Goal: Use online tool/utility

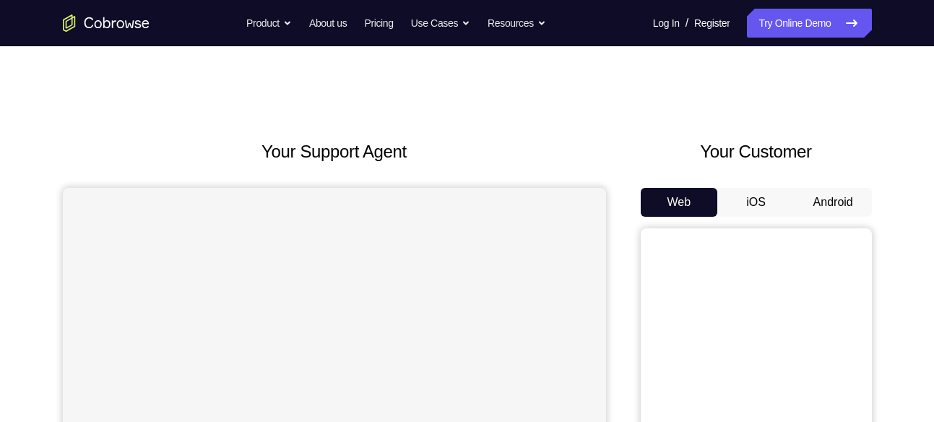
click at [822, 197] on button "Android" at bounding box center [833, 202] width 77 height 29
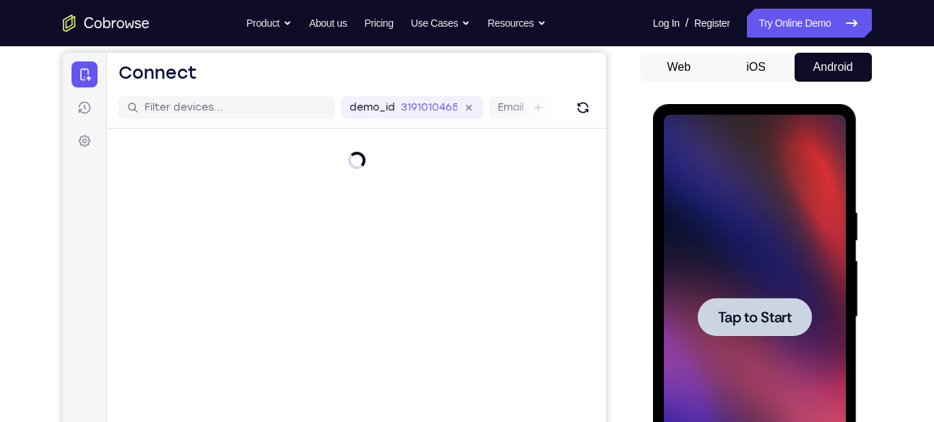
scroll to position [136, 0]
click at [812, 210] on div at bounding box center [755, 316] width 182 height 405
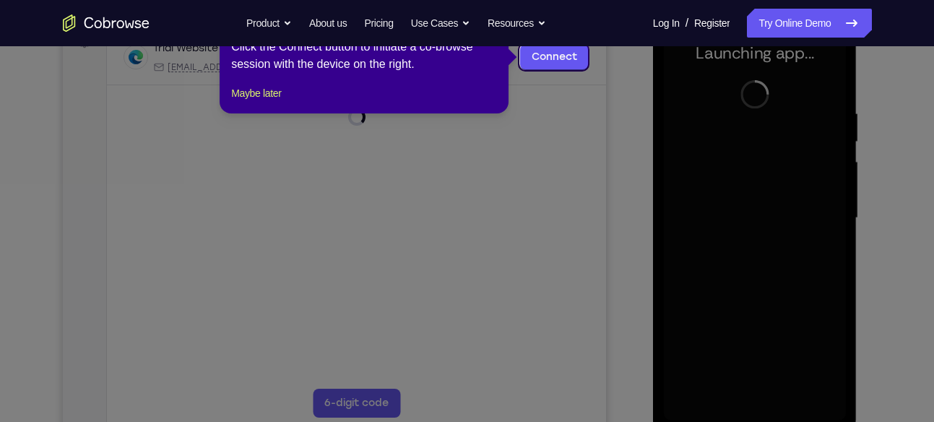
scroll to position [235, 0]
click at [262, 101] on button "Maybe later" at bounding box center [256, 92] width 50 height 17
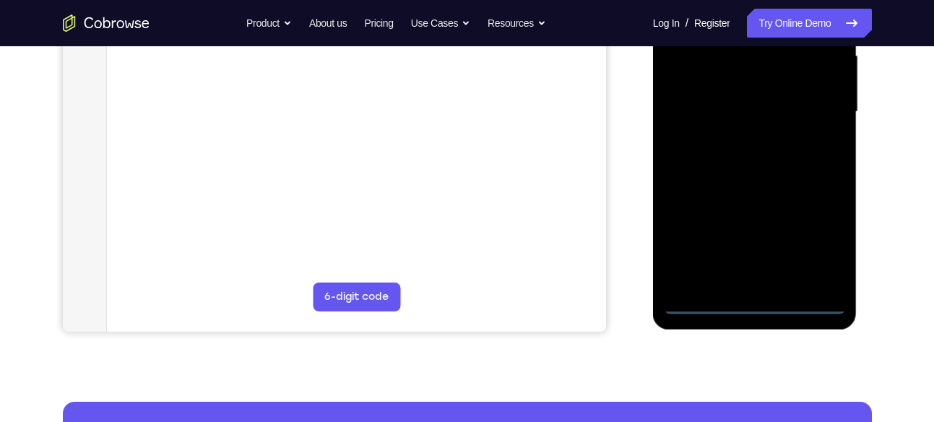
scroll to position [341, 0]
click at [754, 305] on div at bounding box center [755, 111] width 182 height 405
click at [822, 248] on div at bounding box center [755, 111] width 182 height 405
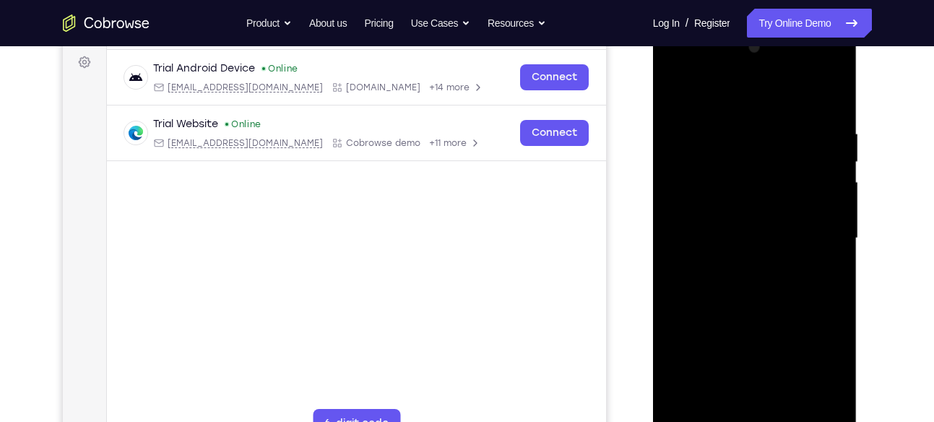
scroll to position [212, 0]
click at [742, 98] on div at bounding box center [755, 240] width 182 height 405
click at [803, 238] on div at bounding box center [755, 240] width 182 height 405
click at [743, 408] on div at bounding box center [755, 240] width 182 height 405
click at [739, 234] on div at bounding box center [755, 240] width 182 height 405
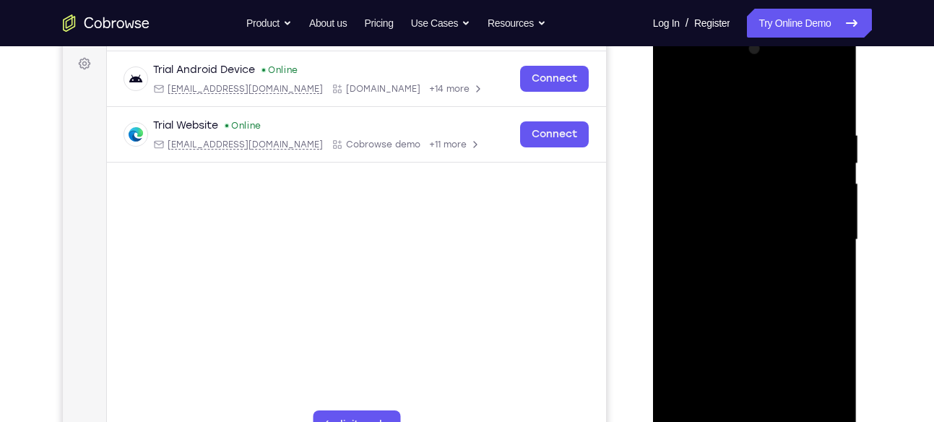
click at [759, 207] on div at bounding box center [755, 240] width 182 height 405
click at [727, 238] on div at bounding box center [755, 240] width 182 height 405
click at [741, 282] on div at bounding box center [755, 240] width 182 height 405
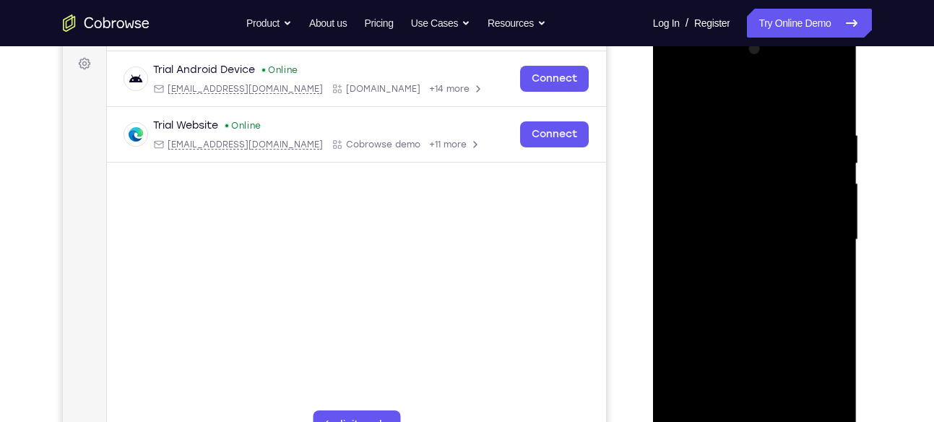
click at [741, 282] on div at bounding box center [755, 240] width 182 height 405
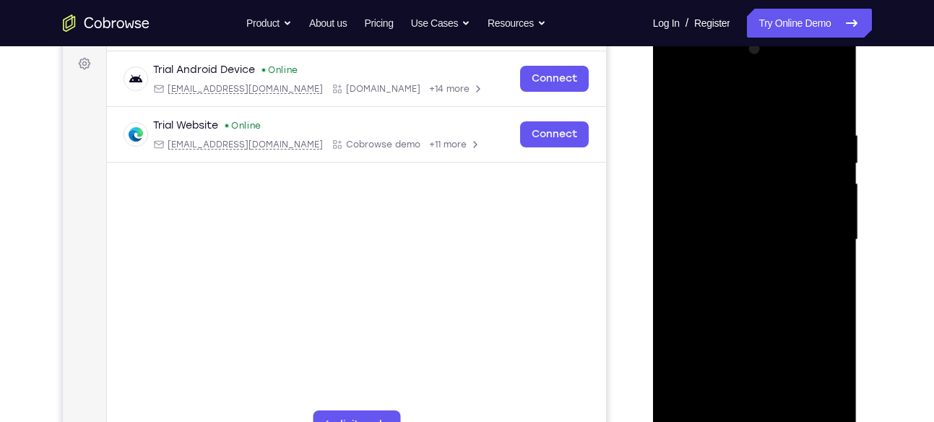
click at [741, 282] on div at bounding box center [755, 240] width 182 height 405
click at [757, 288] on div at bounding box center [755, 240] width 182 height 405
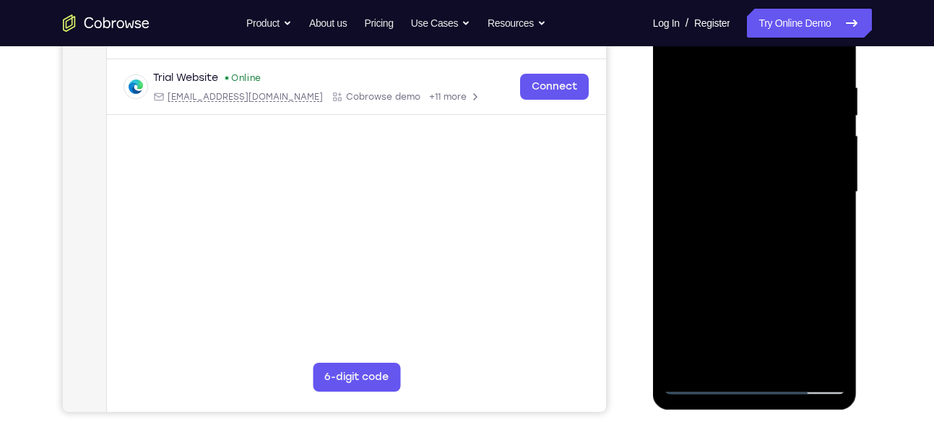
click at [796, 359] on div at bounding box center [755, 192] width 182 height 405
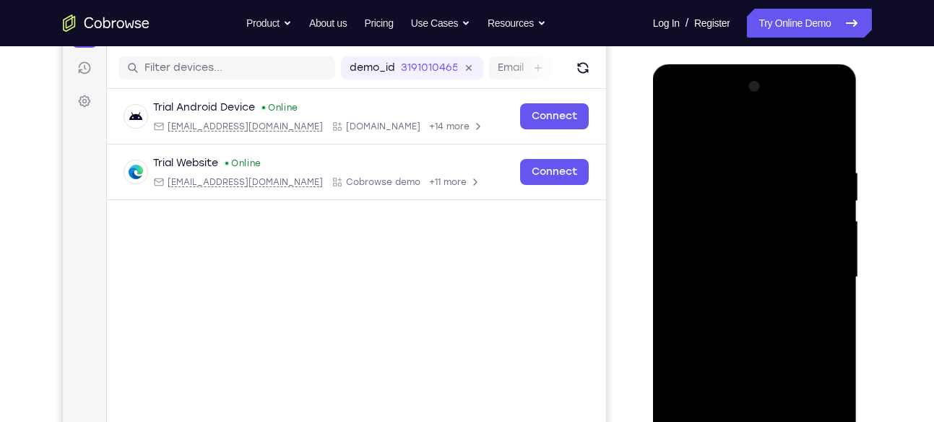
scroll to position [176, 0]
click at [791, 359] on div at bounding box center [755, 276] width 182 height 405
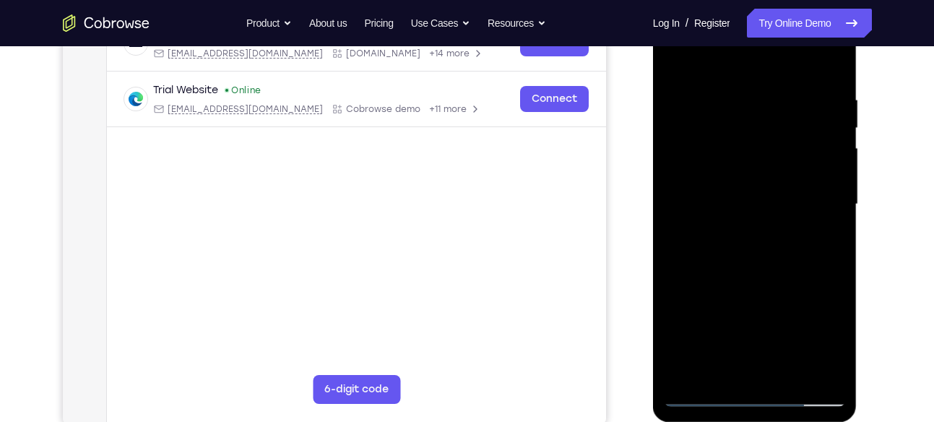
scroll to position [272, 0]
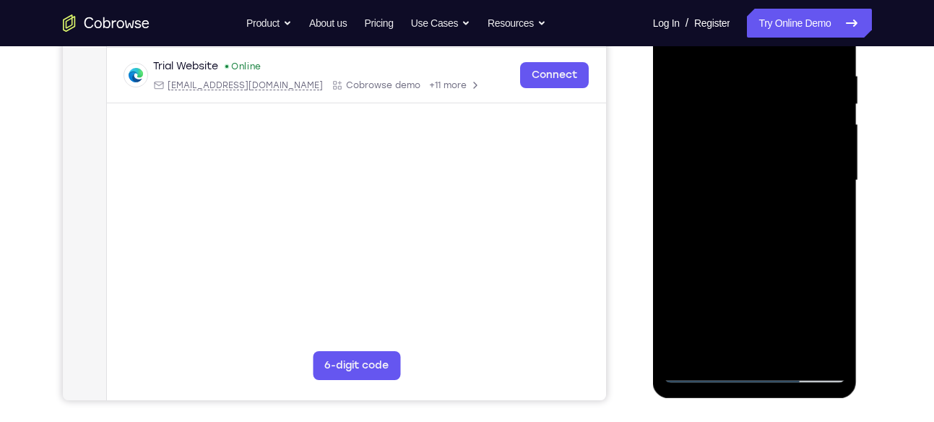
click at [773, 319] on div at bounding box center [755, 180] width 182 height 405
click at [743, 344] on div at bounding box center [755, 180] width 182 height 405
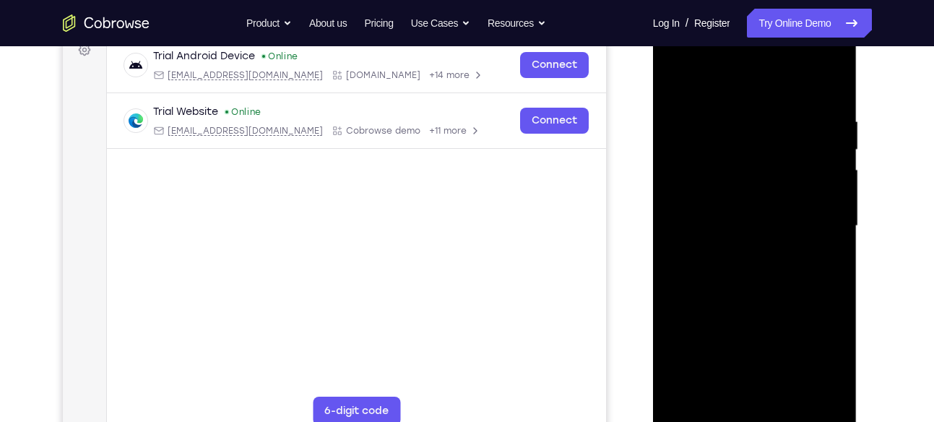
scroll to position [225, 0]
click at [829, 369] on div at bounding box center [755, 227] width 182 height 405
click at [827, 273] on div at bounding box center [755, 227] width 182 height 405
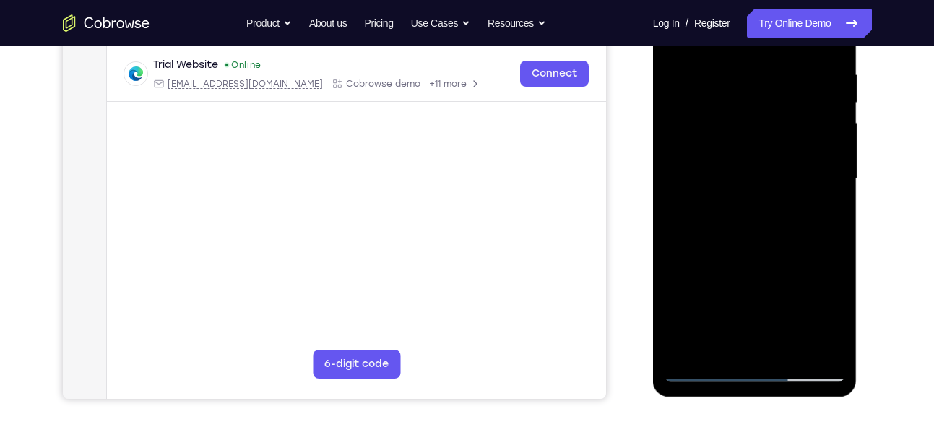
scroll to position [274, 0]
click at [822, 340] on div at bounding box center [755, 178] width 182 height 405
click at [824, 212] on div at bounding box center [755, 178] width 182 height 405
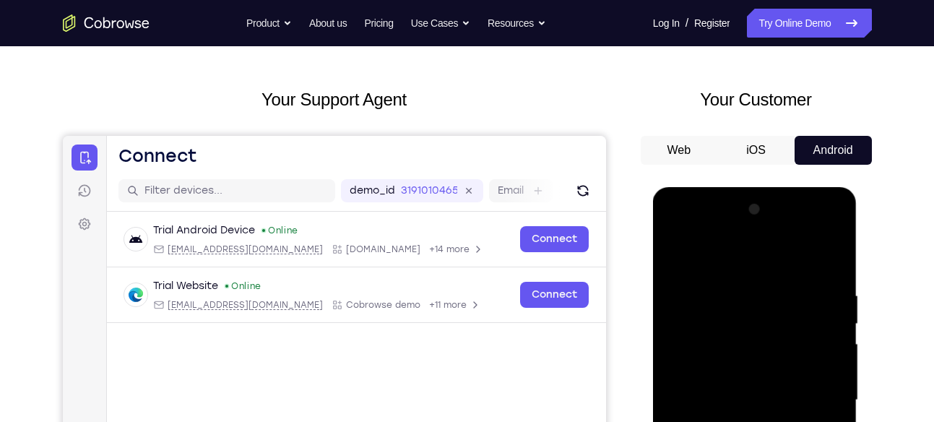
scroll to position [51, 0]
click at [666, 254] on div at bounding box center [755, 401] width 182 height 405
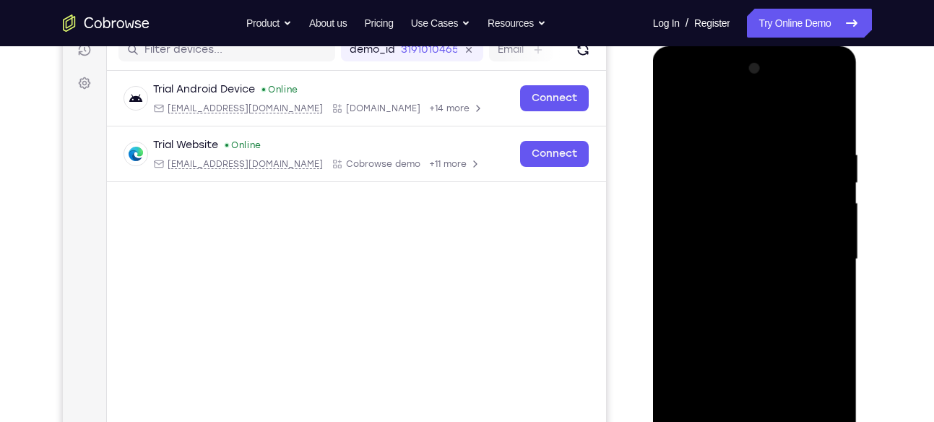
scroll to position [194, 0]
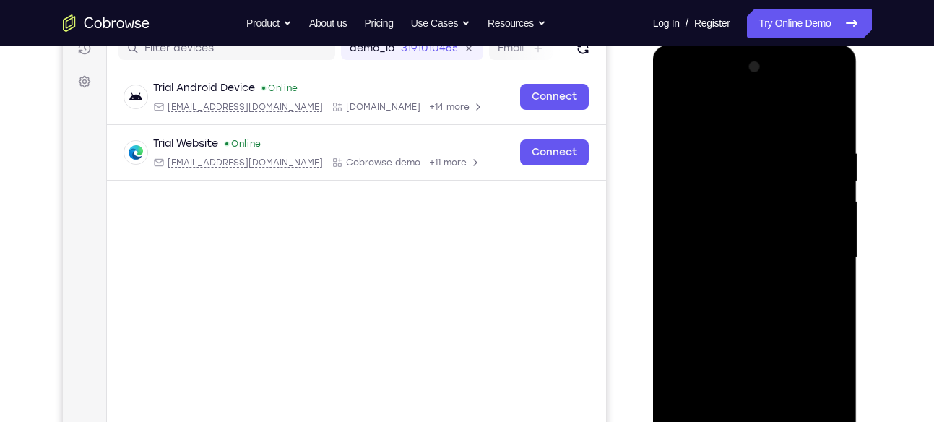
click at [718, 265] on div at bounding box center [755, 258] width 182 height 405
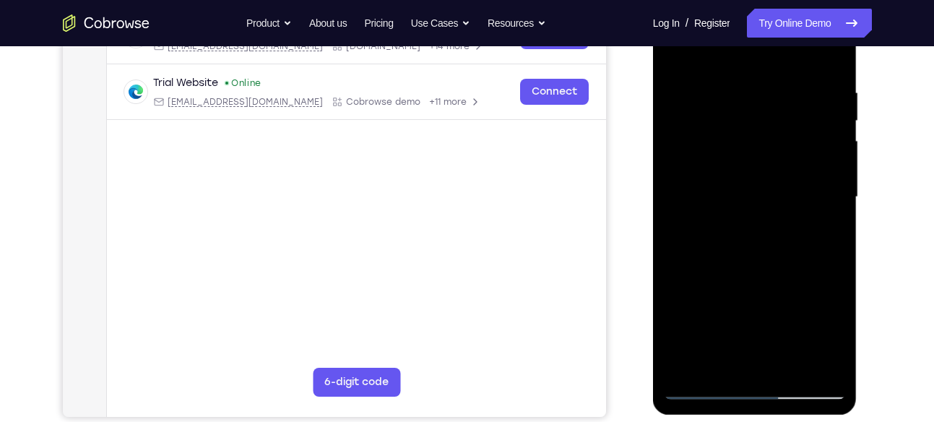
scroll to position [256, 0]
click at [707, 358] on div at bounding box center [755, 196] width 182 height 405
click at [715, 361] on div at bounding box center [755, 196] width 182 height 405
click at [775, 298] on div at bounding box center [755, 196] width 182 height 405
click at [833, 365] on div at bounding box center [755, 196] width 182 height 405
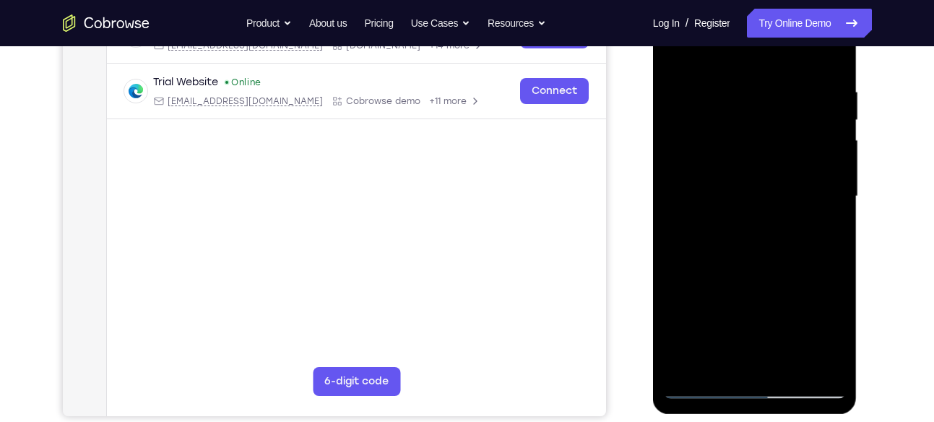
drag, startPoint x: 743, startPoint y: 336, endPoint x: 735, endPoint y: 233, distance: 102.9
click at [735, 233] on div at bounding box center [755, 196] width 182 height 405
drag, startPoint x: 715, startPoint y: 304, endPoint x: 722, endPoint y: 187, distance: 116.6
click at [722, 187] on div at bounding box center [755, 196] width 182 height 405
drag, startPoint x: 697, startPoint y: 305, endPoint x: 705, endPoint y: 215, distance: 90.0
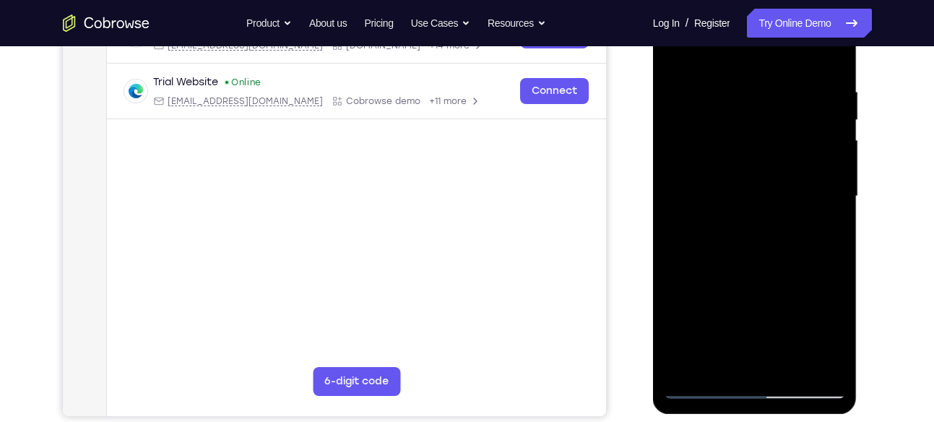
click at [705, 215] on div at bounding box center [755, 196] width 182 height 405
click at [682, 346] on div at bounding box center [755, 196] width 182 height 405
click at [820, 223] on div at bounding box center [755, 196] width 182 height 405
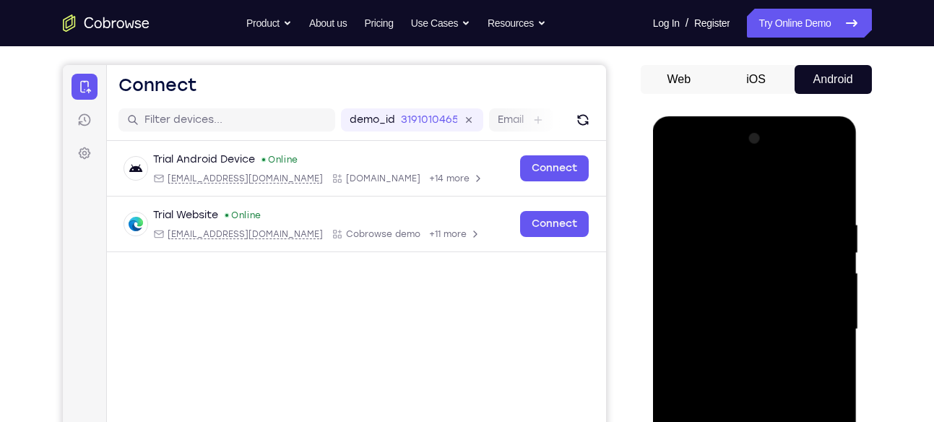
scroll to position [122, 0]
click at [675, 190] on div at bounding box center [755, 330] width 182 height 405
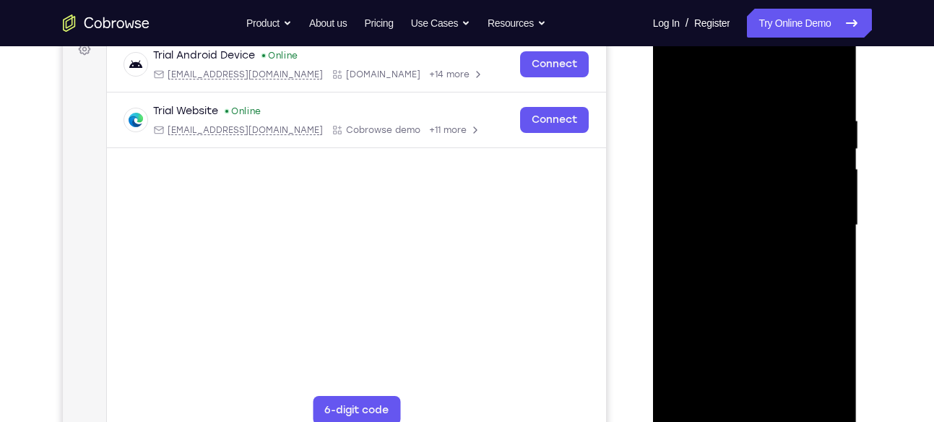
scroll to position [228, 0]
click at [743, 292] on div at bounding box center [755, 224] width 182 height 405
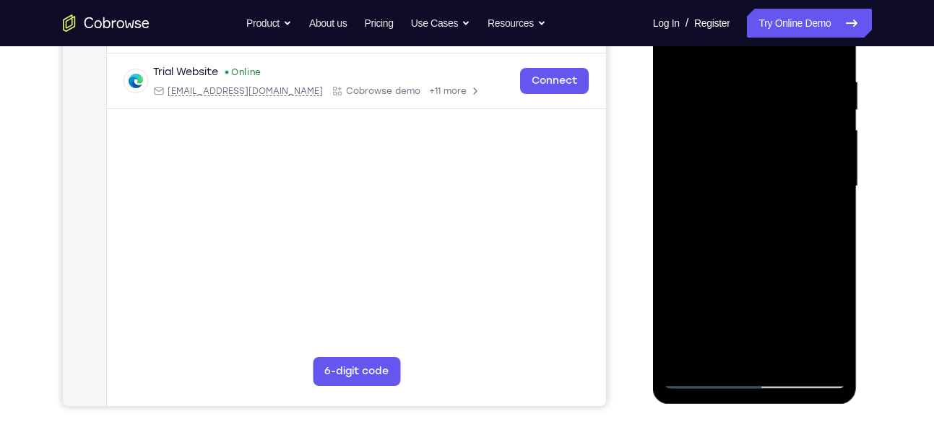
scroll to position [267, 0]
click at [723, 348] on div at bounding box center [755, 185] width 182 height 405
click at [822, 224] on div at bounding box center [755, 185] width 182 height 405
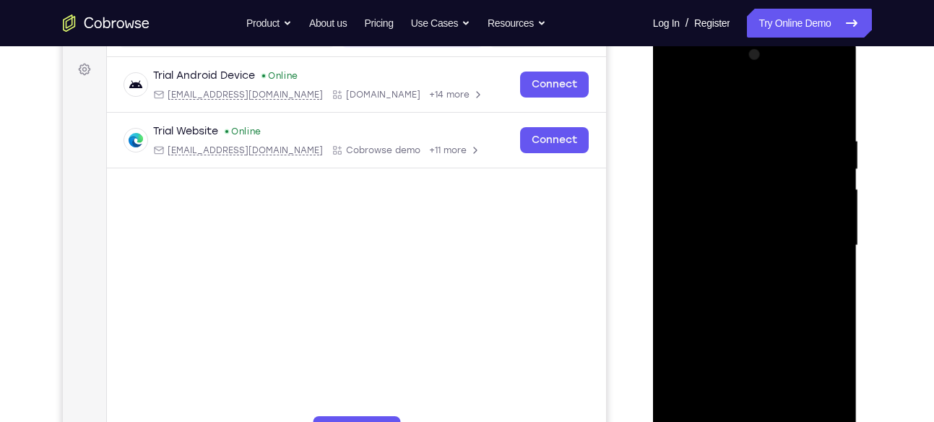
scroll to position [206, 0]
click at [675, 107] on div at bounding box center [755, 246] width 182 height 405
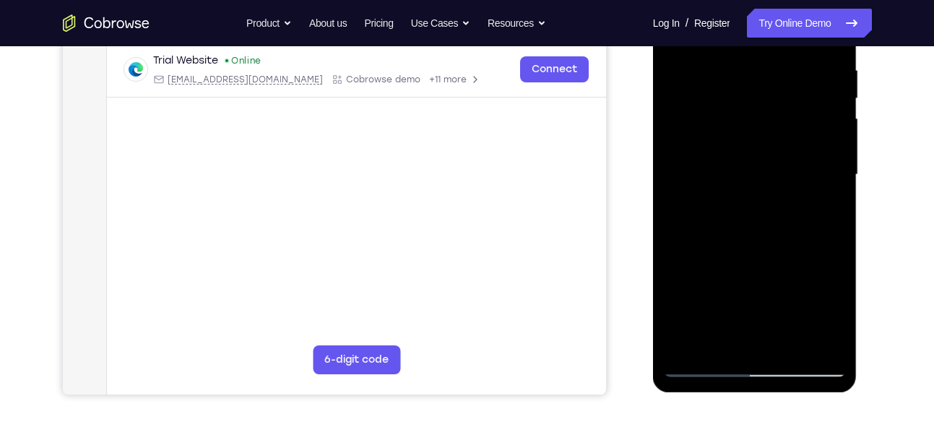
scroll to position [281, 0]
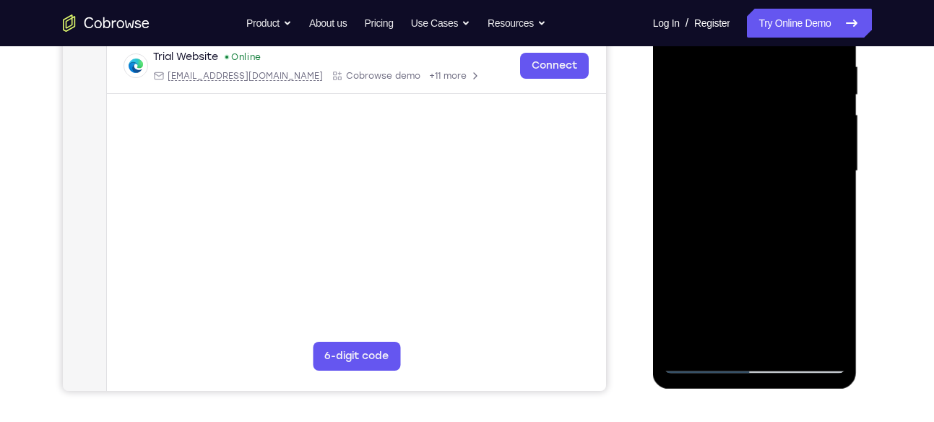
click at [713, 311] on div at bounding box center [755, 171] width 182 height 405
click at [731, 332] on div at bounding box center [755, 171] width 182 height 405
click at [822, 208] on div at bounding box center [755, 171] width 182 height 405
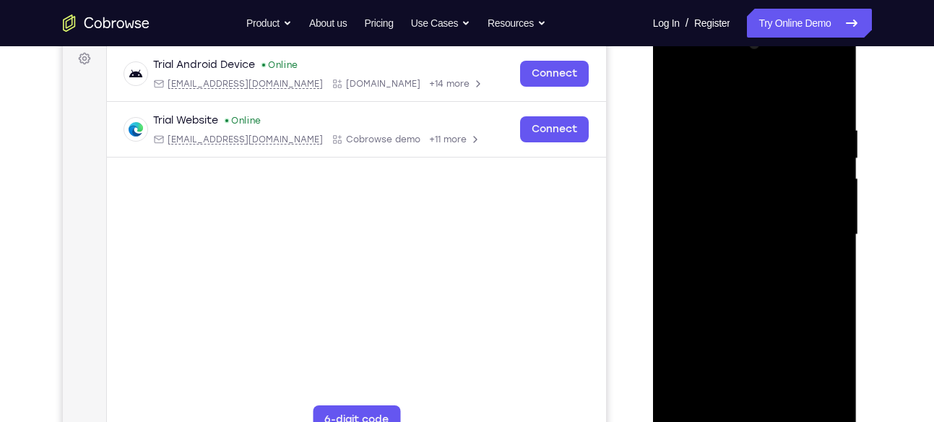
scroll to position [217, 0]
click at [675, 97] on div at bounding box center [755, 235] width 182 height 405
click at [732, 229] on div at bounding box center [755, 235] width 182 height 405
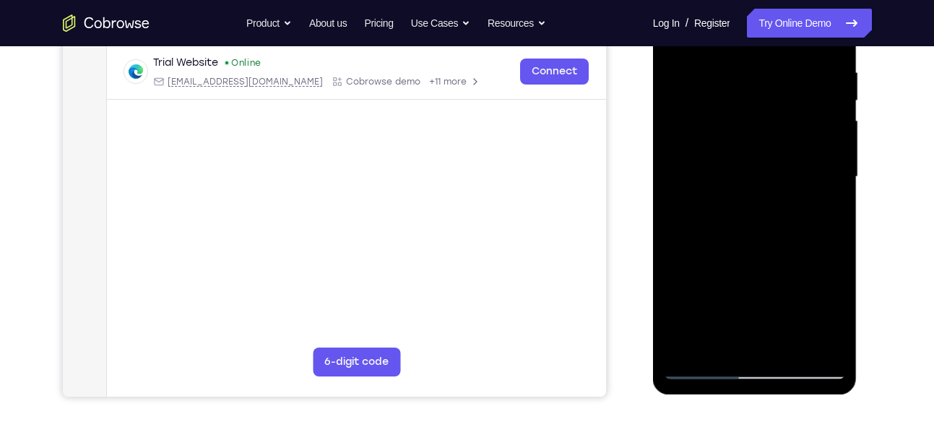
scroll to position [276, 0]
click at [720, 338] on div at bounding box center [755, 176] width 182 height 405
click at [825, 215] on div at bounding box center [755, 176] width 182 height 405
click at [785, 216] on div at bounding box center [755, 176] width 182 height 405
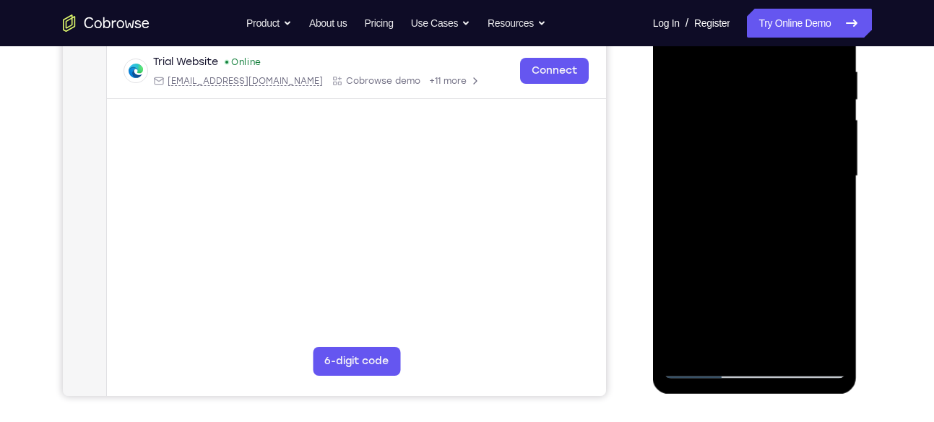
click at [823, 211] on div at bounding box center [755, 176] width 182 height 405
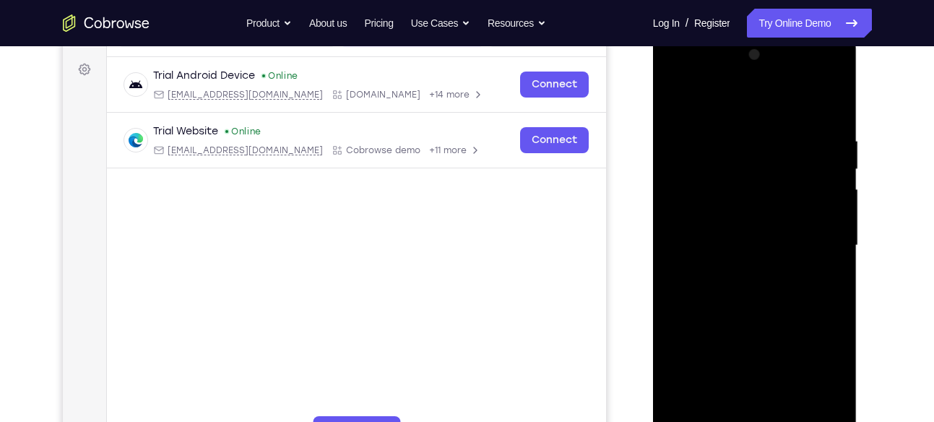
scroll to position [206, 0]
click at [681, 107] on div at bounding box center [755, 246] width 182 height 405
click at [678, 108] on div at bounding box center [755, 246] width 182 height 405
click at [728, 260] on div at bounding box center [755, 246] width 182 height 405
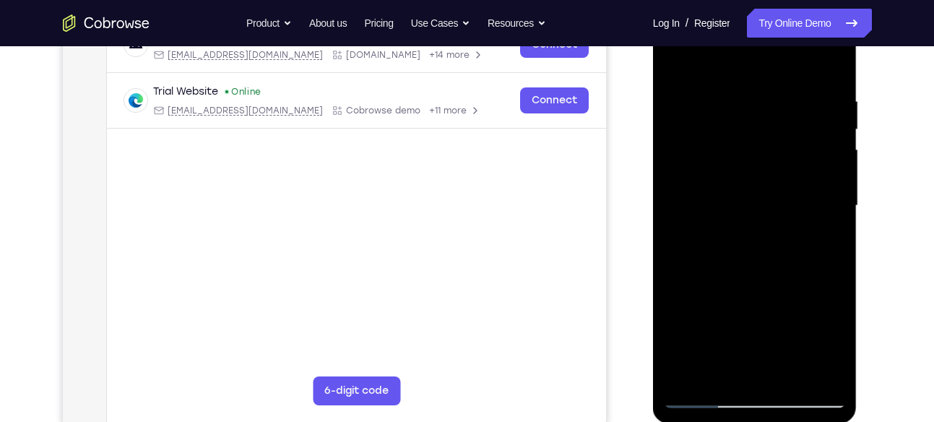
scroll to position [249, 0]
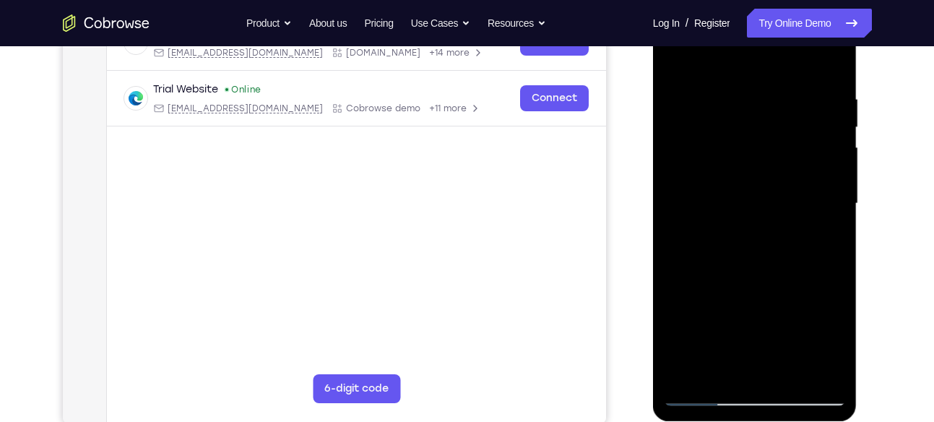
click at [717, 363] on div at bounding box center [755, 203] width 182 height 405
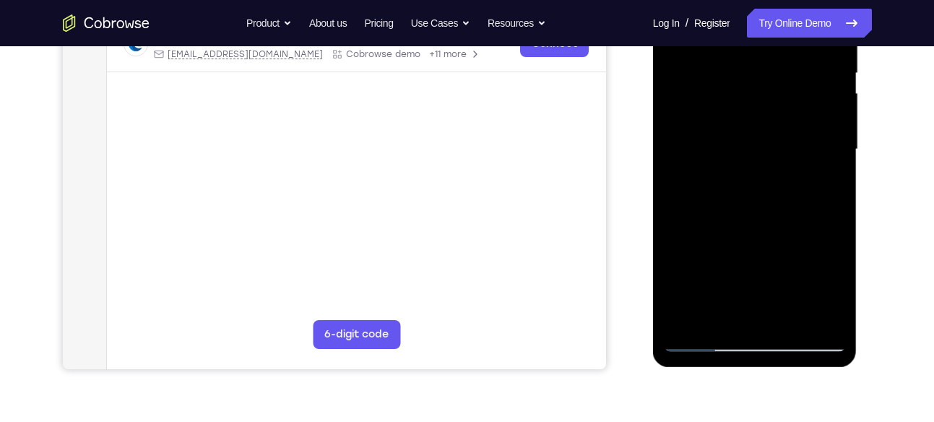
click at [828, 191] on div at bounding box center [755, 149] width 182 height 405
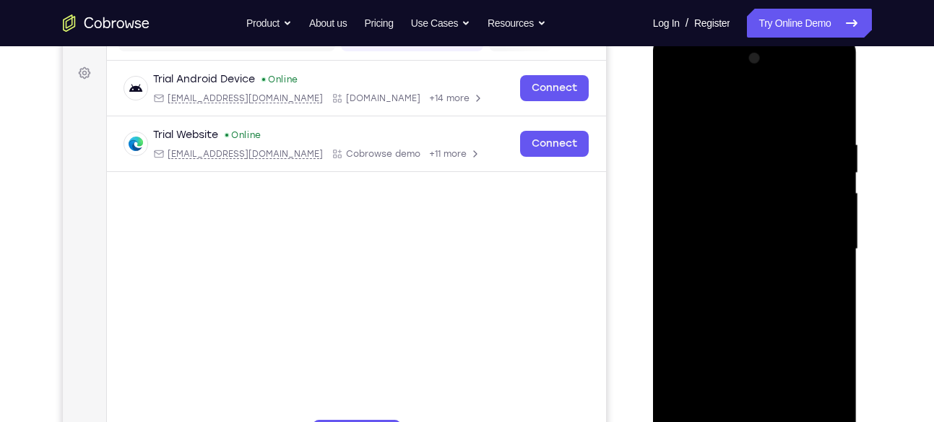
scroll to position [202, 0]
click at [679, 106] on div at bounding box center [755, 250] width 182 height 405
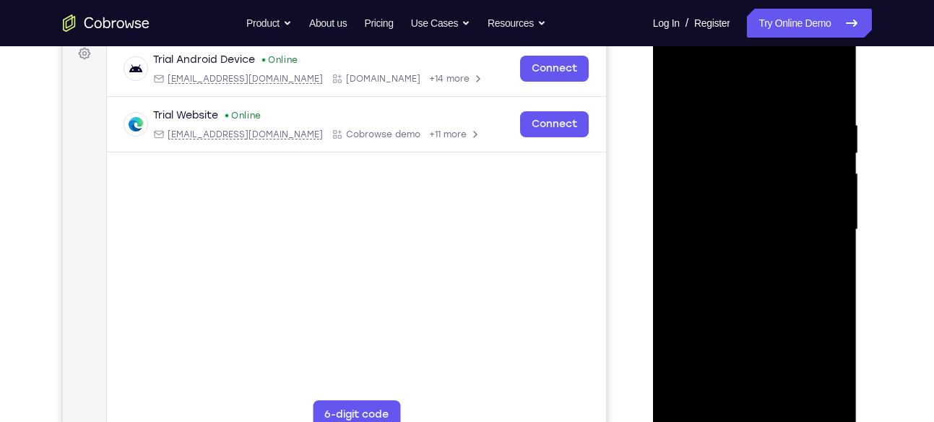
scroll to position [223, 0]
drag, startPoint x: 736, startPoint y: 338, endPoint x: 746, endPoint y: 232, distance: 106.0
click at [746, 232] on div at bounding box center [755, 229] width 182 height 405
click at [742, 270] on div at bounding box center [755, 229] width 182 height 405
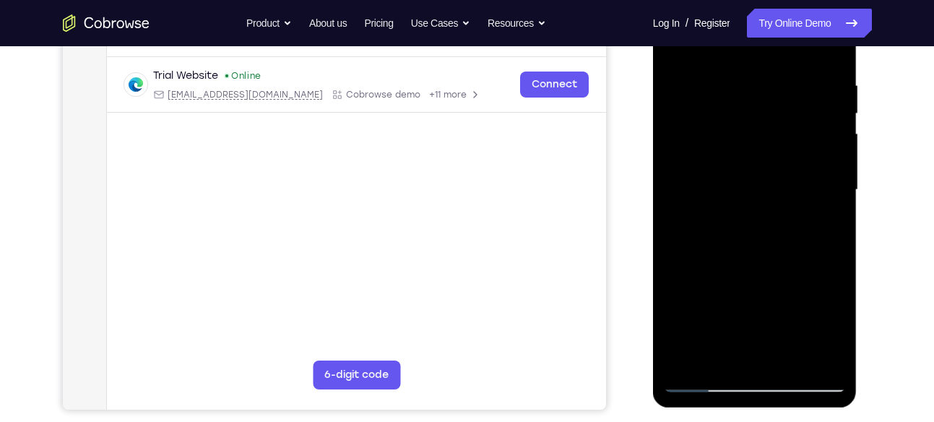
click at [734, 340] on div at bounding box center [755, 190] width 182 height 405
click at [739, 353] on div at bounding box center [755, 190] width 182 height 405
click at [834, 332] on div at bounding box center [755, 190] width 182 height 405
click at [827, 223] on div at bounding box center [755, 190] width 182 height 405
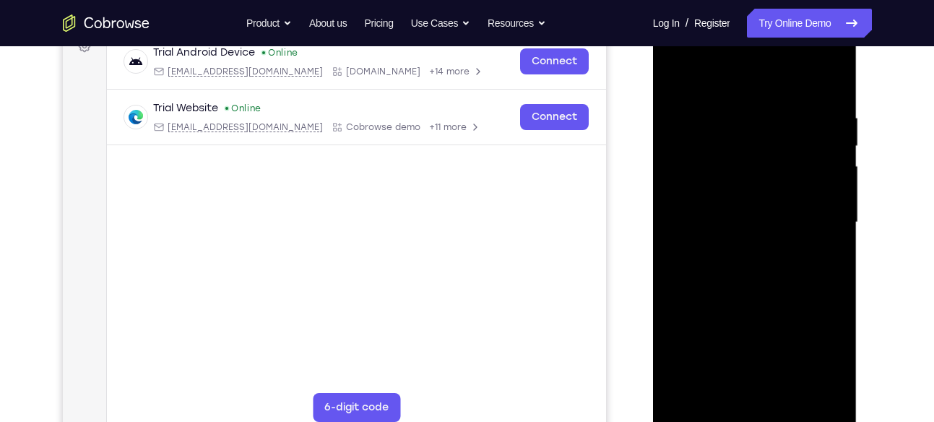
scroll to position [229, 0]
click at [679, 86] on div at bounding box center [755, 223] width 182 height 405
click at [710, 251] on div at bounding box center [755, 223] width 182 height 405
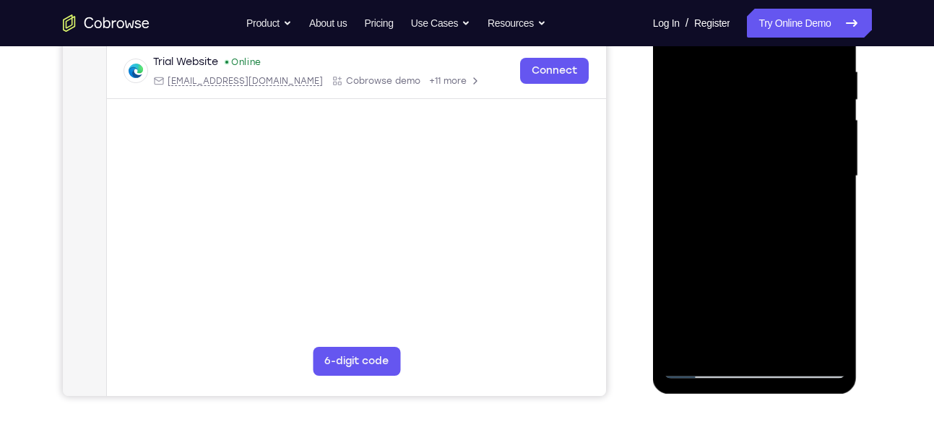
scroll to position [283, 0]
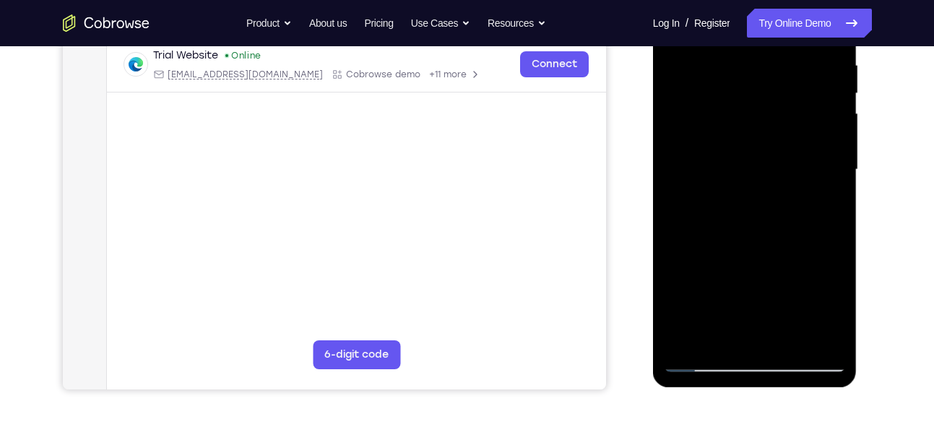
click at [719, 326] on div at bounding box center [755, 169] width 182 height 405
click at [820, 201] on div at bounding box center [755, 169] width 182 height 405
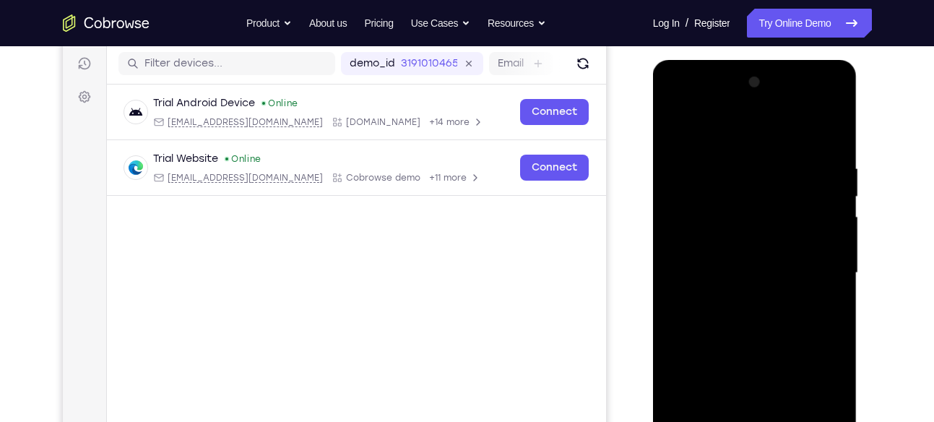
scroll to position [174, 0]
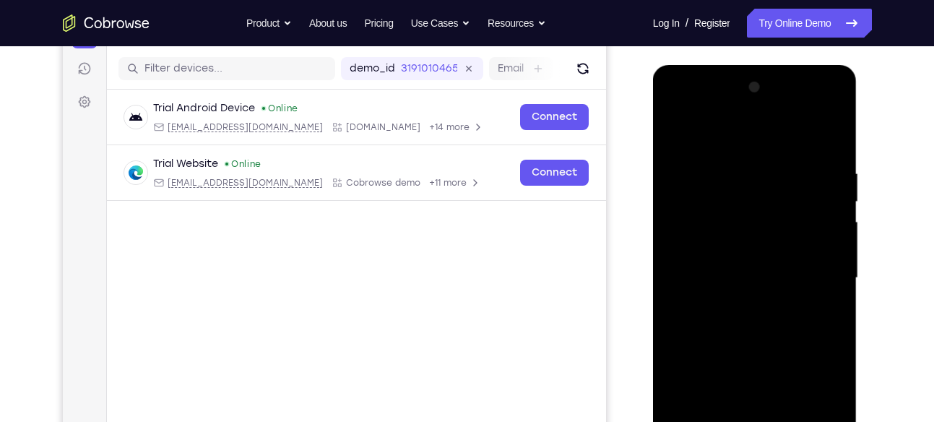
click at [677, 139] on div at bounding box center [755, 278] width 182 height 405
click at [785, 169] on div at bounding box center [755, 278] width 182 height 405
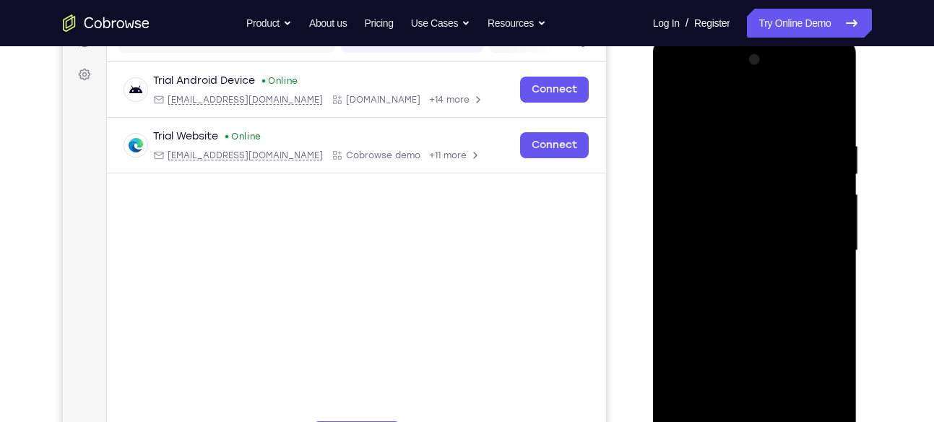
scroll to position [199, 0]
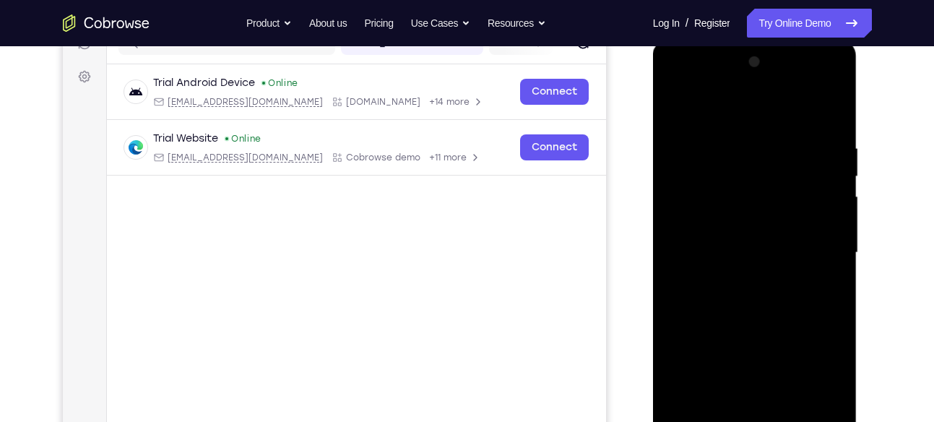
click at [825, 238] on div at bounding box center [755, 253] width 182 height 405
click at [689, 259] on div at bounding box center [755, 253] width 182 height 405
click at [814, 252] on div at bounding box center [755, 253] width 182 height 405
click at [686, 275] on div at bounding box center [755, 253] width 182 height 405
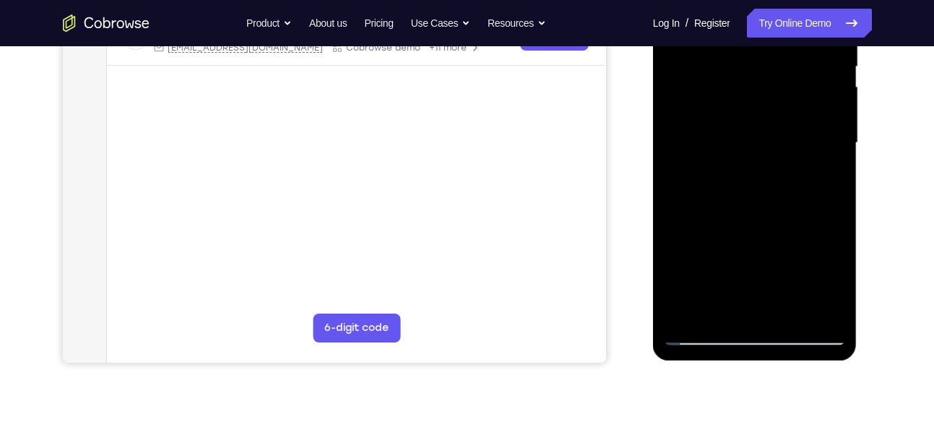
scroll to position [310, 0]
click at [830, 305] on div at bounding box center [755, 142] width 182 height 405
click at [818, 220] on div at bounding box center [755, 142] width 182 height 405
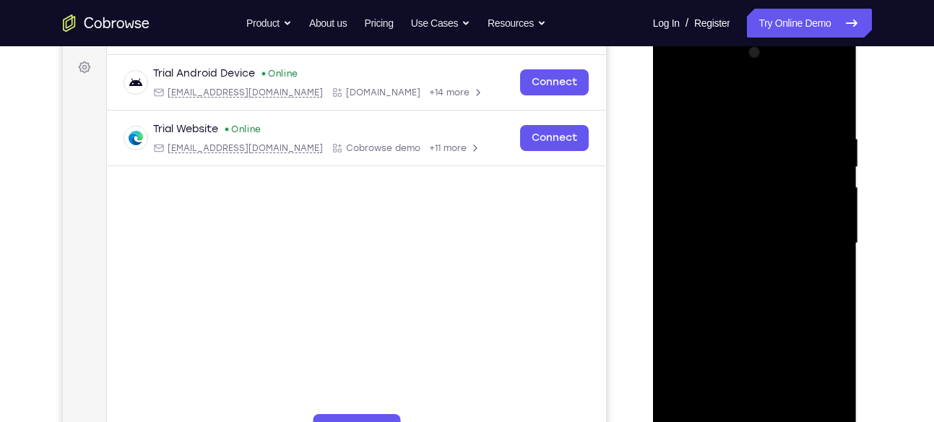
scroll to position [208, 0]
click at [818, 230] on div at bounding box center [755, 244] width 182 height 405
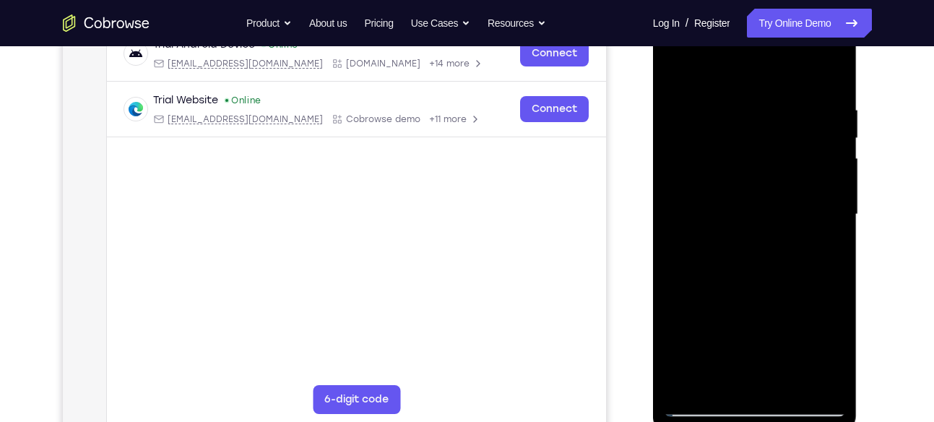
scroll to position [231, 0]
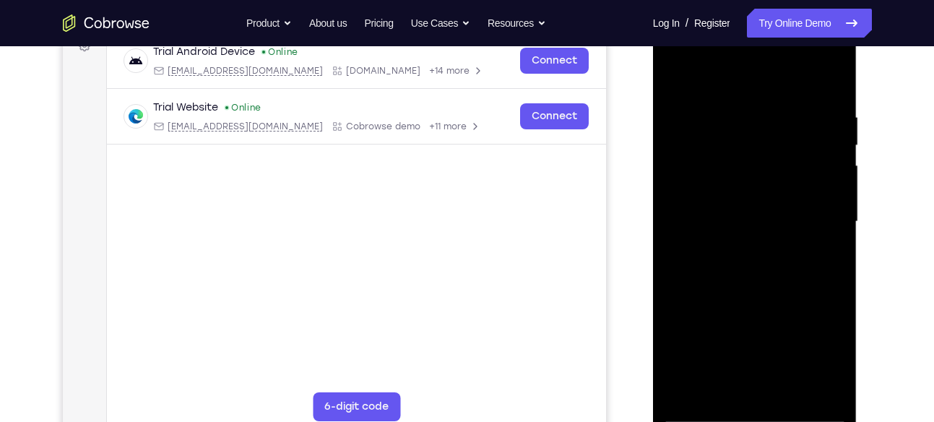
click at [818, 230] on div at bounding box center [755, 222] width 182 height 405
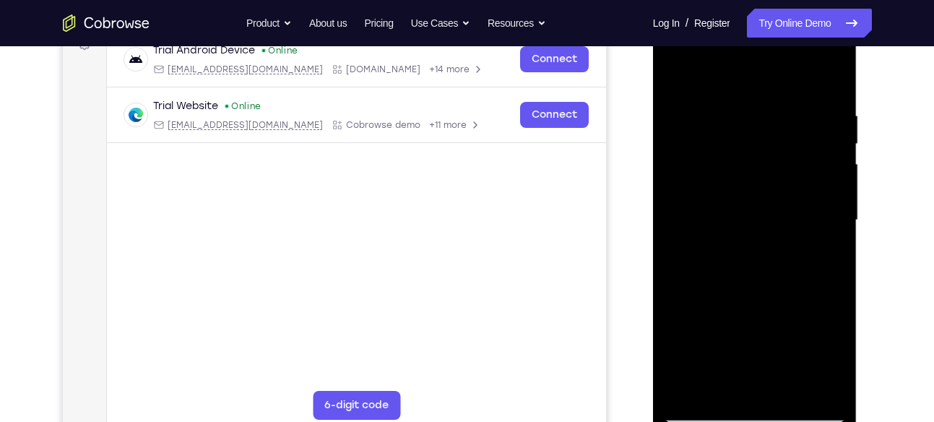
click at [671, 270] on div at bounding box center [755, 220] width 182 height 405
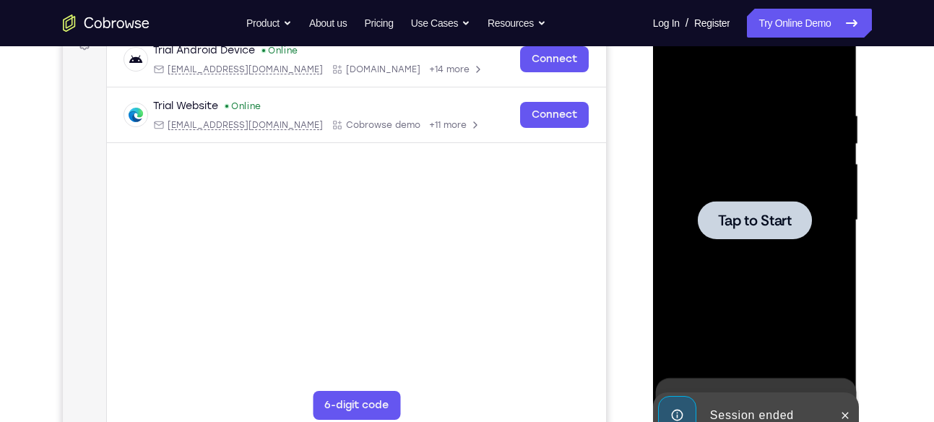
click at [713, 254] on div at bounding box center [755, 220] width 182 height 405
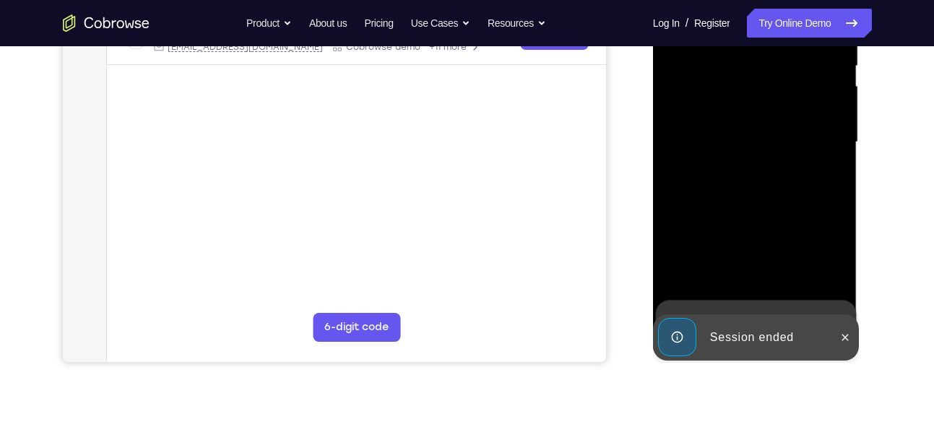
scroll to position [322, 0]
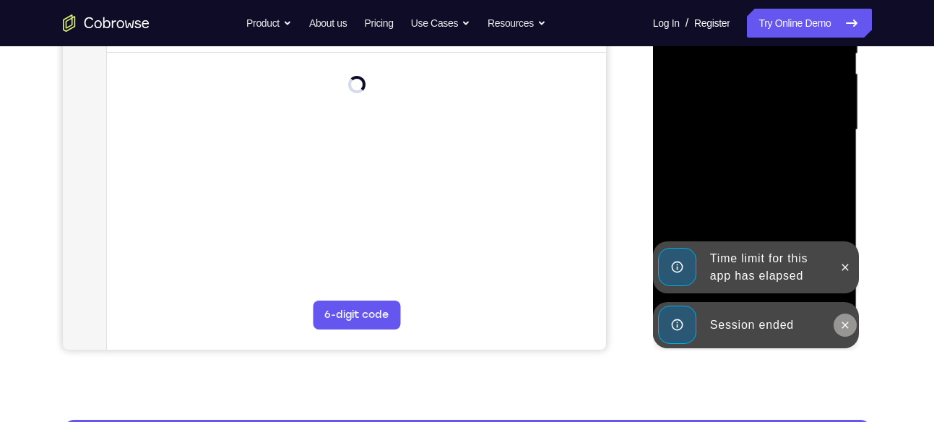
click at [851, 331] on button at bounding box center [845, 325] width 23 height 23
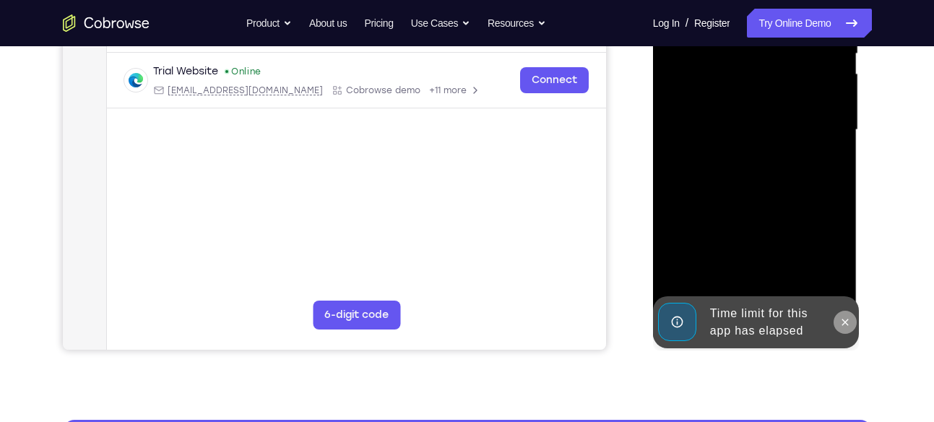
click at [843, 275] on div "Online web based iOS Simulators and Android Emulators. Run iPhone, iPad, Mobile…" at bounding box center [756, 134] width 206 height 434
click at [842, 321] on icon at bounding box center [846, 323] width 12 height 12
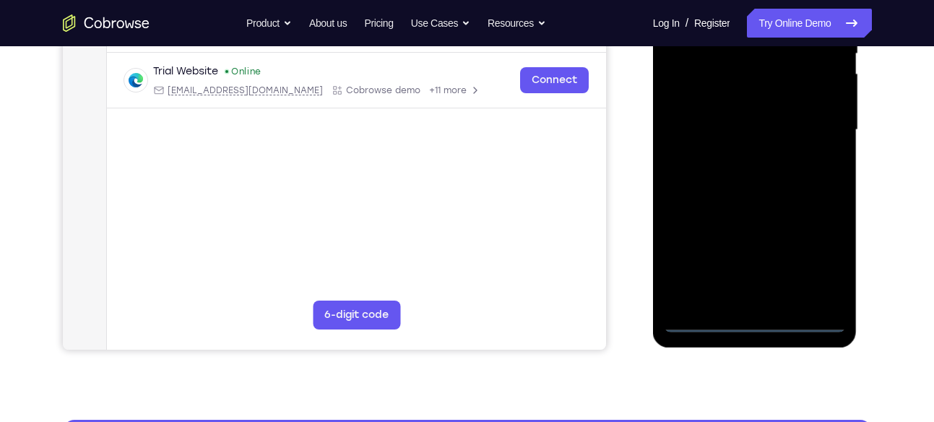
click at [751, 325] on div at bounding box center [755, 130] width 182 height 405
click at [818, 265] on div at bounding box center [755, 130] width 182 height 405
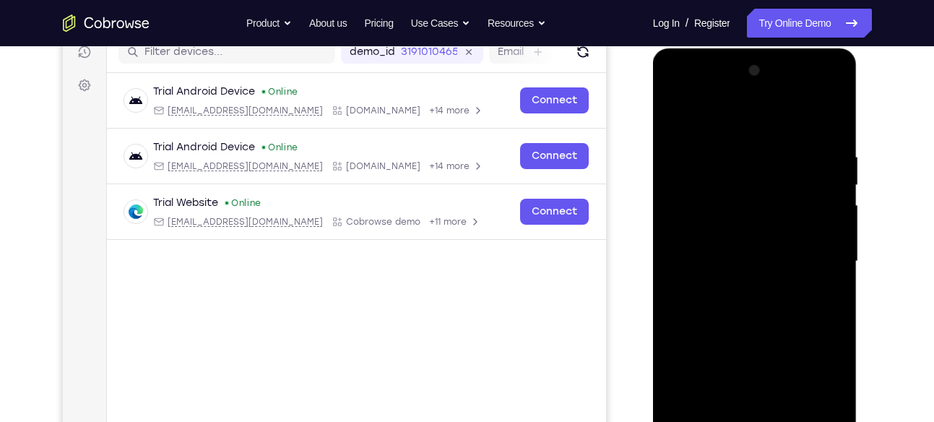
scroll to position [190, 0]
click at [739, 129] on div at bounding box center [755, 262] width 182 height 405
click at [824, 273] on div at bounding box center [755, 262] width 182 height 405
click at [734, 288] on div at bounding box center [755, 262] width 182 height 405
click at [754, 251] on div at bounding box center [755, 262] width 182 height 405
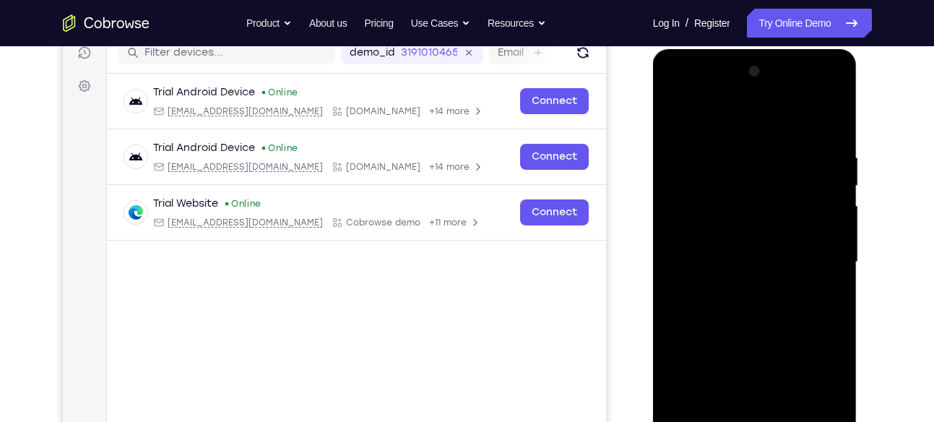
click at [765, 240] on div at bounding box center [755, 262] width 182 height 405
click at [736, 259] on div at bounding box center [755, 262] width 182 height 405
click at [695, 306] on div at bounding box center [755, 262] width 182 height 405
click at [698, 307] on div at bounding box center [755, 262] width 182 height 405
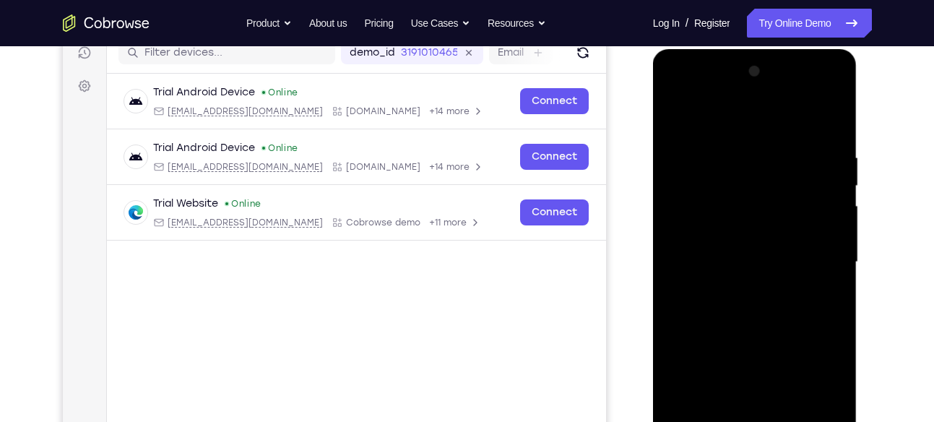
click at [698, 307] on div at bounding box center [755, 262] width 182 height 405
click at [817, 116] on div at bounding box center [755, 262] width 182 height 405
click at [762, 311] on div at bounding box center [755, 262] width 182 height 405
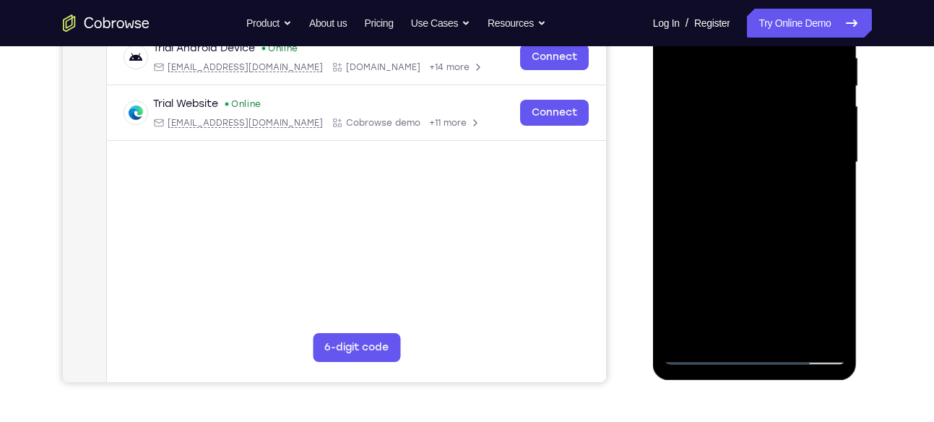
scroll to position [293, 0]
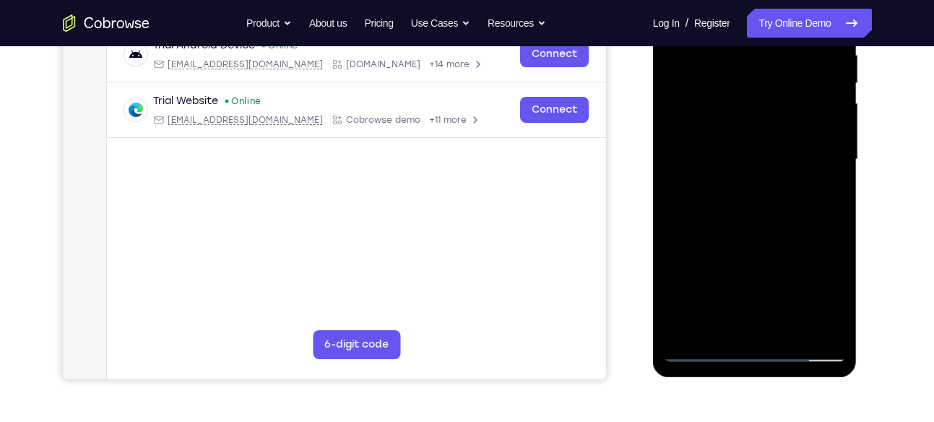
click at [805, 232] on div at bounding box center [755, 159] width 182 height 405
click at [792, 330] on div at bounding box center [755, 159] width 182 height 405
click at [780, 237] on div at bounding box center [755, 159] width 182 height 405
click at [796, 211] on div at bounding box center [755, 159] width 182 height 405
click at [738, 316] on div at bounding box center [755, 159] width 182 height 405
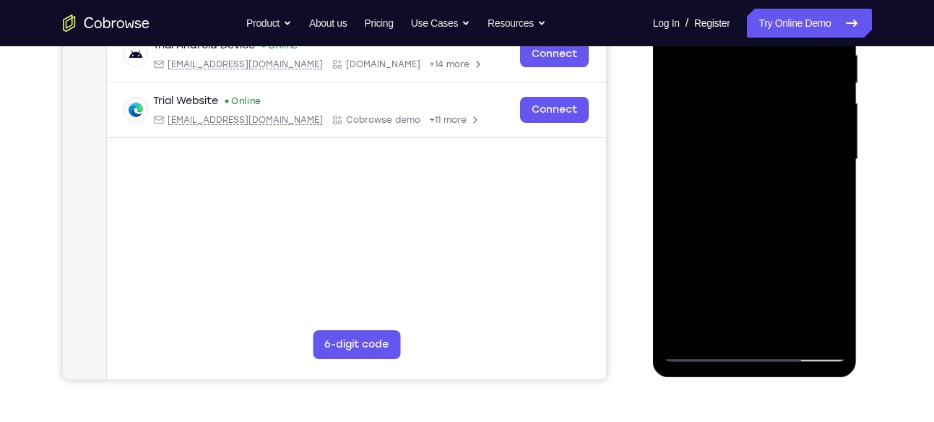
click at [826, 199] on div at bounding box center [755, 159] width 182 height 405
click at [824, 195] on div at bounding box center [755, 159] width 182 height 405
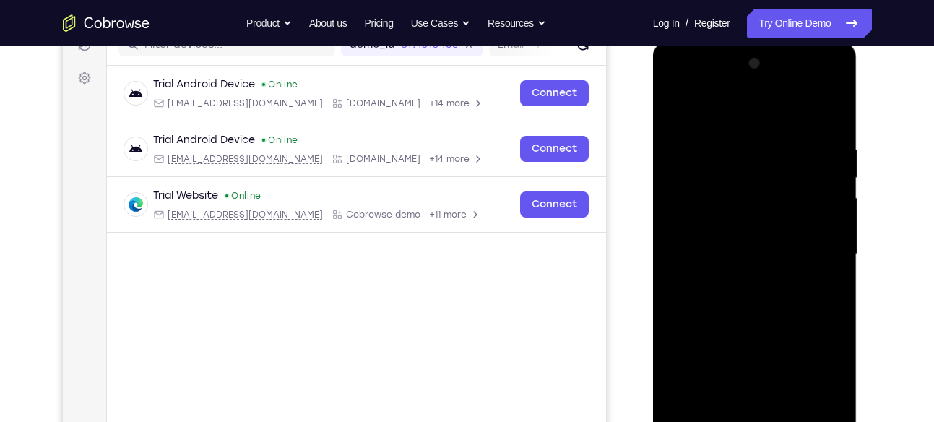
scroll to position [197, 0]
click at [678, 111] on div at bounding box center [755, 255] width 182 height 405
click at [676, 111] on div at bounding box center [755, 255] width 182 height 405
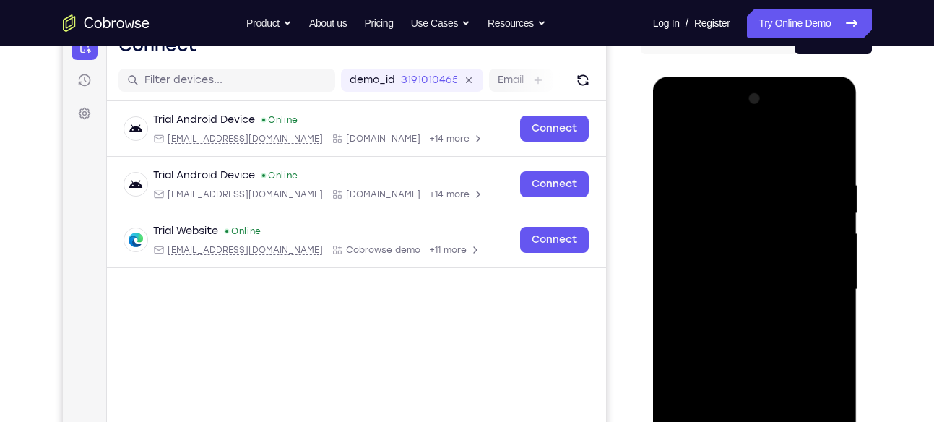
scroll to position [159, 0]
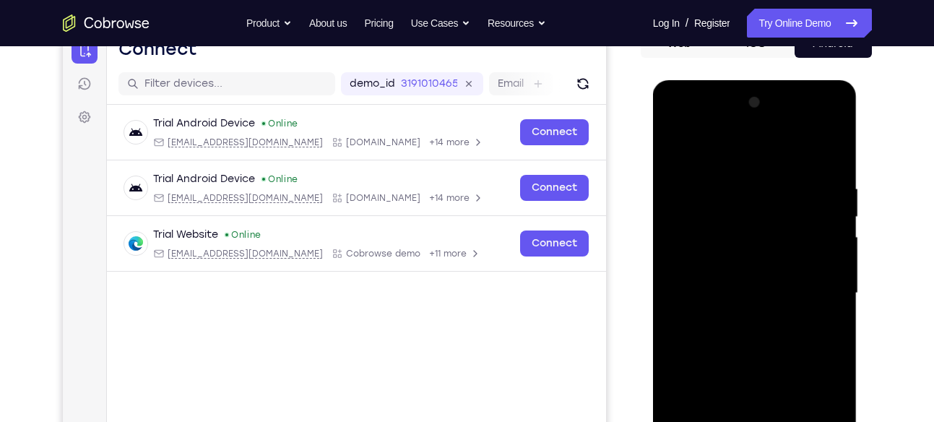
click at [784, 184] on div at bounding box center [755, 293] width 182 height 405
click at [830, 186] on div at bounding box center [755, 293] width 182 height 405
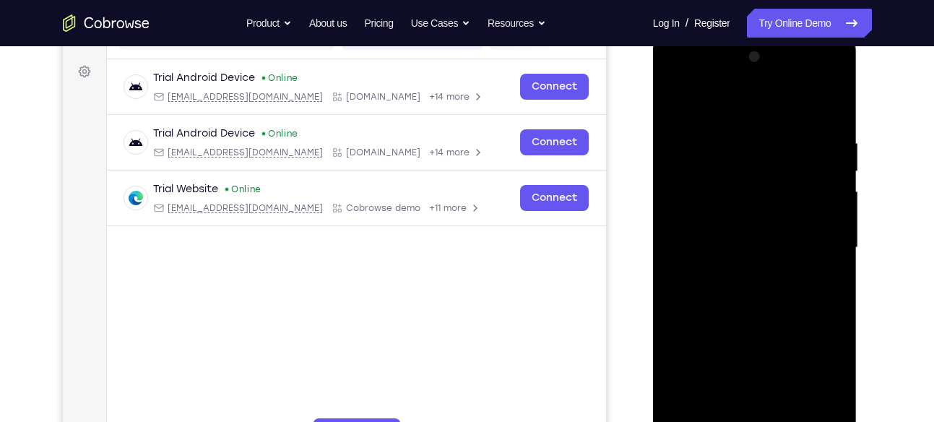
scroll to position [205, 0]
click at [830, 103] on div at bounding box center [755, 247] width 182 height 405
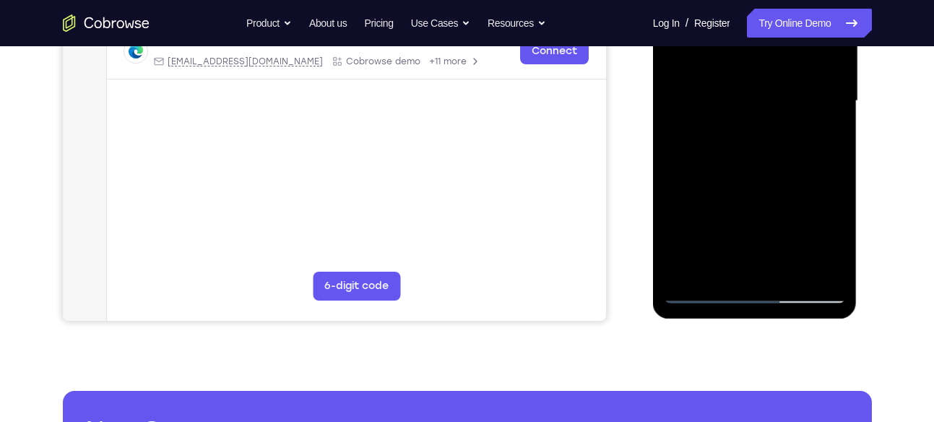
scroll to position [386, 0]
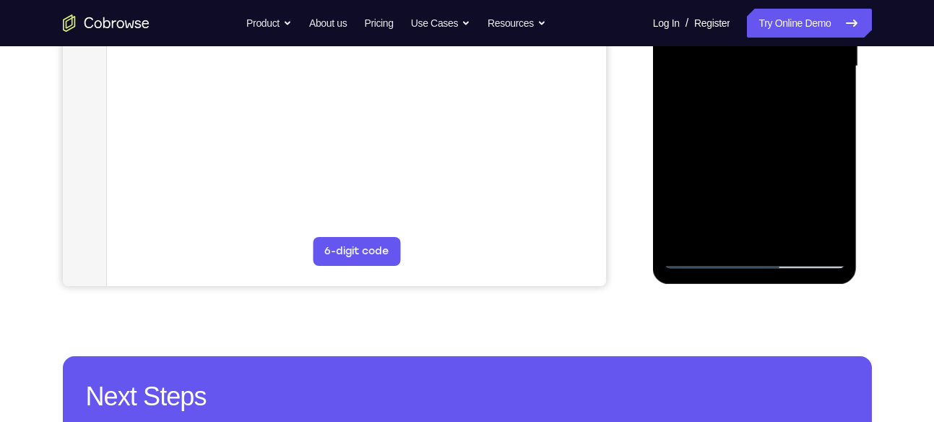
click at [788, 241] on div at bounding box center [755, 66] width 182 height 405
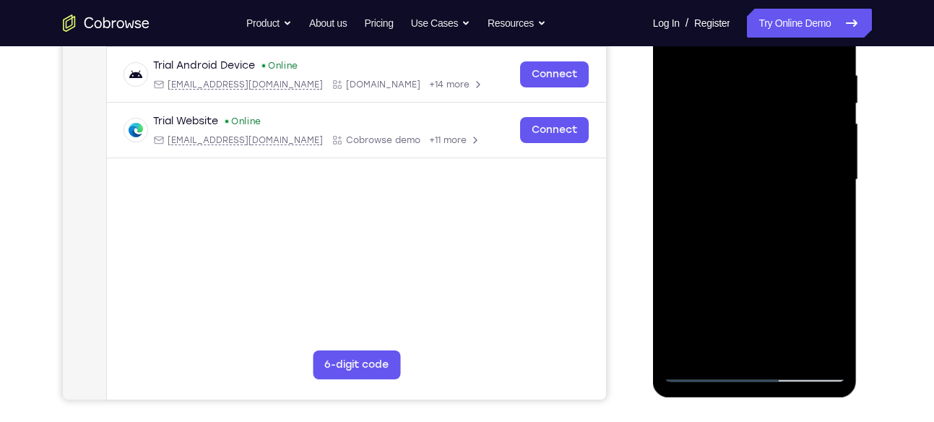
scroll to position [268, 0]
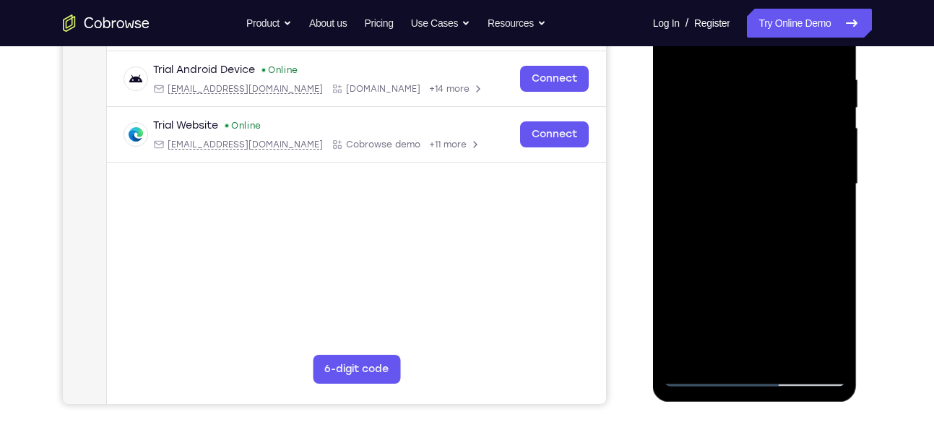
click at [779, 166] on div at bounding box center [755, 184] width 182 height 405
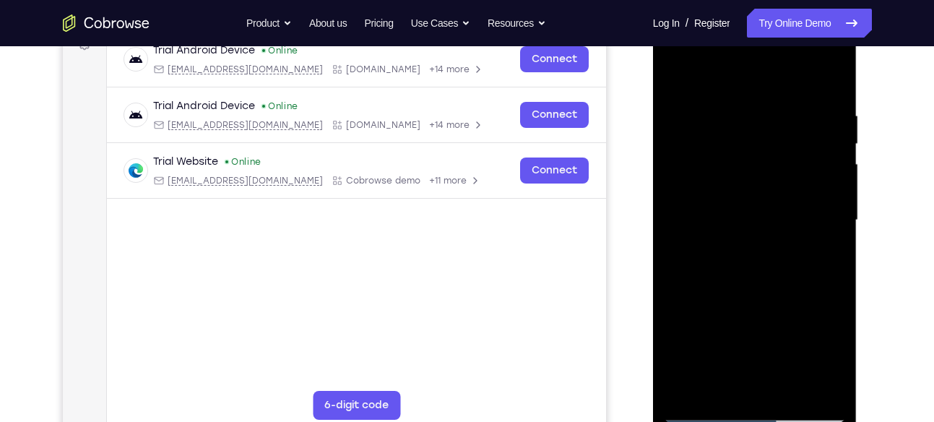
scroll to position [266, 0]
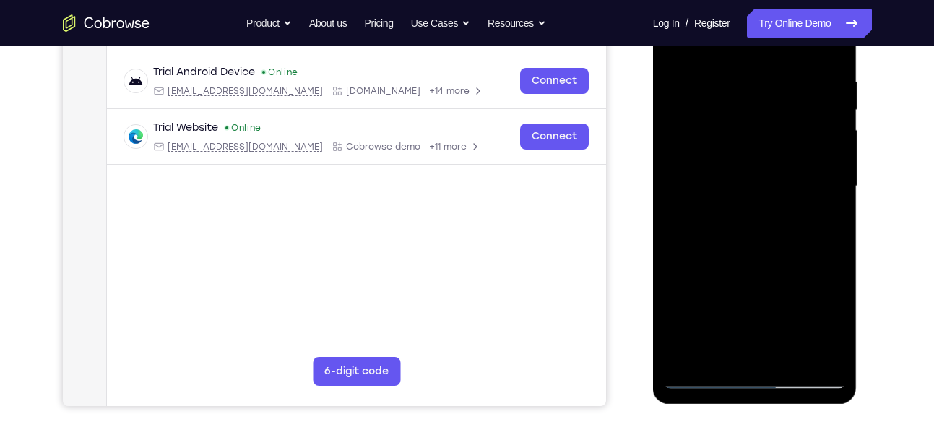
click at [707, 353] on div at bounding box center [755, 186] width 182 height 405
click at [831, 220] on div at bounding box center [755, 186] width 182 height 405
click at [774, 160] on div at bounding box center [755, 186] width 182 height 405
click at [788, 270] on div at bounding box center [755, 186] width 182 height 405
click at [798, 276] on div at bounding box center [755, 186] width 182 height 405
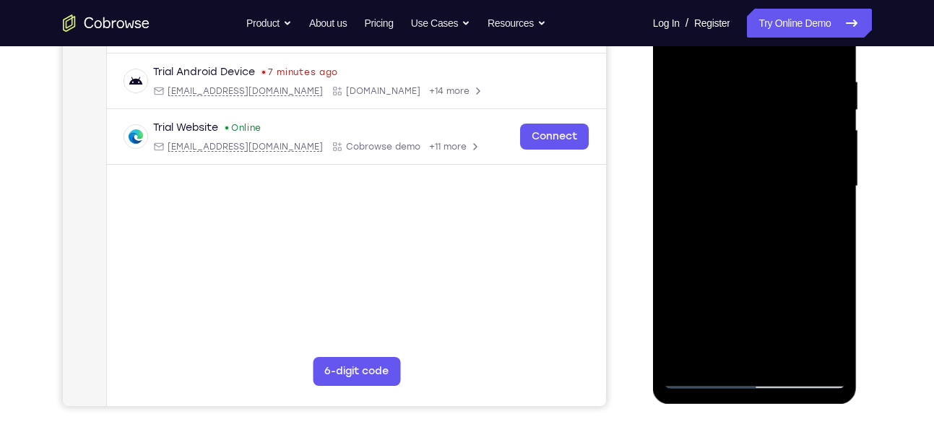
click at [832, 346] on div at bounding box center [755, 186] width 182 height 405
click at [832, 332] on div at bounding box center [755, 186] width 182 height 405
click at [827, 225] on div at bounding box center [755, 186] width 182 height 405
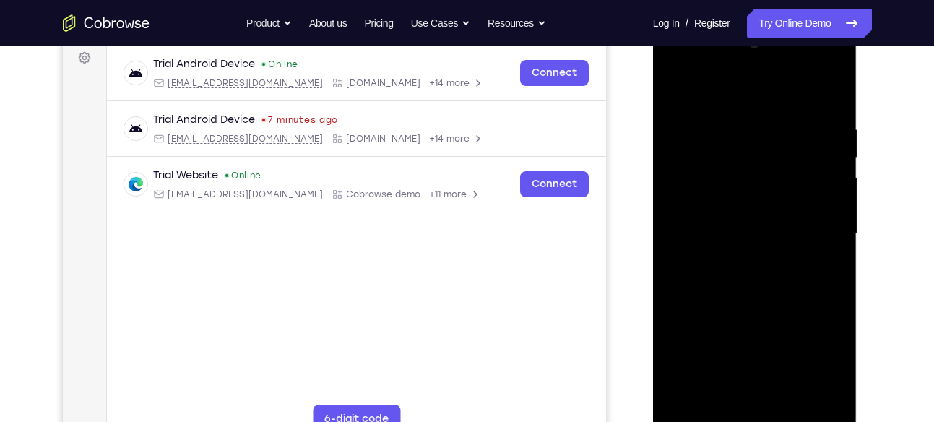
scroll to position [216, 0]
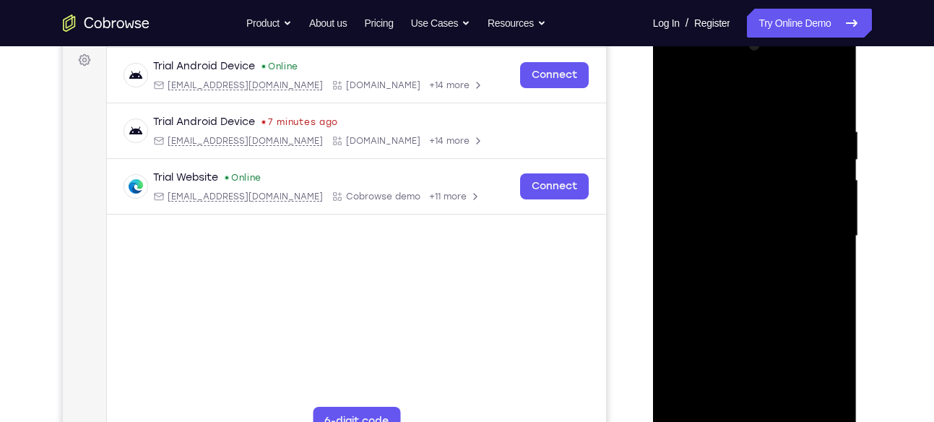
click at [675, 94] on div at bounding box center [755, 236] width 182 height 405
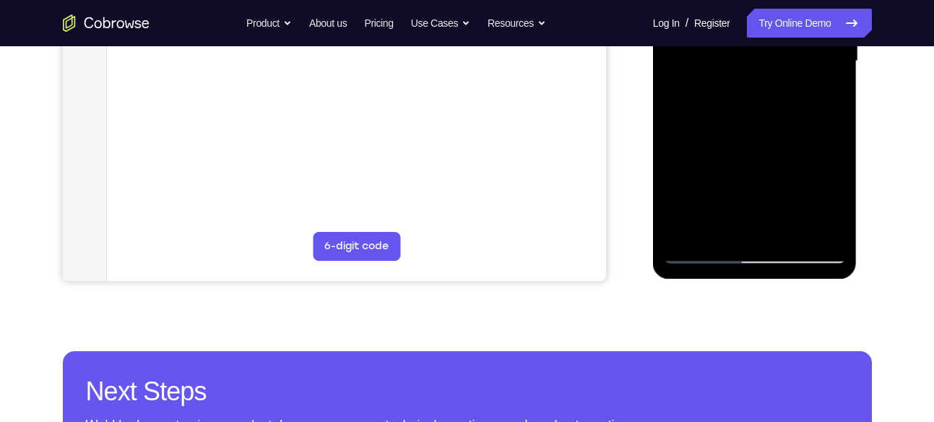
scroll to position [394, 0]
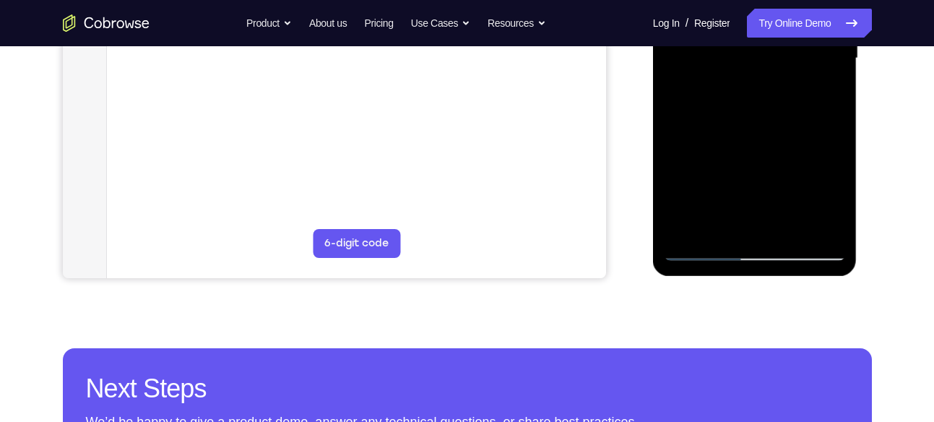
click at [730, 229] on div at bounding box center [755, 58] width 182 height 405
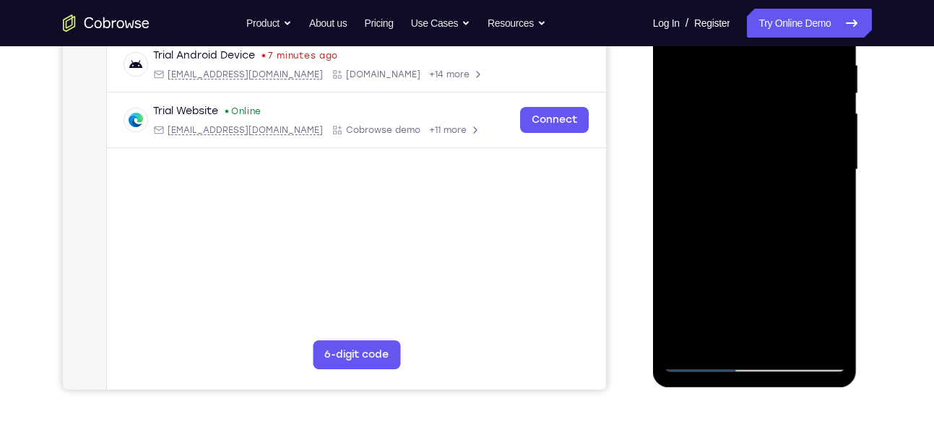
scroll to position [284, 0]
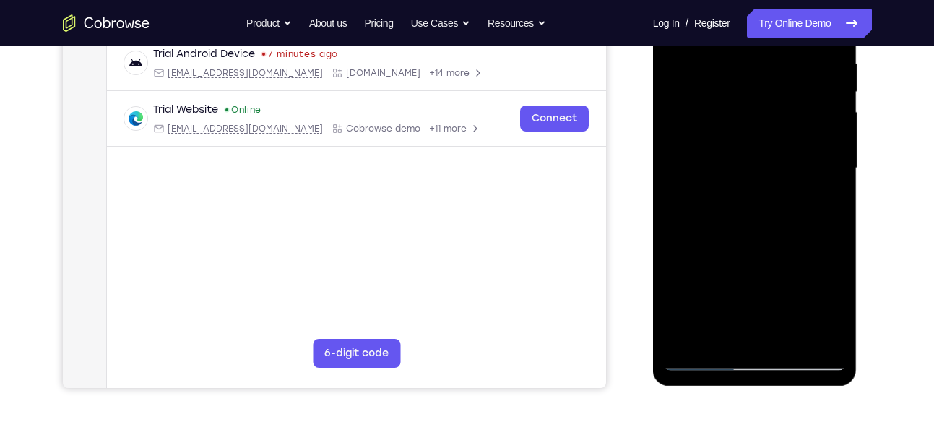
click at [684, 341] on div at bounding box center [755, 168] width 182 height 405
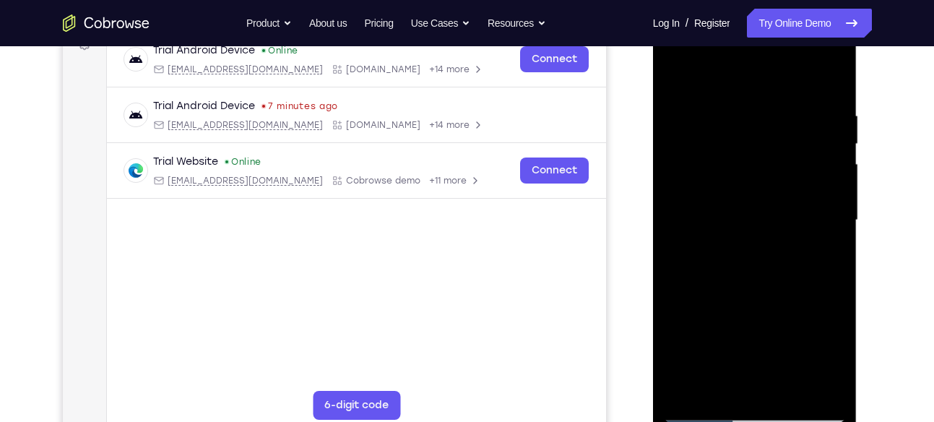
scroll to position [334, 0]
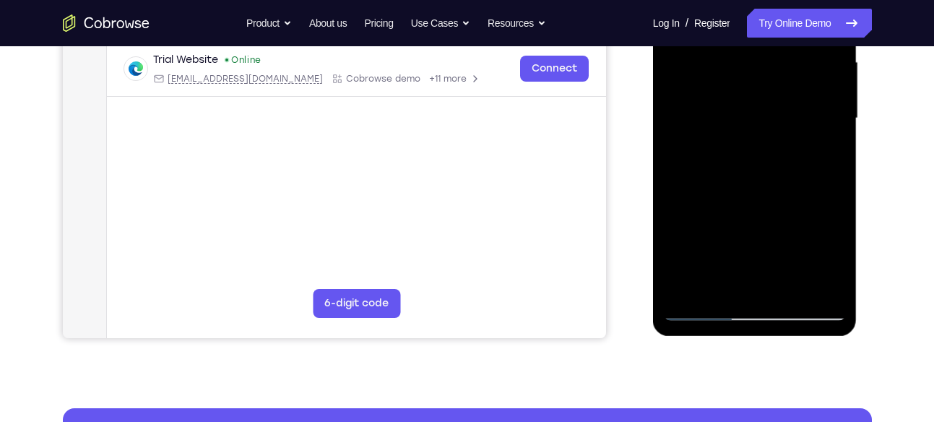
click at [788, 296] on div at bounding box center [755, 118] width 182 height 405
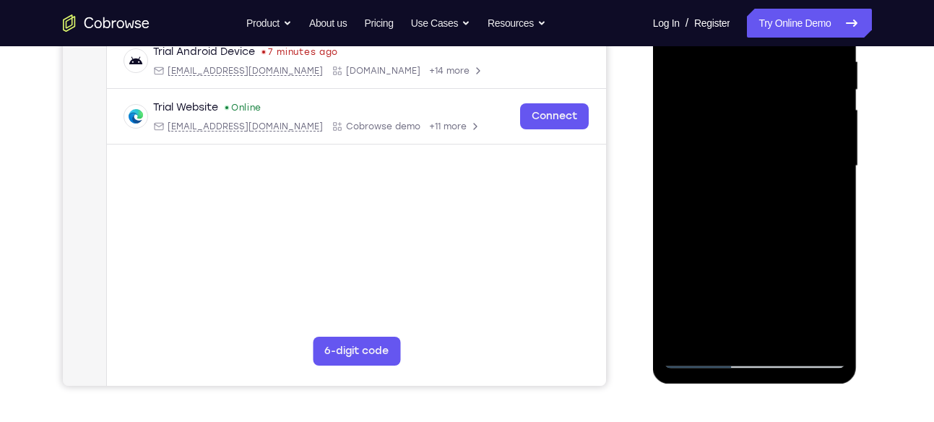
scroll to position [284, 0]
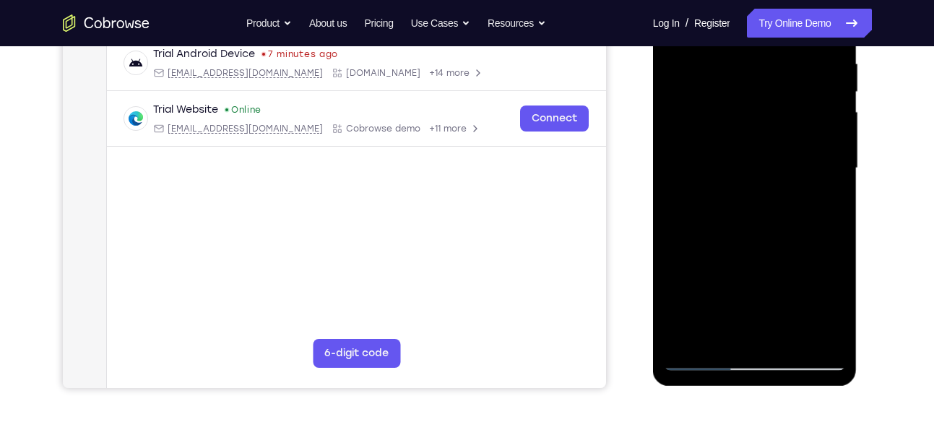
click at [791, 149] on div at bounding box center [755, 168] width 182 height 405
click at [741, 329] on div at bounding box center [755, 168] width 182 height 405
click at [842, 306] on div at bounding box center [755, 168] width 182 height 405
click at [818, 204] on div at bounding box center [755, 168] width 182 height 405
click at [821, 207] on div at bounding box center [755, 168] width 182 height 405
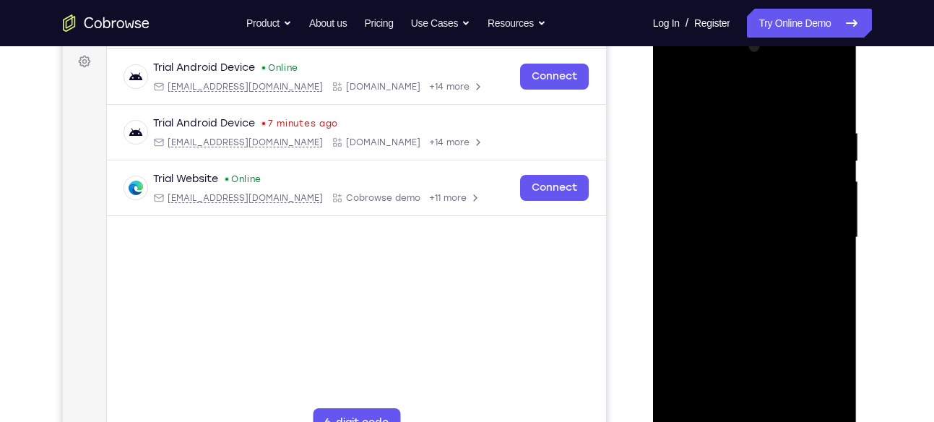
scroll to position [208, 0]
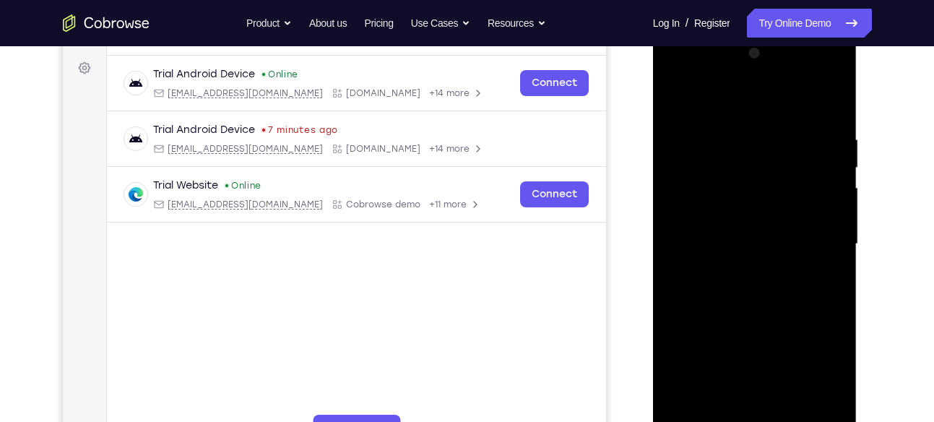
click at [784, 181] on div at bounding box center [755, 244] width 182 height 405
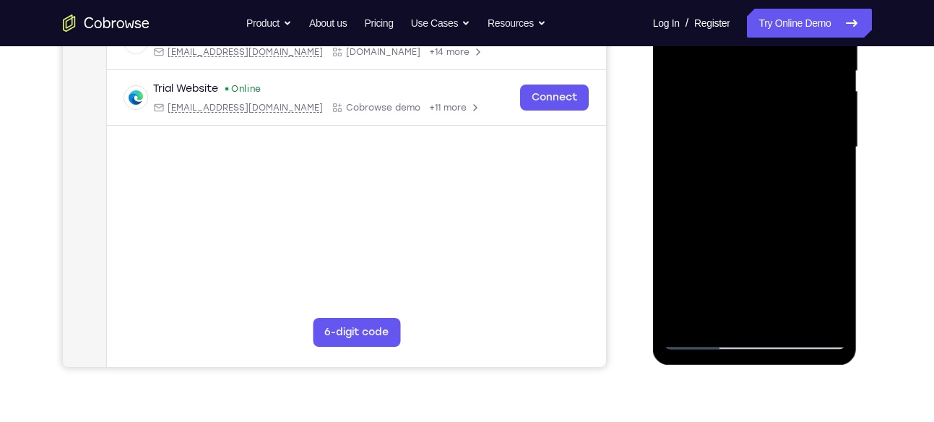
click at [700, 327] on div at bounding box center [755, 147] width 182 height 405
click at [702, 335] on div at bounding box center [755, 147] width 182 height 405
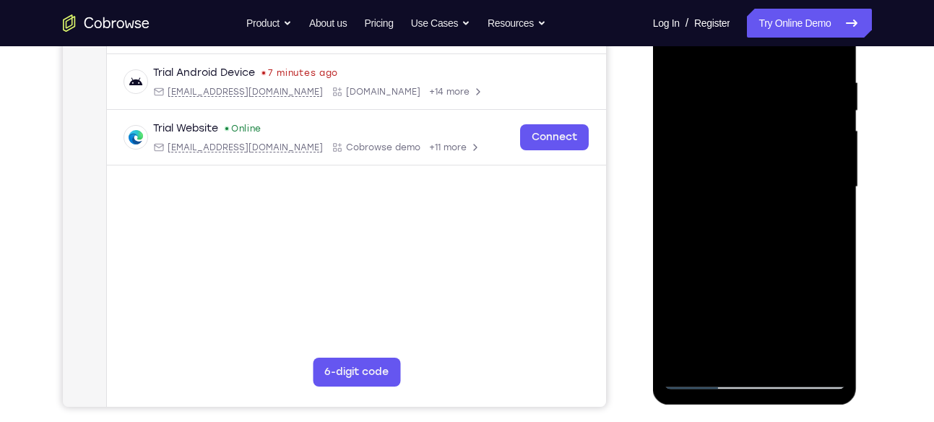
scroll to position [264, 0]
click at [697, 257] on div at bounding box center [755, 188] width 182 height 405
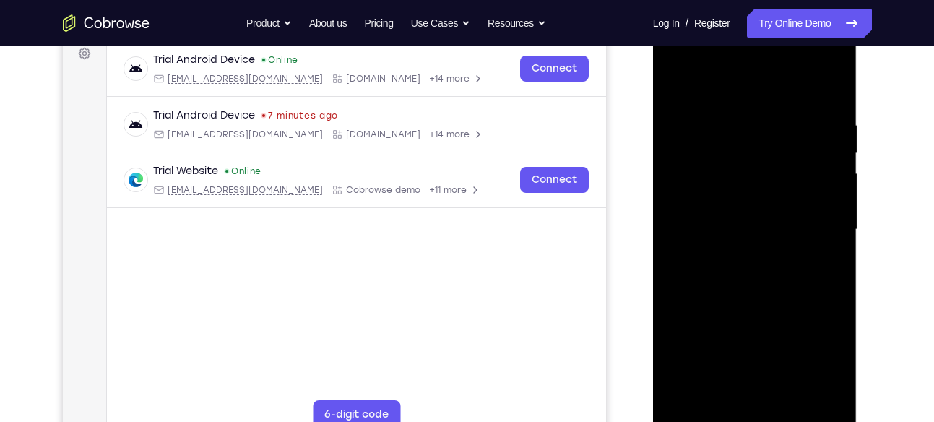
scroll to position [216, 0]
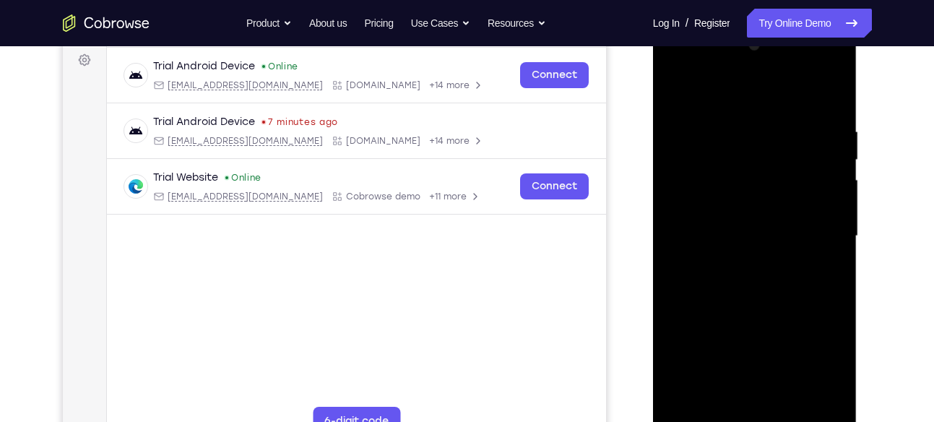
click at [676, 91] on div at bounding box center [755, 236] width 182 height 405
click at [716, 197] on div at bounding box center [755, 236] width 182 height 405
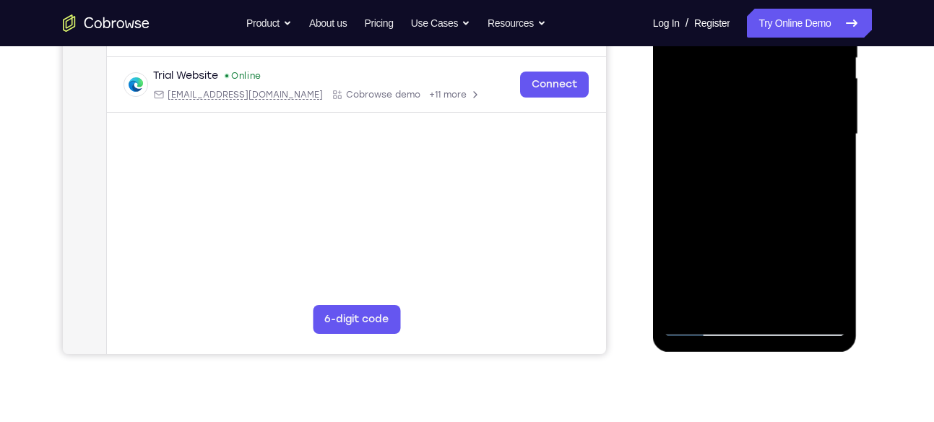
click at [715, 293] on div at bounding box center [755, 134] width 182 height 405
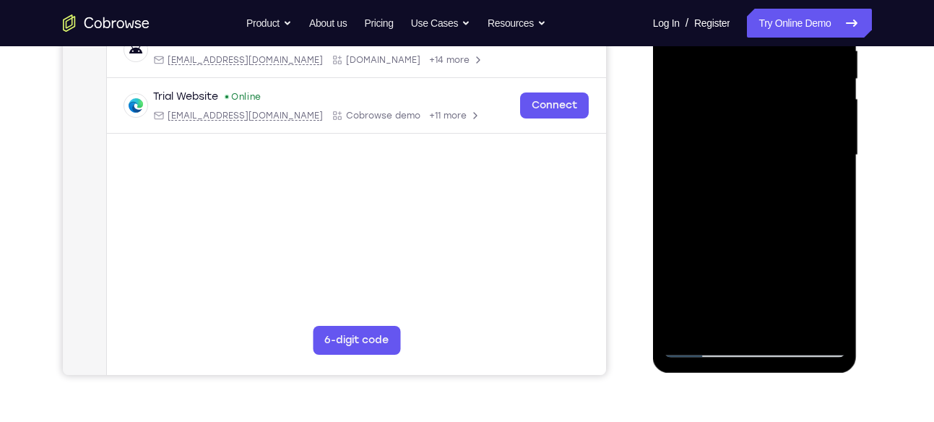
scroll to position [296, 0]
click at [830, 297] on div at bounding box center [755, 156] width 182 height 405
click at [838, 295] on div at bounding box center [755, 156] width 182 height 405
click at [828, 192] on div at bounding box center [755, 156] width 182 height 405
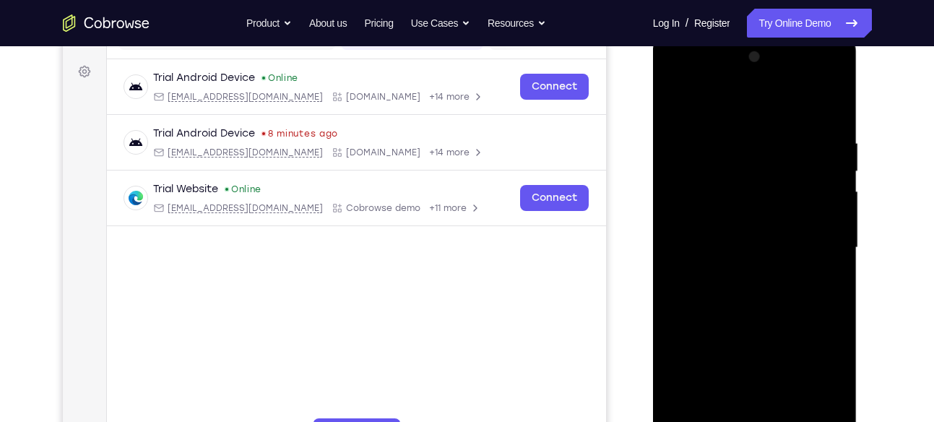
scroll to position [202, 0]
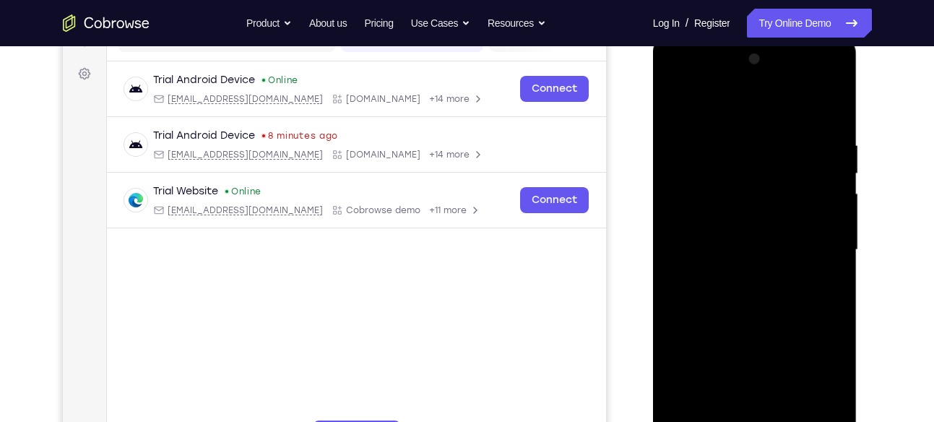
click at [830, 285] on div at bounding box center [755, 250] width 182 height 405
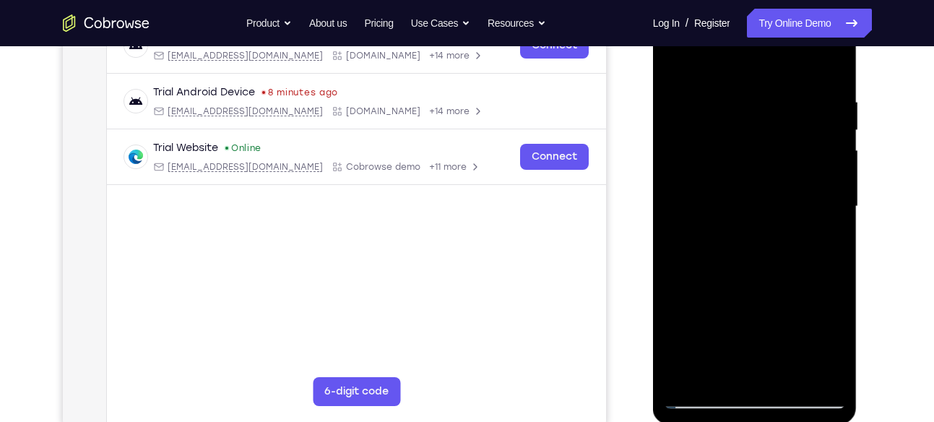
scroll to position [237, 0]
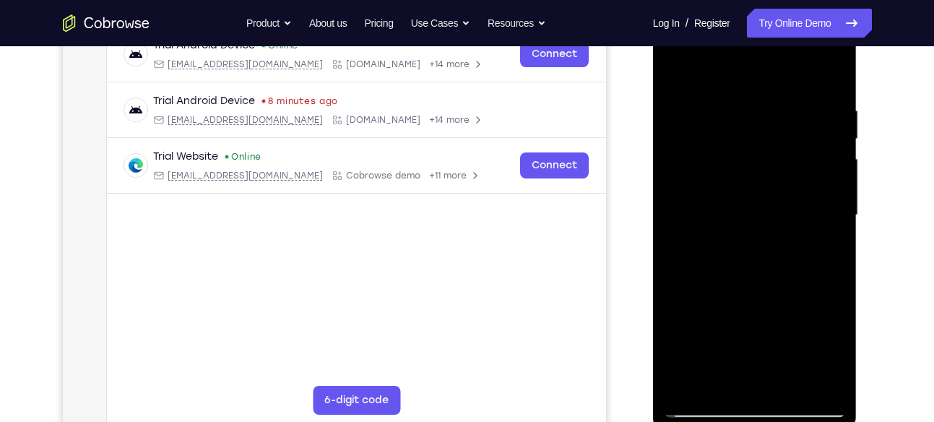
click at [678, 71] on div at bounding box center [755, 215] width 182 height 405
drag, startPoint x: 819, startPoint y: 112, endPoint x: 707, endPoint y: 136, distance: 114.5
click at [707, 136] on div at bounding box center [755, 215] width 182 height 405
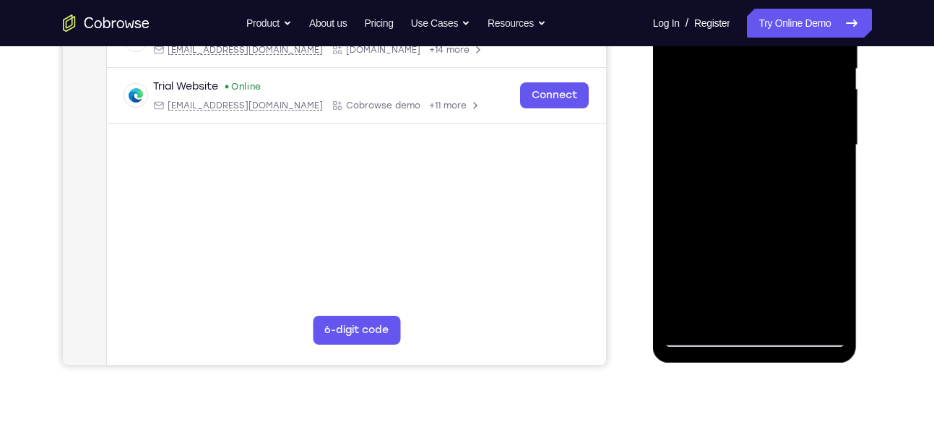
click at [791, 321] on div at bounding box center [755, 145] width 182 height 405
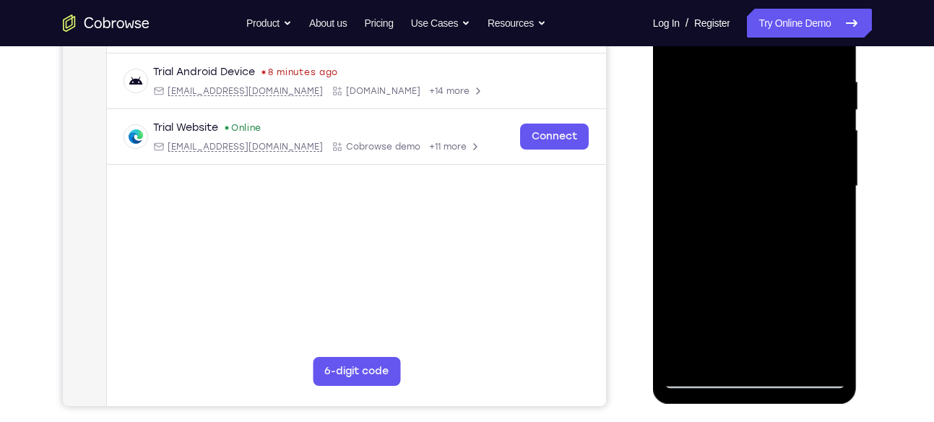
scroll to position [265, 0]
click at [768, 160] on div at bounding box center [755, 187] width 182 height 405
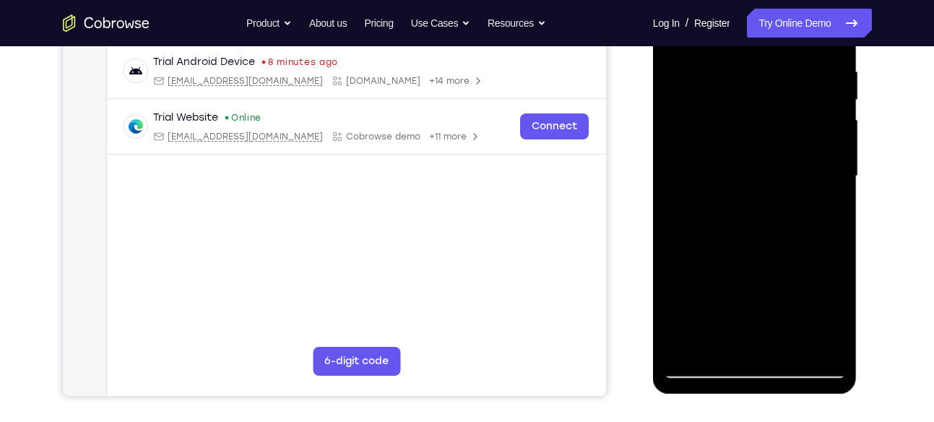
scroll to position [278, 0]
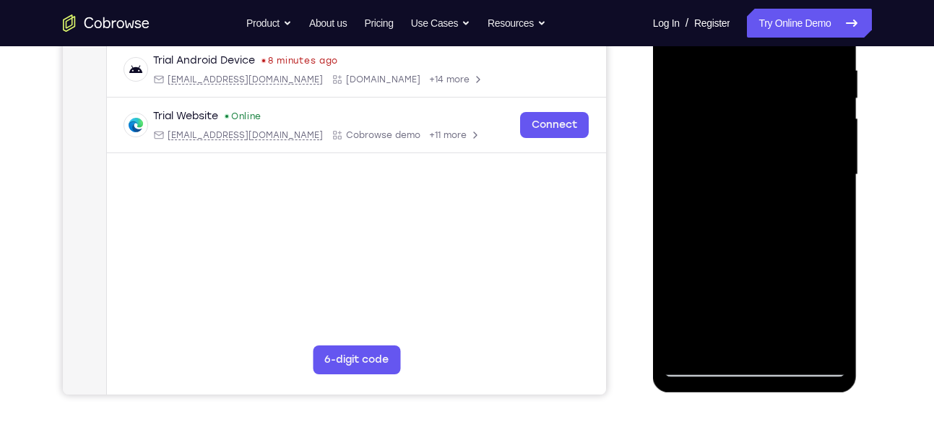
click at [741, 334] on div at bounding box center [755, 175] width 182 height 405
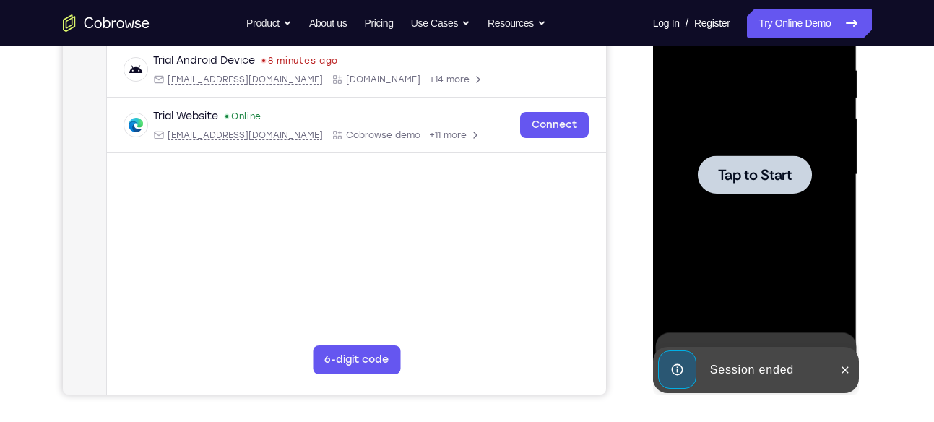
click at [748, 249] on div at bounding box center [755, 175] width 182 height 405
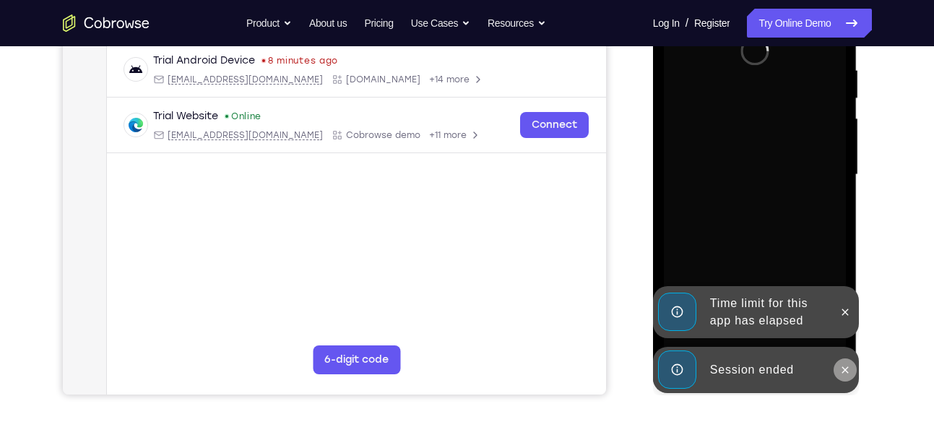
click at [844, 358] on button at bounding box center [845, 369] width 23 height 23
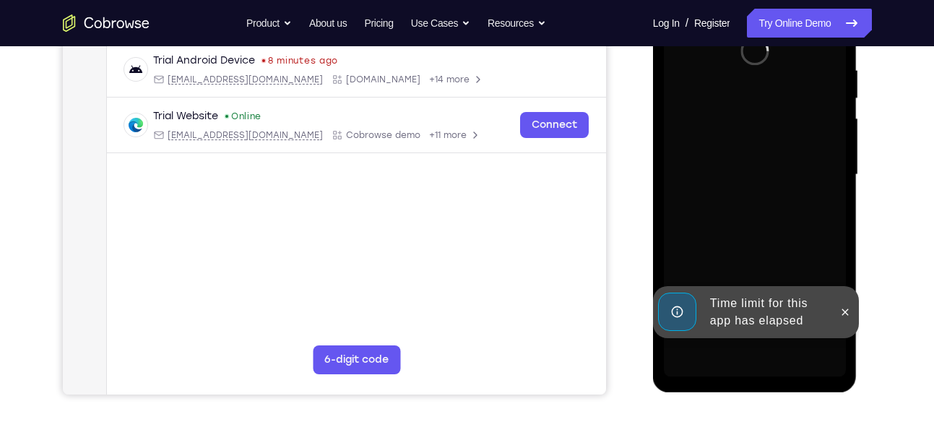
click at [838, 322] on div at bounding box center [845, 312] width 23 height 52
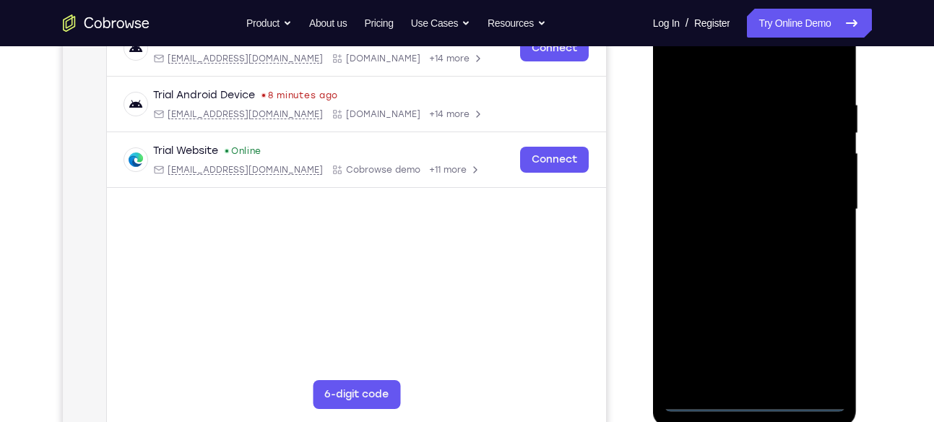
scroll to position [303, 0]
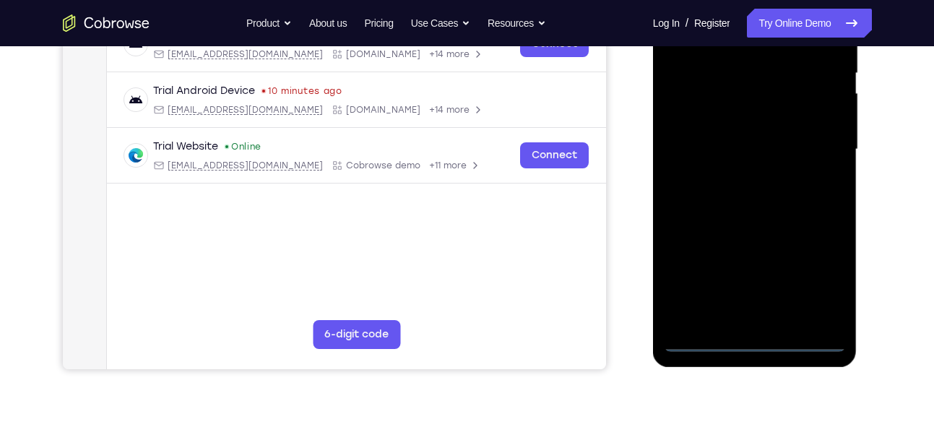
click at [763, 346] on div at bounding box center [755, 149] width 182 height 405
click at [817, 290] on div at bounding box center [755, 149] width 182 height 405
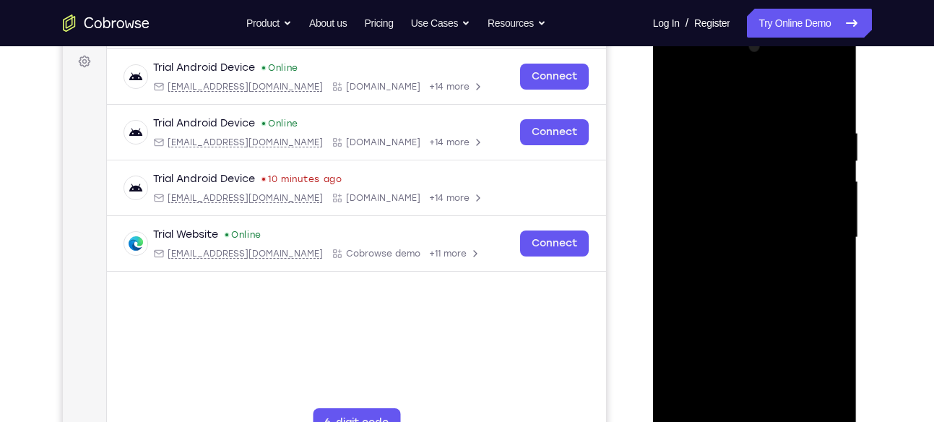
scroll to position [212, 0]
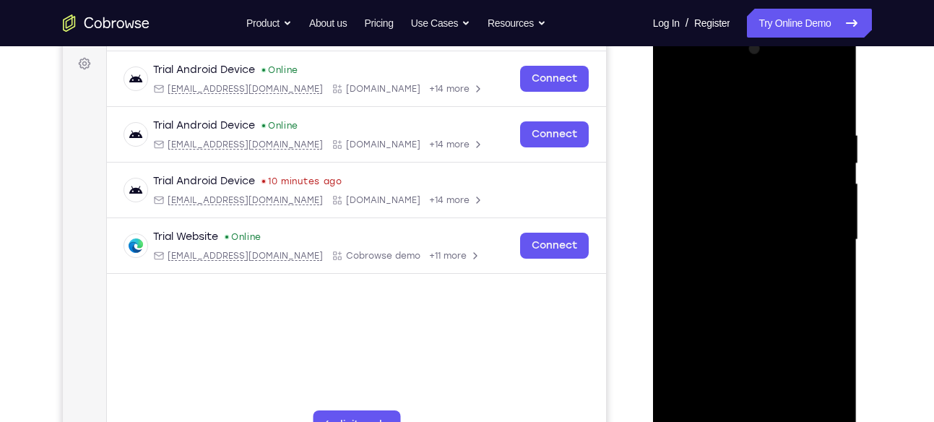
click at [781, 104] on div at bounding box center [755, 240] width 182 height 405
click at [804, 238] on div at bounding box center [755, 240] width 182 height 405
click at [733, 270] on div at bounding box center [755, 240] width 182 height 405
click at [751, 226] on div at bounding box center [755, 240] width 182 height 405
click at [754, 210] on div at bounding box center [755, 240] width 182 height 405
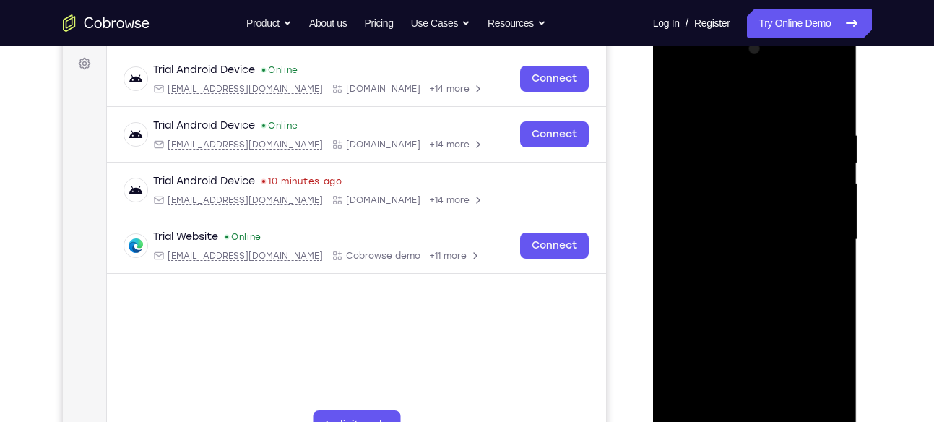
click at [741, 229] on div at bounding box center [755, 240] width 182 height 405
click at [763, 234] on div at bounding box center [755, 240] width 182 height 405
click at [763, 236] on div at bounding box center [755, 240] width 182 height 405
click at [758, 241] on div at bounding box center [755, 240] width 182 height 405
click at [797, 233] on div at bounding box center [755, 240] width 182 height 405
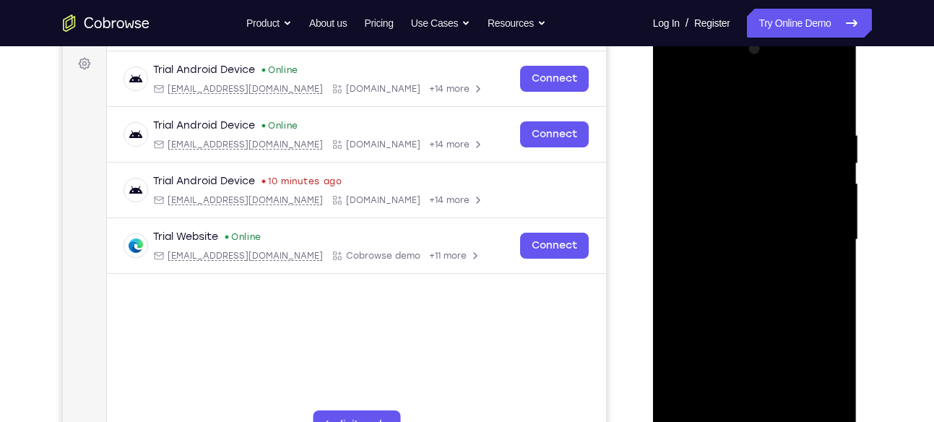
click at [778, 278] on div at bounding box center [755, 240] width 182 height 405
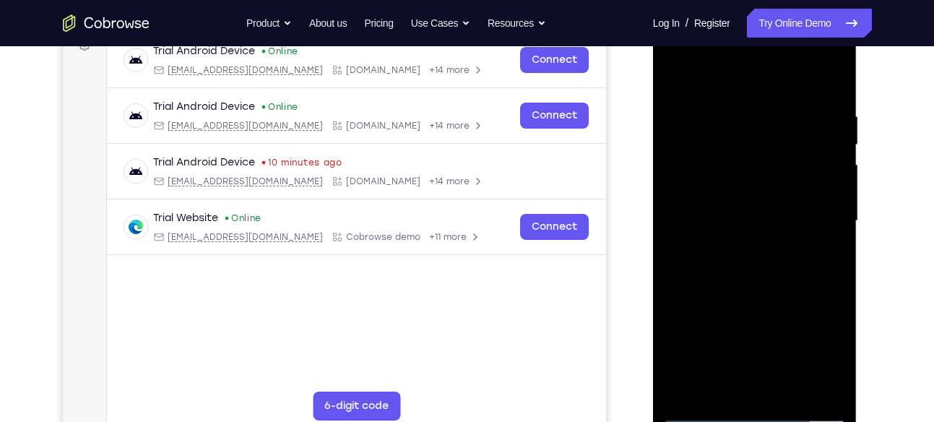
click at [819, 293] on div at bounding box center [755, 221] width 182 height 405
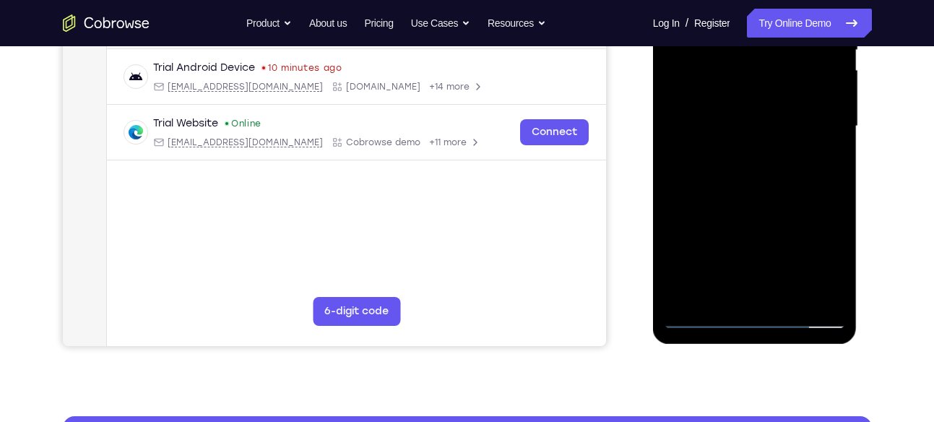
scroll to position [325, 0]
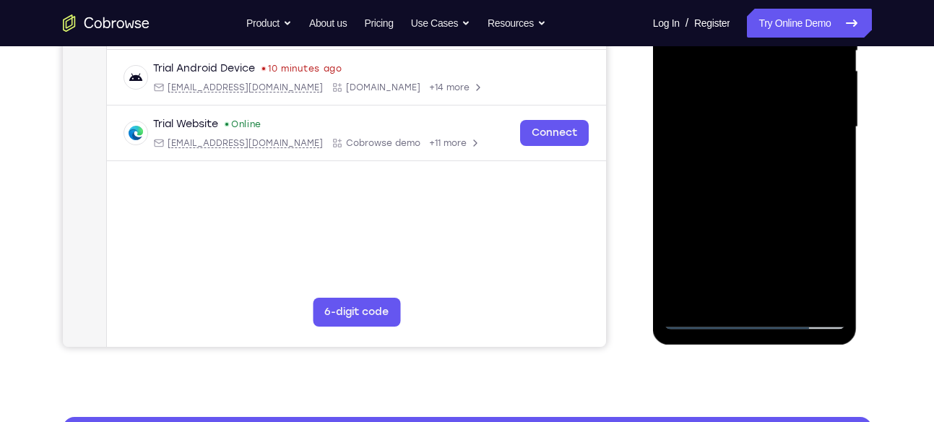
click at [790, 293] on div at bounding box center [755, 127] width 182 height 405
click at [781, 209] on div at bounding box center [755, 127] width 182 height 405
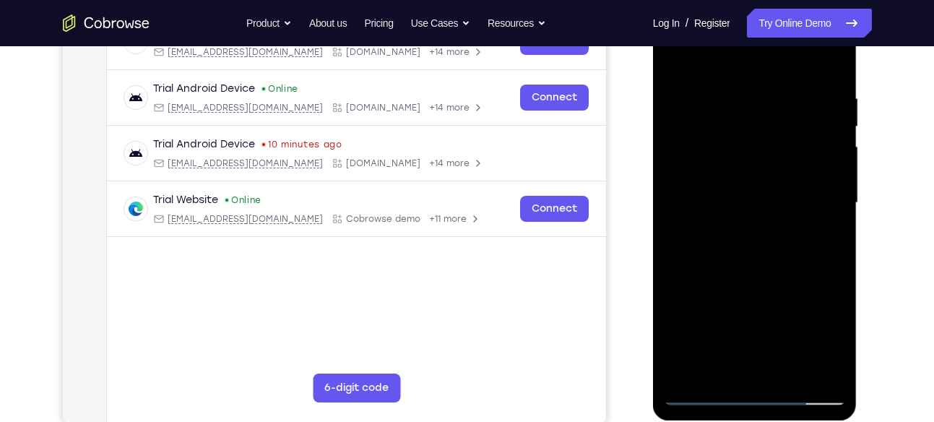
scroll to position [242, 0]
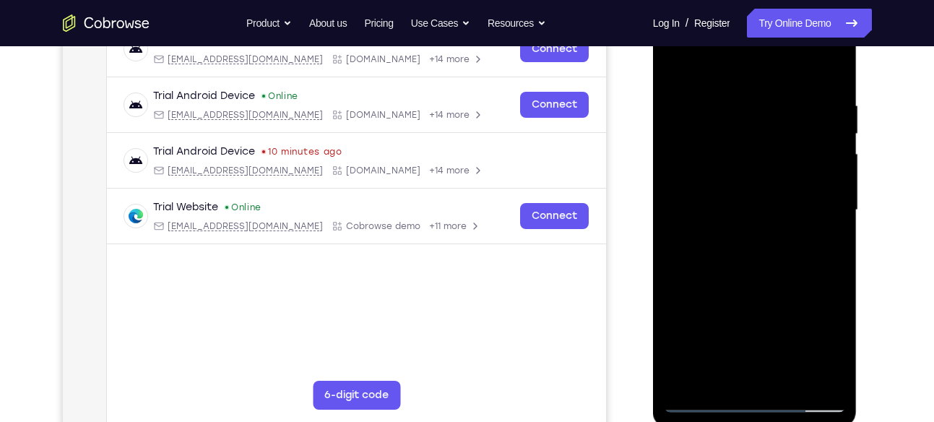
click at [786, 197] on div at bounding box center [755, 210] width 182 height 405
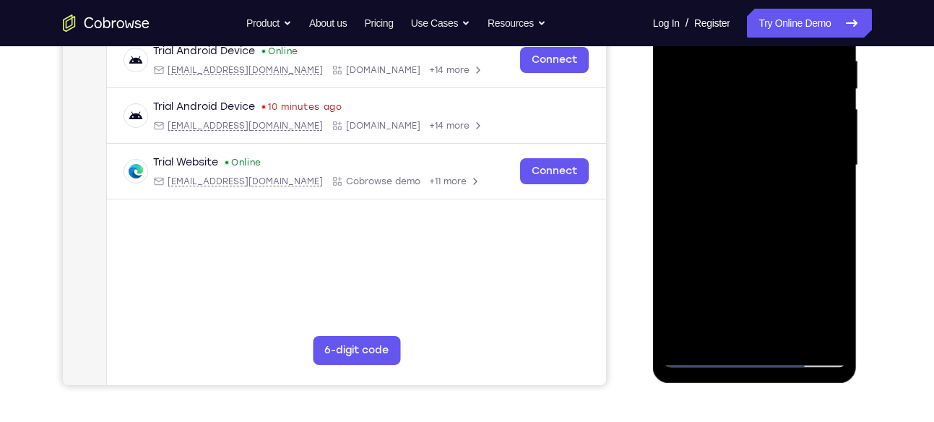
scroll to position [288, 0]
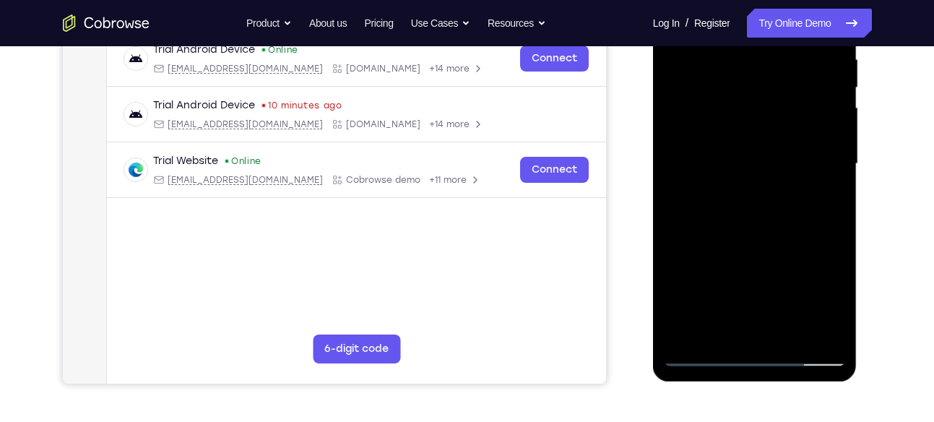
click at [738, 317] on div at bounding box center [755, 164] width 182 height 405
click at [736, 324] on div at bounding box center [755, 164] width 182 height 405
click at [826, 204] on div at bounding box center [755, 164] width 182 height 405
click at [835, 306] on div at bounding box center [755, 164] width 182 height 405
click at [822, 198] on div at bounding box center [755, 164] width 182 height 405
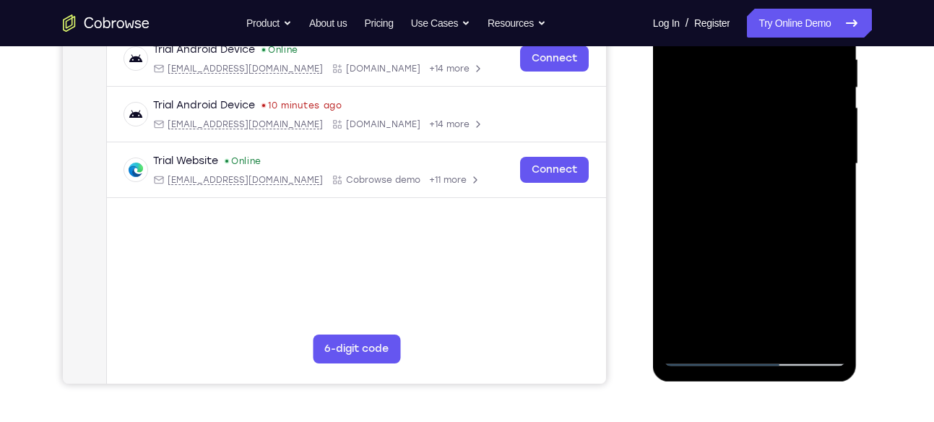
click at [822, 198] on div at bounding box center [755, 164] width 182 height 405
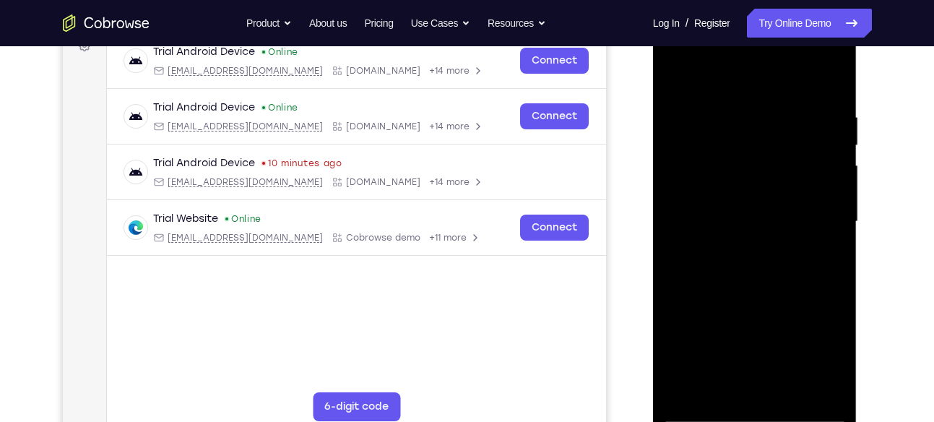
scroll to position [228, 0]
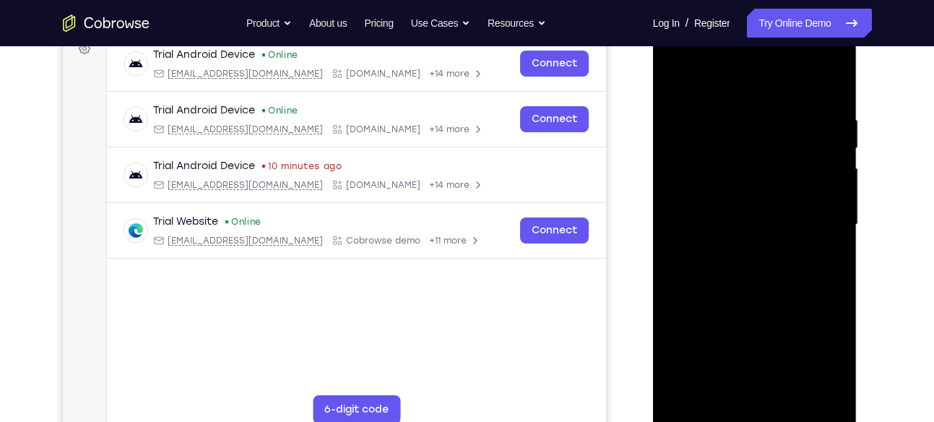
click at [675, 84] on div at bounding box center [755, 224] width 182 height 405
click at [679, 256] on div at bounding box center [755, 224] width 182 height 405
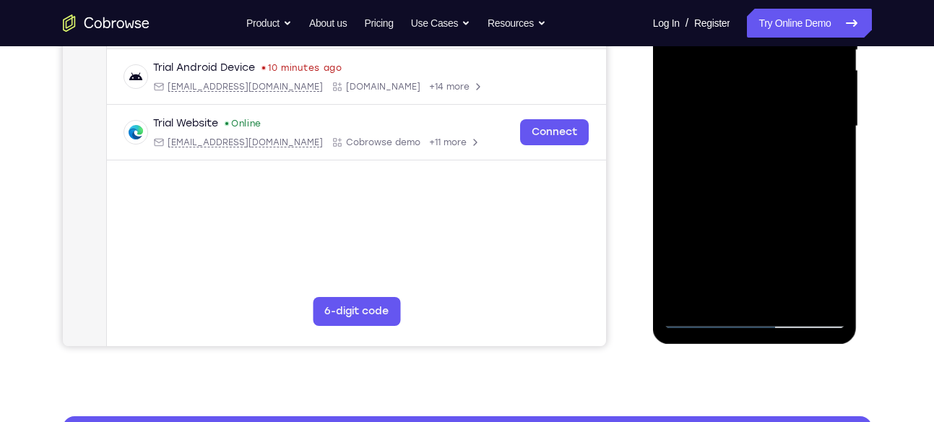
click at [692, 292] on div at bounding box center [755, 126] width 182 height 405
click at [827, 161] on div at bounding box center [755, 126] width 182 height 405
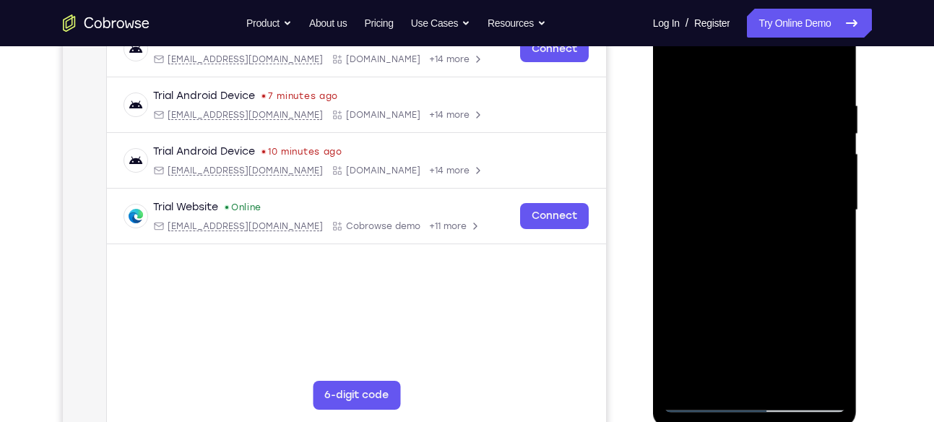
scroll to position [235, 0]
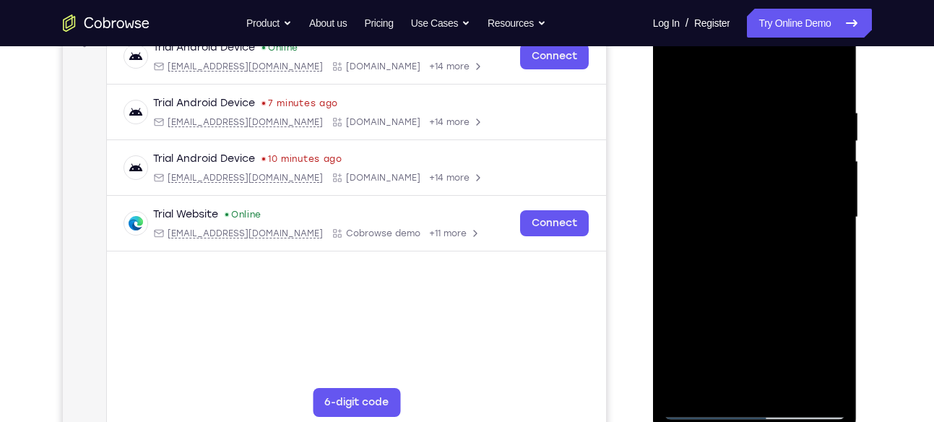
click at [677, 72] on div at bounding box center [755, 217] width 182 height 405
click at [684, 77] on div at bounding box center [755, 217] width 182 height 405
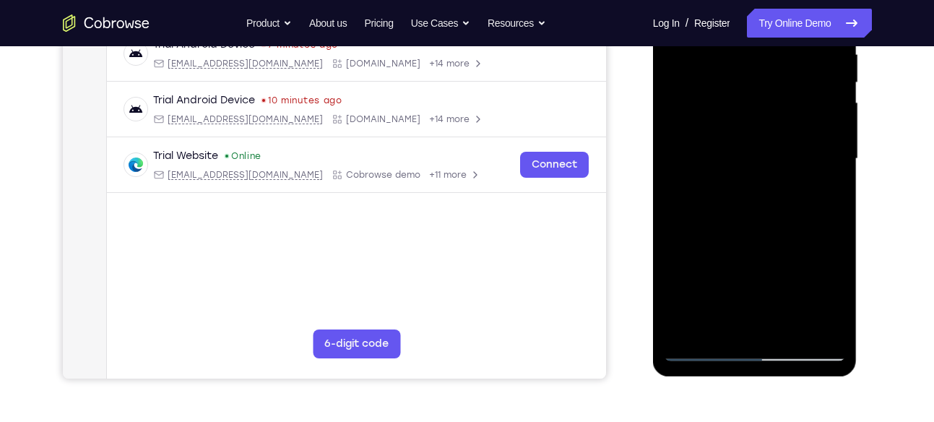
scroll to position [299, 0]
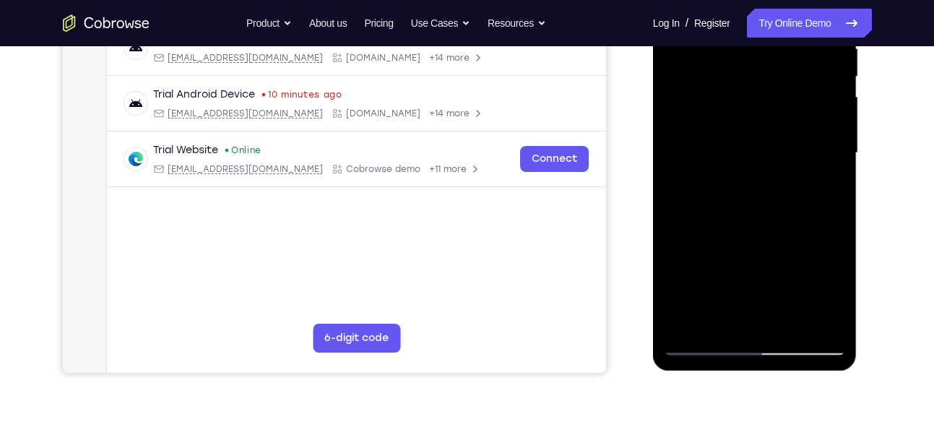
click at [786, 320] on div at bounding box center [755, 153] width 182 height 405
click at [793, 135] on div at bounding box center [755, 153] width 182 height 405
click at [752, 308] on div at bounding box center [755, 153] width 182 height 405
click at [830, 293] on div at bounding box center [755, 153] width 182 height 405
click at [823, 189] on div at bounding box center [755, 153] width 182 height 405
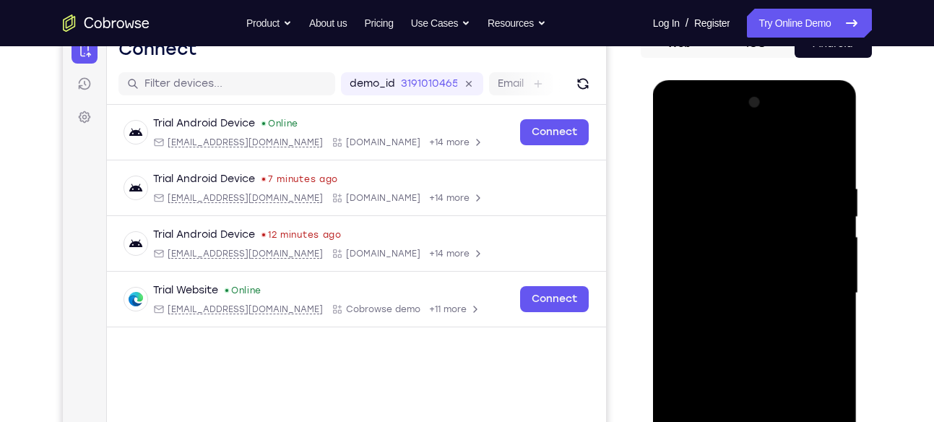
scroll to position [158, 0]
click at [669, 146] on div at bounding box center [755, 294] width 182 height 405
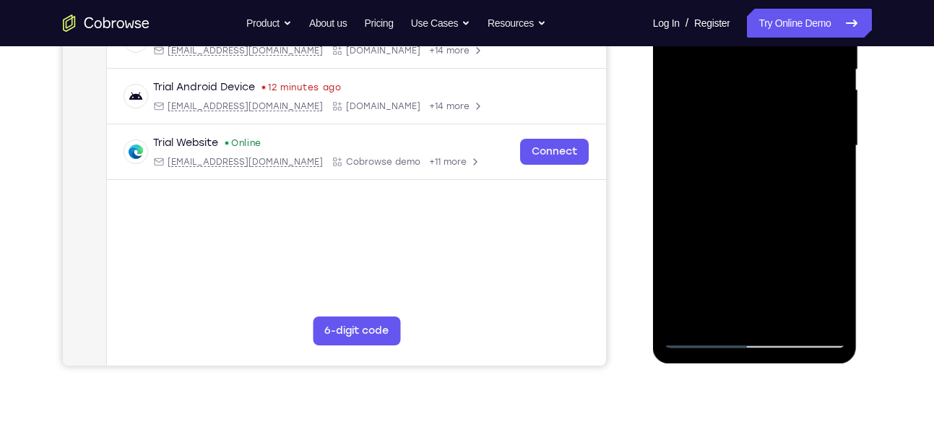
scroll to position [307, 0]
click at [705, 332] on div at bounding box center [755, 145] width 182 height 405
click at [705, 335] on div at bounding box center [755, 145] width 182 height 405
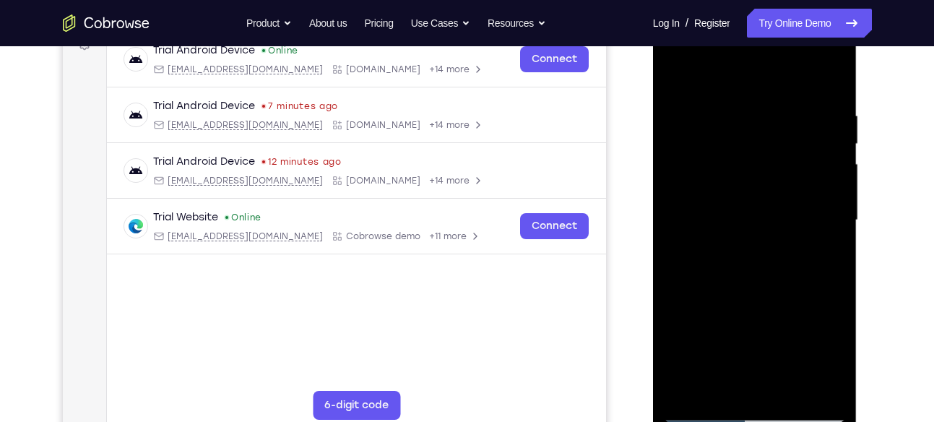
scroll to position [207, 0]
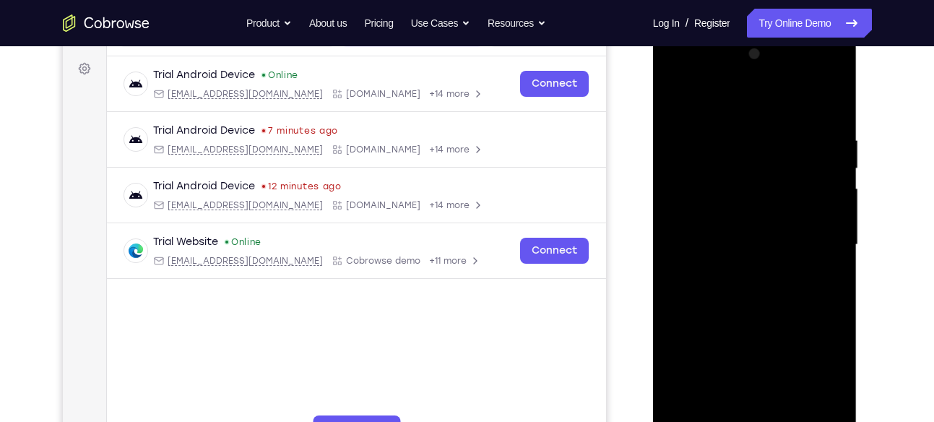
click at [681, 100] on div at bounding box center [755, 245] width 182 height 405
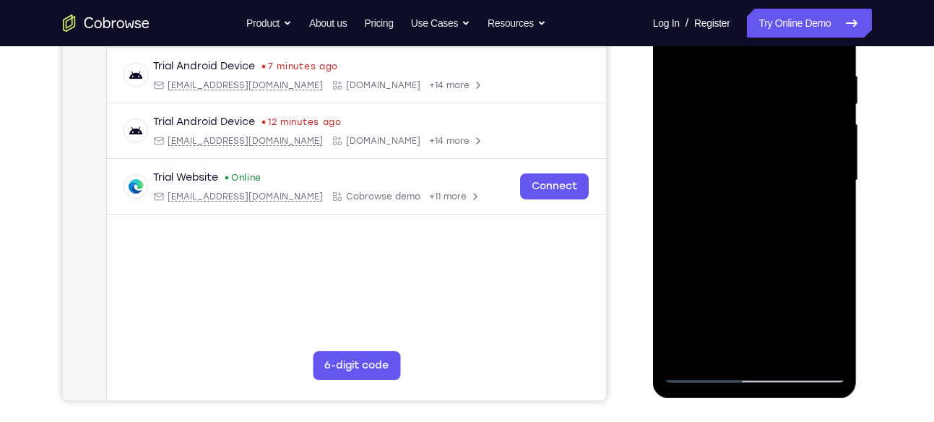
scroll to position [275, 0]
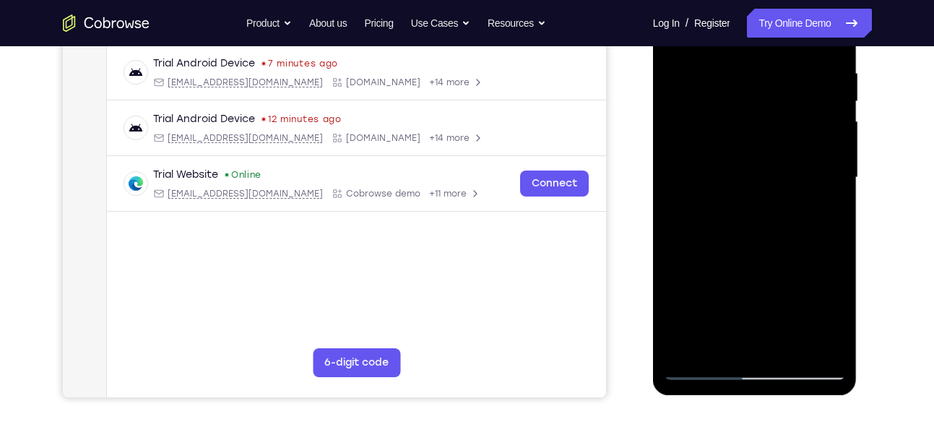
click at [712, 345] on div at bounding box center [755, 177] width 182 height 405
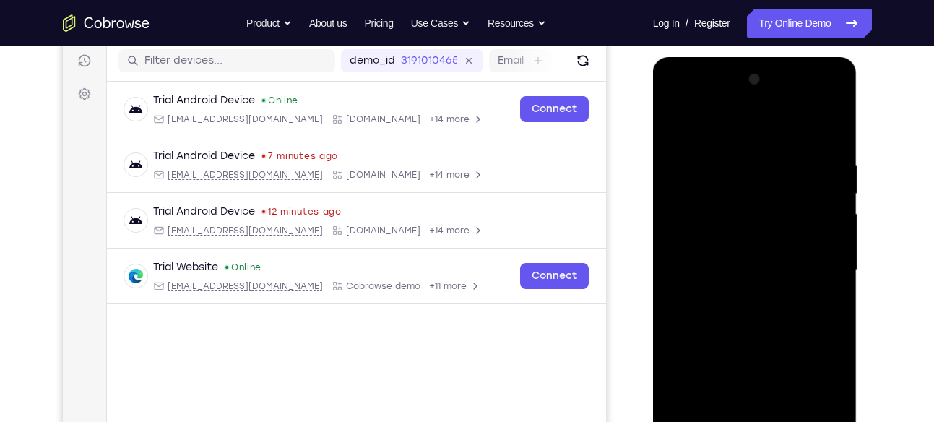
scroll to position [183, 0]
click at [770, 126] on div at bounding box center [755, 269] width 182 height 405
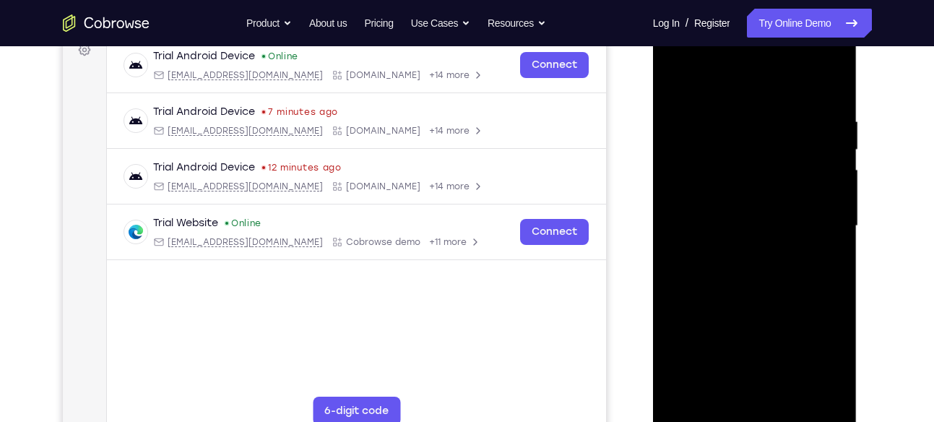
scroll to position [229, 0]
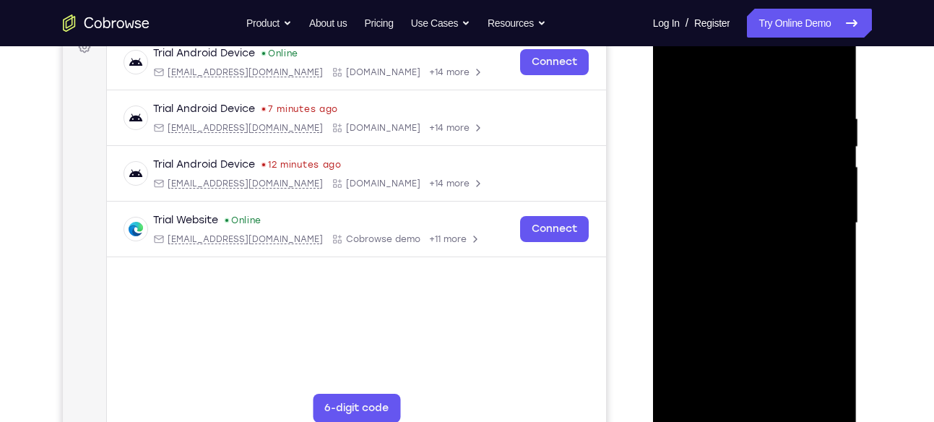
click at [796, 274] on div at bounding box center [755, 223] width 182 height 405
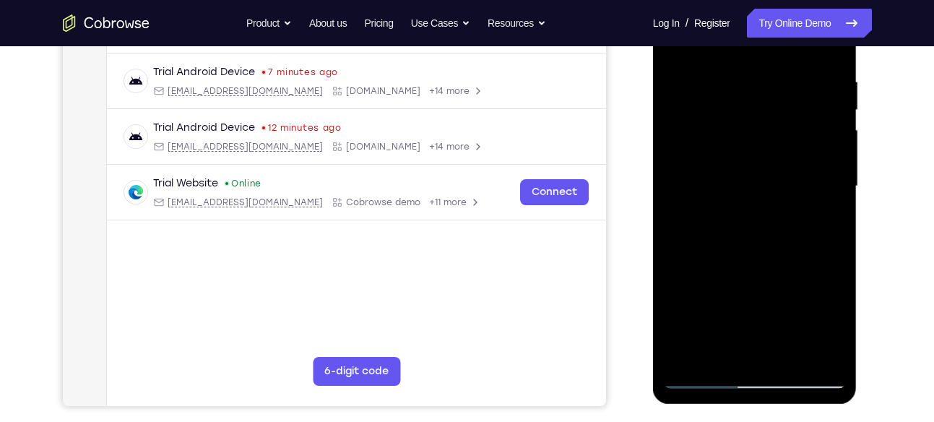
scroll to position [267, 0]
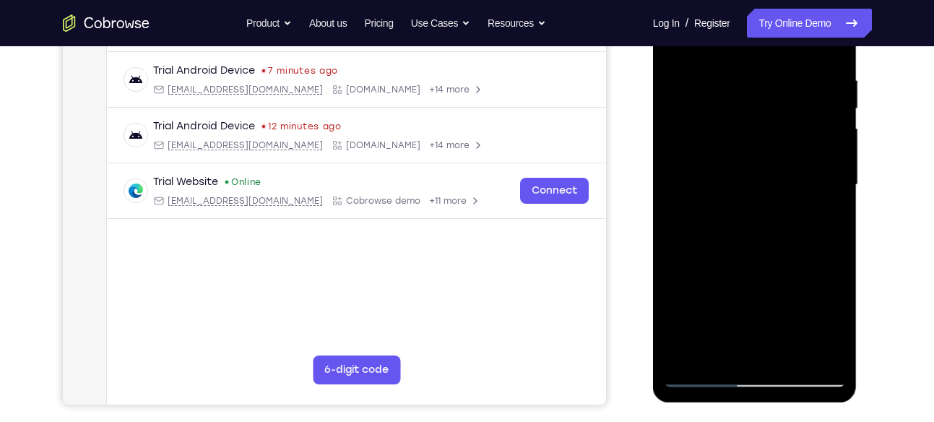
drag, startPoint x: 781, startPoint y: 294, endPoint x: 783, endPoint y: 152, distance: 142.4
click at [783, 152] on div at bounding box center [755, 185] width 182 height 405
drag, startPoint x: 740, startPoint y: 324, endPoint x: 744, endPoint y: 173, distance: 151.8
click at [744, 173] on div at bounding box center [755, 185] width 182 height 405
drag, startPoint x: 731, startPoint y: 302, endPoint x: 744, endPoint y: 217, distance: 86.3
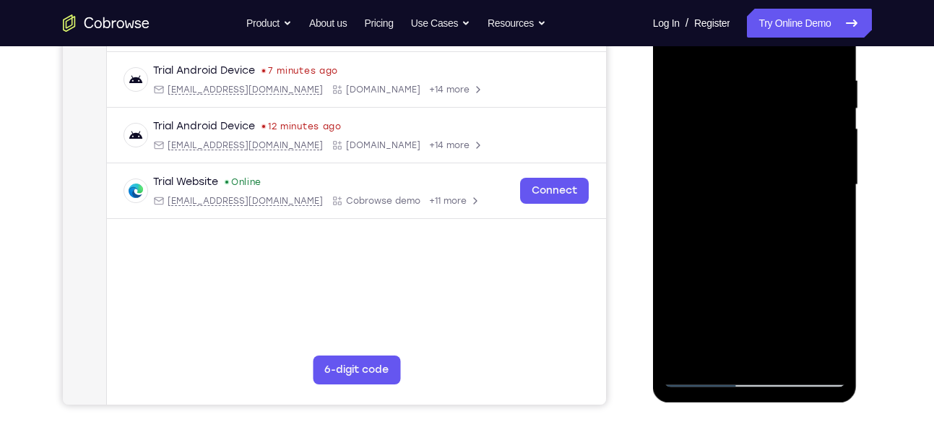
click at [744, 217] on div at bounding box center [755, 185] width 182 height 405
drag, startPoint x: 727, startPoint y: 335, endPoint x: 746, endPoint y: 190, distance: 146.5
click at [746, 190] on div at bounding box center [755, 185] width 182 height 405
drag, startPoint x: 736, startPoint y: 324, endPoint x: 740, endPoint y: 190, distance: 134.5
click at [740, 190] on div at bounding box center [755, 185] width 182 height 405
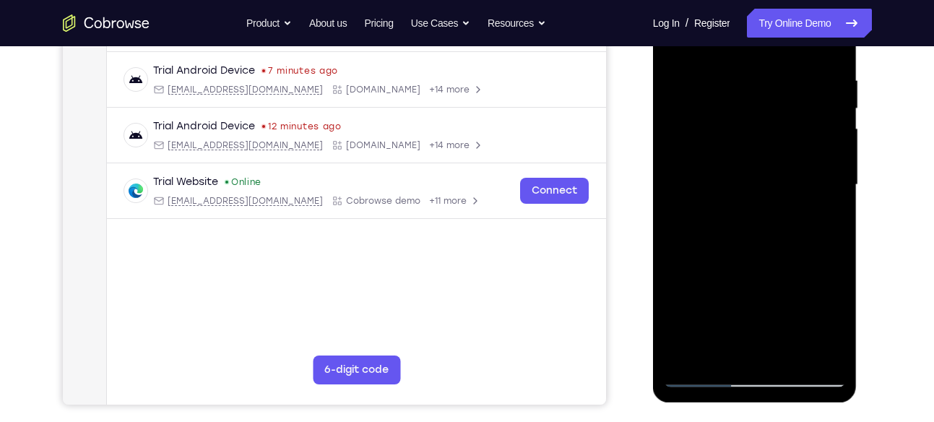
drag, startPoint x: 732, startPoint y: 315, endPoint x: 732, endPoint y: 298, distance: 16.6
click at [732, 298] on div at bounding box center [755, 185] width 182 height 405
click at [744, 274] on div at bounding box center [755, 185] width 182 height 405
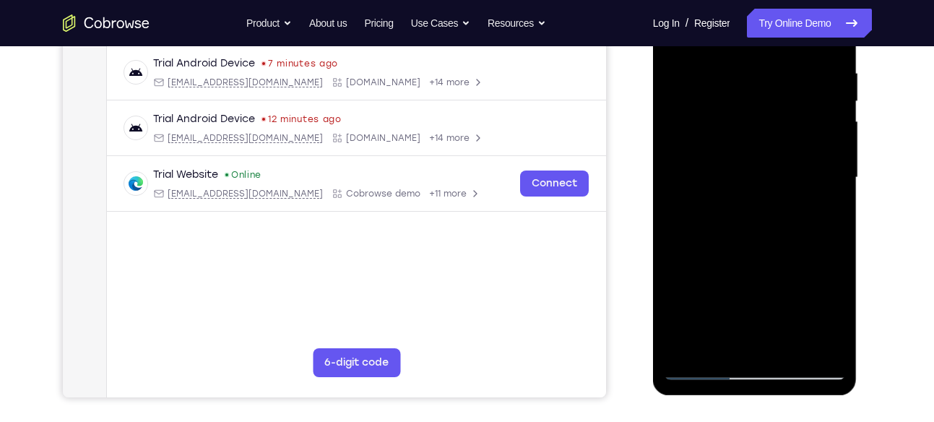
click at [719, 337] on div at bounding box center [755, 177] width 182 height 405
click at [819, 219] on div at bounding box center [755, 177] width 182 height 405
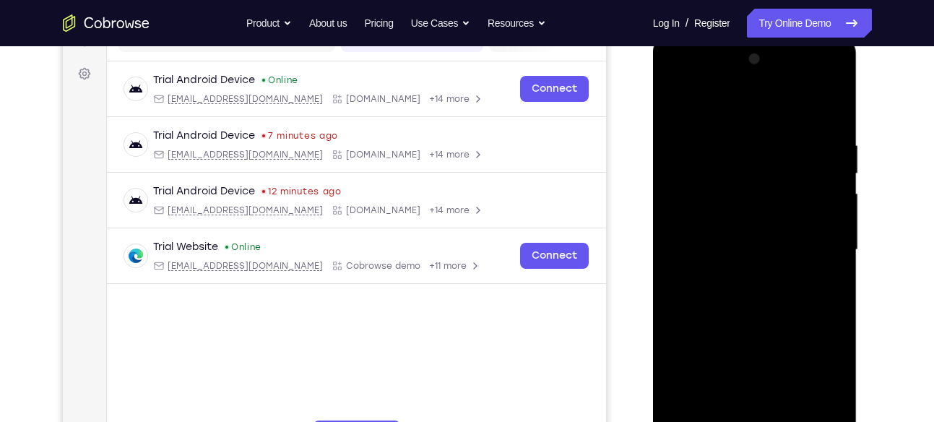
scroll to position [196, 0]
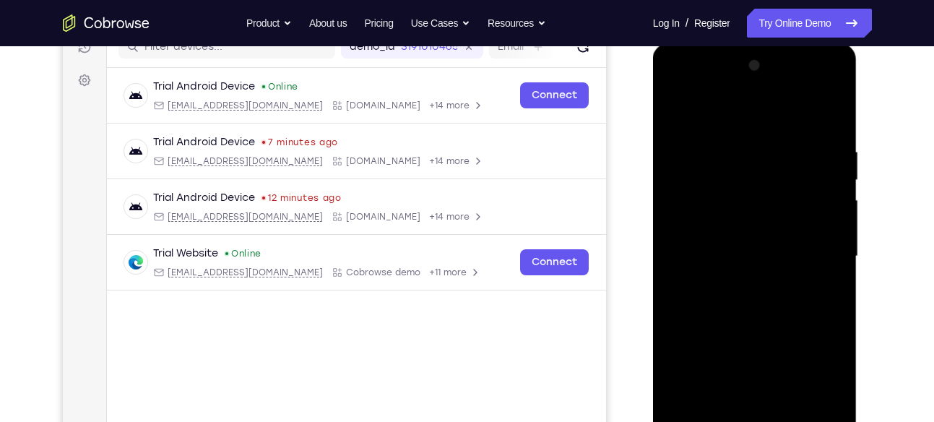
click at [708, 109] on div at bounding box center [755, 256] width 182 height 405
drag, startPoint x: 710, startPoint y: 307, endPoint x: 721, endPoint y: 170, distance: 137.7
click at [721, 170] on div at bounding box center [755, 256] width 182 height 405
click at [753, 231] on div at bounding box center [755, 256] width 182 height 405
click at [820, 234] on div at bounding box center [755, 256] width 182 height 405
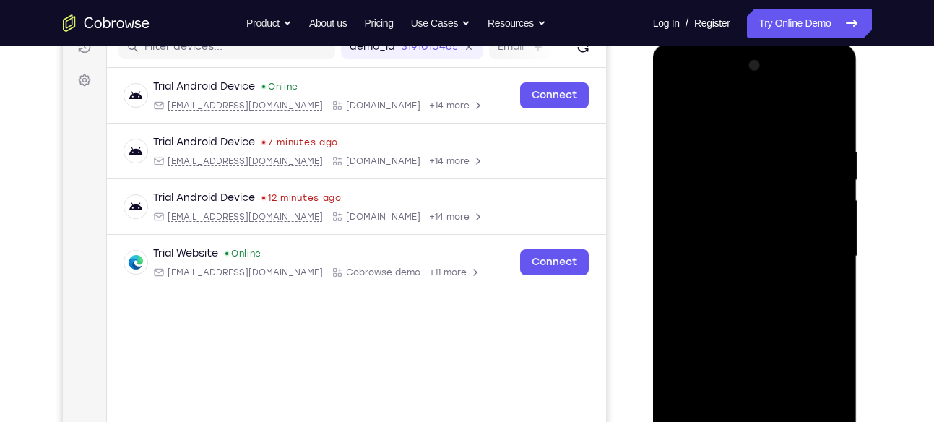
drag, startPoint x: 795, startPoint y: 221, endPoint x: 796, endPoint y: 302, distance: 81.0
click at [796, 302] on div at bounding box center [755, 256] width 182 height 405
click at [842, 231] on div at bounding box center [755, 256] width 182 height 405
click at [675, 111] on div at bounding box center [755, 256] width 182 height 405
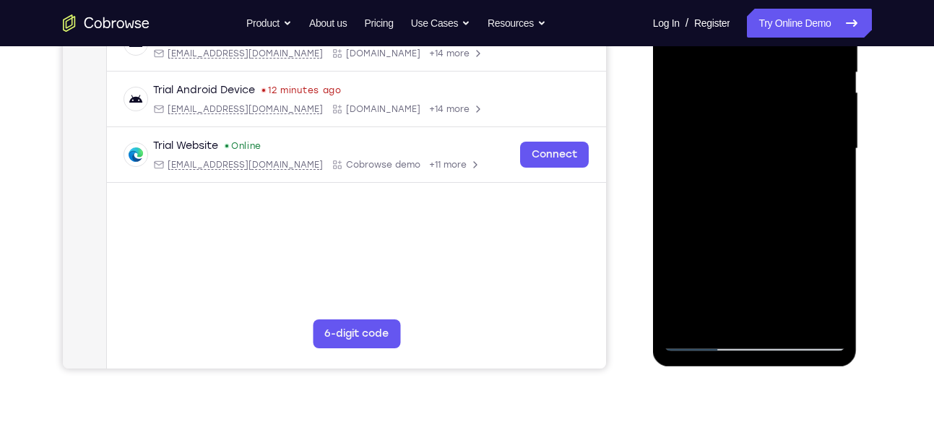
scroll to position [305, 0]
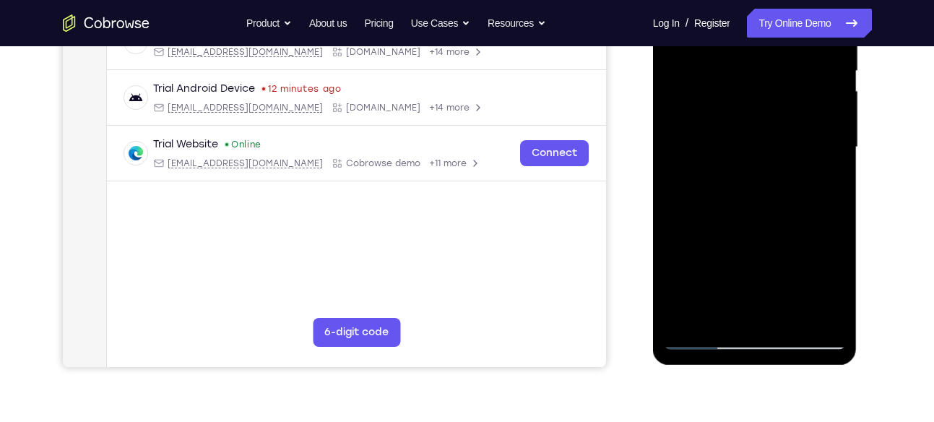
click at [789, 317] on div at bounding box center [755, 147] width 182 height 405
click at [788, 156] on div at bounding box center [755, 147] width 182 height 405
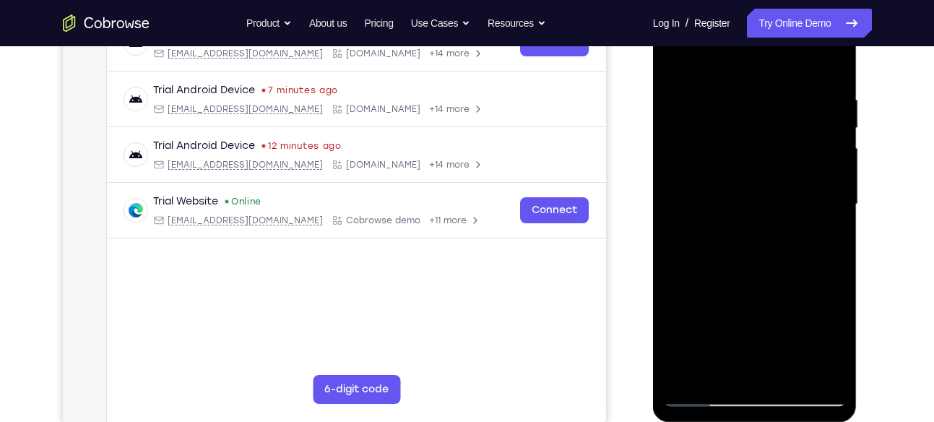
click at [703, 361] on div at bounding box center [755, 204] width 182 height 405
click at [706, 365] on div at bounding box center [755, 204] width 182 height 405
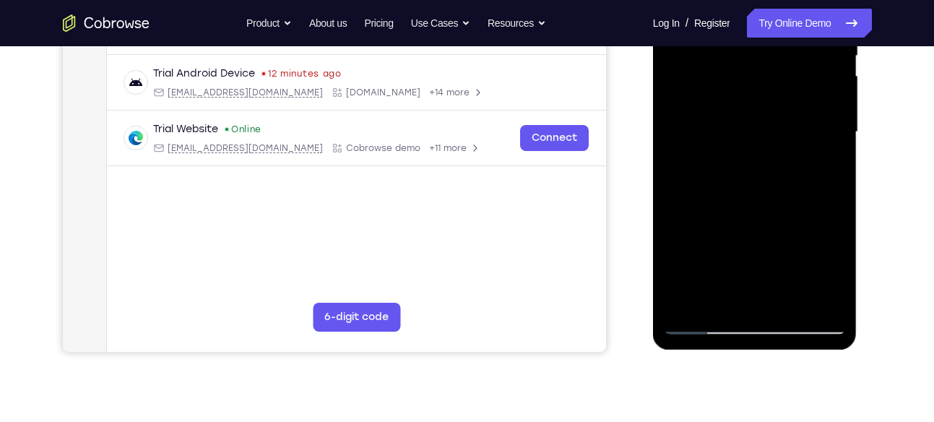
click at [825, 267] on div at bounding box center [755, 132] width 182 height 405
click at [823, 166] on div at bounding box center [755, 132] width 182 height 405
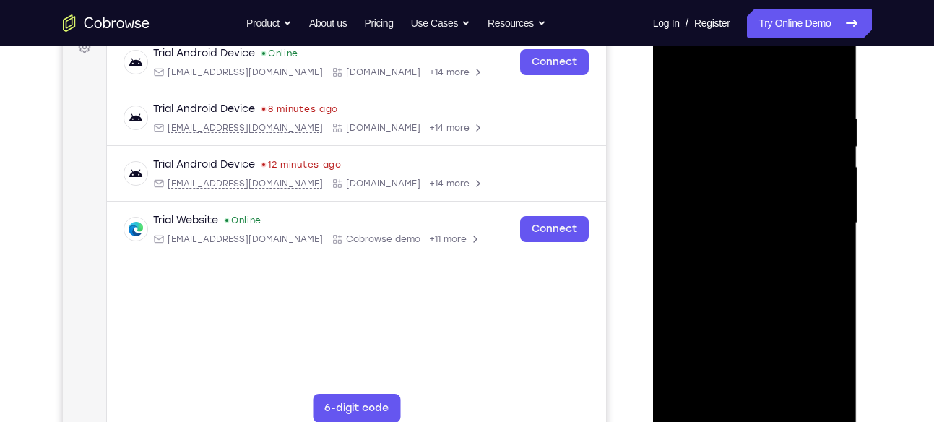
scroll to position [228, 0]
click at [675, 85] on div at bounding box center [755, 224] width 182 height 405
click at [748, 201] on div at bounding box center [755, 224] width 182 height 405
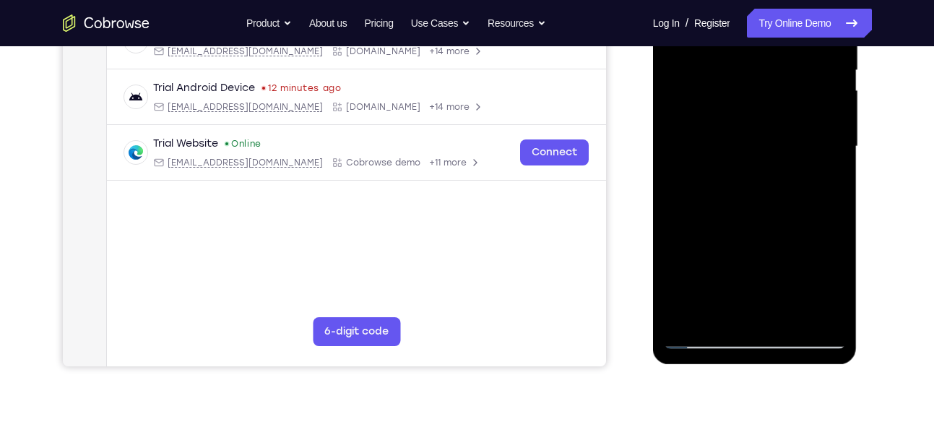
scroll to position [307, 0]
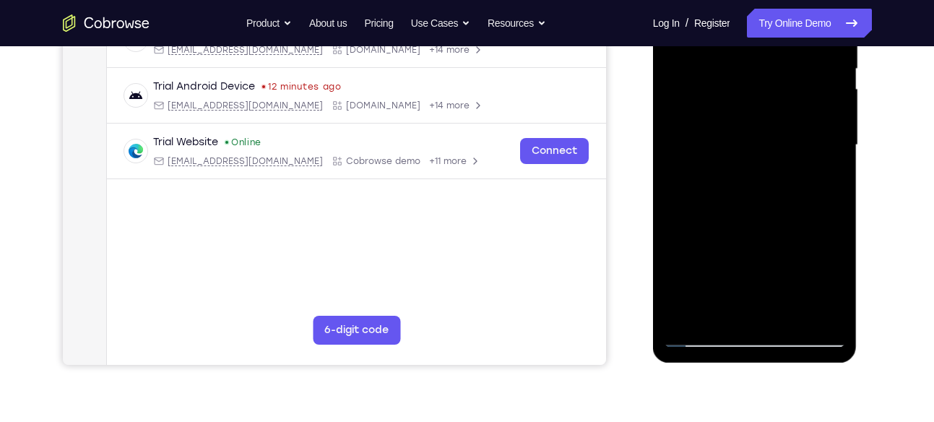
click at [741, 313] on div at bounding box center [755, 145] width 182 height 405
click at [744, 305] on div at bounding box center [755, 145] width 182 height 405
click at [741, 309] on div at bounding box center [755, 145] width 182 height 405
click at [823, 177] on div at bounding box center [755, 145] width 182 height 405
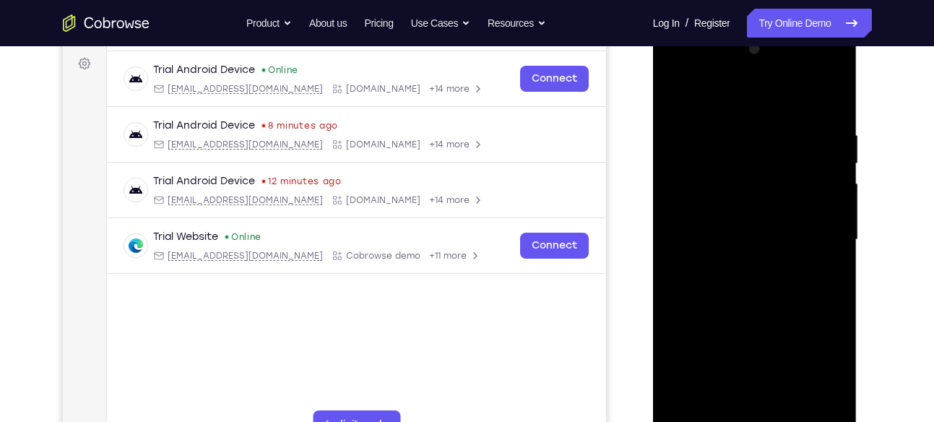
scroll to position [235, 0]
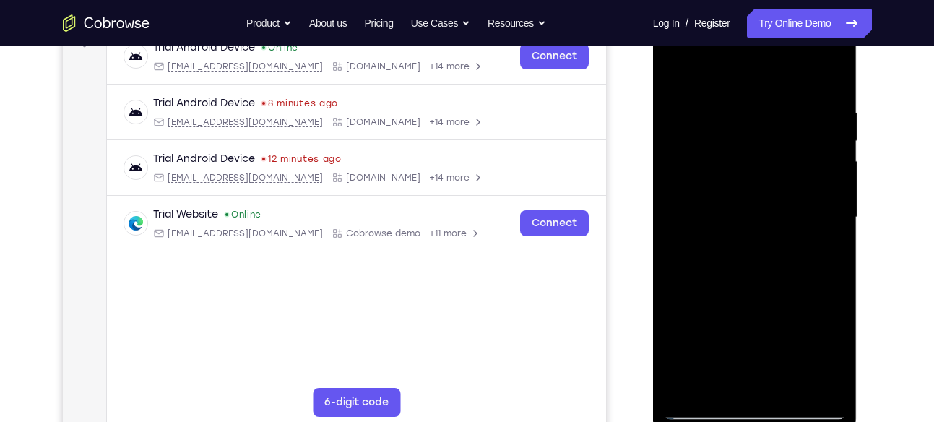
click at [830, 354] on div at bounding box center [755, 217] width 182 height 405
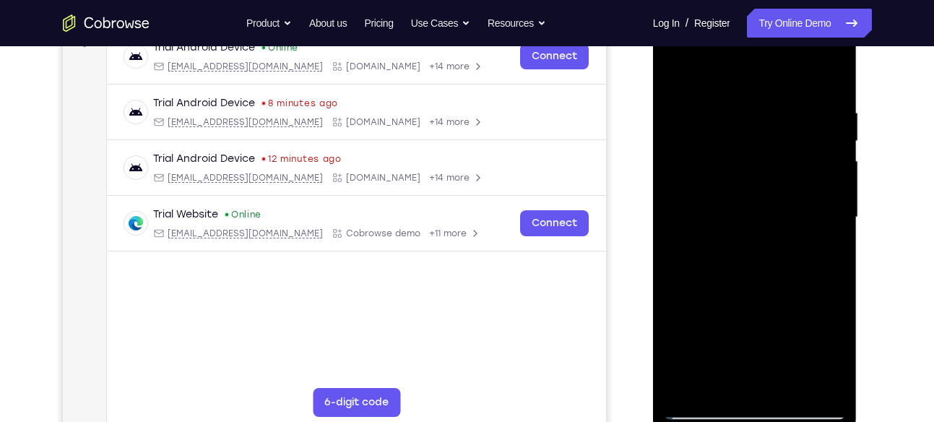
click at [830, 354] on div at bounding box center [755, 217] width 182 height 405
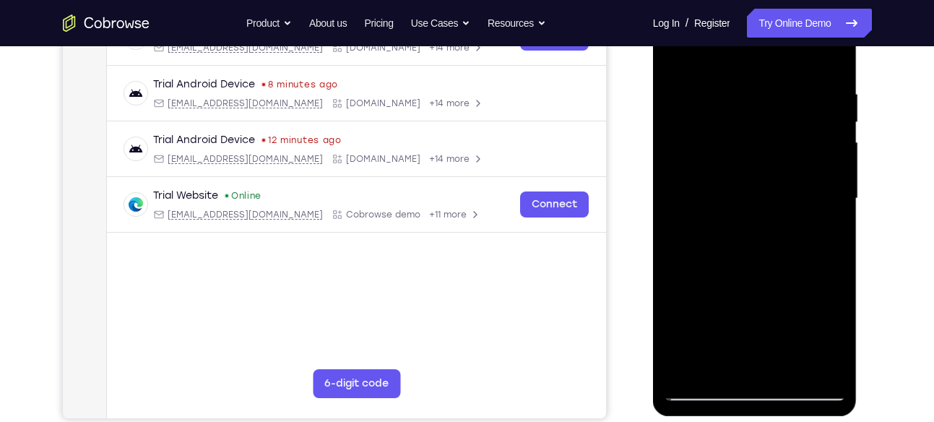
scroll to position [255, 0]
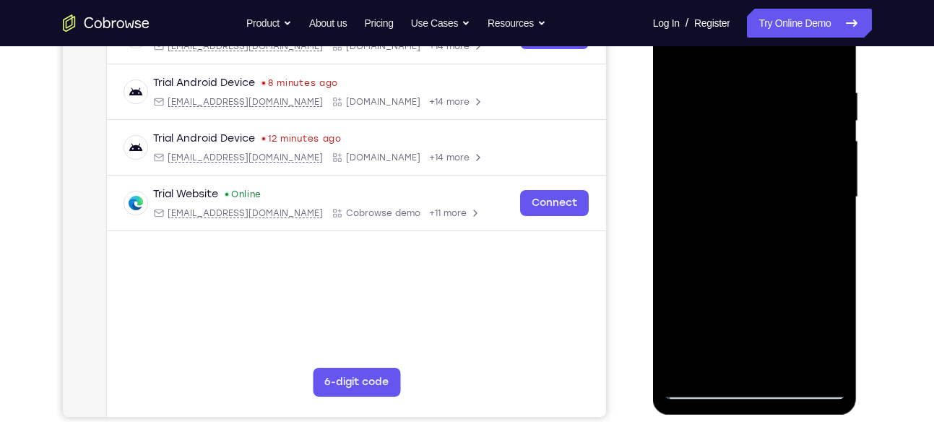
click at [823, 233] on div at bounding box center [755, 197] width 182 height 405
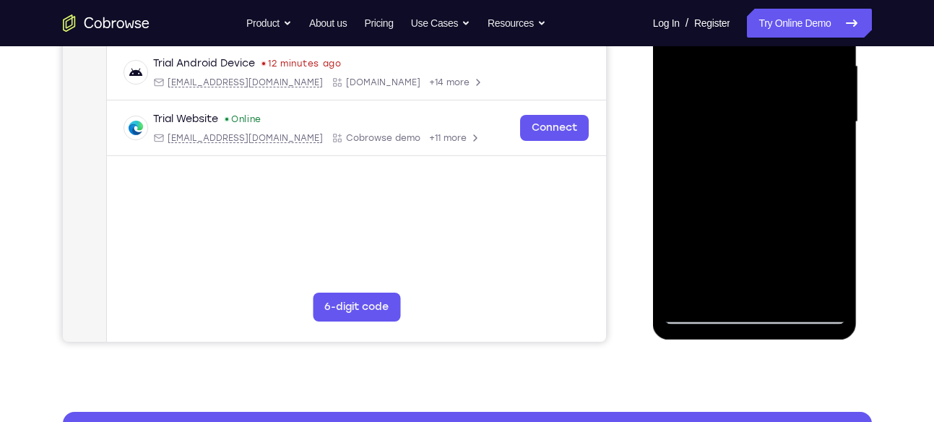
scroll to position [331, 0]
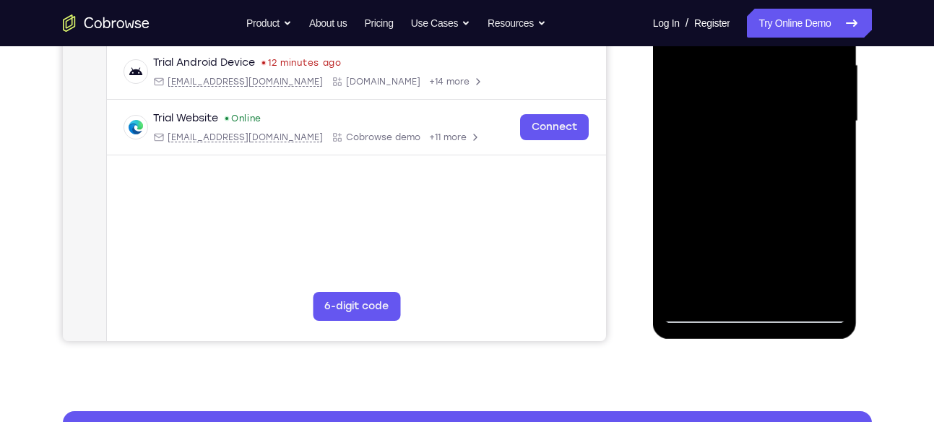
click at [830, 159] on div at bounding box center [755, 121] width 182 height 405
click at [699, 313] on div at bounding box center [755, 121] width 182 height 405
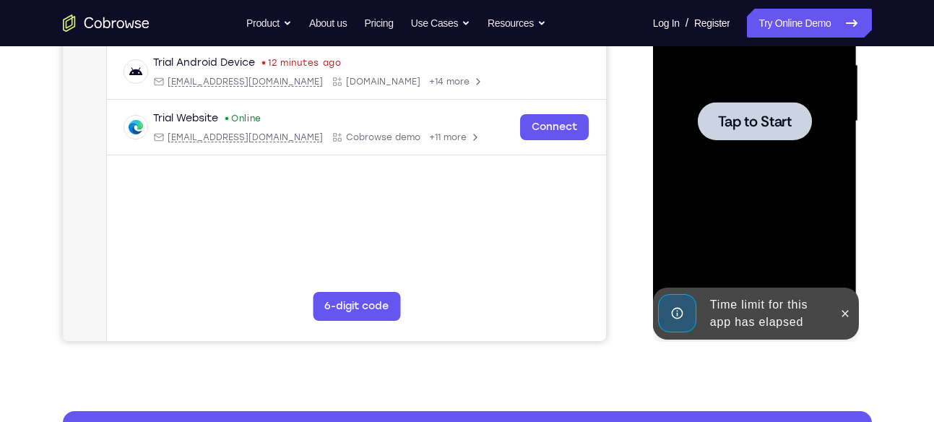
click at [739, 204] on div at bounding box center [755, 121] width 182 height 405
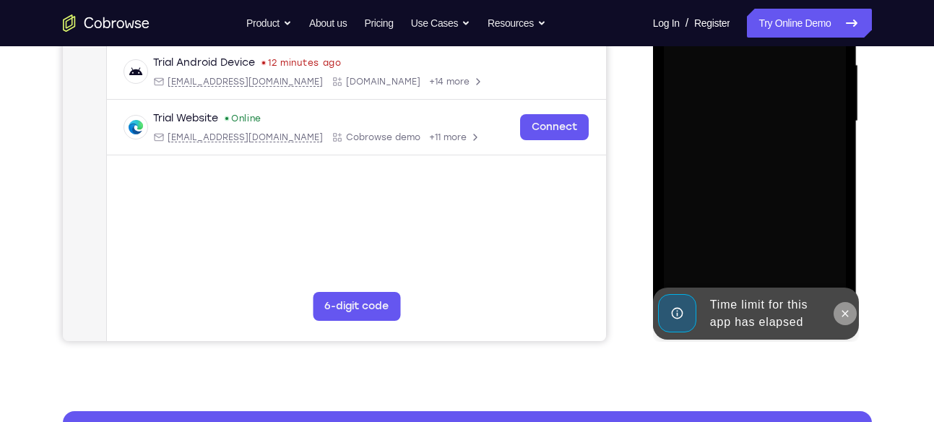
click at [847, 316] on icon at bounding box center [846, 314] width 12 height 12
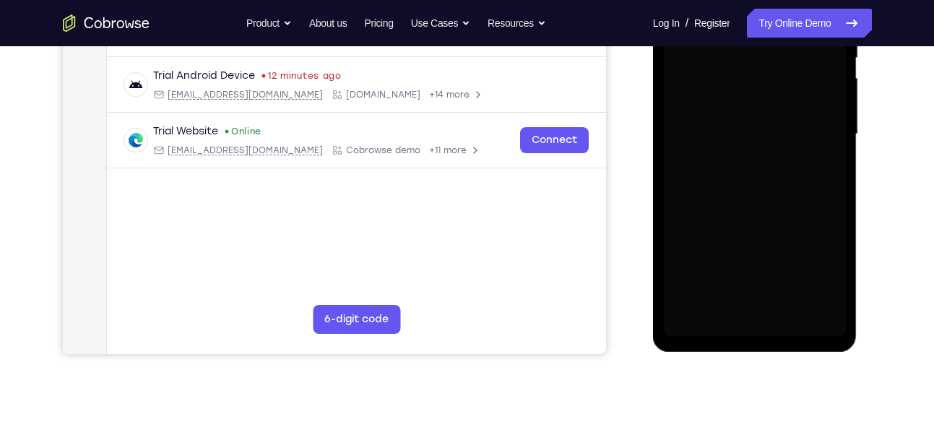
scroll to position [324, 0]
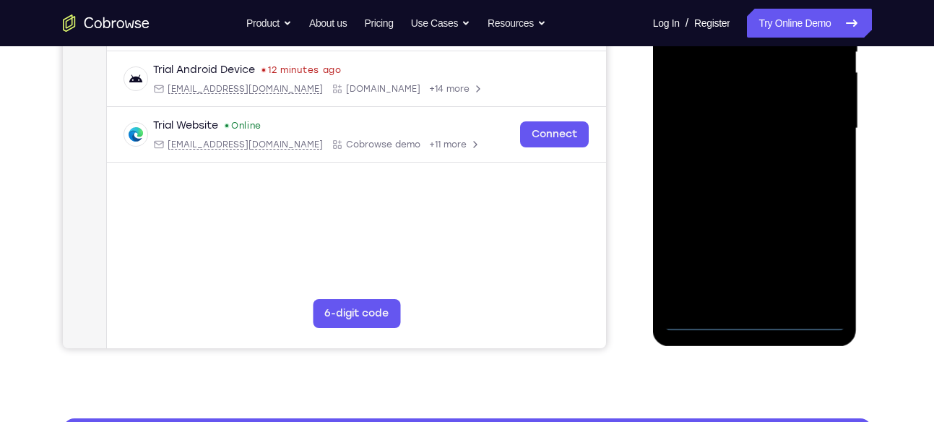
click at [751, 325] on div at bounding box center [755, 128] width 182 height 405
click at [821, 250] on div at bounding box center [755, 128] width 182 height 405
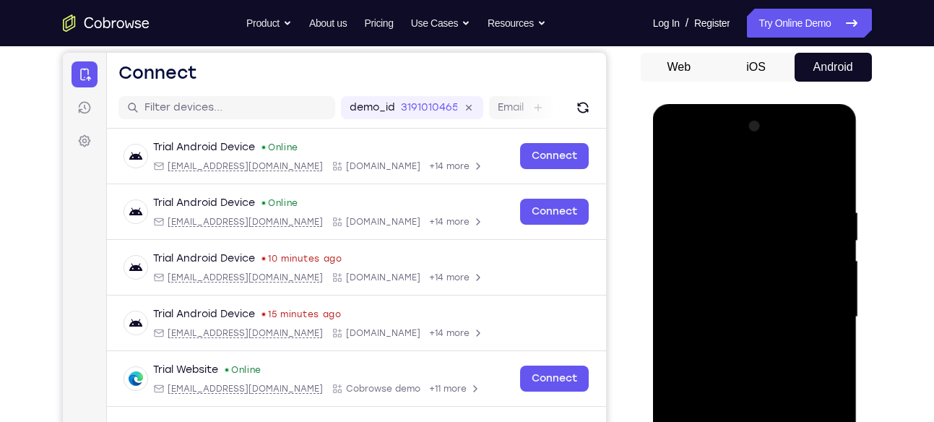
scroll to position [134, 0]
click at [758, 187] on div at bounding box center [755, 318] width 182 height 405
click at [809, 309] on div at bounding box center [755, 318] width 182 height 405
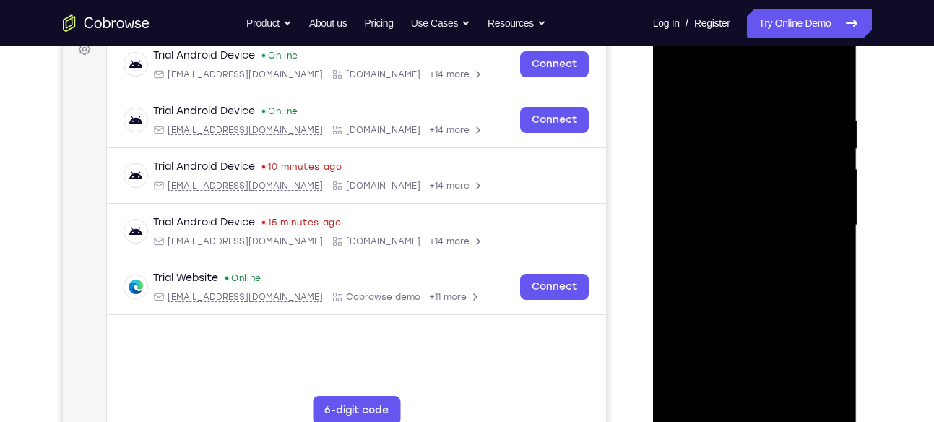
scroll to position [228, 0]
click at [740, 248] on div at bounding box center [755, 224] width 182 height 405
click at [761, 220] on div at bounding box center [755, 224] width 182 height 405
click at [768, 198] on div at bounding box center [755, 224] width 182 height 405
click at [737, 226] on div at bounding box center [755, 224] width 182 height 405
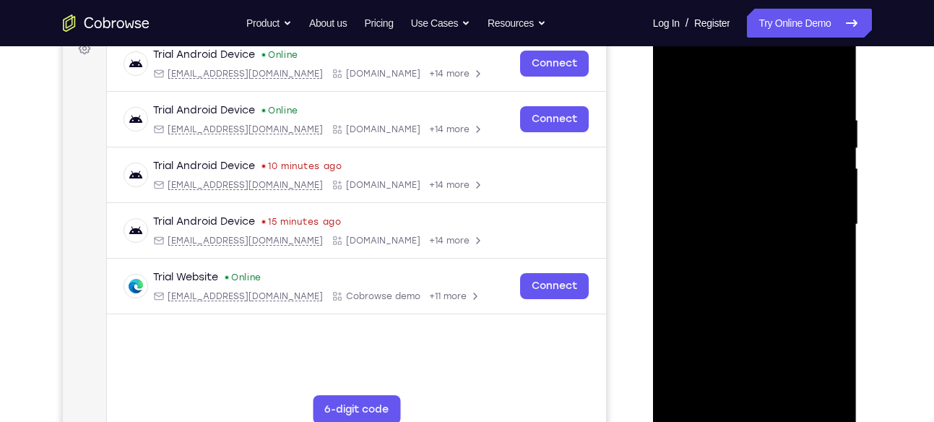
click at [710, 267] on div at bounding box center [755, 224] width 182 height 405
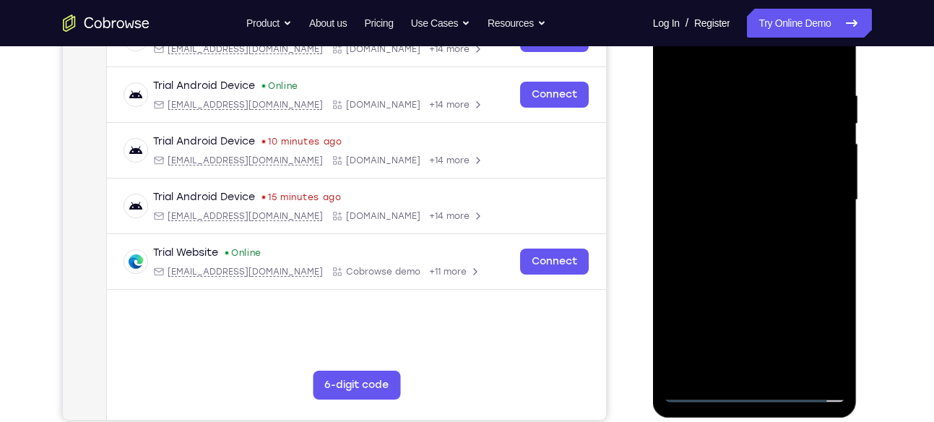
scroll to position [253, 0]
click at [791, 272] on div at bounding box center [755, 199] width 182 height 405
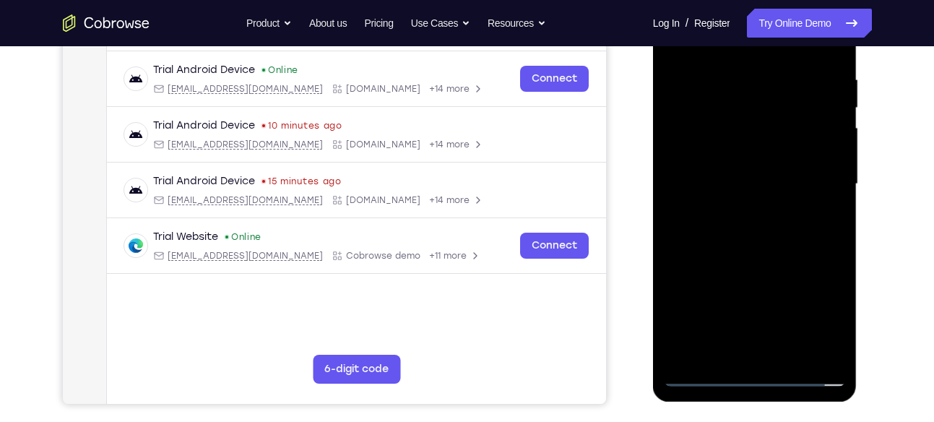
scroll to position [269, 0]
click at [798, 351] on div at bounding box center [755, 183] width 182 height 405
click at [794, 257] on div at bounding box center [755, 183] width 182 height 405
click at [802, 155] on div at bounding box center [755, 183] width 182 height 405
click at [741, 347] on div at bounding box center [755, 183] width 182 height 405
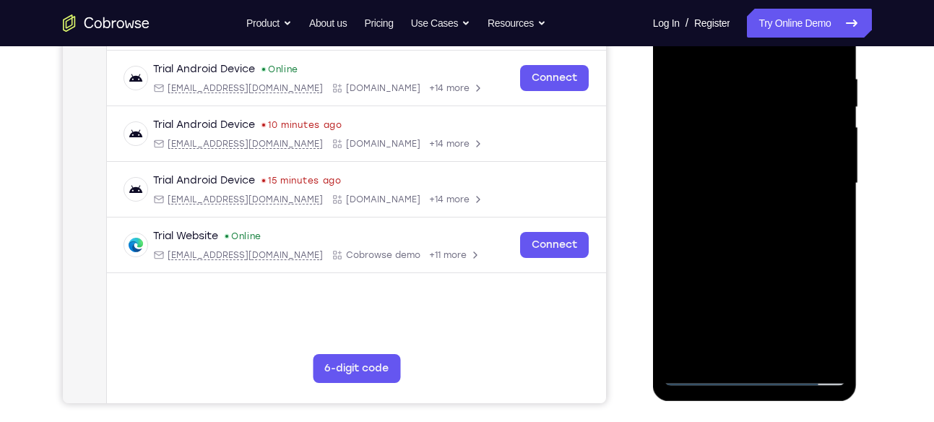
click at [809, 197] on div at bounding box center [755, 183] width 182 height 405
click at [820, 315] on div at bounding box center [755, 183] width 182 height 405
click at [825, 218] on div at bounding box center [755, 183] width 182 height 405
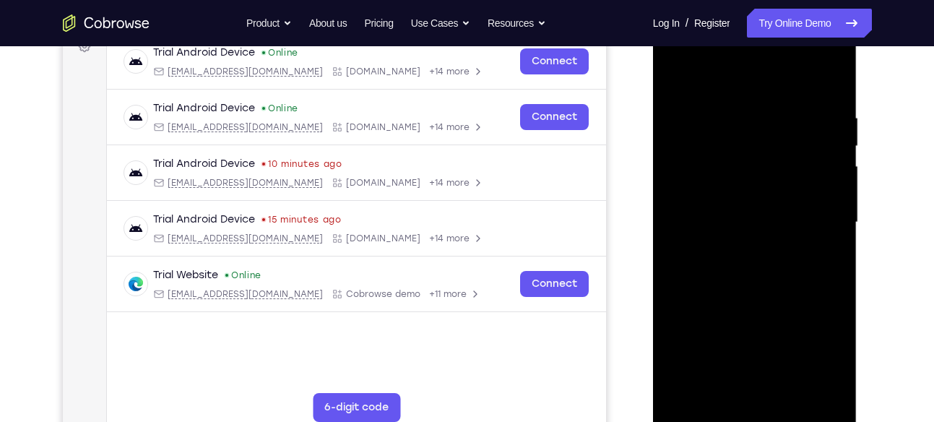
scroll to position [209, 0]
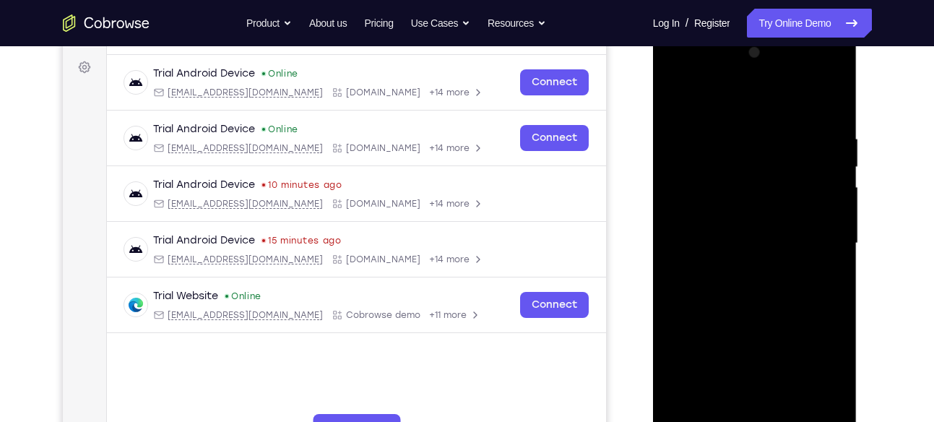
click at [679, 103] on div at bounding box center [755, 243] width 182 height 405
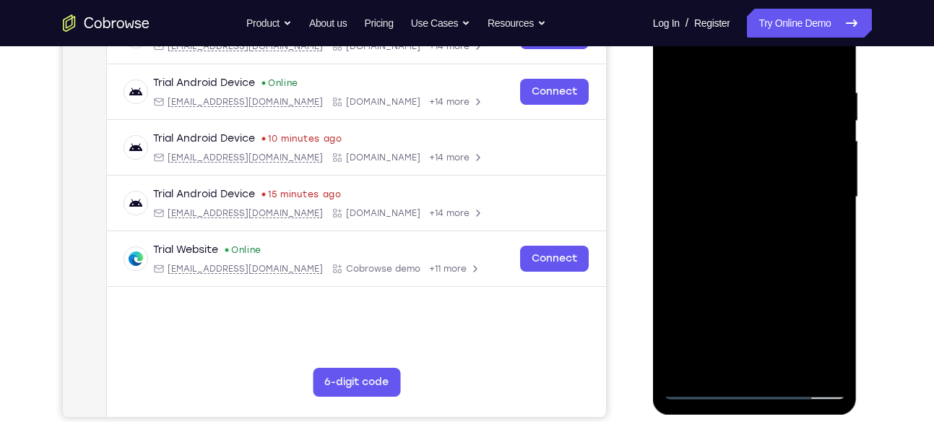
scroll to position [256, 0]
click at [751, 181] on div at bounding box center [755, 196] width 182 height 405
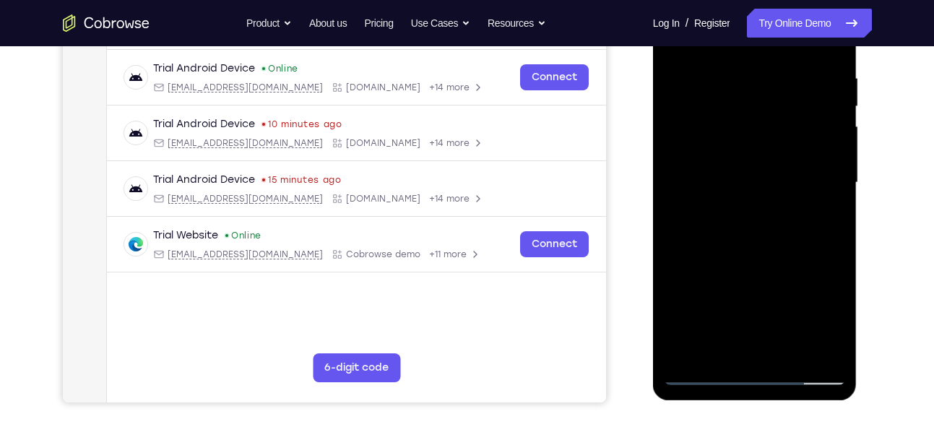
scroll to position [270, 0]
click at [728, 350] on div at bounding box center [755, 182] width 182 height 405
click at [820, 219] on div at bounding box center [755, 182] width 182 height 405
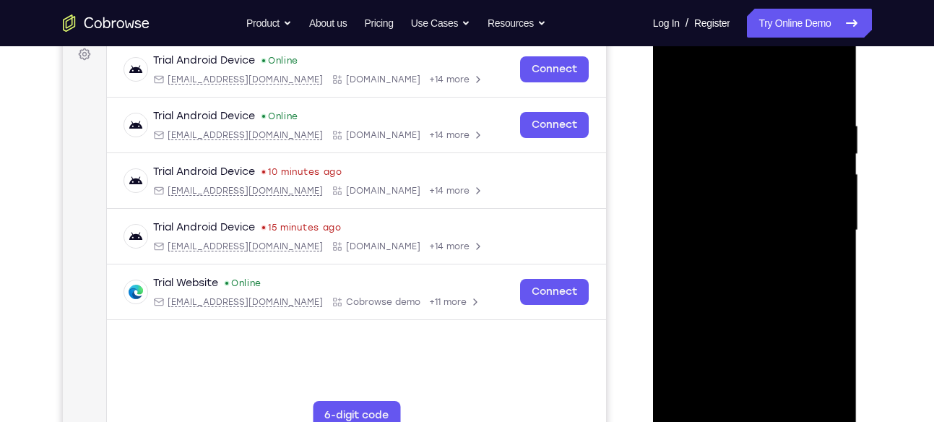
click at [674, 80] on div at bounding box center [755, 230] width 182 height 405
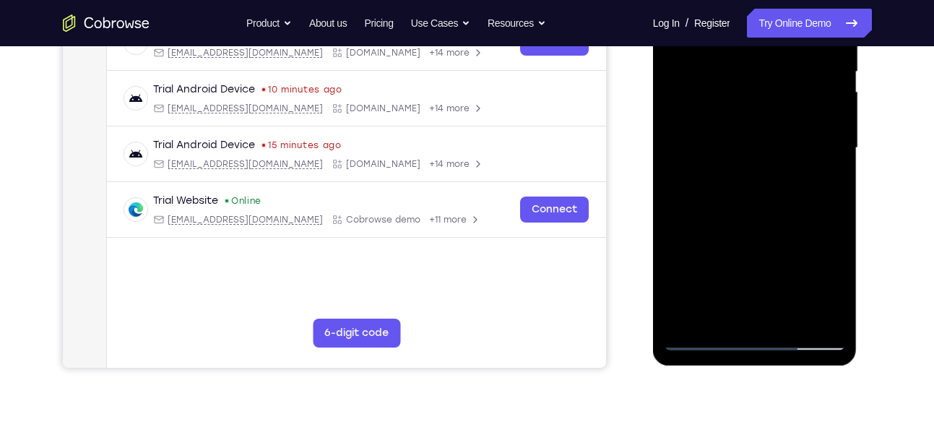
scroll to position [305, 0]
drag, startPoint x: 734, startPoint y: 276, endPoint x: 745, endPoint y: 315, distance: 40.5
click at [745, 315] on div at bounding box center [755, 147] width 182 height 405
click at [775, 137] on div at bounding box center [755, 147] width 182 height 405
click at [734, 309] on div at bounding box center [755, 147] width 182 height 405
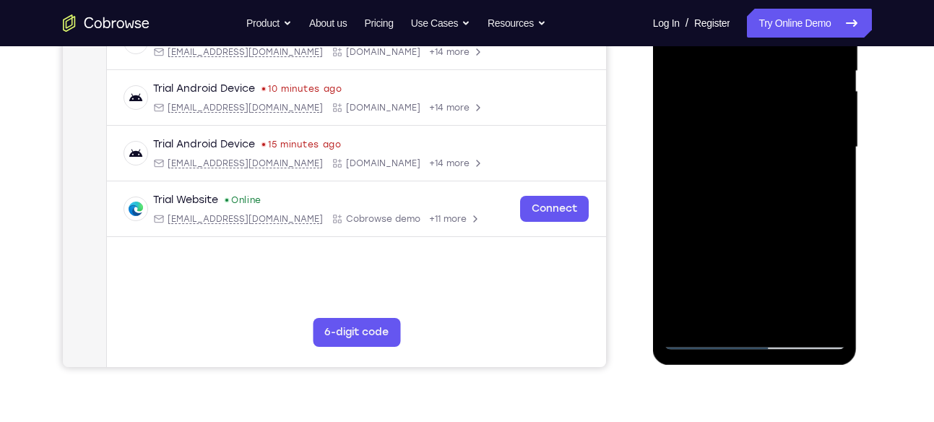
click at [825, 294] on div at bounding box center [755, 147] width 182 height 405
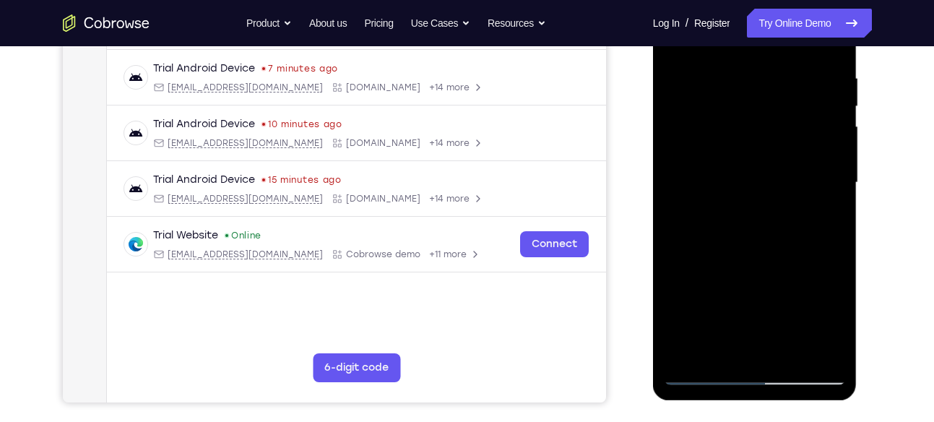
scroll to position [270, 0]
click at [817, 218] on div at bounding box center [755, 182] width 182 height 405
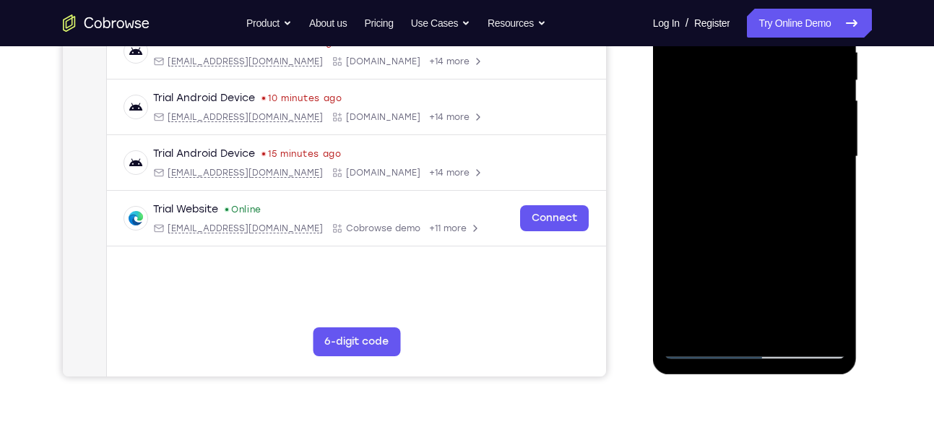
scroll to position [296, 0]
click at [820, 194] on div at bounding box center [755, 156] width 182 height 405
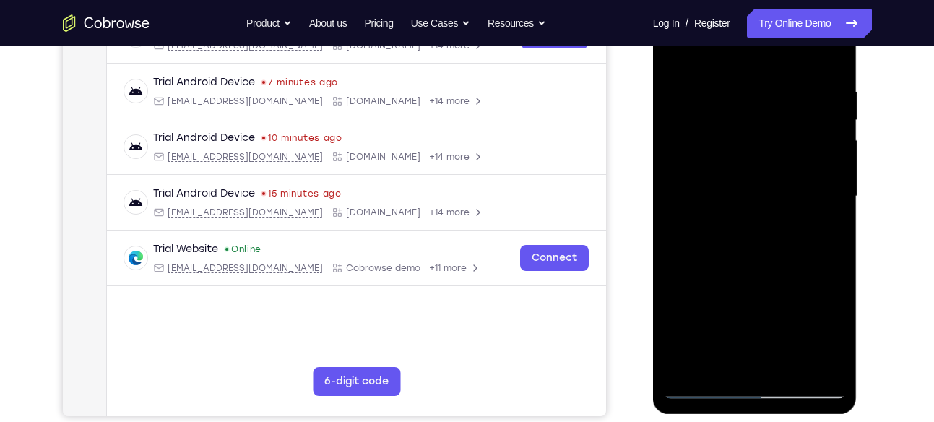
scroll to position [255, 0]
click at [673, 57] on div at bounding box center [755, 197] width 182 height 405
drag, startPoint x: 721, startPoint y: 249, endPoint x: 727, endPoint y: 153, distance: 95.6
click at [727, 153] on div at bounding box center [755, 197] width 182 height 405
drag, startPoint x: 731, startPoint y: 250, endPoint x: 737, endPoint y: 168, distance: 81.9
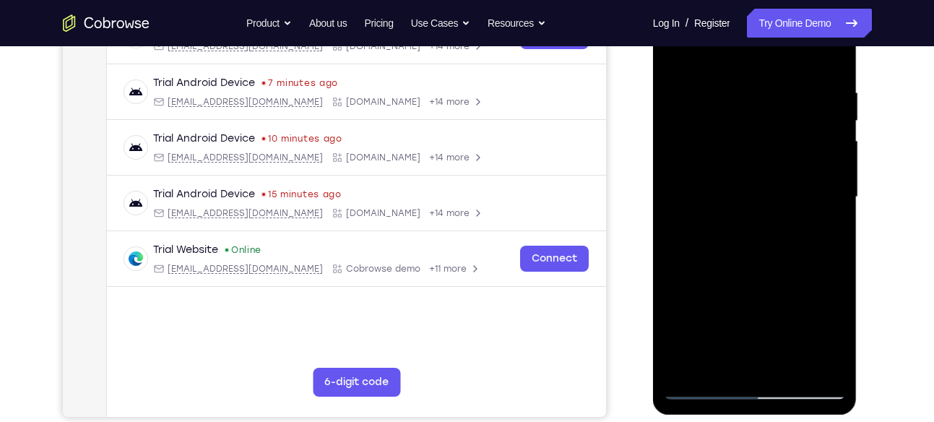
click at [737, 168] on div at bounding box center [755, 197] width 182 height 405
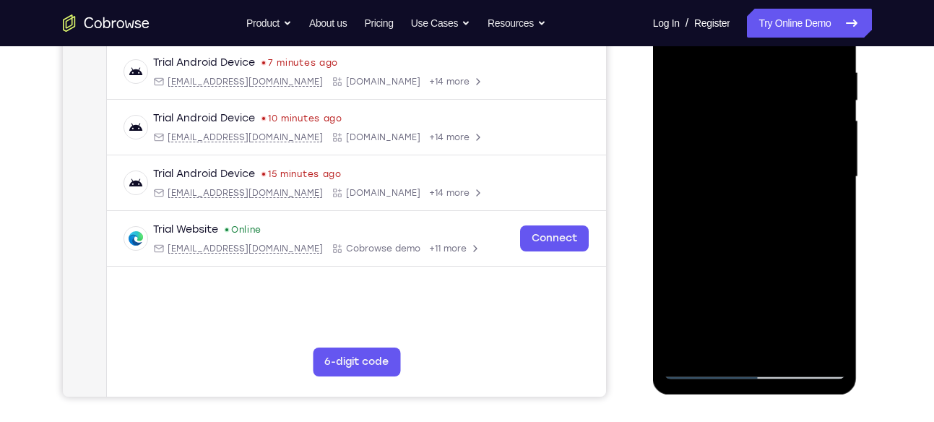
scroll to position [281, 0]
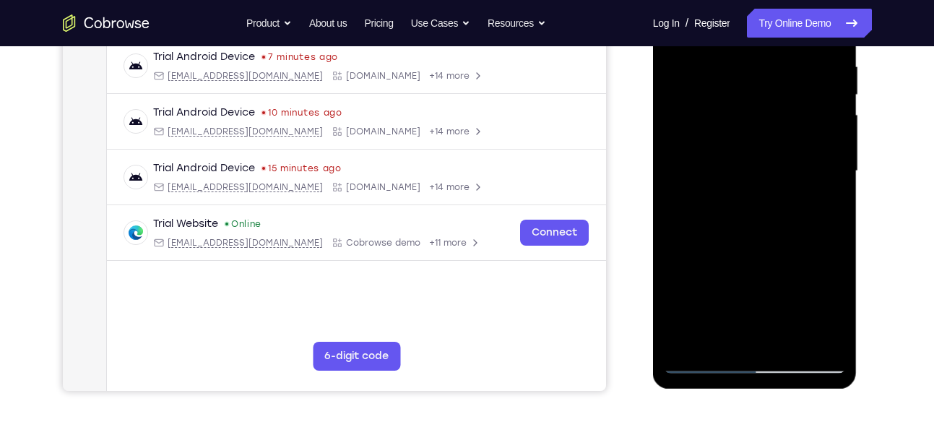
drag, startPoint x: 734, startPoint y: 193, endPoint x: 733, endPoint y: 343, distance: 149.6
click at [733, 343] on div at bounding box center [755, 171] width 182 height 405
drag, startPoint x: 755, startPoint y: 205, endPoint x: 739, endPoint y: 353, distance: 149.0
click at [739, 353] on div at bounding box center [755, 171] width 182 height 405
click at [738, 223] on div at bounding box center [755, 171] width 182 height 405
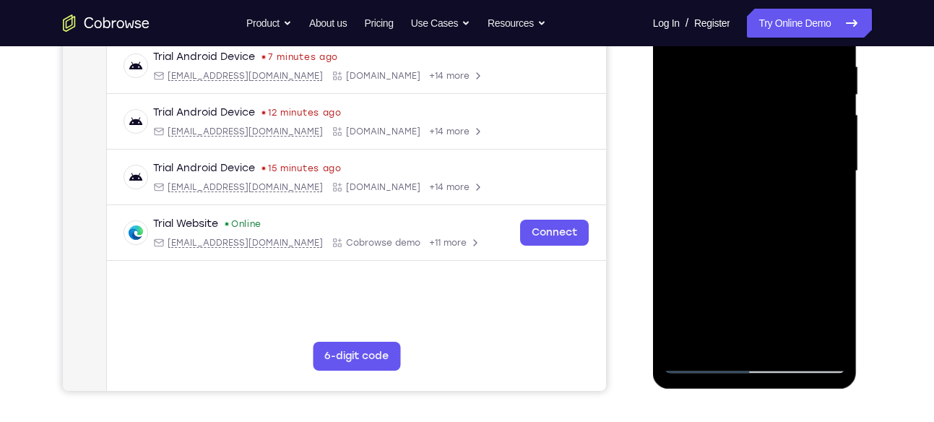
click at [710, 328] on div at bounding box center [755, 171] width 182 height 405
click at [831, 311] on div at bounding box center [755, 171] width 182 height 405
click at [825, 204] on div at bounding box center [755, 171] width 182 height 405
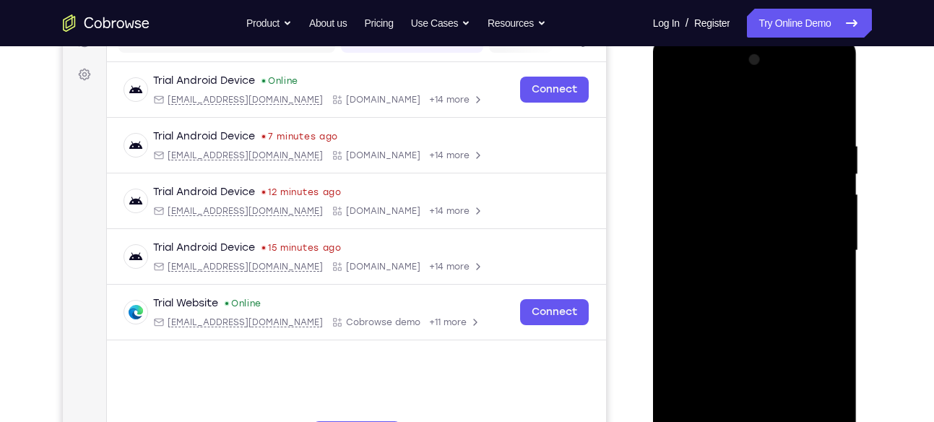
scroll to position [197, 0]
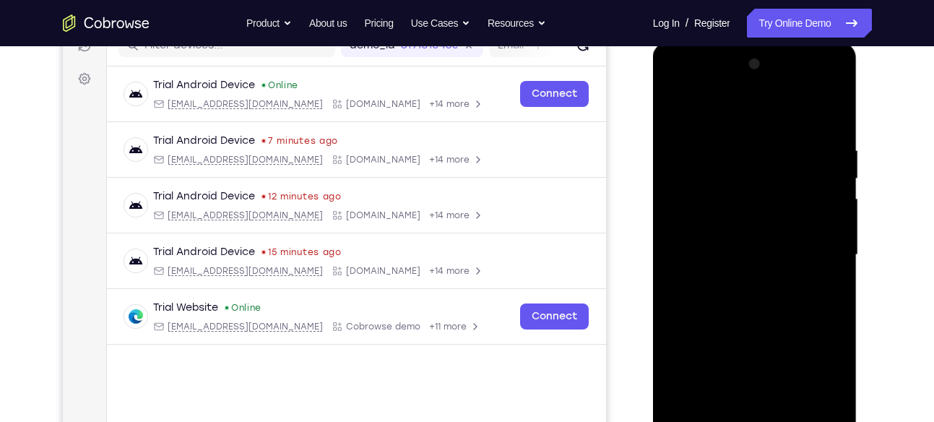
click at [674, 115] on div at bounding box center [755, 255] width 182 height 405
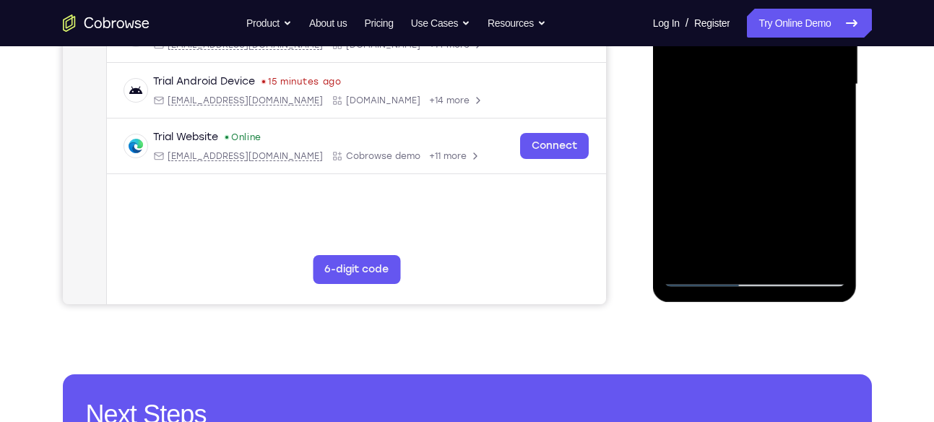
scroll to position [369, 0]
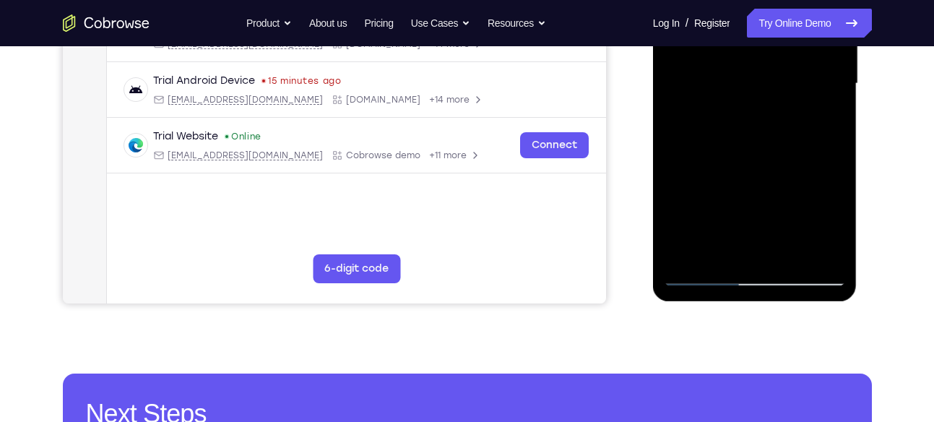
click at [699, 280] on div at bounding box center [755, 83] width 182 height 405
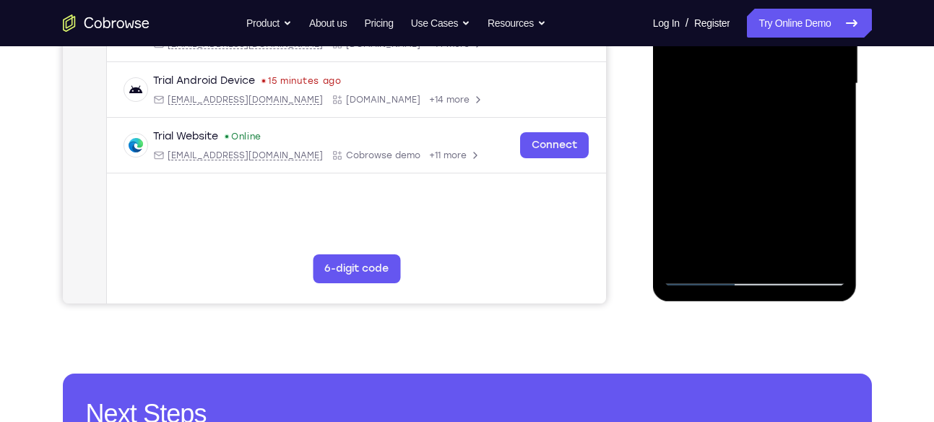
click at [699, 280] on div at bounding box center [755, 83] width 182 height 405
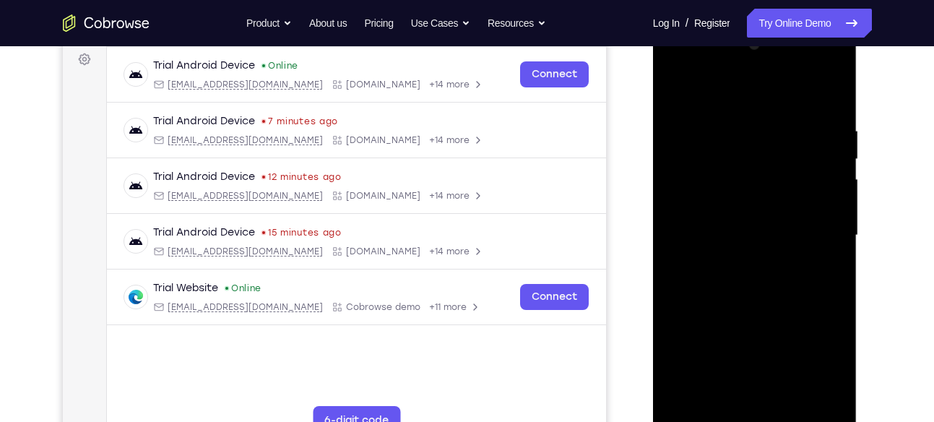
scroll to position [212, 0]
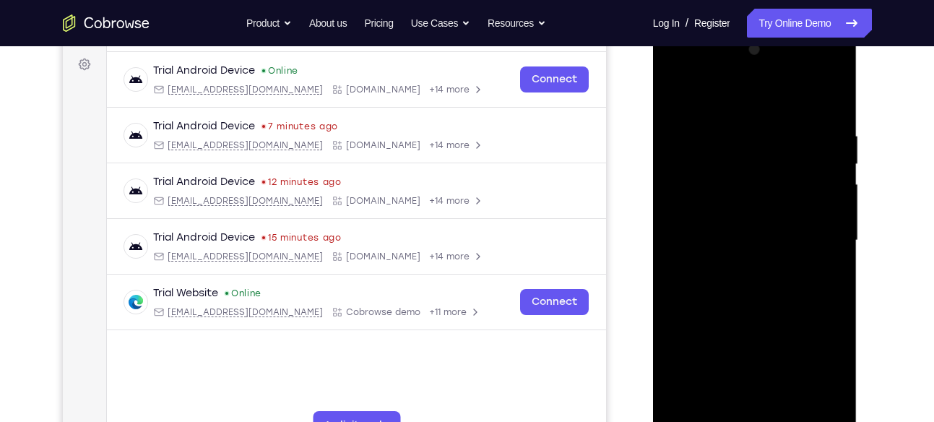
click at [672, 98] on div at bounding box center [755, 240] width 182 height 405
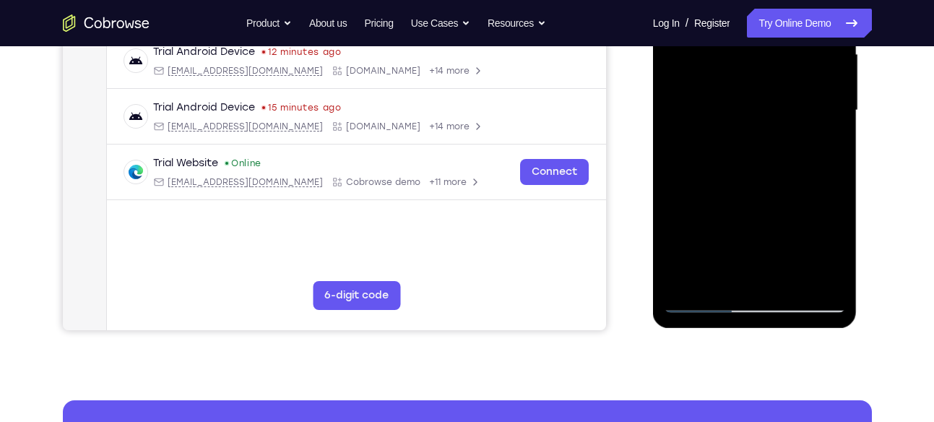
scroll to position [344, 0]
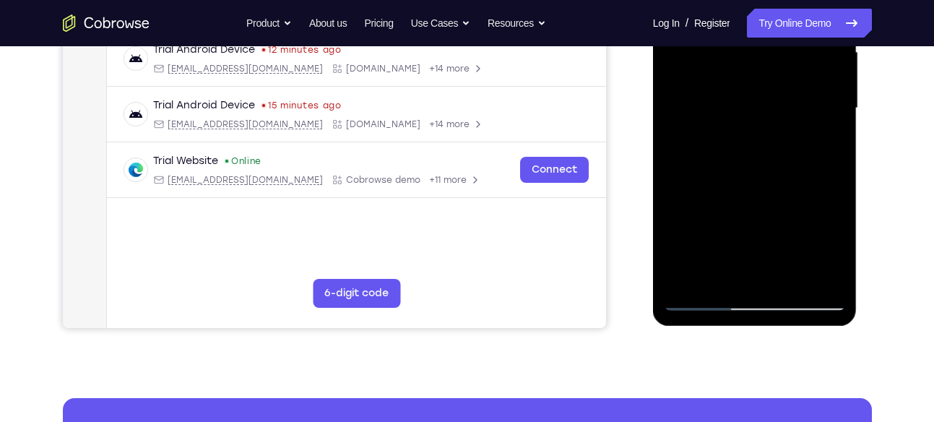
click at [722, 274] on div at bounding box center [755, 108] width 182 height 405
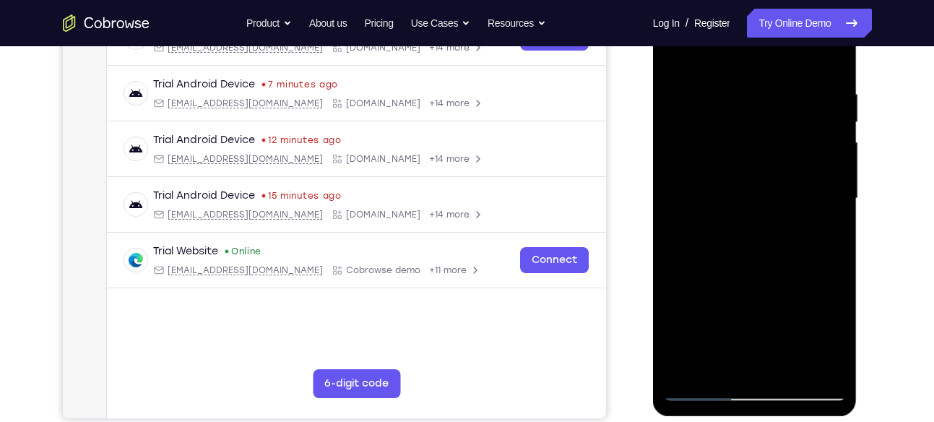
scroll to position [249, 0]
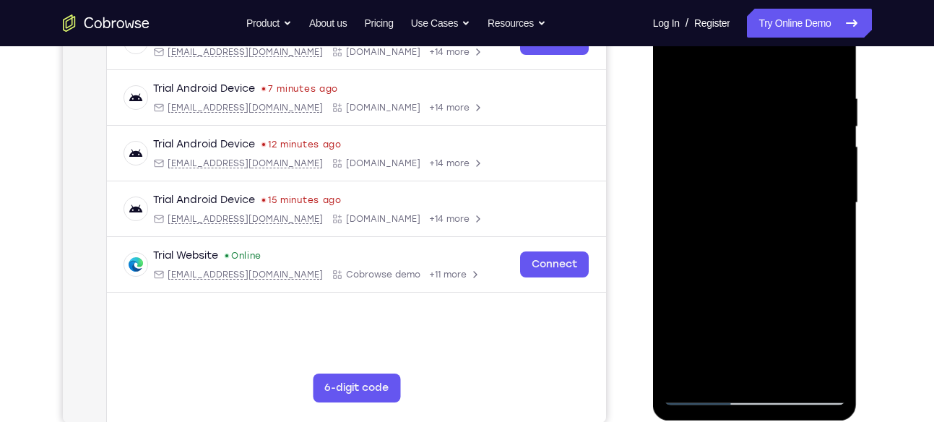
click at [754, 61] on div at bounding box center [755, 203] width 182 height 405
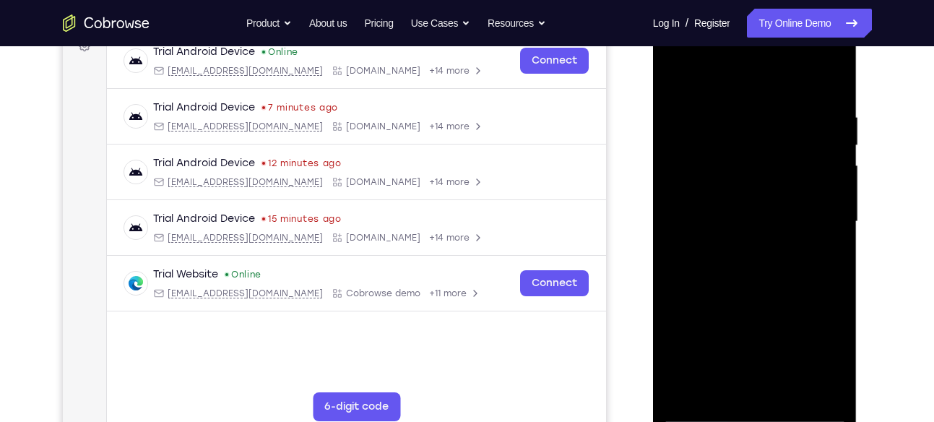
click at [747, 124] on div at bounding box center [755, 222] width 182 height 405
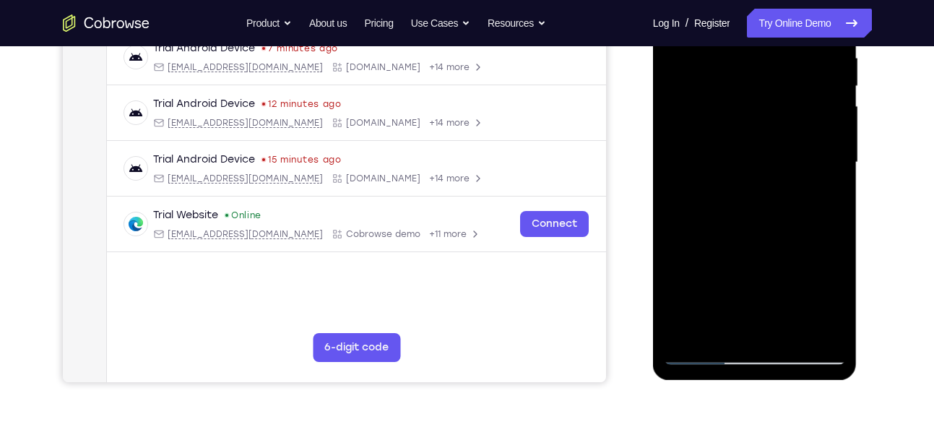
scroll to position [289, 0]
drag, startPoint x: 738, startPoint y: 299, endPoint x: 744, endPoint y: 137, distance: 162.7
click at [744, 137] on div at bounding box center [755, 163] width 182 height 405
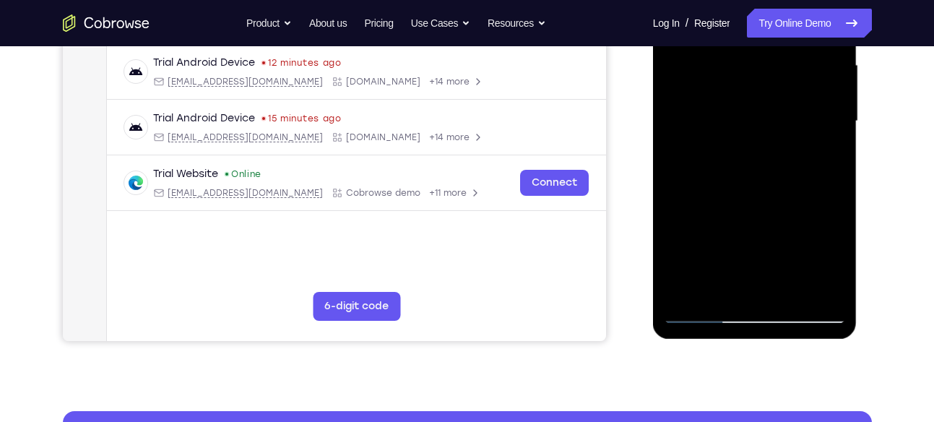
scroll to position [357, 0]
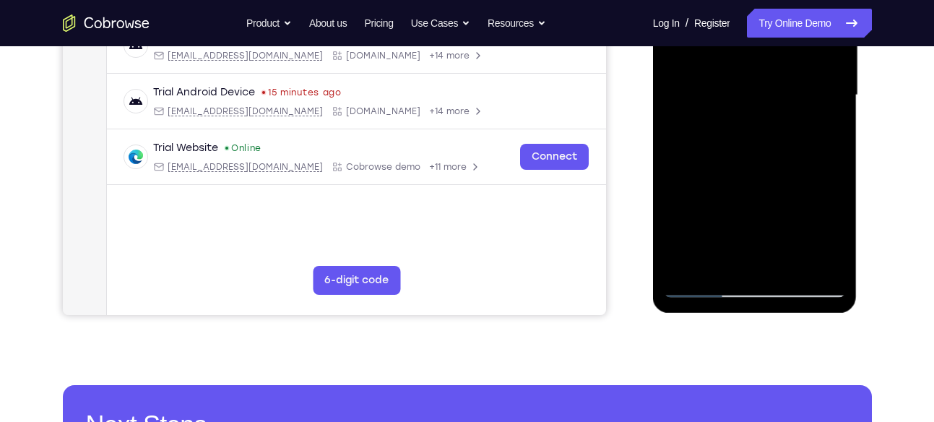
click at [686, 268] on div at bounding box center [755, 95] width 182 height 405
click at [721, 265] on div at bounding box center [755, 95] width 182 height 405
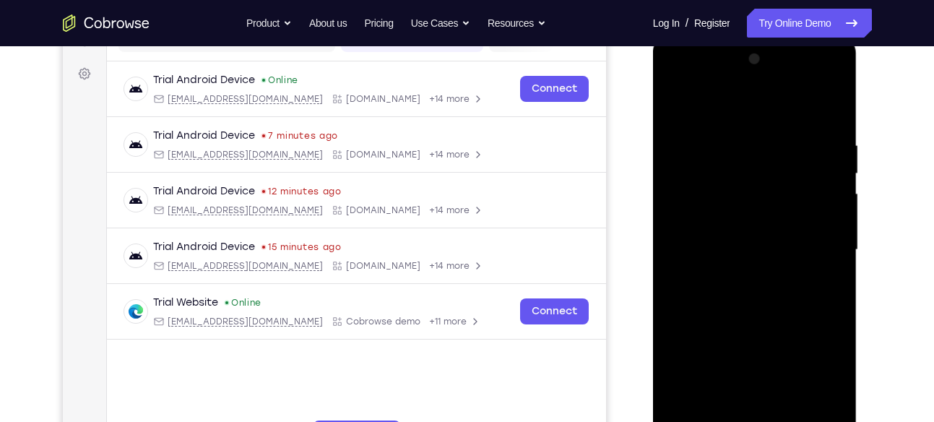
scroll to position [202, 0]
drag, startPoint x: 697, startPoint y: 186, endPoint x: 714, endPoint y: 164, distance: 27.9
click at [714, 164] on div at bounding box center [755, 250] width 182 height 405
click at [710, 134] on div at bounding box center [755, 250] width 182 height 405
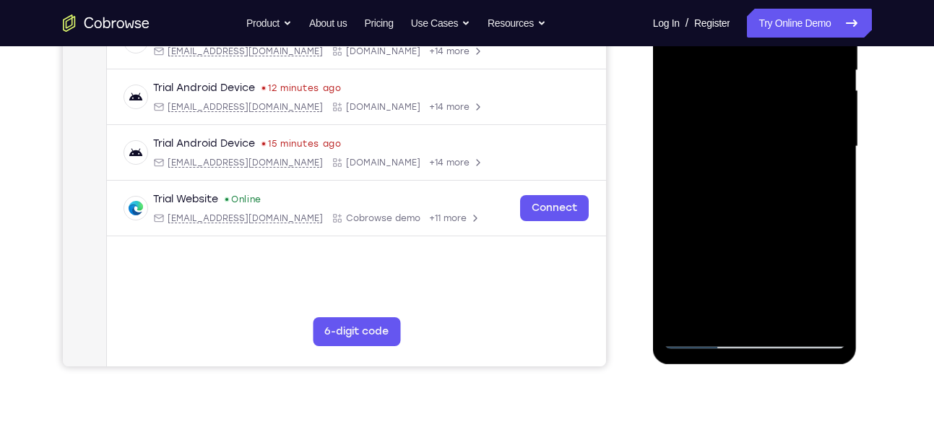
scroll to position [314, 0]
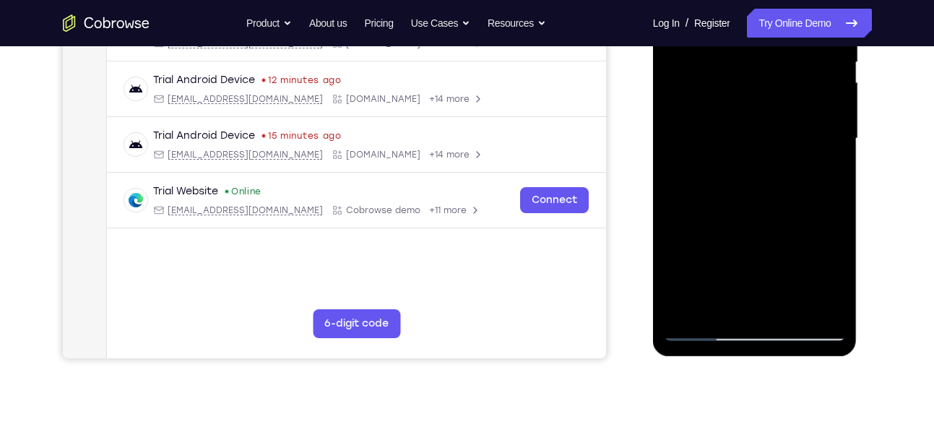
click at [833, 126] on div at bounding box center [755, 138] width 182 height 405
click at [834, 256] on div at bounding box center [755, 138] width 182 height 405
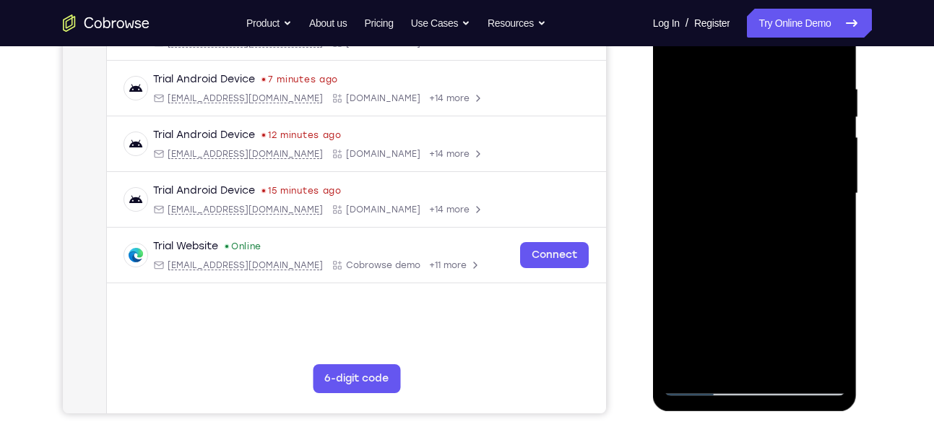
scroll to position [258, 0]
click at [833, 181] on div at bounding box center [755, 194] width 182 height 405
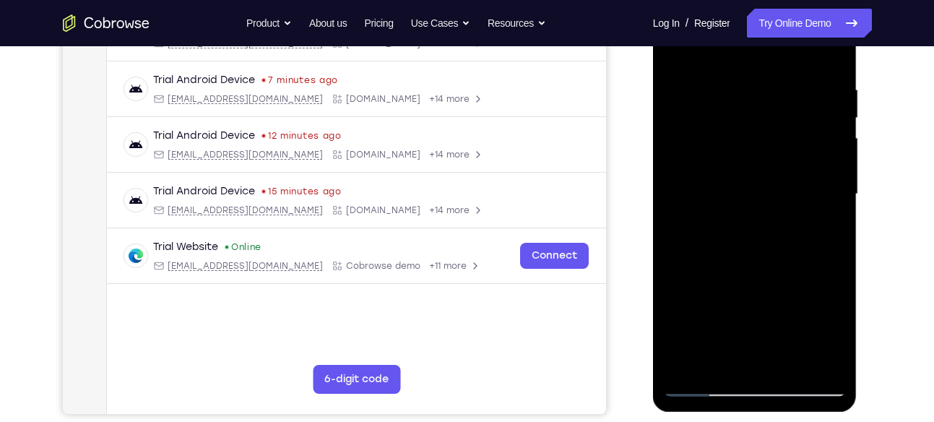
click at [687, 176] on div at bounding box center [755, 194] width 182 height 405
click at [677, 181] on div at bounding box center [755, 194] width 182 height 405
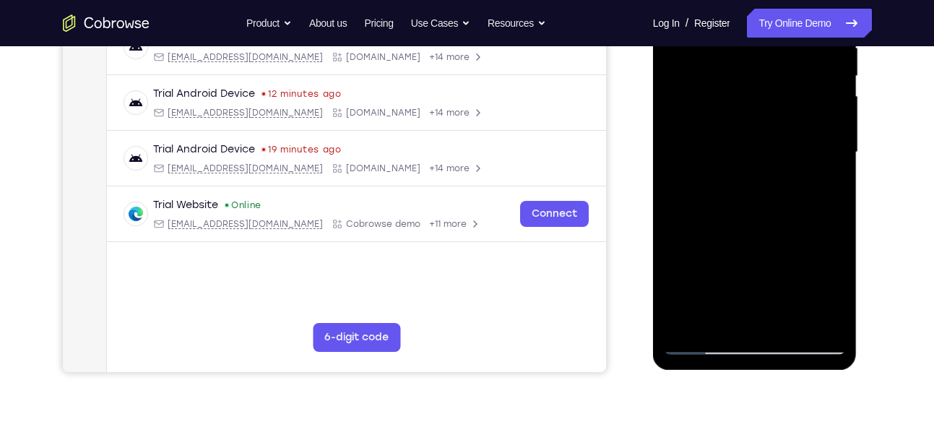
scroll to position [301, 0]
drag, startPoint x: 691, startPoint y: 202, endPoint x: 689, endPoint y: 120, distance: 82.4
click at [689, 120] on div at bounding box center [755, 151] width 182 height 405
click at [674, 189] on div at bounding box center [755, 151] width 182 height 405
drag, startPoint x: 705, startPoint y: 241, endPoint x: 699, endPoint y: 106, distance: 135.3
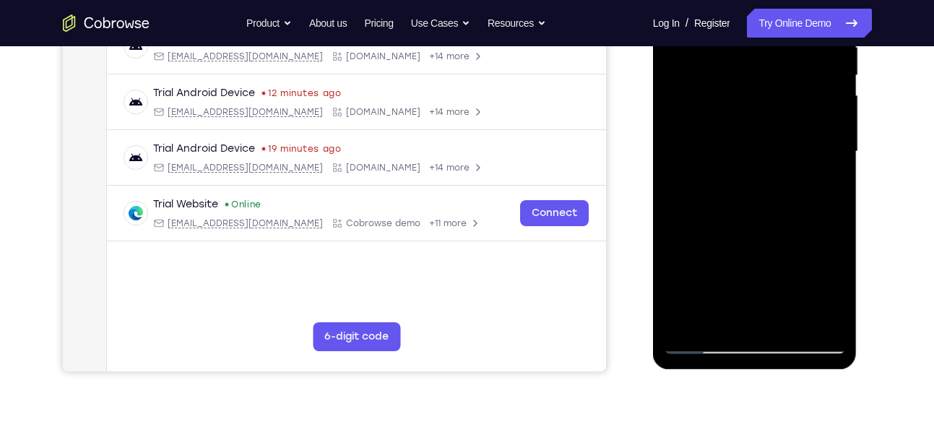
click at [699, 106] on div at bounding box center [755, 151] width 182 height 405
drag, startPoint x: 713, startPoint y: 249, endPoint x: 713, endPoint y: 107, distance: 142.4
click at [713, 107] on div at bounding box center [755, 151] width 182 height 405
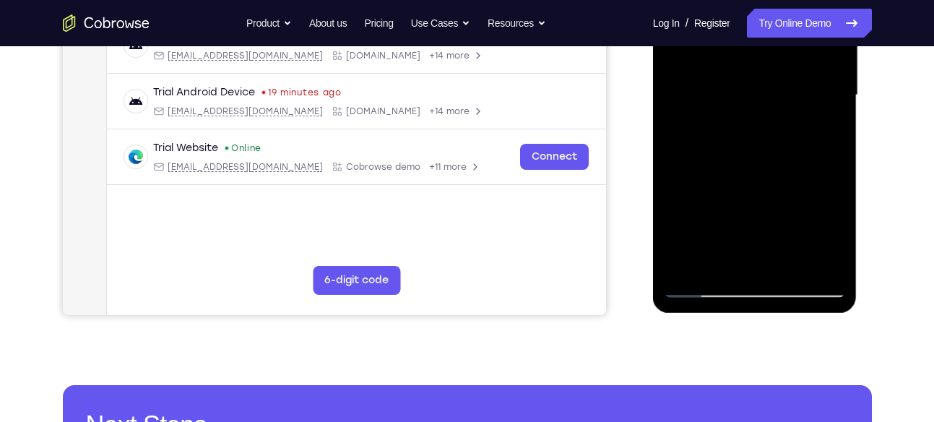
scroll to position [361, 0]
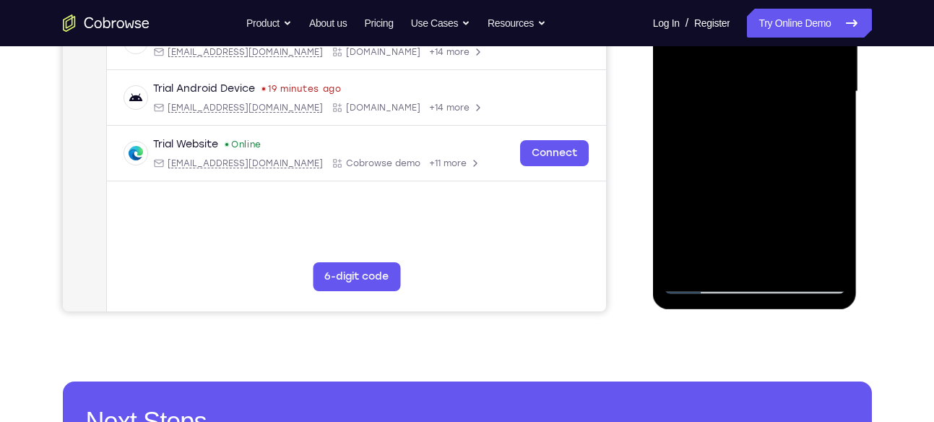
drag, startPoint x: 719, startPoint y: 147, endPoint x: 713, endPoint y: 88, distance: 59.5
click at [713, 88] on div at bounding box center [755, 91] width 182 height 405
click at [692, 255] on div at bounding box center [755, 91] width 182 height 405
click at [714, 265] on div at bounding box center [755, 91] width 182 height 405
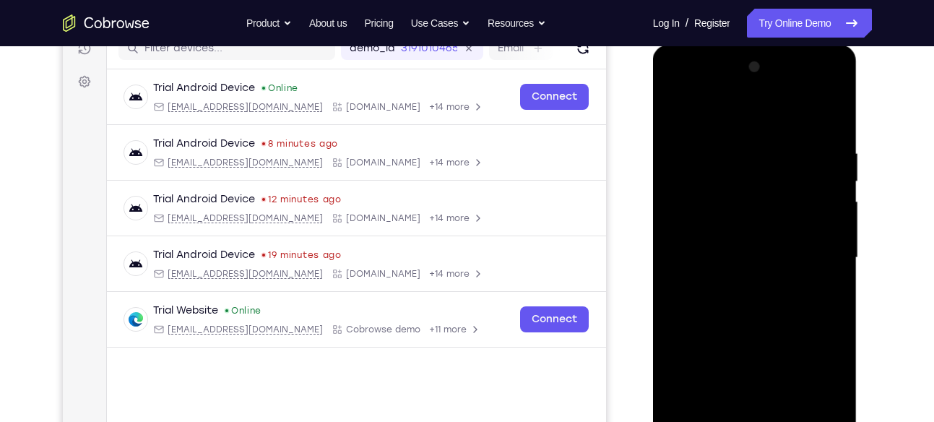
scroll to position [194, 0]
click at [757, 113] on div at bounding box center [755, 258] width 182 height 405
drag, startPoint x: 749, startPoint y: 231, endPoint x: 749, endPoint y: 145, distance: 85.3
click at [749, 145] on div at bounding box center [755, 258] width 182 height 405
drag, startPoint x: 739, startPoint y: 232, endPoint x: 749, endPoint y: 154, distance: 78.7
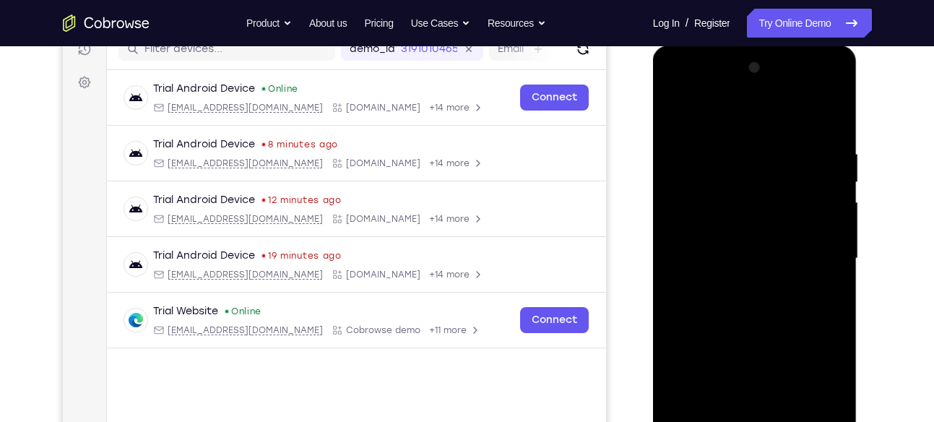
click at [749, 154] on div at bounding box center [755, 258] width 182 height 405
drag, startPoint x: 738, startPoint y: 231, endPoint x: 741, endPoint y: 158, distance: 73.1
click at [741, 158] on div at bounding box center [755, 258] width 182 height 405
drag, startPoint x: 727, startPoint y: 252, endPoint x: 739, endPoint y: 150, distance: 103.4
click at [739, 150] on div at bounding box center [755, 258] width 182 height 405
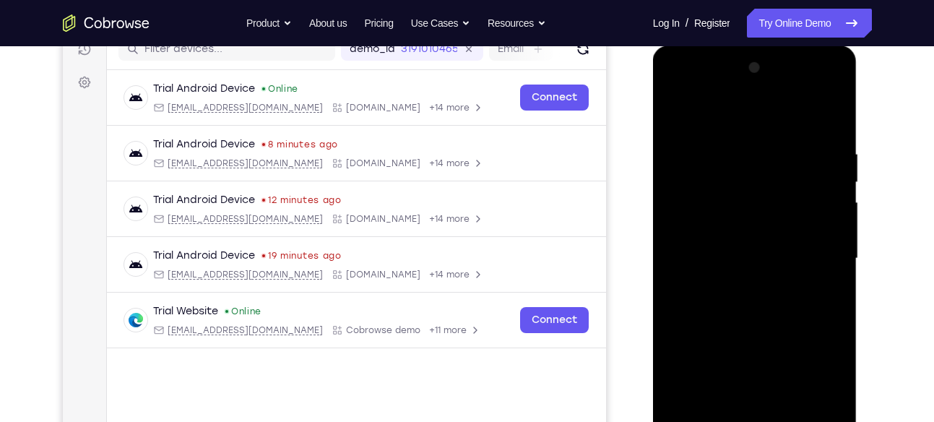
drag, startPoint x: 722, startPoint y: 241, endPoint x: 724, endPoint y: 131, distance: 109.9
click at [724, 131] on div at bounding box center [755, 258] width 182 height 405
drag, startPoint x: 719, startPoint y: 263, endPoint x: 720, endPoint y: 176, distance: 86.7
click at [720, 176] on div at bounding box center [755, 258] width 182 height 405
drag, startPoint x: 722, startPoint y: 274, endPoint x: 736, endPoint y: 126, distance: 148.9
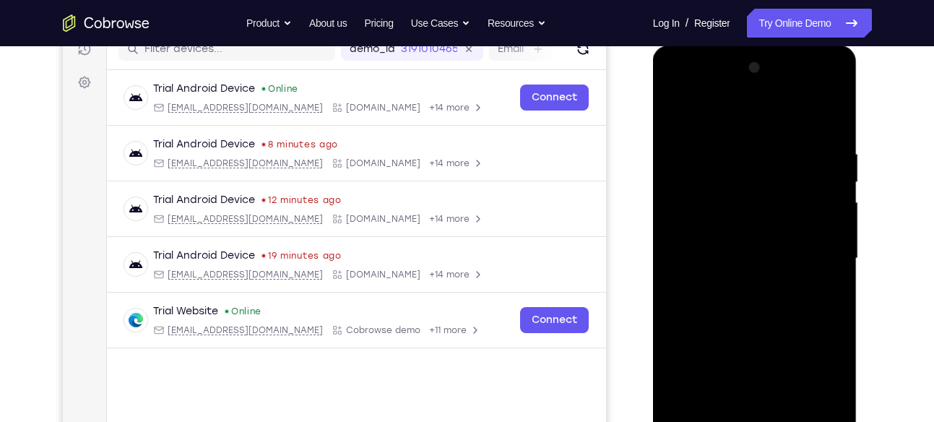
click at [736, 126] on div at bounding box center [755, 258] width 182 height 405
click at [821, 299] on div at bounding box center [755, 258] width 182 height 405
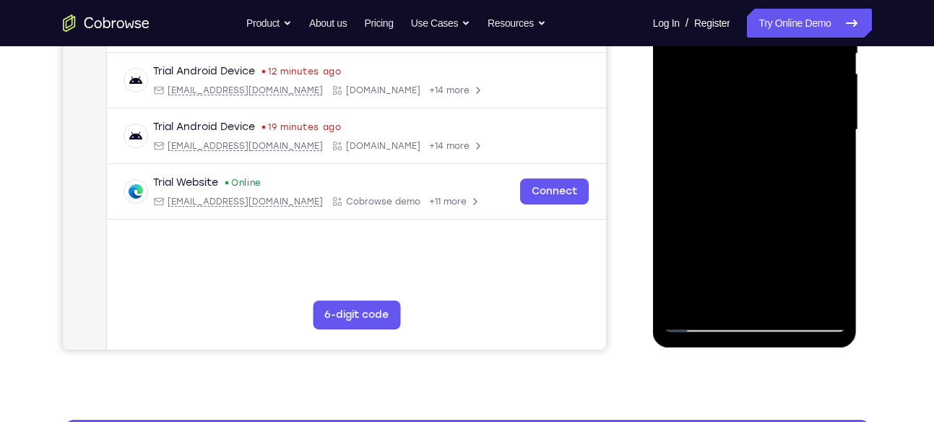
scroll to position [323, 0]
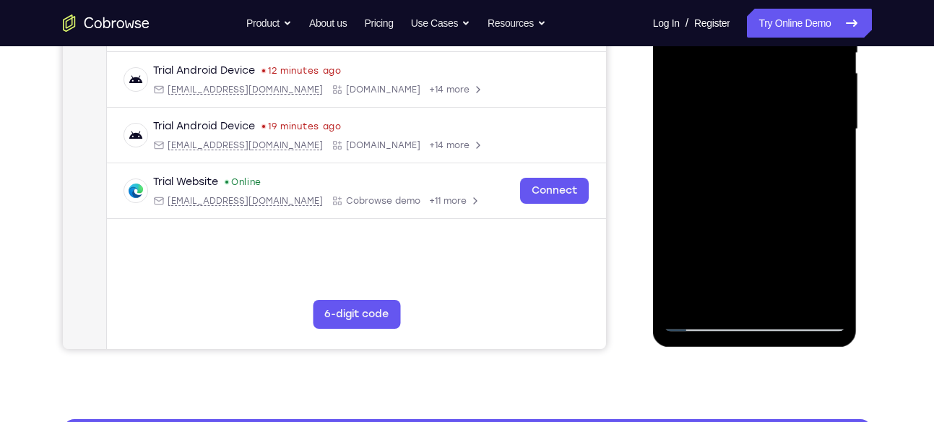
click at [690, 297] on div at bounding box center [755, 129] width 182 height 405
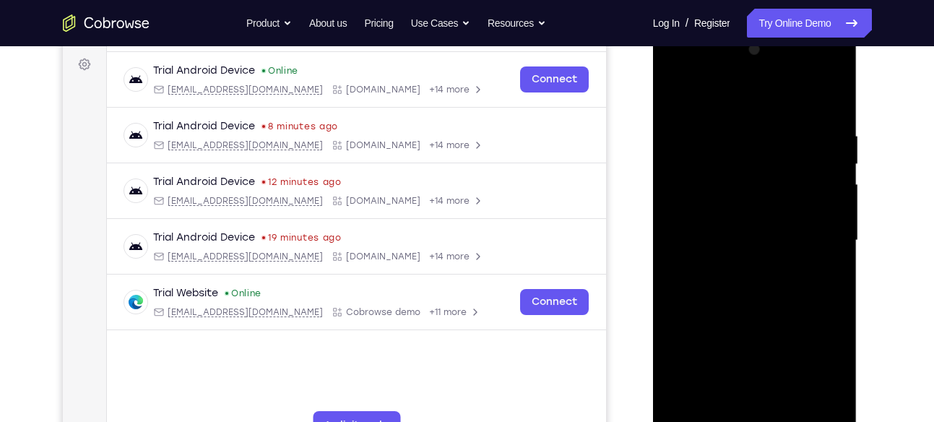
scroll to position [206, 0]
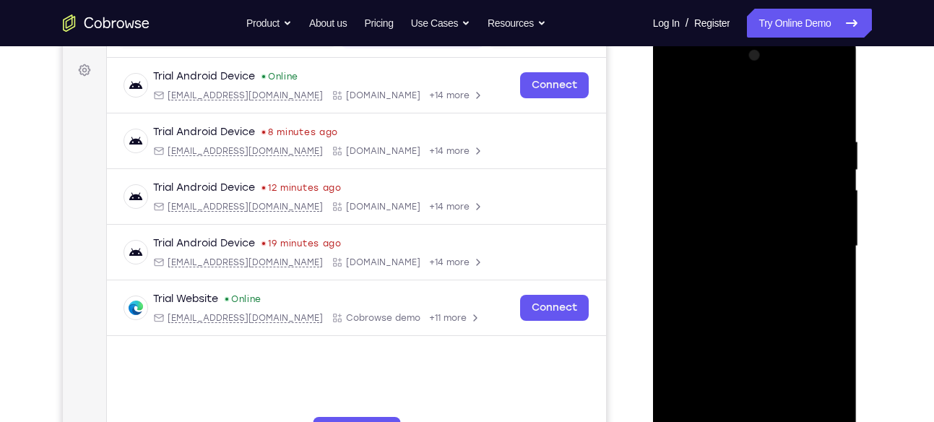
click at [724, 146] on div at bounding box center [755, 246] width 182 height 405
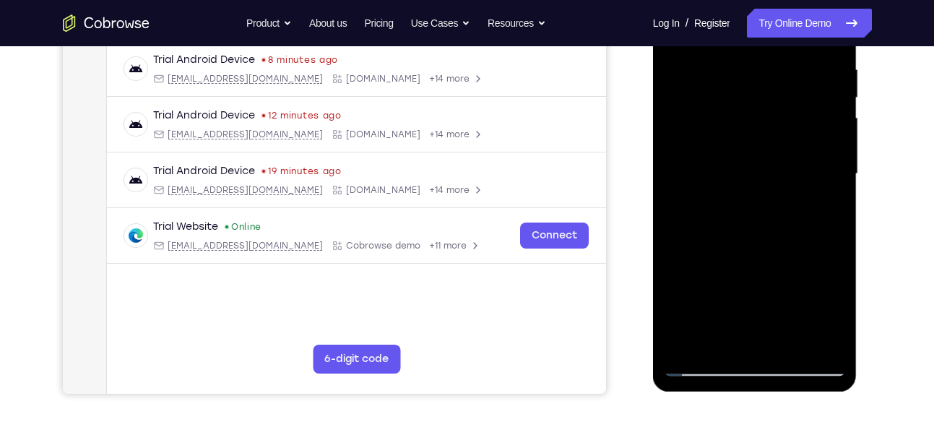
click at [817, 197] on div at bounding box center [755, 174] width 182 height 405
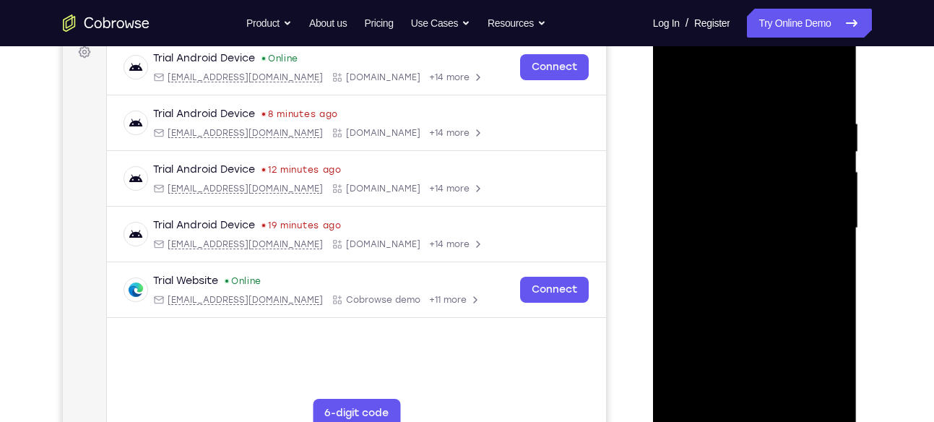
click at [817, 197] on div at bounding box center [755, 228] width 182 height 405
click at [693, 226] on div at bounding box center [755, 228] width 182 height 405
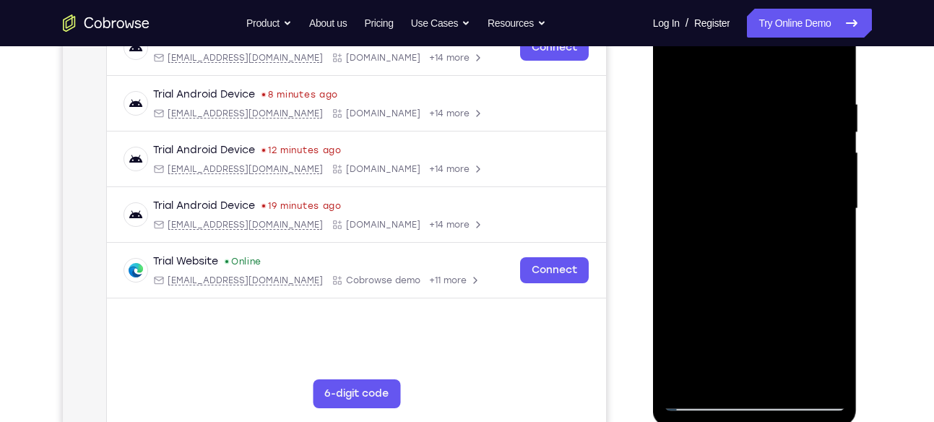
click at [813, 236] on div at bounding box center [755, 209] width 182 height 405
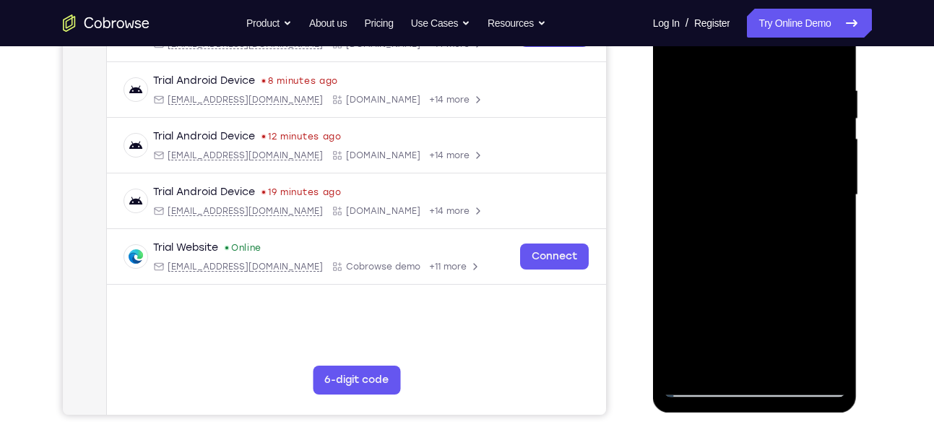
scroll to position [257, 0]
click at [700, 221] on div at bounding box center [755, 195] width 182 height 405
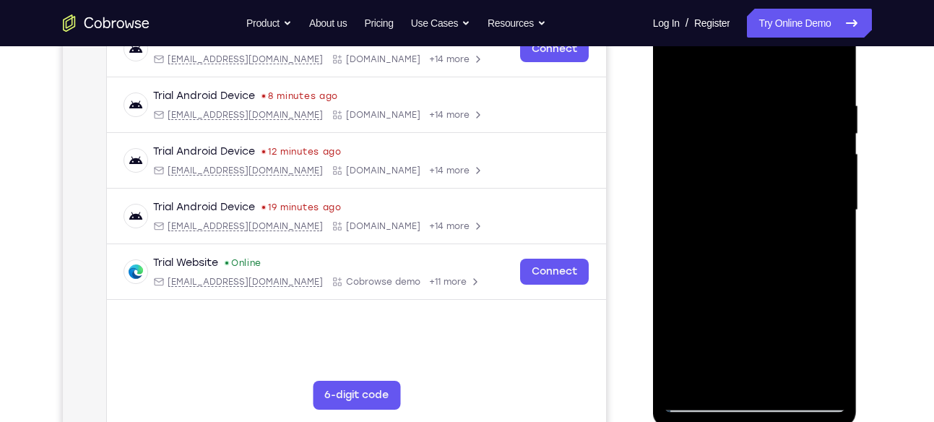
scroll to position [245, 0]
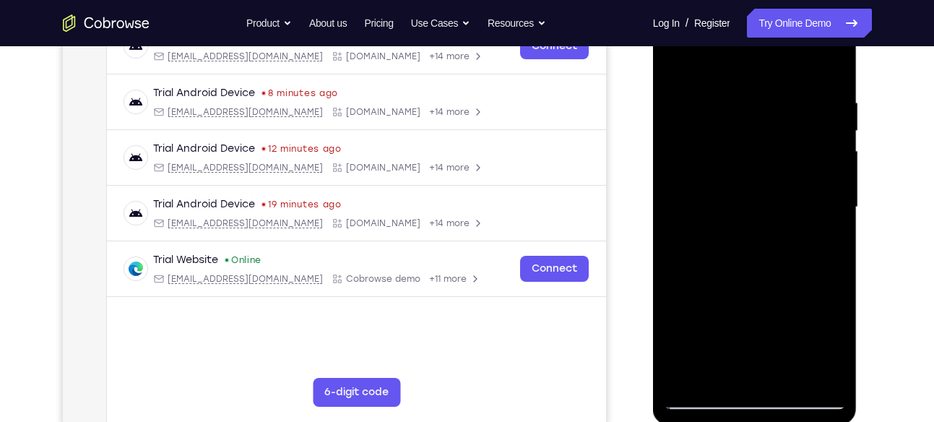
click at [817, 229] on div at bounding box center [755, 207] width 182 height 405
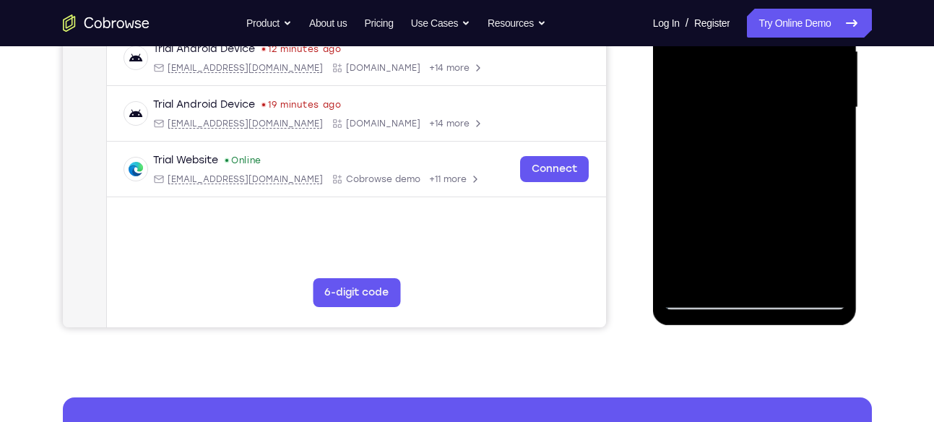
scroll to position [345, 0]
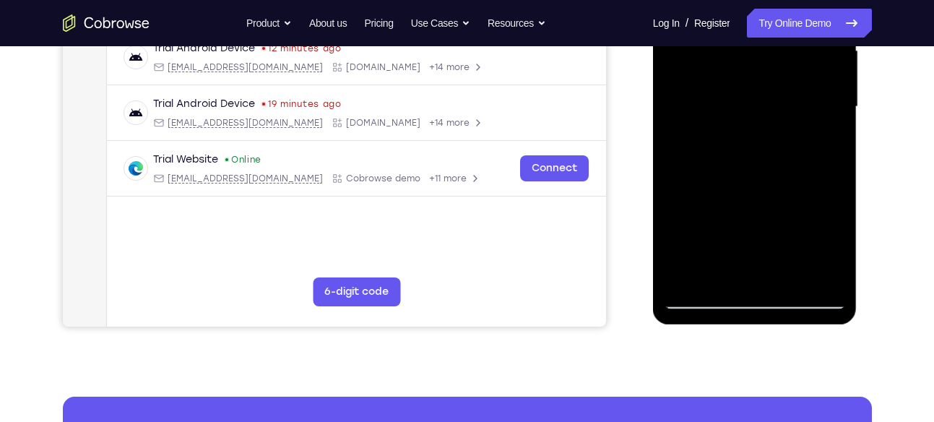
click at [812, 278] on div at bounding box center [755, 107] width 182 height 405
click at [770, 277] on div at bounding box center [755, 107] width 182 height 405
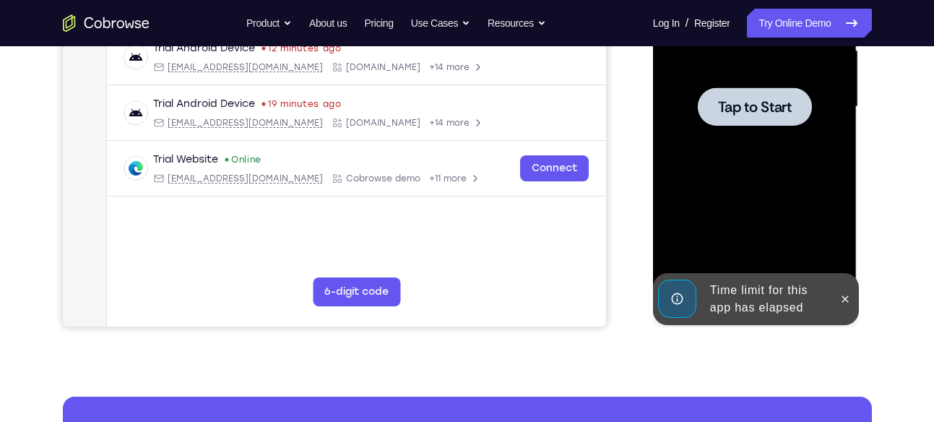
click at [782, 197] on div at bounding box center [755, 107] width 182 height 405
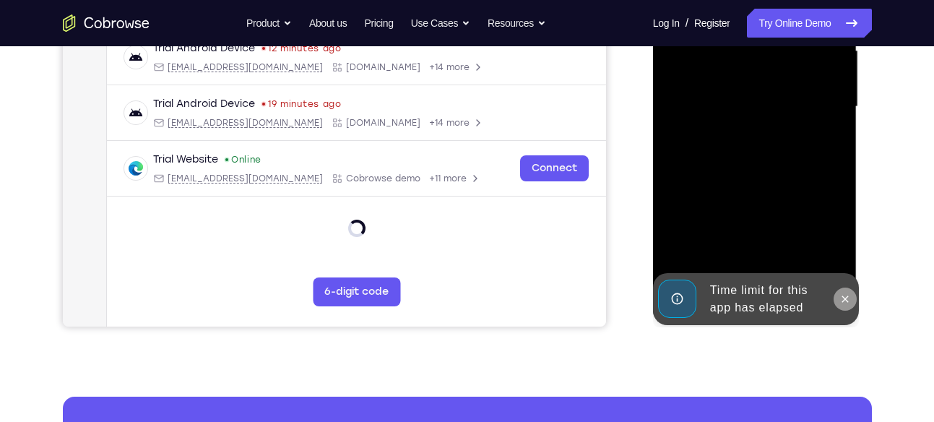
click at [848, 298] on icon at bounding box center [846, 299] width 12 height 12
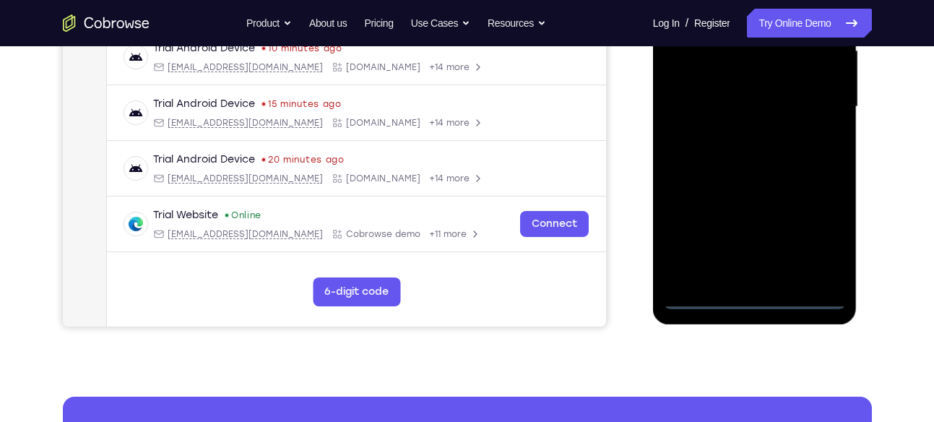
click at [758, 296] on div at bounding box center [755, 107] width 182 height 405
click at [823, 231] on div at bounding box center [755, 107] width 182 height 405
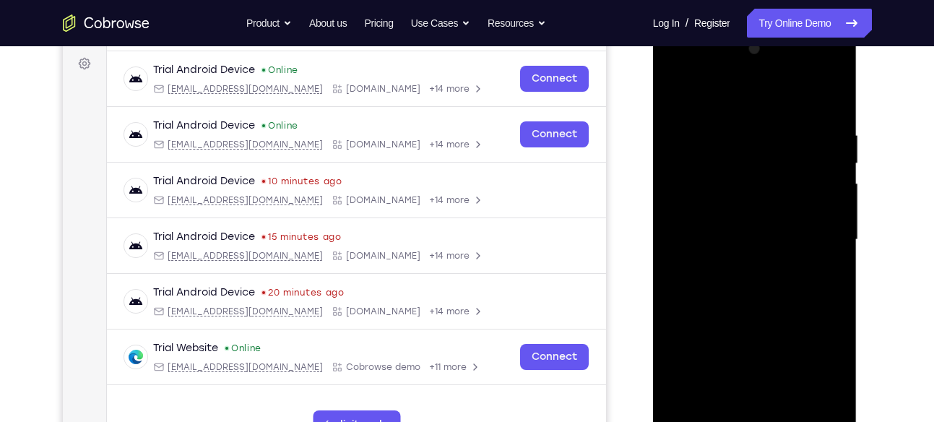
scroll to position [184, 0]
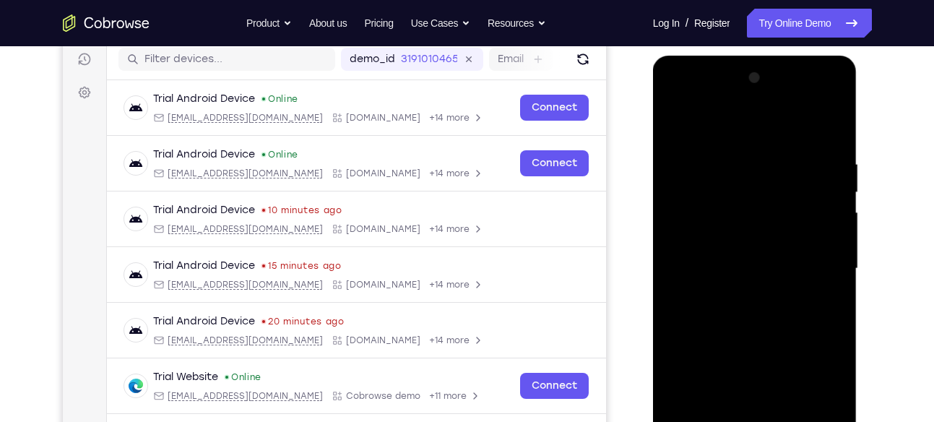
click at [736, 119] on div at bounding box center [755, 268] width 182 height 405
click at [814, 258] on div at bounding box center [755, 268] width 182 height 405
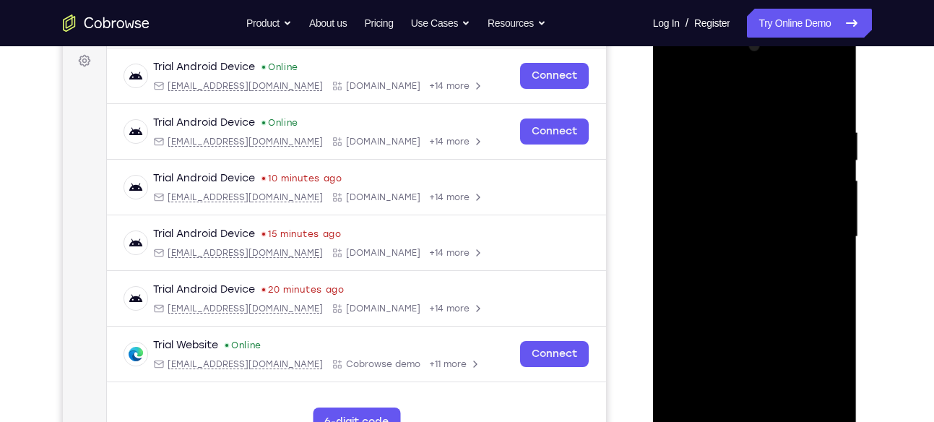
scroll to position [216, 0]
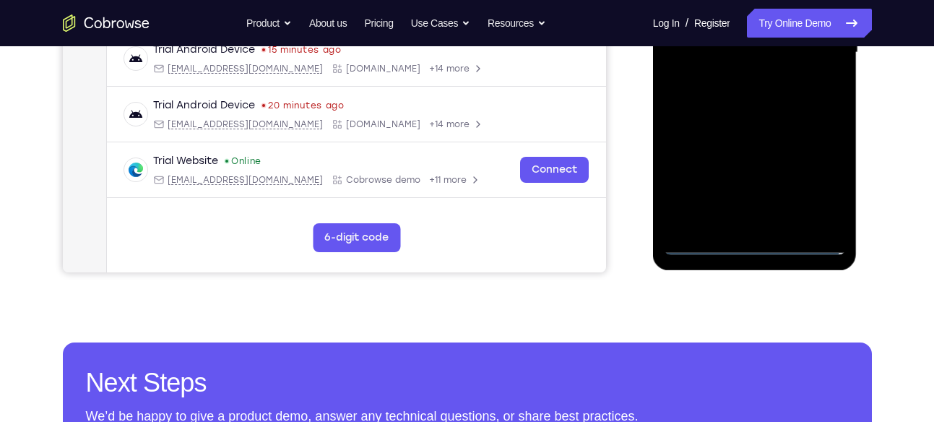
click at [737, 225] on div at bounding box center [755, 52] width 182 height 405
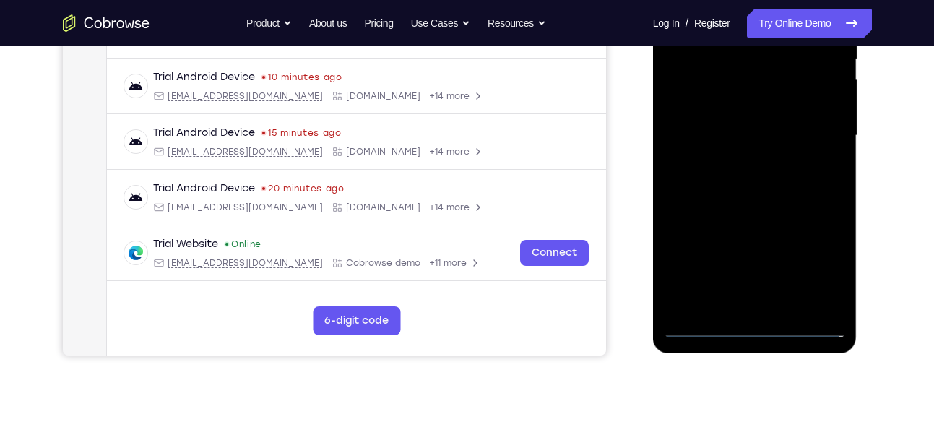
scroll to position [316, 0]
click at [756, 124] on div at bounding box center [755, 136] width 182 height 405
click at [759, 119] on div at bounding box center [755, 136] width 182 height 405
click at [741, 139] on div at bounding box center [755, 136] width 182 height 405
click at [760, 195] on div at bounding box center [755, 136] width 182 height 405
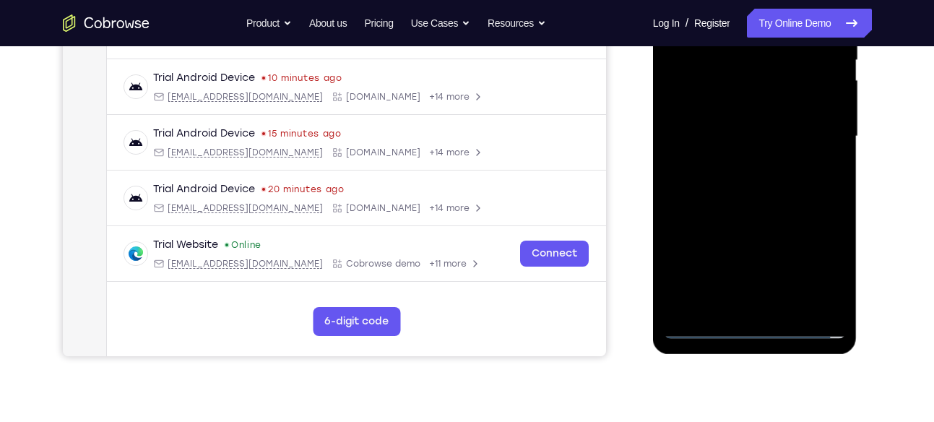
click at [760, 195] on div at bounding box center [755, 136] width 182 height 405
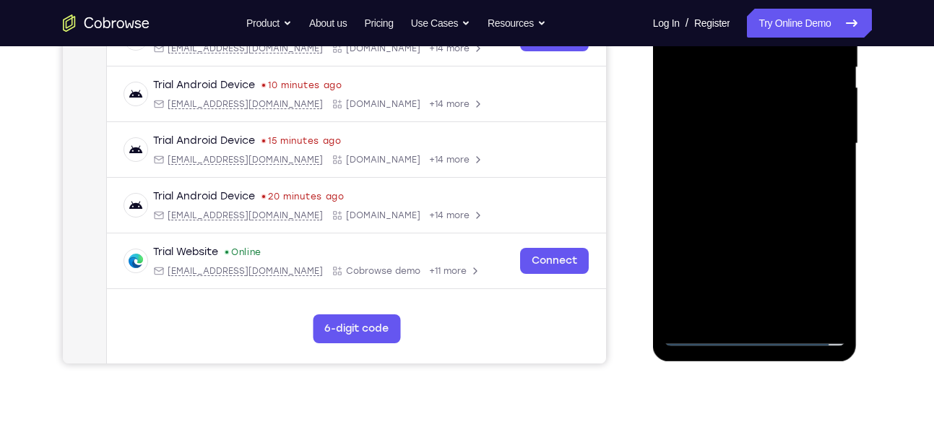
click at [760, 195] on div at bounding box center [755, 143] width 182 height 405
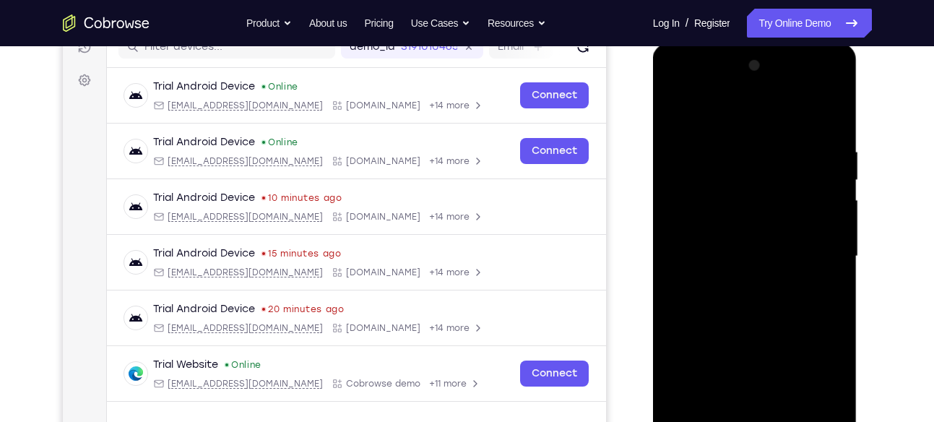
scroll to position [195, 0]
click at [812, 113] on div at bounding box center [755, 257] width 182 height 405
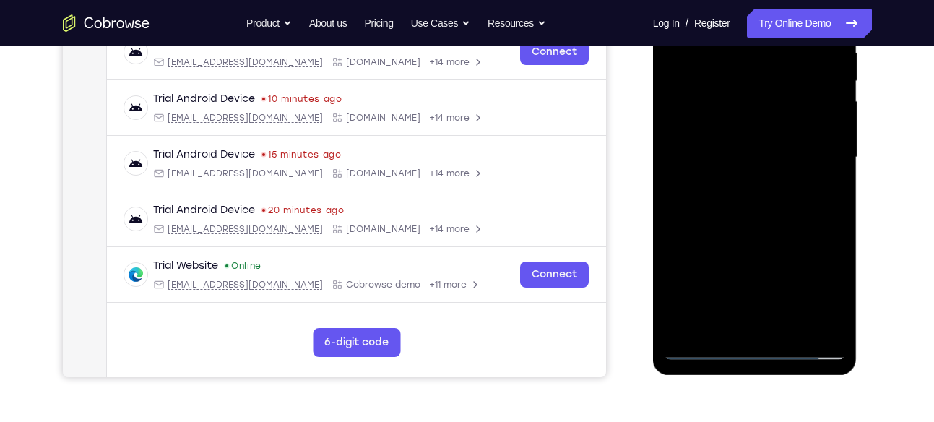
scroll to position [296, 0]
click at [786, 221] on div at bounding box center [755, 156] width 182 height 405
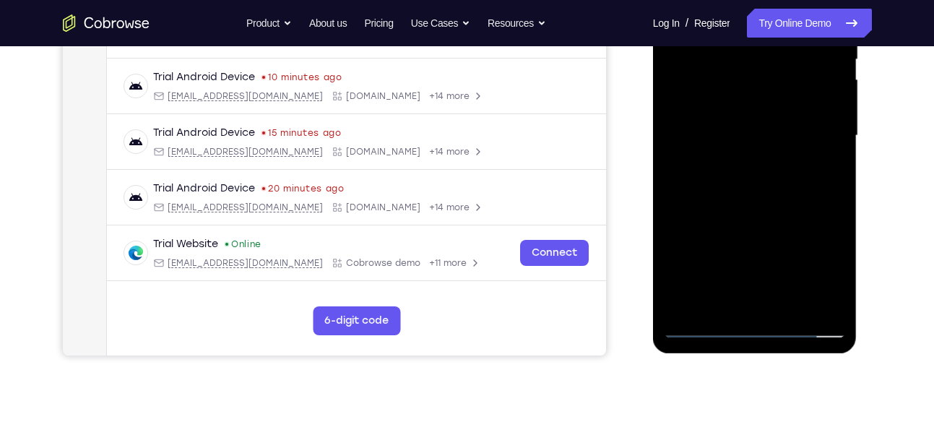
scroll to position [324, 0]
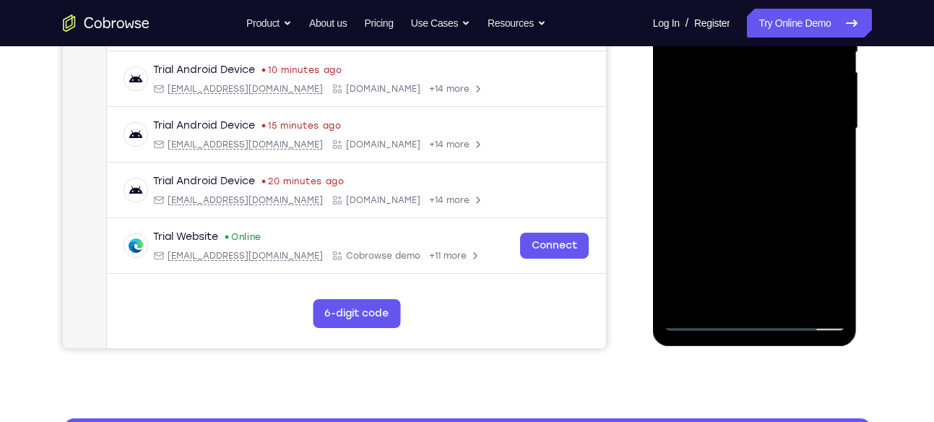
click at [728, 295] on div at bounding box center [755, 128] width 182 height 405
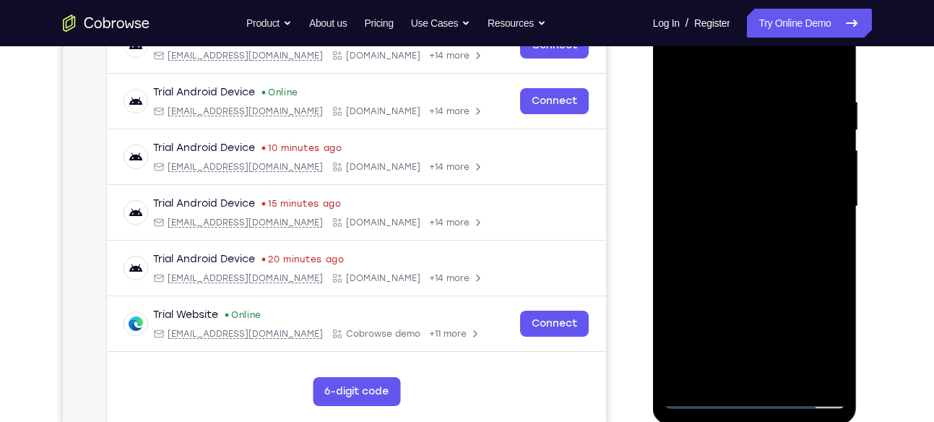
scroll to position [245, 0]
click at [776, 62] on div at bounding box center [755, 207] width 182 height 405
click at [827, 67] on div at bounding box center [755, 207] width 182 height 405
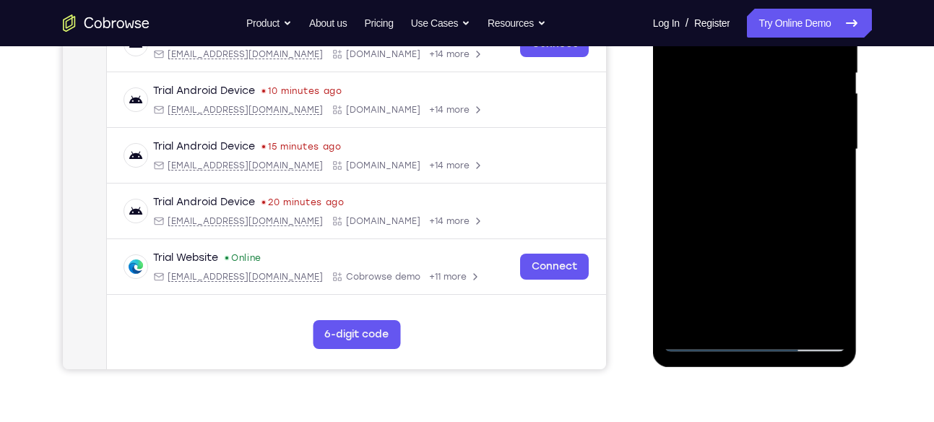
scroll to position [304, 0]
click at [788, 187] on div at bounding box center [755, 149] width 182 height 405
click at [778, 228] on div at bounding box center [755, 149] width 182 height 405
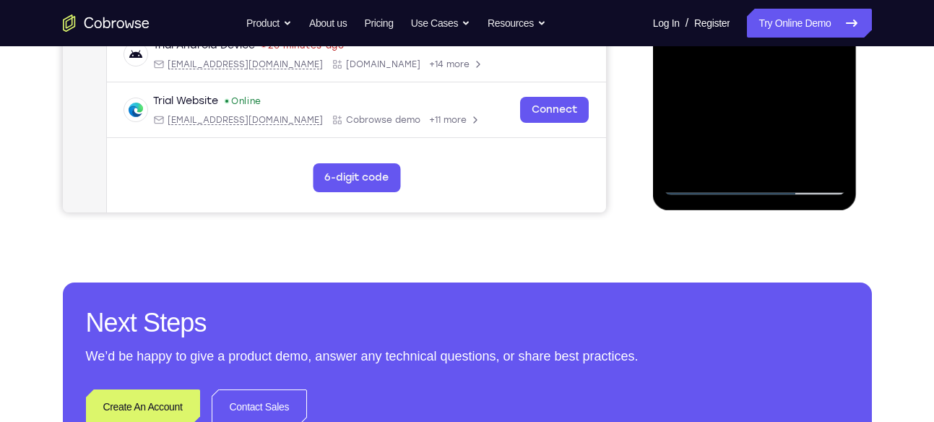
scroll to position [463, 0]
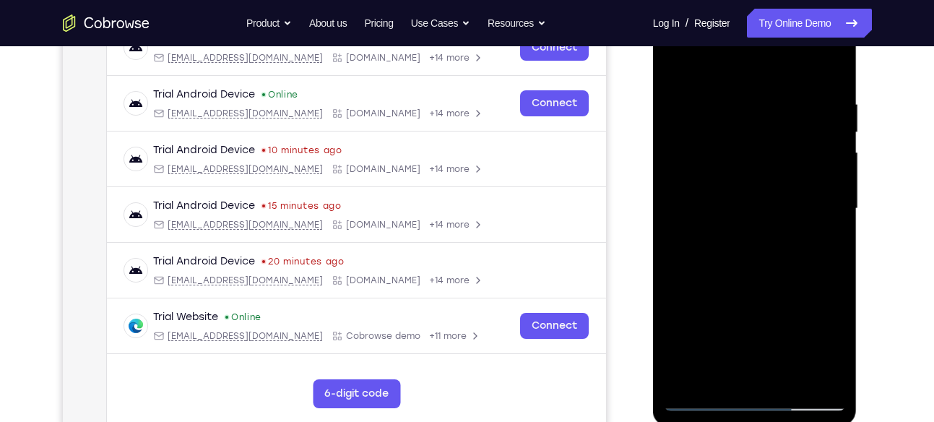
scroll to position [243, 0]
click at [679, 252] on div at bounding box center [755, 209] width 182 height 405
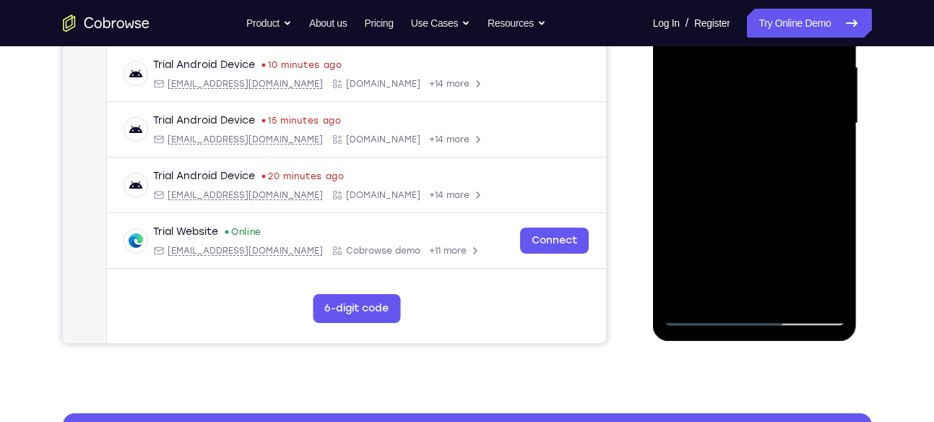
scroll to position [330, 0]
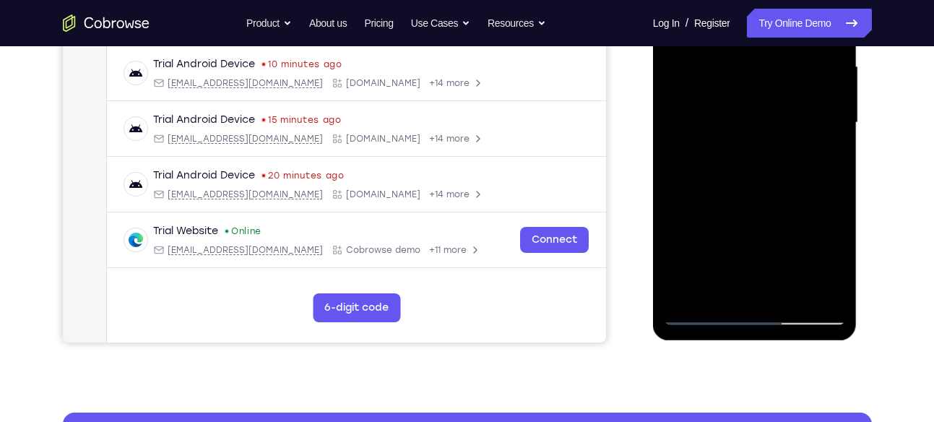
click at [815, 295] on div at bounding box center [755, 123] width 182 height 405
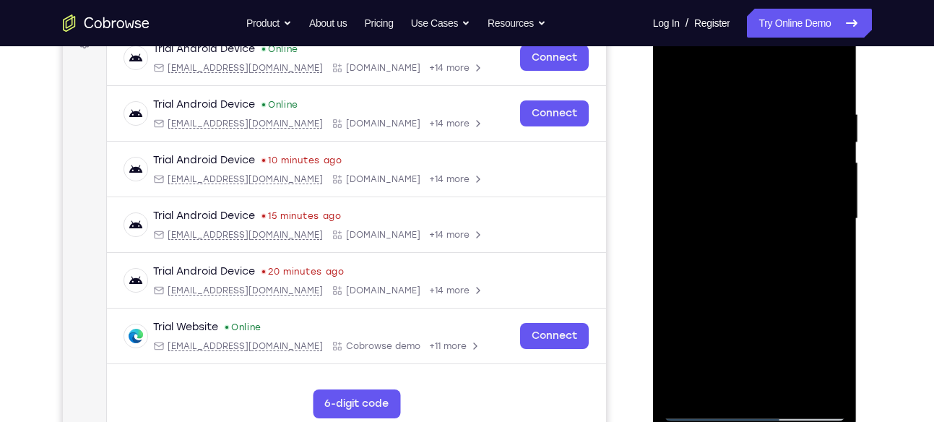
click at [806, 277] on div at bounding box center [755, 219] width 182 height 405
click at [779, 96] on div at bounding box center [755, 219] width 182 height 405
click at [688, 238] on div at bounding box center [755, 219] width 182 height 405
drag, startPoint x: 835, startPoint y: 97, endPoint x: 601, endPoint y: 123, distance: 235.6
click at [653, 123] on html "Online web based iOS Simulators and Android Emulators. Run iPhone, iPad, Mobile…" at bounding box center [756, 223] width 206 height 434
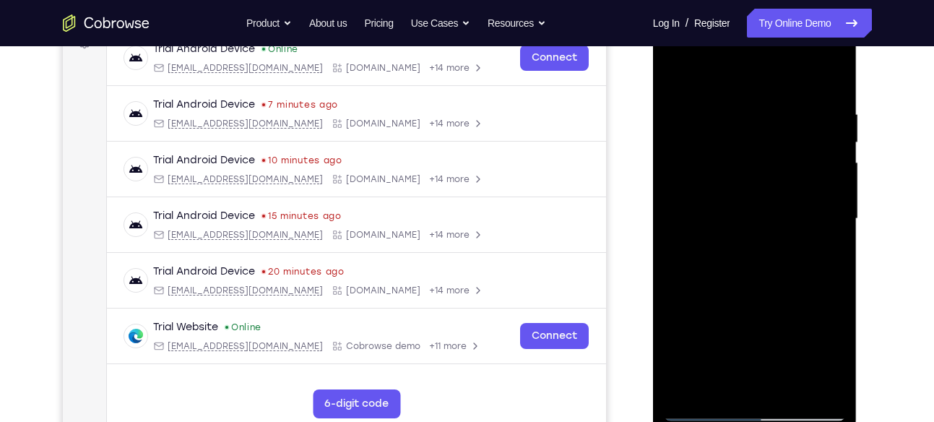
drag, startPoint x: 804, startPoint y: 98, endPoint x: 563, endPoint y: 92, distance: 240.7
click at [653, 92] on html "Online web based iOS Simulators and Android Emulators. Run iPhone, iPad, Mobile…" at bounding box center [756, 223] width 206 height 434
drag, startPoint x: 834, startPoint y: 101, endPoint x: 574, endPoint y: 156, distance: 265.9
click at [653, 156] on html "Online web based iOS Simulators and Android Emulators. Run iPhone, iPad, Mobile…" at bounding box center [756, 223] width 206 height 434
drag, startPoint x: 824, startPoint y: 100, endPoint x: 535, endPoint y: 127, distance: 290.4
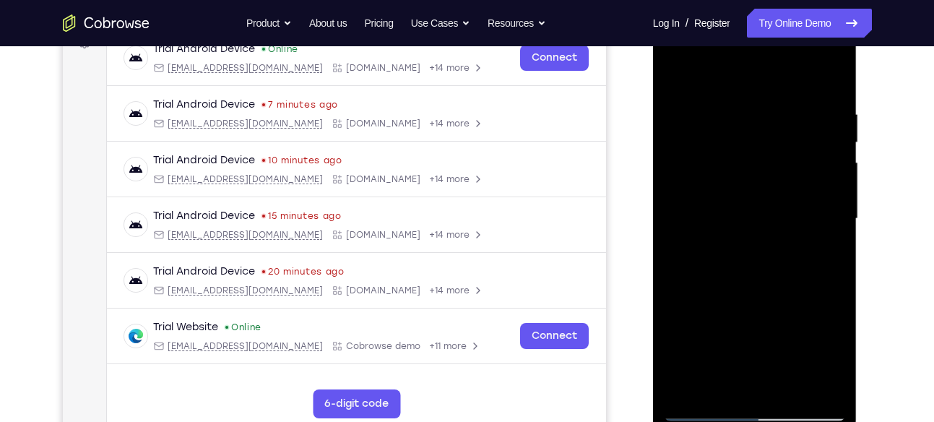
click at [653, 127] on html "Online web based iOS Simulators and Android Emulators. Run iPhone, iPad, Mobile…" at bounding box center [756, 223] width 206 height 434
drag, startPoint x: 827, startPoint y: 111, endPoint x: 603, endPoint y: 158, distance: 229.1
click at [653, 158] on html "Online web based iOS Simulators and Android Emulators. Run iPhone, iPad, Mobile…" at bounding box center [756, 223] width 206 height 434
drag, startPoint x: 841, startPoint y: 108, endPoint x: 607, endPoint y: 160, distance: 239.9
click at [653, 160] on html "Online web based iOS Simulators and Android Emulators. Run iPhone, iPad, Mobile…" at bounding box center [756, 223] width 206 height 434
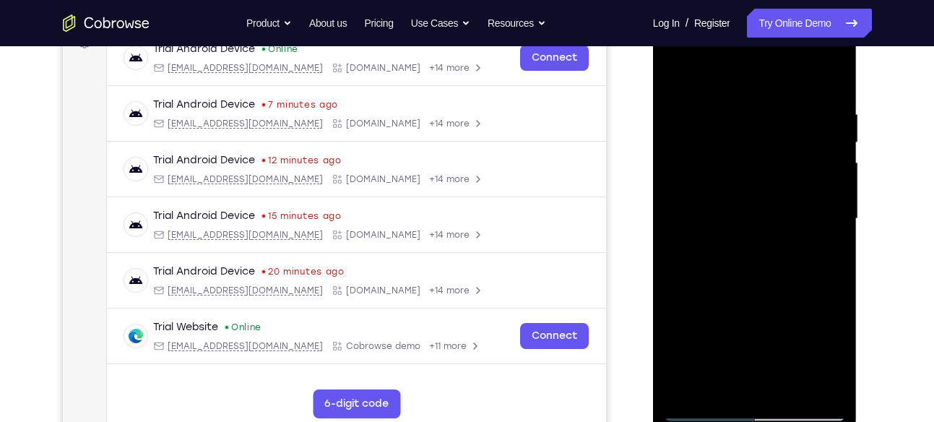
drag, startPoint x: 839, startPoint y: 105, endPoint x: 622, endPoint y: 149, distance: 221.2
click at [653, 149] on html "Online web based iOS Simulators and Android Emulators. Run iPhone, iPad, Mobile…" at bounding box center [756, 223] width 206 height 434
drag, startPoint x: 739, startPoint y: 111, endPoint x: 826, endPoint y: 106, distance: 86.9
click at [826, 106] on div at bounding box center [755, 219] width 182 height 405
drag, startPoint x: 743, startPoint y: 105, endPoint x: 859, endPoint y: 91, distance: 117.2
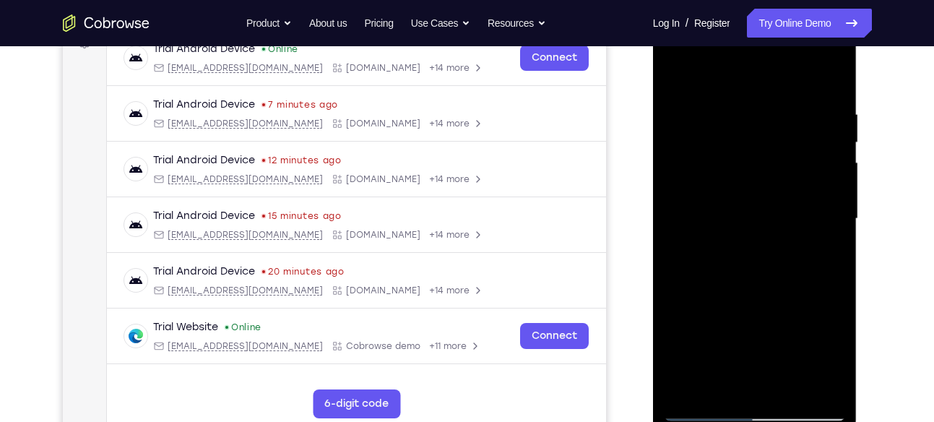
click at [859, 91] on html "Online web based iOS Simulators and Android Emulators. Run iPhone, iPad, Mobile…" at bounding box center [756, 223] width 206 height 434
drag, startPoint x: 807, startPoint y: 100, endPoint x: 671, endPoint y: 103, distance: 136.6
click at [671, 103] on div at bounding box center [755, 219] width 182 height 405
drag, startPoint x: 797, startPoint y: 105, endPoint x: 705, endPoint y: 119, distance: 92.9
click at [705, 119] on div at bounding box center [755, 219] width 182 height 405
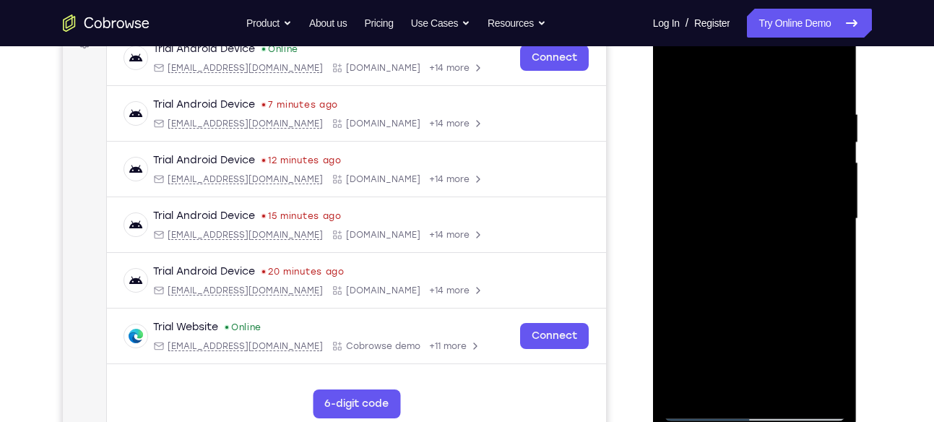
drag, startPoint x: 827, startPoint y: 100, endPoint x: 1302, endPoint y: 121, distance: 475.3
click at [653, 116] on html "Online web based iOS Simulators and Android Emulators. Run iPhone, iPad, Mobile…" at bounding box center [756, 223] width 206 height 434
drag, startPoint x: 778, startPoint y: 107, endPoint x: 693, endPoint y: 119, distance: 85.4
click at [693, 119] on div at bounding box center [755, 219] width 182 height 405
drag, startPoint x: 782, startPoint y: 116, endPoint x: 661, endPoint y: 119, distance: 121.5
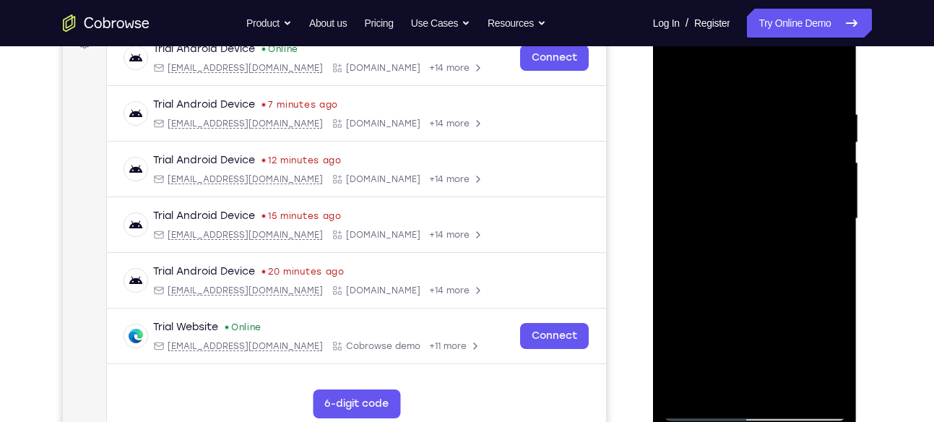
click at [661, 119] on div at bounding box center [755, 221] width 205 height 431
drag, startPoint x: 782, startPoint y: 104, endPoint x: 673, endPoint y: 106, distance: 109.1
click at [673, 106] on div at bounding box center [755, 219] width 182 height 405
drag, startPoint x: 819, startPoint y: 103, endPoint x: 705, endPoint y: 109, distance: 113.7
click at [705, 109] on div at bounding box center [755, 219] width 182 height 405
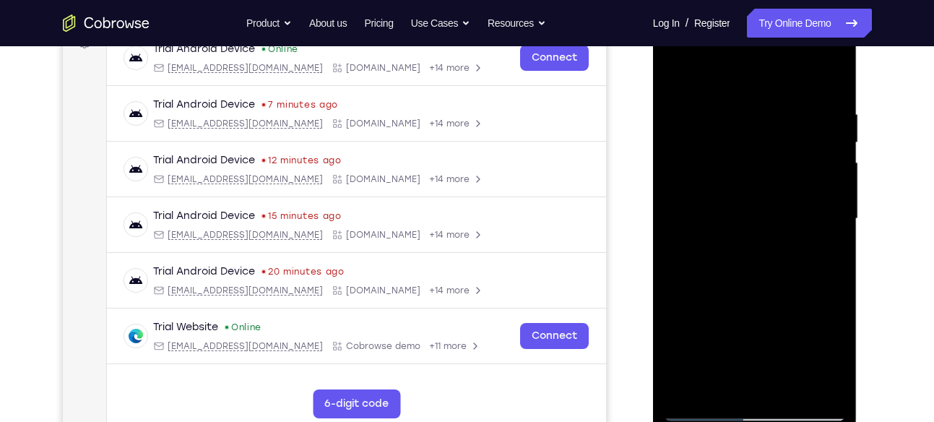
scroll to position [356, 0]
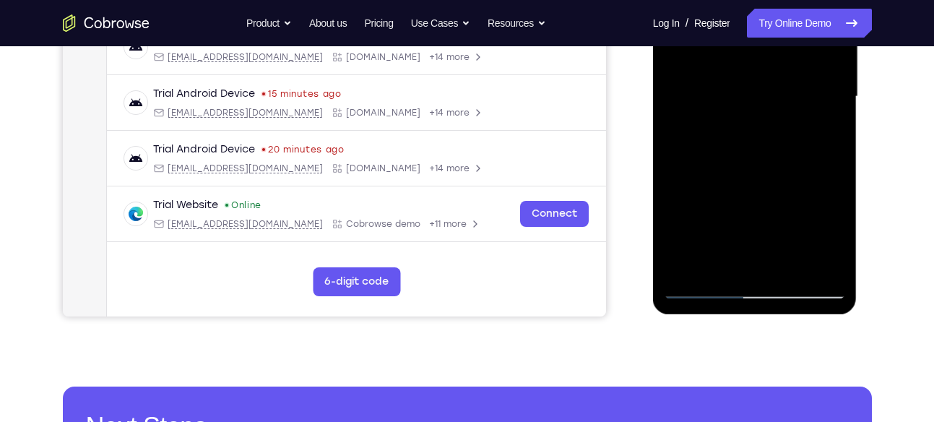
click at [781, 266] on div at bounding box center [755, 96] width 182 height 405
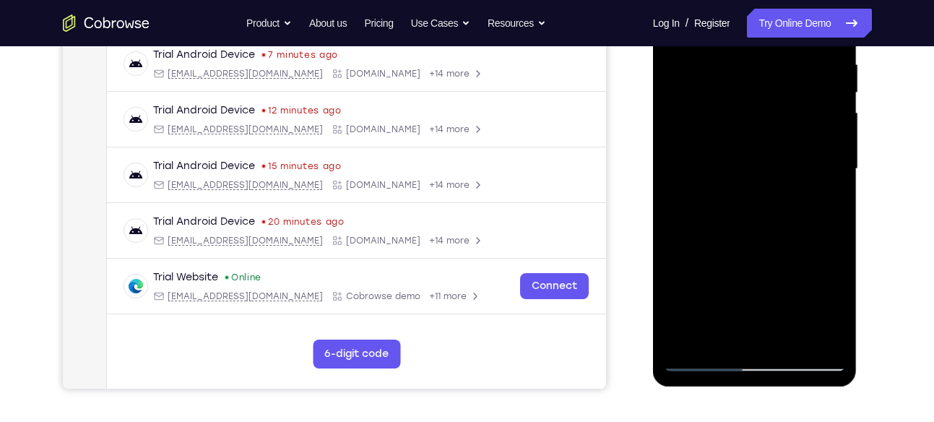
scroll to position [283, 0]
click at [793, 156] on div at bounding box center [755, 169] width 182 height 405
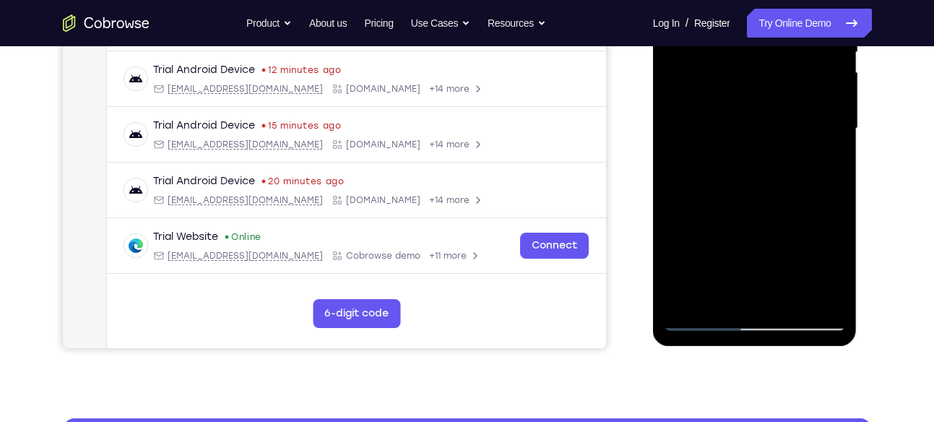
scroll to position [332, 0]
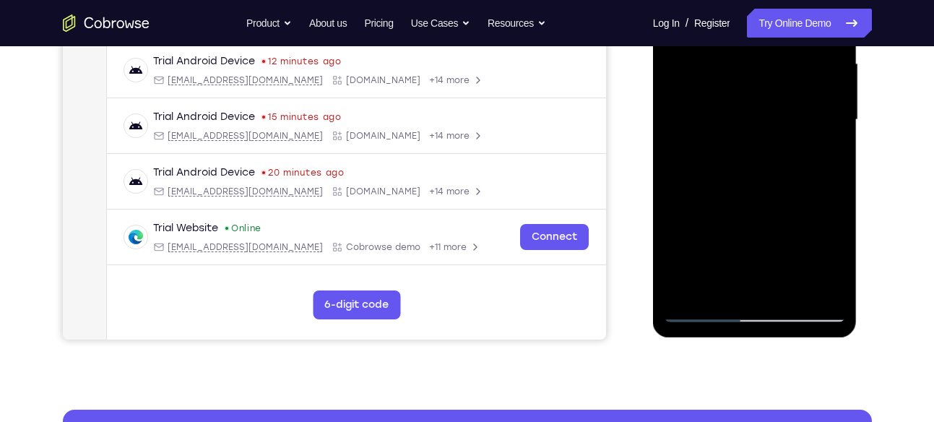
click at [704, 285] on div at bounding box center [755, 120] width 182 height 405
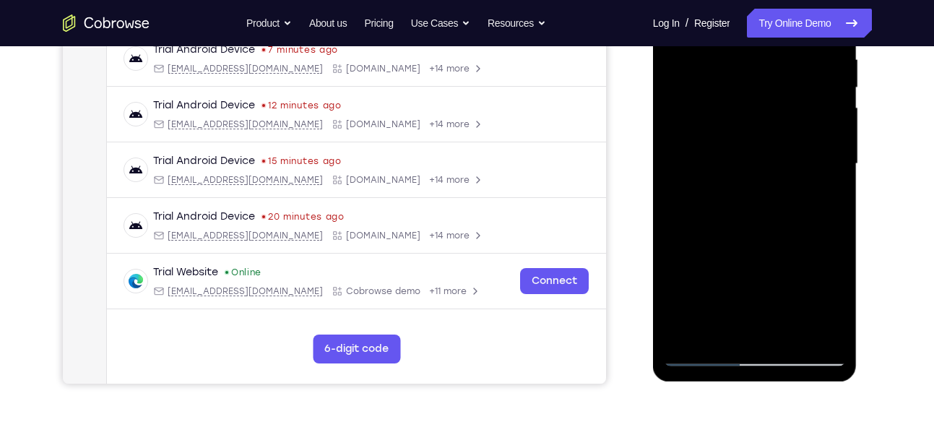
scroll to position [286, 0]
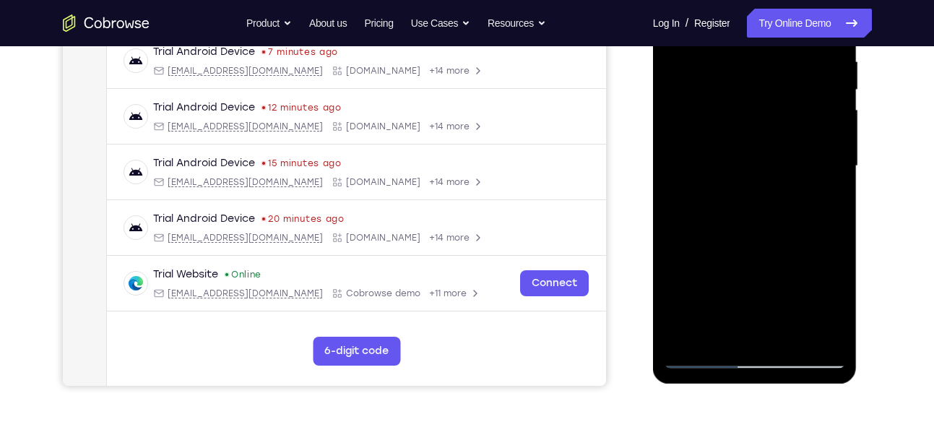
click at [835, 304] on div at bounding box center [755, 166] width 182 height 405
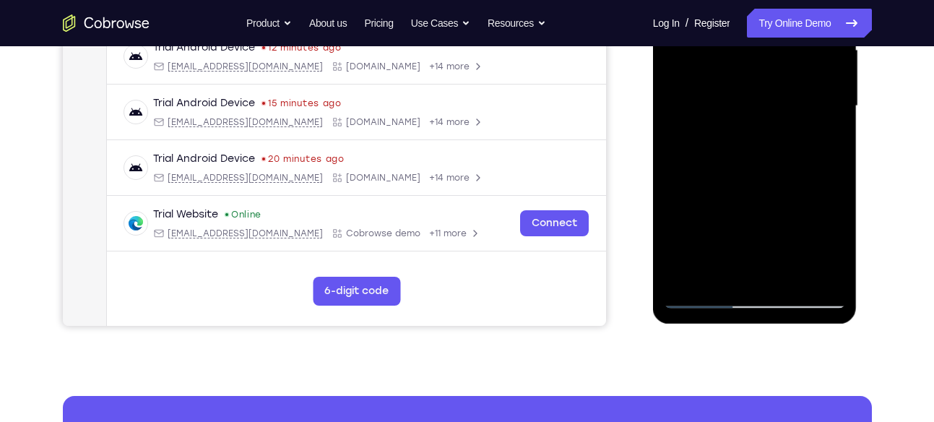
scroll to position [347, 0]
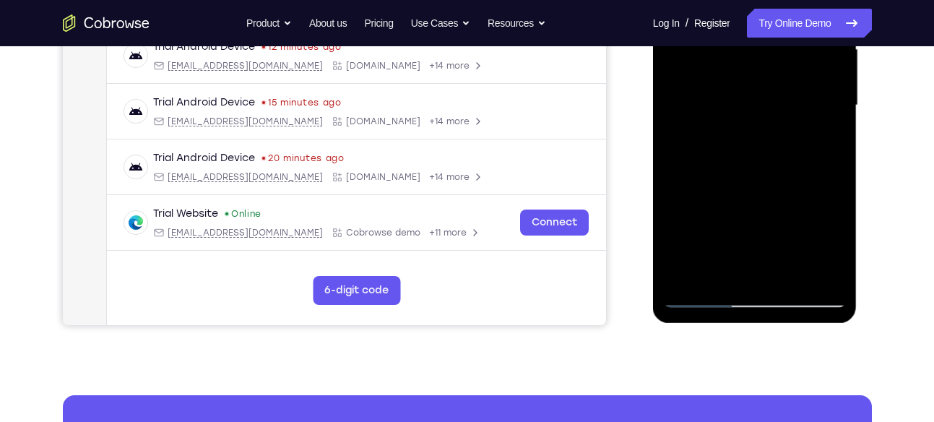
click at [720, 271] on div at bounding box center [755, 105] width 182 height 405
click at [774, 202] on div at bounding box center [755, 105] width 182 height 405
click at [818, 132] on div at bounding box center [755, 105] width 182 height 405
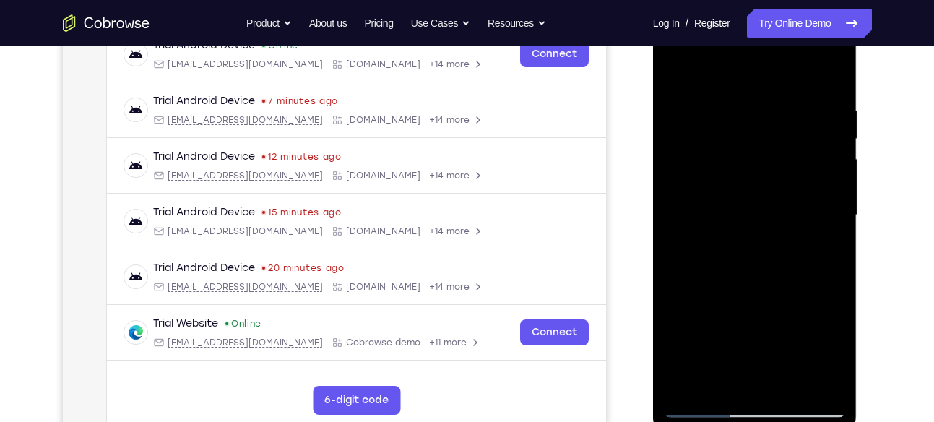
scroll to position [235, 0]
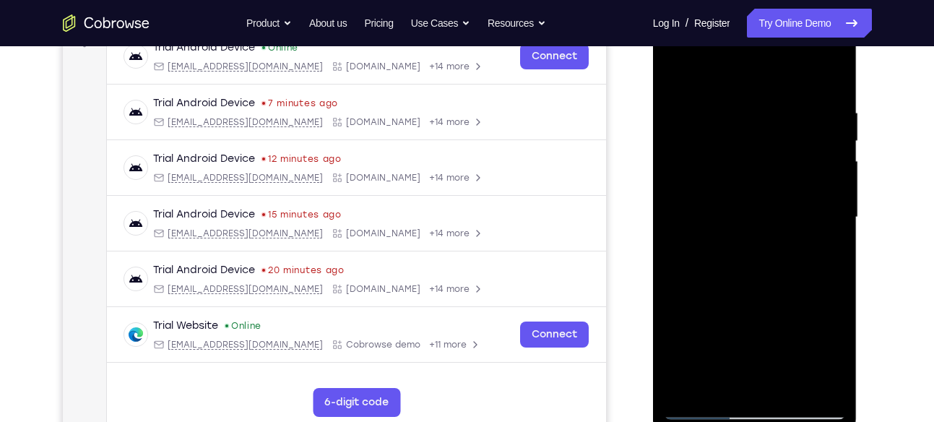
click at [679, 75] on div at bounding box center [755, 217] width 182 height 405
drag, startPoint x: 679, startPoint y: 75, endPoint x: 728, endPoint y: 169, distance: 106.0
click at [728, 169] on div at bounding box center [755, 217] width 182 height 405
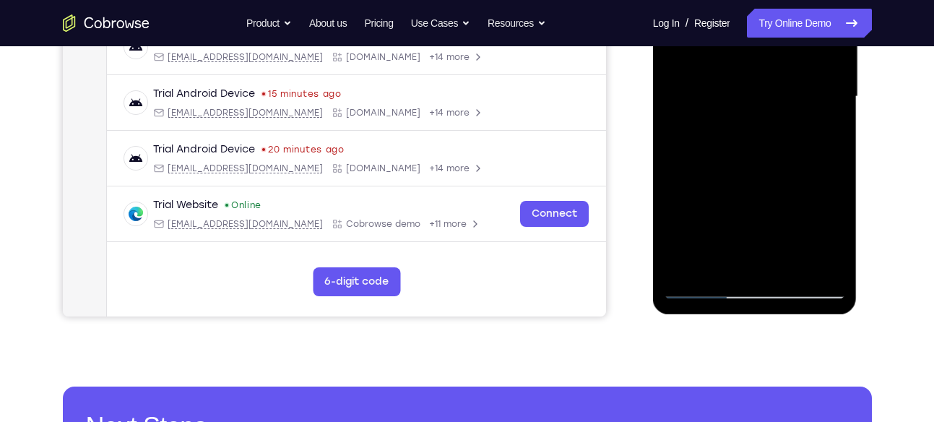
scroll to position [361, 0]
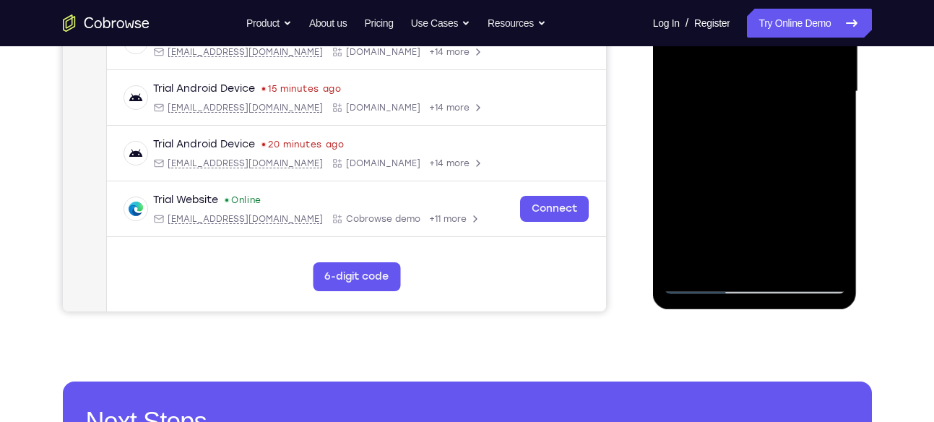
click at [695, 287] on div at bounding box center [755, 91] width 182 height 405
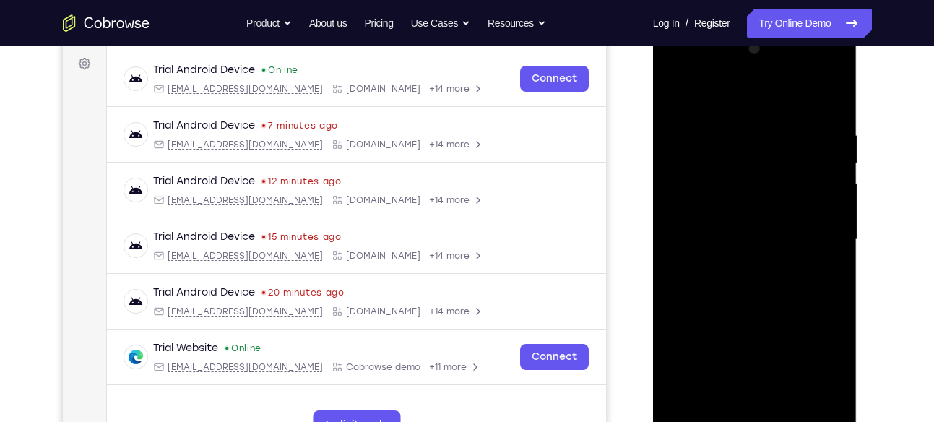
scroll to position [210, 0]
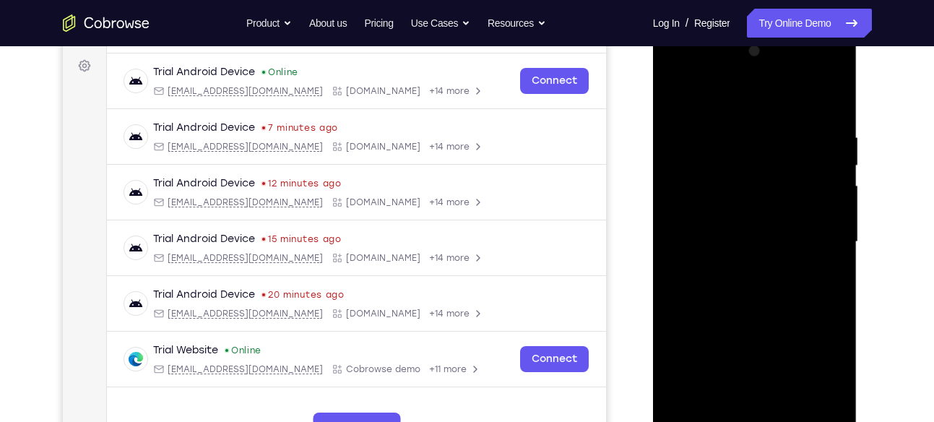
click at [674, 103] on div at bounding box center [755, 242] width 182 height 405
click at [745, 120] on div at bounding box center [755, 242] width 182 height 405
click at [828, 98] on div at bounding box center [755, 242] width 182 height 405
drag, startPoint x: 810, startPoint y: 126, endPoint x: 704, endPoint y: 128, distance: 106.2
click at [704, 128] on div at bounding box center [755, 242] width 182 height 405
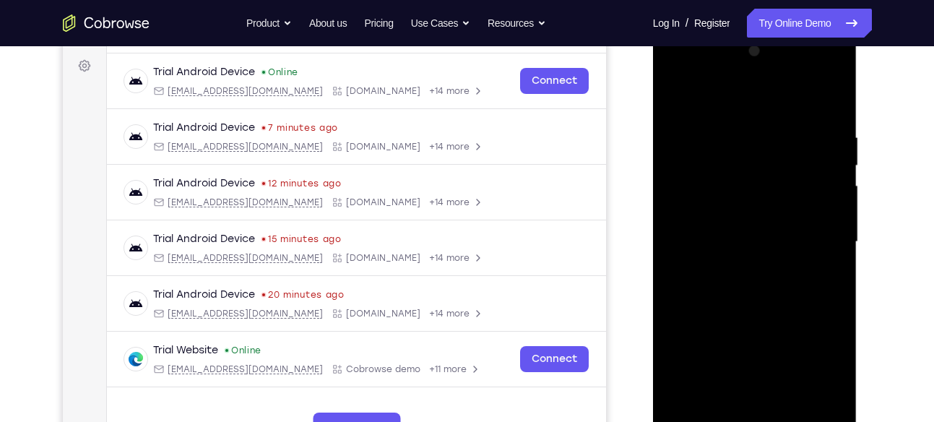
click at [726, 128] on div at bounding box center [755, 242] width 182 height 405
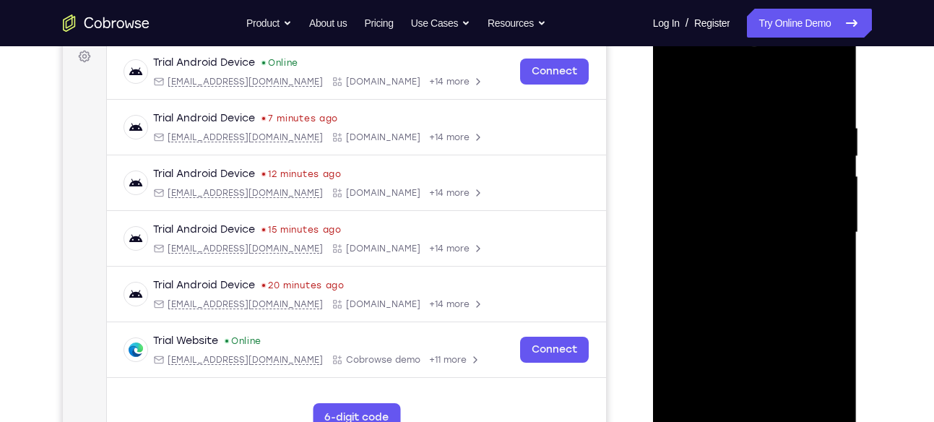
scroll to position [220, 0]
click at [825, 90] on div at bounding box center [755, 232] width 182 height 405
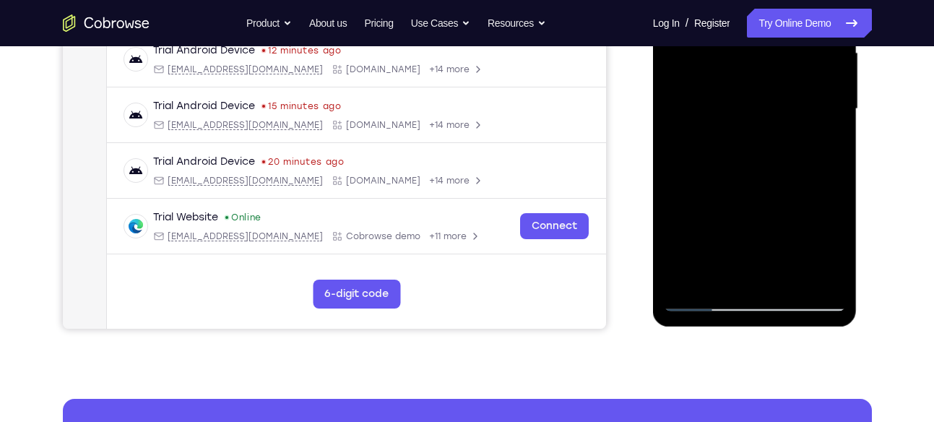
scroll to position [345, 0]
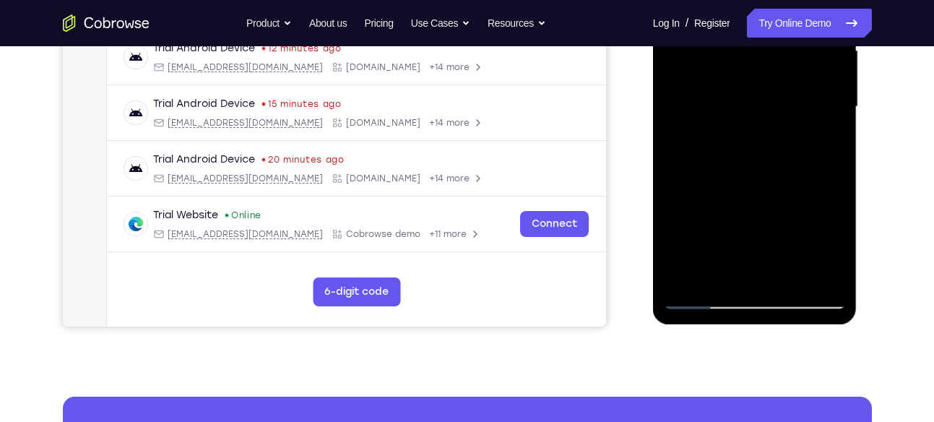
drag, startPoint x: 749, startPoint y: 238, endPoint x: 736, endPoint y: 96, distance: 142.9
click at [736, 96] on div at bounding box center [755, 107] width 182 height 405
drag, startPoint x: 723, startPoint y: 244, endPoint x: 726, endPoint y: 65, distance: 178.5
click at [726, 65] on div at bounding box center [755, 107] width 182 height 405
drag, startPoint x: 717, startPoint y: 224, endPoint x: 727, endPoint y: 165, distance: 60.1
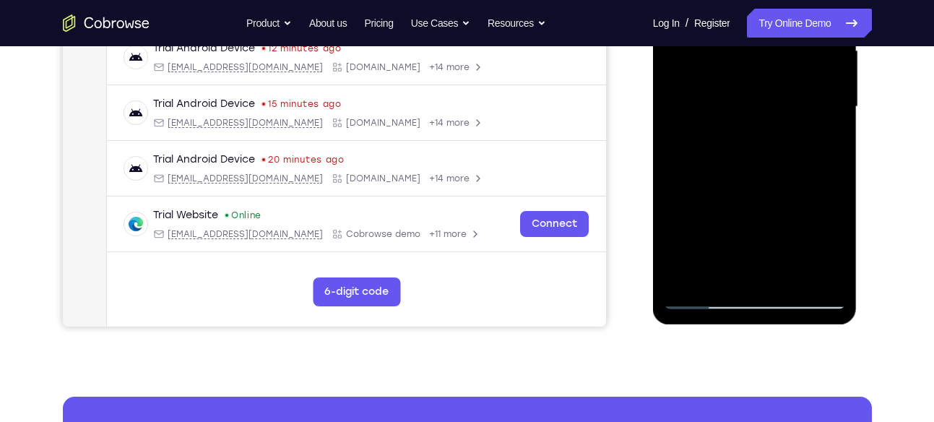
click at [727, 165] on div at bounding box center [755, 107] width 182 height 405
click at [832, 129] on div at bounding box center [755, 107] width 182 height 405
drag, startPoint x: 787, startPoint y: 117, endPoint x: 783, endPoint y: 174, distance: 57.3
click at [783, 174] on div at bounding box center [755, 107] width 182 height 405
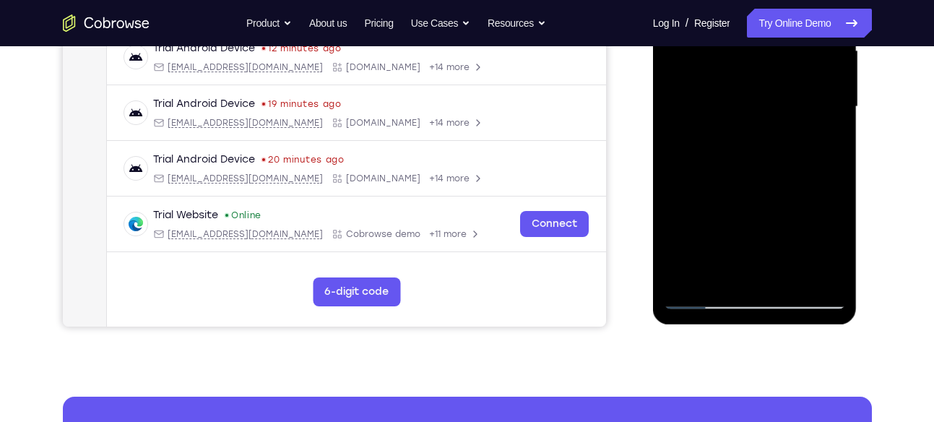
click at [677, 174] on div at bounding box center [755, 107] width 182 height 405
drag, startPoint x: 743, startPoint y: 231, endPoint x: 736, endPoint y: 140, distance: 90.6
click at [736, 140] on div at bounding box center [755, 107] width 182 height 405
drag, startPoint x: 727, startPoint y: 225, endPoint x: 741, endPoint y: 67, distance: 158.9
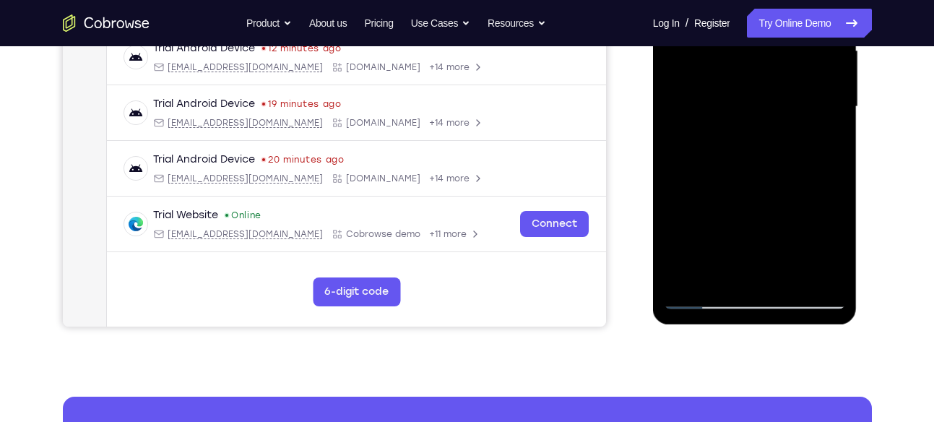
click at [741, 67] on div at bounding box center [755, 107] width 182 height 405
drag, startPoint x: 730, startPoint y: 214, endPoint x: 736, endPoint y: 120, distance: 94.1
click at [736, 120] on div at bounding box center [755, 107] width 182 height 405
drag, startPoint x: 738, startPoint y: 182, endPoint x: 760, endPoint y: 20, distance: 164.0
click at [760, 20] on div at bounding box center [755, 107] width 182 height 405
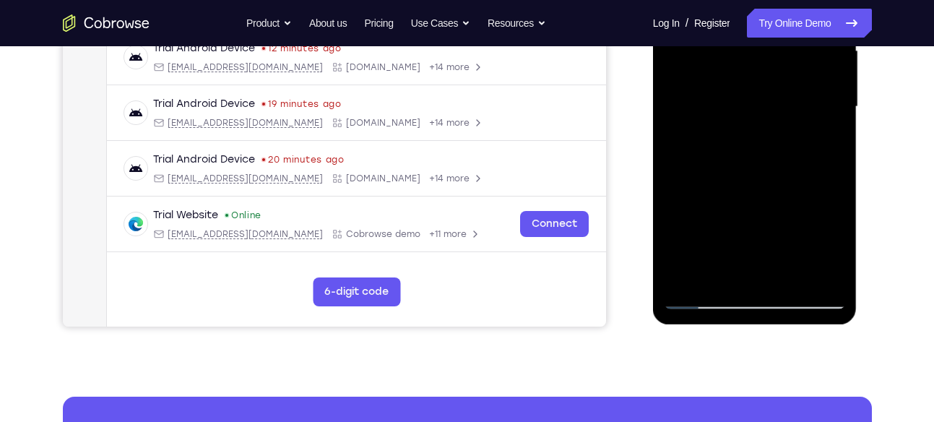
drag, startPoint x: 737, startPoint y: 243, endPoint x: 746, endPoint y: 158, distance: 85.7
click at [746, 158] on div at bounding box center [755, 107] width 182 height 405
drag, startPoint x: 787, startPoint y: 238, endPoint x: 765, endPoint y: 70, distance: 169.1
click at [765, 70] on div at bounding box center [755, 107] width 182 height 405
click at [790, 275] on div at bounding box center [755, 107] width 182 height 405
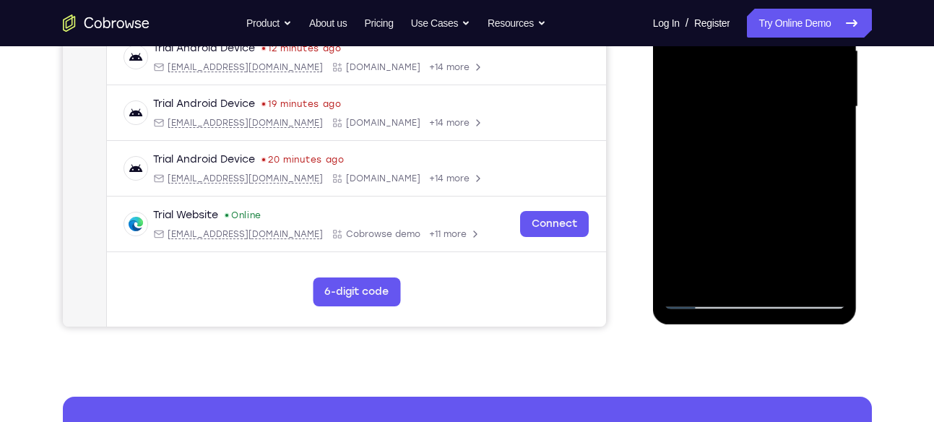
click at [790, 275] on div at bounding box center [755, 107] width 182 height 405
click at [704, 300] on div at bounding box center [755, 107] width 182 height 405
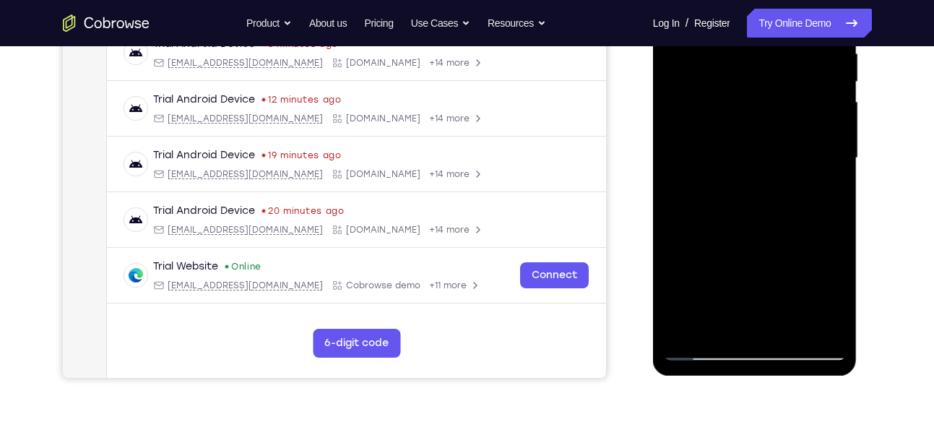
scroll to position [292, 0]
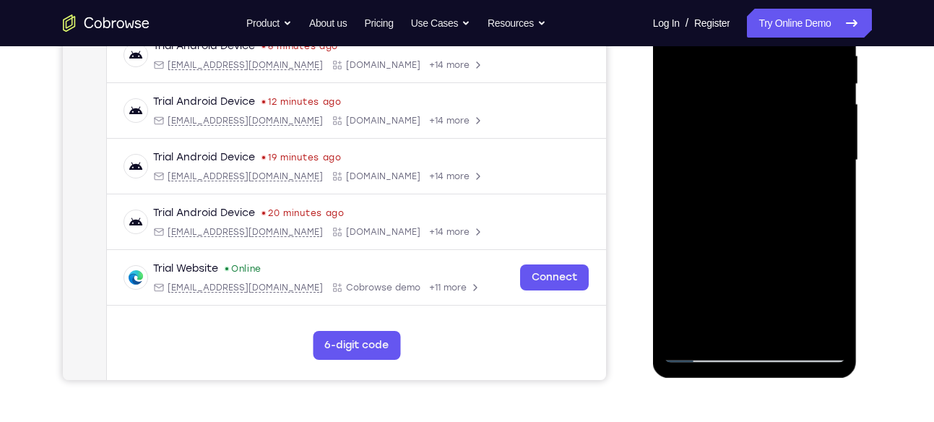
click at [753, 131] on div at bounding box center [755, 160] width 182 height 405
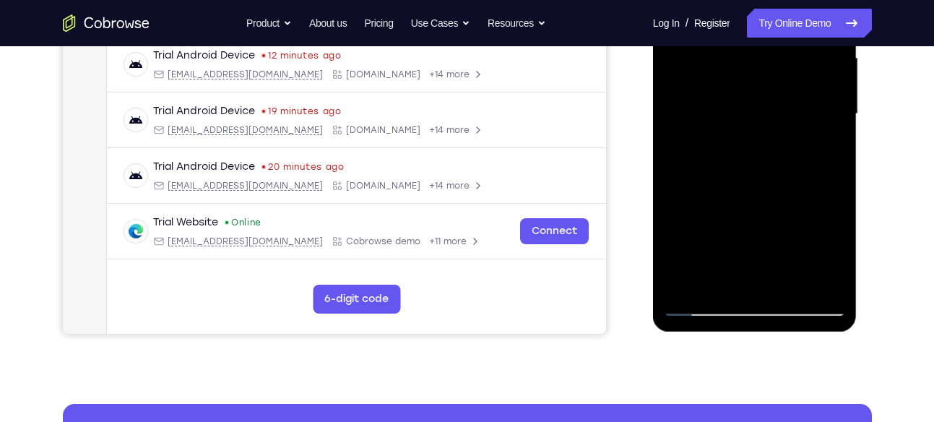
click at [726, 274] on div at bounding box center [755, 114] width 182 height 405
click at [832, 258] on div at bounding box center [755, 114] width 182 height 405
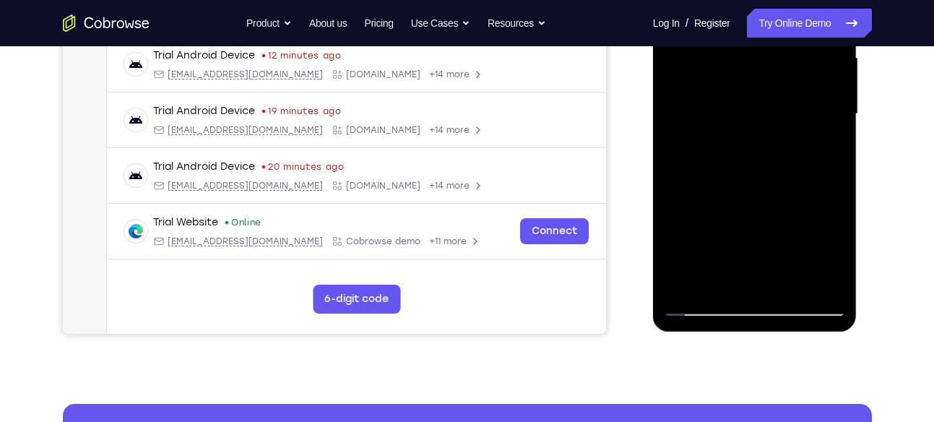
click at [832, 258] on div at bounding box center [755, 114] width 182 height 405
click at [822, 151] on div at bounding box center [755, 114] width 182 height 405
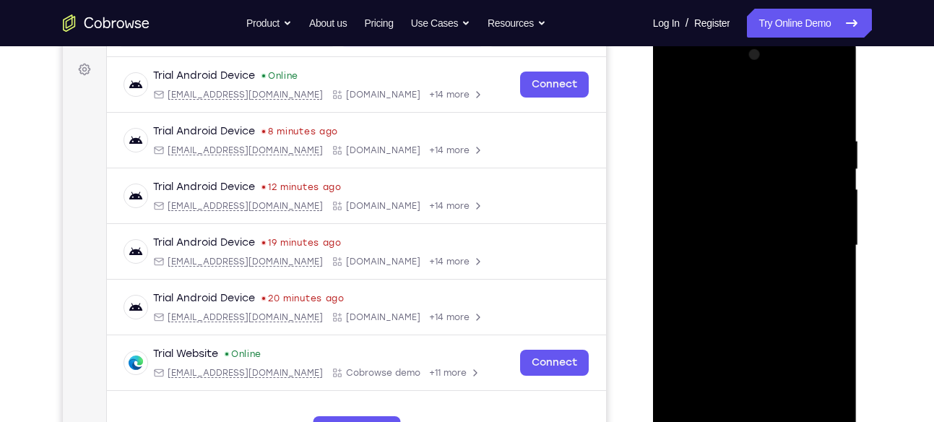
scroll to position [206, 0]
click at [695, 106] on div at bounding box center [755, 246] width 182 height 405
click at [700, 105] on div at bounding box center [755, 246] width 182 height 405
drag, startPoint x: 709, startPoint y: 275, endPoint x: 697, endPoint y: 121, distance: 154.4
click at [697, 121] on div at bounding box center [755, 246] width 182 height 405
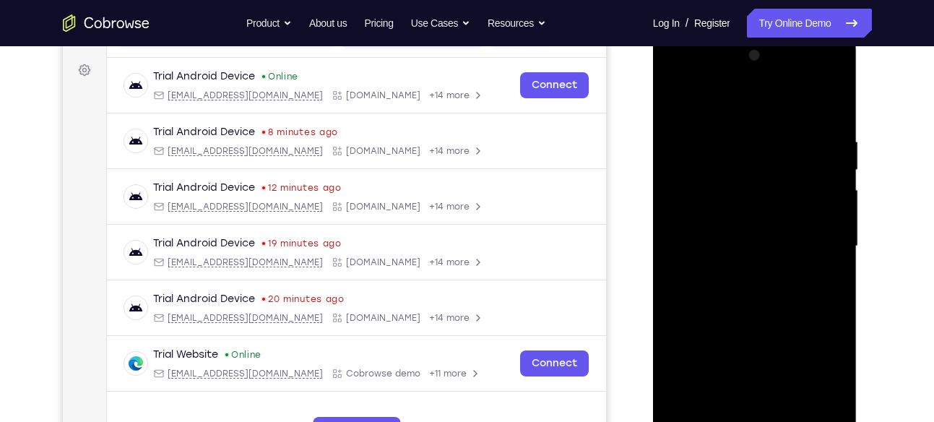
click at [740, 253] on div at bounding box center [755, 246] width 182 height 405
click at [829, 171] on div at bounding box center [755, 246] width 182 height 405
click at [836, 168] on div at bounding box center [755, 246] width 182 height 405
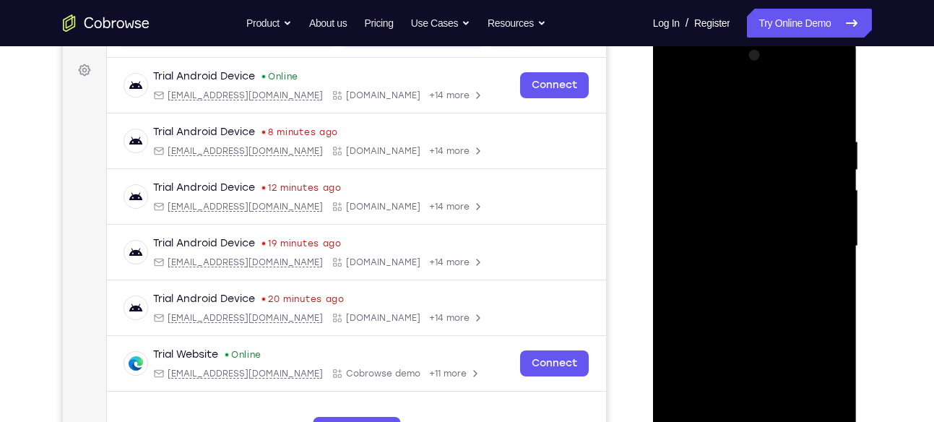
drag, startPoint x: 772, startPoint y: 309, endPoint x: 786, endPoint y: 113, distance: 196.3
click at [786, 113] on div at bounding box center [755, 246] width 182 height 405
click at [674, 95] on div at bounding box center [755, 246] width 182 height 405
drag, startPoint x: 730, startPoint y: 298, endPoint x: 727, endPoint y: 152, distance: 146.0
click at [727, 152] on div at bounding box center [755, 246] width 182 height 405
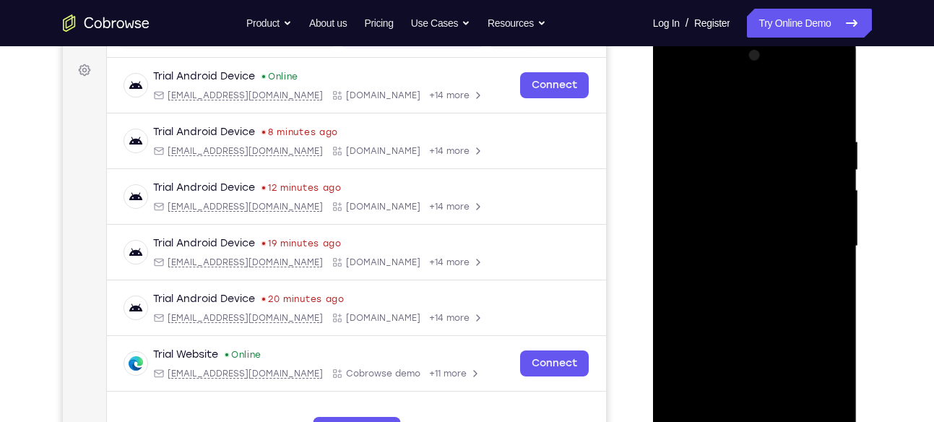
drag, startPoint x: 748, startPoint y: 296, endPoint x: 752, endPoint y: 156, distance: 139.5
click at [752, 156] on div at bounding box center [755, 246] width 182 height 405
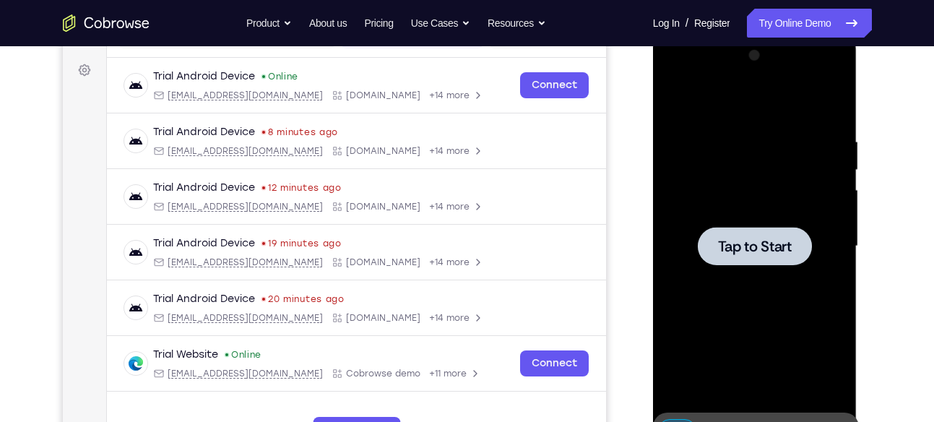
click at [744, 267] on div at bounding box center [755, 246] width 182 height 405
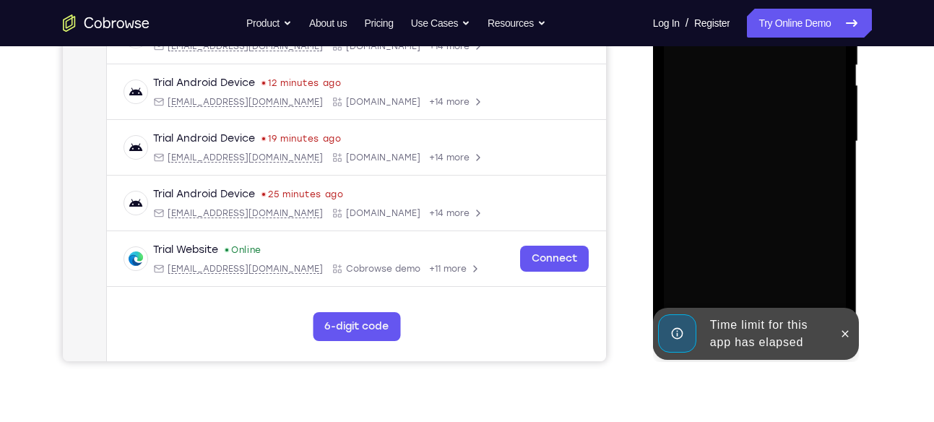
scroll to position [311, 0]
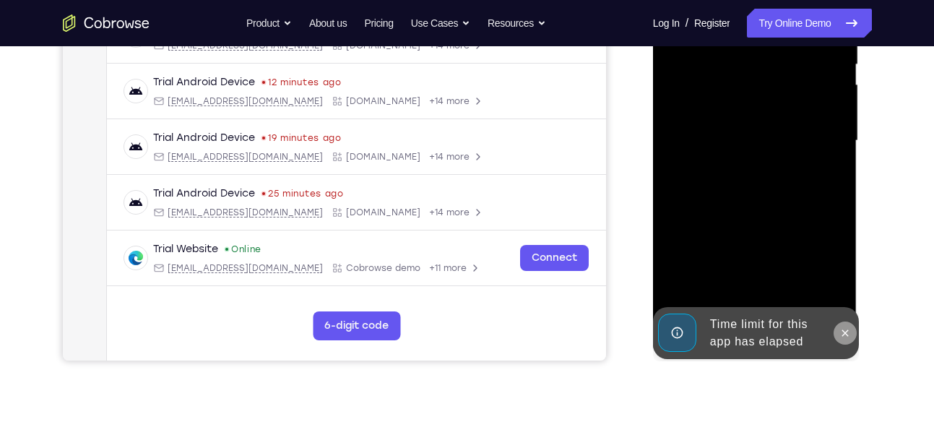
click at [840, 332] on icon at bounding box center [846, 333] width 12 height 12
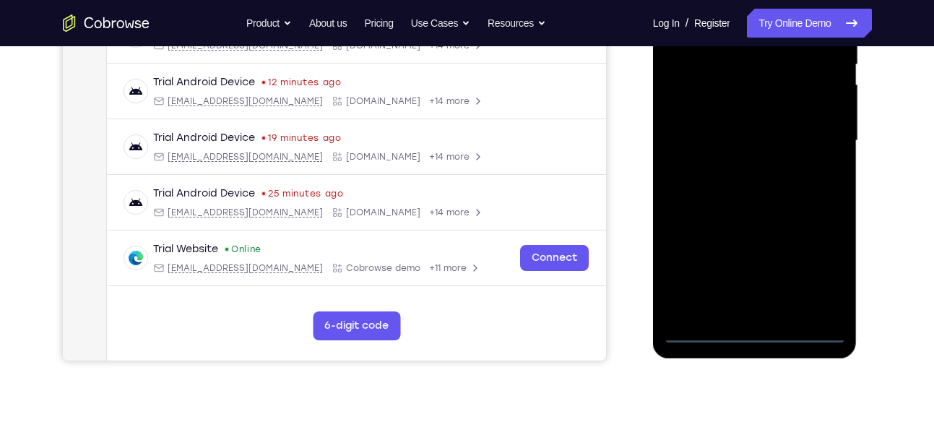
click at [752, 332] on div at bounding box center [755, 141] width 182 height 405
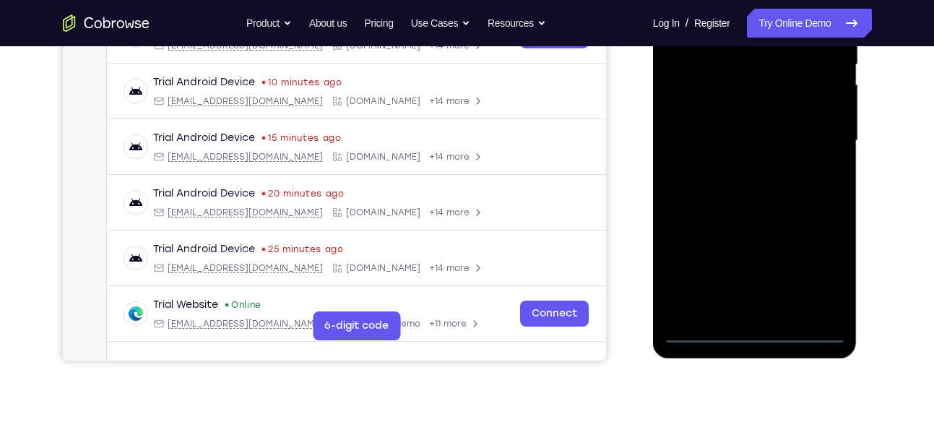
click at [830, 272] on div at bounding box center [755, 141] width 182 height 405
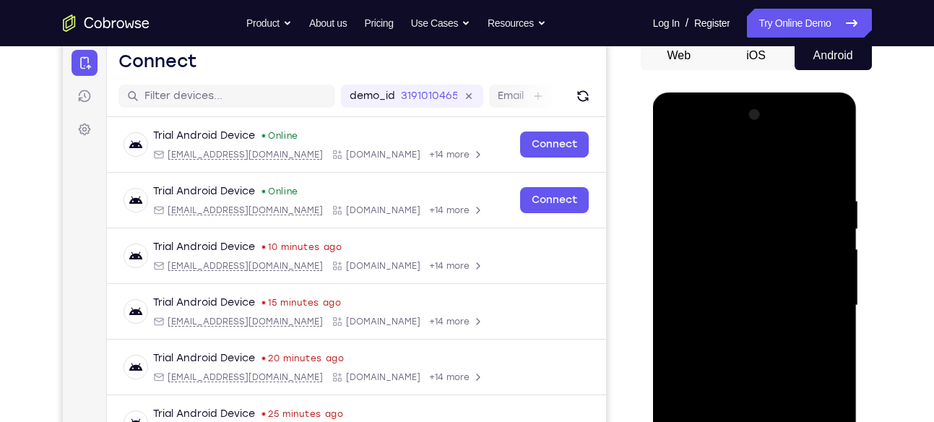
scroll to position [145, 0]
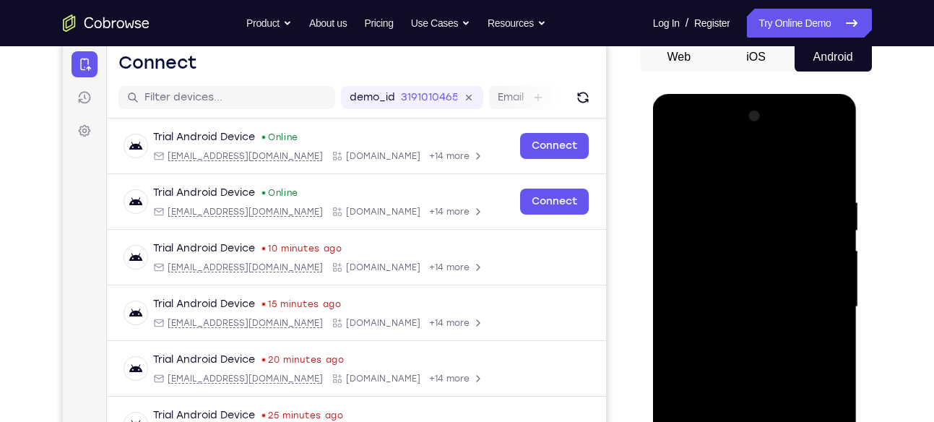
click at [752, 169] on div at bounding box center [755, 307] width 182 height 405
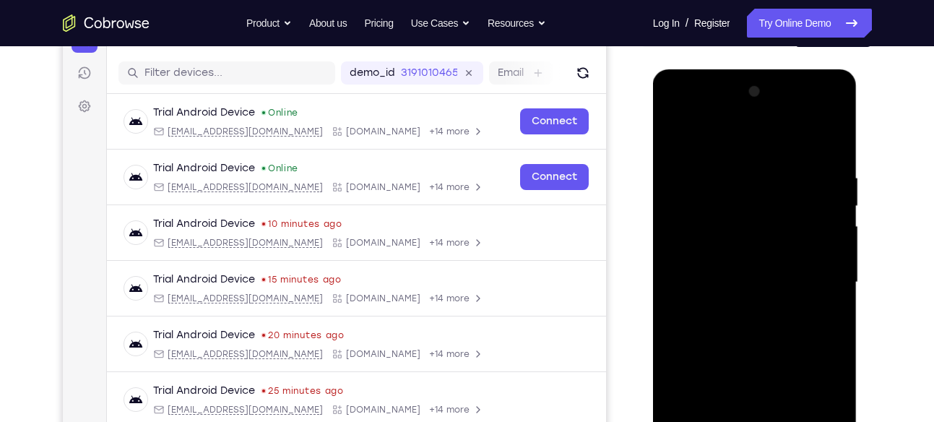
click at [806, 273] on div at bounding box center [755, 282] width 182 height 405
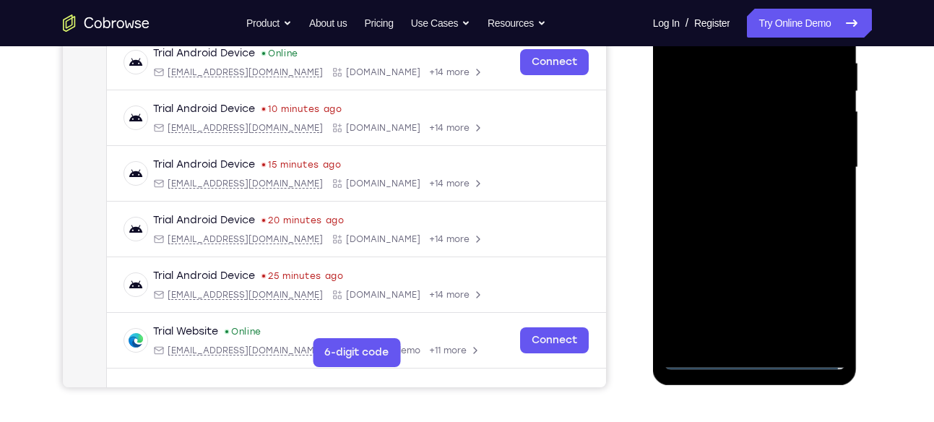
scroll to position [285, 0]
click at [770, 336] on div at bounding box center [755, 167] width 182 height 405
click at [783, 142] on div at bounding box center [755, 167] width 182 height 405
click at [778, 142] on div at bounding box center [755, 167] width 182 height 405
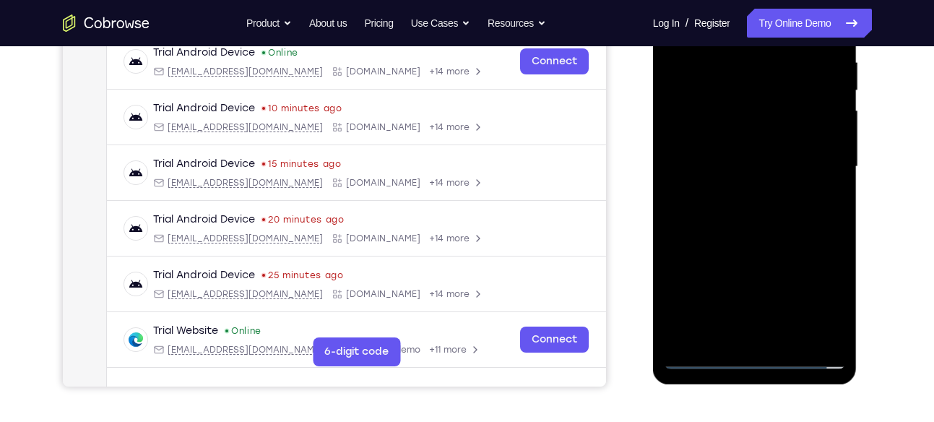
click at [747, 171] on div at bounding box center [755, 167] width 182 height 405
click at [739, 207] on div at bounding box center [755, 167] width 182 height 405
click at [789, 234] on div at bounding box center [755, 167] width 182 height 405
click at [792, 345] on div at bounding box center [755, 167] width 182 height 405
click at [769, 241] on div at bounding box center [755, 167] width 182 height 405
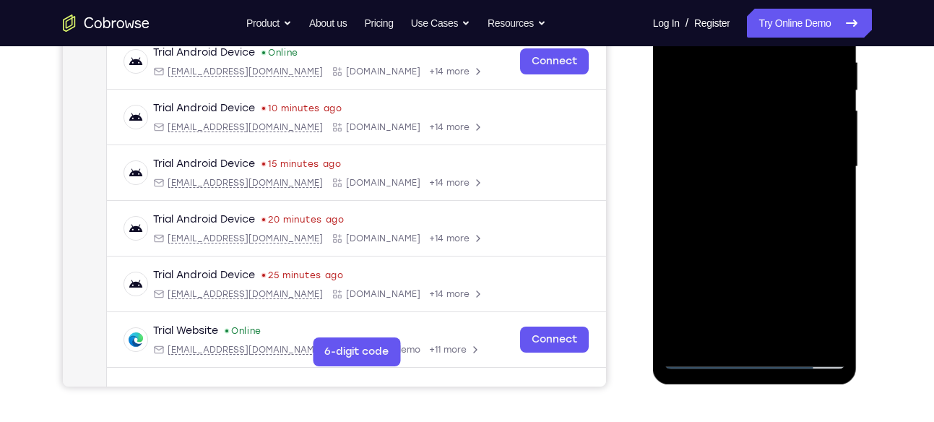
click at [798, 148] on div at bounding box center [755, 167] width 182 height 405
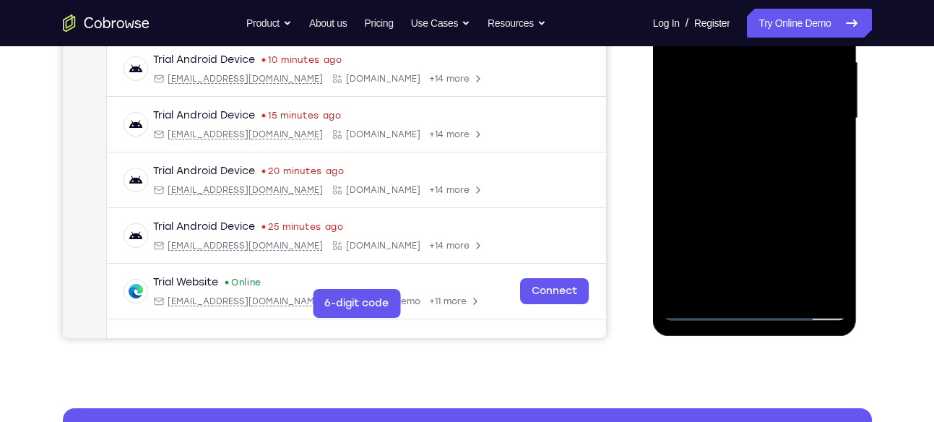
click at [734, 283] on div at bounding box center [755, 118] width 182 height 405
click at [836, 260] on div at bounding box center [755, 118] width 182 height 405
click at [835, 260] on div at bounding box center [755, 118] width 182 height 405
click at [794, 207] on div at bounding box center [755, 118] width 182 height 405
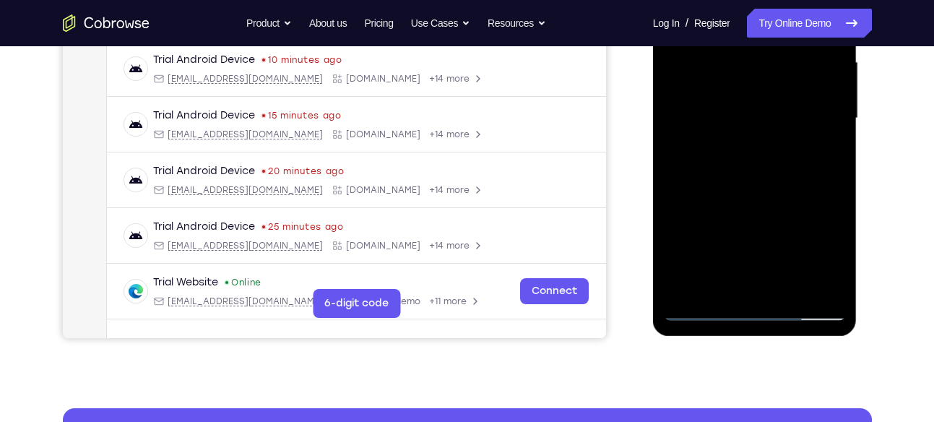
click at [720, 282] on div at bounding box center [755, 118] width 182 height 405
drag, startPoint x: 735, startPoint y: 245, endPoint x: 729, endPoint y: -7, distance: 251.6
click at [729, 0] on div at bounding box center [755, 118] width 182 height 405
drag, startPoint x: 705, startPoint y: 262, endPoint x: 712, endPoint y: 145, distance: 117.3
click at [712, 145] on div at bounding box center [755, 118] width 182 height 405
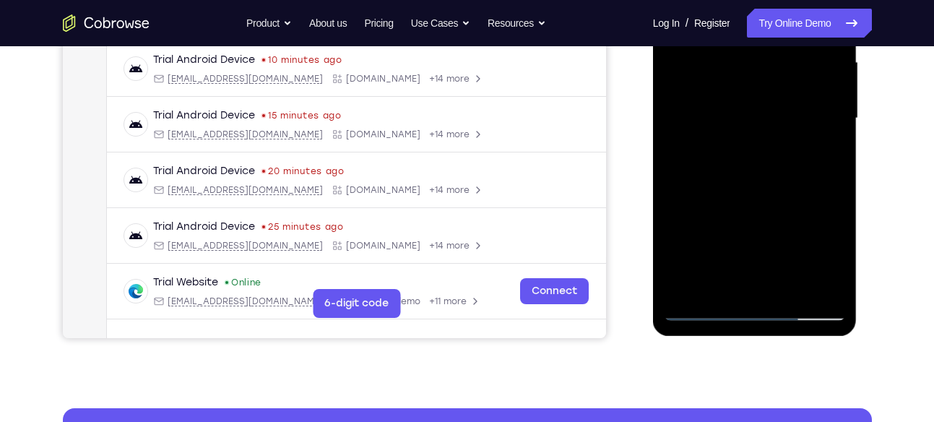
drag, startPoint x: 717, startPoint y: 248, endPoint x: 721, endPoint y: 155, distance: 92.6
click at [721, 155] on div at bounding box center [755, 118] width 182 height 405
drag, startPoint x: 706, startPoint y: 213, endPoint x: 708, endPoint y: 280, distance: 66.5
click at [708, 280] on div at bounding box center [755, 118] width 182 height 405
click at [678, 186] on div at bounding box center [755, 118] width 182 height 405
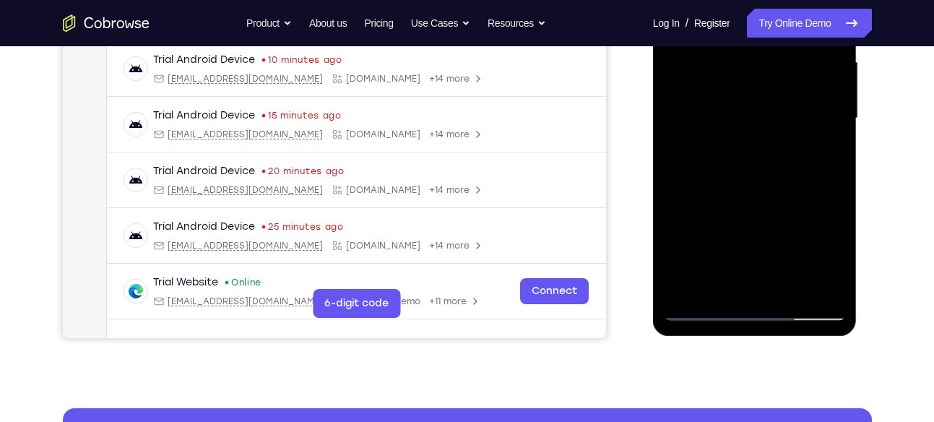
click at [816, 145] on div at bounding box center [755, 118] width 182 height 405
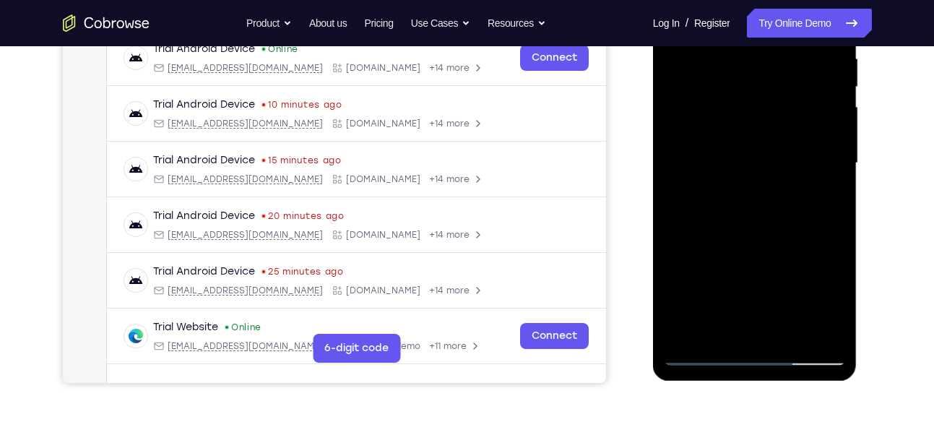
scroll to position [286, 0]
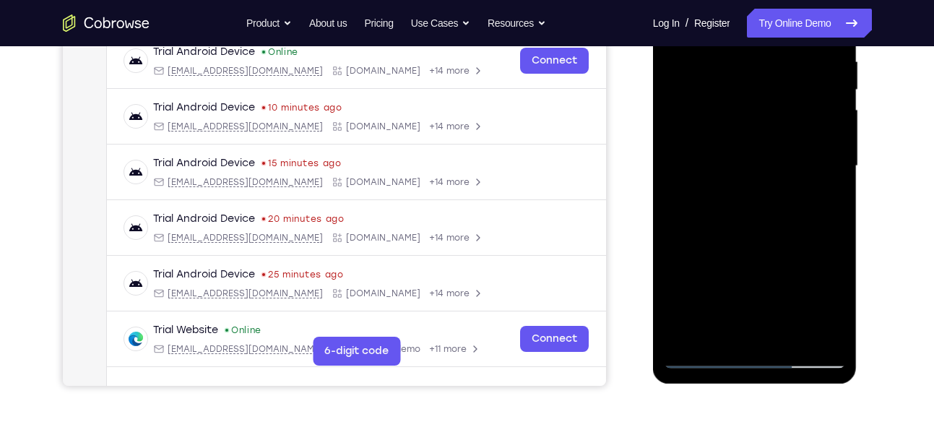
click at [824, 191] on div at bounding box center [755, 166] width 182 height 405
click at [674, 150] on div at bounding box center [755, 166] width 182 height 405
drag, startPoint x: 734, startPoint y: 267, endPoint x: 741, endPoint y: 103, distance: 164.9
click at [741, 103] on div at bounding box center [755, 166] width 182 height 405
drag, startPoint x: 765, startPoint y: 263, endPoint x: 758, endPoint y: 115, distance: 148.3
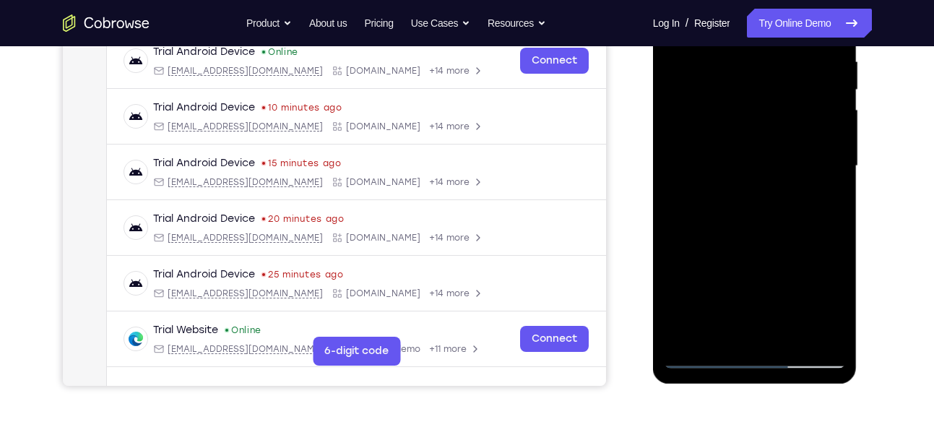
click at [758, 115] on div at bounding box center [755, 166] width 182 height 405
click at [763, 128] on div at bounding box center [755, 166] width 182 height 405
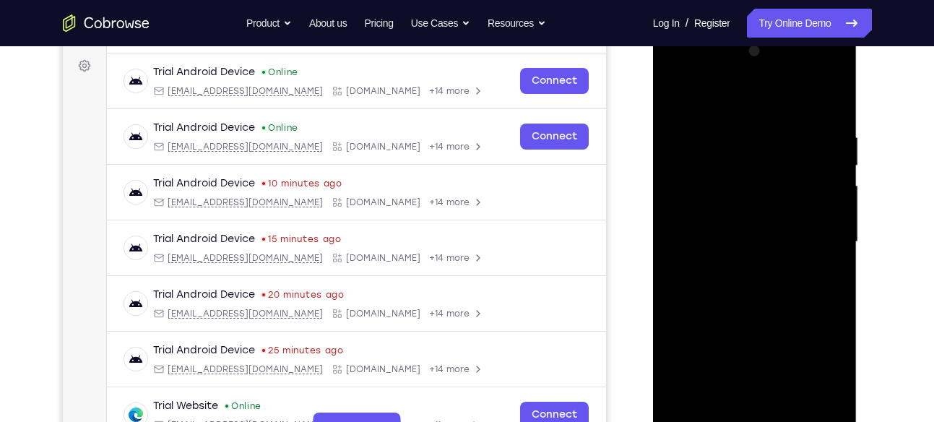
scroll to position [210, 0]
drag, startPoint x: 749, startPoint y: 157, endPoint x: 752, endPoint y: 256, distance: 99.0
click at [752, 256] on div at bounding box center [755, 242] width 182 height 405
click at [682, 100] on div at bounding box center [755, 242] width 182 height 405
drag, startPoint x: 754, startPoint y: 334, endPoint x: 745, endPoint y: 169, distance: 165.0
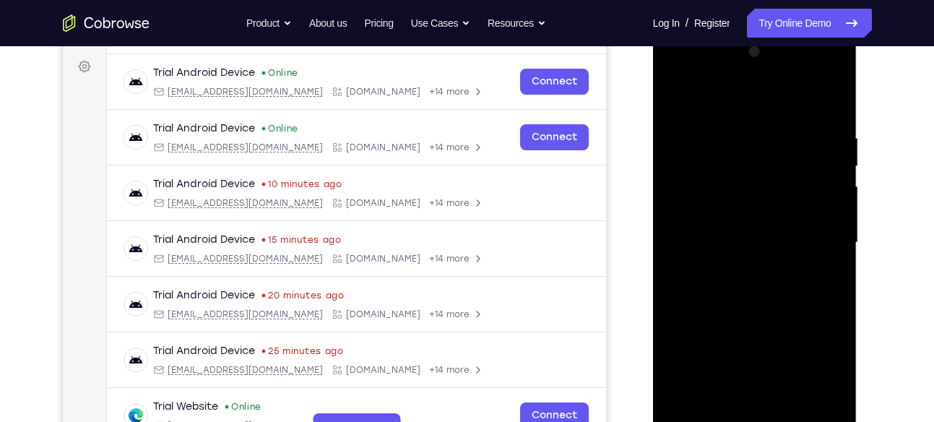
click at [745, 169] on div at bounding box center [755, 242] width 182 height 405
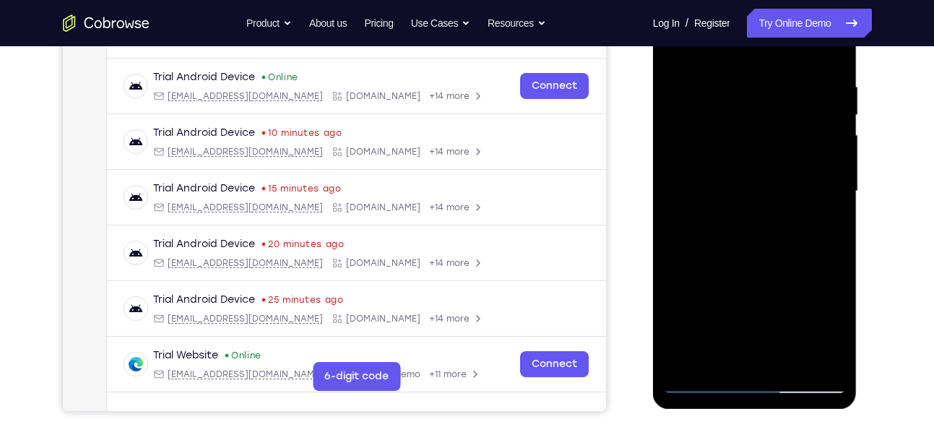
scroll to position [262, 0]
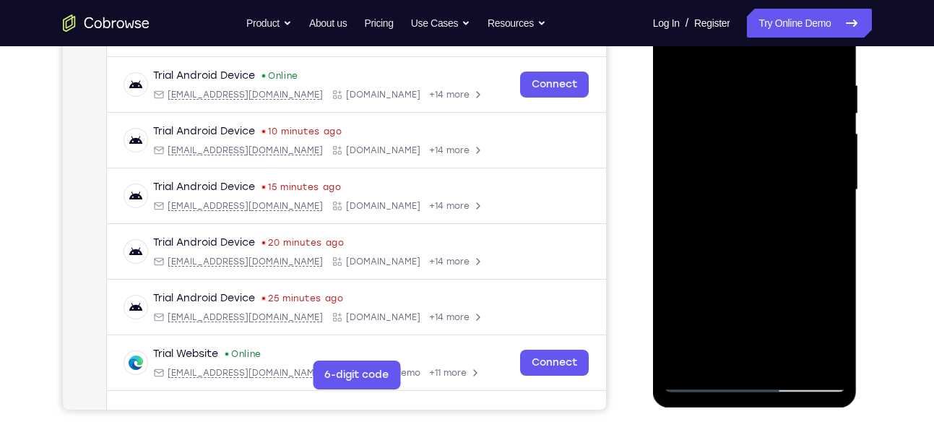
drag, startPoint x: 747, startPoint y: 275, endPoint x: 754, endPoint y: 136, distance: 138.9
click at [754, 136] on div at bounding box center [755, 190] width 182 height 405
drag, startPoint x: 754, startPoint y: 309, endPoint x: 761, endPoint y: 190, distance: 118.7
click at [761, 190] on div at bounding box center [755, 190] width 182 height 405
drag, startPoint x: 748, startPoint y: 268, endPoint x: 778, endPoint y: 310, distance: 51.8
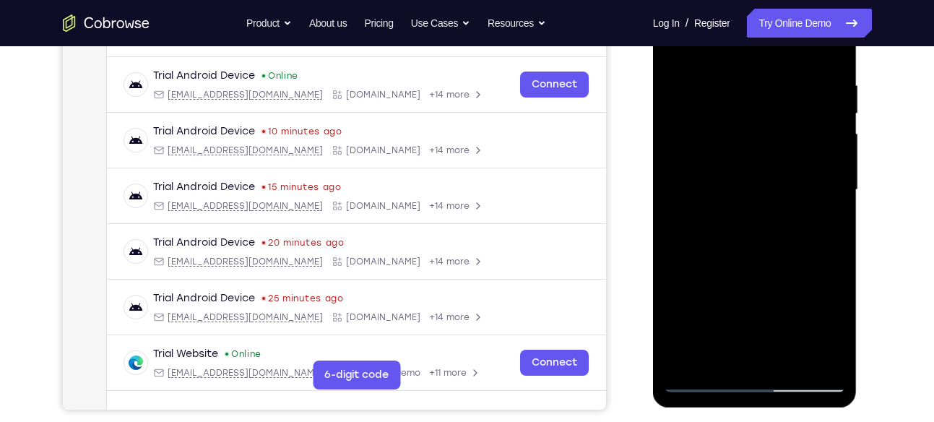
click at [778, 310] on div at bounding box center [755, 190] width 182 height 405
click at [759, 181] on div at bounding box center [755, 190] width 182 height 405
click at [831, 114] on div at bounding box center [755, 190] width 182 height 405
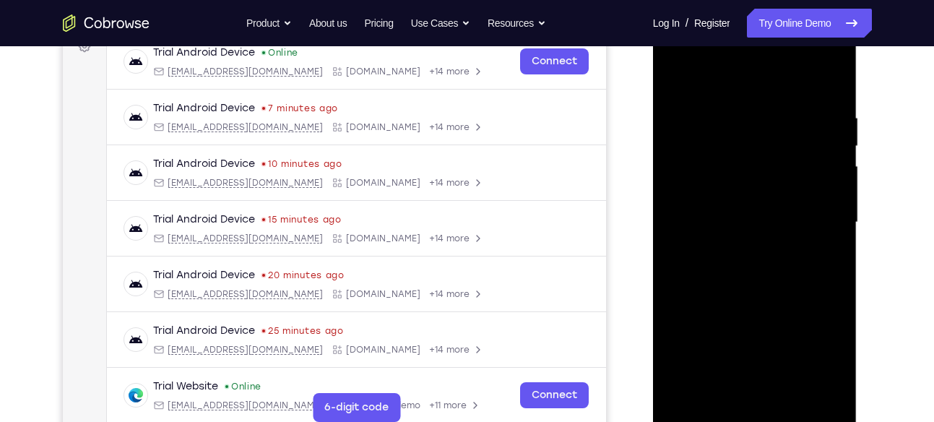
scroll to position [228, 0]
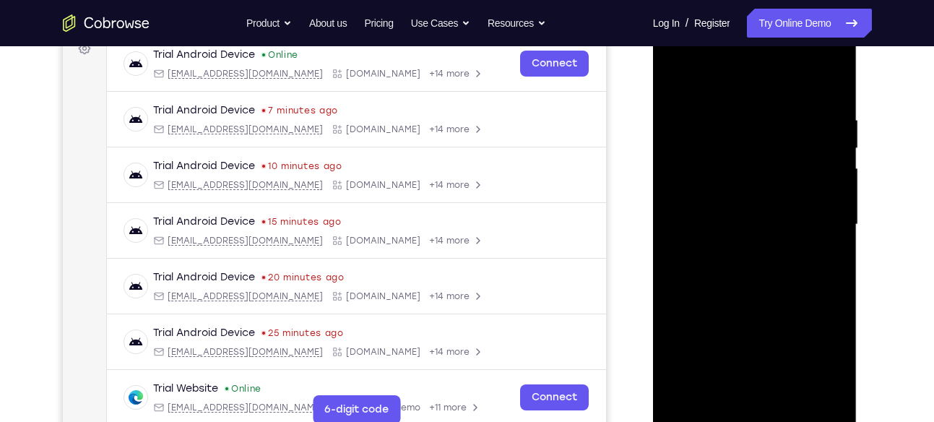
click at [833, 154] on div at bounding box center [755, 224] width 182 height 405
click at [835, 145] on div at bounding box center [755, 224] width 182 height 405
click at [681, 79] on div at bounding box center [755, 224] width 182 height 405
click at [677, 81] on div at bounding box center [755, 224] width 182 height 405
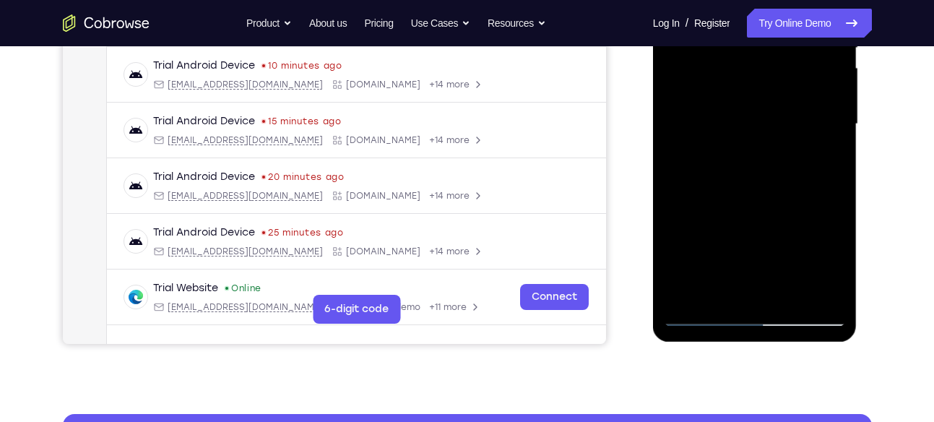
scroll to position [331, 0]
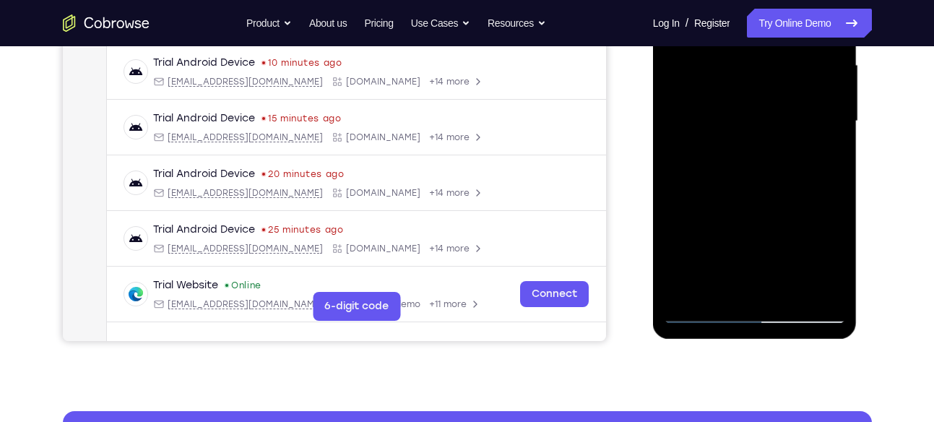
click at [765, 170] on div at bounding box center [755, 121] width 182 height 405
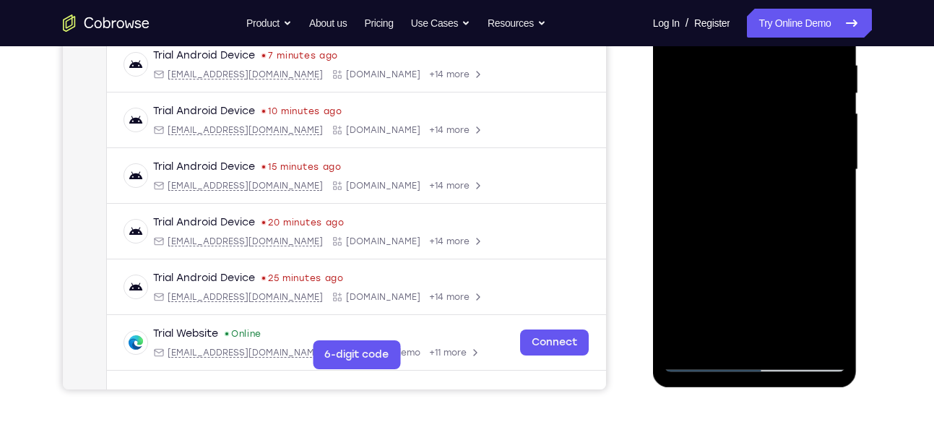
scroll to position [281, 0]
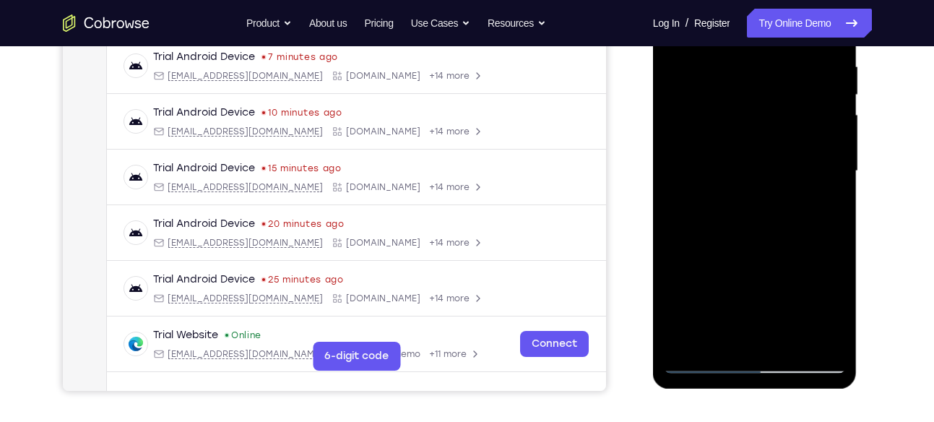
click at [835, 90] on div at bounding box center [755, 171] width 182 height 405
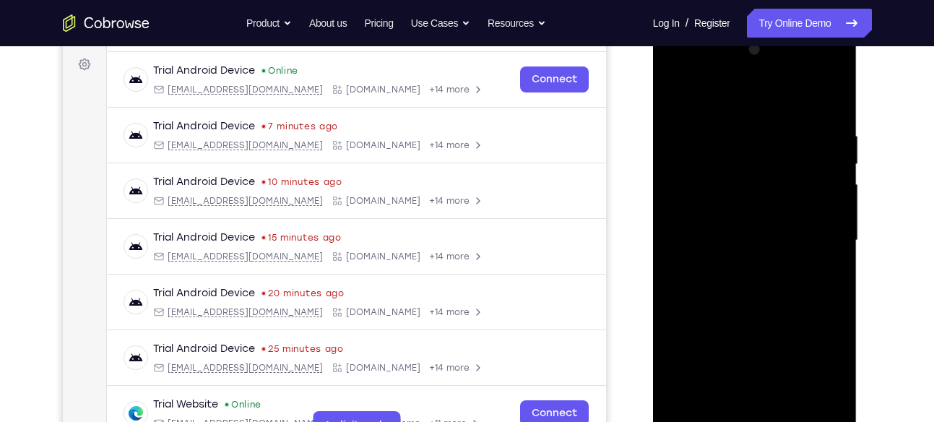
scroll to position [210, 0]
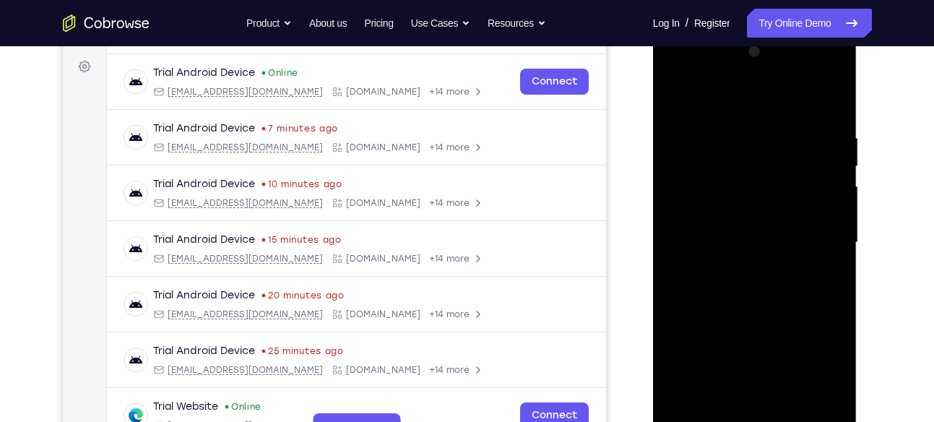
click at [674, 98] on div at bounding box center [755, 242] width 182 height 405
click at [682, 97] on div at bounding box center [755, 242] width 182 height 405
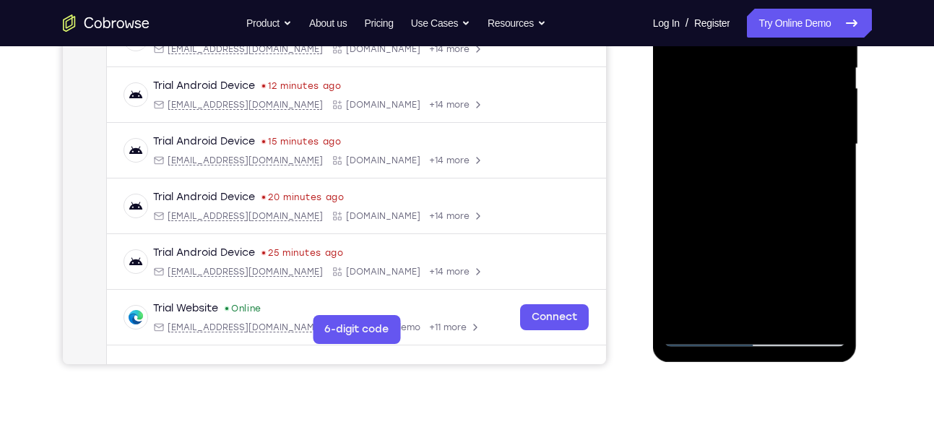
scroll to position [207, 0]
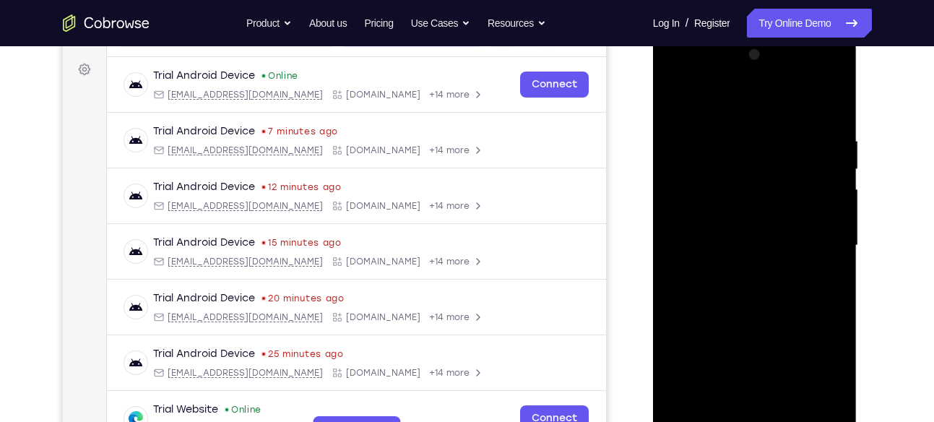
click at [680, 98] on div at bounding box center [755, 245] width 182 height 405
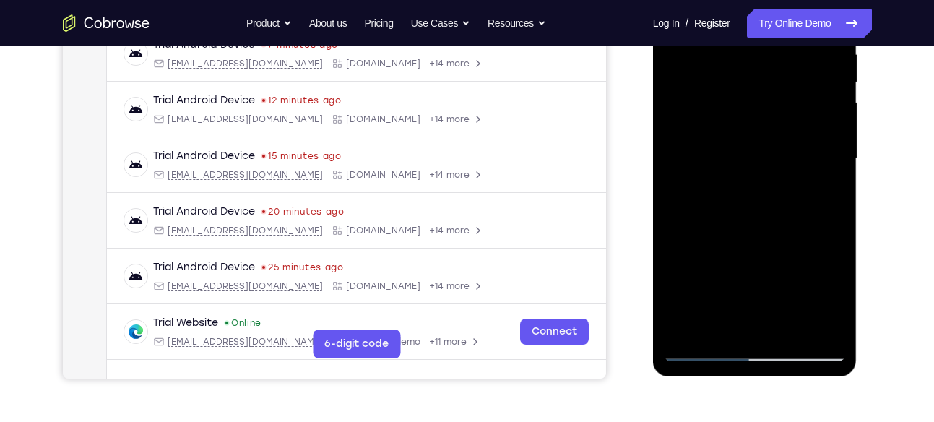
scroll to position [294, 0]
click at [724, 324] on div at bounding box center [755, 158] width 182 height 405
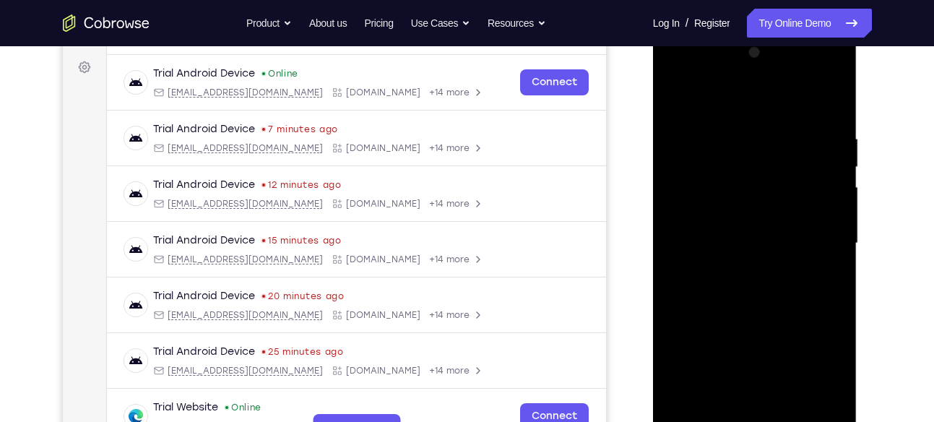
scroll to position [206, 0]
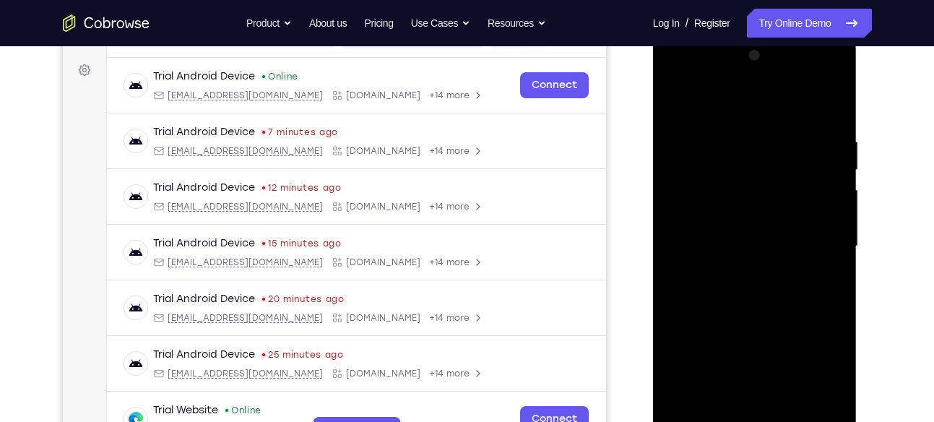
click at [767, 100] on div at bounding box center [755, 246] width 182 height 405
click at [776, 122] on div at bounding box center [755, 246] width 182 height 405
click at [809, 222] on div at bounding box center [755, 246] width 182 height 405
click at [817, 227] on div at bounding box center [755, 246] width 182 height 405
click at [679, 100] on div at bounding box center [755, 246] width 182 height 405
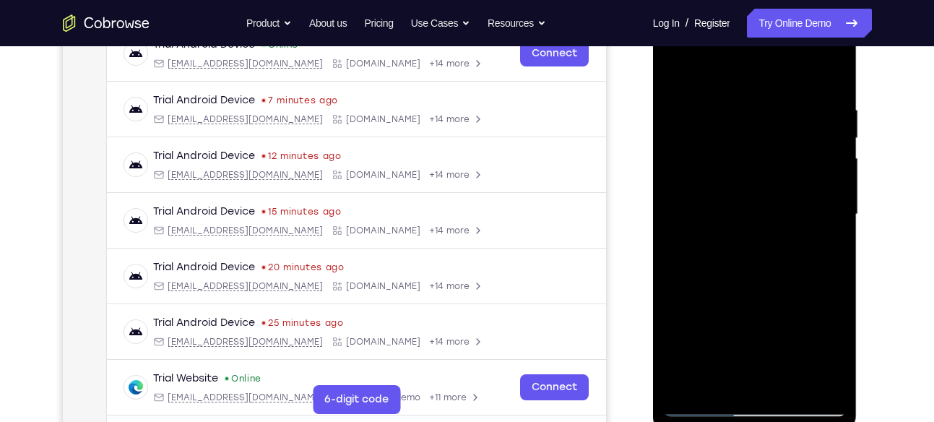
scroll to position [240, 0]
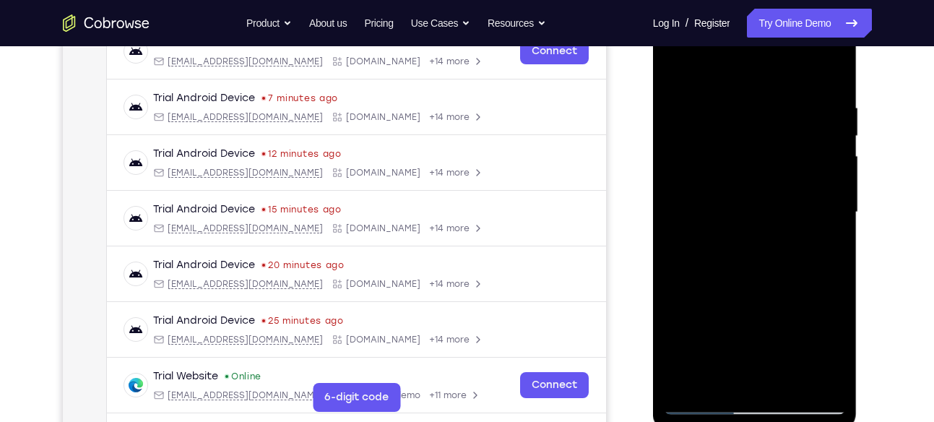
drag, startPoint x: 725, startPoint y: 274, endPoint x: 717, endPoint y: 153, distance: 121.0
click at [717, 153] on div at bounding box center [755, 212] width 182 height 405
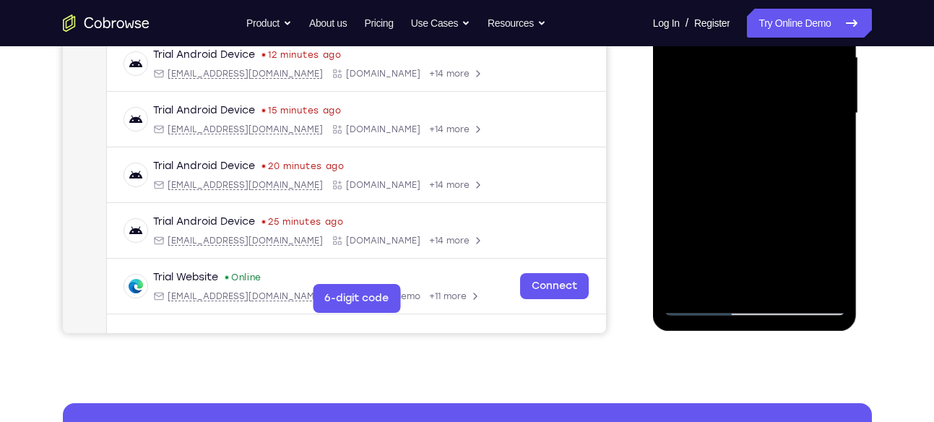
click at [688, 287] on div at bounding box center [755, 113] width 182 height 405
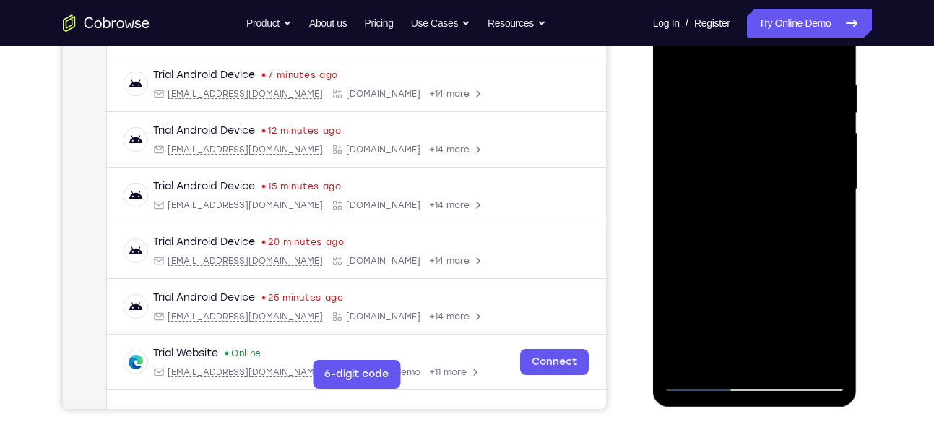
scroll to position [262, 0]
click at [736, 94] on div at bounding box center [755, 190] width 182 height 405
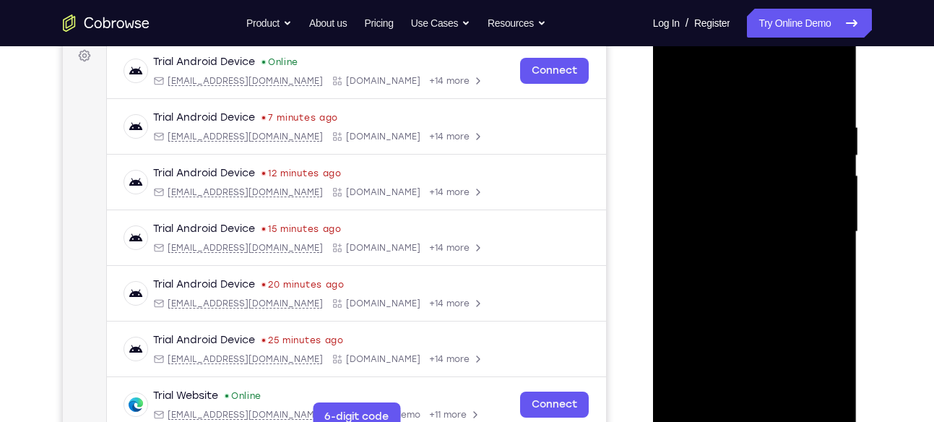
scroll to position [220, 0]
click at [838, 223] on div at bounding box center [755, 232] width 182 height 405
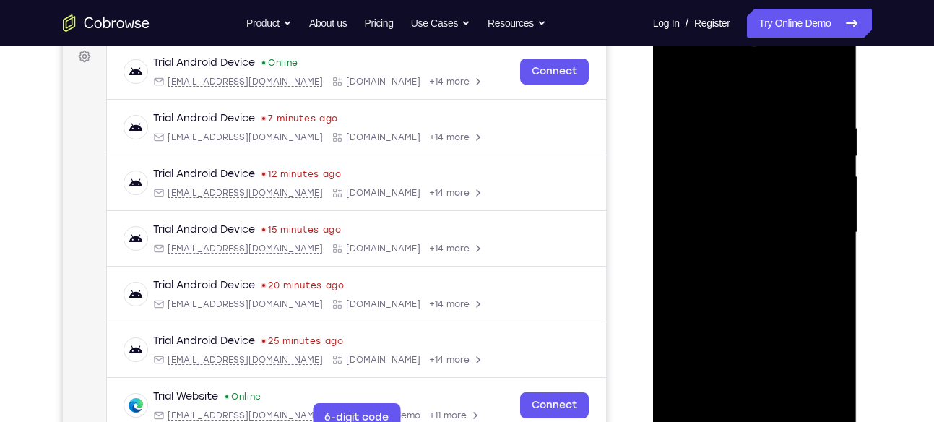
click at [838, 223] on div at bounding box center [755, 232] width 182 height 405
click at [833, 95] on div at bounding box center [755, 232] width 182 height 405
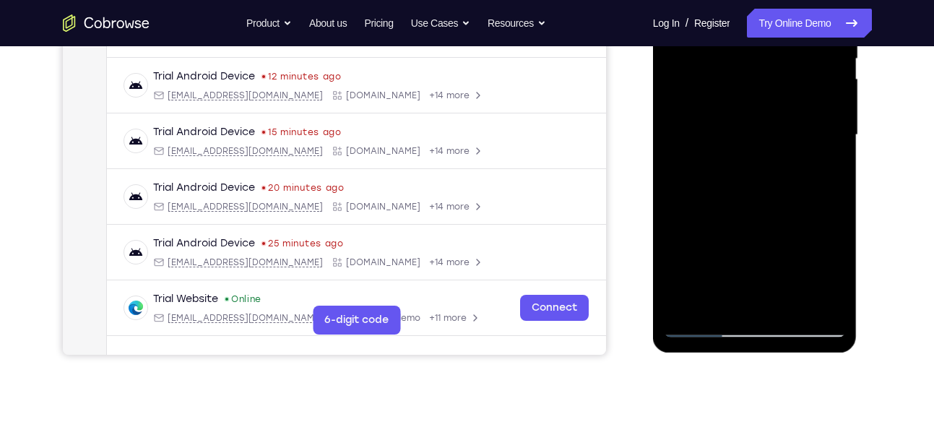
scroll to position [227, 0]
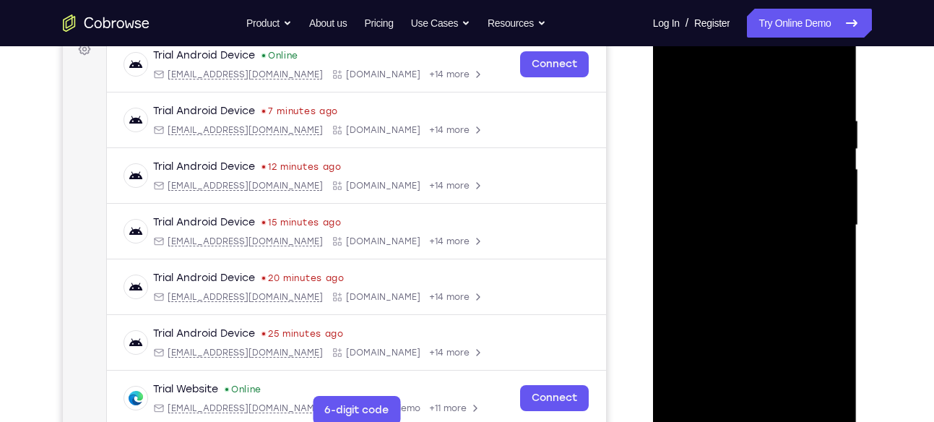
click at [836, 64] on div at bounding box center [755, 225] width 182 height 405
click at [833, 54] on div at bounding box center [755, 225] width 182 height 405
click at [702, 286] on div at bounding box center [755, 225] width 182 height 405
click at [833, 296] on div at bounding box center [755, 225] width 182 height 405
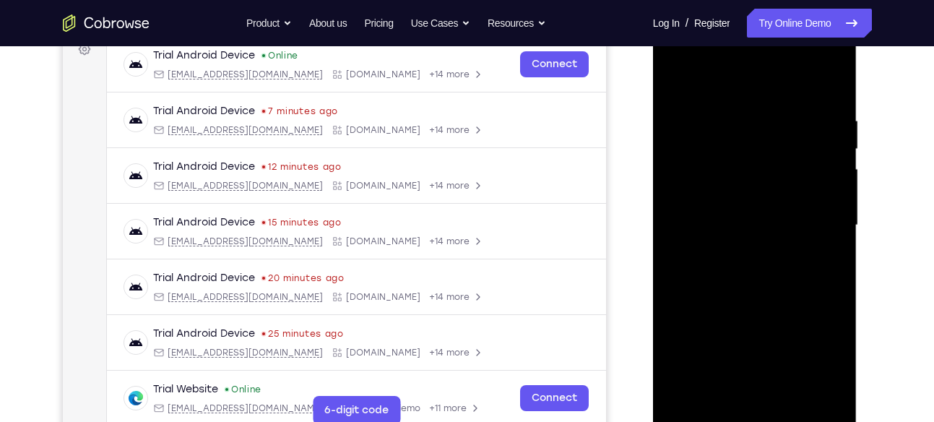
click at [833, 296] on div at bounding box center [755, 225] width 182 height 405
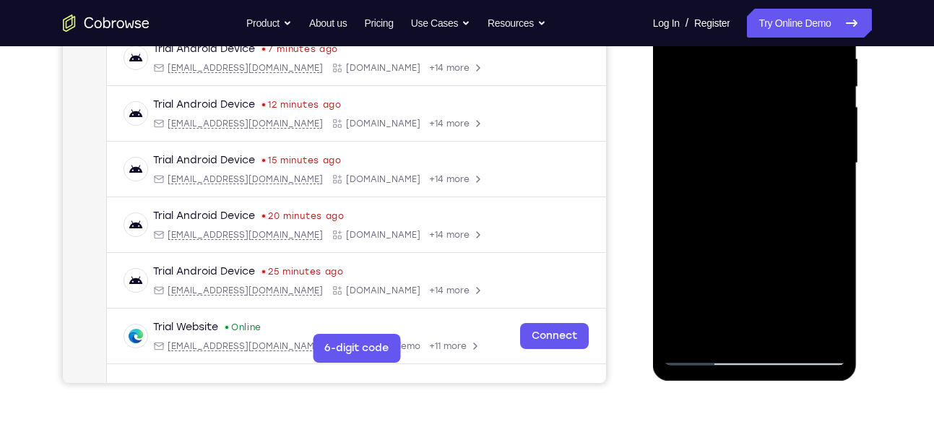
scroll to position [292, 0]
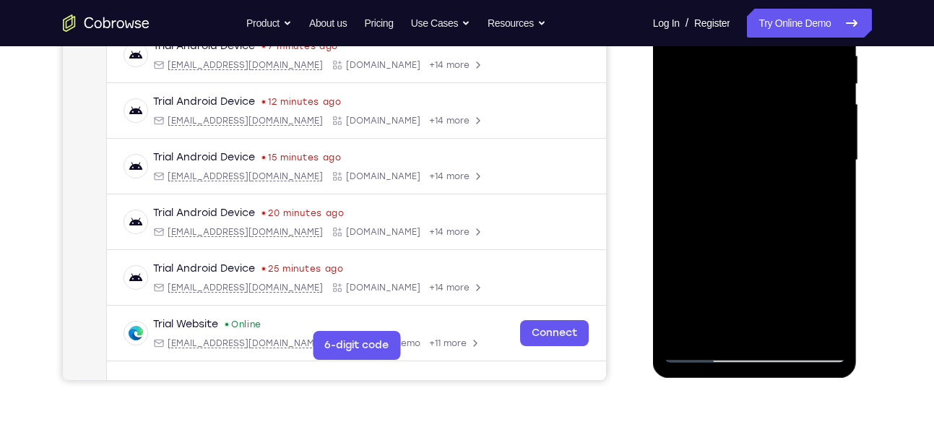
click at [832, 225] on div at bounding box center [755, 160] width 182 height 405
click at [838, 228] on div at bounding box center [755, 160] width 182 height 405
click at [802, 331] on div at bounding box center [755, 160] width 182 height 405
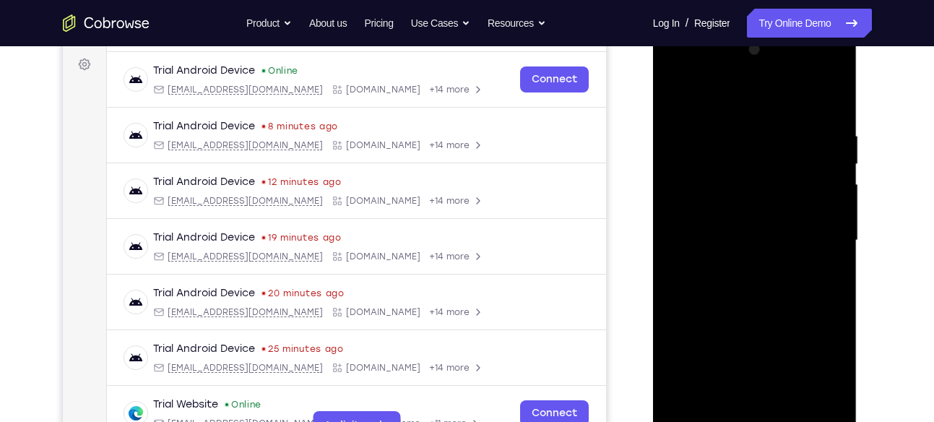
scroll to position [211, 0]
click at [682, 96] on div at bounding box center [755, 241] width 182 height 405
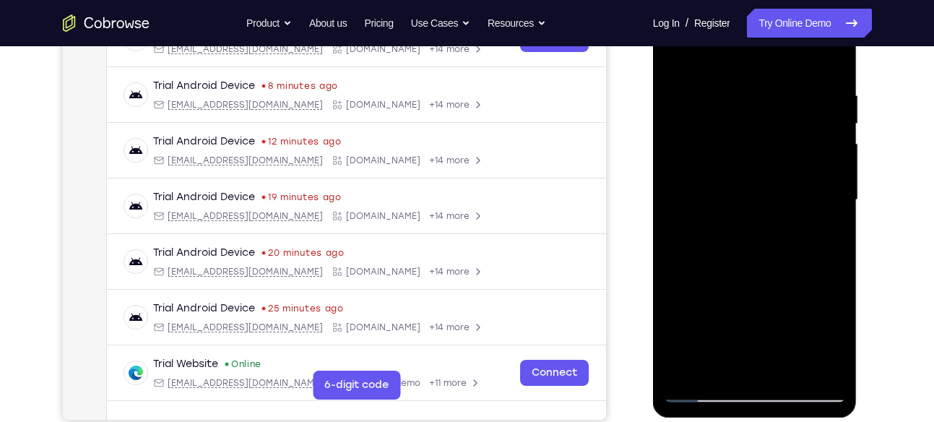
scroll to position [254, 0]
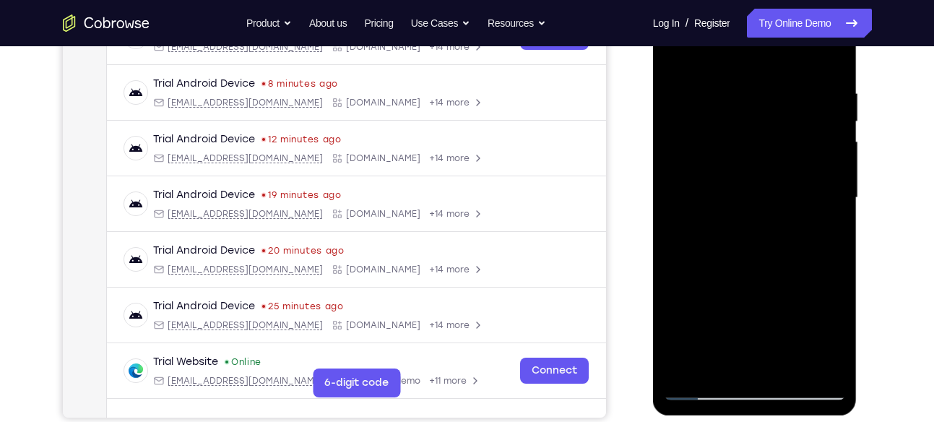
click at [716, 231] on div at bounding box center [755, 198] width 182 height 405
click at [823, 91] on div at bounding box center [755, 198] width 182 height 405
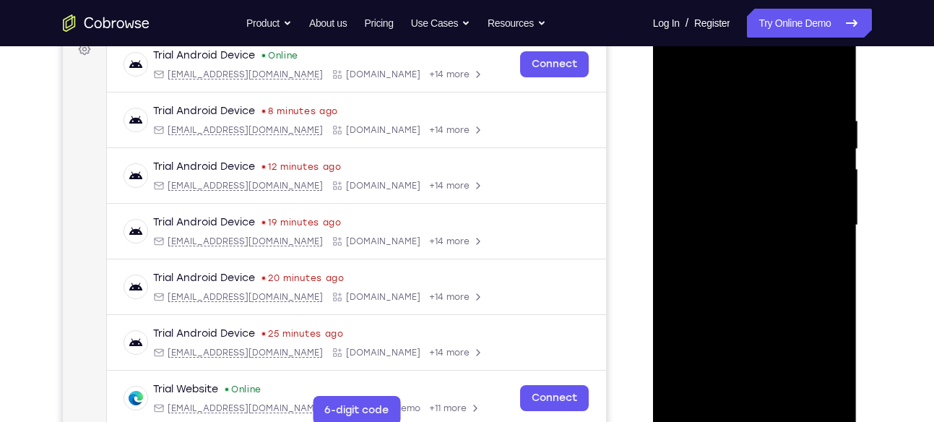
scroll to position [205, 0]
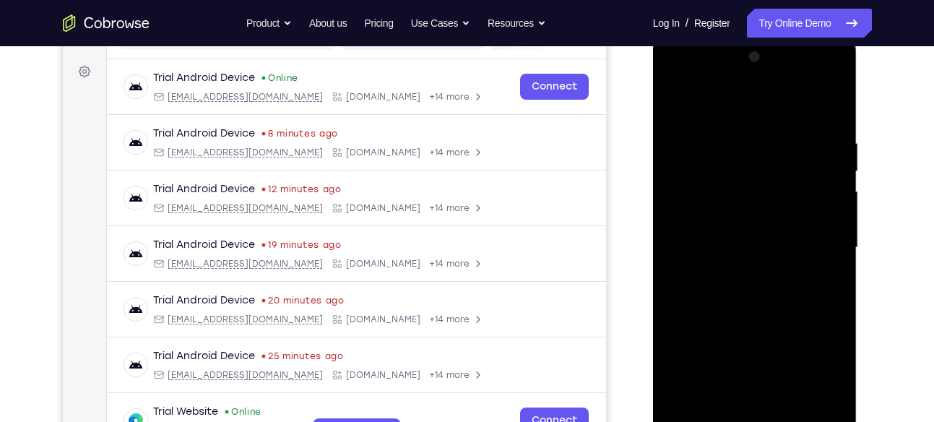
click at [827, 196] on div at bounding box center [755, 248] width 182 height 405
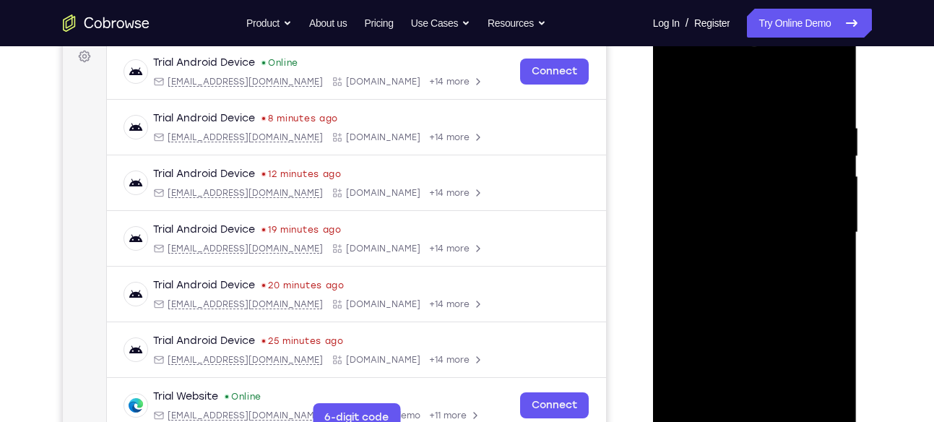
scroll to position [220, 0]
click at [685, 241] on div at bounding box center [755, 232] width 182 height 405
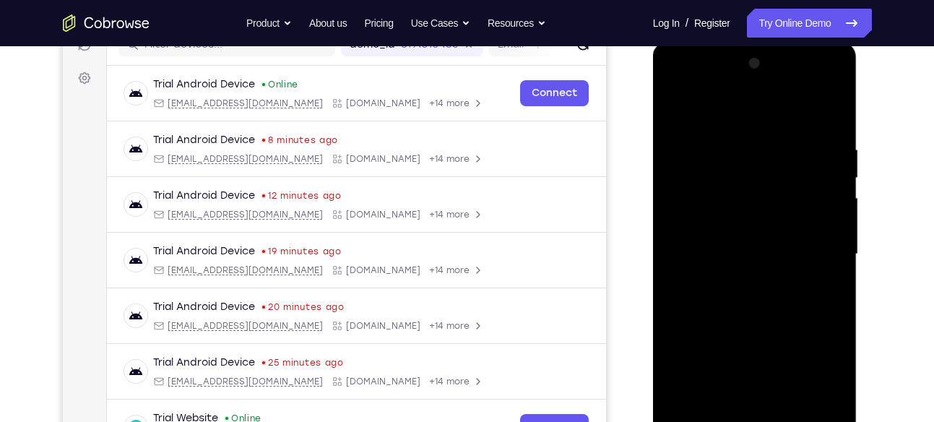
scroll to position [197, 0]
click at [825, 218] on div at bounding box center [755, 255] width 182 height 405
click at [682, 117] on div at bounding box center [755, 255] width 182 height 405
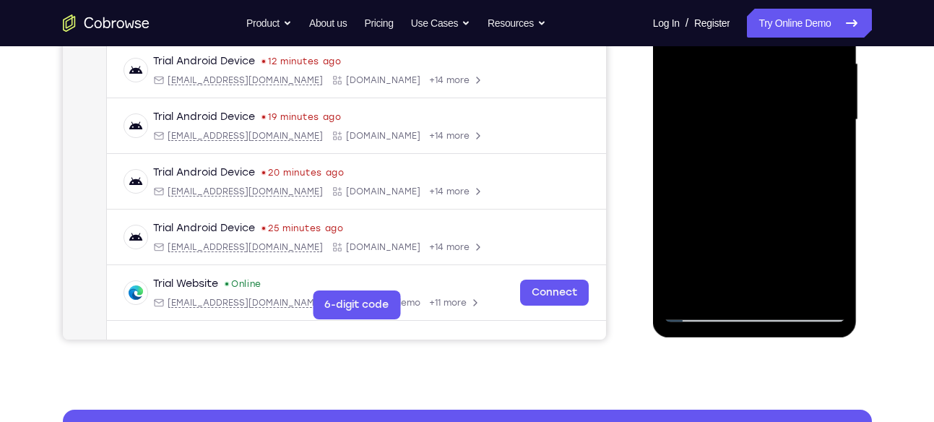
scroll to position [345, 0]
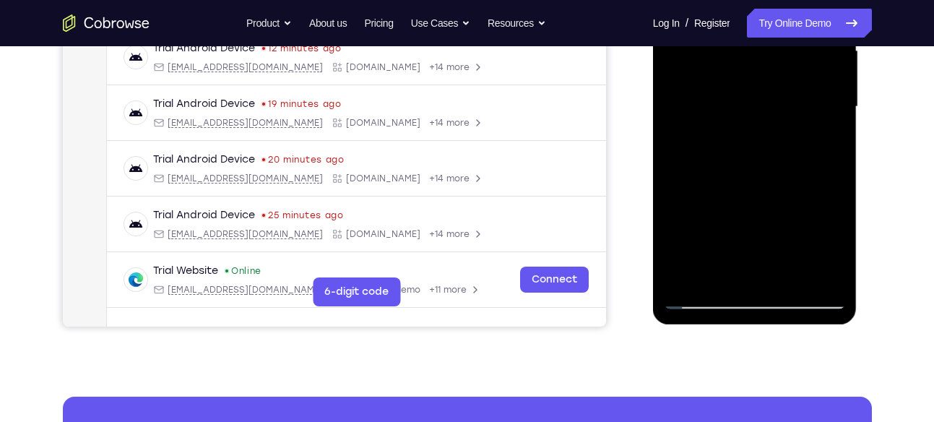
click at [683, 282] on div at bounding box center [755, 107] width 182 height 405
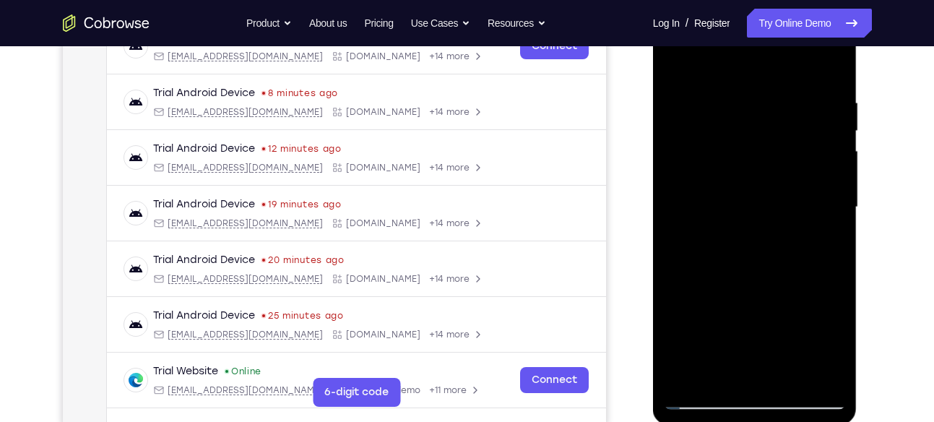
scroll to position [205, 0]
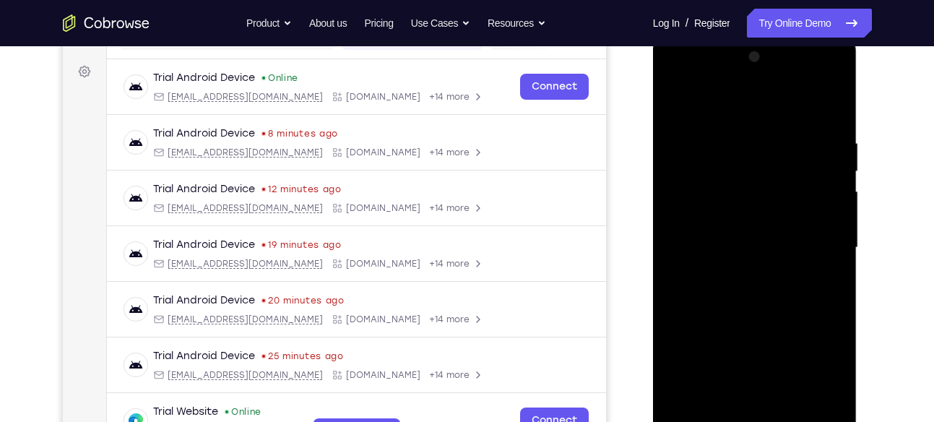
click at [753, 129] on div at bounding box center [755, 248] width 182 height 405
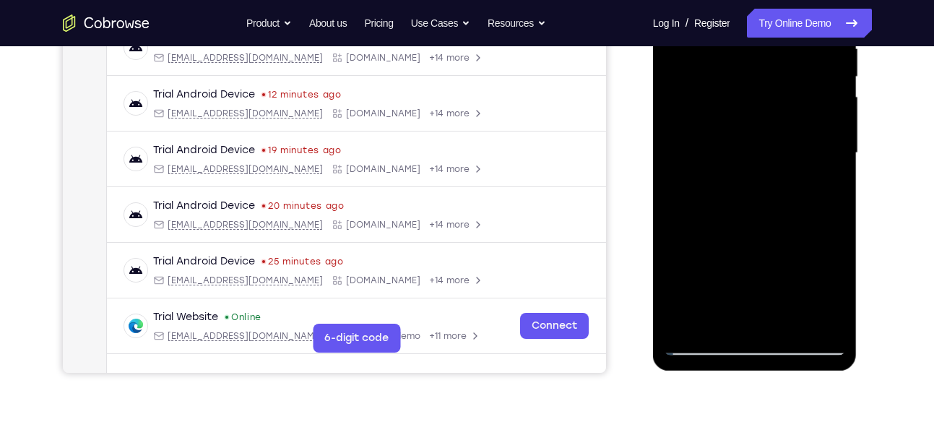
scroll to position [301, 0]
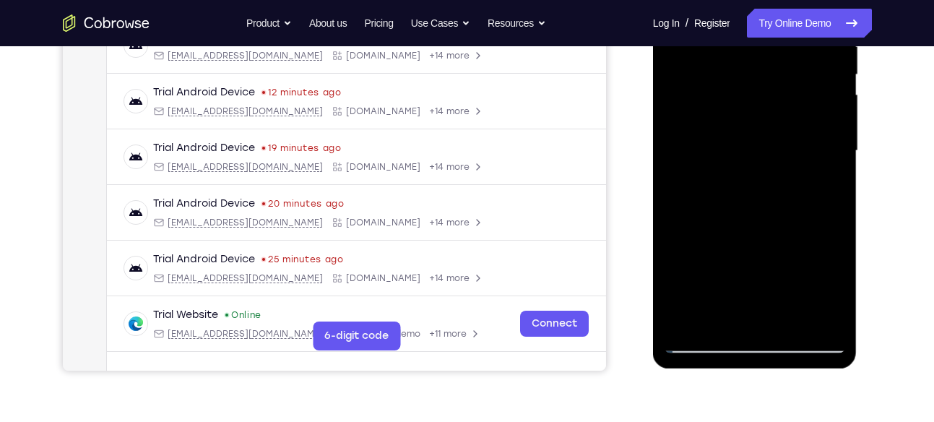
click at [812, 322] on div at bounding box center [755, 151] width 182 height 405
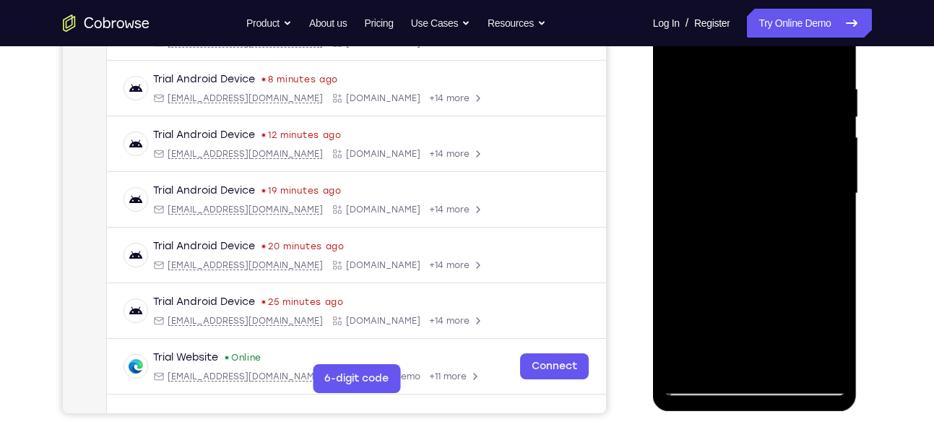
scroll to position [273, 0]
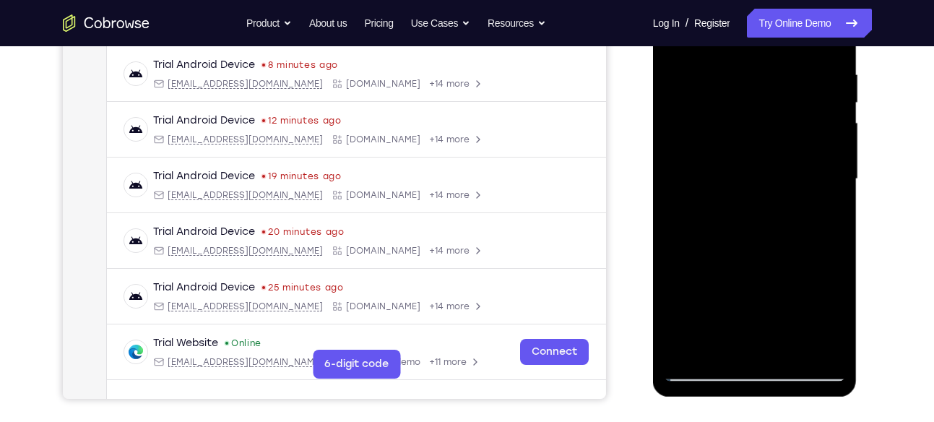
click at [835, 222] on div at bounding box center [755, 179] width 182 height 405
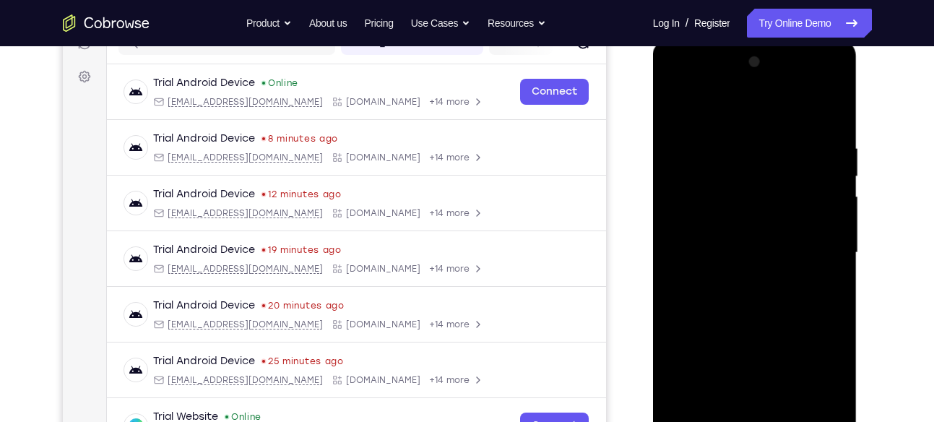
scroll to position [198, 0]
click at [835, 222] on div at bounding box center [755, 254] width 182 height 405
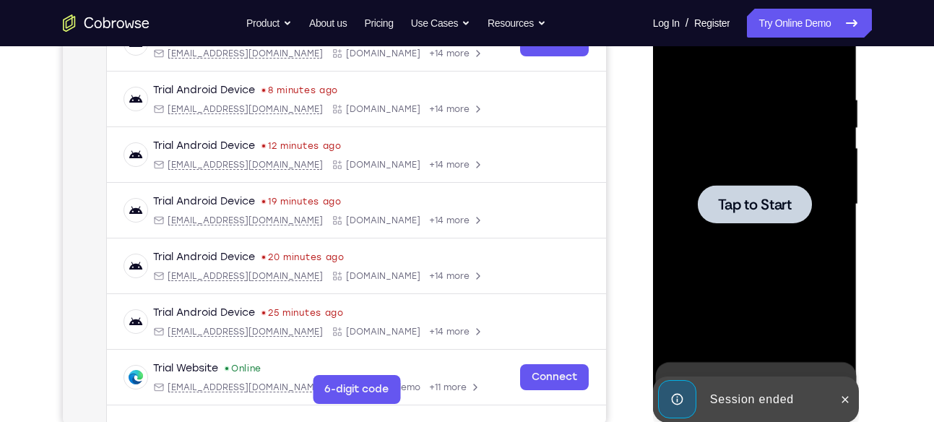
scroll to position [244, 0]
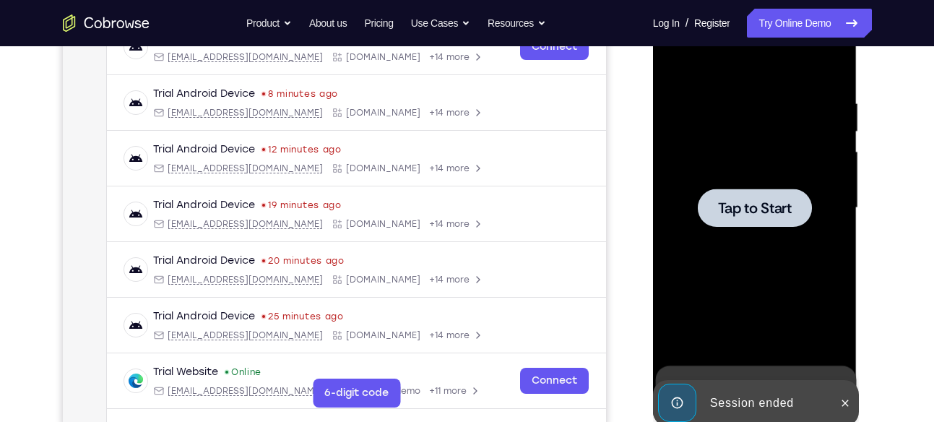
click at [822, 179] on div at bounding box center [755, 208] width 182 height 405
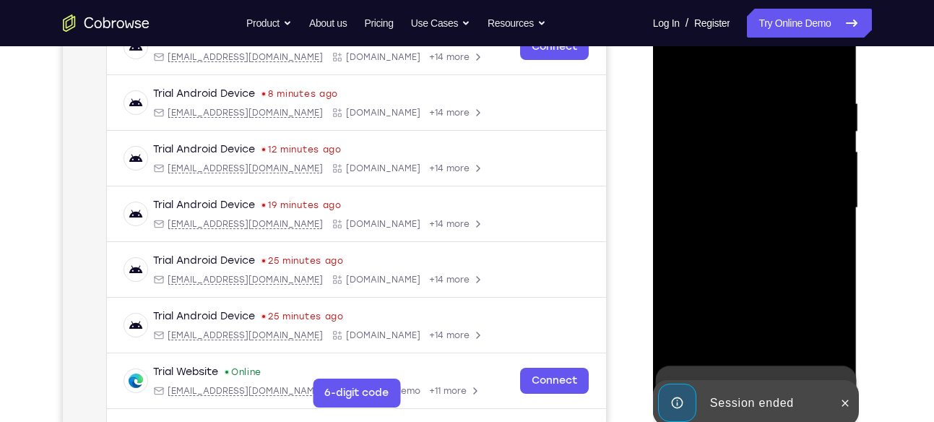
scroll to position [16, 0]
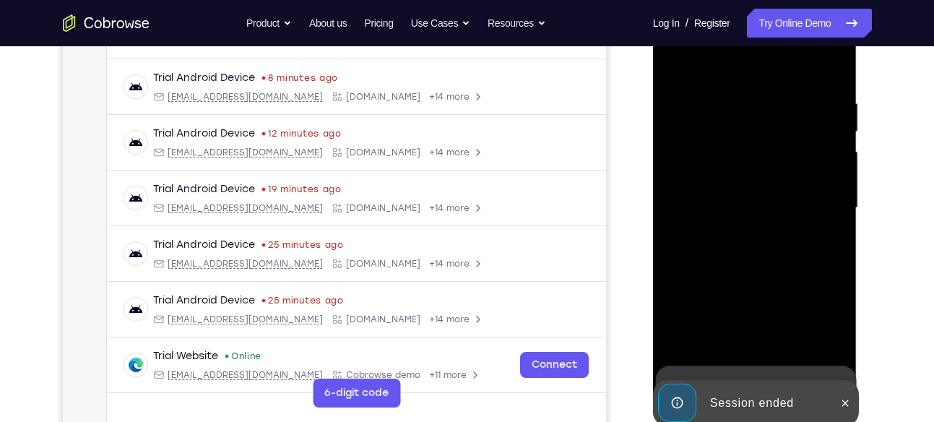
click at [685, 210] on div at bounding box center [755, 208] width 182 height 405
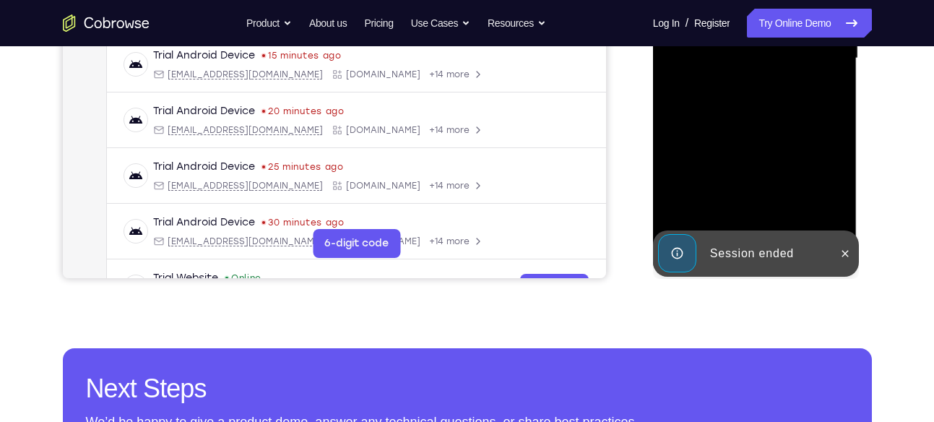
scroll to position [415, 0]
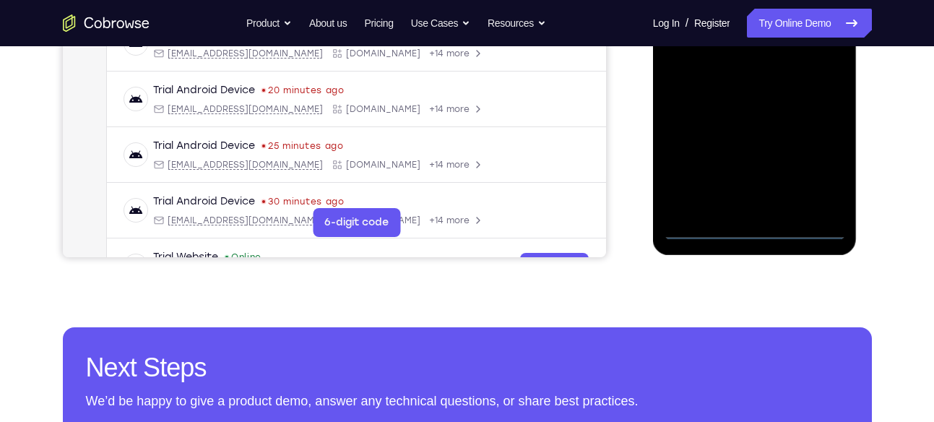
click at [752, 238] on div at bounding box center [755, 37] width 182 height 405
click at [811, 163] on div at bounding box center [755, 37] width 182 height 405
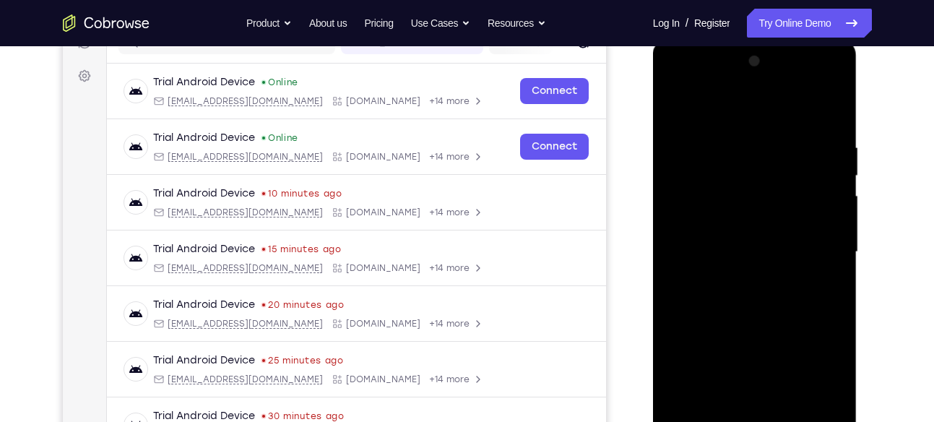
scroll to position [199, 0]
click at [768, 123] on div at bounding box center [755, 253] width 182 height 405
click at [811, 255] on div at bounding box center [755, 253] width 182 height 405
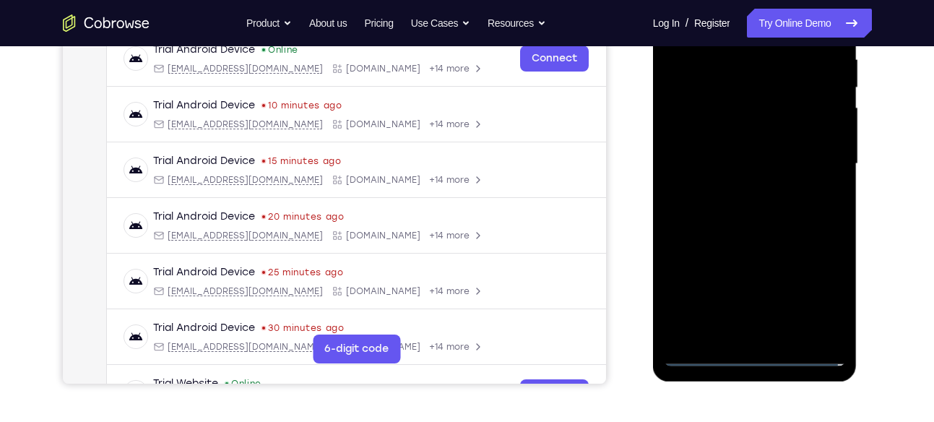
scroll to position [289, 0]
click at [744, 336] on div at bounding box center [755, 163] width 182 height 405
click at [787, 147] on div at bounding box center [755, 163] width 182 height 405
click at [778, 142] on div at bounding box center [755, 163] width 182 height 405
click at [752, 167] on div at bounding box center [755, 163] width 182 height 405
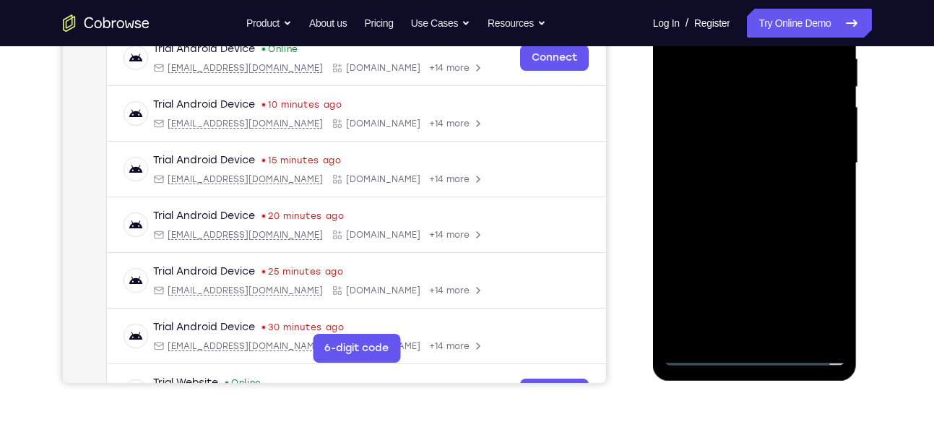
click at [739, 212] on div at bounding box center [755, 163] width 182 height 405
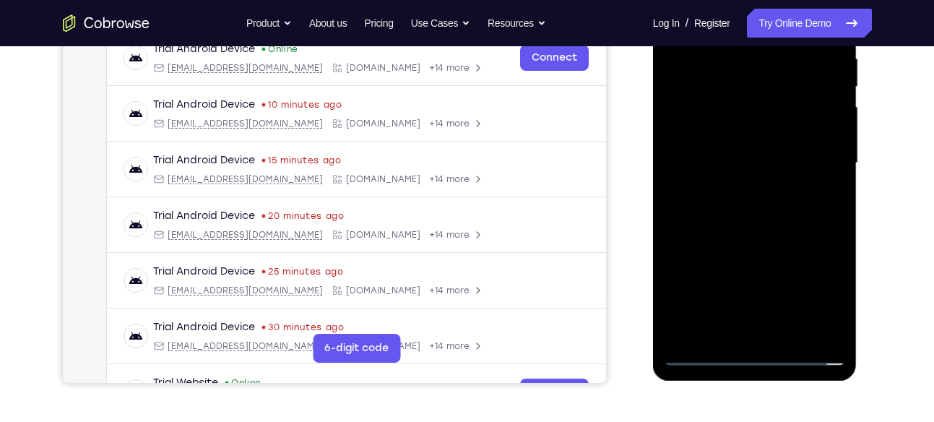
click at [739, 212] on div at bounding box center [755, 163] width 182 height 405
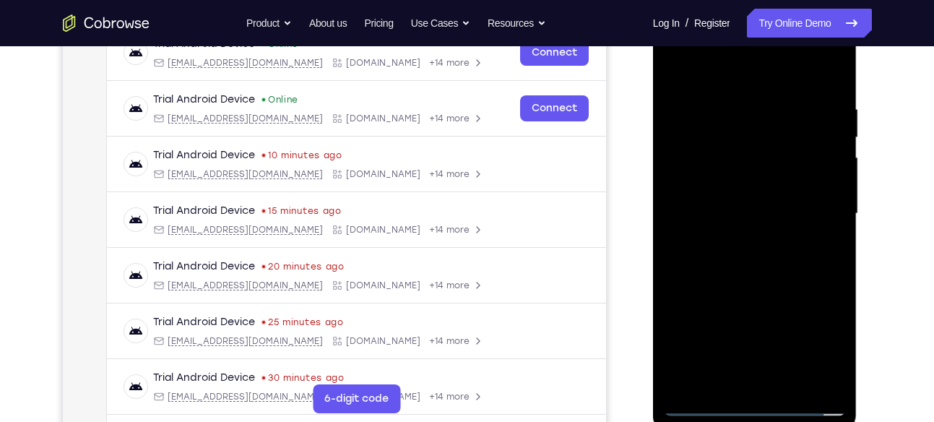
scroll to position [240, 0]
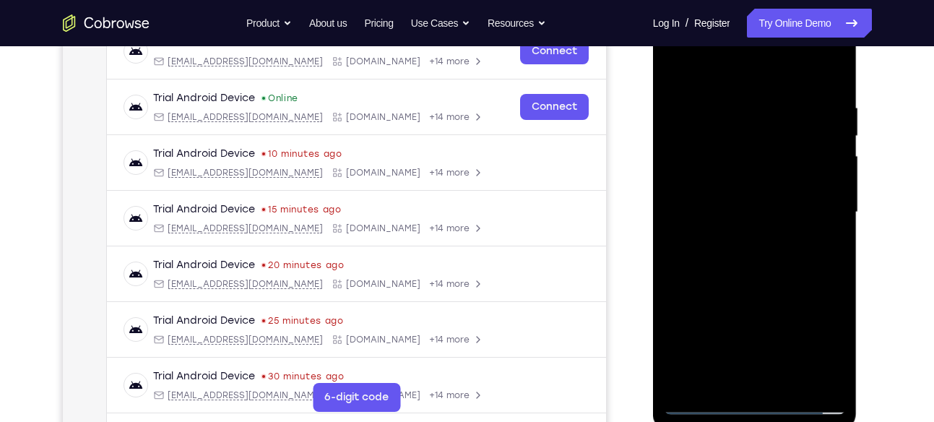
click at [736, 275] on div at bounding box center [755, 212] width 182 height 405
click at [827, 270] on div at bounding box center [755, 212] width 182 height 405
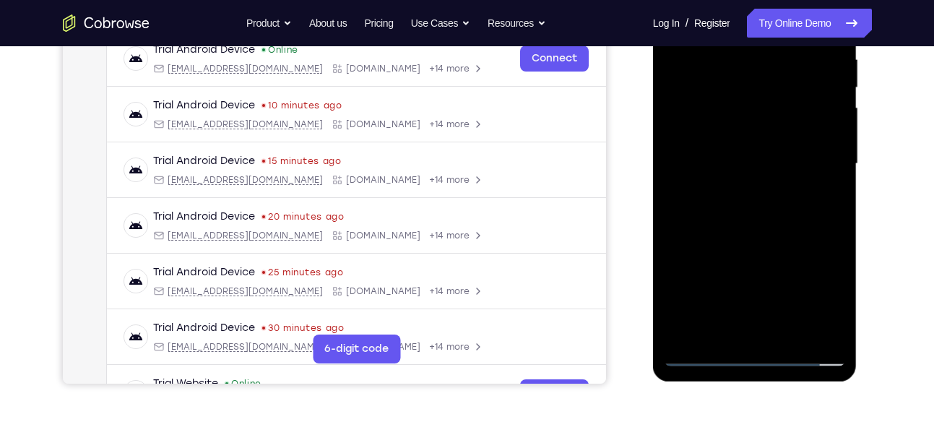
scroll to position [295, 0]
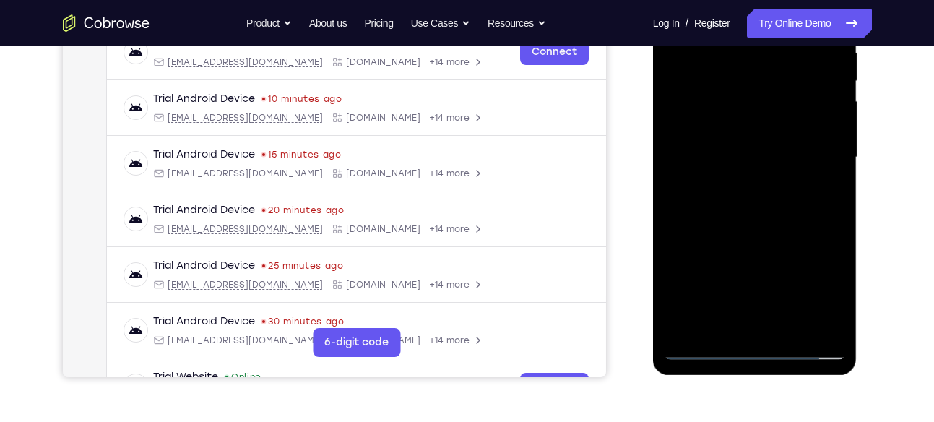
click at [801, 321] on div at bounding box center [755, 157] width 182 height 405
click at [796, 230] on div at bounding box center [755, 157] width 182 height 405
click at [782, 142] on div at bounding box center [755, 157] width 182 height 405
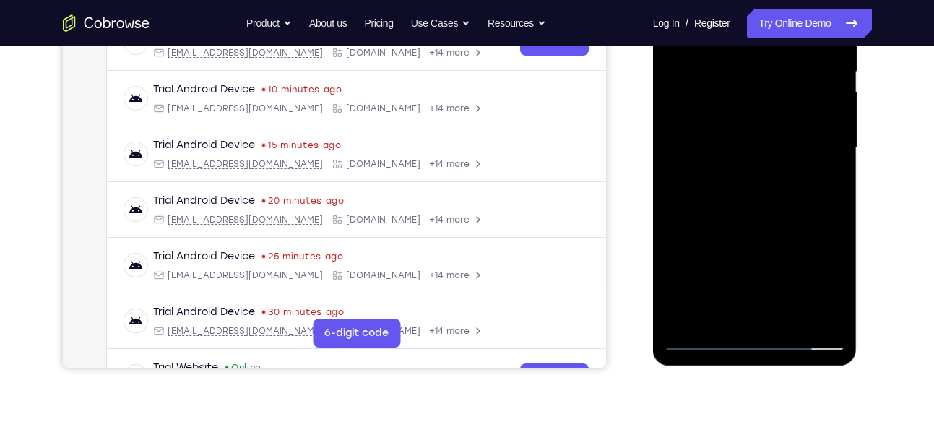
scroll to position [303, 0]
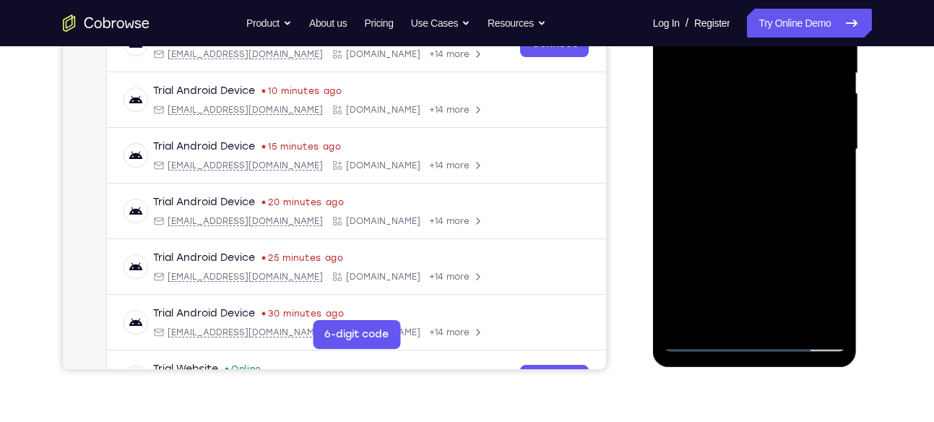
click at [751, 132] on div at bounding box center [755, 149] width 182 height 405
click at [722, 311] on div at bounding box center [755, 149] width 182 height 405
click at [835, 292] on div at bounding box center [755, 149] width 182 height 405
click at [828, 187] on div at bounding box center [755, 149] width 182 height 405
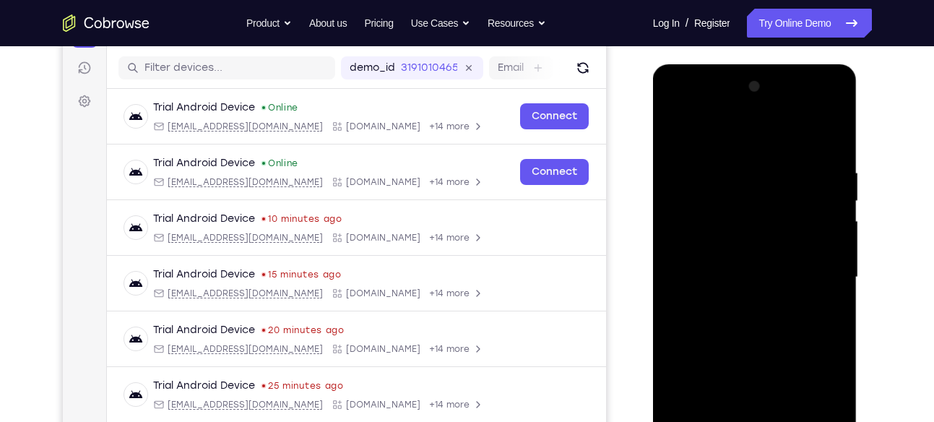
scroll to position [174, 0]
click at [677, 190] on div at bounding box center [755, 278] width 182 height 405
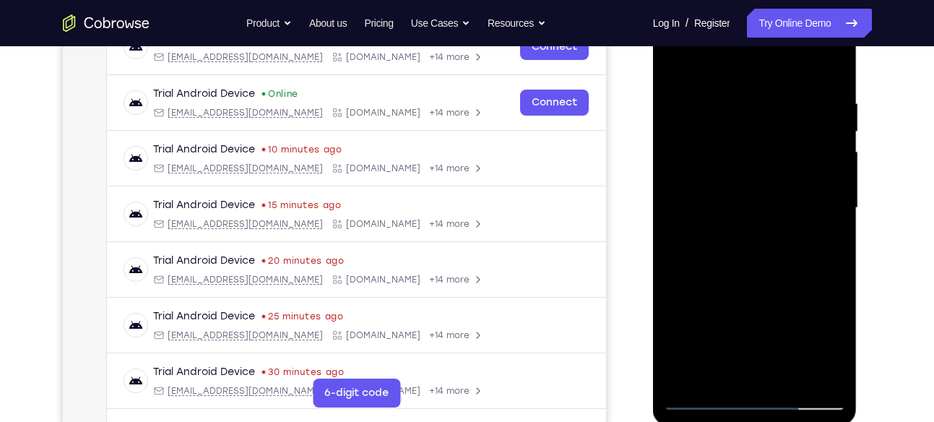
scroll to position [252, 0]
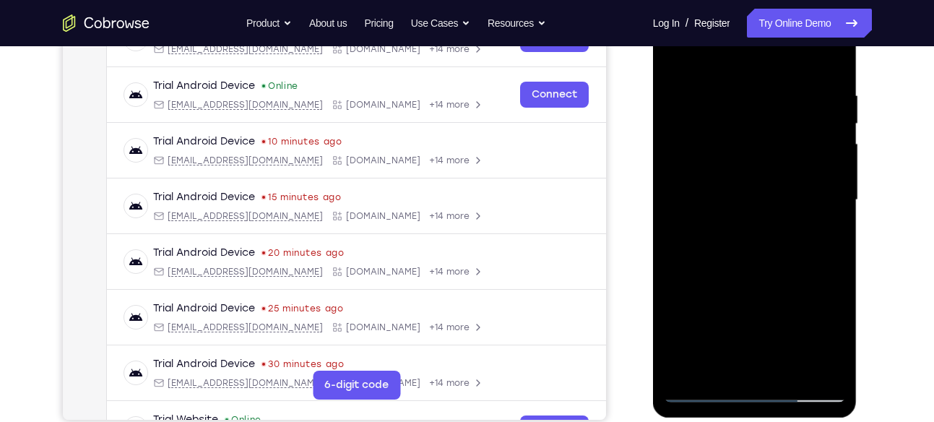
drag, startPoint x: 705, startPoint y: 278, endPoint x: 693, endPoint y: 87, distance: 191.9
click at [693, 87] on div at bounding box center [755, 200] width 182 height 405
drag, startPoint x: 731, startPoint y: 305, endPoint x: 730, endPoint y: 142, distance: 162.6
click at [730, 142] on div at bounding box center [755, 200] width 182 height 405
click at [769, 160] on div at bounding box center [755, 200] width 182 height 405
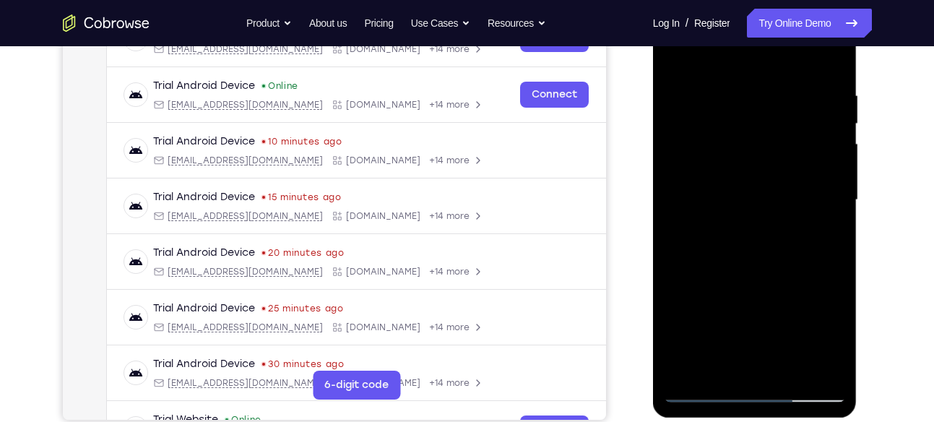
click at [834, 121] on div at bounding box center [755, 200] width 182 height 405
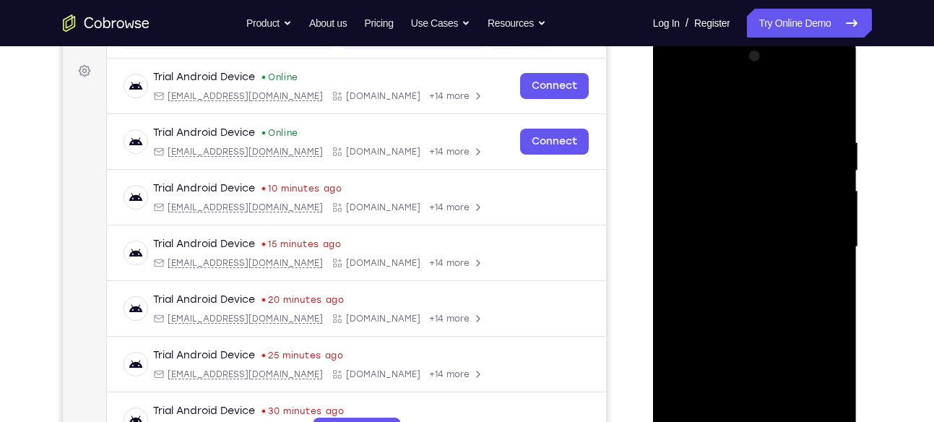
scroll to position [205, 0]
click at [837, 166] on div at bounding box center [755, 248] width 182 height 405
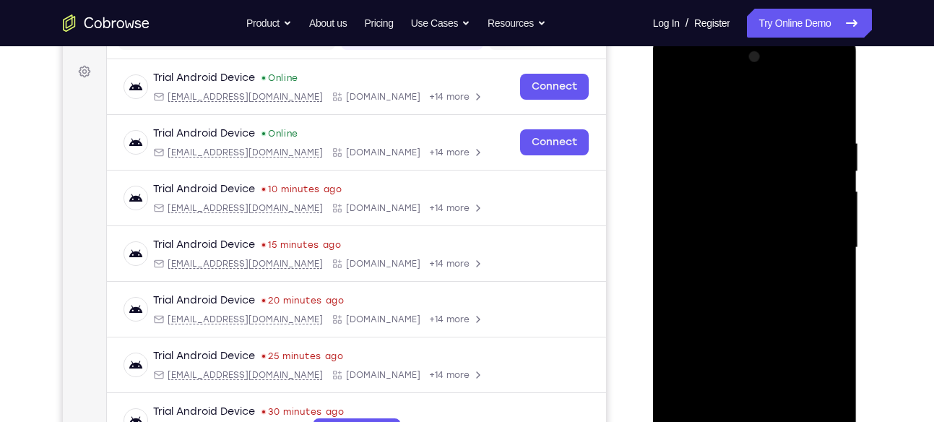
click at [675, 98] on div at bounding box center [755, 248] width 182 height 405
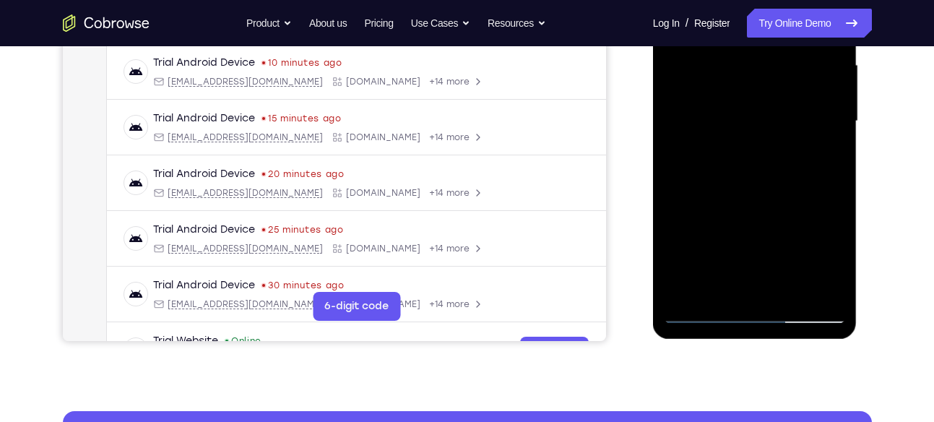
scroll to position [335, 0]
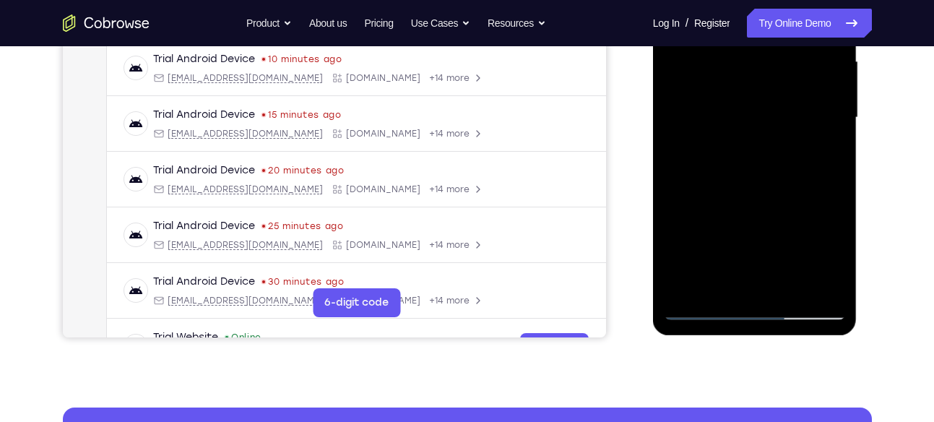
drag, startPoint x: 749, startPoint y: 243, endPoint x: 749, endPoint y: 98, distance: 145.3
click at [749, 98] on div at bounding box center [755, 117] width 182 height 405
click at [809, 119] on div at bounding box center [755, 117] width 182 height 405
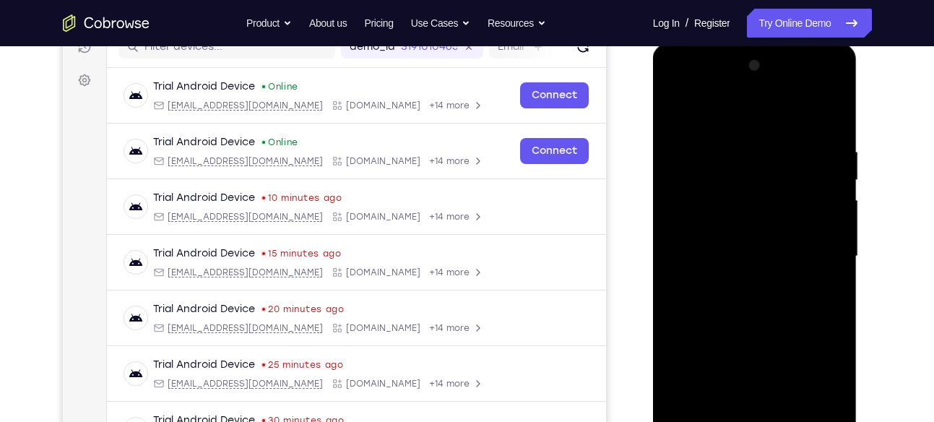
scroll to position [195, 0]
click at [835, 166] on div at bounding box center [755, 257] width 182 height 405
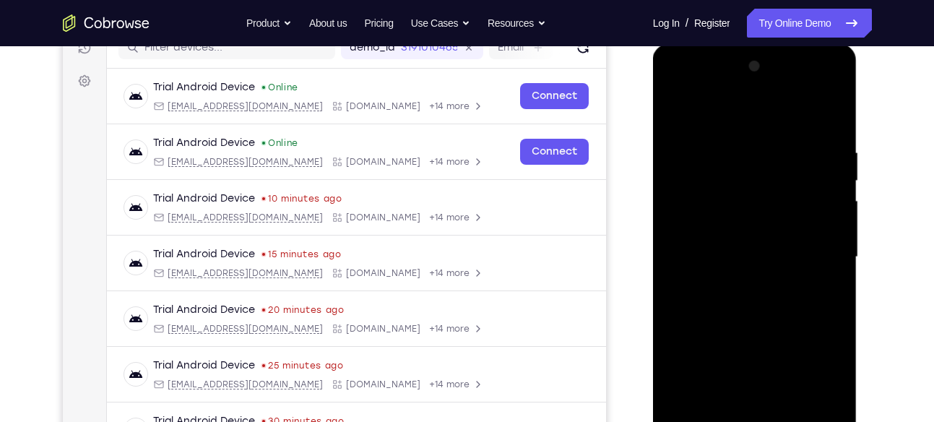
click at [835, 166] on div at bounding box center [755, 257] width 182 height 405
click at [677, 107] on div at bounding box center [755, 257] width 182 height 405
drag, startPoint x: 753, startPoint y: 337, endPoint x: 728, endPoint y: 154, distance: 184.6
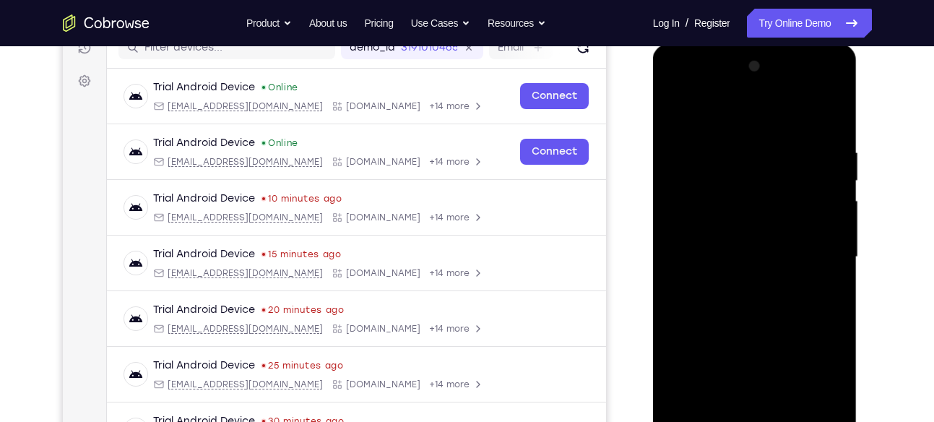
click at [728, 154] on div at bounding box center [755, 257] width 182 height 405
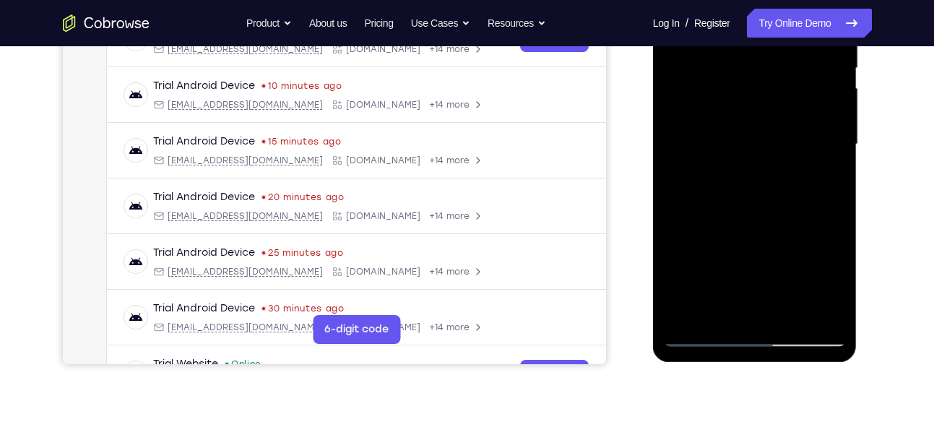
scroll to position [310, 0]
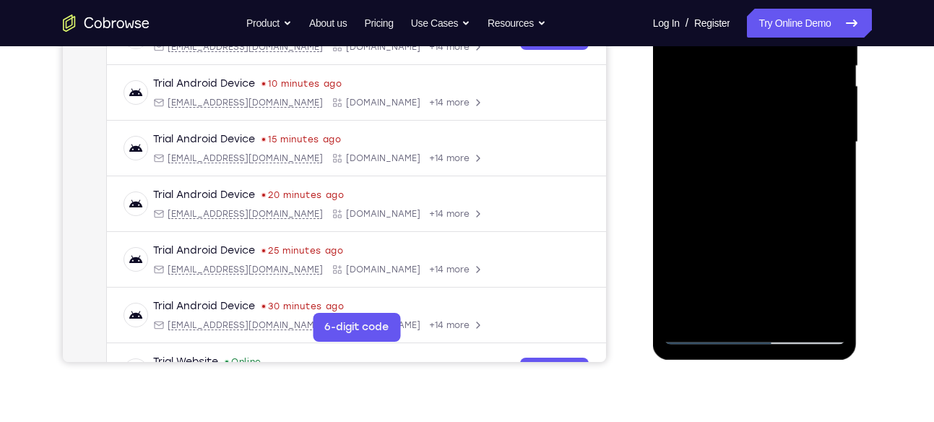
drag, startPoint x: 726, startPoint y: 268, endPoint x: 730, endPoint y: 121, distance: 146.8
click at [730, 121] on div at bounding box center [755, 142] width 182 height 405
drag, startPoint x: 729, startPoint y: 281, endPoint x: 725, endPoint y: 152, distance: 128.7
click at [725, 152] on div at bounding box center [755, 142] width 182 height 405
click at [745, 152] on div at bounding box center [755, 142] width 182 height 405
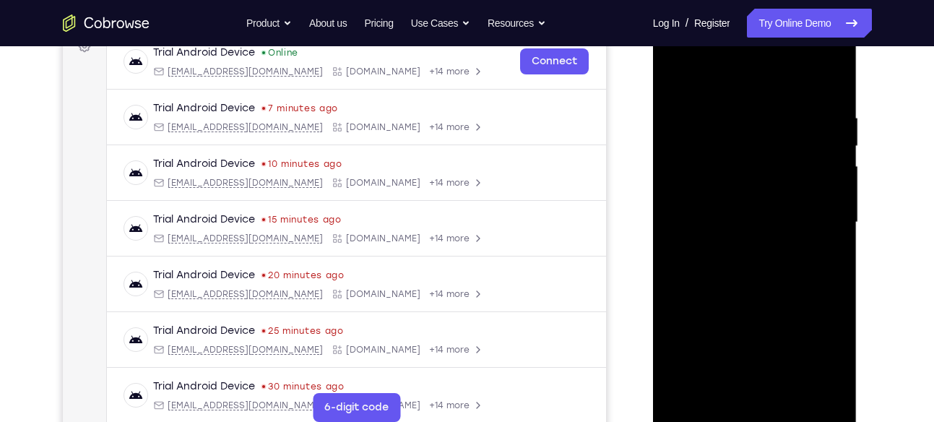
scroll to position [228, 0]
click at [833, 142] on div at bounding box center [755, 224] width 182 height 405
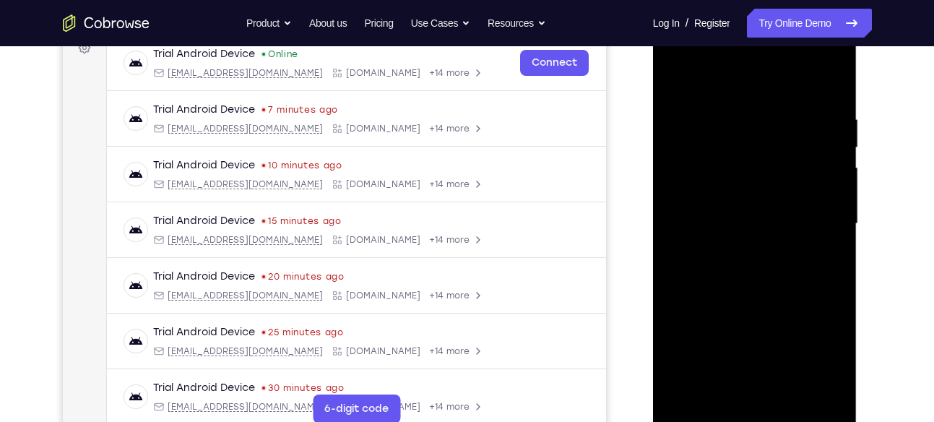
click at [833, 142] on div at bounding box center [755, 224] width 182 height 405
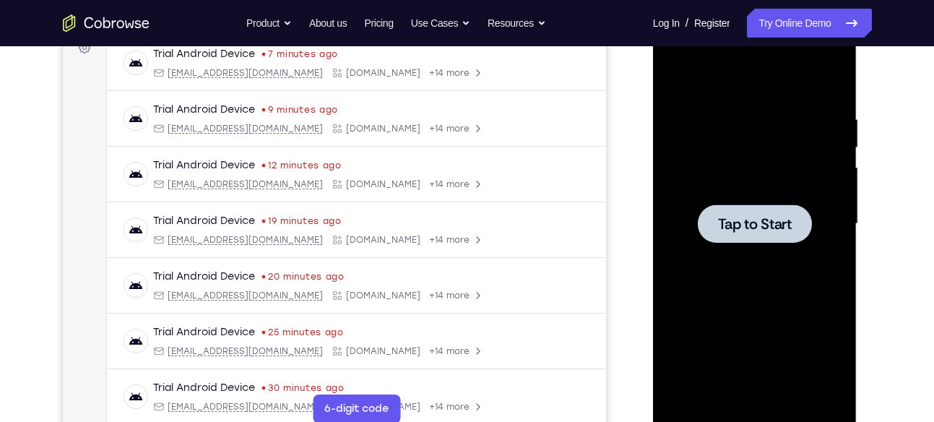
click at [658, 165] on div "Tap to Start" at bounding box center [755, 226] width 205 height 431
click at [762, 217] on span "Tap to Start" at bounding box center [755, 224] width 74 height 14
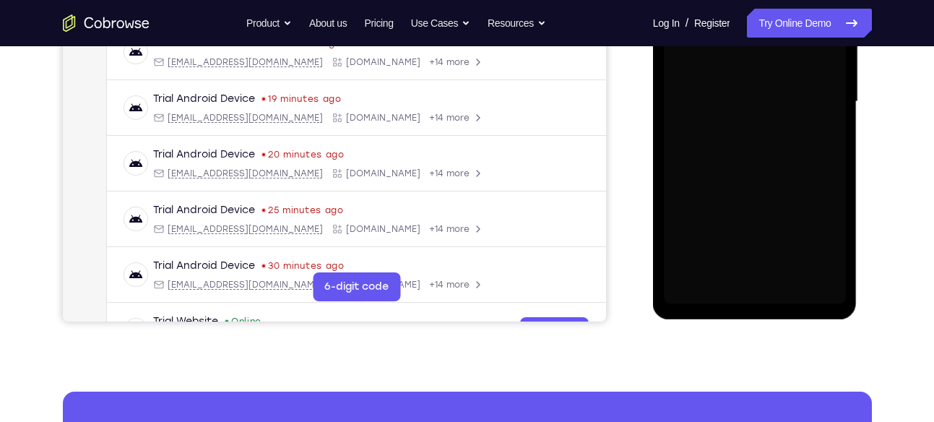
scroll to position [351, 0]
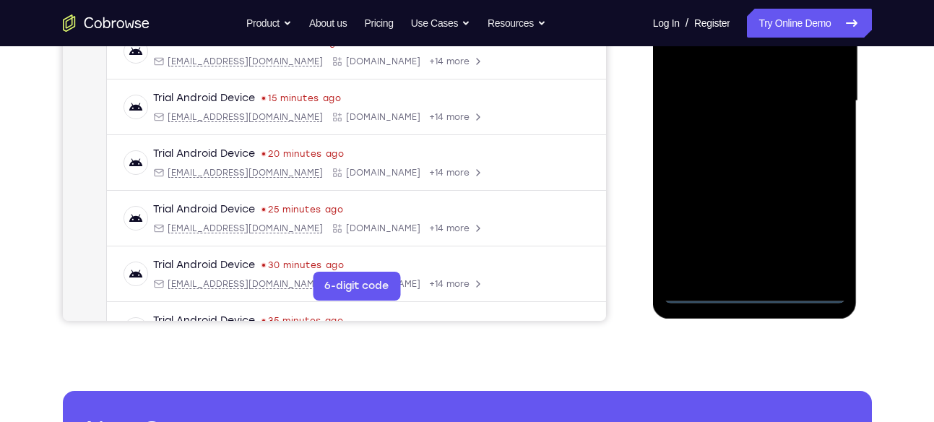
click at [748, 300] on div at bounding box center [755, 101] width 182 height 405
click at [817, 232] on div at bounding box center [755, 101] width 182 height 405
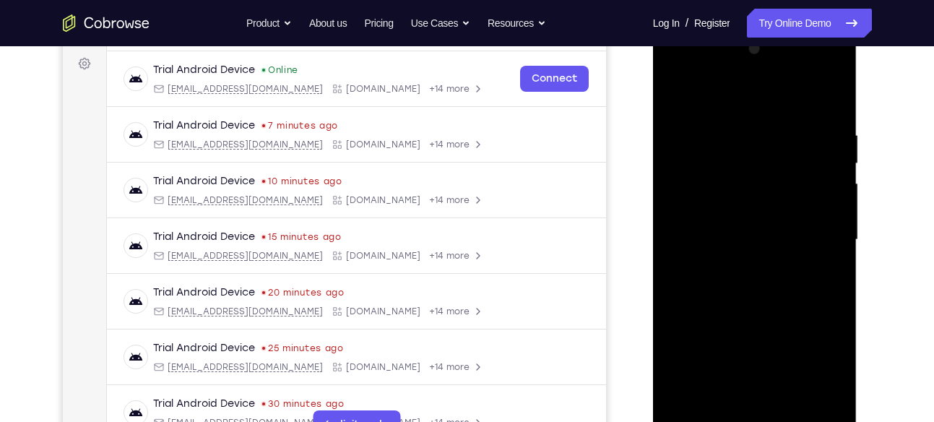
scroll to position [220, 0]
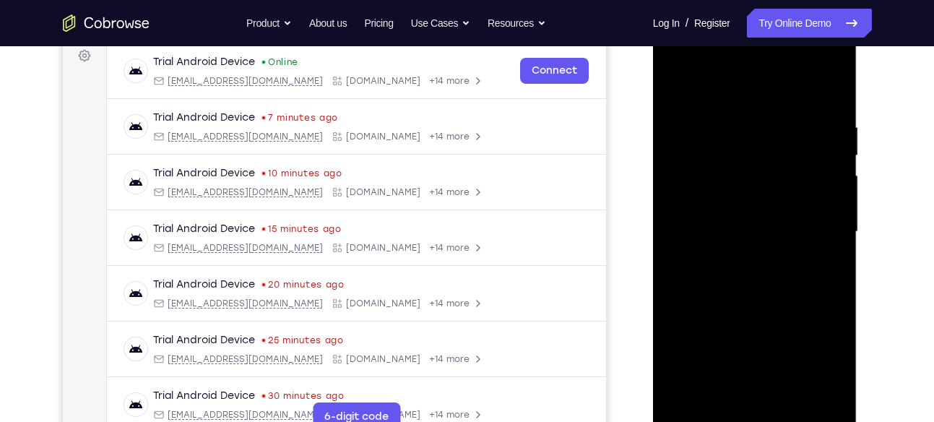
click at [746, 96] on div at bounding box center [755, 232] width 182 height 405
click at [818, 228] on div at bounding box center [755, 232] width 182 height 405
click at [735, 259] on div at bounding box center [755, 232] width 182 height 405
click at [783, 218] on div at bounding box center [755, 232] width 182 height 405
click at [775, 212] on div at bounding box center [755, 232] width 182 height 405
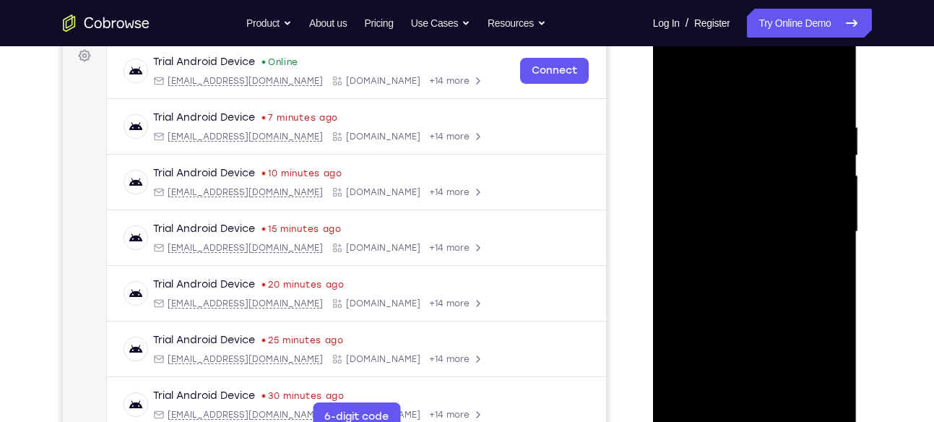
click at [742, 228] on div at bounding box center [755, 232] width 182 height 405
click at [711, 286] on div at bounding box center [755, 232] width 182 height 405
click at [765, 299] on div at bounding box center [755, 232] width 182 height 405
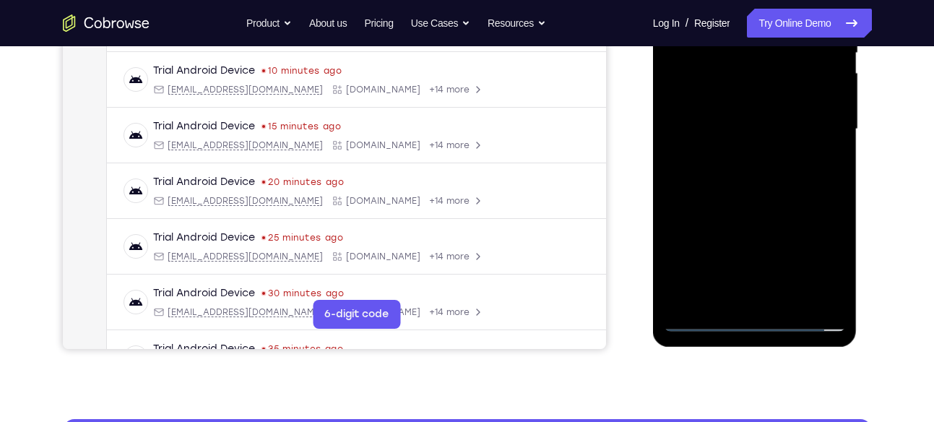
click at [798, 306] on div at bounding box center [755, 129] width 182 height 405
click at [774, 209] on div at bounding box center [755, 129] width 182 height 405
drag, startPoint x: 774, startPoint y: 209, endPoint x: 773, endPoint y: 225, distance: 15.9
click at [773, 225] on div at bounding box center [755, 129] width 182 height 405
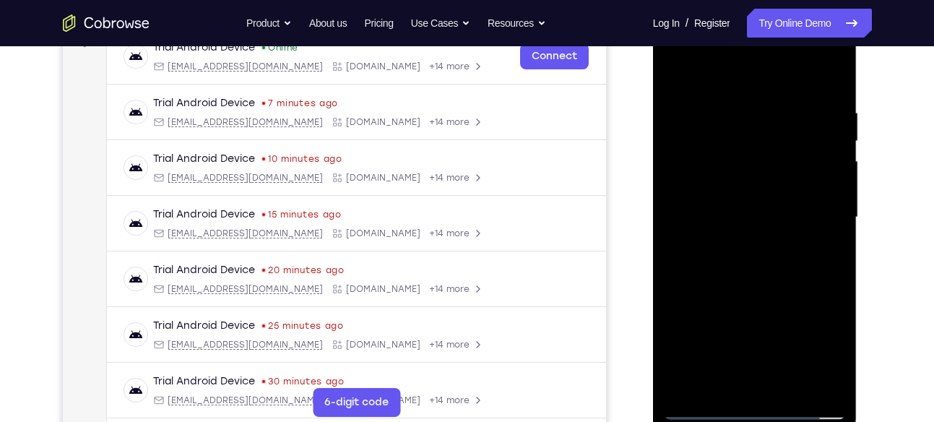
scroll to position [234, 0]
click at [709, 191] on div at bounding box center [755, 218] width 182 height 405
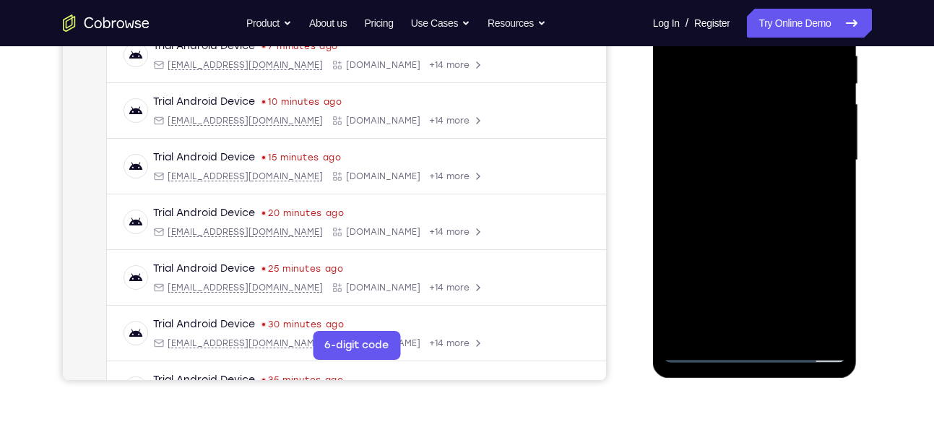
click at [713, 327] on div at bounding box center [755, 160] width 182 height 405
click at [828, 305] on div at bounding box center [755, 160] width 182 height 405
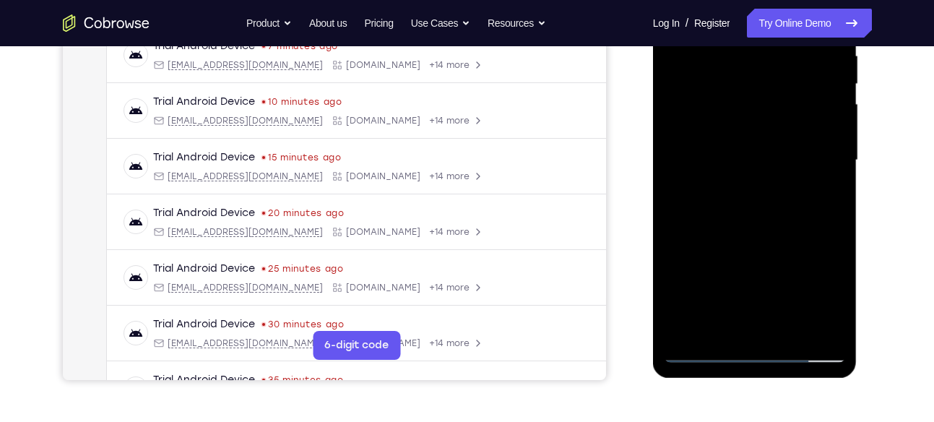
click at [828, 305] on div at bounding box center [755, 160] width 182 height 405
click at [821, 197] on div at bounding box center [755, 160] width 182 height 405
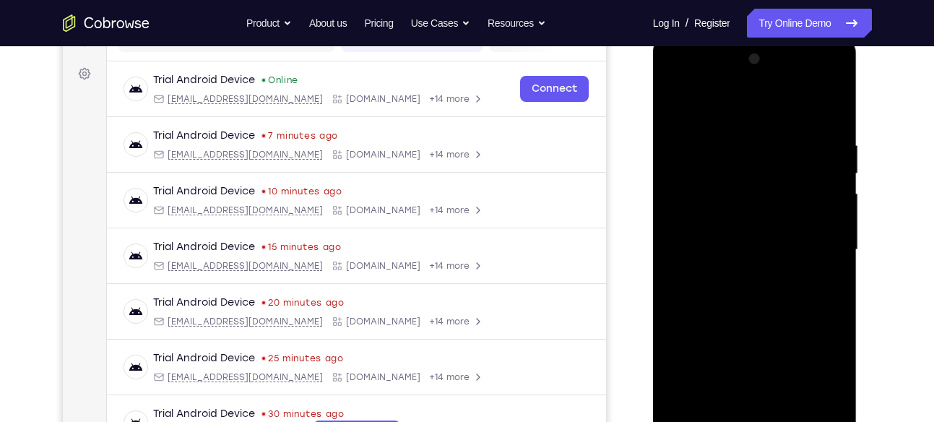
scroll to position [242, 0]
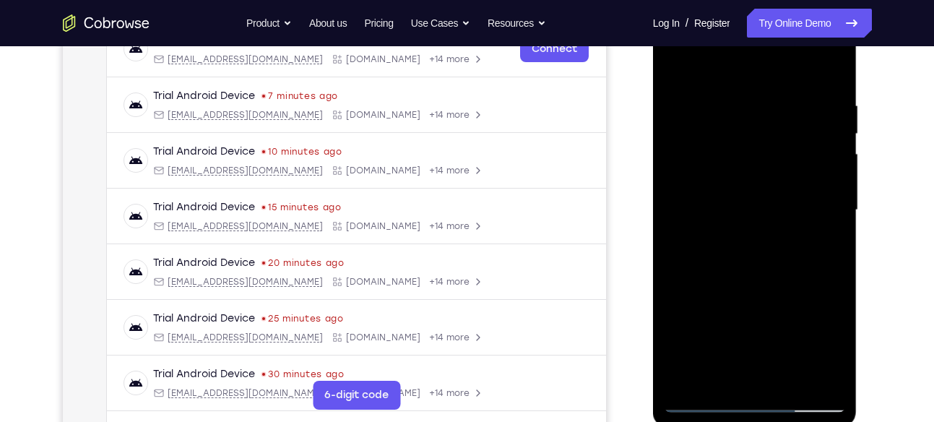
click at [676, 69] on div at bounding box center [755, 210] width 182 height 405
click at [754, 214] on div at bounding box center [755, 210] width 182 height 405
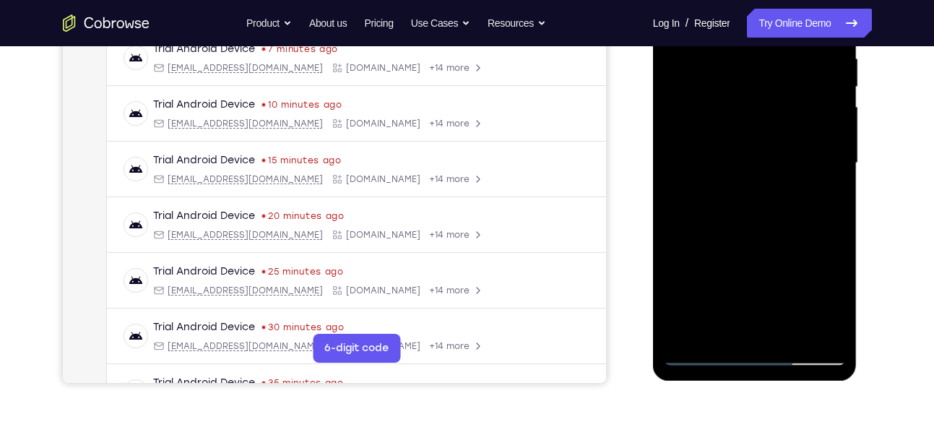
scroll to position [290, 0]
click at [725, 319] on div at bounding box center [755, 162] width 182 height 405
click at [840, 305] on div at bounding box center [755, 162] width 182 height 405
click at [719, 331] on div at bounding box center [755, 162] width 182 height 405
click at [795, 238] on div at bounding box center [755, 162] width 182 height 405
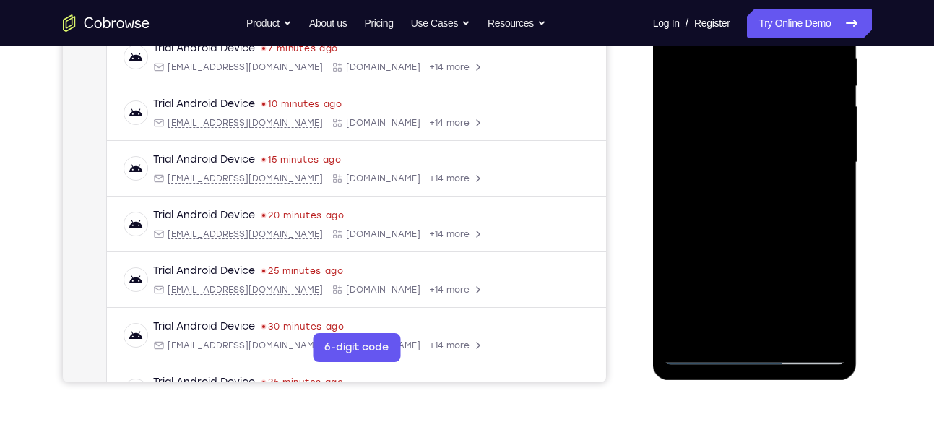
click at [833, 188] on div at bounding box center [755, 162] width 182 height 405
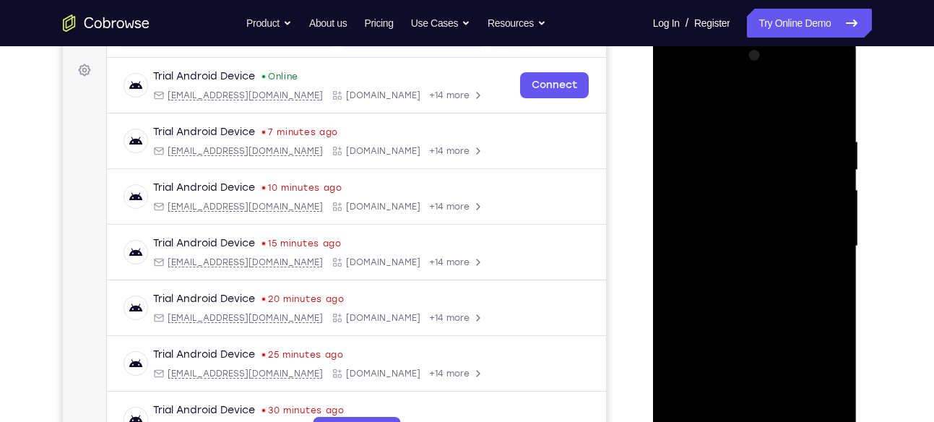
scroll to position [205, 0]
click at [668, 106] on div at bounding box center [755, 248] width 182 height 405
click at [748, 267] on div at bounding box center [755, 248] width 182 height 405
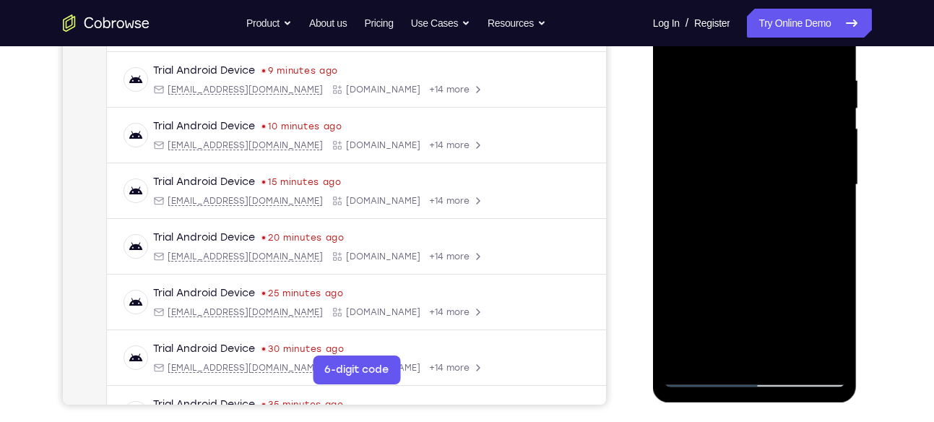
scroll to position [266, 0]
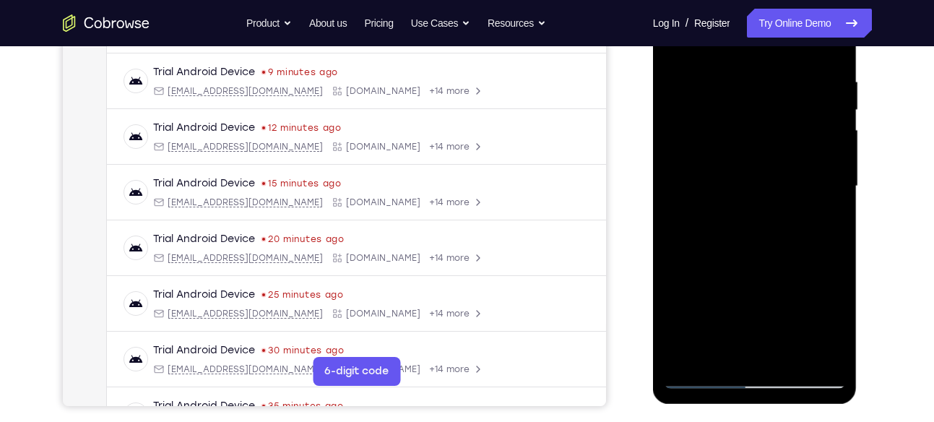
click at [705, 330] on div at bounding box center [755, 186] width 182 height 405
click at [732, 318] on div at bounding box center [755, 186] width 182 height 405
click at [723, 303] on div at bounding box center [755, 186] width 182 height 405
click at [720, 343] on div at bounding box center [755, 186] width 182 height 405
click at [836, 326] on div at bounding box center [755, 186] width 182 height 405
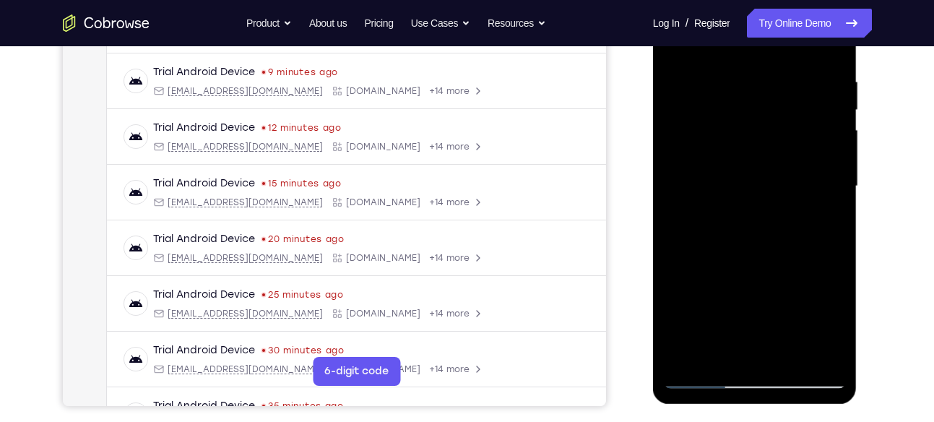
click at [836, 326] on div at bounding box center [755, 186] width 182 height 405
click at [836, 322] on div at bounding box center [755, 186] width 182 height 405
click at [721, 353] on div at bounding box center [755, 186] width 182 height 405
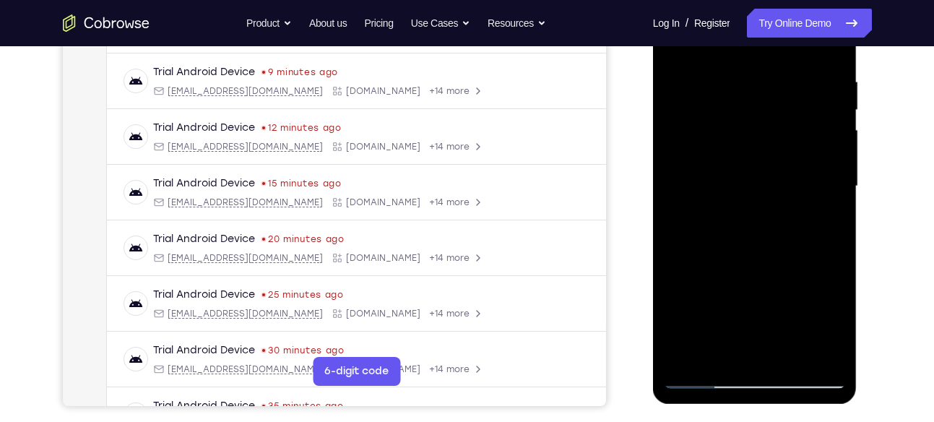
click at [682, 271] on div at bounding box center [755, 186] width 182 height 405
click at [751, 212] on div at bounding box center [755, 186] width 182 height 405
click at [840, 358] on div at bounding box center [755, 186] width 182 height 405
click at [753, 212] on div at bounding box center [755, 186] width 182 height 405
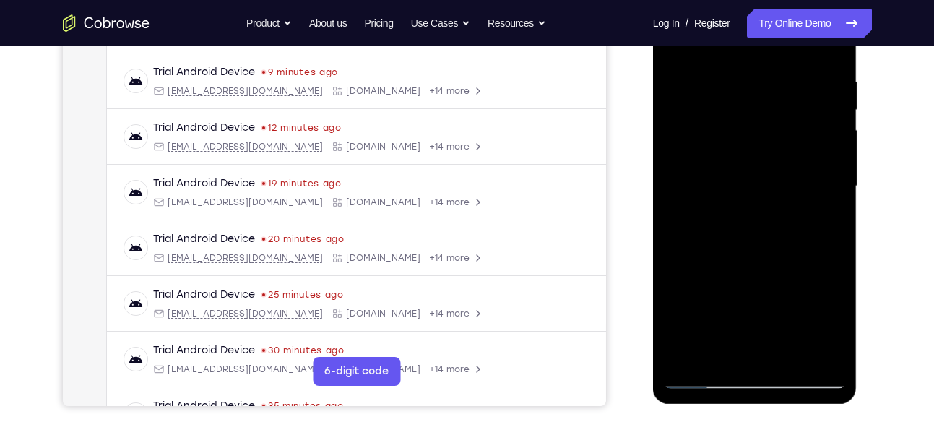
click at [825, 214] on div at bounding box center [755, 186] width 182 height 405
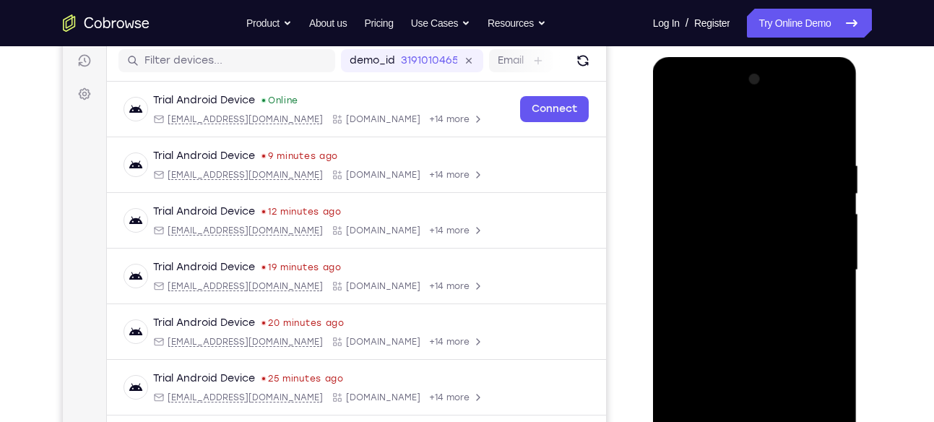
scroll to position [181, 0]
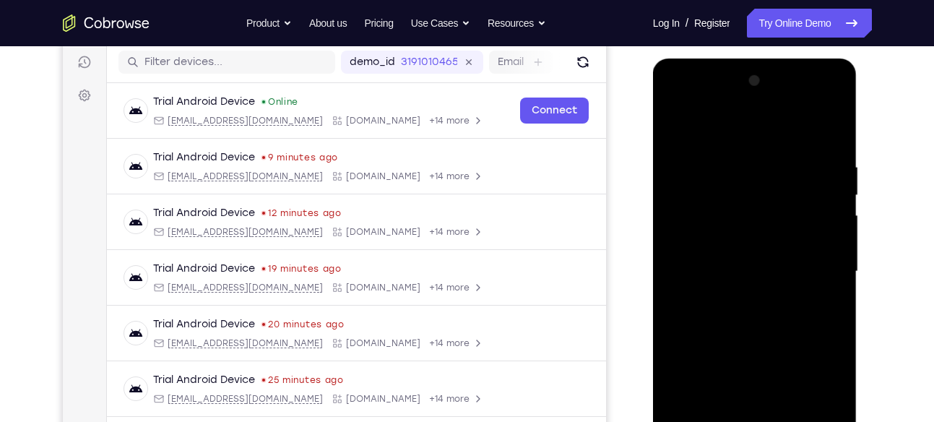
click at [670, 126] on div at bounding box center [755, 271] width 182 height 405
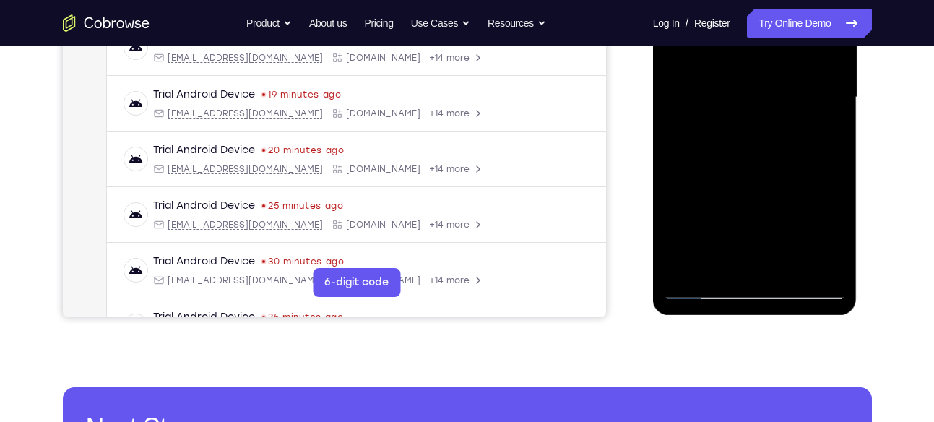
scroll to position [356, 0]
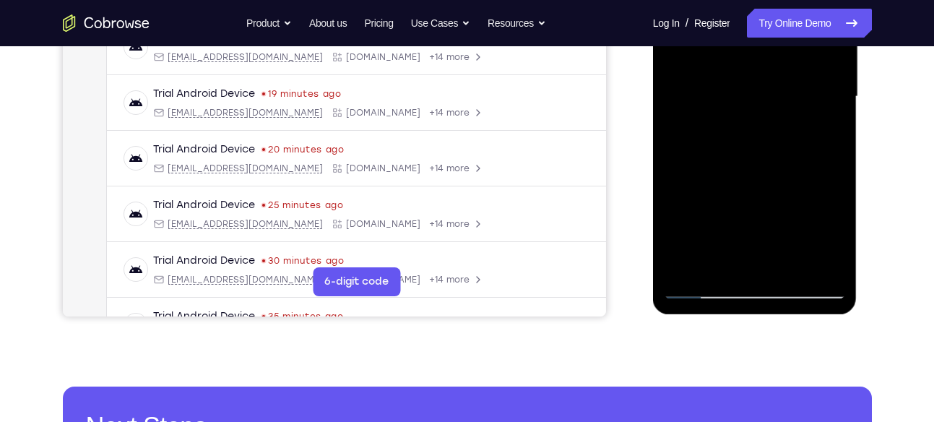
click at [693, 278] on div at bounding box center [755, 96] width 182 height 405
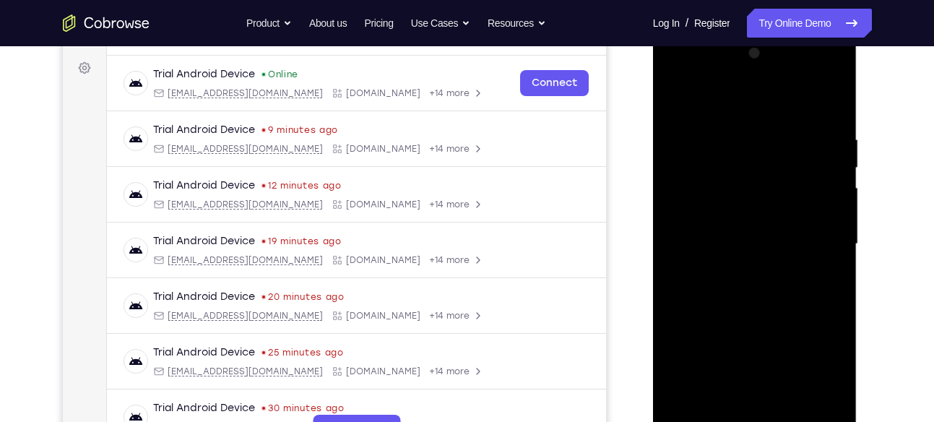
scroll to position [207, 0]
click at [678, 98] on div at bounding box center [755, 245] width 182 height 405
click at [730, 129] on div at bounding box center [755, 245] width 182 height 405
click at [824, 213] on div at bounding box center [755, 245] width 182 height 405
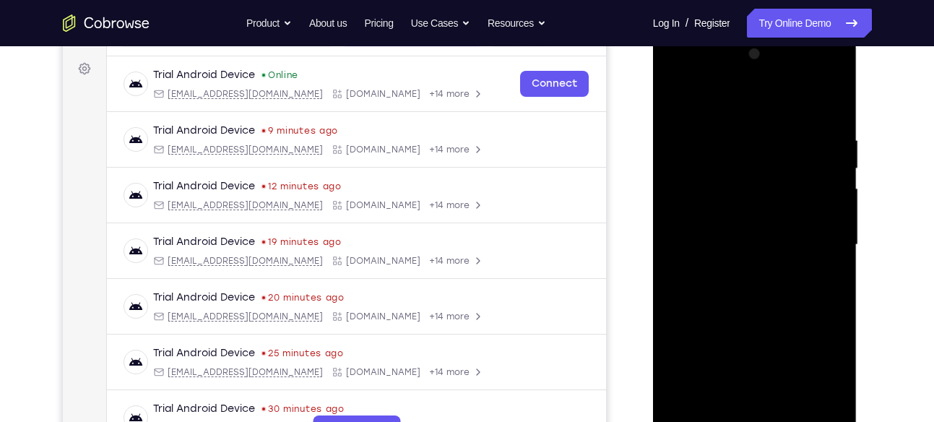
click at [824, 213] on div at bounding box center [755, 245] width 182 height 405
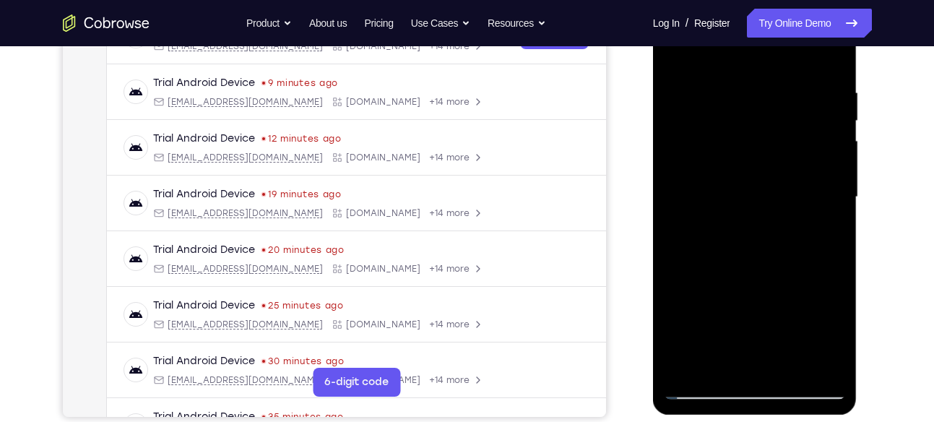
scroll to position [235, 0]
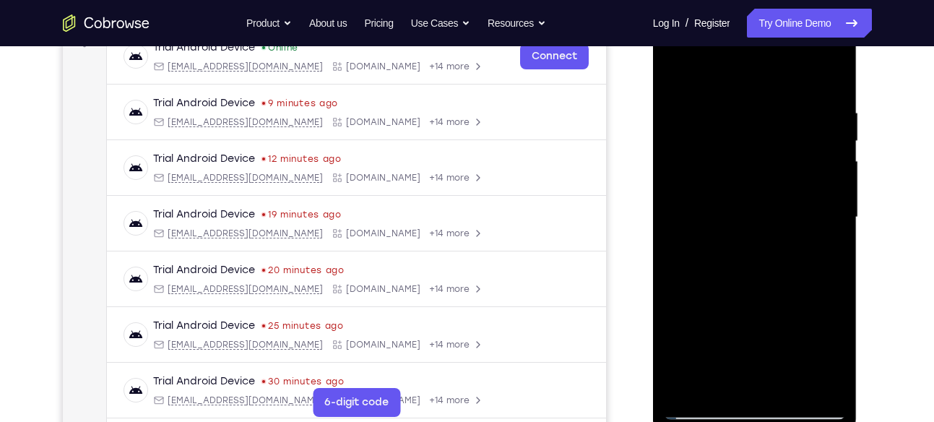
drag, startPoint x: 830, startPoint y: 175, endPoint x: 609, endPoint y: 225, distance: 226.2
click at [653, 225] on html "Online web based iOS Simulators and Android Emulators. Run iPhone, iPad, Mobile…" at bounding box center [756, 221] width 206 height 434
drag, startPoint x: 821, startPoint y: 181, endPoint x: 600, endPoint y: 244, distance: 229.9
click at [653, 244] on html "Online web based iOS Simulators and Android Emulators. Run iPhone, iPad, Mobile…" at bounding box center [756, 221] width 206 height 434
drag, startPoint x: 817, startPoint y: 139, endPoint x: 582, endPoint y: 227, distance: 250.0
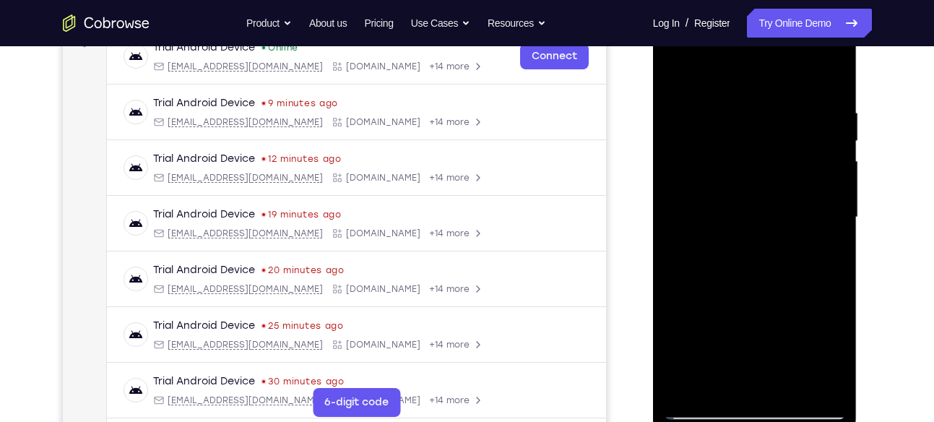
click at [653, 227] on html "Online web based iOS Simulators and Android Emulators. Run iPhone, iPad, Mobile…" at bounding box center [756, 221] width 206 height 434
click at [817, 85] on div at bounding box center [755, 217] width 182 height 405
click at [824, 84] on div at bounding box center [755, 217] width 182 height 405
click at [825, 83] on div at bounding box center [755, 217] width 182 height 405
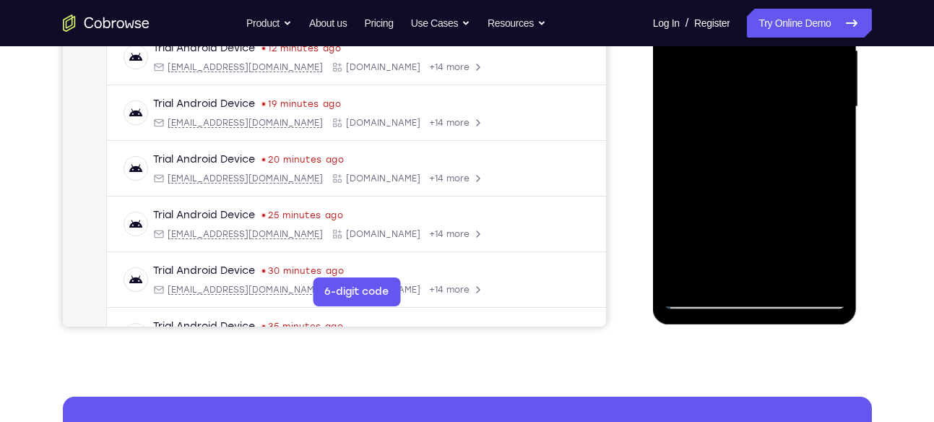
scroll to position [347, 0]
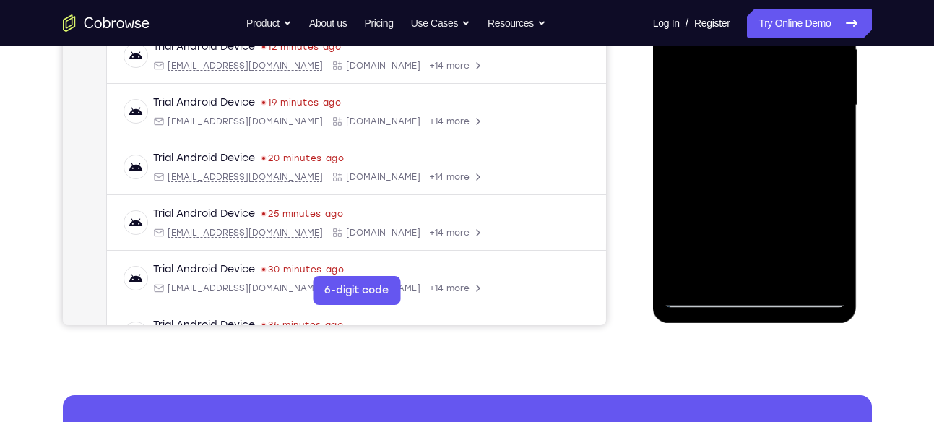
click at [783, 276] on div at bounding box center [755, 105] width 182 height 405
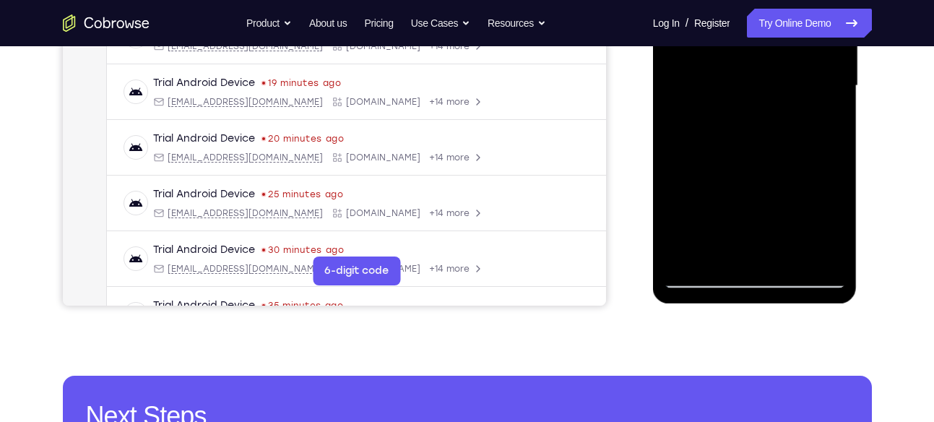
scroll to position [367, 0]
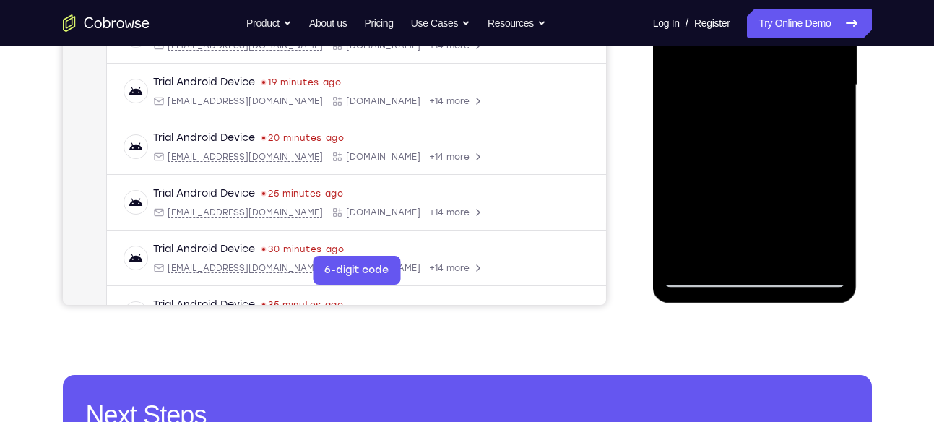
drag, startPoint x: 706, startPoint y: 243, endPoint x: 718, endPoint y: 137, distance: 106.9
click at [718, 137] on div at bounding box center [755, 85] width 182 height 405
drag, startPoint x: 714, startPoint y: 219, endPoint x: 723, endPoint y: 51, distance: 168.6
click at [723, 51] on div at bounding box center [755, 85] width 182 height 405
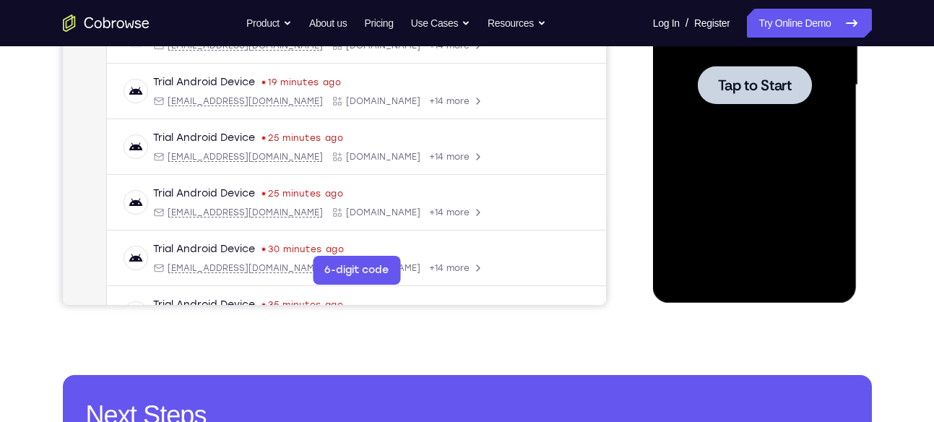
click at [800, 181] on div at bounding box center [755, 85] width 182 height 405
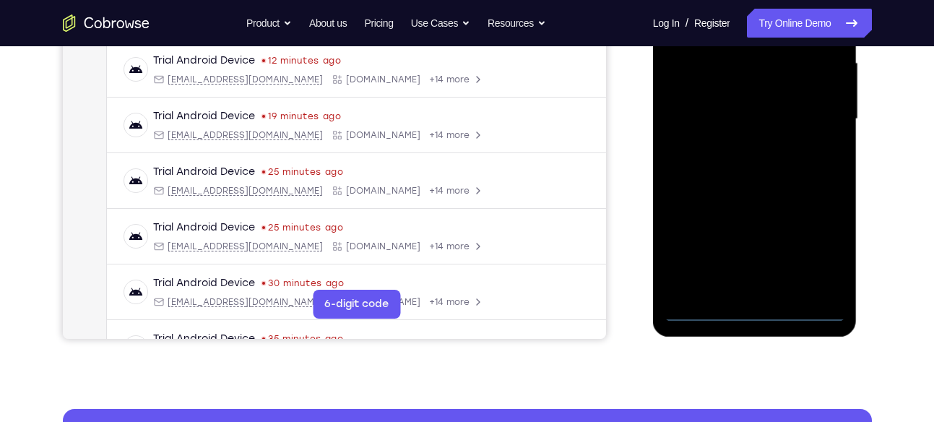
scroll to position [364, 0]
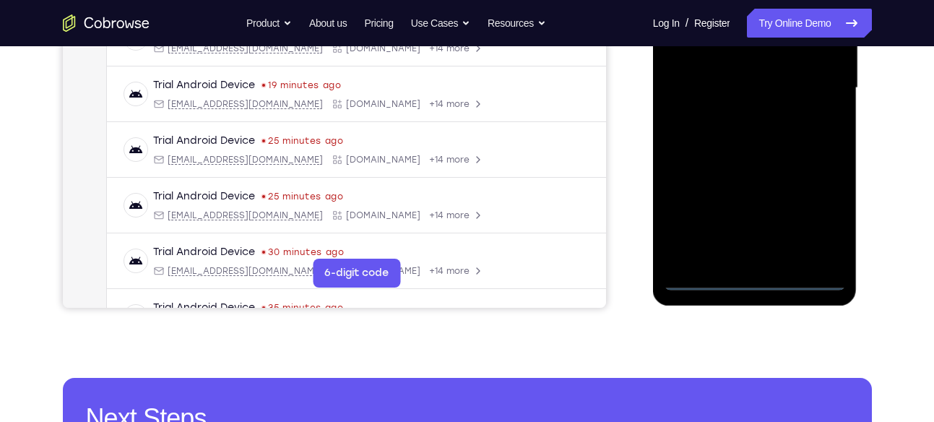
click at [756, 282] on div at bounding box center [755, 88] width 182 height 405
click at [807, 225] on div at bounding box center [755, 88] width 182 height 405
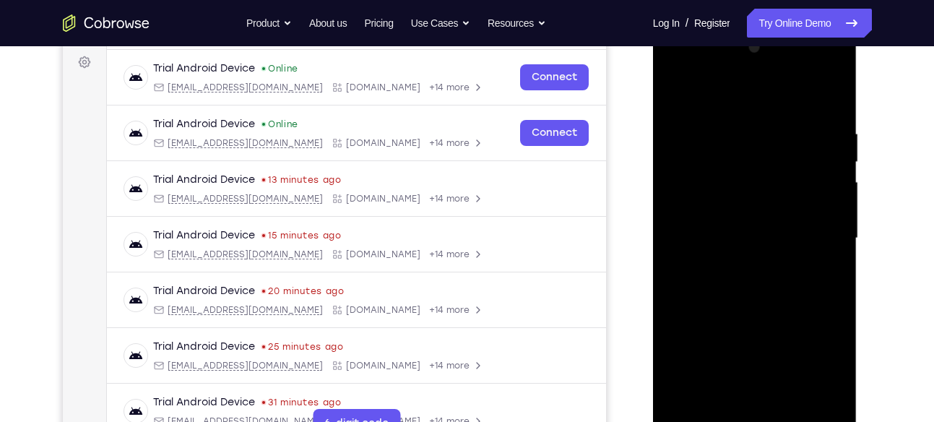
scroll to position [210, 0]
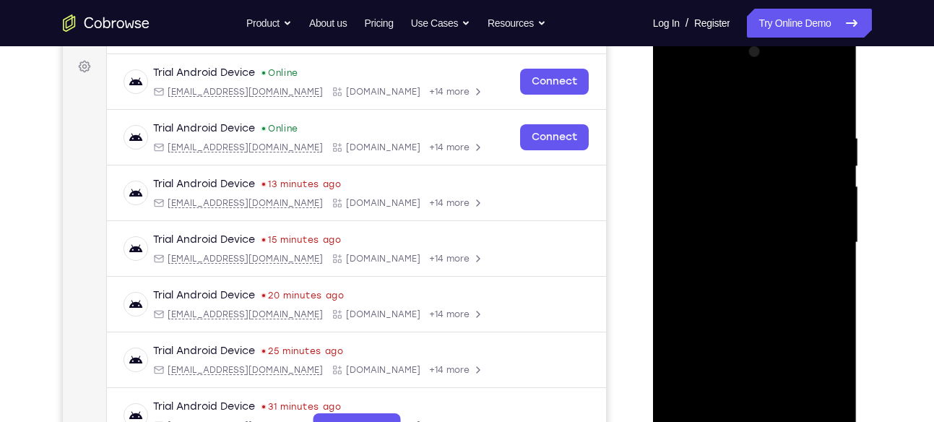
click at [750, 93] on div at bounding box center [755, 242] width 182 height 405
click at [817, 232] on div at bounding box center [755, 242] width 182 height 405
click at [733, 275] on div at bounding box center [755, 242] width 182 height 405
click at [762, 216] on div at bounding box center [755, 242] width 182 height 405
click at [739, 233] on div at bounding box center [755, 242] width 182 height 405
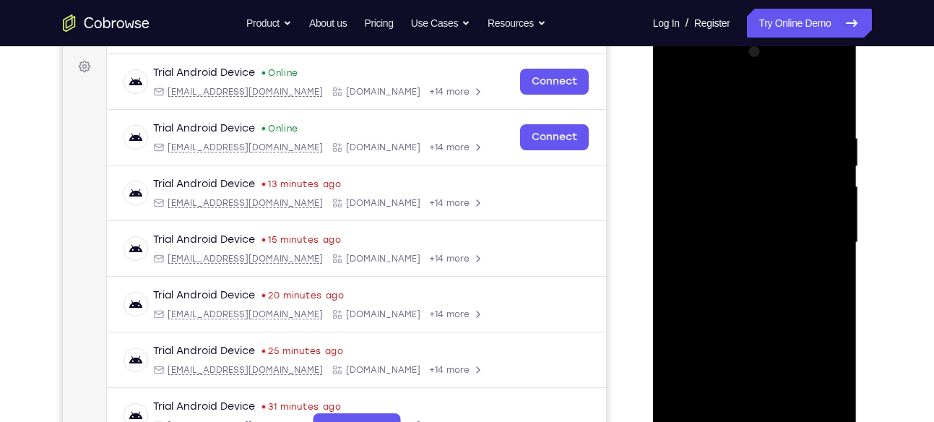
click at [791, 230] on div at bounding box center [755, 242] width 182 height 405
click at [803, 233] on div at bounding box center [755, 242] width 182 height 405
drag, startPoint x: 765, startPoint y: 287, endPoint x: 757, endPoint y: 235, distance: 52.6
click at [757, 235] on div at bounding box center [755, 242] width 182 height 405
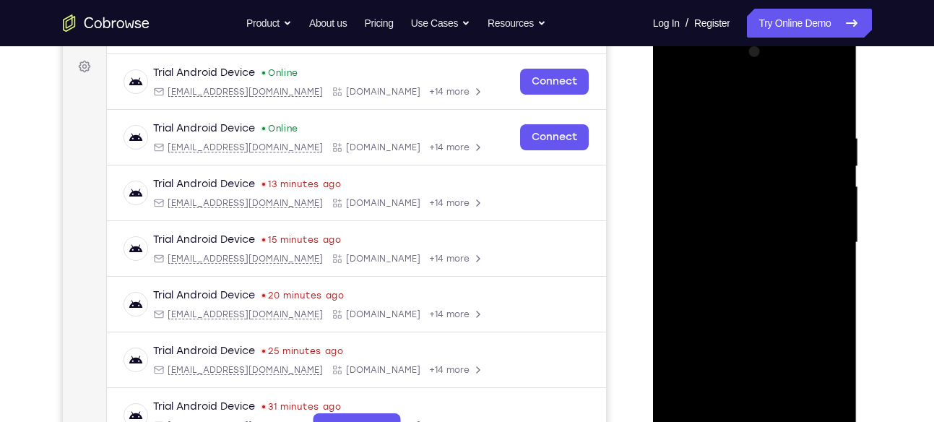
click at [726, 265] on div at bounding box center [755, 242] width 182 height 405
click at [753, 210] on div at bounding box center [755, 242] width 182 height 405
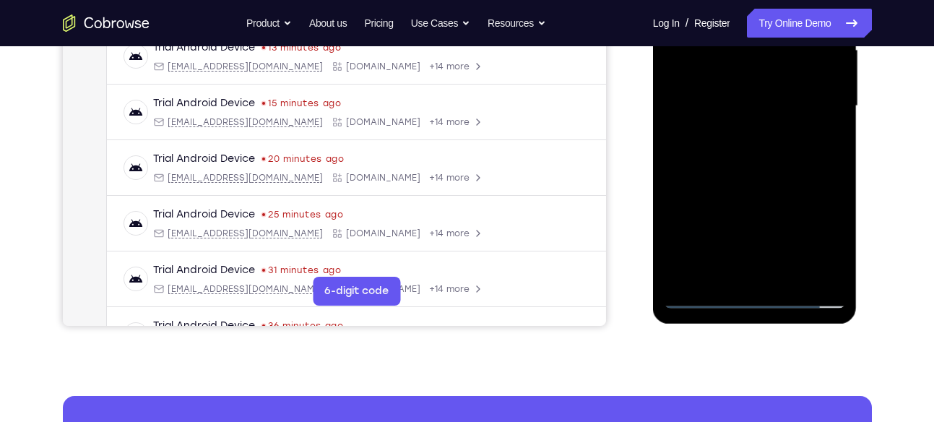
scroll to position [352, 0]
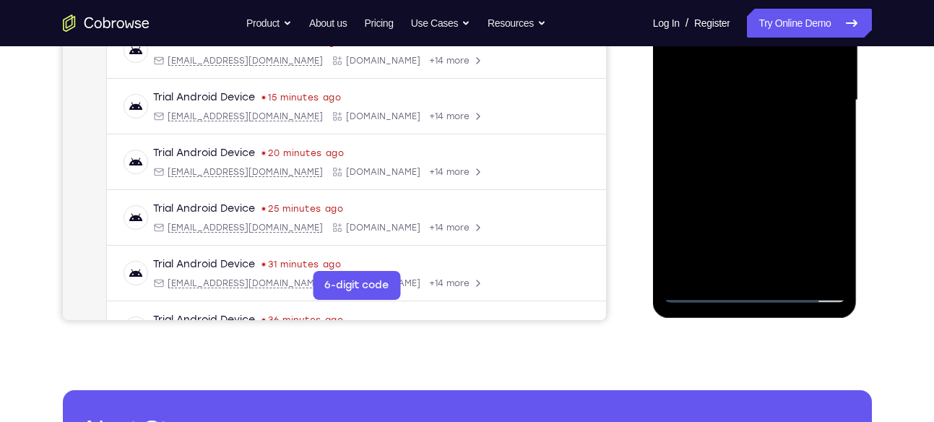
click at [791, 270] on div at bounding box center [755, 100] width 182 height 405
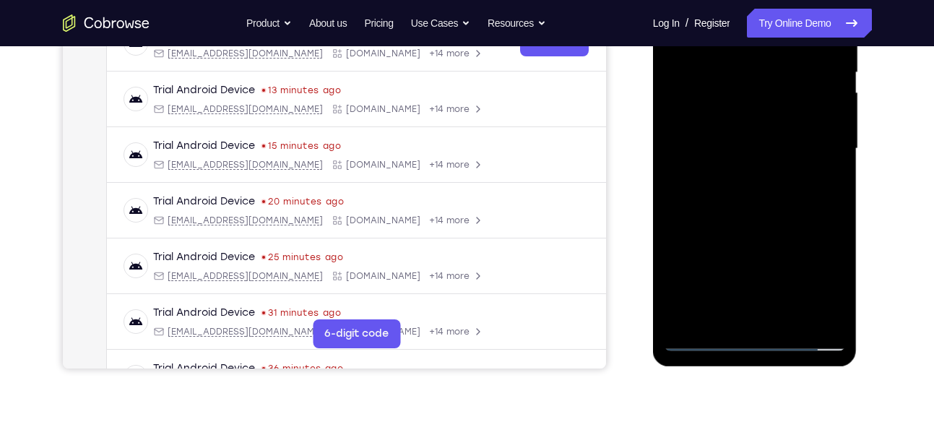
scroll to position [303, 0]
click at [798, 223] on div at bounding box center [755, 149] width 182 height 405
click at [812, 133] on div at bounding box center [755, 149] width 182 height 405
click at [784, 281] on div at bounding box center [755, 149] width 182 height 405
click at [747, 314] on div at bounding box center [755, 149] width 182 height 405
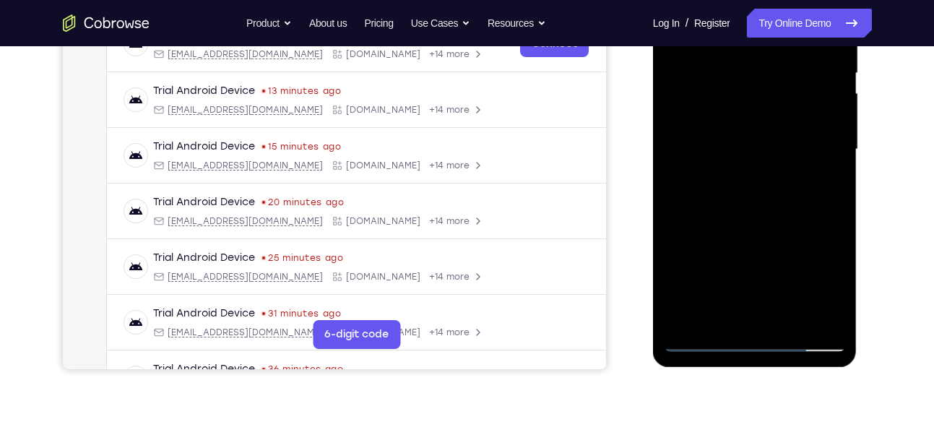
click at [718, 310] on div at bounding box center [755, 149] width 182 height 405
click at [791, 233] on div at bounding box center [755, 149] width 182 height 405
click at [786, 150] on div at bounding box center [755, 149] width 182 height 405
click at [796, 285] on div at bounding box center [755, 149] width 182 height 405
click at [818, 188] on div at bounding box center [755, 149] width 182 height 405
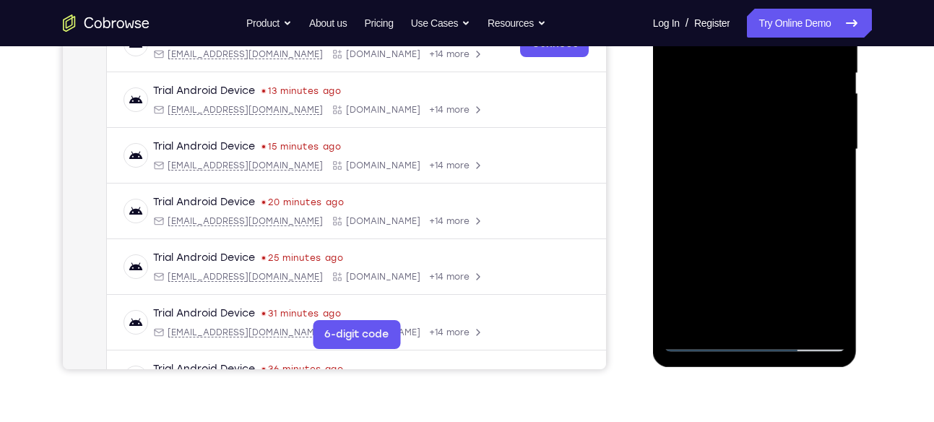
click at [826, 289] on div at bounding box center [755, 149] width 182 height 405
click at [828, 184] on div at bounding box center [755, 149] width 182 height 405
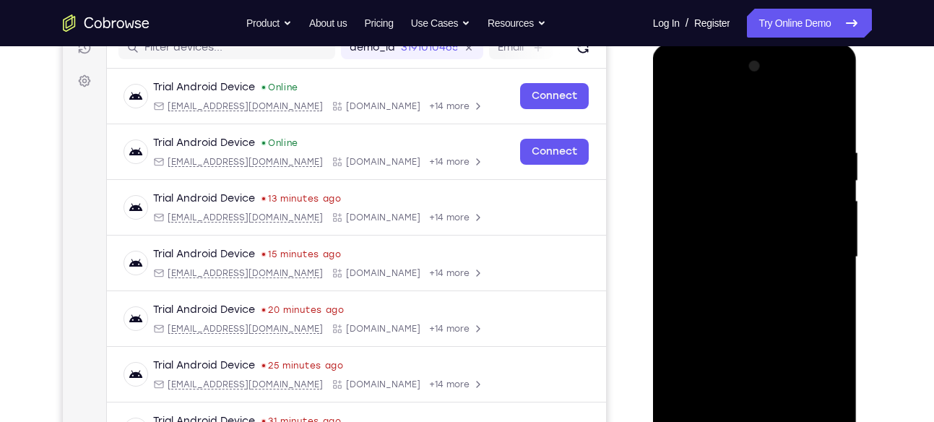
scroll to position [194, 0]
click at [798, 184] on div at bounding box center [755, 258] width 182 height 405
click at [811, 309] on div at bounding box center [755, 258] width 182 height 405
click at [831, 296] on div at bounding box center [755, 258] width 182 height 405
click at [683, 119] on div at bounding box center [755, 258] width 182 height 405
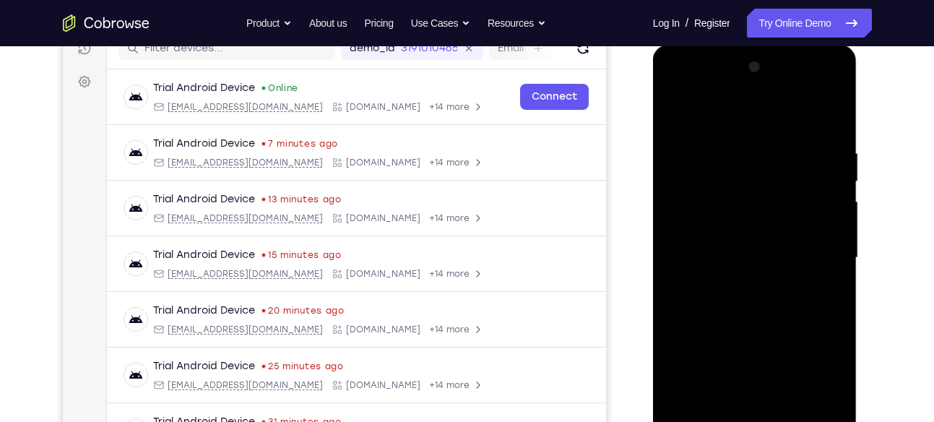
click at [731, 231] on div at bounding box center [755, 258] width 182 height 405
click at [801, 261] on div at bounding box center [755, 258] width 182 height 405
click at [807, 267] on div at bounding box center [755, 258] width 182 height 405
click at [818, 262] on div at bounding box center [755, 258] width 182 height 405
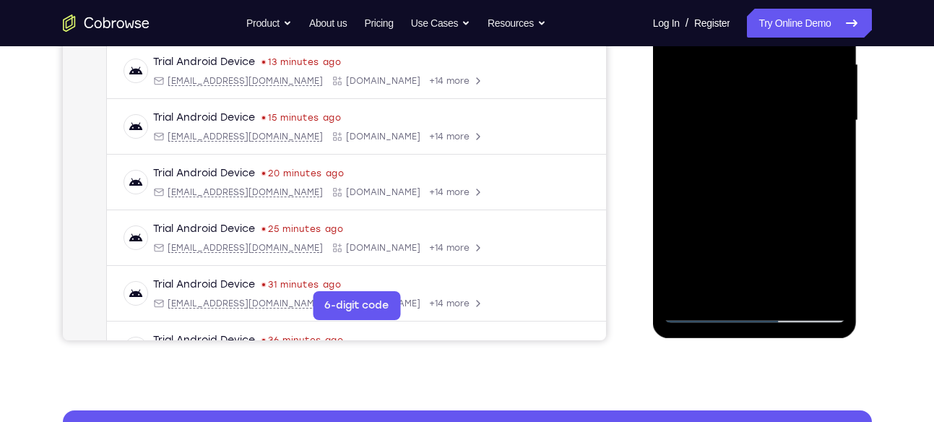
scroll to position [338, 0]
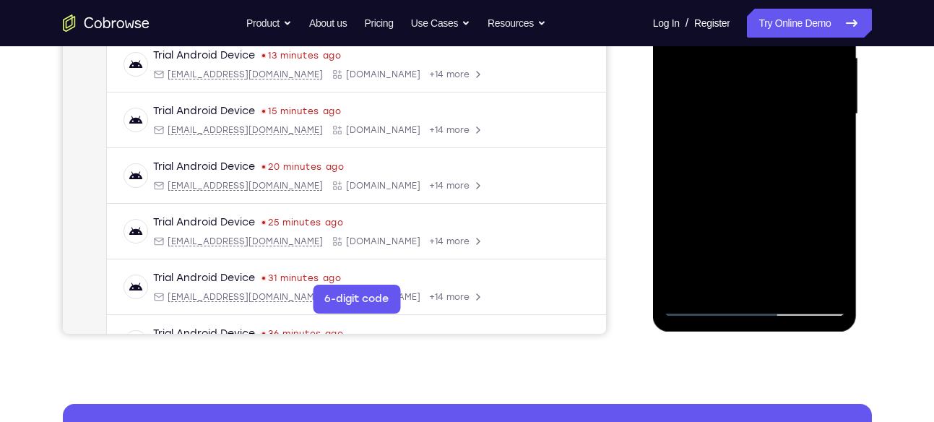
click at [719, 283] on div at bounding box center [755, 114] width 182 height 405
click at [679, 199] on div at bounding box center [755, 114] width 182 height 405
click at [830, 137] on div at bounding box center [755, 114] width 182 height 405
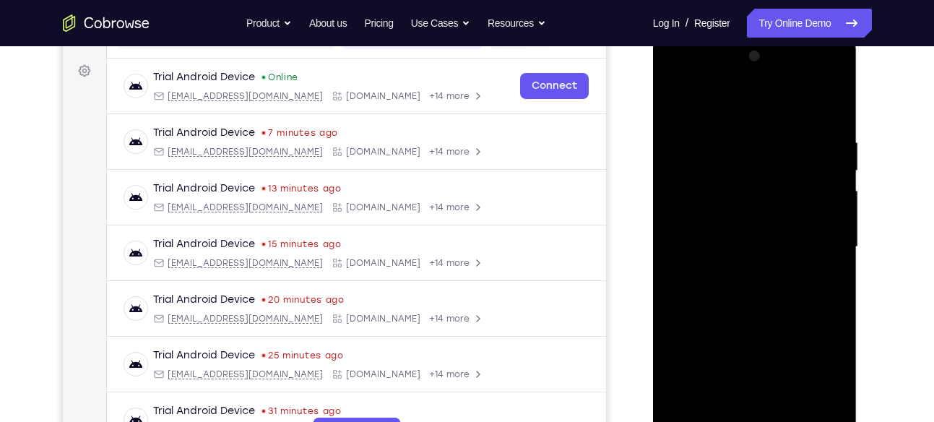
scroll to position [204, 0]
click at [682, 105] on div at bounding box center [755, 248] width 182 height 405
click at [752, 281] on div at bounding box center [755, 248] width 182 height 405
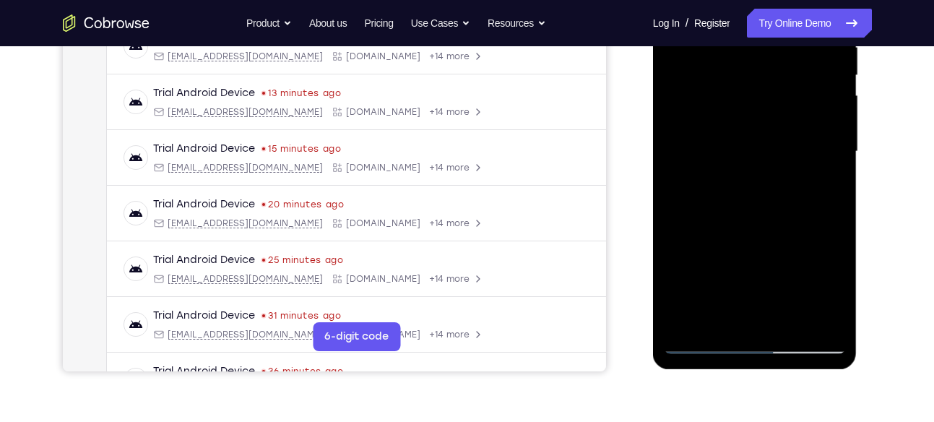
scroll to position [301, 0]
click at [713, 306] on div at bounding box center [755, 151] width 182 height 405
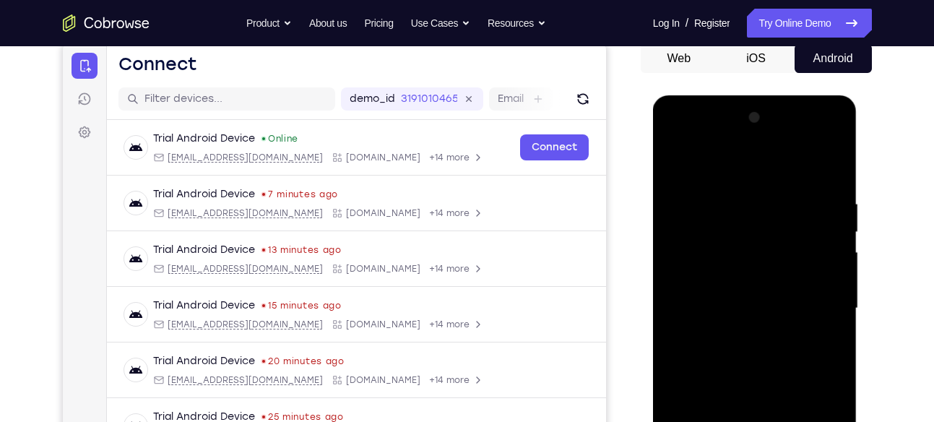
scroll to position [135, 0]
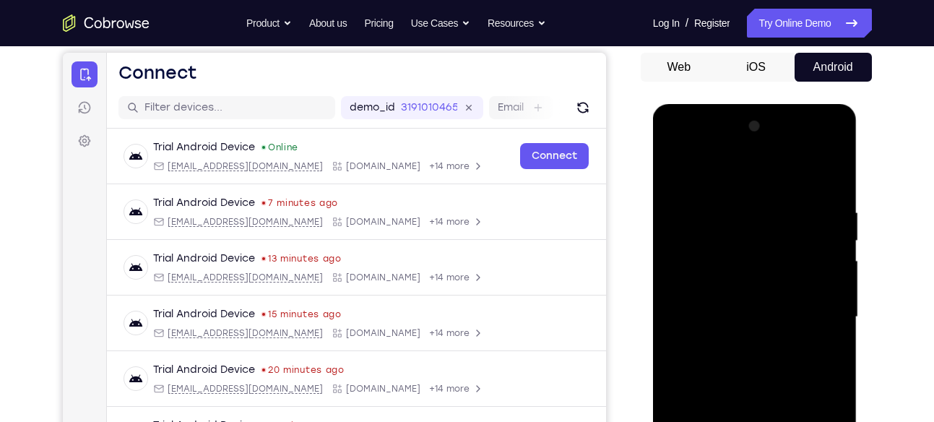
click at [680, 174] on div at bounding box center [755, 317] width 182 height 405
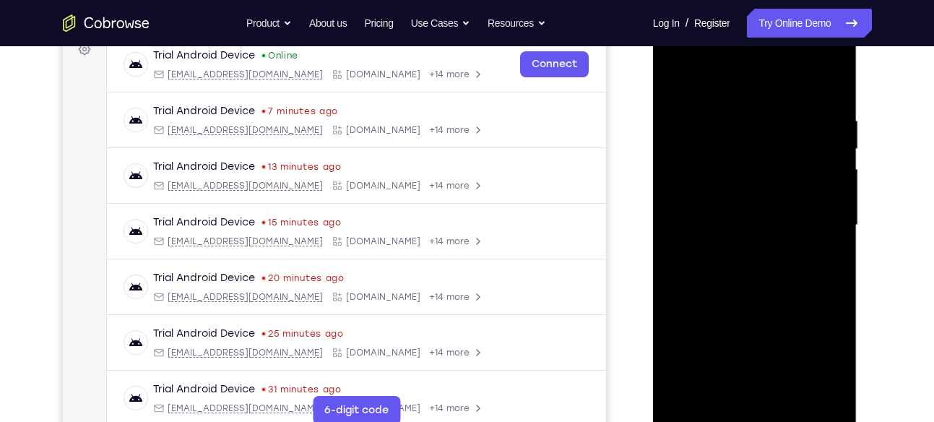
scroll to position [228, 0]
drag, startPoint x: 738, startPoint y: 304, endPoint x: 736, endPoint y: 168, distance: 135.2
click at [736, 168] on div at bounding box center [755, 224] width 182 height 405
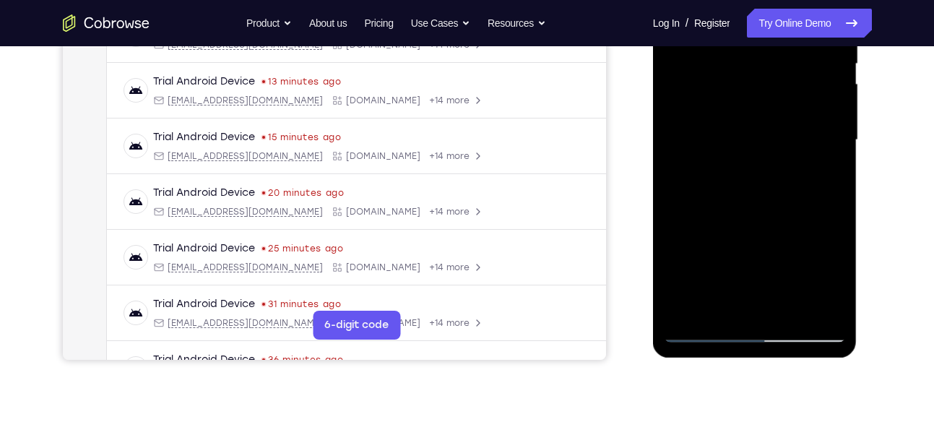
scroll to position [353, 0]
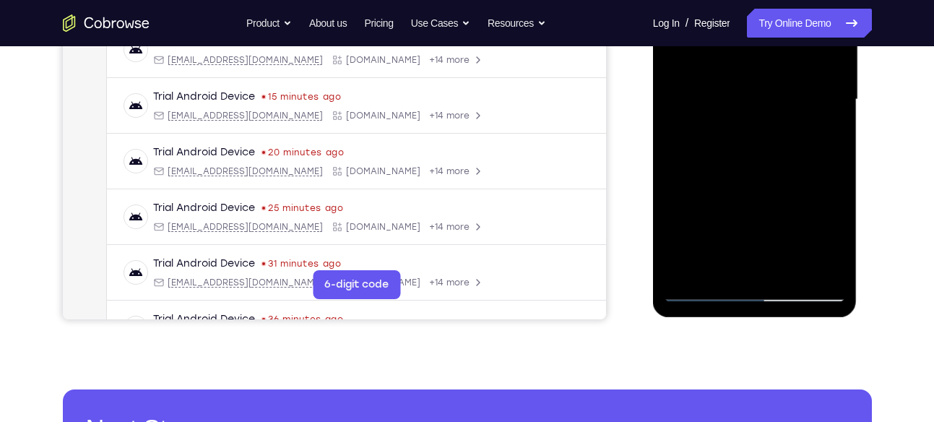
click at [692, 288] on div at bounding box center [755, 99] width 182 height 405
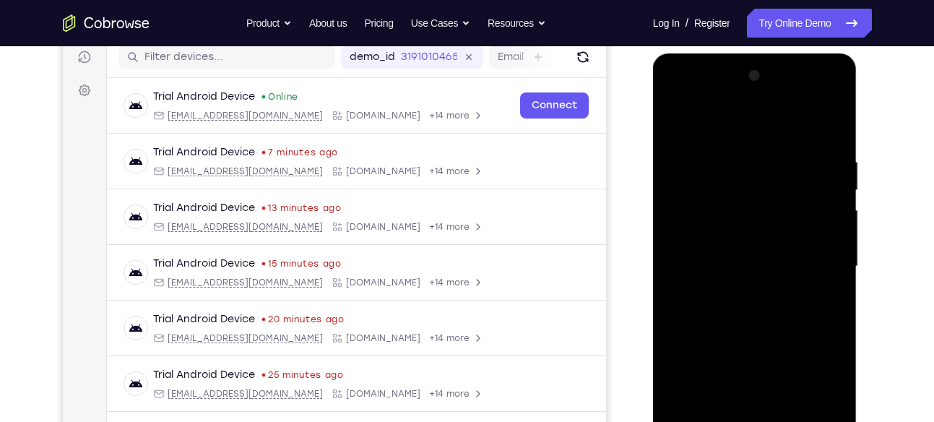
scroll to position [176, 0]
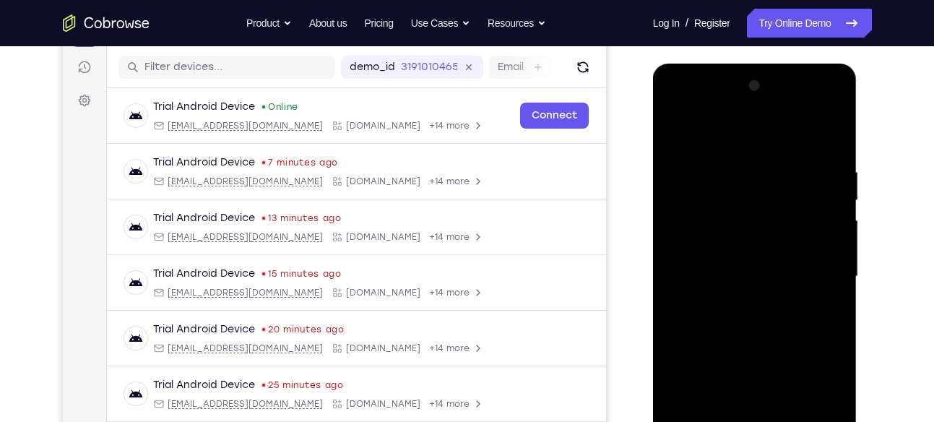
click at [679, 131] on div at bounding box center [755, 276] width 182 height 405
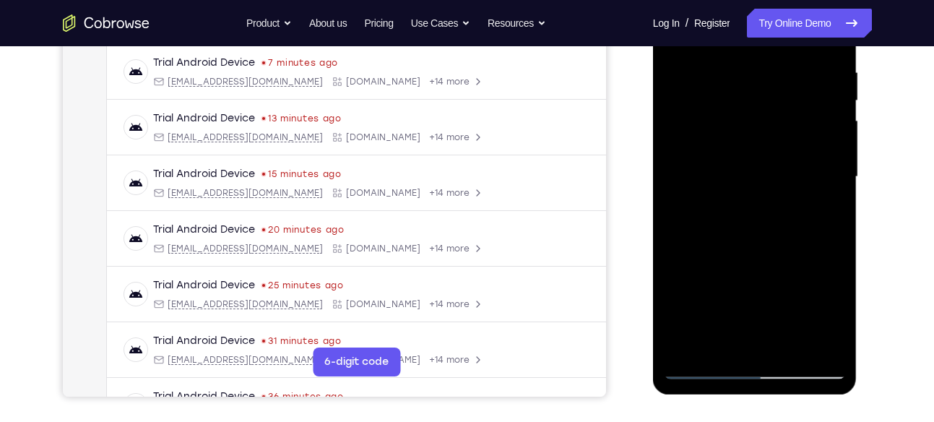
scroll to position [278, 0]
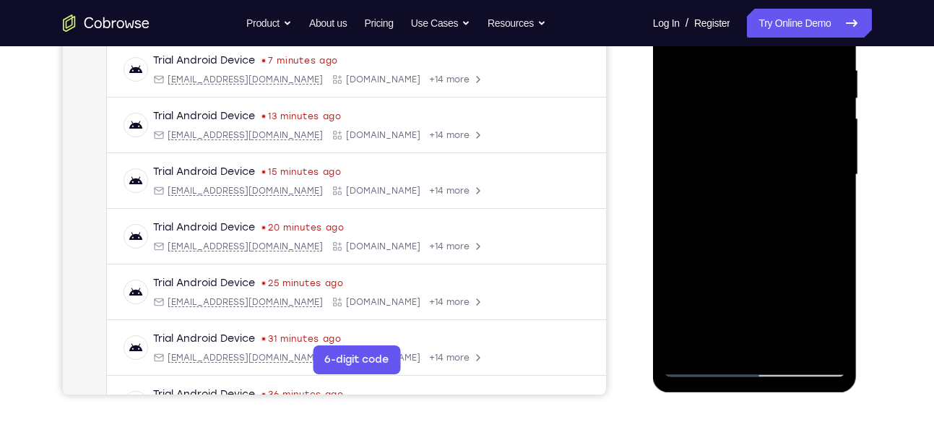
drag, startPoint x: 757, startPoint y: 184, endPoint x: 742, endPoint y: 353, distance: 169.0
click at [742, 353] on div at bounding box center [755, 175] width 182 height 405
click at [763, 209] on div at bounding box center [755, 175] width 182 height 405
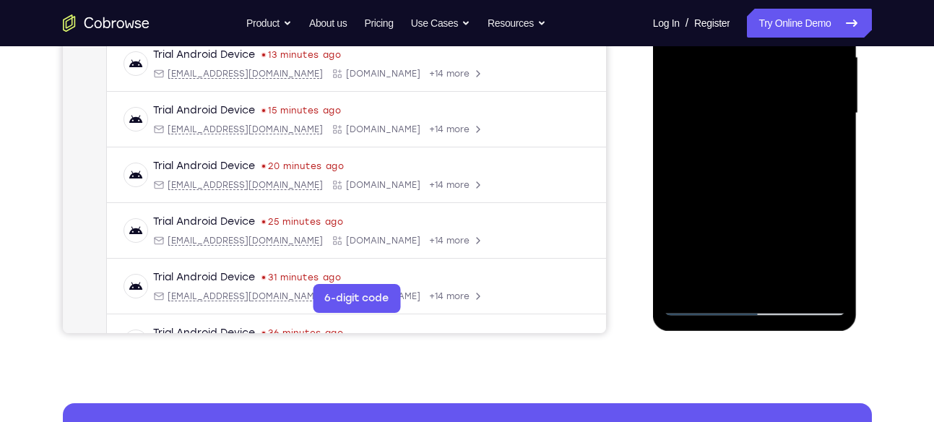
scroll to position [343, 0]
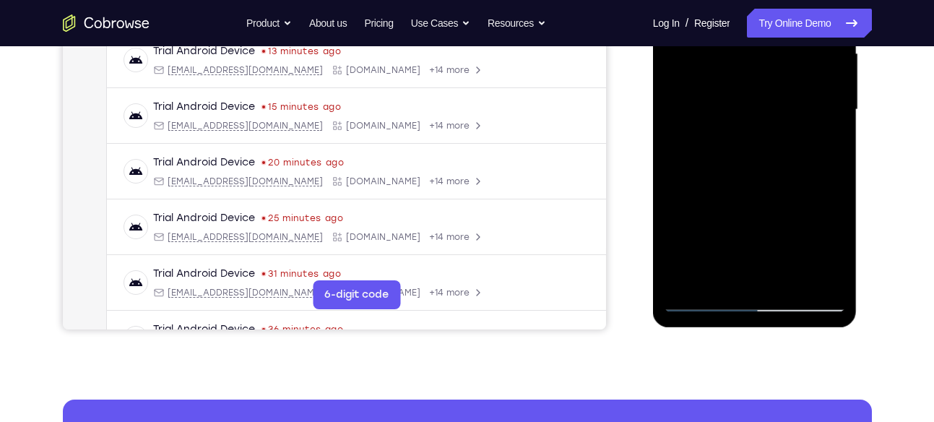
click at [740, 275] on div at bounding box center [755, 109] width 182 height 405
click at [720, 278] on div at bounding box center [755, 109] width 182 height 405
click at [671, 192] on div at bounding box center [755, 109] width 182 height 405
click at [825, 134] on div at bounding box center [755, 109] width 182 height 405
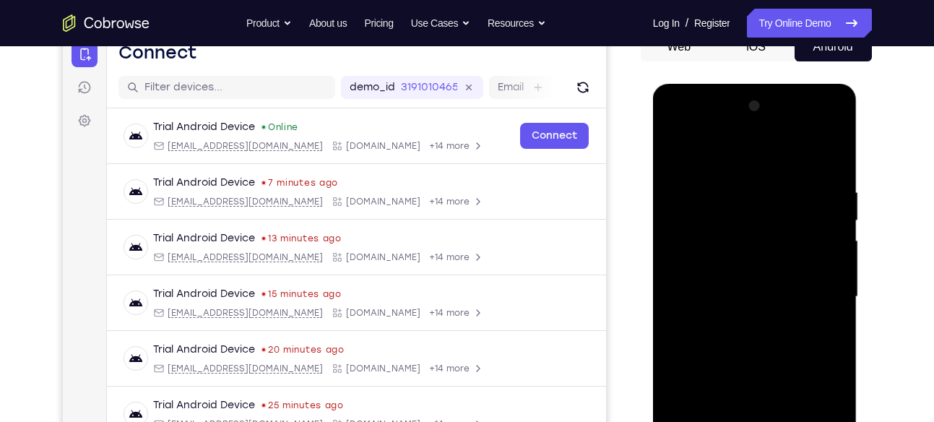
scroll to position [152, 0]
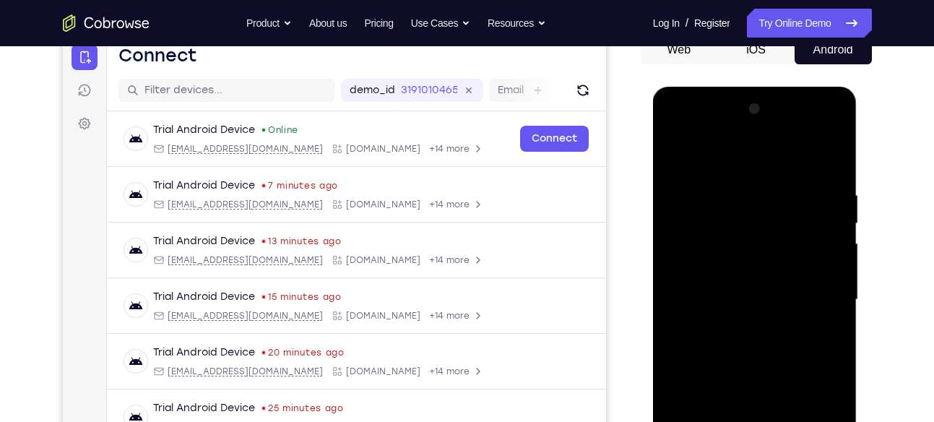
click at [676, 154] on div at bounding box center [755, 300] width 182 height 405
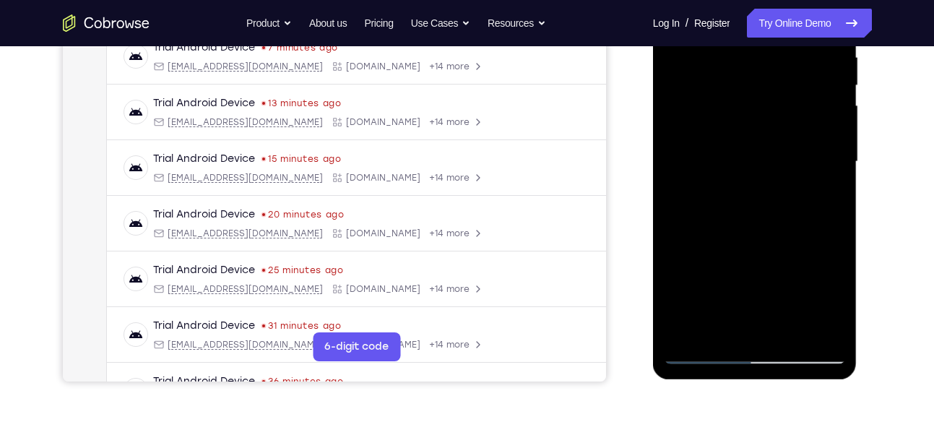
scroll to position [291, 0]
click at [697, 346] on div at bounding box center [755, 161] width 182 height 405
click at [697, 351] on div at bounding box center [755, 161] width 182 height 405
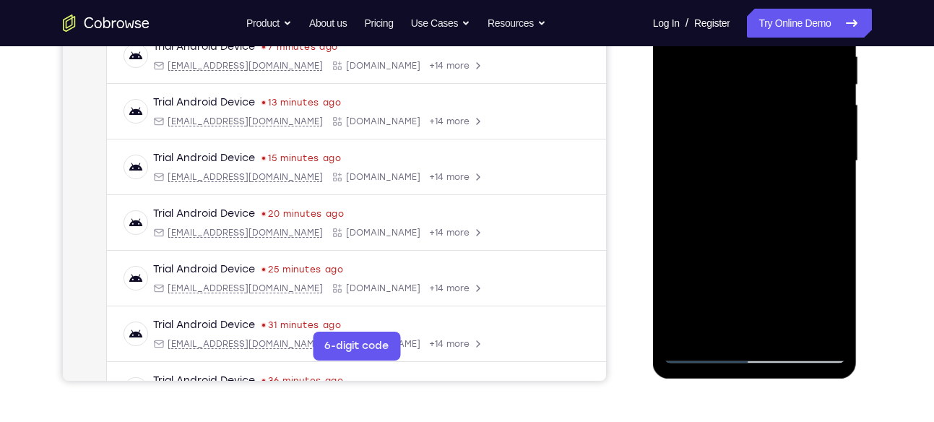
click at [697, 351] on div at bounding box center [755, 161] width 182 height 405
click at [741, 171] on div at bounding box center [755, 161] width 182 height 405
click at [735, 320] on div at bounding box center [755, 161] width 182 height 405
click at [825, 203] on div at bounding box center [755, 161] width 182 height 405
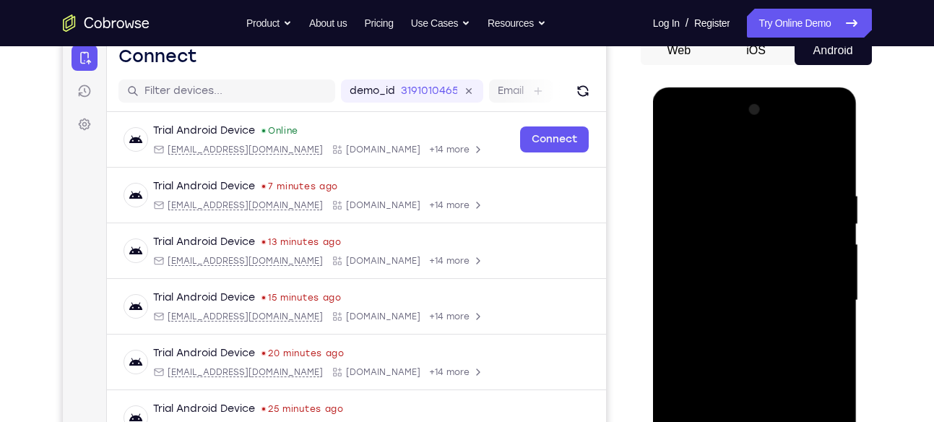
scroll to position [151, 0]
click at [675, 157] on div at bounding box center [755, 301] width 182 height 405
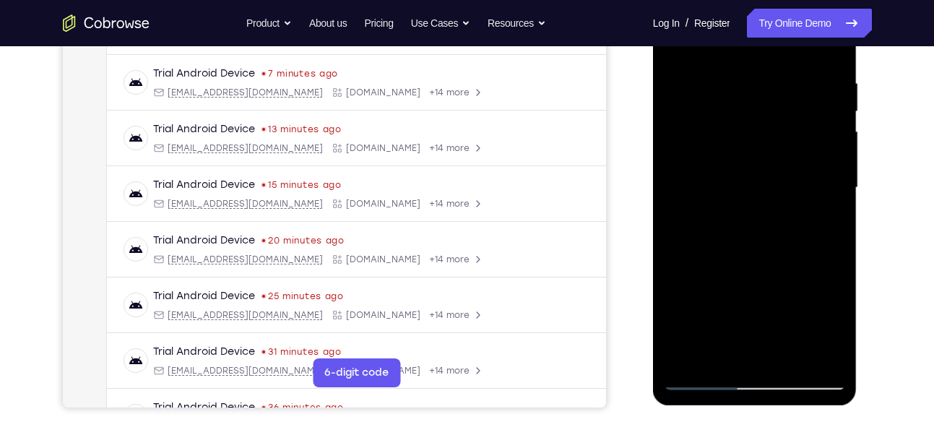
scroll to position [264, 0]
click at [744, 165] on div at bounding box center [755, 188] width 182 height 405
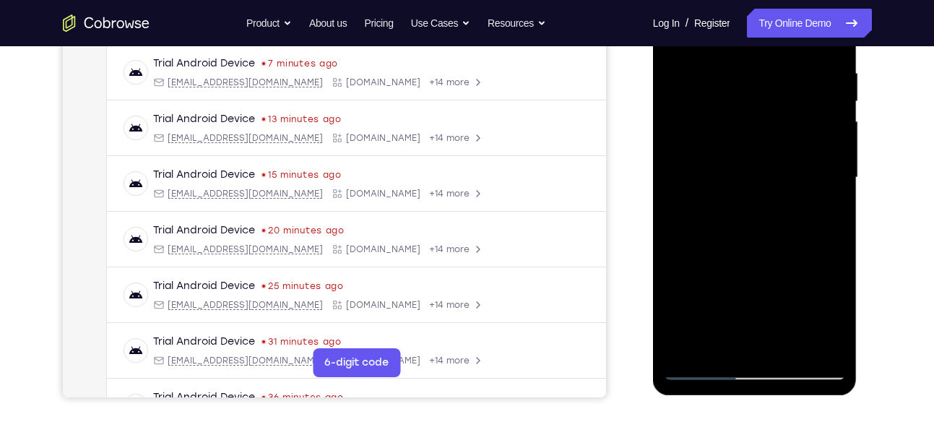
scroll to position [275, 0]
click at [710, 340] on div at bounding box center [755, 177] width 182 height 405
click at [833, 317] on div at bounding box center [755, 177] width 182 height 405
click at [725, 350] on div at bounding box center [755, 177] width 182 height 405
click at [829, 200] on div at bounding box center [755, 177] width 182 height 405
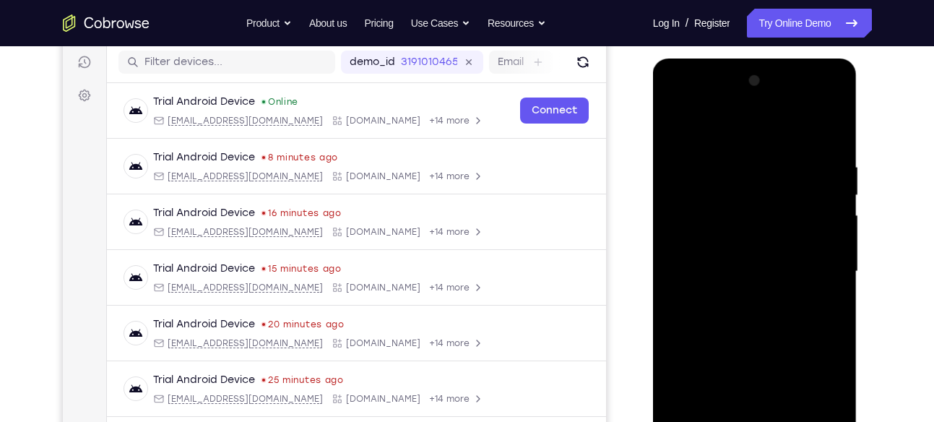
scroll to position [170, 0]
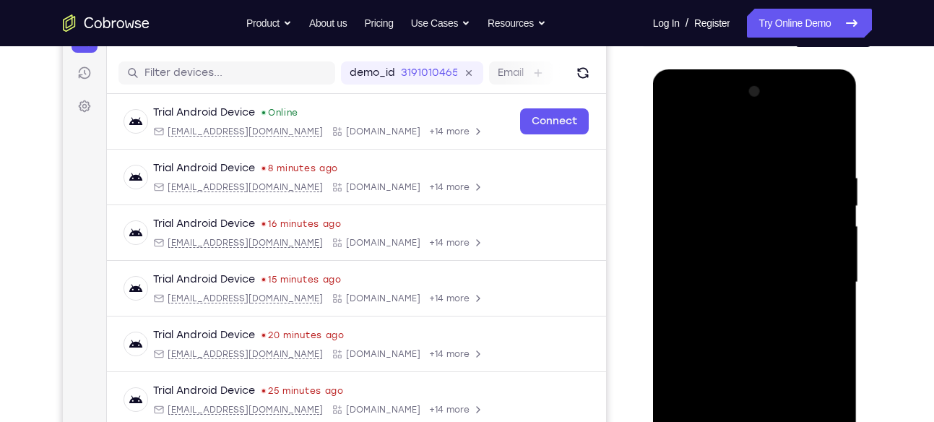
click at [683, 141] on div at bounding box center [755, 282] width 182 height 405
click at [731, 291] on div at bounding box center [755, 282] width 182 height 405
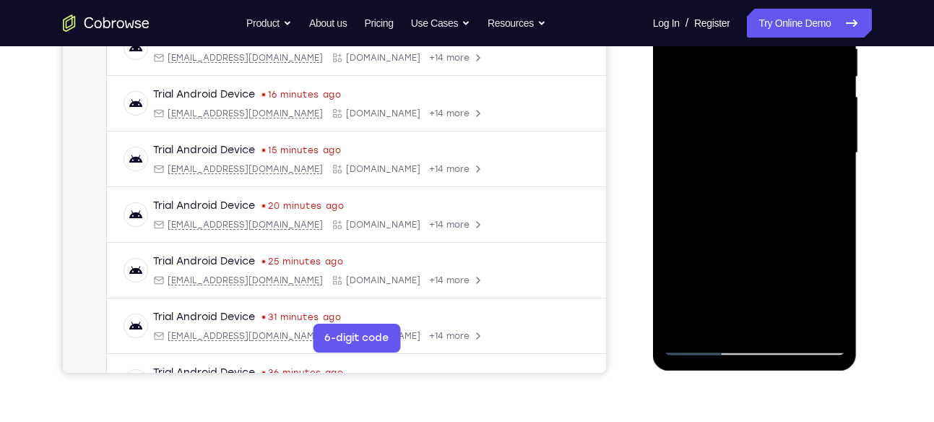
scroll to position [301, 0]
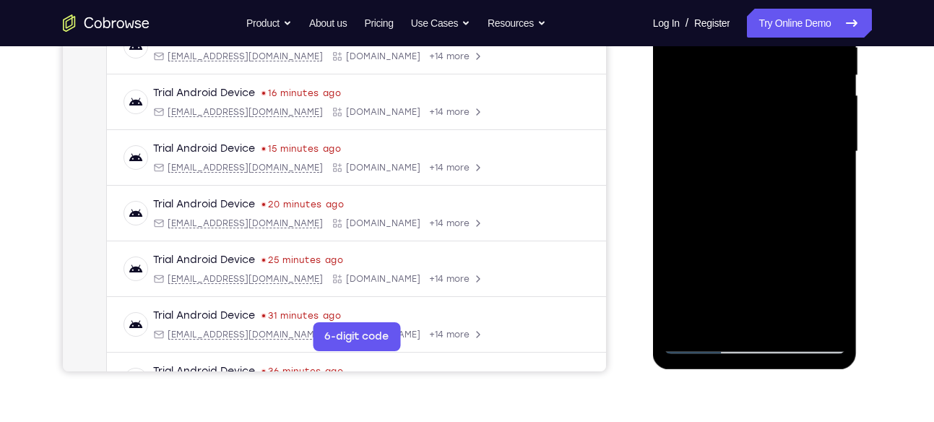
click at [720, 320] on div at bounding box center [755, 151] width 182 height 405
click at [825, 191] on div at bounding box center [755, 151] width 182 height 405
click at [814, 185] on div at bounding box center [755, 151] width 182 height 405
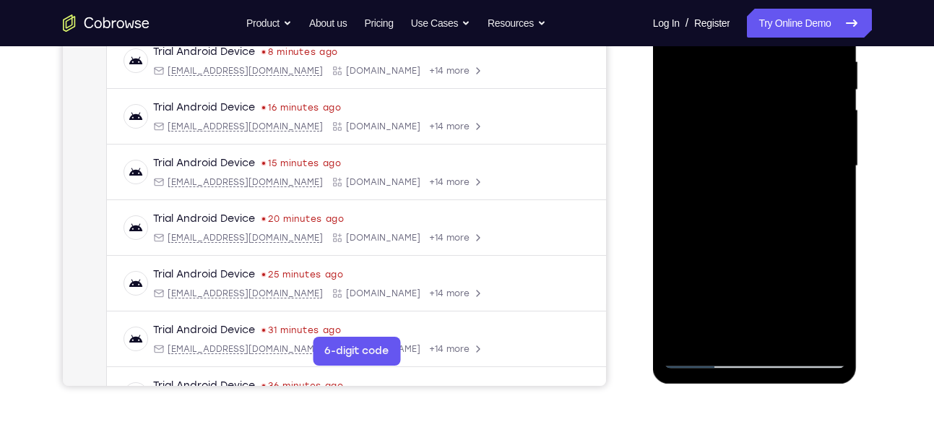
scroll to position [285, 0]
click at [826, 207] on div at bounding box center [755, 167] width 182 height 405
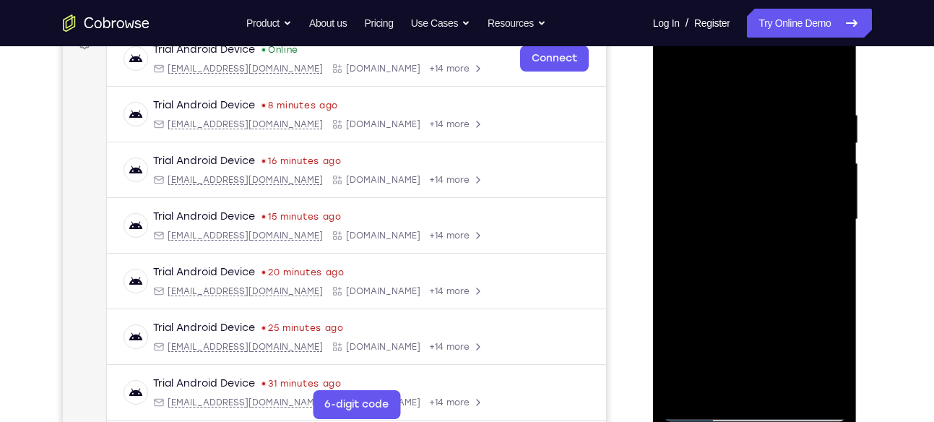
scroll to position [231, 0]
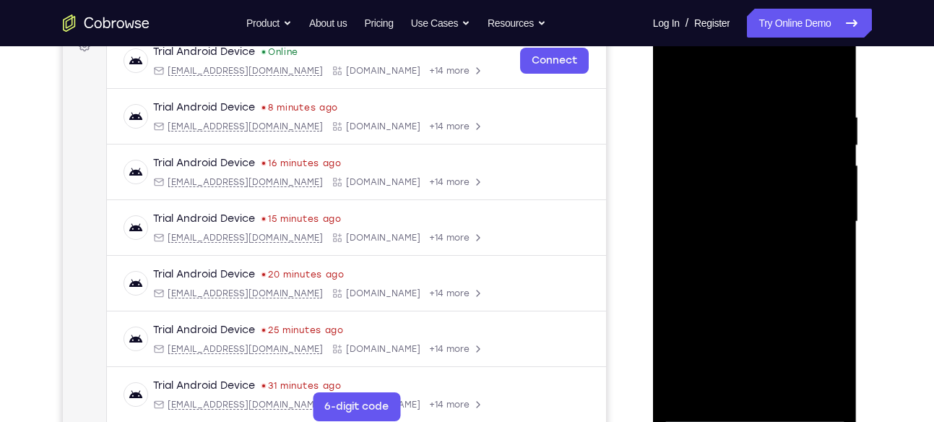
click at [678, 82] on div at bounding box center [755, 222] width 182 height 405
click at [749, 226] on div at bounding box center [755, 222] width 182 height 405
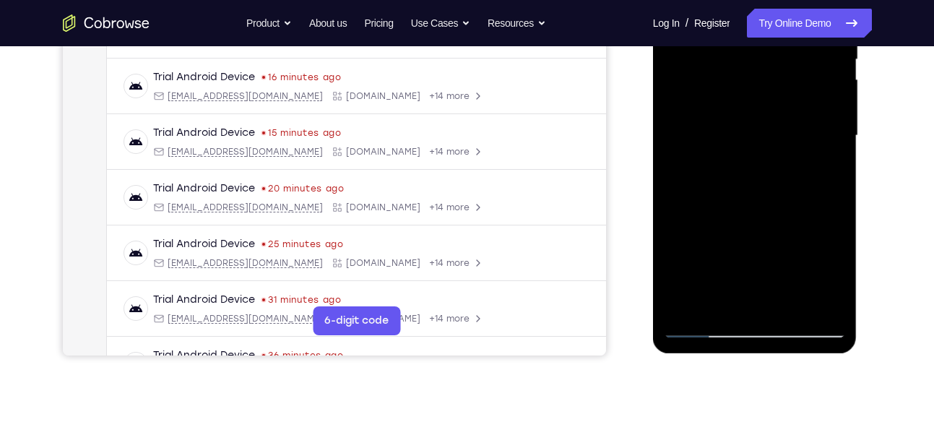
scroll to position [330, 0]
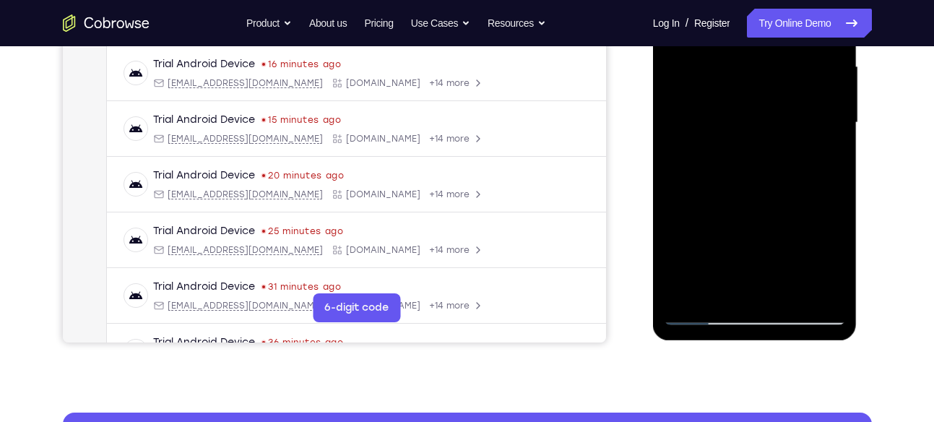
click at [781, 262] on div at bounding box center [755, 123] width 182 height 405
click at [739, 257] on div at bounding box center [755, 123] width 182 height 405
click at [721, 186] on div at bounding box center [755, 123] width 182 height 405
click at [693, 160] on div at bounding box center [755, 123] width 182 height 405
click at [836, 265] on div at bounding box center [755, 123] width 182 height 405
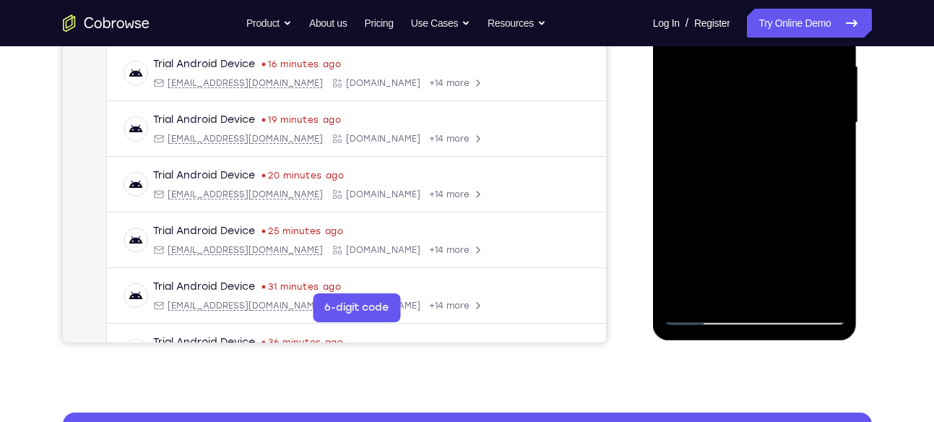
click at [775, 265] on div at bounding box center [755, 123] width 182 height 405
click at [825, 155] on div at bounding box center [755, 123] width 182 height 405
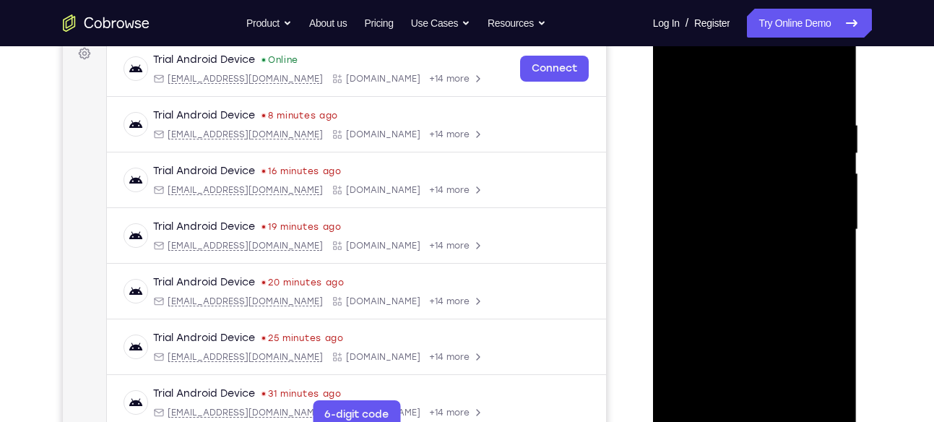
scroll to position [215, 0]
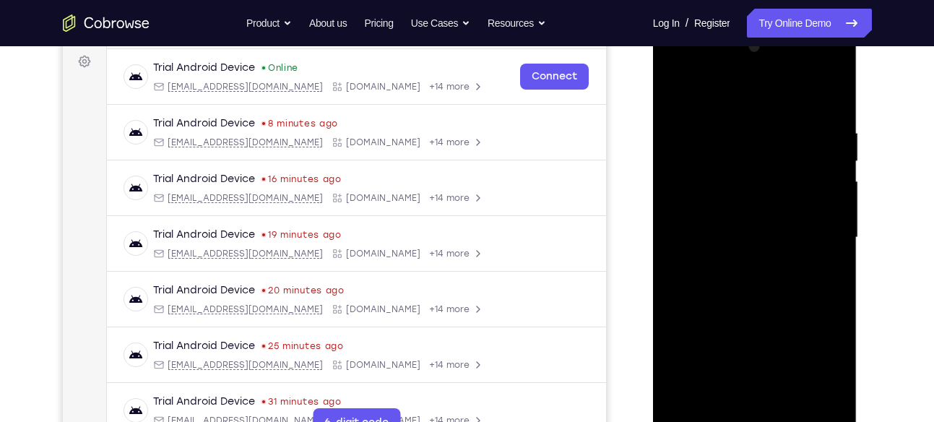
click at [676, 95] on div at bounding box center [755, 237] width 182 height 405
click at [739, 215] on div at bounding box center [755, 237] width 182 height 405
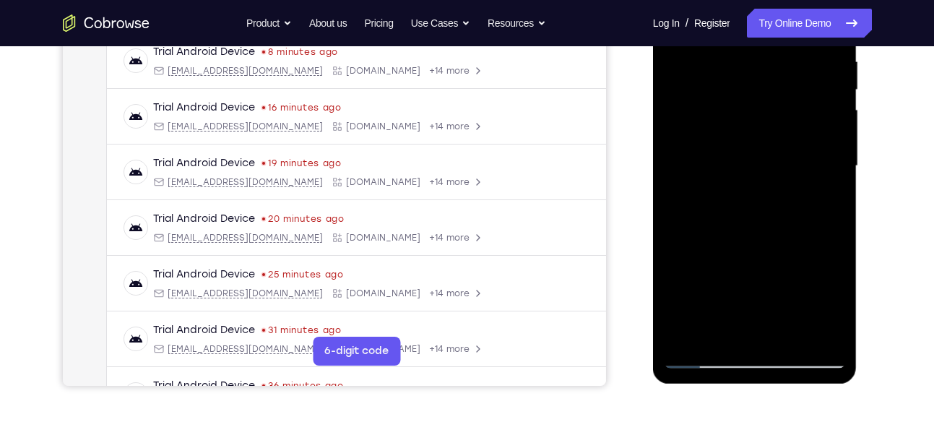
scroll to position [287, 0]
click at [719, 328] on div at bounding box center [755, 165] width 182 height 405
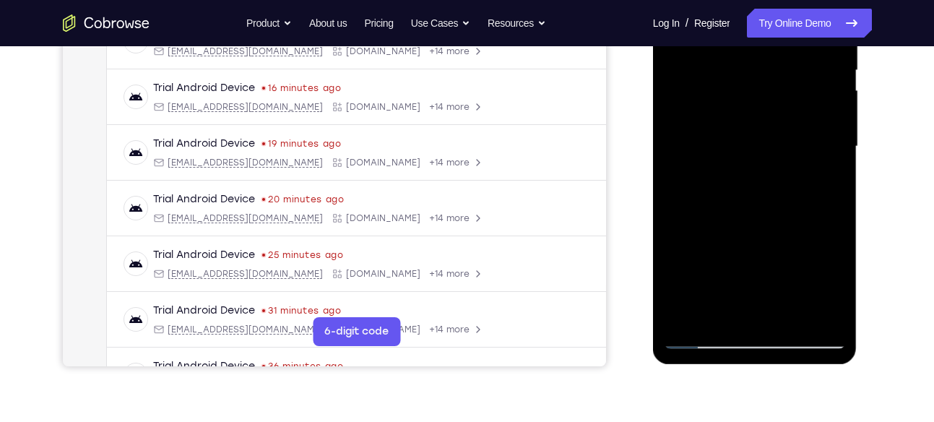
scroll to position [306, 0]
click at [820, 179] on div at bounding box center [755, 146] width 182 height 405
click at [831, 180] on div at bounding box center [755, 146] width 182 height 405
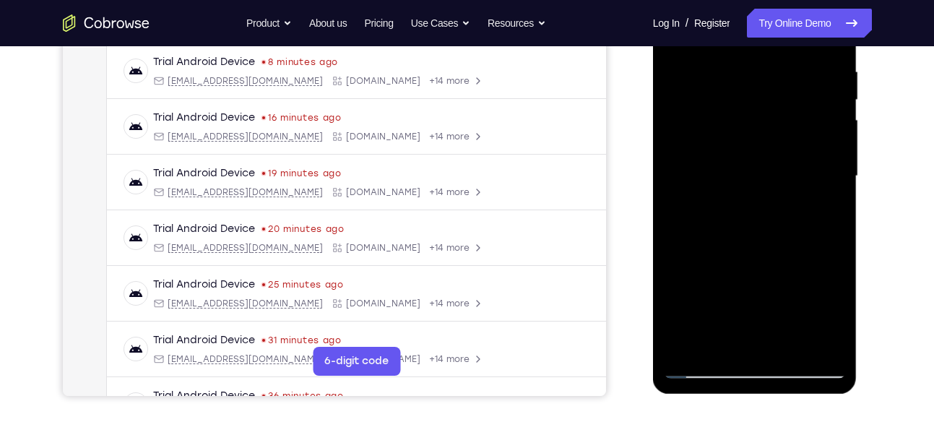
scroll to position [173, 0]
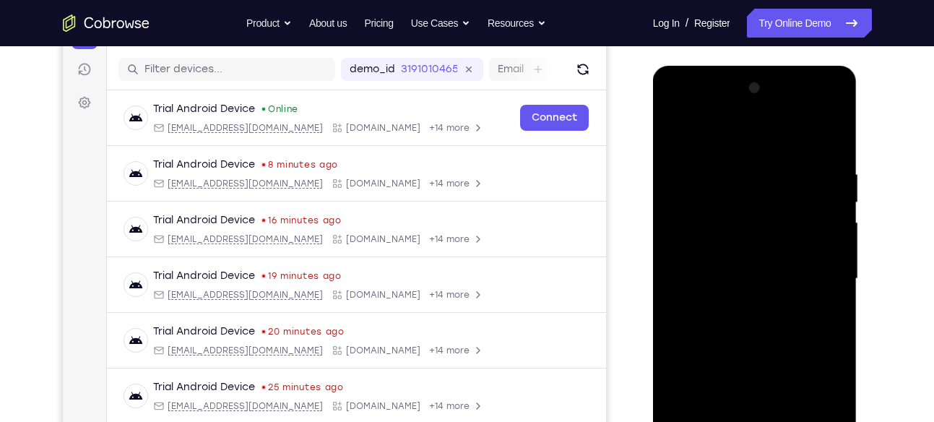
click at [670, 129] on div at bounding box center [755, 279] width 182 height 405
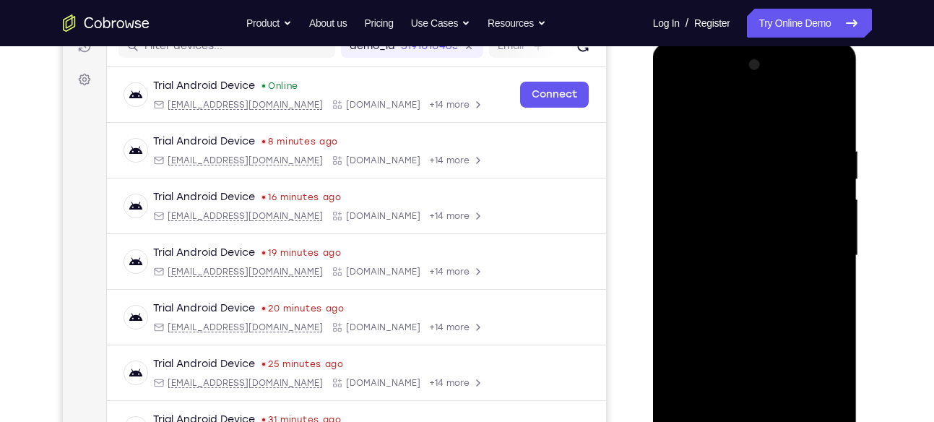
scroll to position [225, 0]
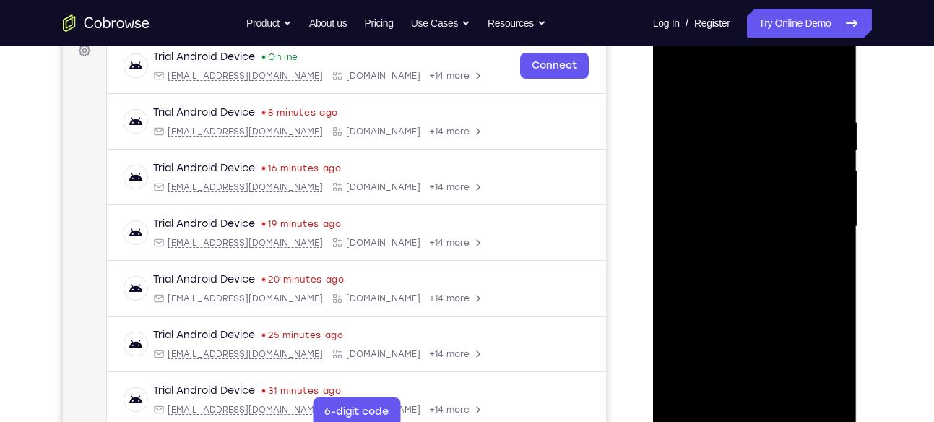
click at [736, 230] on div at bounding box center [755, 227] width 182 height 405
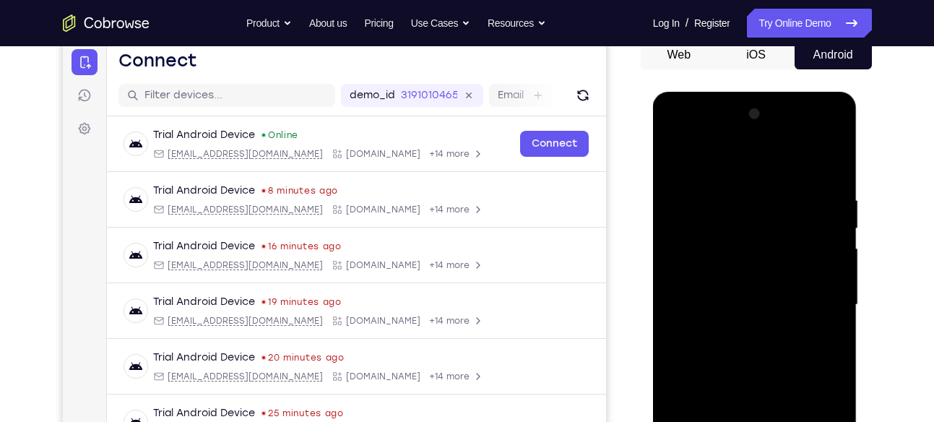
scroll to position [117, 0]
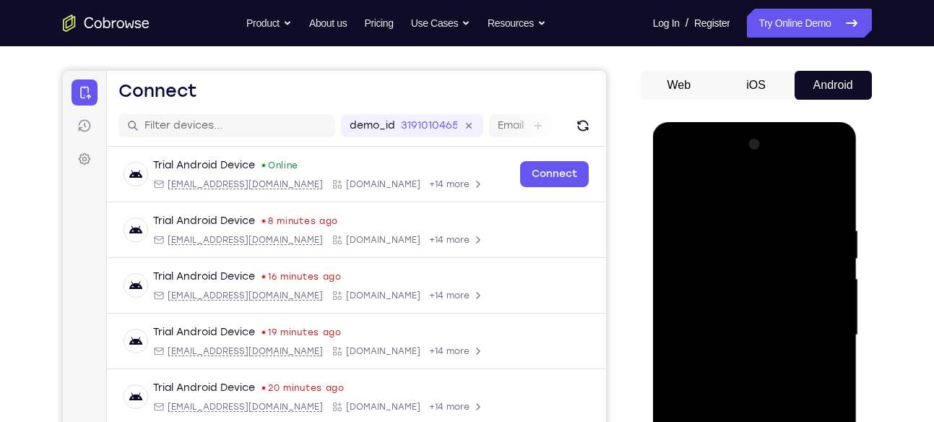
click at [682, 188] on div at bounding box center [755, 335] width 182 height 405
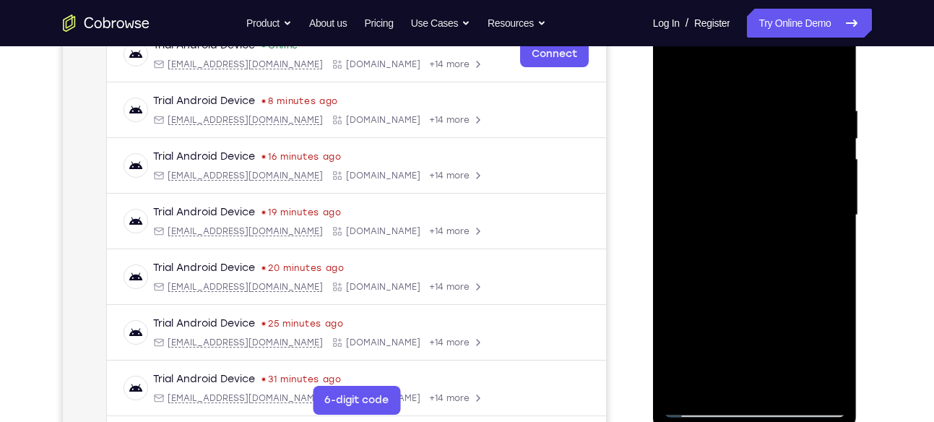
scroll to position [239, 0]
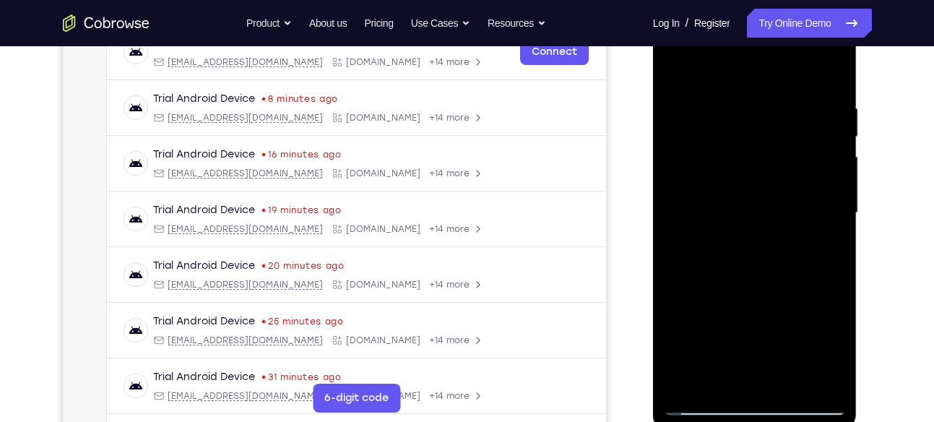
click at [733, 221] on div at bounding box center [755, 213] width 182 height 405
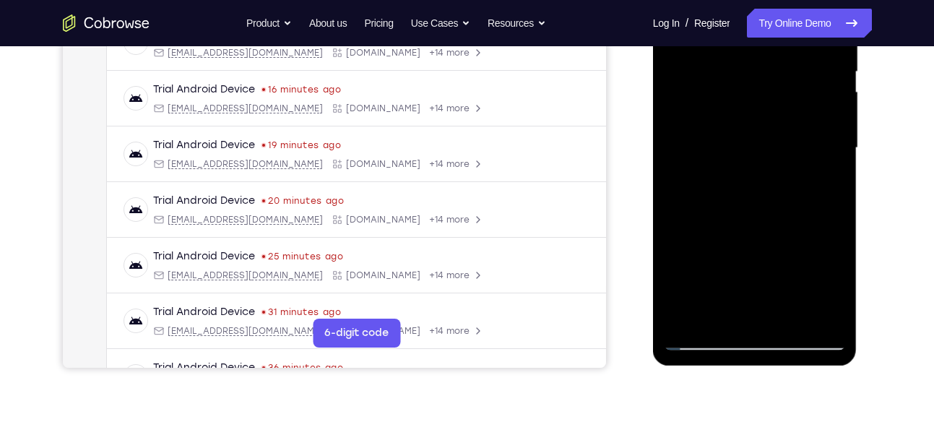
scroll to position [306, 0]
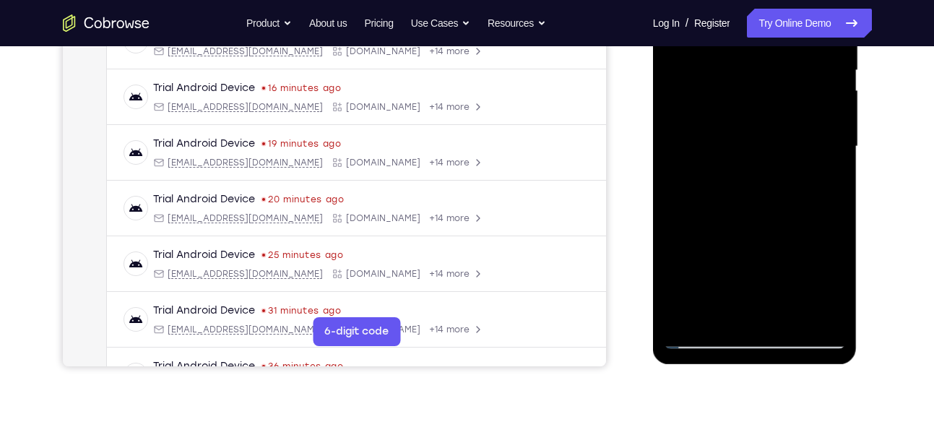
click at [718, 306] on div at bounding box center [755, 146] width 182 height 405
click at [823, 182] on div at bounding box center [755, 146] width 182 height 405
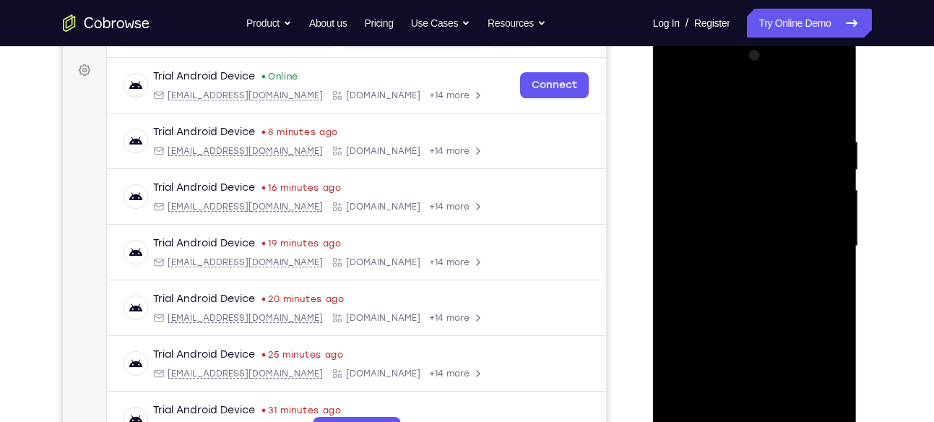
scroll to position [204, 0]
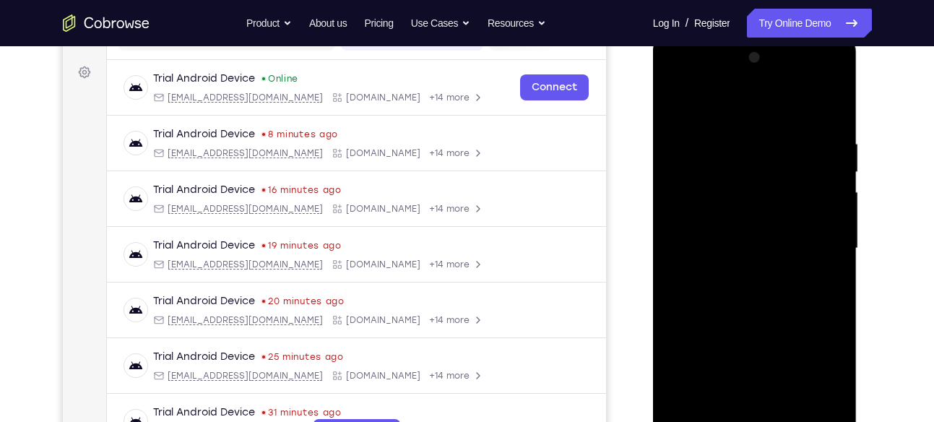
click at [682, 105] on div at bounding box center [755, 248] width 182 height 405
click at [749, 236] on div at bounding box center [755, 248] width 182 height 405
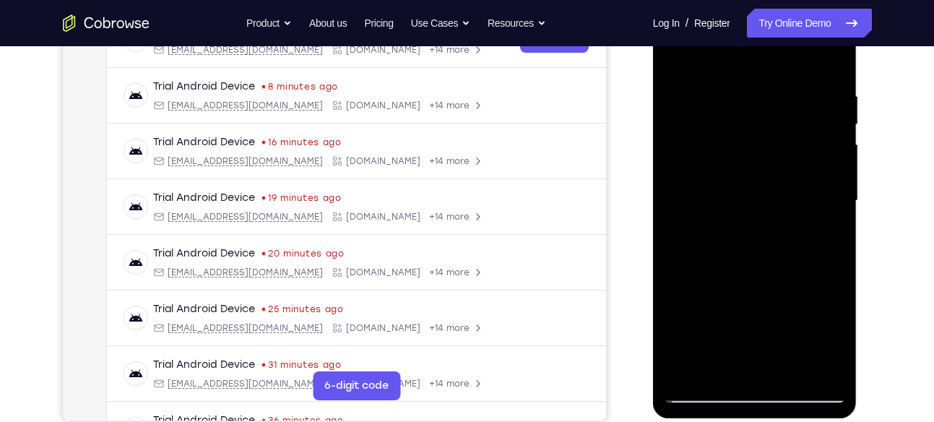
scroll to position [287, 0]
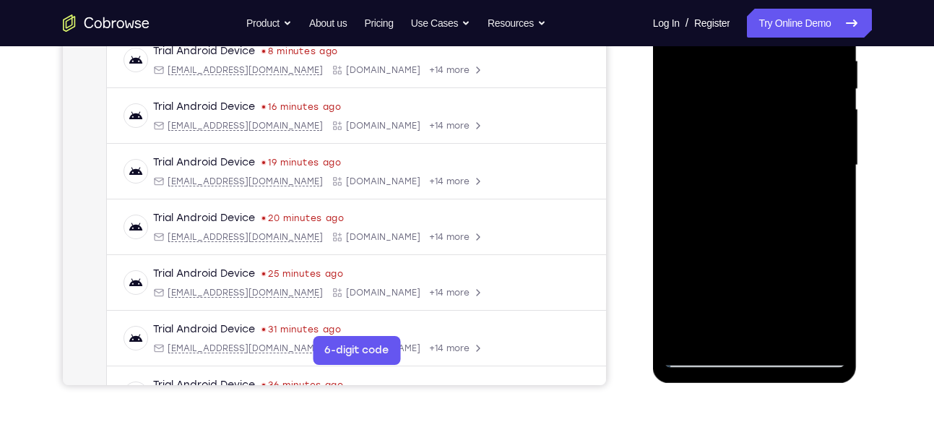
click at [823, 200] on div at bounding box center [755, 165] width 182 height 405
click at [718, 333] on div at bounding box center [755, 165] width 182 height 405
click at [683, 247] on div at bounding box center [755, 165] width 182 height 405
click at [826, 190] on div at bounding box center [755, 165] width 182 height 405
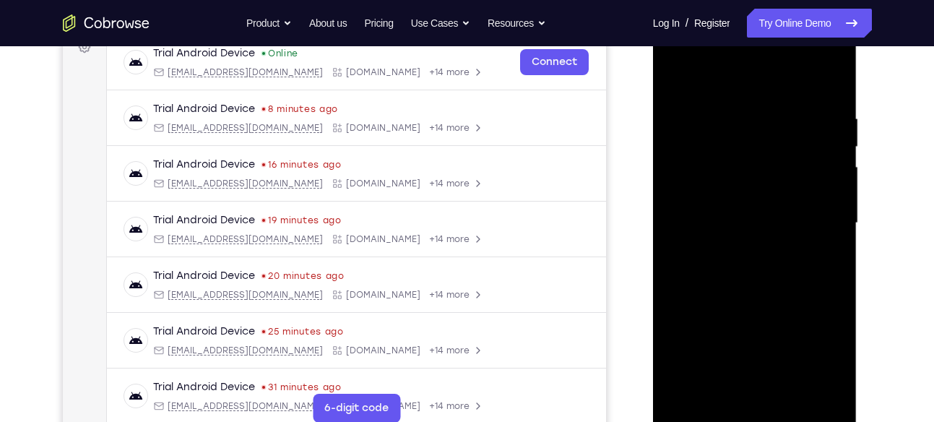
scroll to position [228, 0]
click at [671, 77] on div at bounding box center [755, 224] width 182 height 405
click at [752, 208] on div at bounding box center [755, 224] width 182 height 405
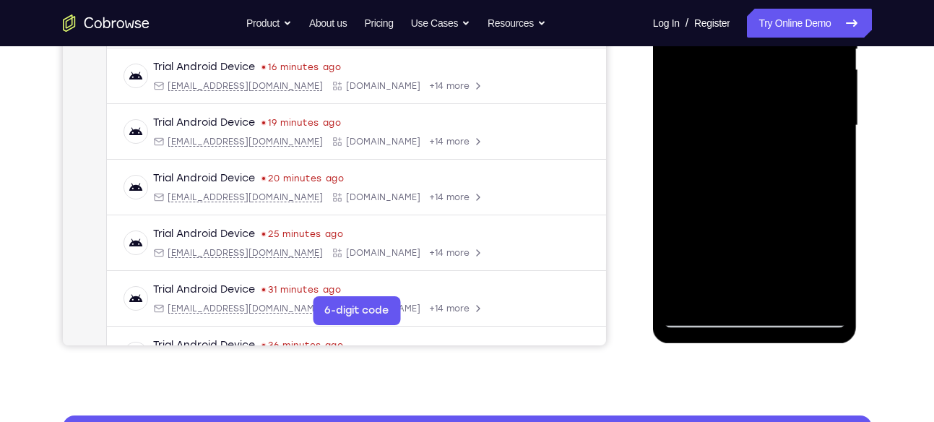
scroll to position [327, 0]
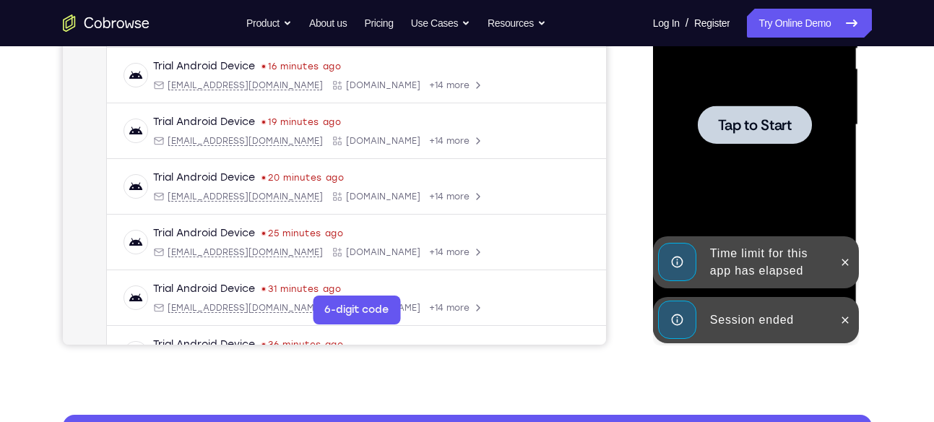
click at [722, 236] on div "Time limit for this app has elapsed" at bounding box center [744, 262] width 179 height 52
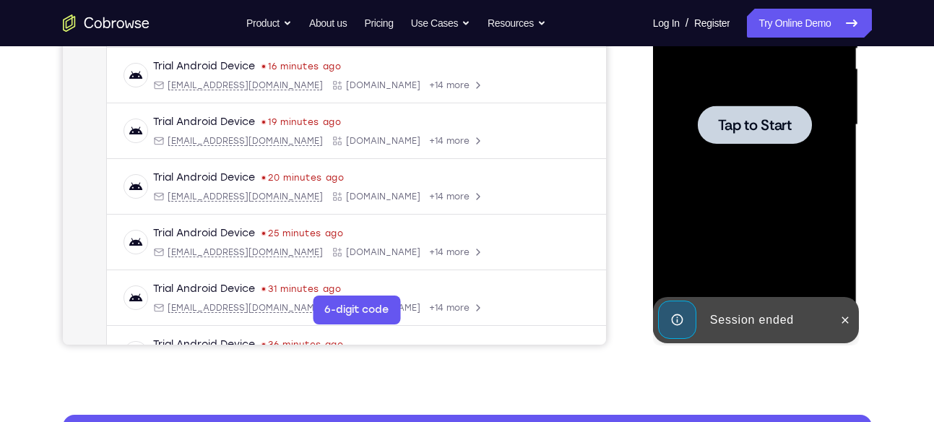
click at [730, 215] on div at bounding box center [755, 125] width 182 height 405
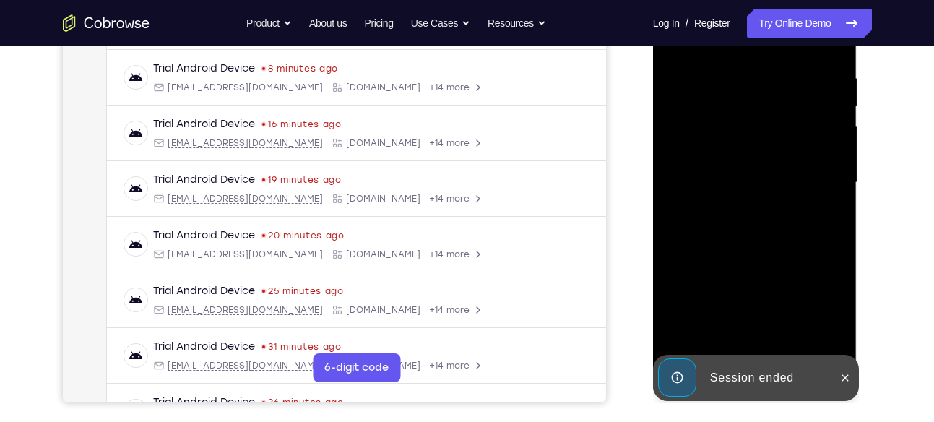
scroll to position [322, 0]
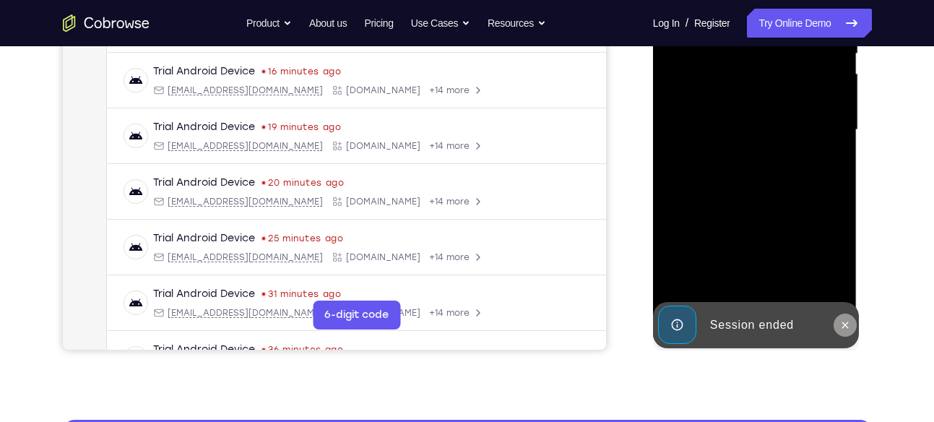
click at [836, 319] on button at bounding box center [845, 325] width 23 height 23
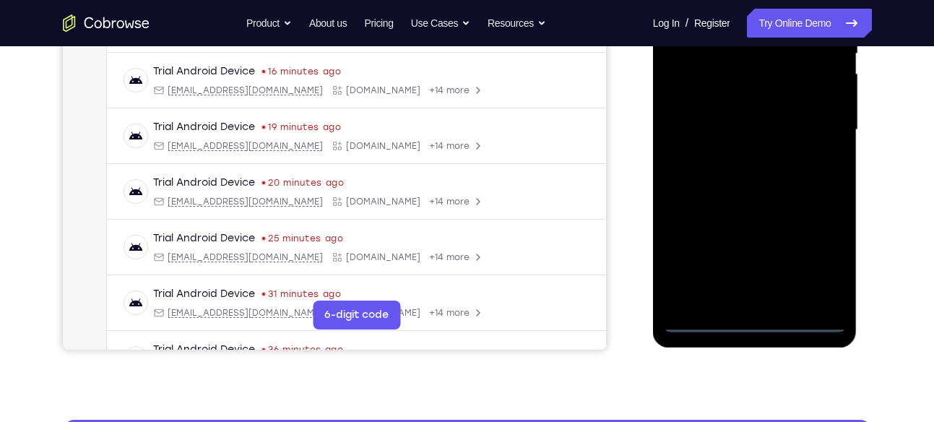
click at [759, 323] on div at bounding box center [755, 130] width 182 height 405
click at [820, 263] on div at bounding box center [755, 130] width 182 height 405
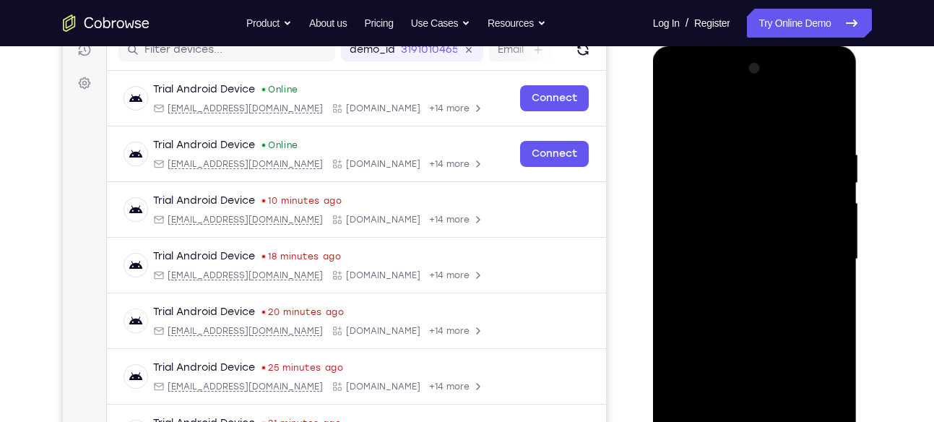
scroll to position [181, 0]
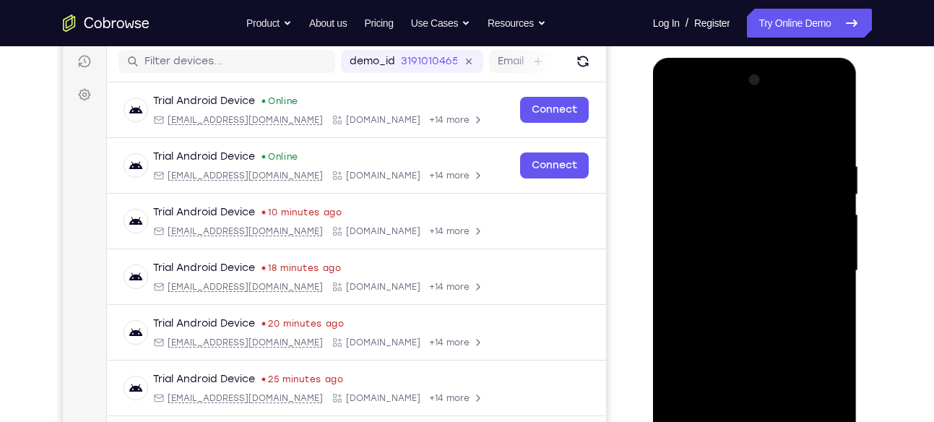
click at [742, 138] on div at bounding box center [755, 271] width 182 height 405
click at [827, 272] on div at bounding box center [755, 271] width 182 height 405
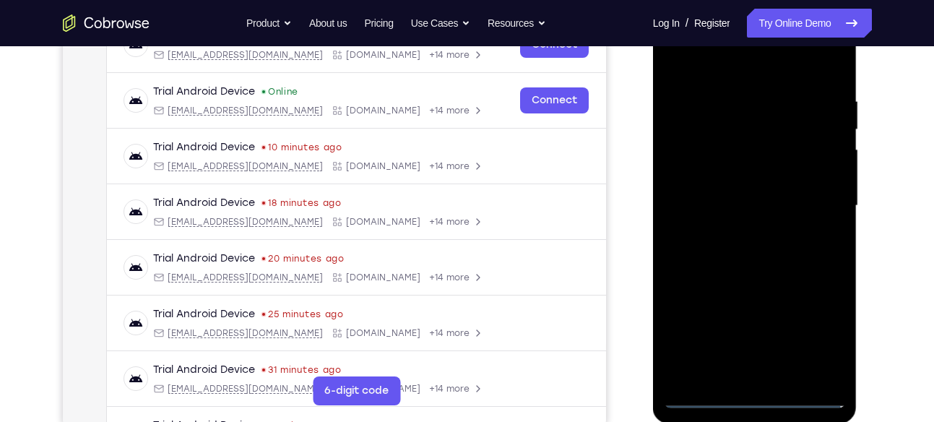
scroll to position [297, 0]
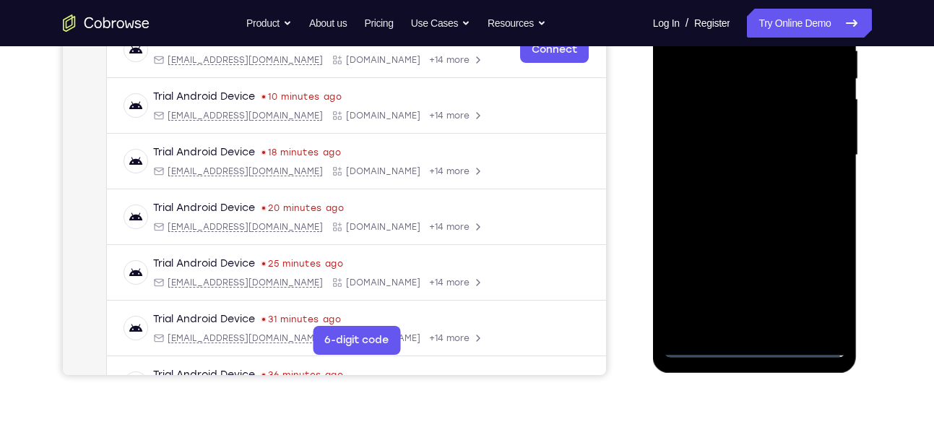
click at [739, 324] on div at bounding box center [755, 155] width 182 height 405
click at [752, 137] on div at bounding box center [755, 155] width 182 height 405
click at [750, 135] on div at bounding box center [755, 155] width 182 height 405
click at [728, 152] on div at bounding box center [755, 155] width 182 height 405
click at [747, 199] on div at bounding box center [755, 155] width 182 height 405
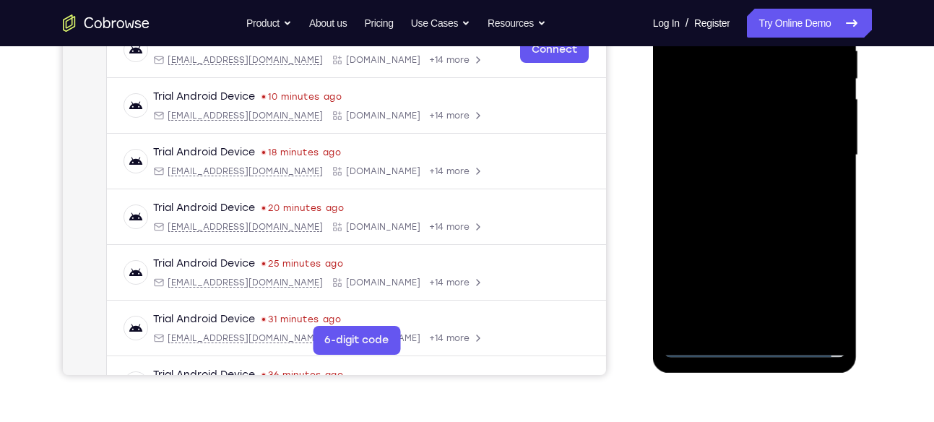
click at [747, 199] on div at bounding box center [755, 155] width 182 height 405
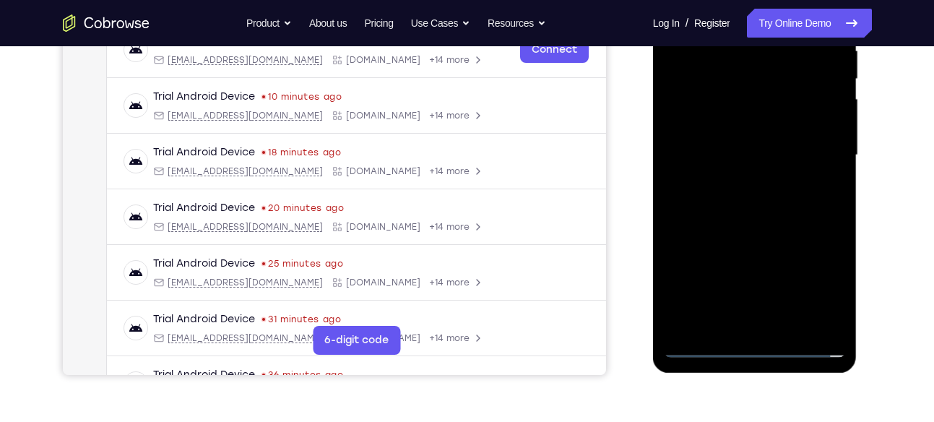
click at [747, 199] on div at bounding box center [755, 155] width 182 height 405
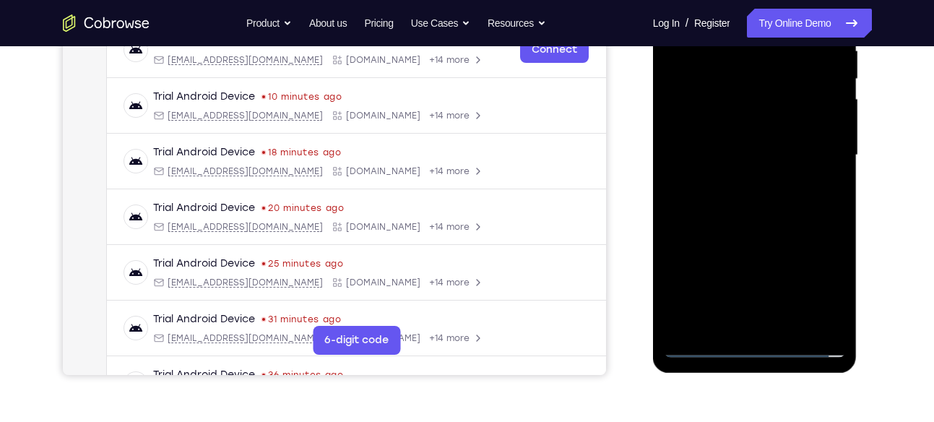
click at [747, 199] on div at bounding box center [755, 155] width 182 height 405
click at [770, 227] on div at bounding box center [755, 155] width 182 height 405
click at [799, 327] on div at bounding box center [755, 155] width 182 height 405
click at [763, 226] on div at bounding box center [755, 155] width 182 height 405
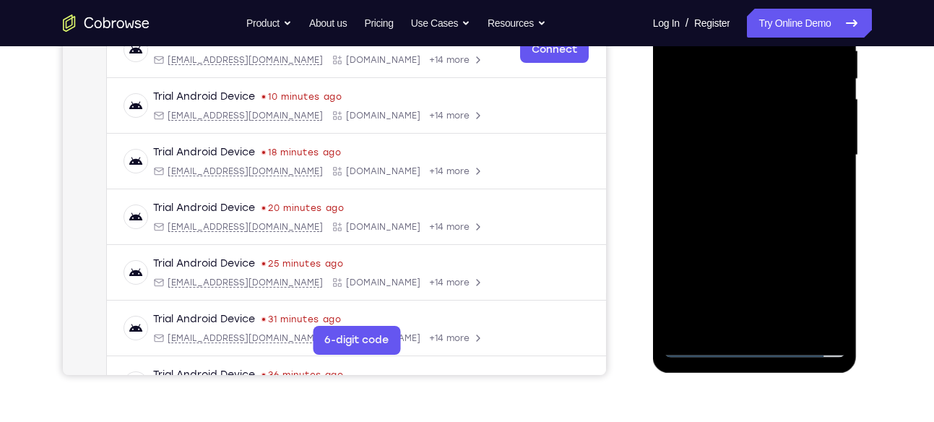
click at [793, 134] on div at bounding box center [755, 155] width 182 height 405
click at [739, 318] on div at bounding box center [755, 155] width 182 height 405
click at [838, 294] on div at bounding box center [755, 155] width 182 height 405
click at [826, 197] on div at bounding box center [755, 155] width 182 height 405
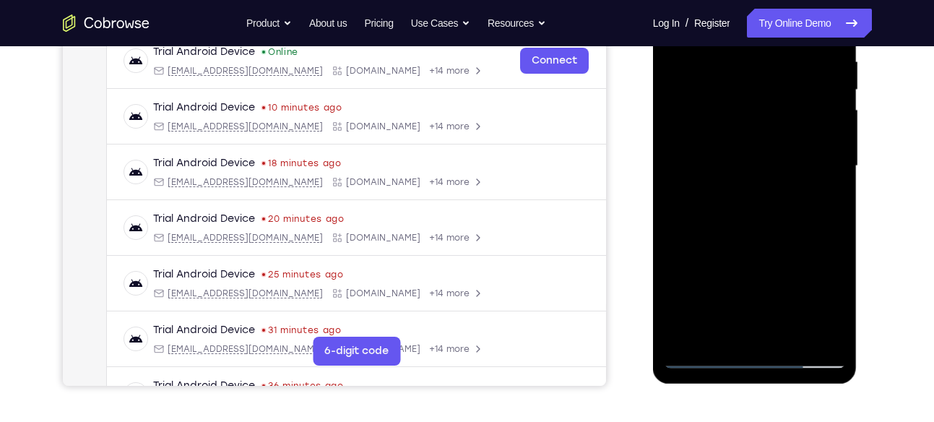
scroll to position [287, 0]
click at [718, 328] on div at bounding box center [755, 165] width 182 height 405
click at [795, 248] on div at bounding box center [755, 165] width 182 height 405
click at [830, 186] on div at bounding box center [755, 165] width 182 height 405
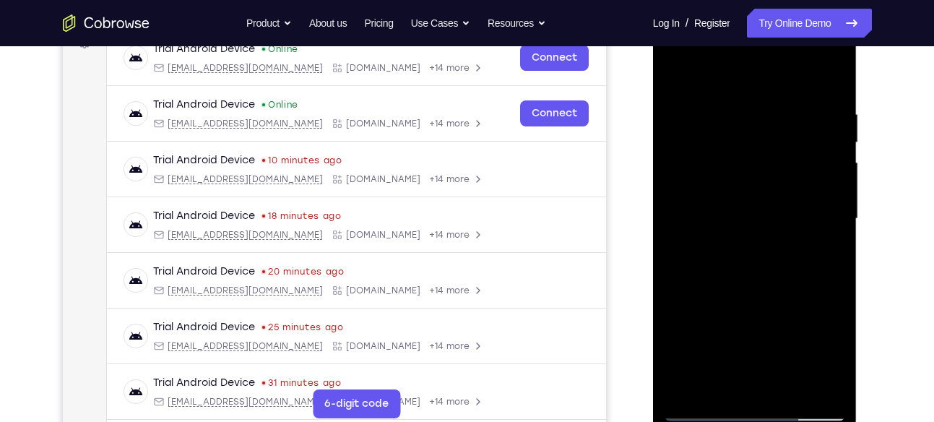
scroll to position [220, 0]
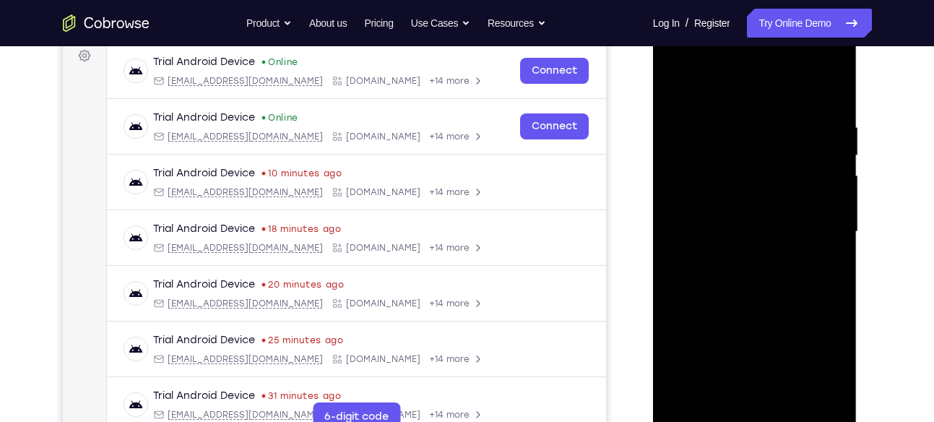
click at [679, 94] on div at bounding box center [755, 232] width 182 height 405
click at [724, 236] on div at bounding box center [755, 232] width 182 height 405
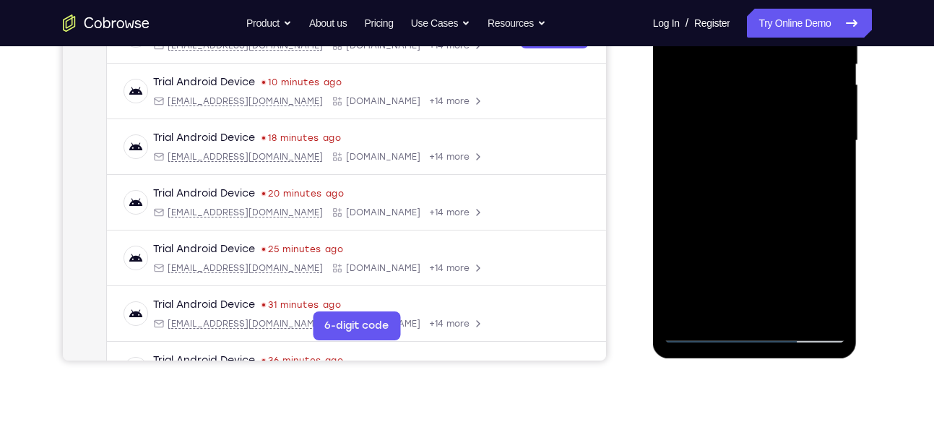
scroll to position [312, 0]
click at [705, 299] on div at bounding box center [755, 140] width 182 height 405
click at [833, 280] on div at bounding box center [755, 140] width 182 height 405
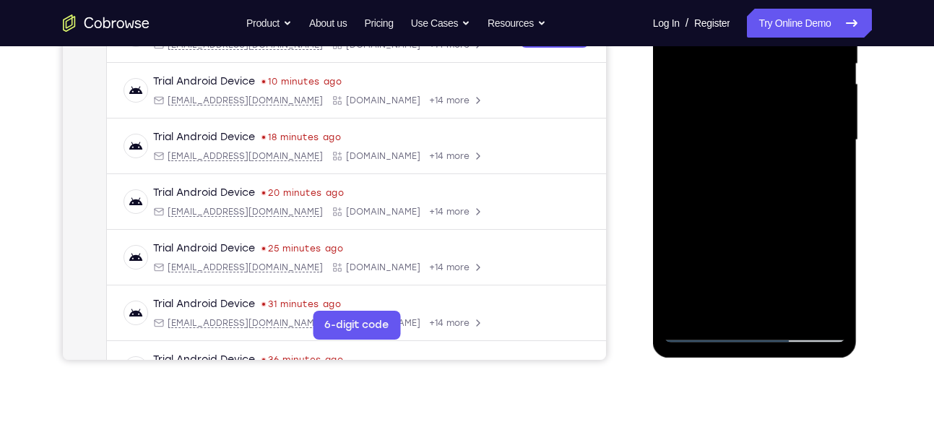
click at [829, 176] on div at bounding box center [755, 140] width 182 height 405
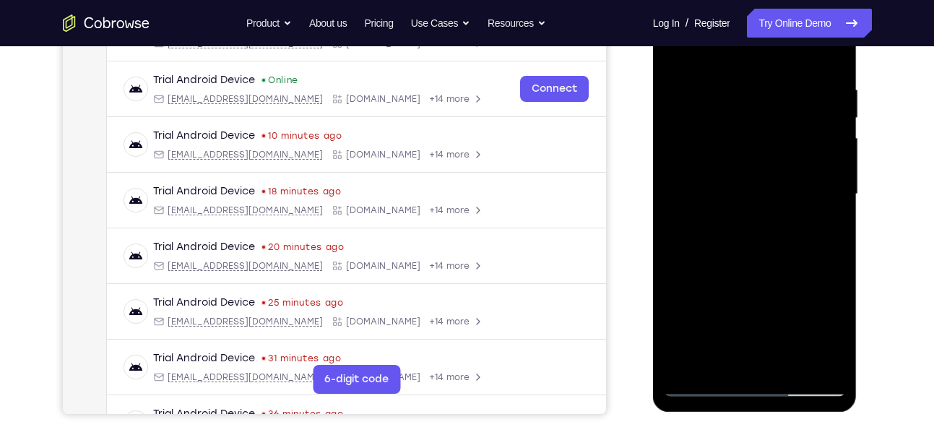
scroll to position [257, 0]
click at [676, 53] on div at bounding box center [755, 195] width 182 height 405
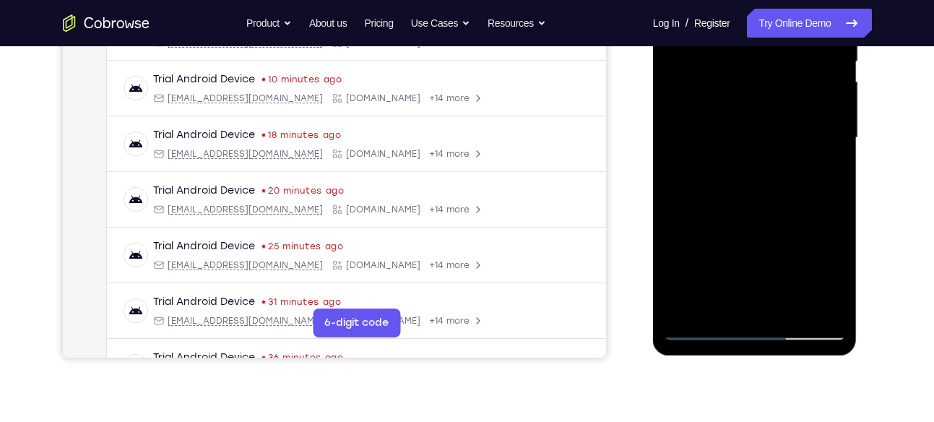
scroll to position [305, 0]
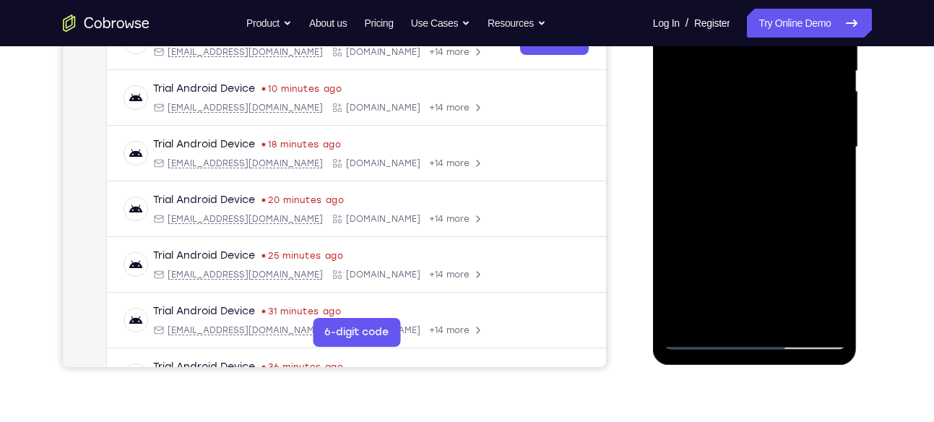
click at [697, 336] on div at bounding box center [755, 147] width 182 height 405
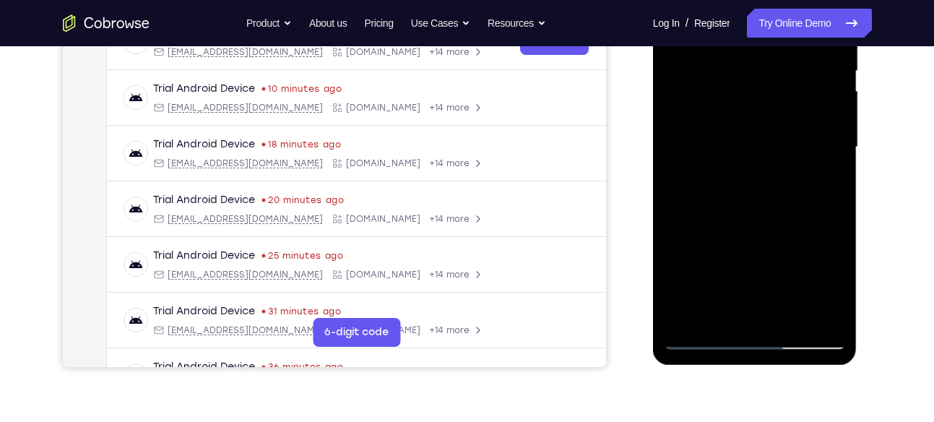
click at [697, 336] on div at bounding box center [755, 147] width 182 height 405
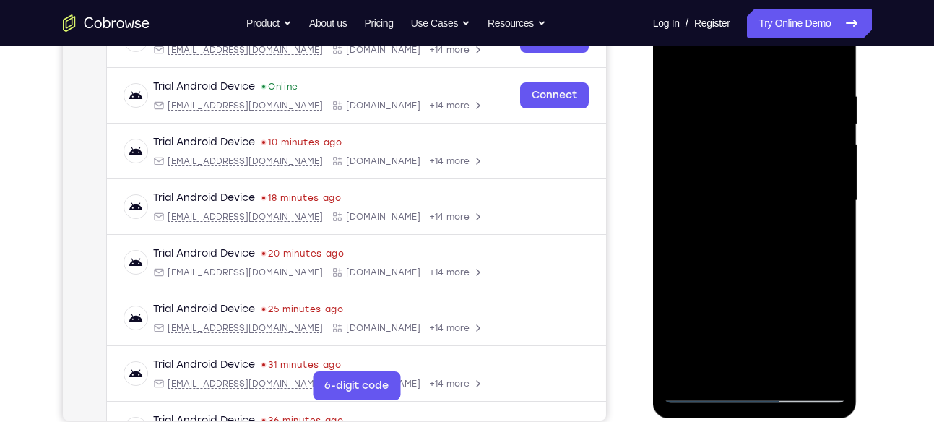
scroll to position [237, 0]
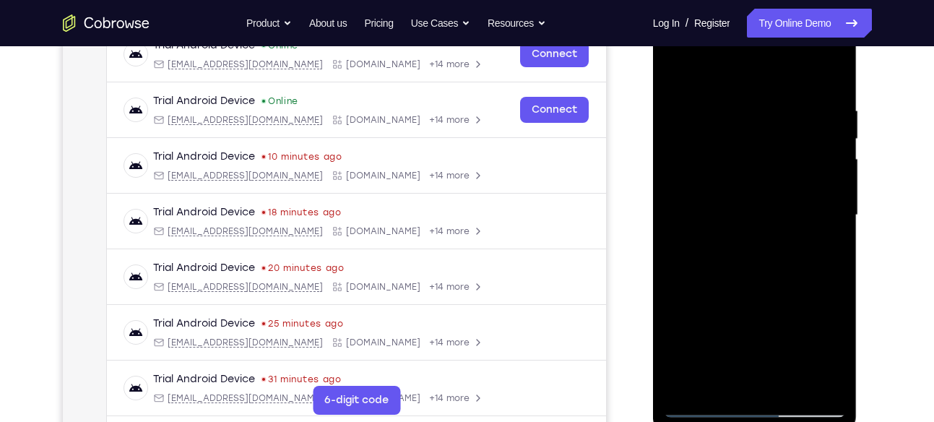
click at [735, 119] on div at bounding box center [755, 215] width 182 height 405
click at [816, 217] on div at bounding box center [755, 215] width 182 height 405
click at [671, 223] on div at bounding box center [755, 215] width 182 height 405
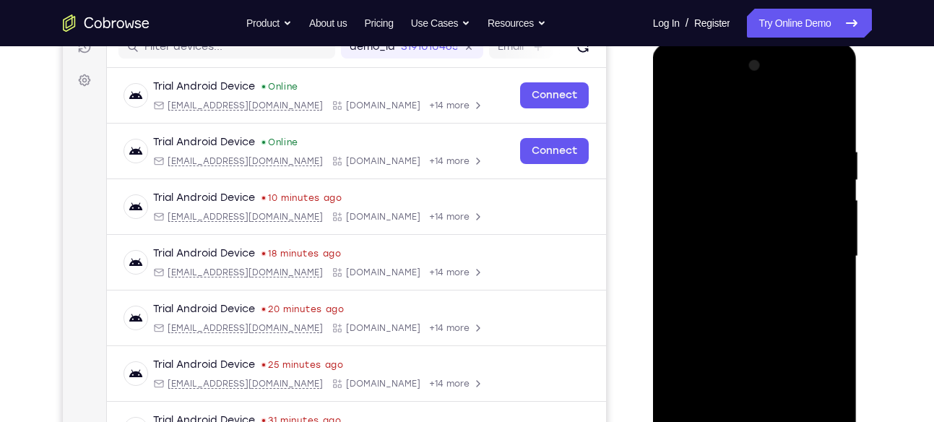
scroll to position [197, 0]
click at [816, 225] on div at bounding box center [755, 255] width 182 height 405
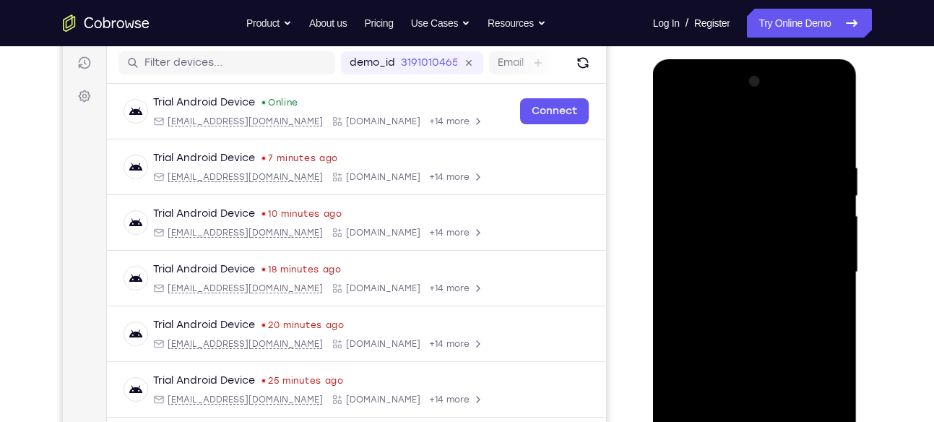
scroll to position [237, 0]
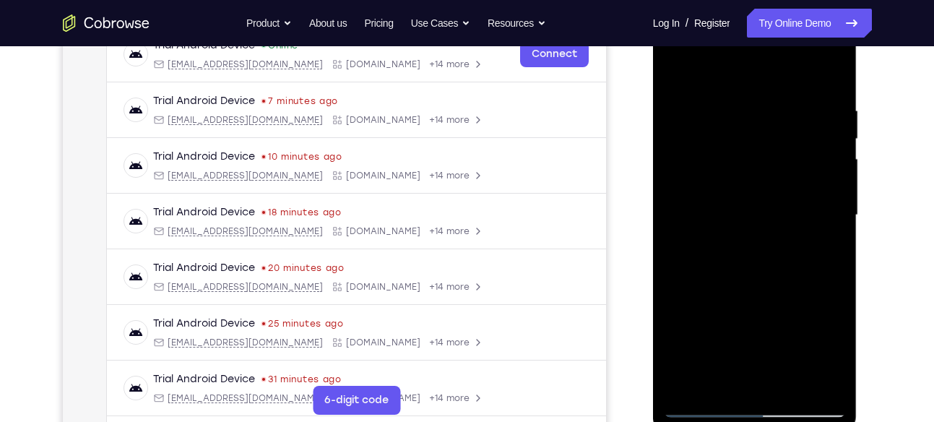
drag, startPoint x: 833, startPoint y: 224, endPoint x: 601, endPoint y: 251, distance: 234.2
click at [653, 251] on html "Online web based iOS Simulators and Android Emulators. Run iPhone, iPad, Mobile…" at bounding box center [756, 219] width 206 height 434
drag, startPoint x: 796, startPoint y: 215, endPoint x: 595, endPoint y: 267, distance: 207.7
click at [653, 267] on html "Online web based iOS Simulators and Android Emulators. Run iPhone, iPad, Mobile…" at bounding box center [756, 219] width 206 height 434
click at [813, 204] on div at bounding box center [755, 215] width 182 height 405
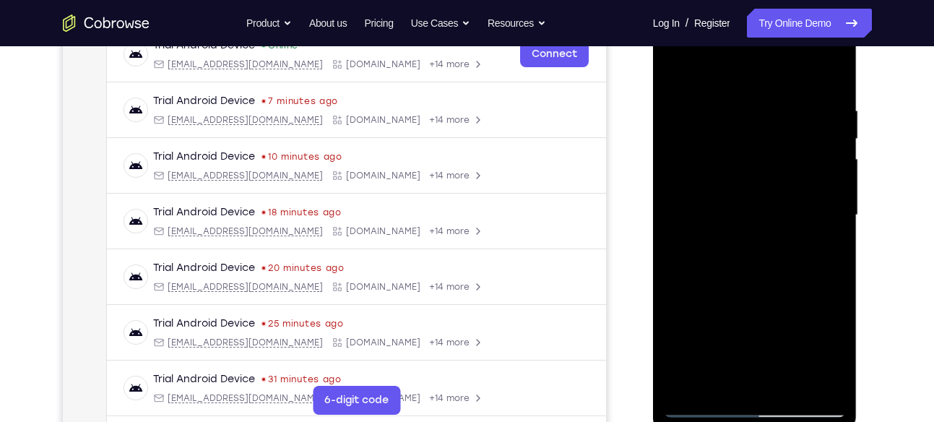
click at [823, 151] on div at bounding box center [755, 215] width 182 height 405
drag, startPoint x: 701, startPoint y: 202, endPoint x: 835, endPoint y: 192, distance: 134.8
click at [835, 192] on div at bounding box center [755, 215] width 182 height 405
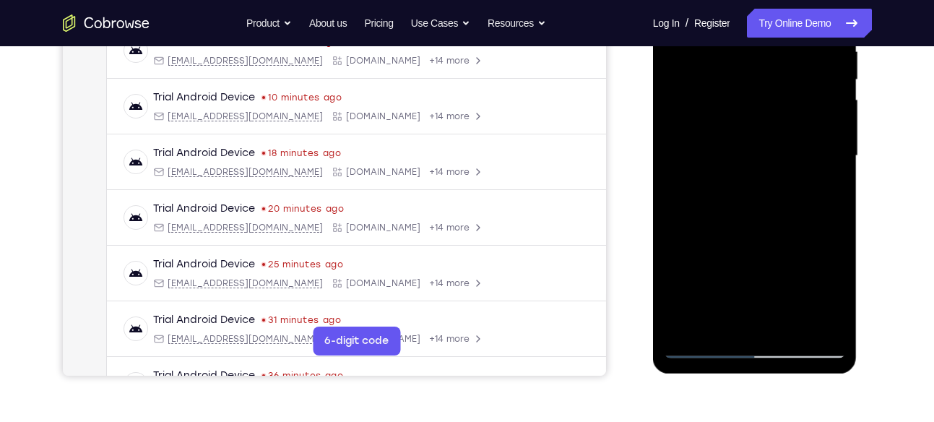
scroll to position [297, 0]
drag, startPoint x: 825, startPoint y: 219, endPoint x: 584, endPoint y: 306, distance: 256.1
click at [653, 306] on html "Online web based iOS Simulators and Android Emulators. Run iPhone, iPad, Mobile…" at bounding box center [756, 159] width 206 height 434
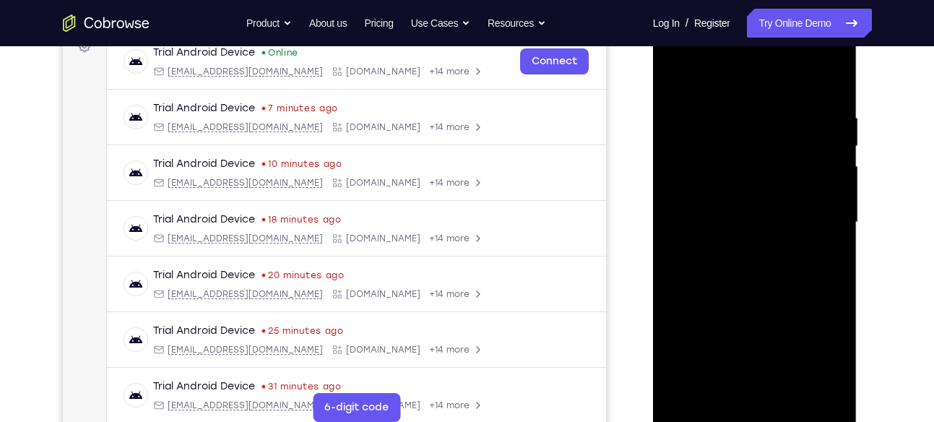
scroll to position [229, 0]
drag, startPoint x: 803, startPoint y: 233, endPoint x: 1172, endPoint y: 314, distance: 378.2
click at [653, 263] on html "Online web based iOS Simulators and Android Emulators. Run iPhone, iPad, Mobile…" at bounding box center [756, 227] width 206 height 434
drag, startPoint x: 821, startPoint y: 219, endPoint x: 675, endPoint y: 238, distance: 147.3
click at [675, 238] on div at bounding box center [755, 223] width 182 height 405
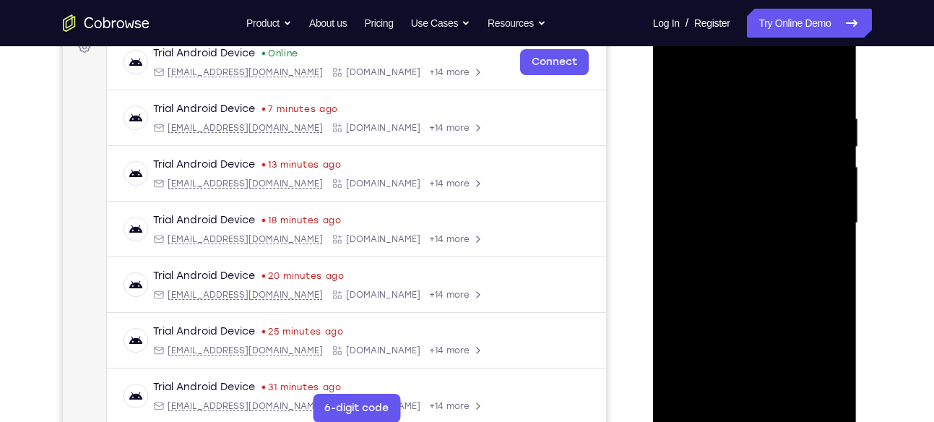
click at [819, 225] on div at bounding box center [755, 223] width 182 height 405
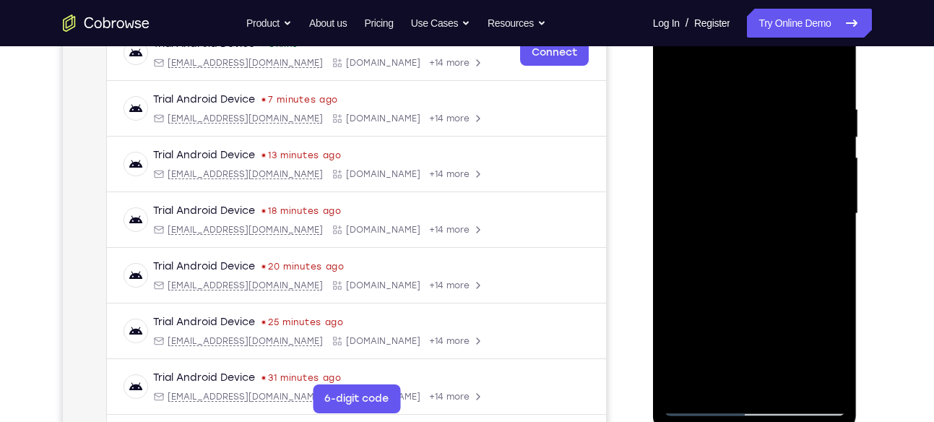
scroll to position [237, 0]
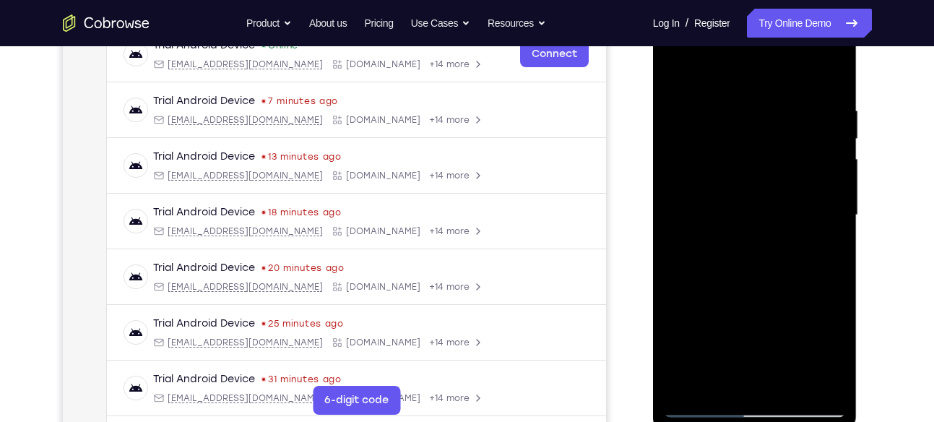
click at [695, 240] on div at bounding box center [755, 215] width 182 height 405
click at [801, 245] on div at bounding box center [755, 215] width 182 height 405
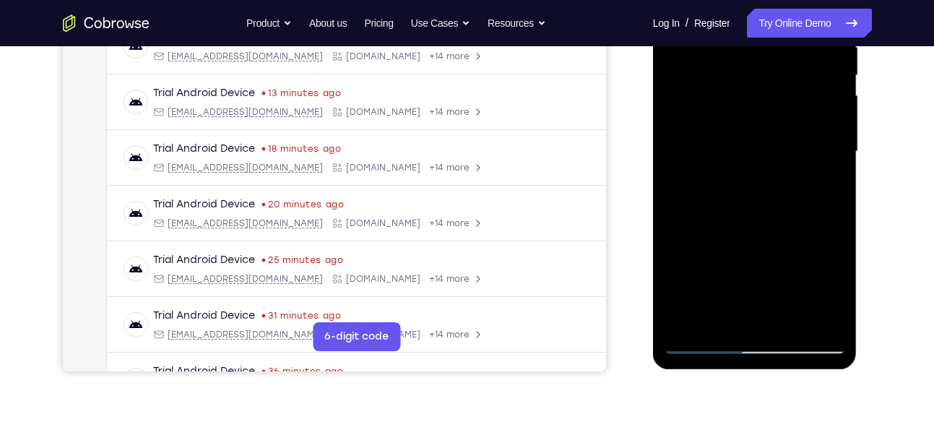
scroll to position [301, 0]
click at [746, 315] on div at bounding box center [755, 151] width 182 height 405
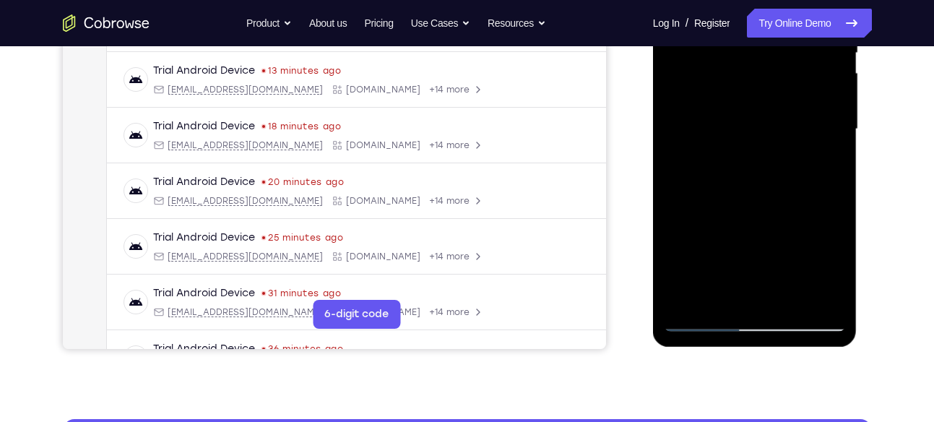
scroll to position [324, 0]
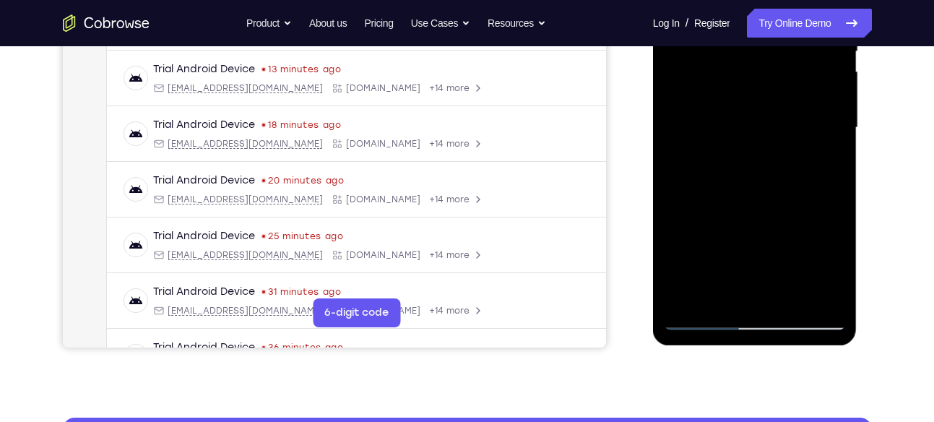
click at [721, 288] on div at bounding box center [755, 128] width 182 height 405
click at [674, 205] on div at bounding box center [755, 128] width 182 height 405
click at [697, 324] on div at bounding box center [755, 128] width 182 height 405
click at [824, 293] on div at bounding box center [755, 128] width 182 height 405
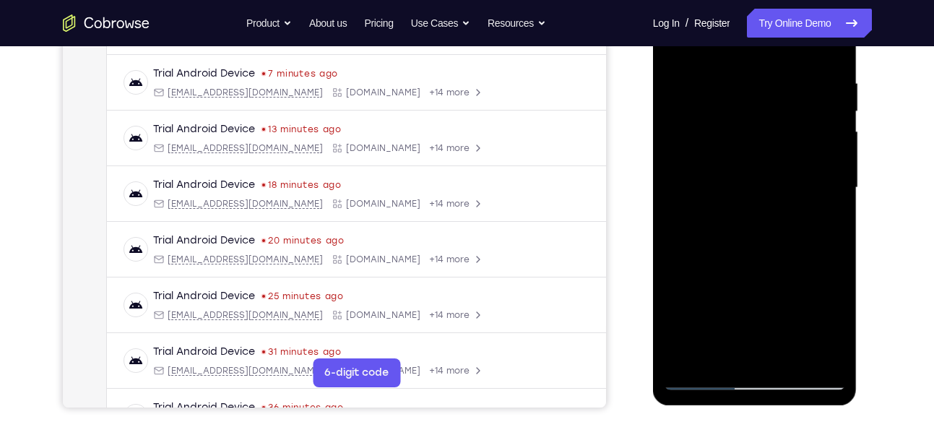
click at [827, 195] on div at bounding box center [755, 188] width 182 height 405
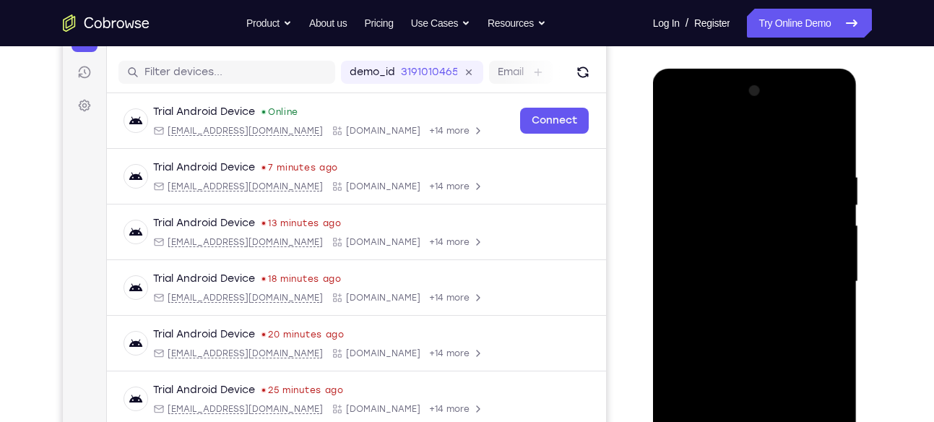
scroll to position [170, 0]
click at [829, 143] on div at bounding box center [755, 282] width 182 height 405
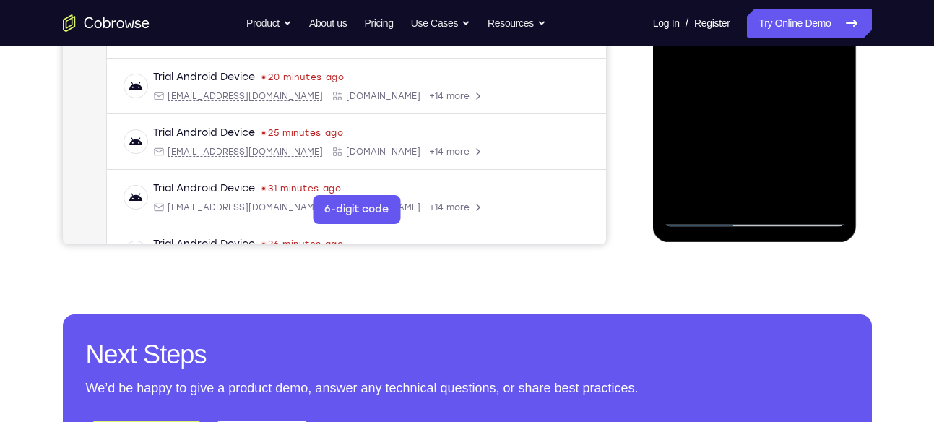
scroll to position [463, 0]
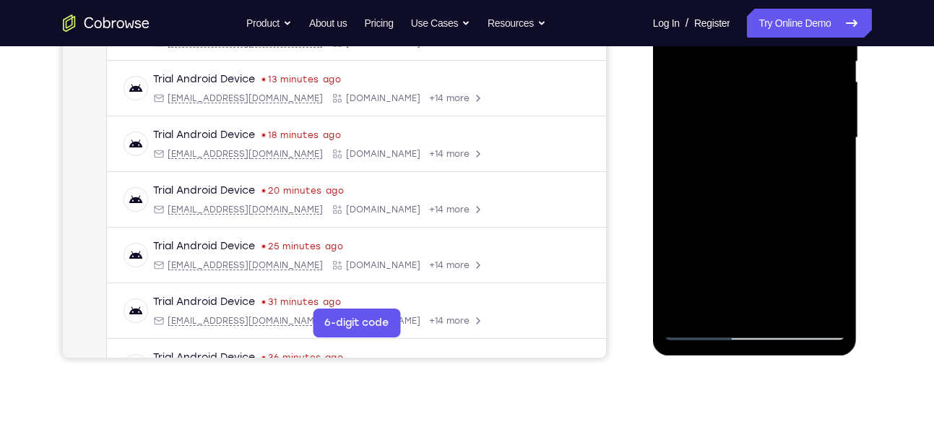
scroll to position [314, 0]
click at [784, 300] on div at bounding box center [755, 138] width 182 height 405
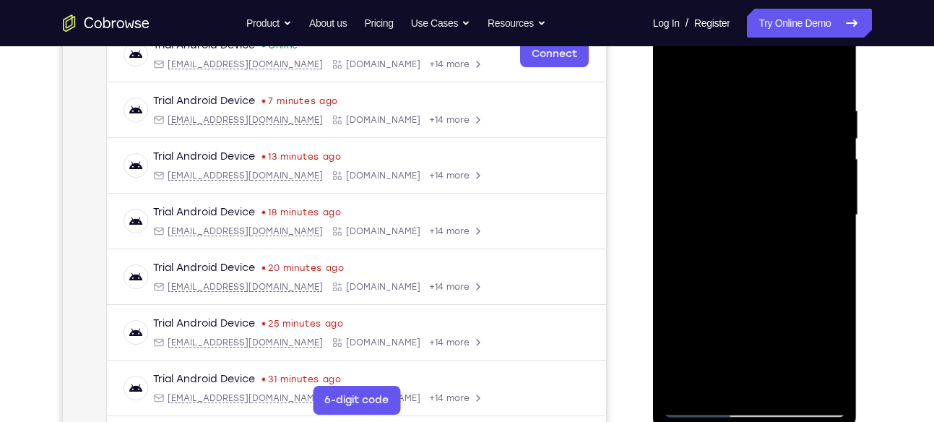
scroll to position [231, 0]
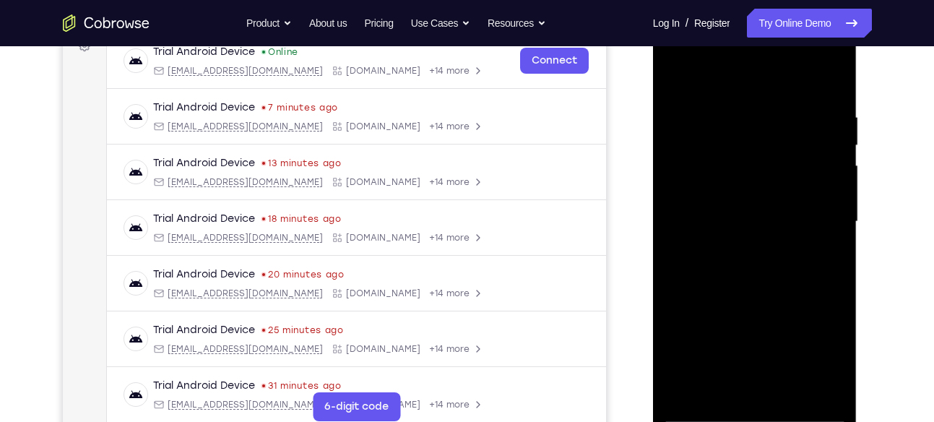
click at [680, 76] on div at bounding box center [755, 222] width 182 height 405
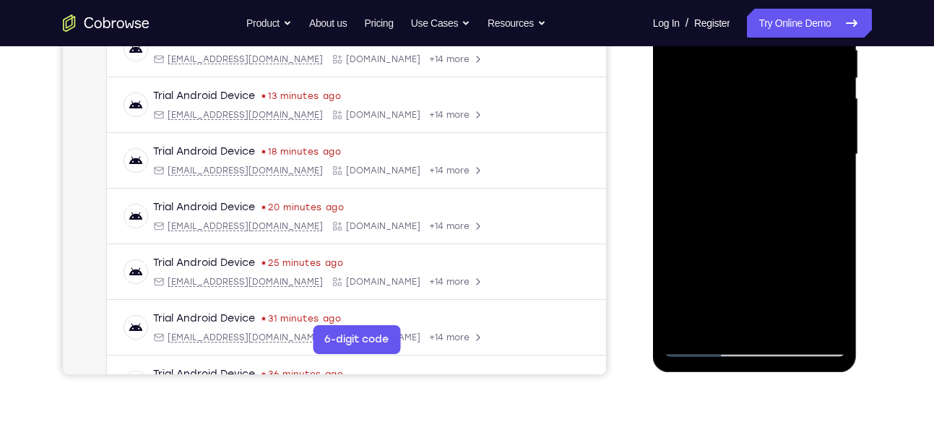
scroll to position [308, 0]
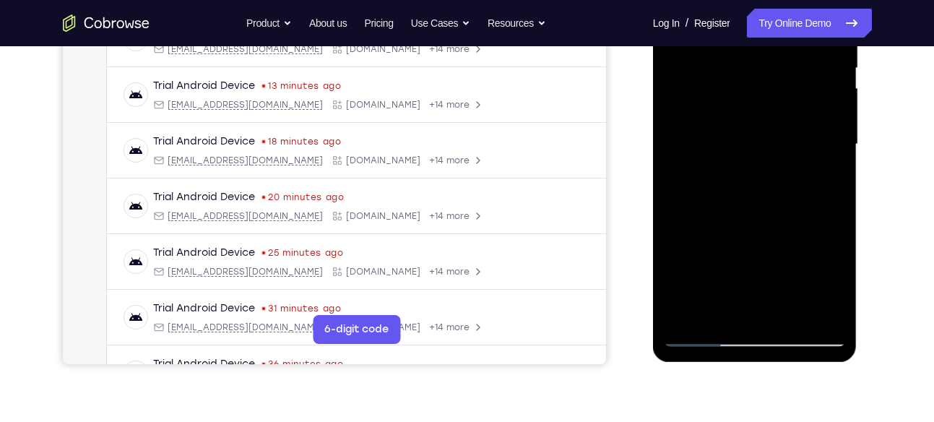
click at [752, 309] on div at bounding box center [755, 144] width 182 height 405
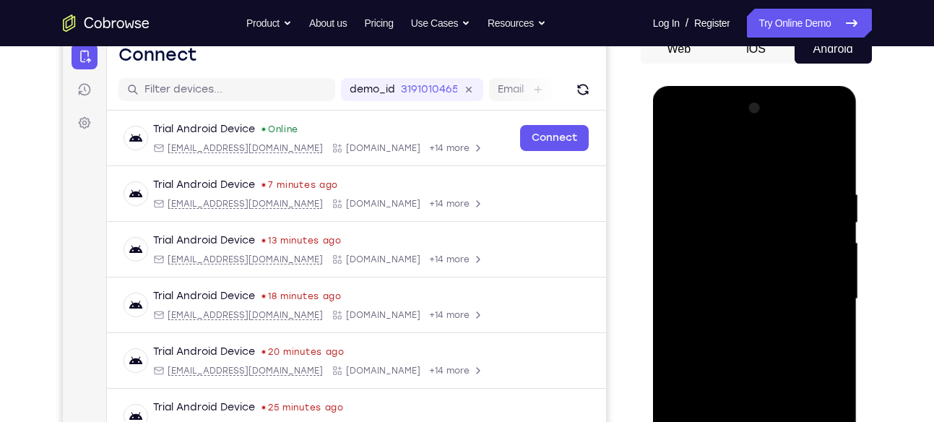
scroll to position [152, 0]
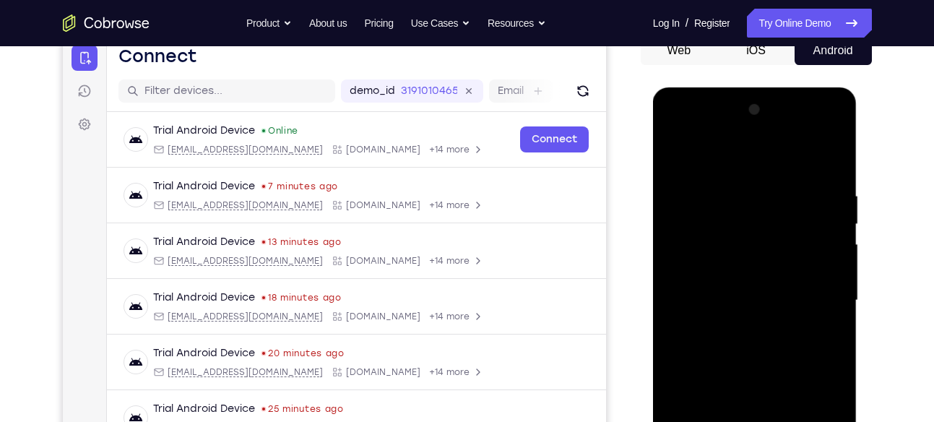
click at [684, 157] on div at bounding box center [755, 300] width 182 height 405
click at [679, 154] on div at bounding box center [755, 300] width 182 height 405
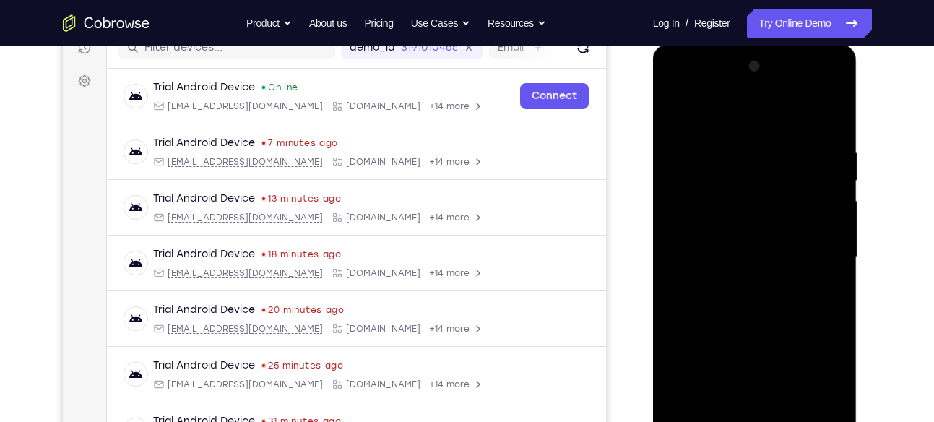
scroll to position [313, 0]
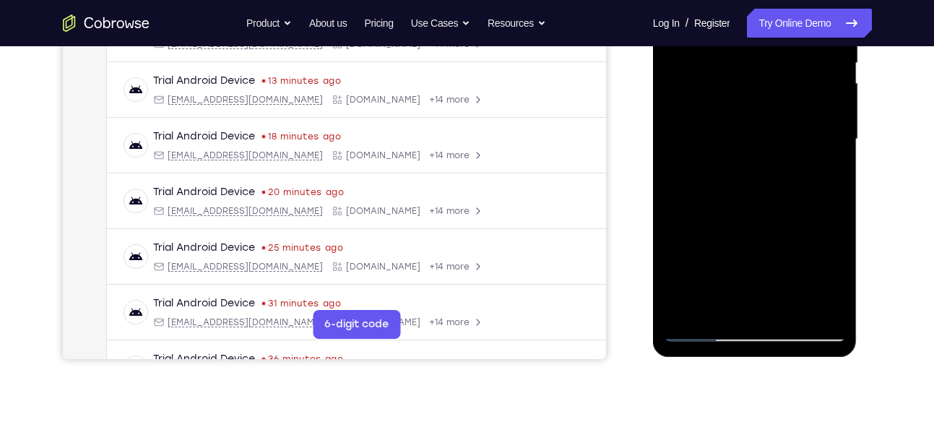
click at [786, 311] on div at bounding box center [755, 139] width 182 height 405
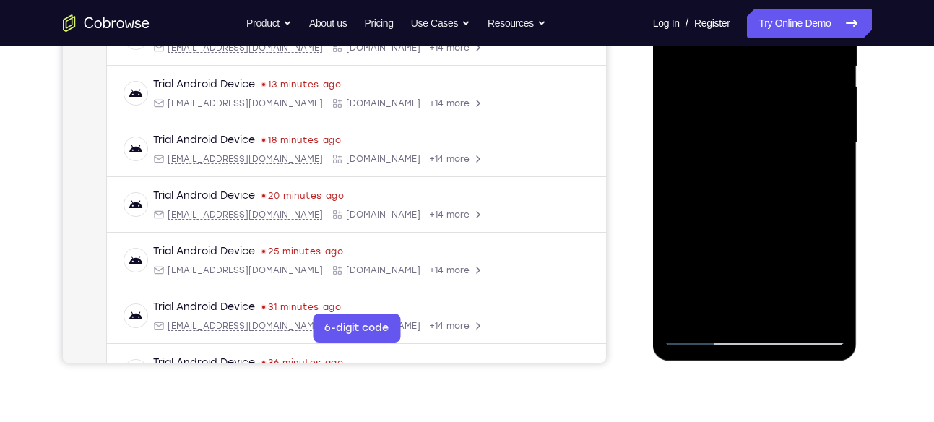
scroll to position [324, 0]
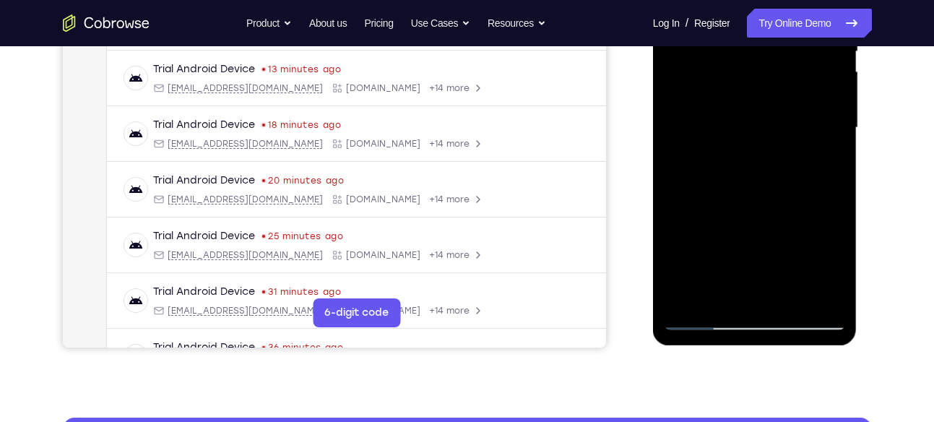
click at [698, 315] on div at bounding box center [755, 128] width 182 height 405
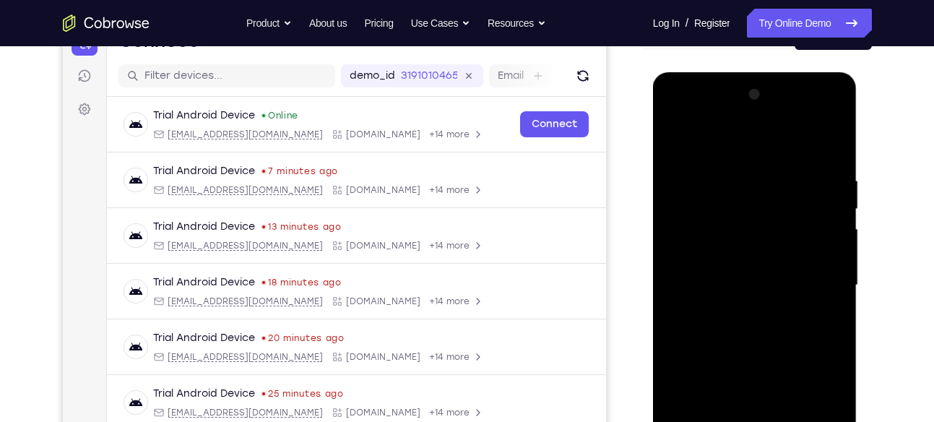
scroll to position [125, 0]
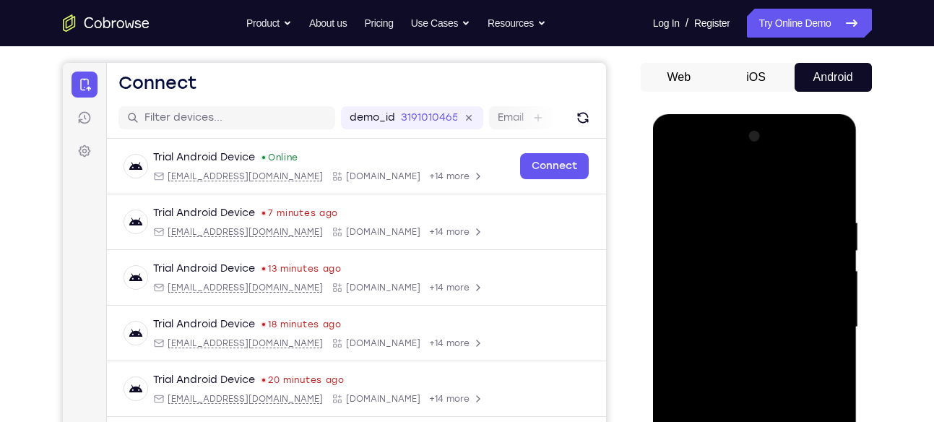
click at [837, 180] on div at bounding box center [755, 327] width 182 height 405
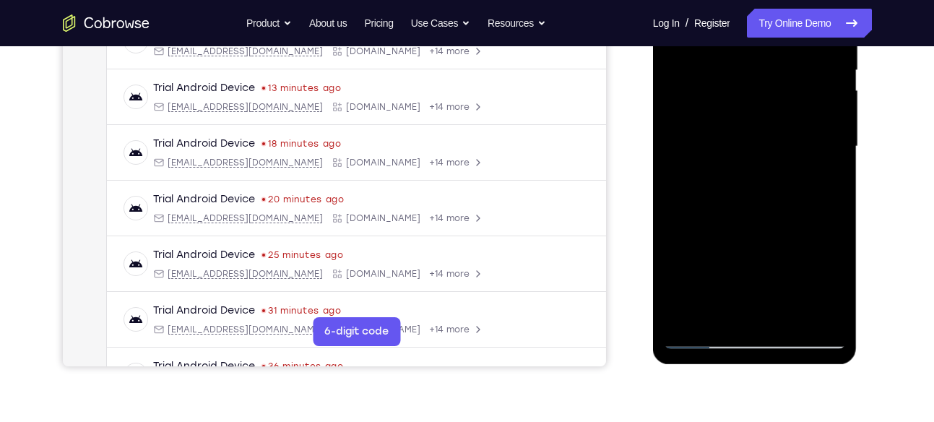
scroll to position [306, 0]
click at [723, 310] on div at bounding box center [755, 146] width 182 height 405
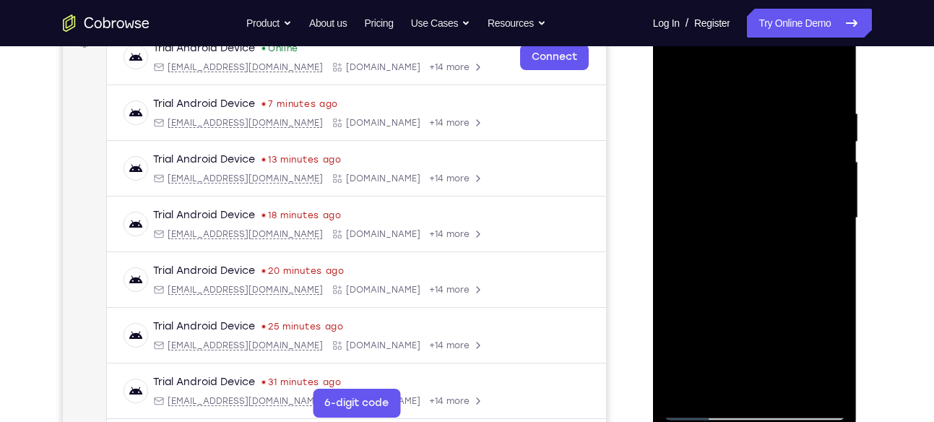
scroll to position [232, 0]
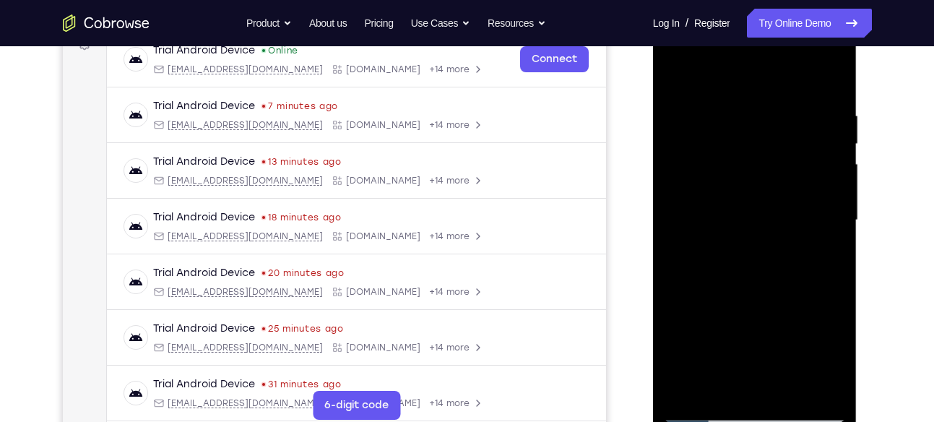
click at [739, 74] on div at bounding box center [755, 220] width 182 height 405
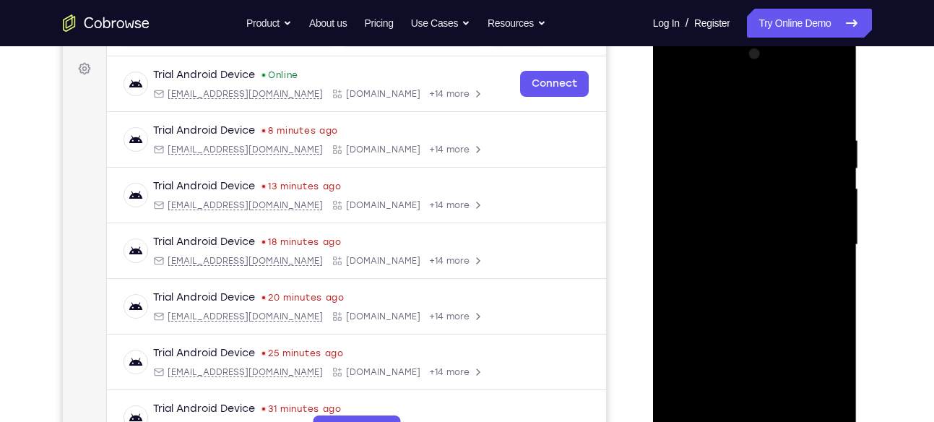
scroll to position [206, 0]
click at [728, 120] on div at bounding box center [755, 246] width 182 height 405
click at [681, 103] on div at bounding box center [755, 246] width 182 height 405
click at [710, 124] on div at bounding box center [755, 246] width 182 height 405
click at [734, 133] on div at bounding box center [755, 246] width 182 height 405
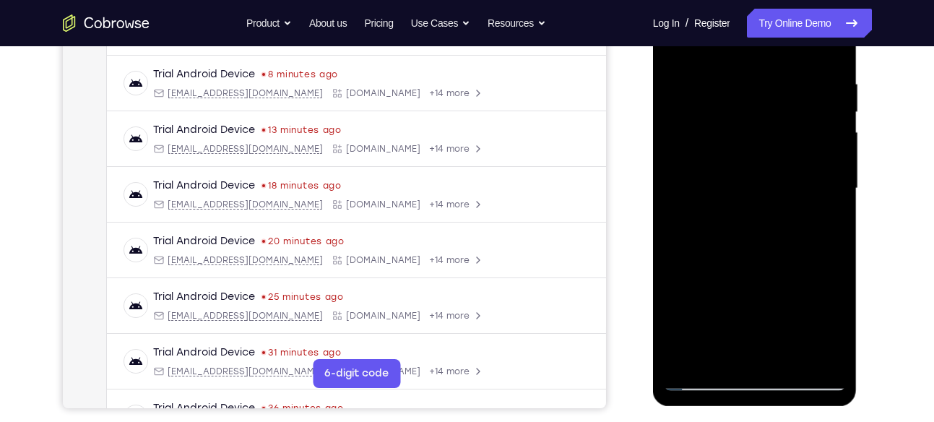
scroll to position [265, 0]
click at [721, 252] on div at bounding box center [755, 187] width 182 height 405
click at [727, 238] on div at bounding box center [755, 187] width 182 height 405
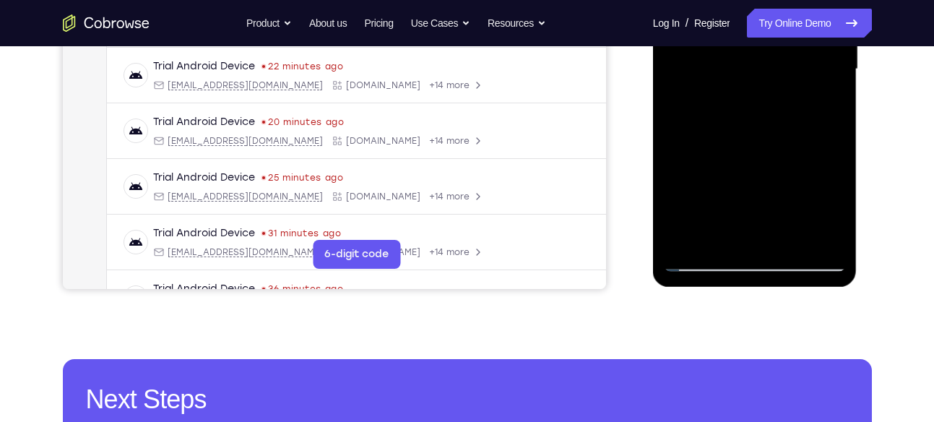
scroll to position [384, 0]
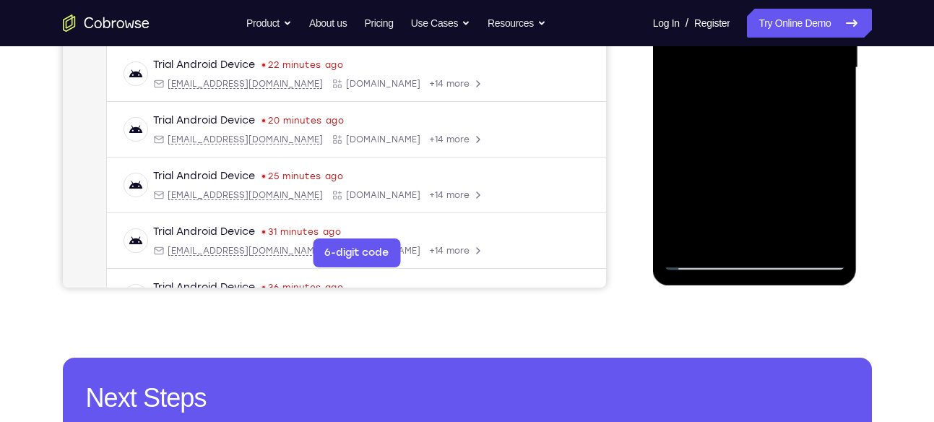
drag, startPoint x: 728, startPoint y: 175, endPoint x: 669, endPoint y: 182, distance: 59.0
click at [669, 182] on div at bounding box center [755, 68] width 182 height 405
drag, startPoint x: 787, startPoint y: 180, endPoint x: 676, endPoint y: 196, distance: 112.4
click at [676, 196] on div at bounding box center [755, 68] width 182 height 405
drag, startPoint x: 776, startPoint y: 185, endPoint x: 685, endPoint y: 198, distance: 92.0
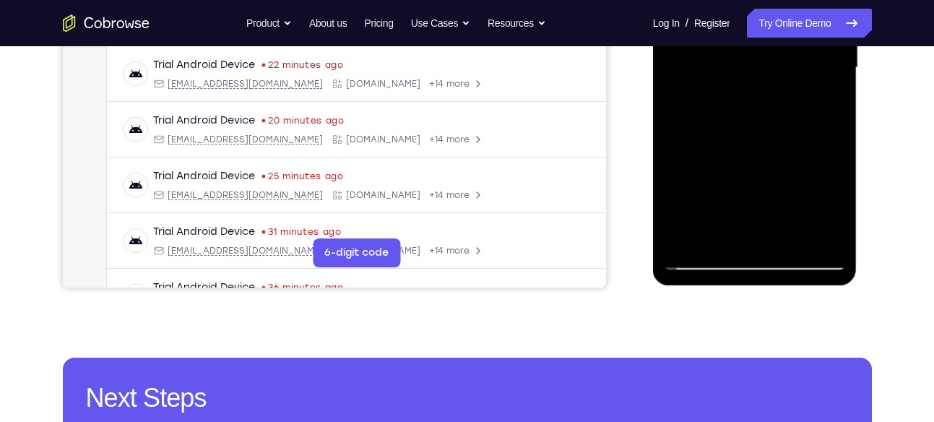
click at [685, 198] on div at bounding box center [755, 68] width 182 height 405
drag, startPoint x: 783, startPoint y: 189, endPoint x: 656, endPoint y: 196, distance: 127.4
click at [656, 196] on div at bounding box center [755, 70] width 205 height 431
click at [834, 197] on div at bounding box center [755, 68] width 182 height 405
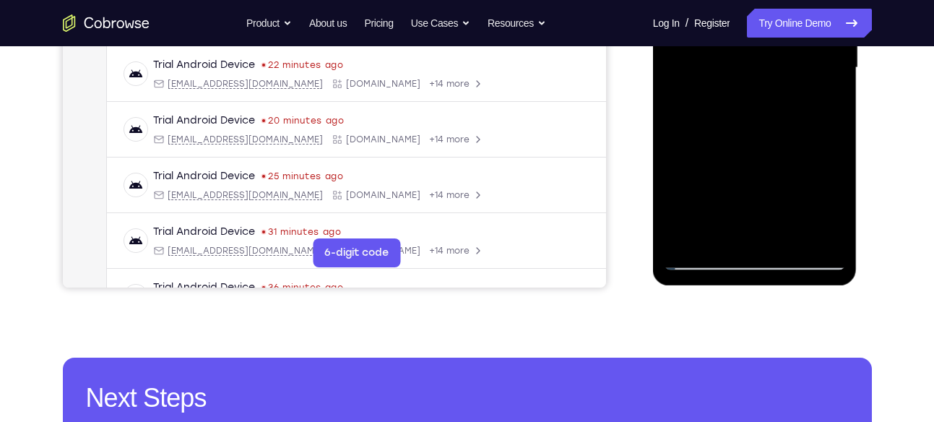
click at [834, 197] on div at bounding box center [755, 68] width 182 height 405
click at [671, 203] on div at bounding box center [755, 68] width 182 height 405
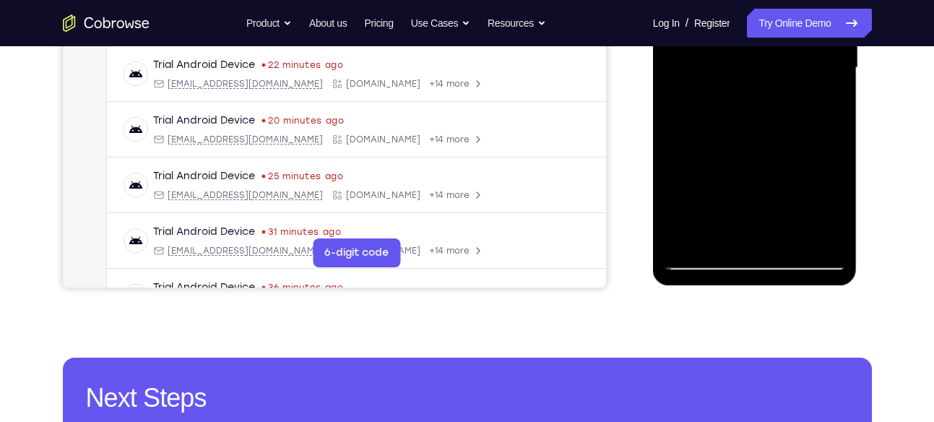
click at [671, 203] on div at bounding box center [755, 68] width 182 height 405
click at [775, 175] on div at bounding box center [755, 68] width 182 height 405
click at [716, 182] on div at bounding box center [755, 68] width 182 height 405
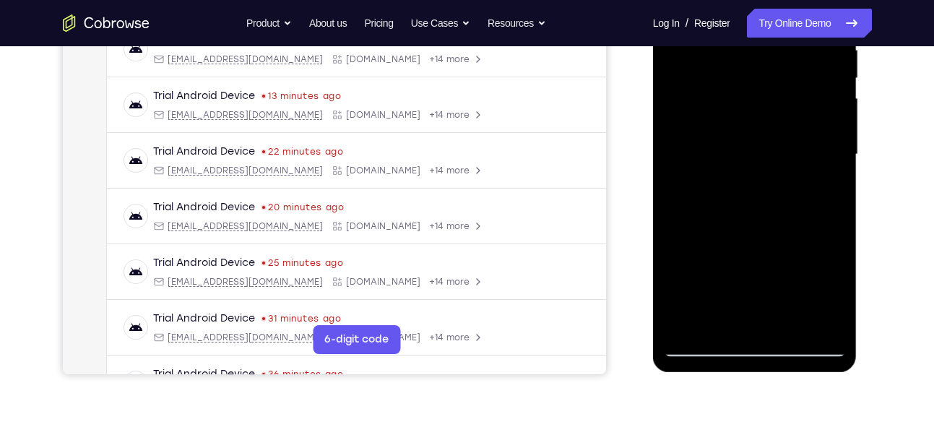
scroll to position [298, 0]
click at [704, 251] on div at bounding box center [755, 154] width 182 height 405
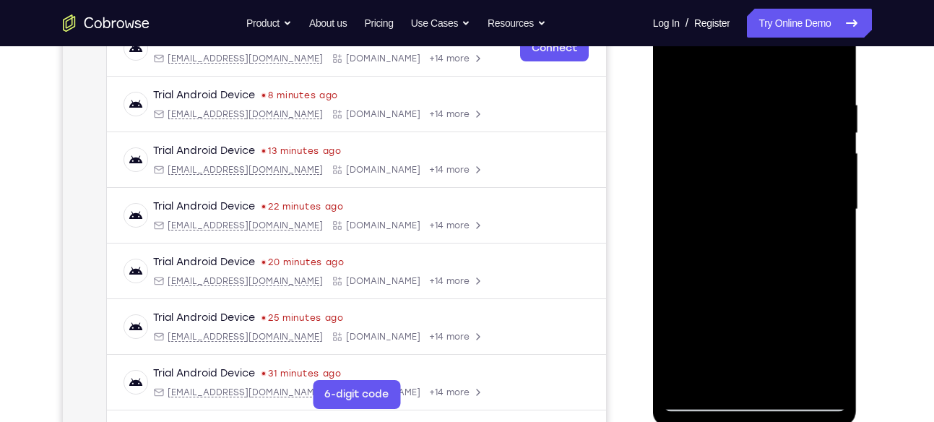
scroll to position [240, 0]
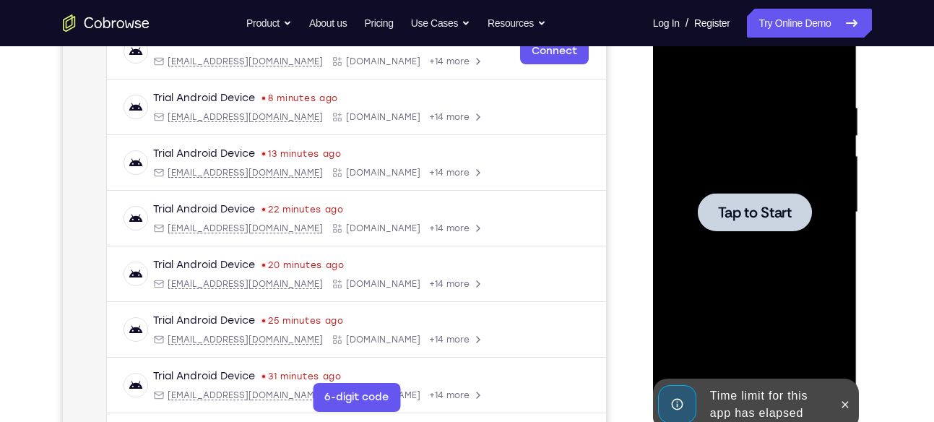
click at [712, 222] on div at bounding box center [755, 212] width 114 height 38
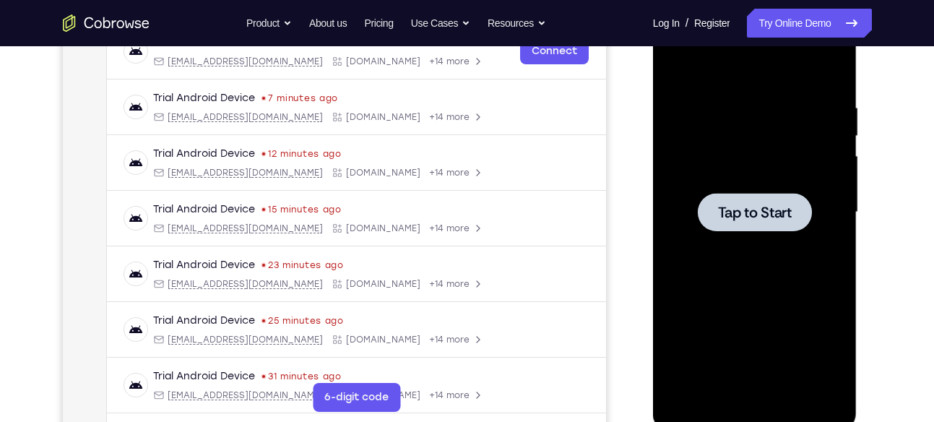
click at [747, 205] on span "Tap to Start" at bounding box center [755, 212] width 74 height 14
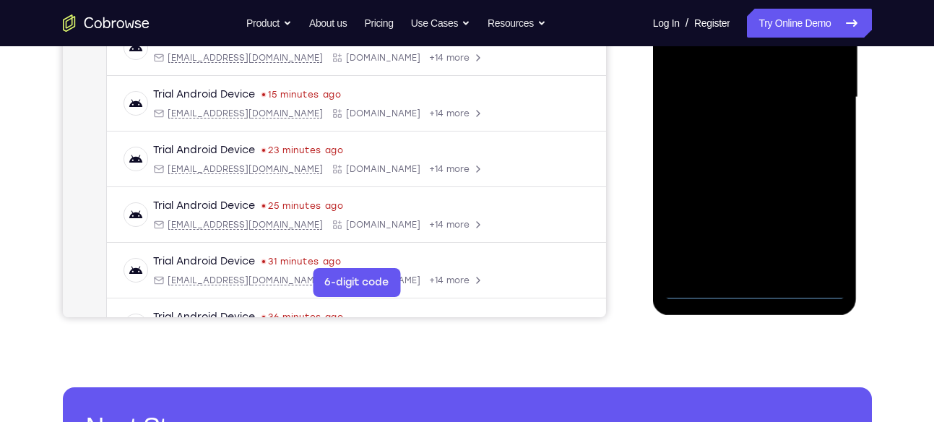
scroll to position [353, 0]
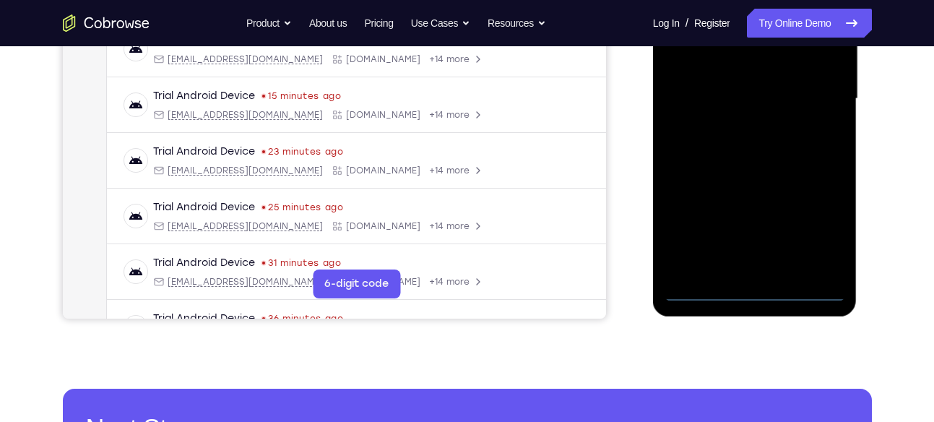
click at [754, 306] on div at bounding box center [755, 101] width 205 height 431
click at [754, 296] on div at bounding box center [755, 99] width 182 height 405
click at [806, 236] on div at bounding box center [755, 99] width 182 height 405
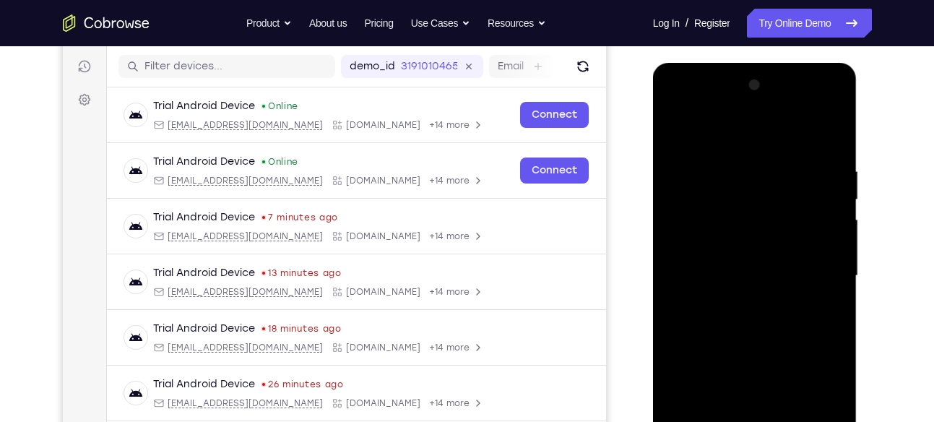
scroll to position [147, 0]
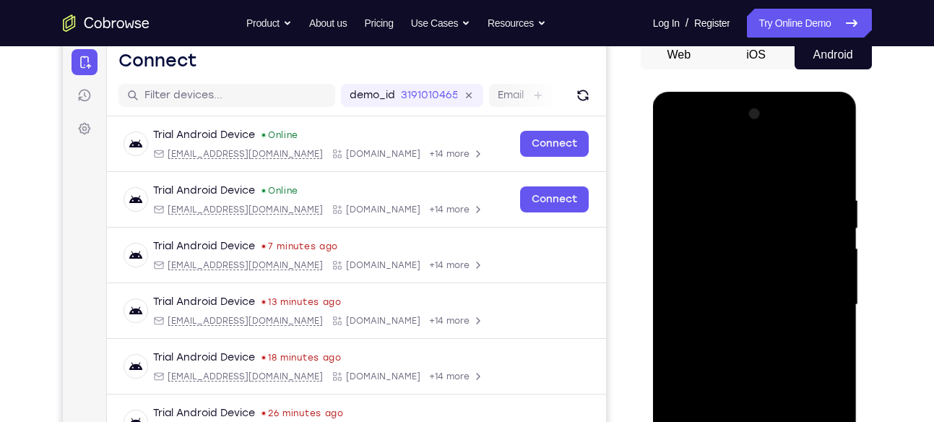
click at [778, 169] on div at bounding box center [755, 305] width 182 height 405
click at [808, 301] on div at bounding box center [755, 305] width 182 height 405
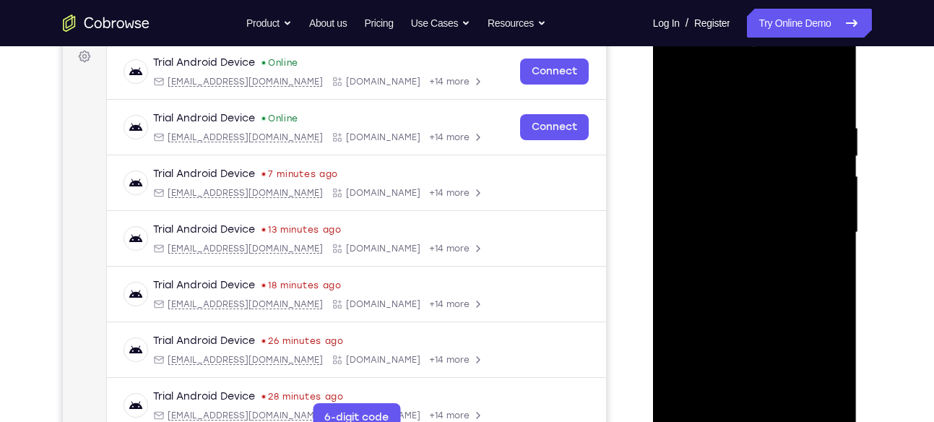
scroll to position [220, 0]
click at [748, 360] on div at bounding box center [755, 232] width 182 height 405
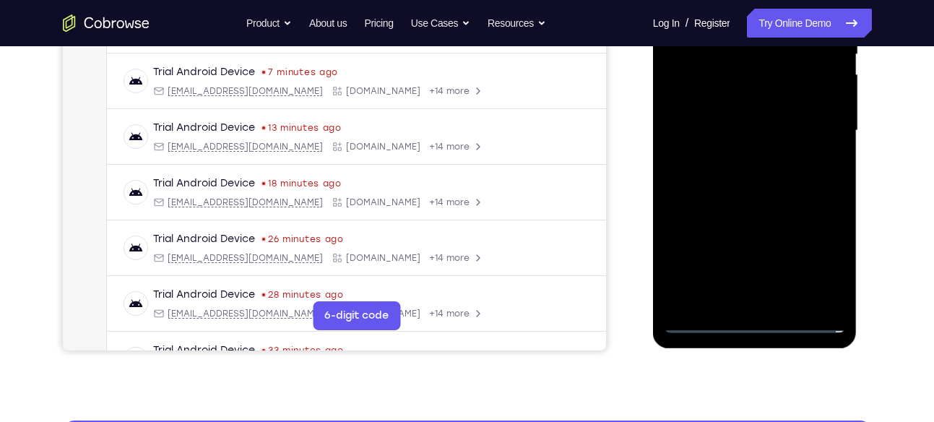
scroll to position [324, 0]
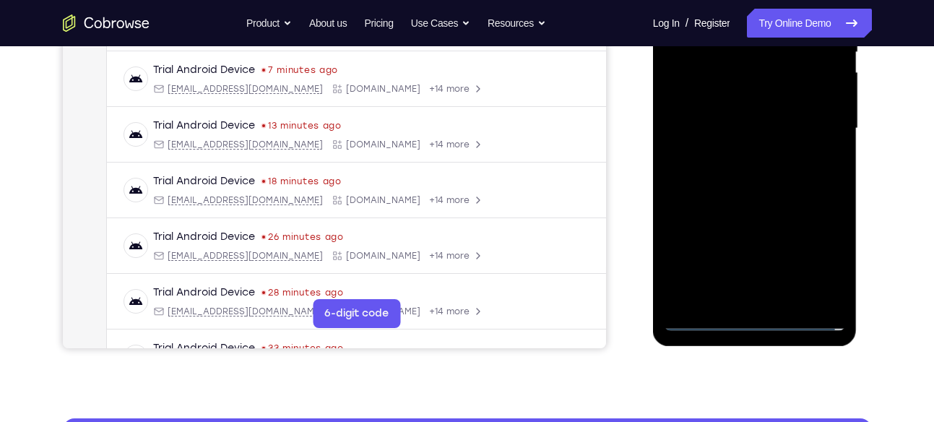
click at [768, 299] on div at bounding box center [755, 128] width 182 height 405
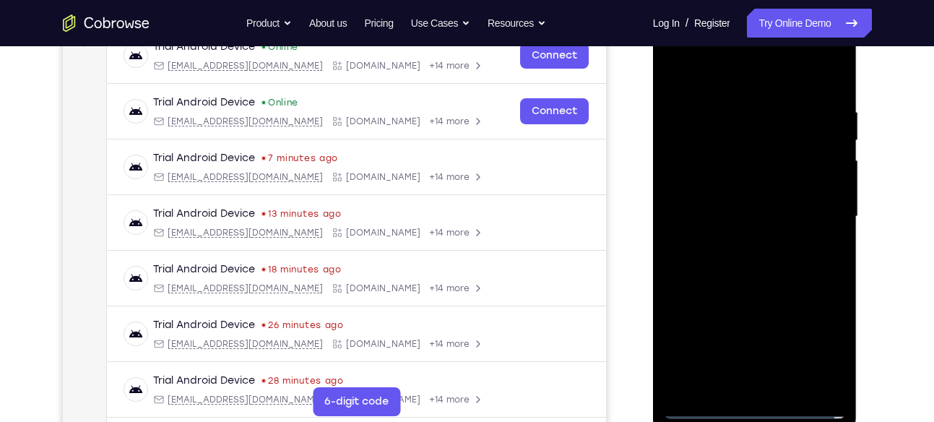
scroll to position [233, 0]
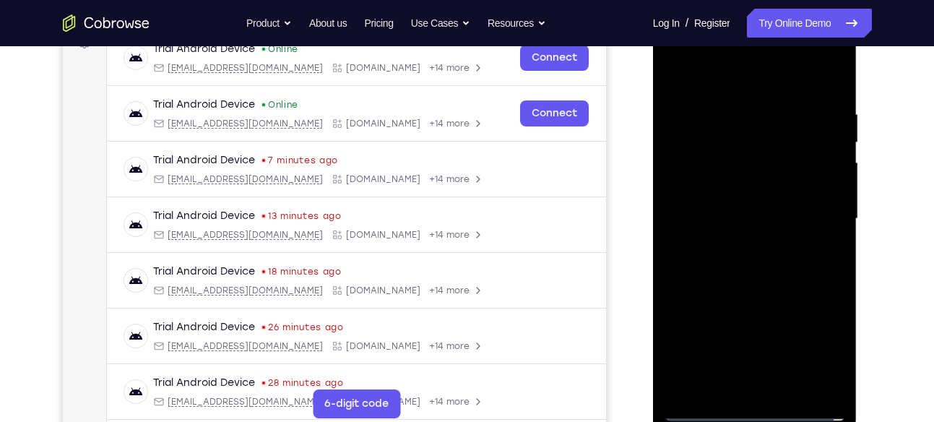
click at [763, 212] on div at bounding box center [755, 219] width 182 height 405
click at [775, 197] on div at bounding box center [755, 219] width 182 height 405
click at [752, 223] on div at bounding box center [755, 219] width 182 height 405
click at [755, 262] on div at bounding box center [755, 219] width 182 height 405
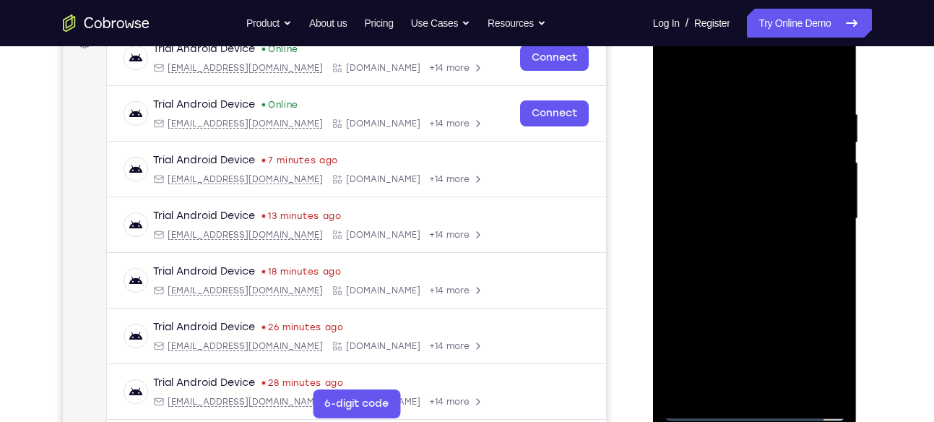
click at [755, 262] on div at bounding box center [755, 219] width 182 height 405
click at [750, 290] on div at bounding box center [755, 219] width 182 height 405
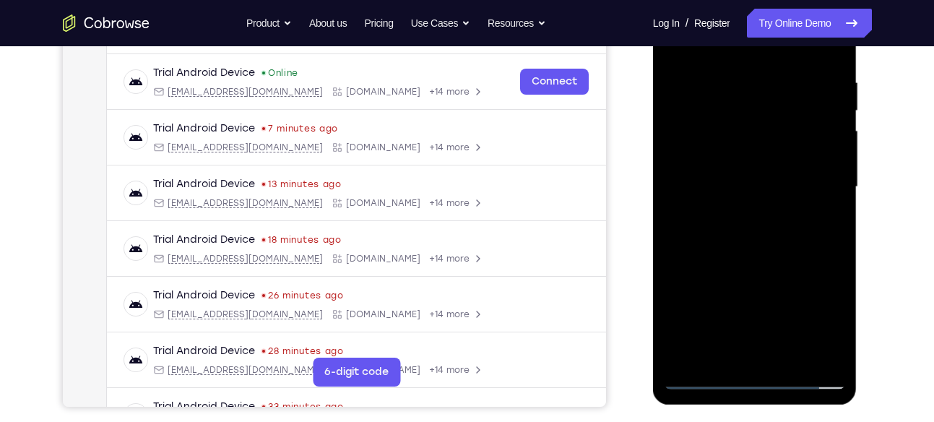
scroll to position [267, 0]
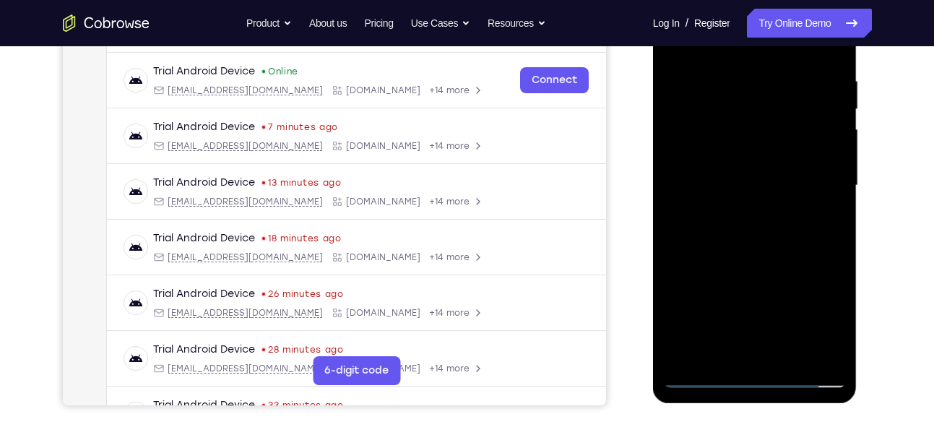
click at [785, 361] on div at bounding box center [755, 185] width 182 height 405
click at [758, 258] on div at bounding box center [755, 185] width 182 height 405
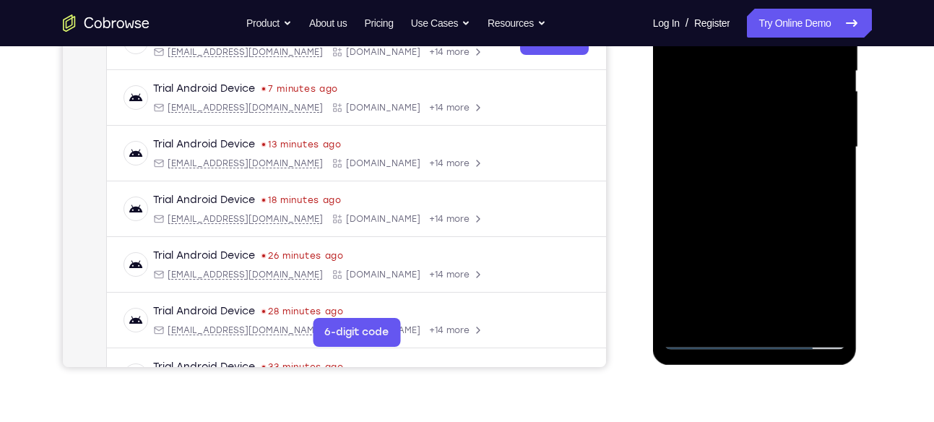
scroll to position [313, 0]
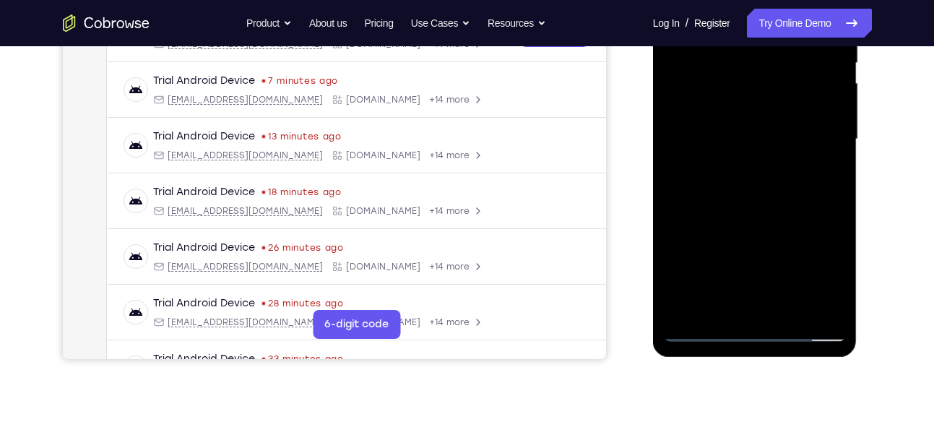
click at [698, 338] on div at bounding box center [755, 139] width 182 height 405
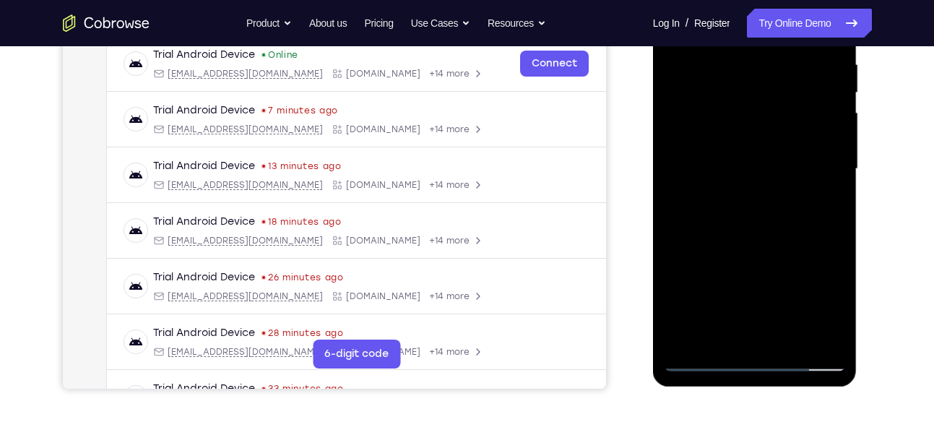
scroll to position [290, 0]
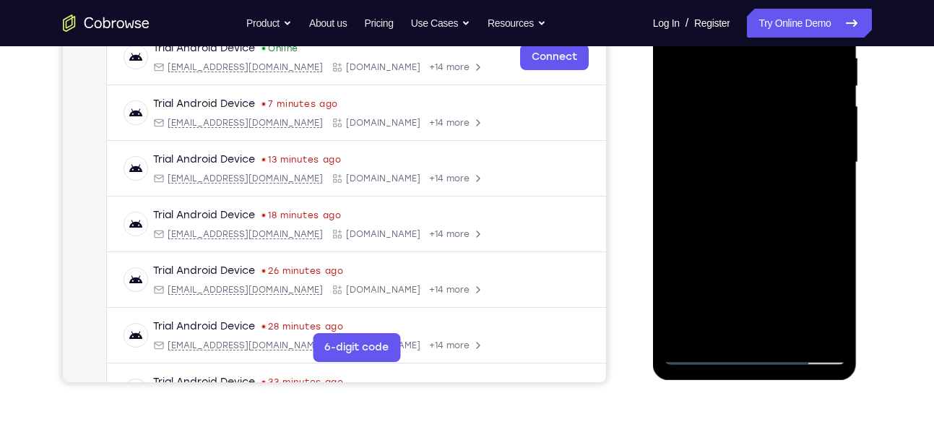
click at [721, 339] on div at bounding box center [755, 162] width 182 height 405
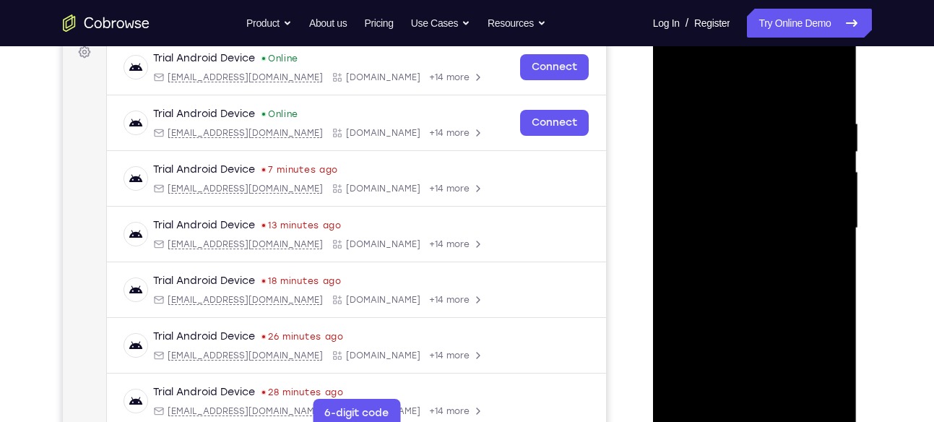
scroll to position [223, 0]
click at [768, 82] on div at bounding box center [755, 229] width 182 height 405
drag, startPoint x: 741, startPoint y: 225, endPoint x: 759, endPoint y: 85, distance: 141.3
click at [759, 85] on div at bounding box center [755, 229] width 182 height 405
drag, startPoint x: 719, startPoint y: 228, endPoint x: 745, endPoint y: 98, distance: 132.7
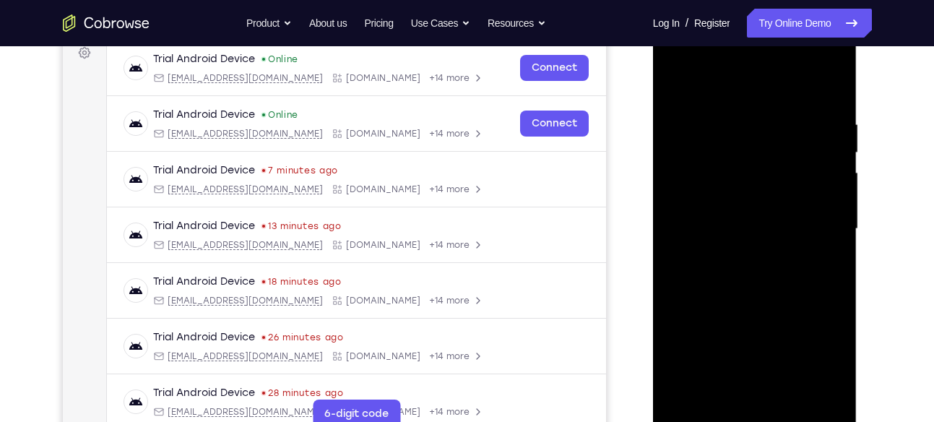
click at [745, 98] on div at bounding box center [755, 229] width 182 height 405
drag, startPoint x: 724, startPoint y: 205, endPoint x: 742, endPoint y: 70, distance: 135.6
click at [742, 70] on div at bounding box center [755, 229] width 182 height 405
drag, startPoint x: 724, startPoint y: 213, endPoint x: 736, endPoint y: 113, distance: 101.2
click at [736, 113] on div at bounding box center [755, 229] width 182 height 405
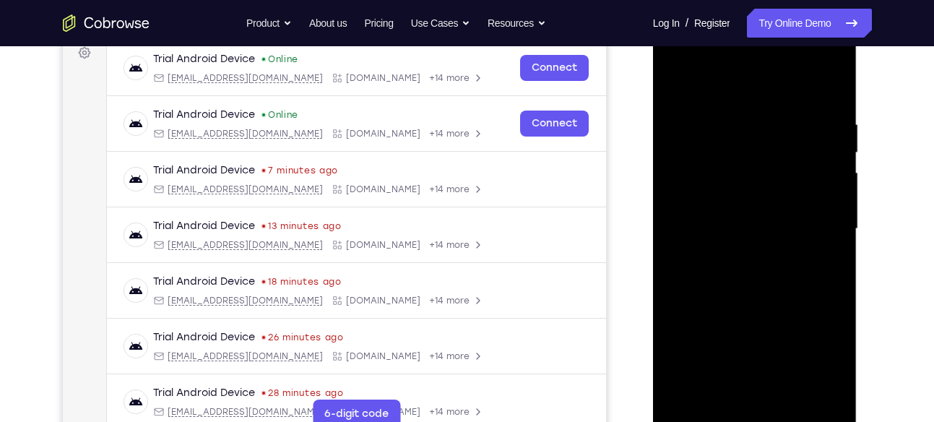
drag, startPoint x: 724, startPoint y: 218, endPoint x: 747, endPoint y: 120, distance: 101.0
click at [747, 120] on div at bounding box center [755, 229] width 182 height 405
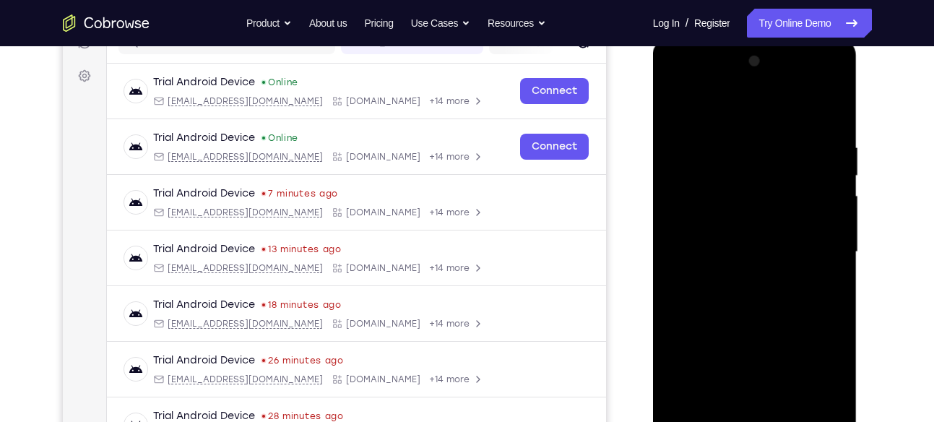
drag, startPoint x: 778, startPoint y: 152, endPoint x: 758, endPoint y: 389, distance: 237.8
click at [758, 389] on div at bounding box center [755, 252] width 182 height 405
click at [711, 141] on div at bounding box center [755, 252] width 182 height 405
click at [757, 220] on div at bounding box center [755, 252] width 182 height 405
click at [764, 216] on div at bounding box center [755, 252] width 182 height 405
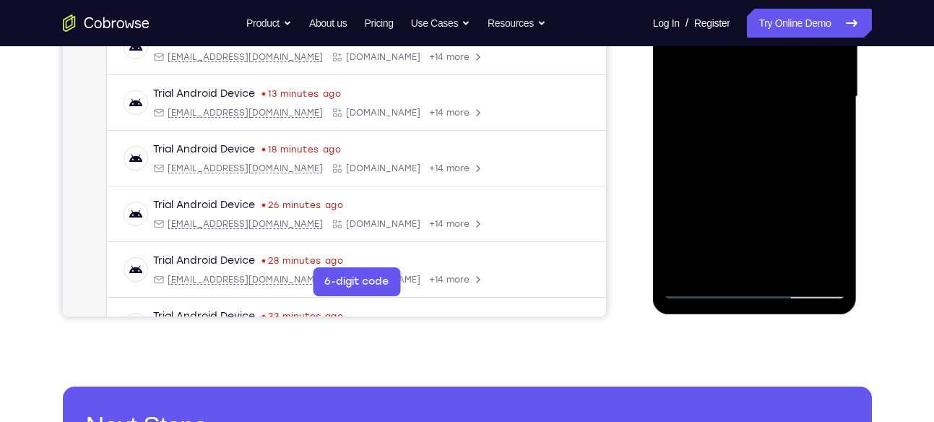
scroll to position [361, 0]
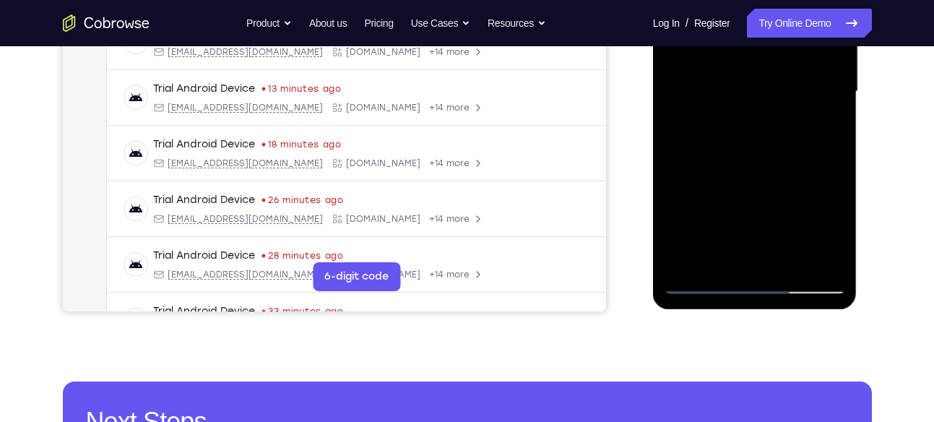
click at [686, 258] on div at bounding box center [755, 91] width 182 height 405
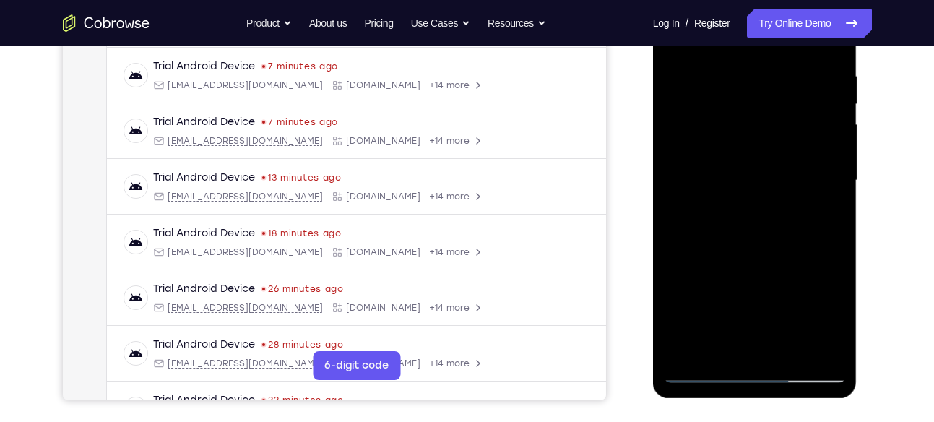
scroll to position [272, 0]
click at [731, 72] on div at bounding box center [755, 180] width 182 height 405
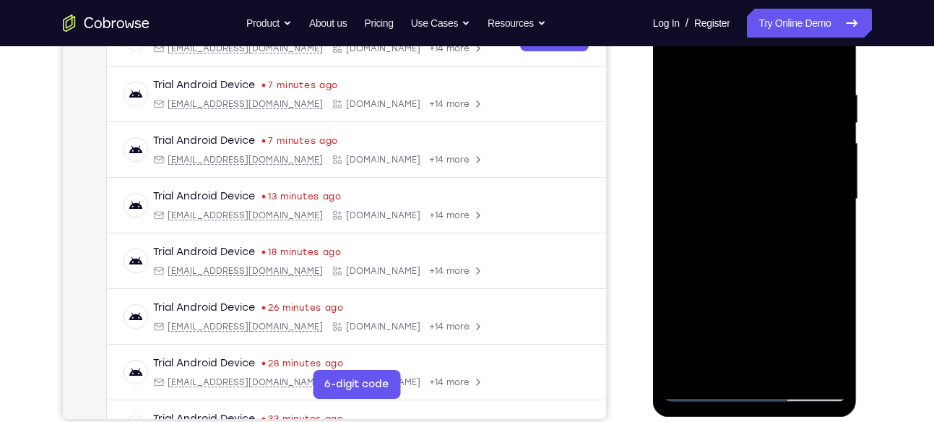
scroll to position [252, 0]
click at [830, 56] on div at bounding box center [755, 200] width 182 height 405
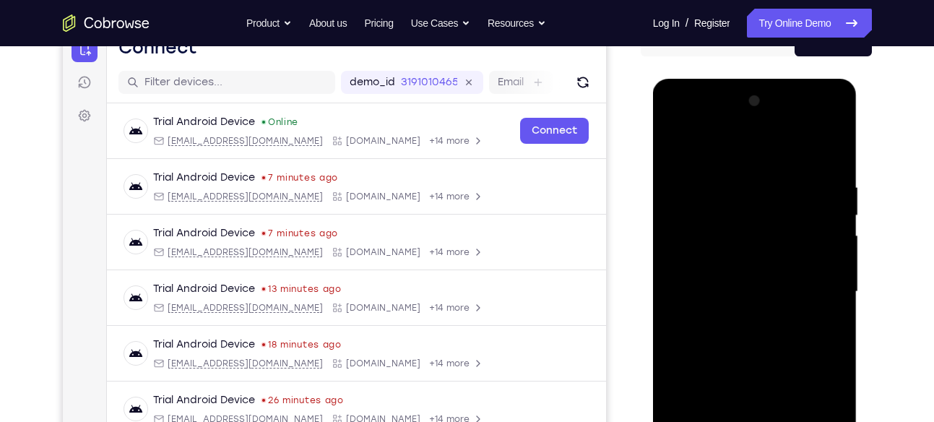
scroll to position [152, 0]
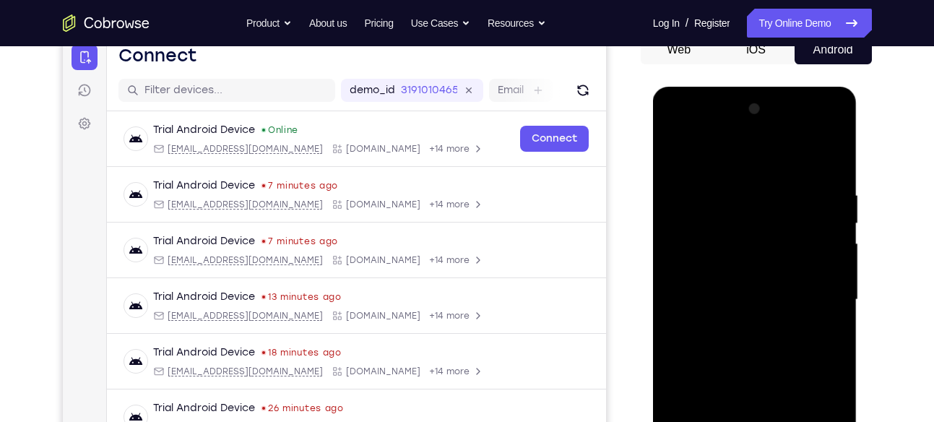
click at [834, 130] on div at bounding box center [755, 300] width 182 height 405
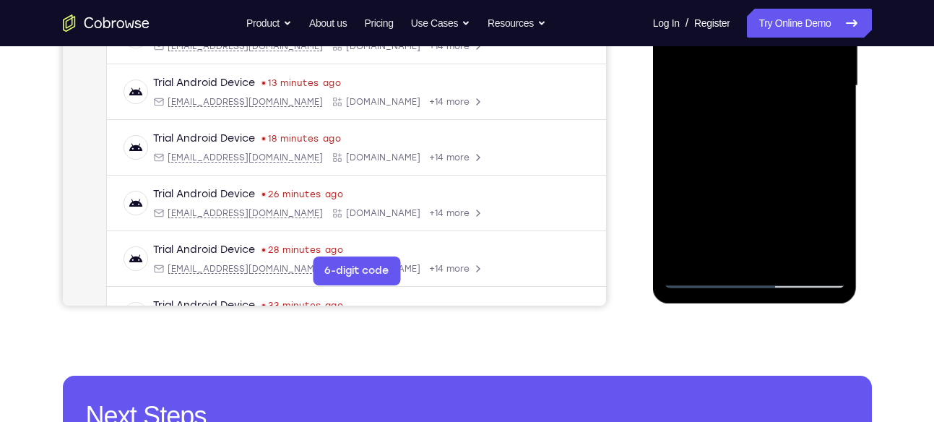
scroll to position [367, 0]
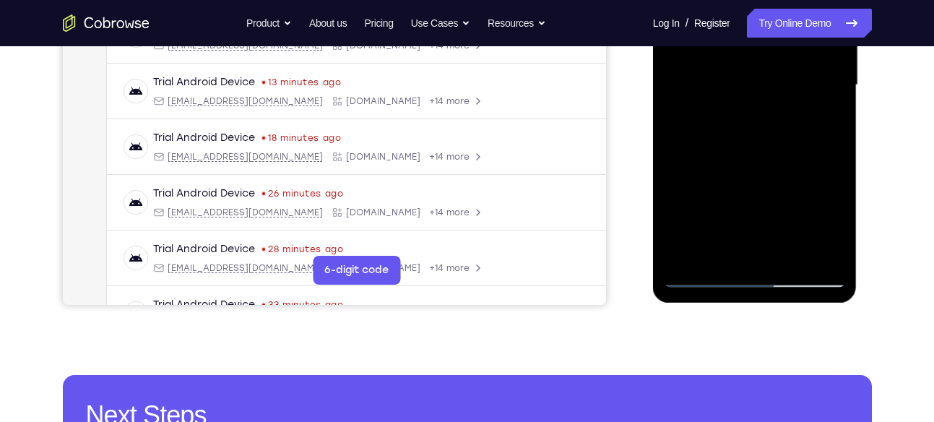
click at [840, 137] on div at bounding box center [755, 85] width 182 height 405
click at [838, 141] on div at bounding box center [755, 85] width 182 height 405
click at [837, 145] on div at bounding box center [755, 85] width 182 height 405
drag, startPoint x: 788, startPoint y: 199, endPoint x: 799, endPoint y: 85, distance: 114.7
click at [799, 85] on div at bounding box center [755, 85] width 182 height 405
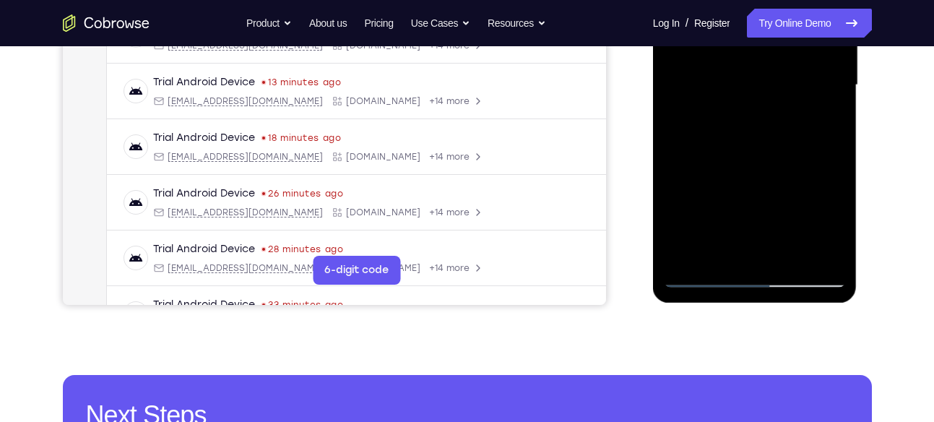
drag, startPoint x: 741, startPoint y: 239, endPoint x: 757, endPoint y: 130, distance: 110.2
click at [757, 130] on div at bounding box center [755, 85] width 182 height 405
click at [722, 259] on div at bounding box center [755, 85] width 182 height 405
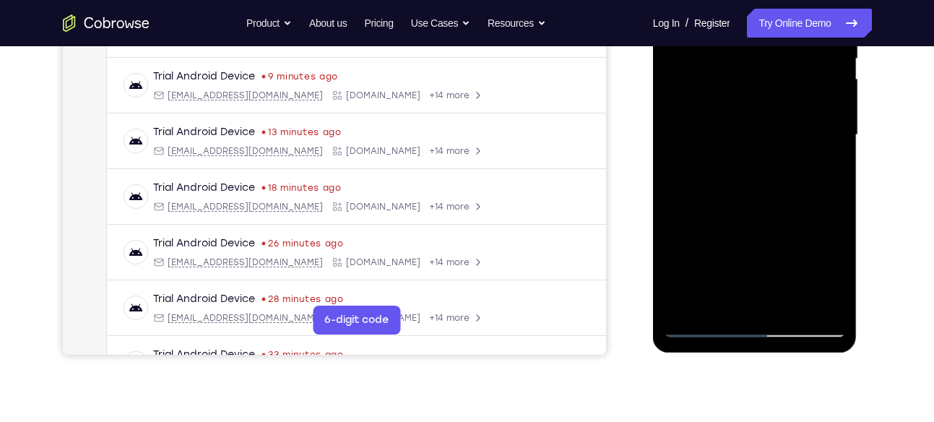
scroll to position [319, 0]
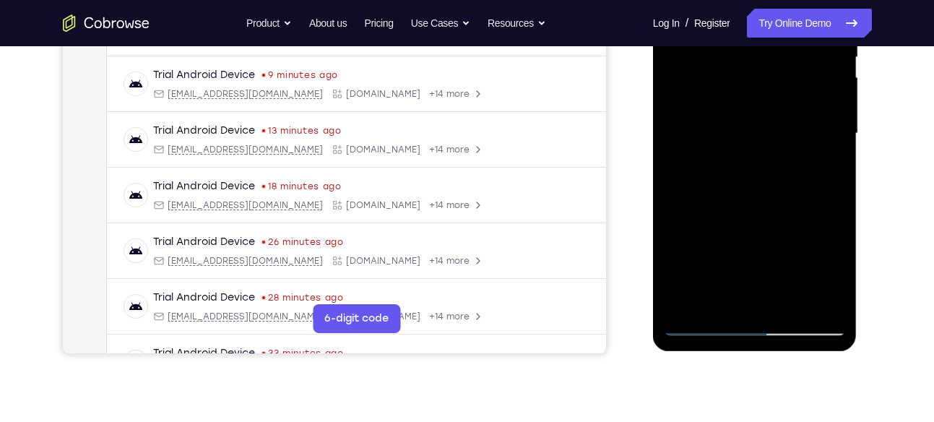
click at [714, 309] on div at bounding box center [755, 133] width 182 height 405
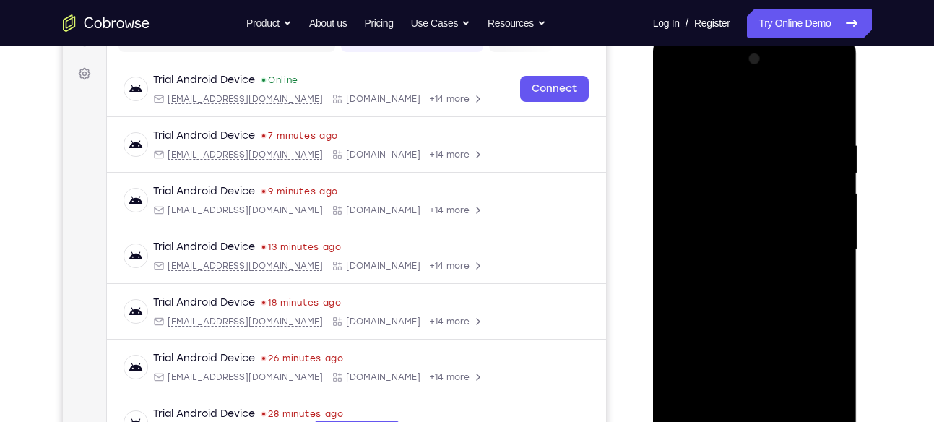
scroll to position [201, 0]
click at [751, 106] on div at bounding box center [755, 251] width 182 height 405
drag, startPoint x: 728, startPoint y: 260, endPoint x: 744, endPoint y: 85, distance: 175.6
click at [744, 85] on div at bounding box center [755, 251] width 182 height 405
drag, startPoint x: 723, startPoint y: 209, endPoint x: 744, endPoint y: 72, distance: 138.3
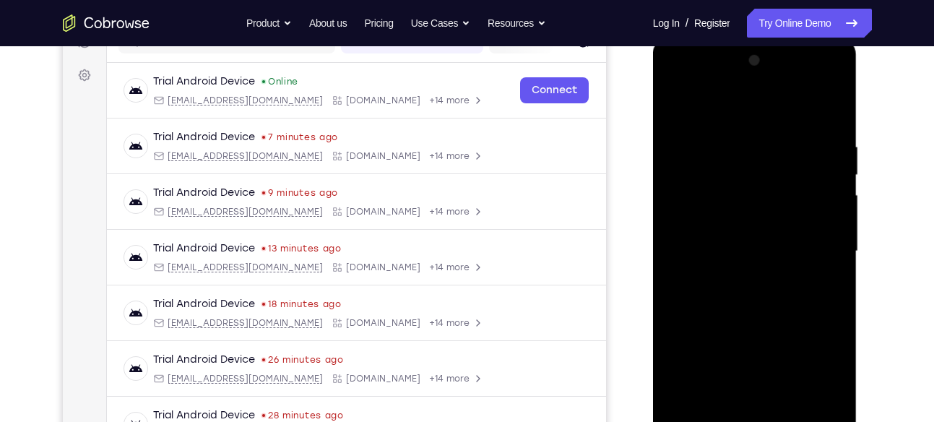
click at [744, 72] on div at bounding box center [755, 251] width 182 height 405
drag, startPoint x: 752, startPoint y: 167, endPoint x: 750, endPoint y: 328, distance: 161.2
click at [750, 328] on div at bounding box center [755, 251] width 182 height 405
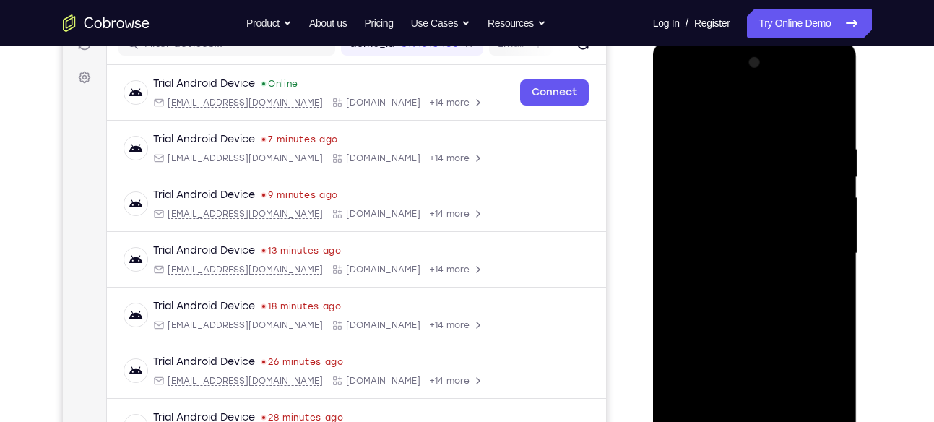
click at [762, 137] on div at bounding box center [755, 253] width 182 height 405
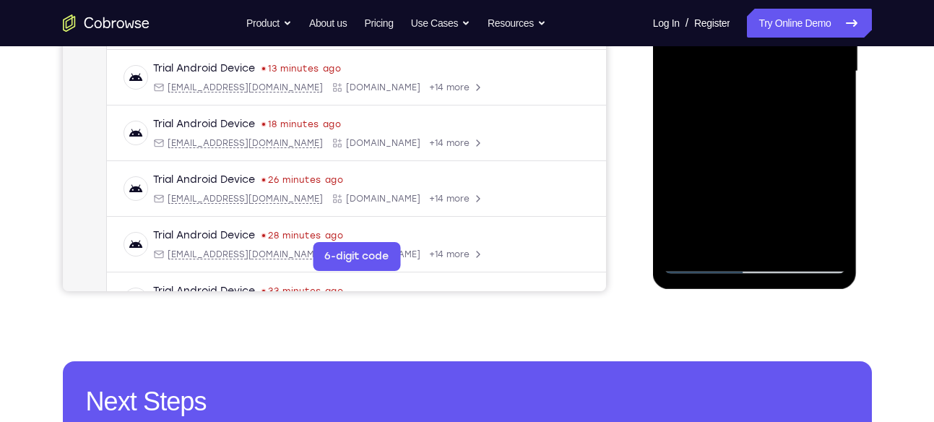
scroll to position [383, 0]
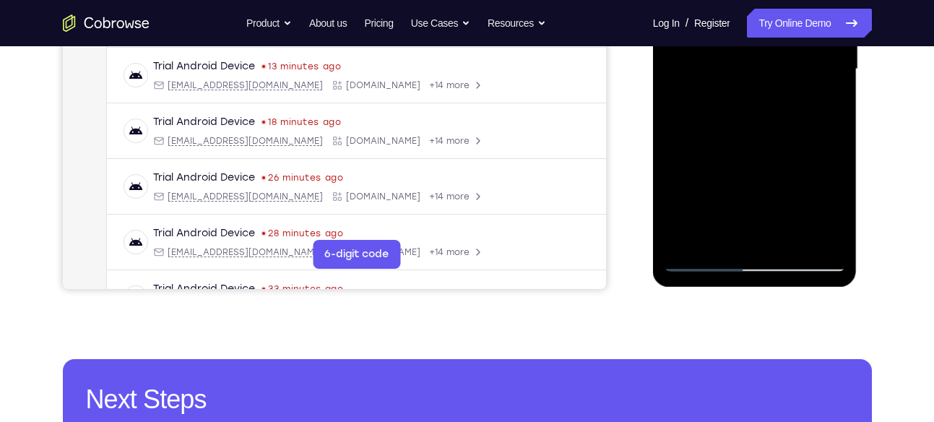
click at [819, 238] on div at bounding box center [755, 69] width 182 height 405
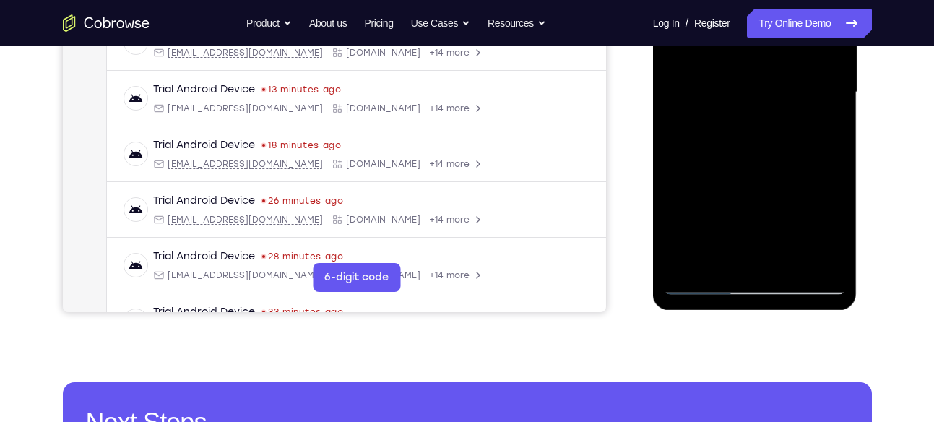
scroll to position [361, 0]
drag, startPoint x: 736, startPoint y: 197, endPoint x: 738, endPoint y: 83, distance: 114.2
click at [738, 83] on div at bounding box center [755, 91] width 182 height 405
drag, startPoint x: 728, startPoint y: 201, endPoint x: 746, endPoint y: 102, distance: 100.5
click at [746, 102] on div at bounding box center [755, 91] width 182 height 405
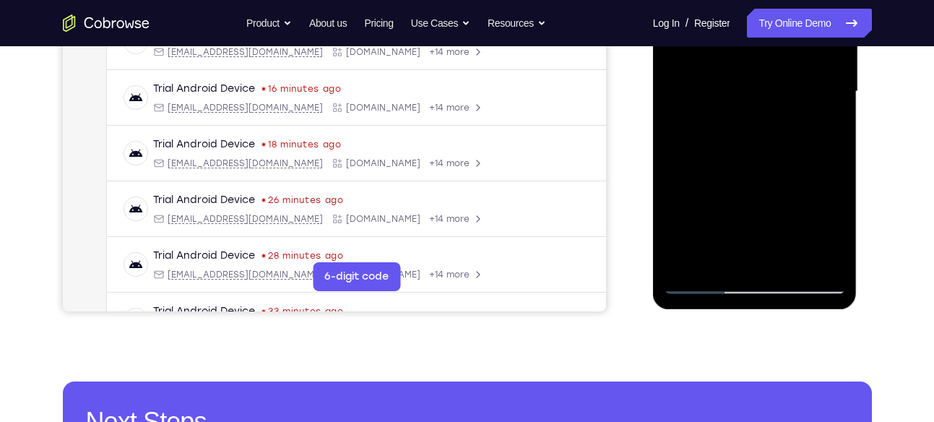
drag, startPoint x: 776, startPoint y: 124, endPoint x: 775, endPoint y: 241, distance: 117.1
click at [775, 241] on div at bounding box center [755, 91] width 182 height 405
drag, startPoint x: 806, startPoint y: 118, endPoint x: 788, endPoint y: 141, distance: 28.9
click at [788, 141] on div at bounding box center [755, 91] width 182 height 405
drag, startPoint x: 770, startPoint y: 179, endPoint x: 776, endPoint y: 119, distance: 61.0
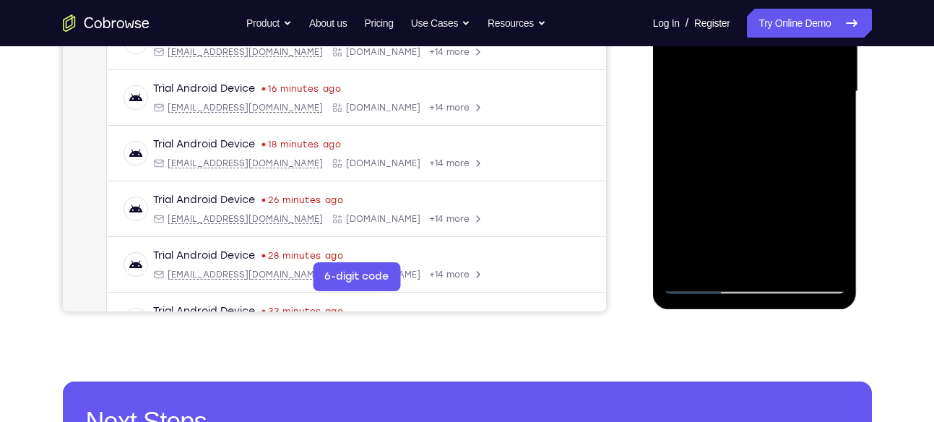
click at [776, 119] on div at bounding box center [755, 91] width 182 height 405
drag, startPoint x: 778, startPoint y: 202, endPoint x: 778, endPoint y: 72, distance: 130.1
click at [778, 72] on div at bounding box center [755, 91] width 182 height 405
drag, startPoint x: 752, startPoint y: 202, endPoint x: 764, endPoint y: 162, distance: 42.1
click at [764, 162] on div at bounding box center [755, 91] width 182 height 405
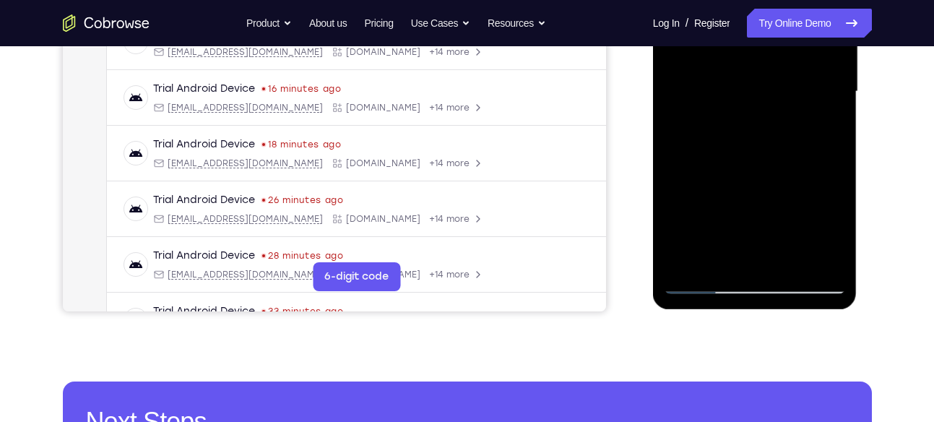
drag, startPoint x: 748, startPoint y: 188, endPoint x: 757, endPoint y: 108, distance: 80.7
click at [757, 108] on div at bounding box center [755, 91] width 182 height 405
click at [694, 111] on div at bounding box center [755, 91] width 182 height 405
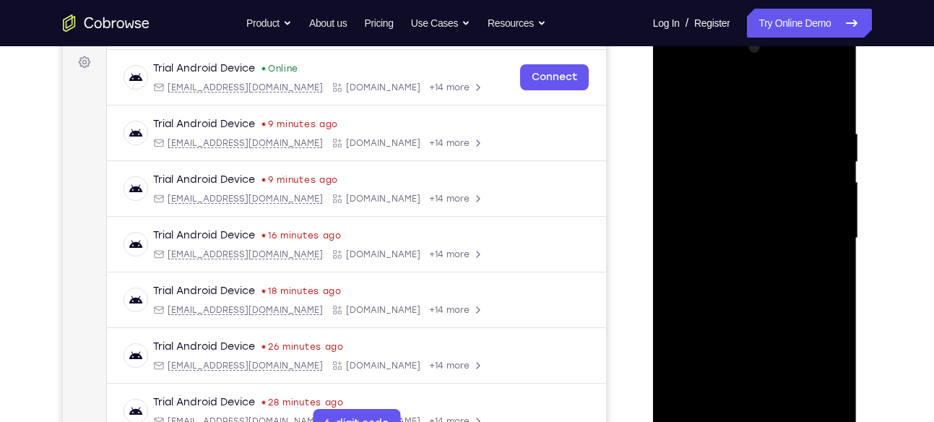
scroll to position [213, 0]
drag, startPoint x: 734, startPoint y: 170, endPoint x: 728, endPoint y: 261, distance: 91.2
click at [728, 261] on div at bounding box center [755, 239] width 182 height 405
click at [746, 160] on div at bounding box center [755, 239] width 182 height 405
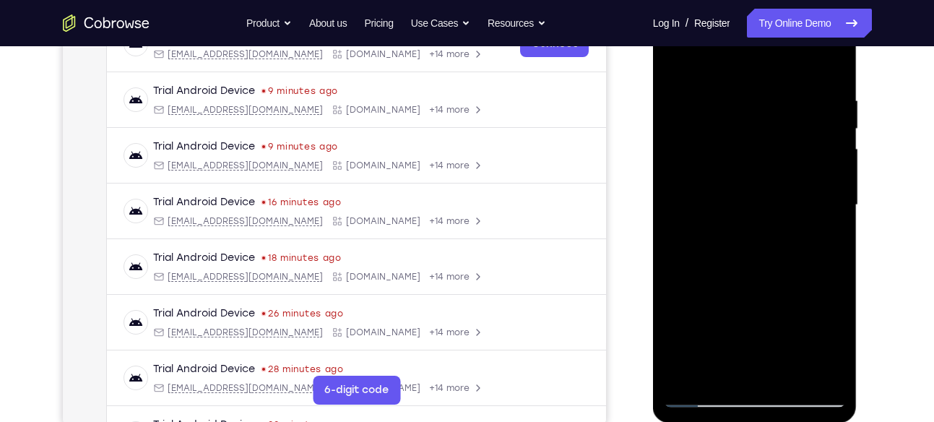
scroll to position [246, 0]
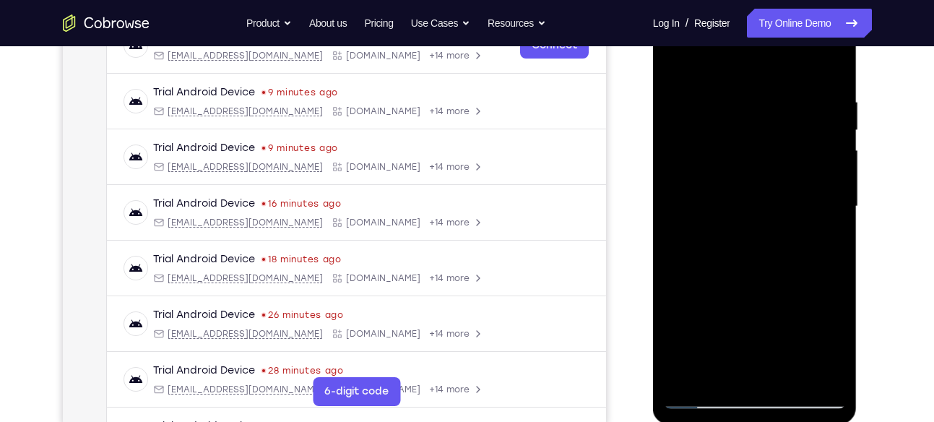
click at [679, 66] on div at bounding box center [755, 206] width 182 height 405
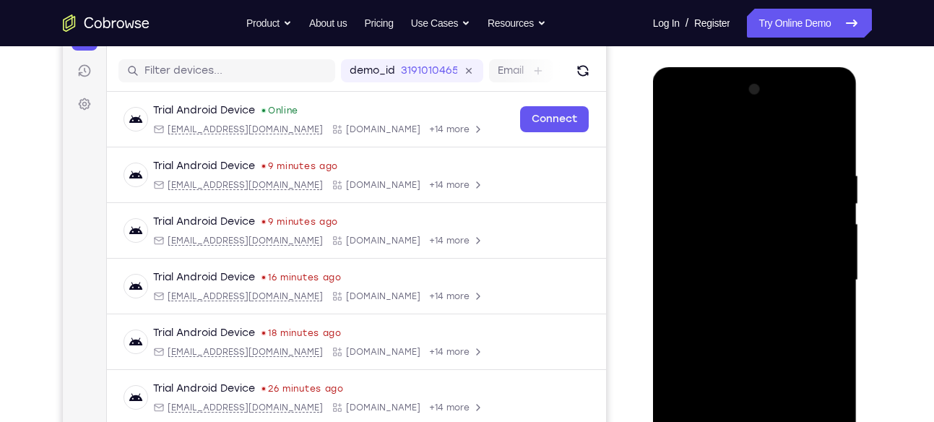
scroll to position [176, 0]
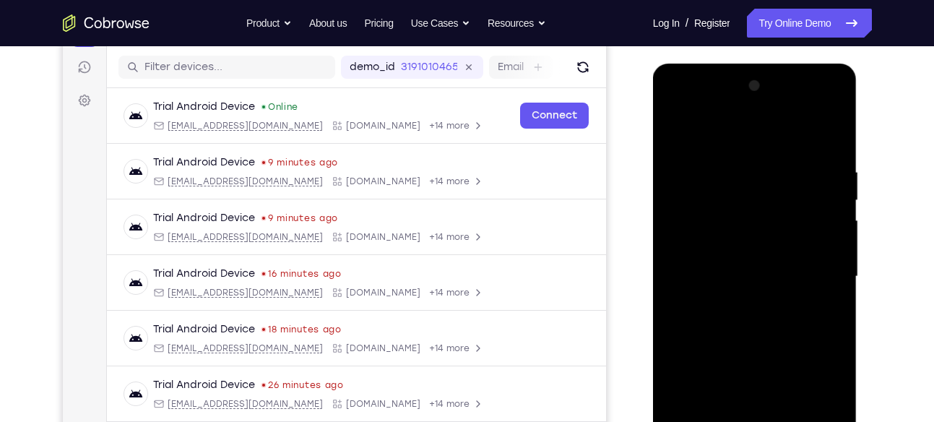
click at [837, 130] on div at bounding box center [755, 276] width 182 height 405
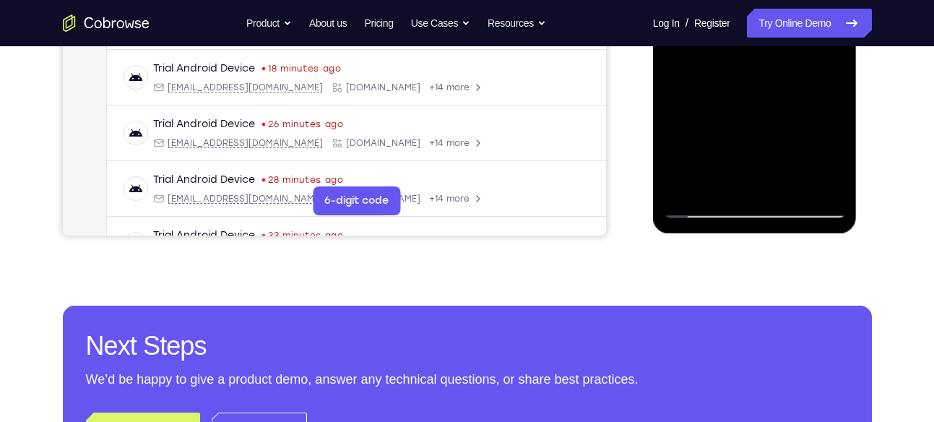
scroll to position [437, 0]
click at [783, 153] on div at bounding box center [755, 15] width 182 height 405
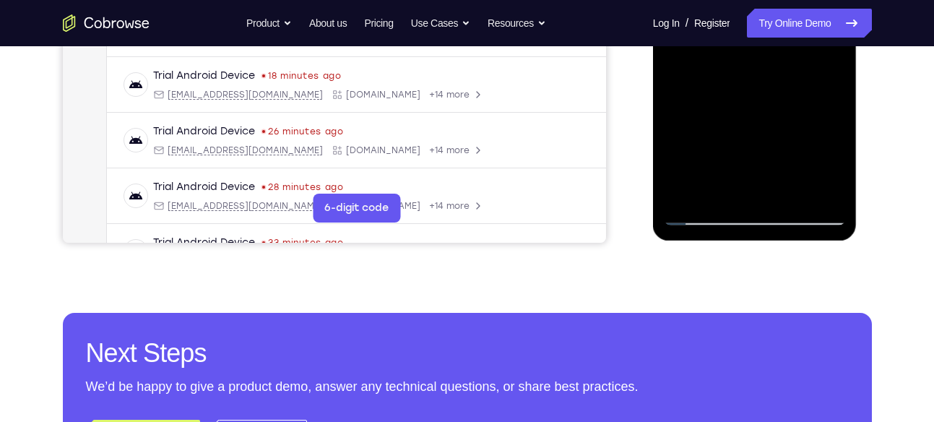
scroll to position [430, 0]
click at [721, 199] on div at bounding box center [755, 22] width 182 height 405
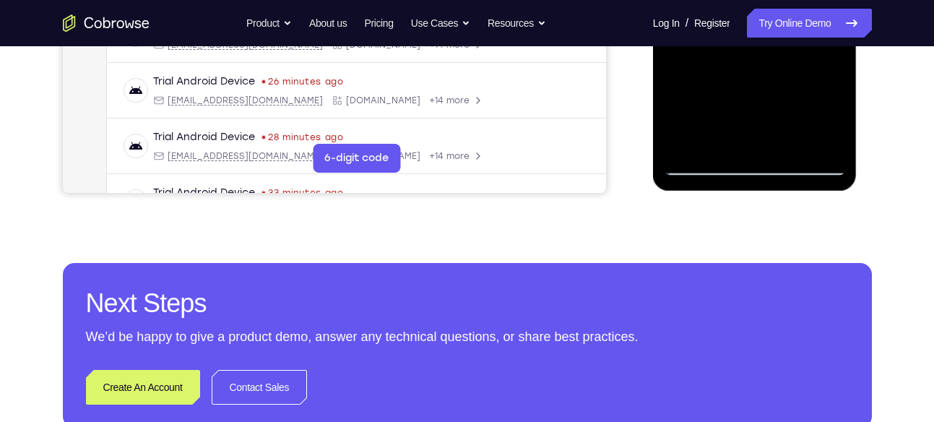
scroll to position [491, 0]
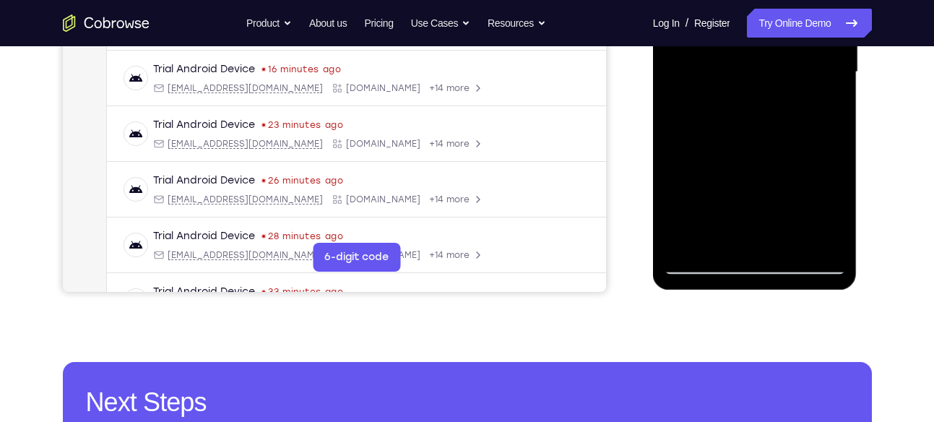
scroll to position [379, 0]
click at [790, 245] on div at bounding box center [755, 73] width 182 height 405
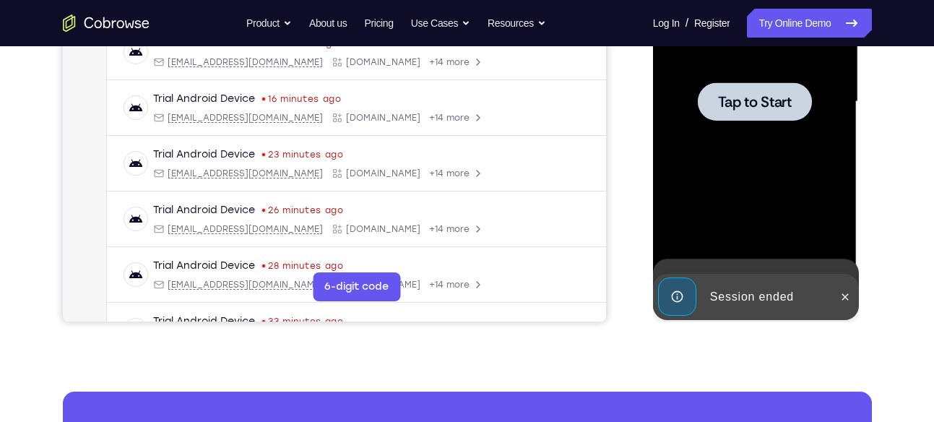
scroll to position [342, 0]
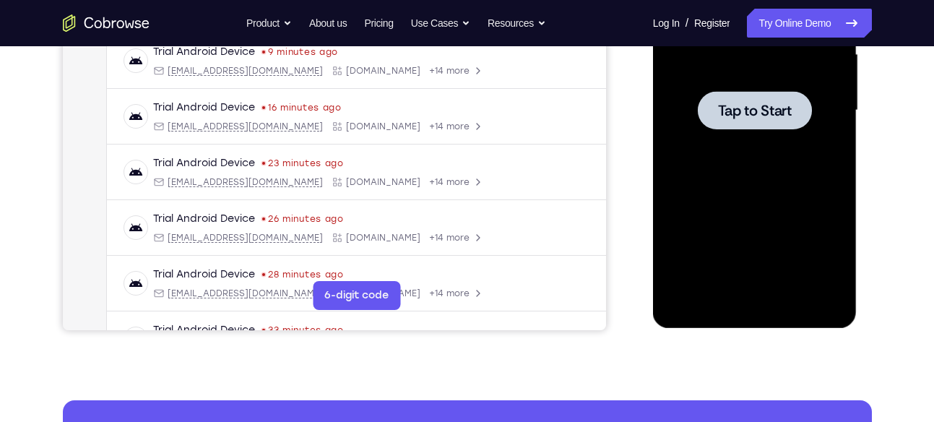
click at [748, 142] on div at bounding box center [755, 110] width 182 height 405
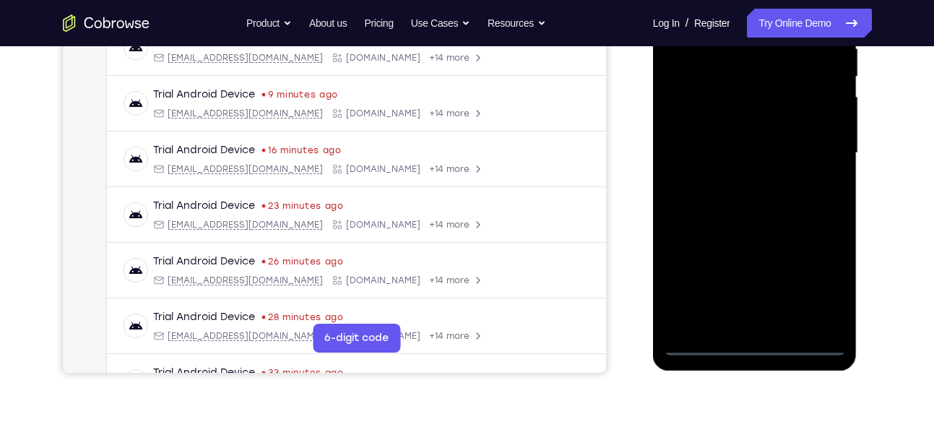
scroll to position [304, 0]
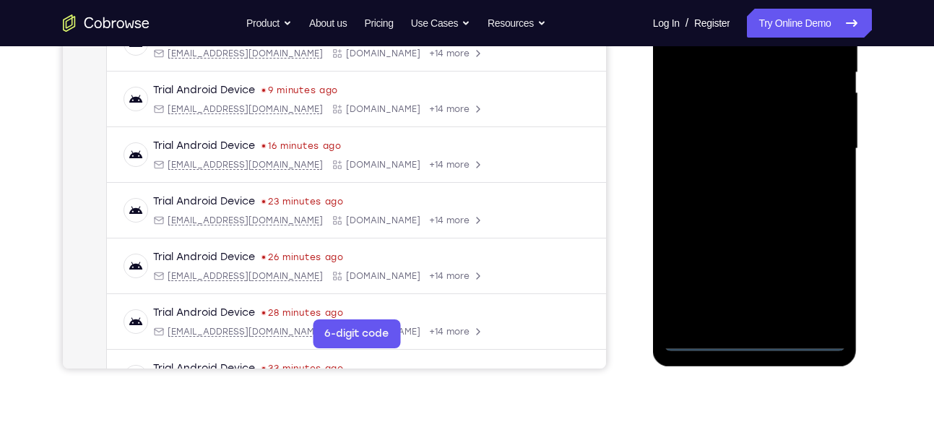
click at [760, 345] on div at bounding box center [755, 149] width 182 height 405
click at [817, 276] on div at bounding box center [755, 149] width 182 height 405
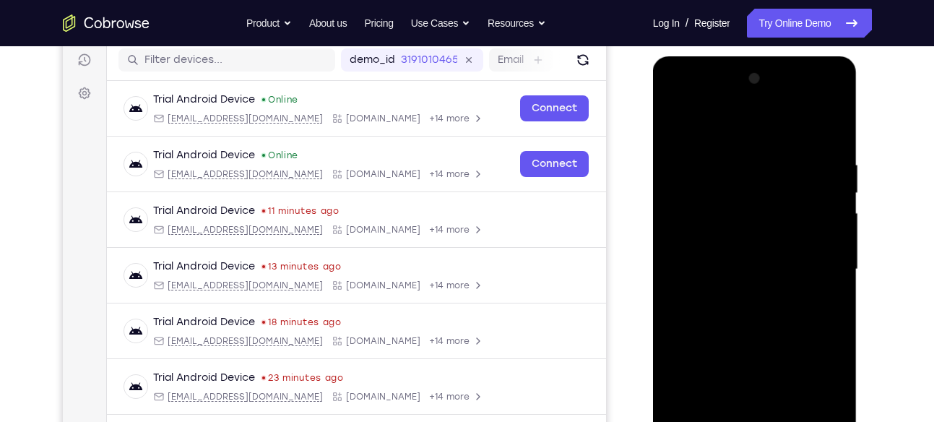
click at [752, 129] on div at bounding box center [755, 269] width 182 height 405
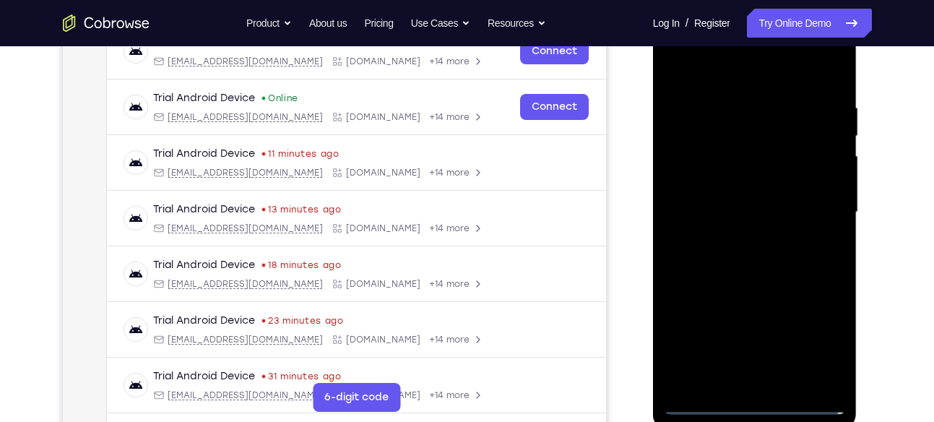
scroll to position [241, 0]
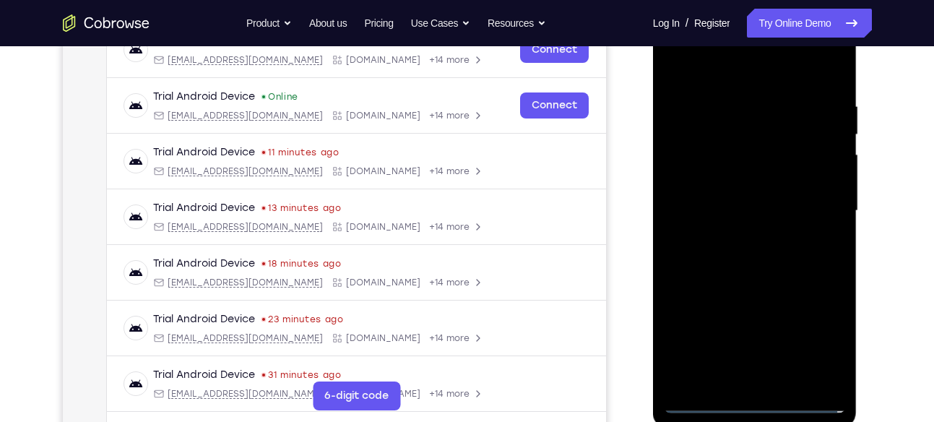
click at [810, 213] on div at bounding box center [755, 211] width 182 height 405
click at [739, 238] on div at bounding box center [755, 211] width 182 height 405
click at [755, 188] on div at bounding box center [755, 211] width 182 height 405
click at [761, 203] on div at bounding box center [755, 211] width 182 height 405
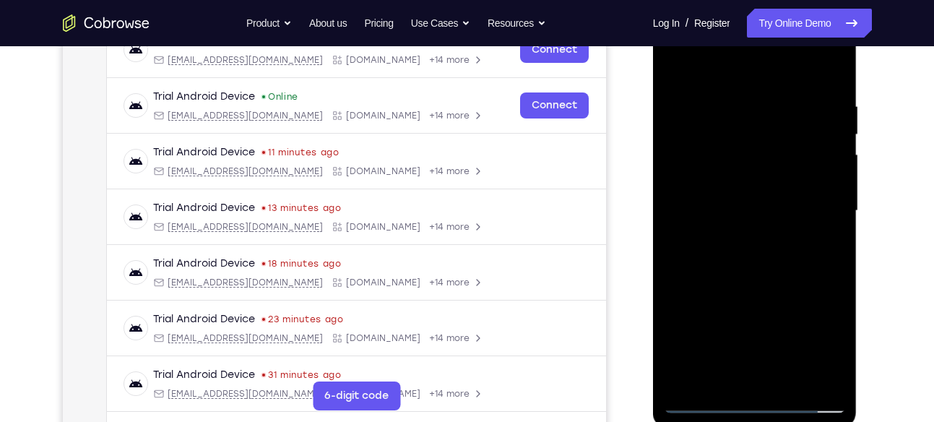
click at [764, 254] on div at bounding box center [755, 211] width 182 height 405
click at [801, 283] on div at bounding box center [755, 211] width 182 height 405
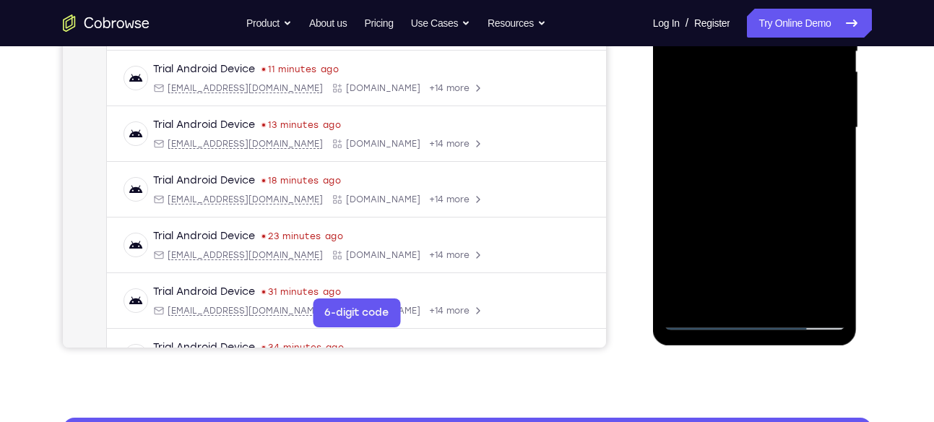
click at [793, 297] on div at bounding box center [755, 128] width 182 height 405
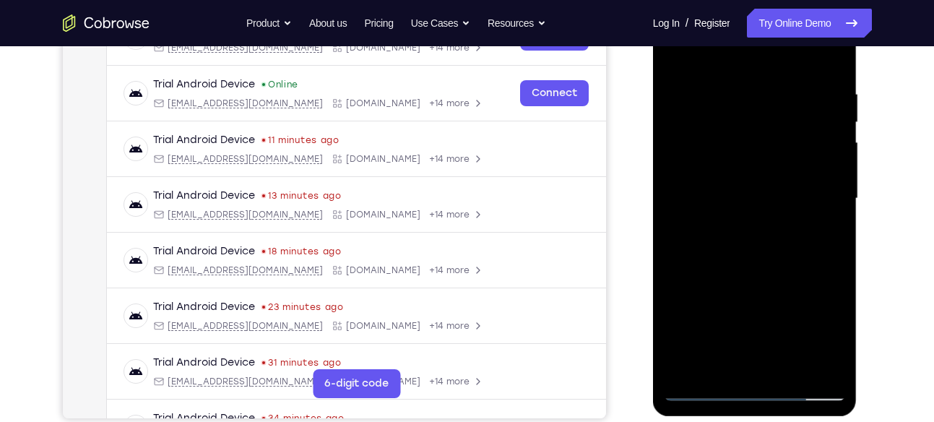
scroll to position [253, 0]
click at [779, 281] on div at bounding box center [755, 199] width 182 height 405
click at [795, 184] on div at bounding box center [755, 199] width 182 height 405
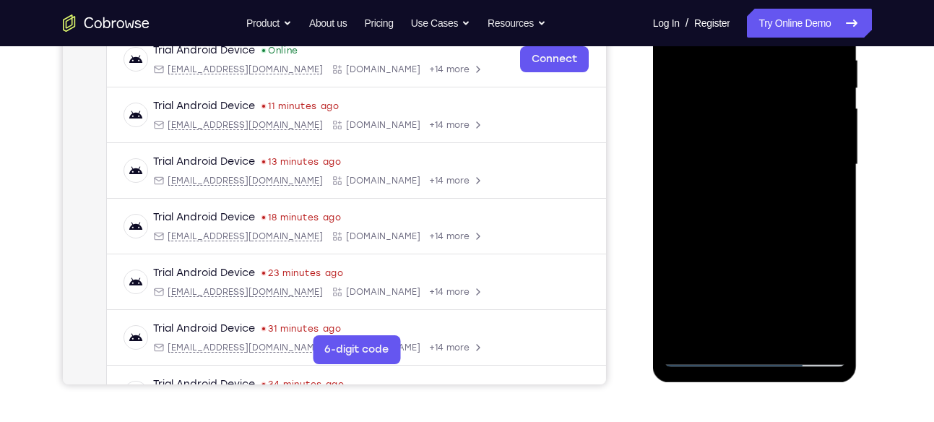
scroll to position [288, 0]
click at [715, 327] on div at bounding box center [755, 164] width 182 height 405
click at [718, 330] on div at bounding box center [755, 164] width 182 height 405
click at [792, 247] on div at bounding box center [755, 164] width 182 height 405
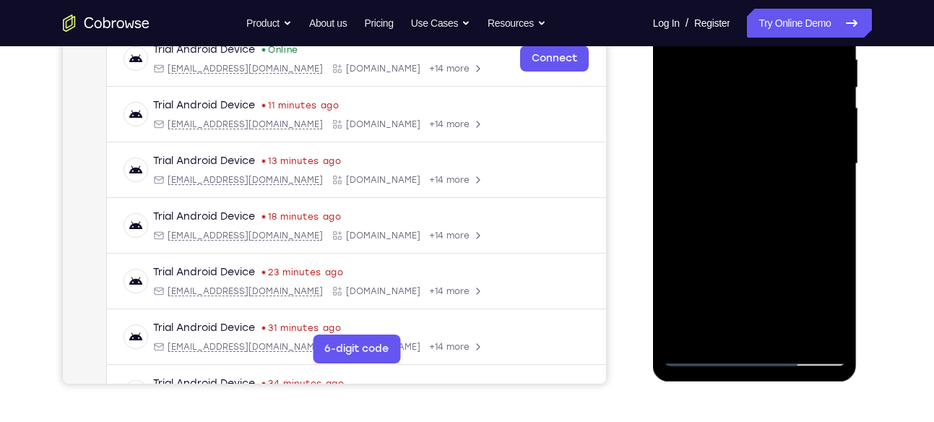
click at [822, 189] on div at bounding box center [755, 164] width 182 height 405
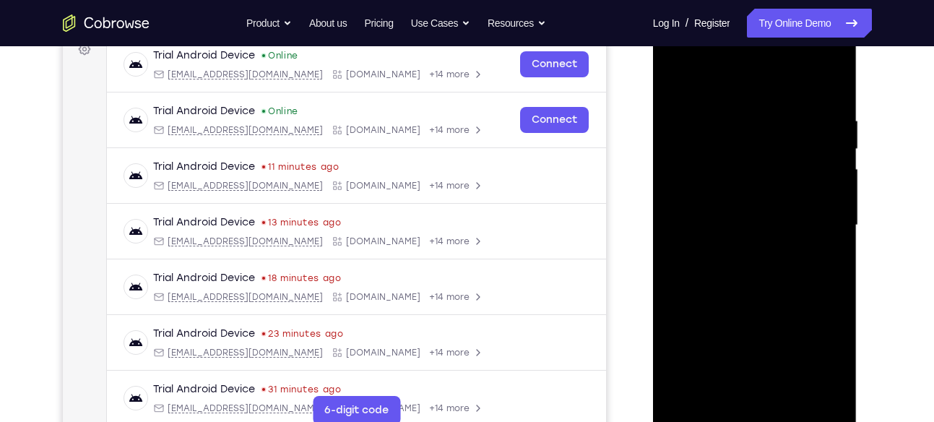
click at [671, 78] on div at bounding box center [755, 225] width 182 height 405
drag, startPoint x: 731, startPoint y: 275, endPoint x: 732, endPoint y: 123, distance: 152.5
click at [732, 123] on div at bounding box center [755, 225] width 182 height 405
drag, startPoint x: 729, startPoint y: 301, endPoint x: 748, endPoint y: 121, distance: 181.6
click at [748, 121] on div at bounding box center [755, 225] width 182 height 405
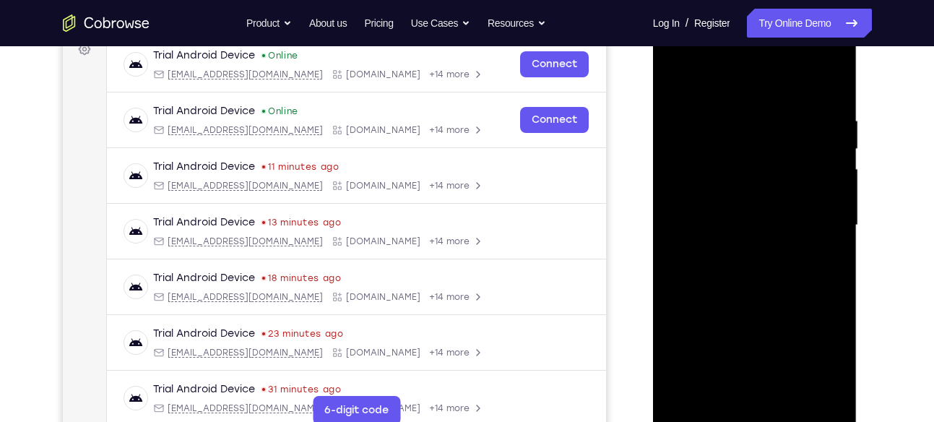
scroll to position [288, 0]
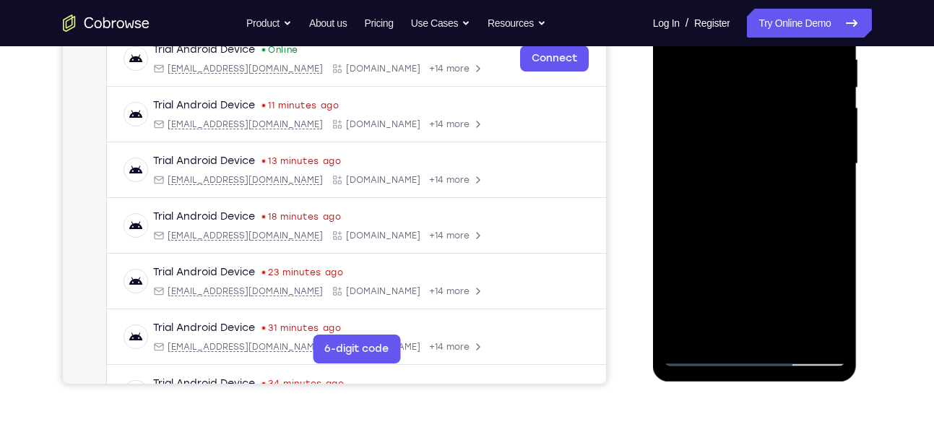
drag, startPoint x: 739, startPoint y: 266, endPoint x: 739, endPoint y: 155, distance: 111.3
click at [739, 155] on div at bounding box center [755, 164] width 182 height 405
drag, startPoint x: 731, startPoint y: 286, endPoint x: 731, endPoint y: 128, distance: 158.3
click at [731, 128] on div at bounding box center [755, 164] width 182 height 405
drag, startPoint x: 715, startPoint y: 293, endPoint x: 713, endPoint y: 79, distance: 213.2
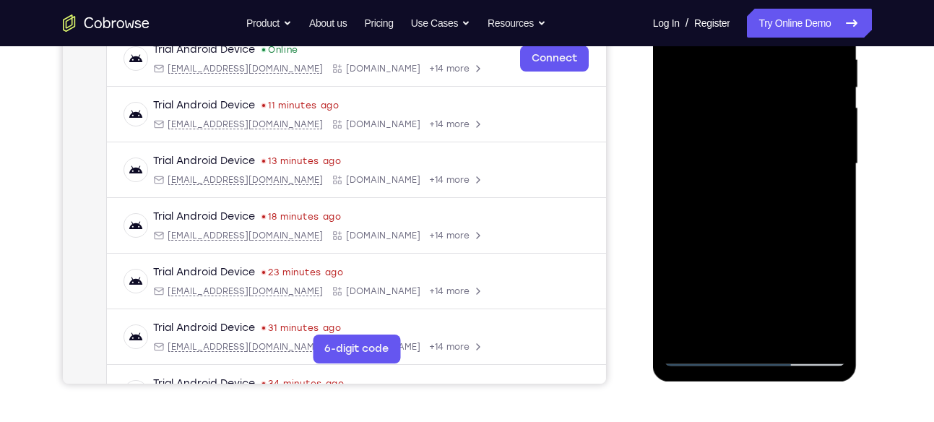
click at [713, 79] on div at bounding box center [755, 164] width 182 height 405
click at [697, 358] on div at bounding box center [755, 164] width 182 height 405
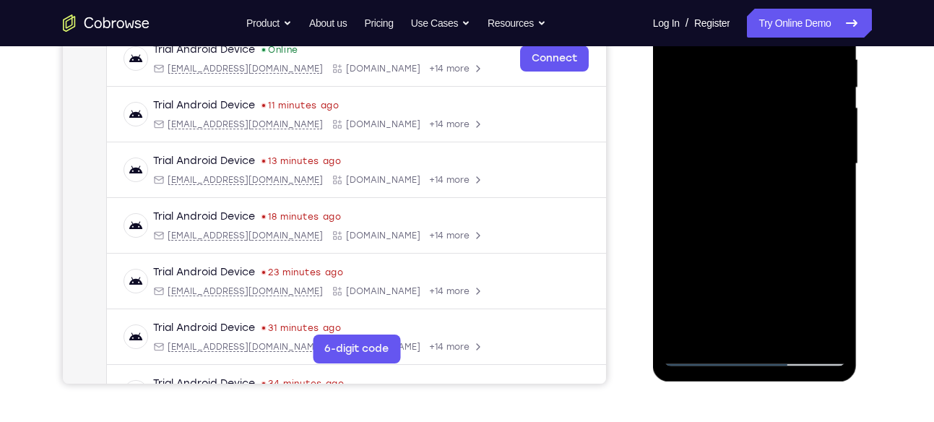
click at [697, 358] on div at bounding box center [755, 164] width 182 height 405
click at [794, 331] on div at bounding box center [755, 164] width 182 height 405
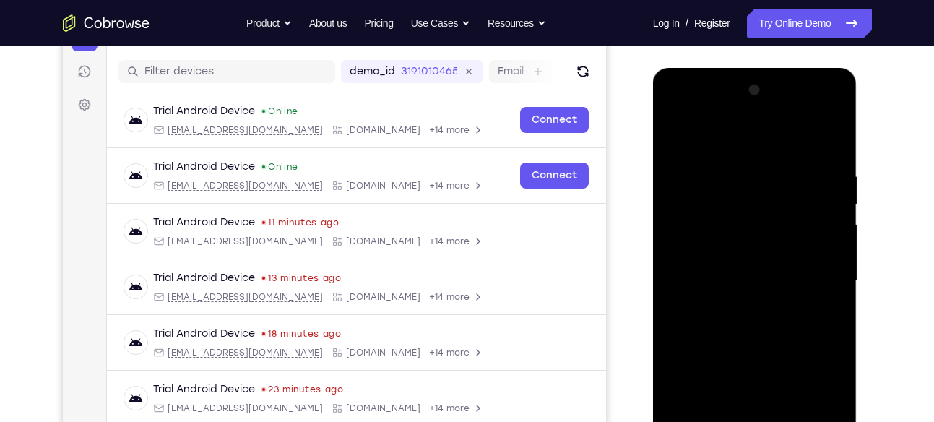
scroll to position [166, 0]
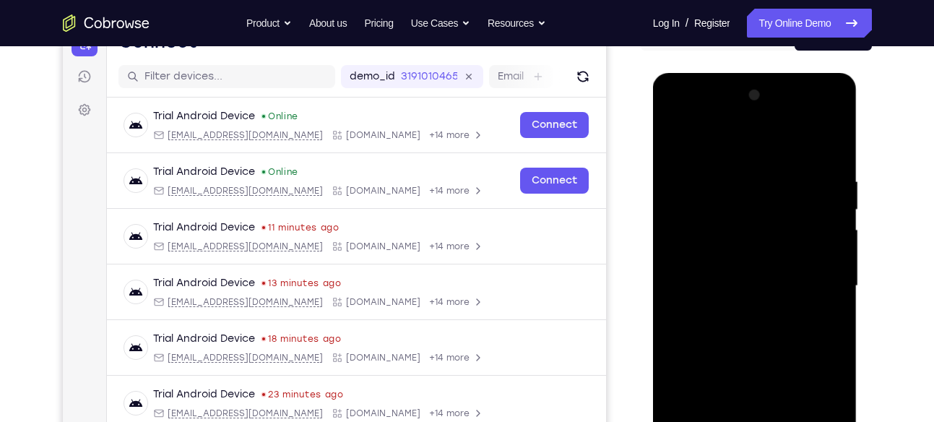
click at [701, 161] on div at bounding box center [755, 286] width 182 height 405
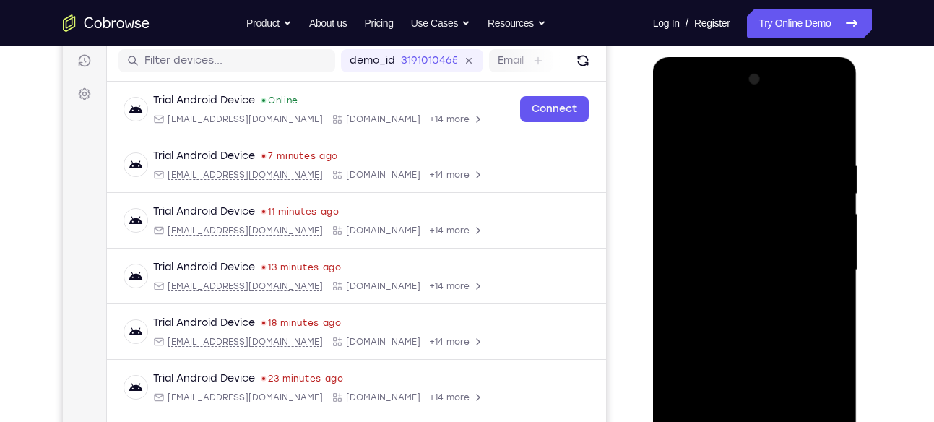
click at [685, 120] on div at bounding box center [755, 270] width 182 height 405
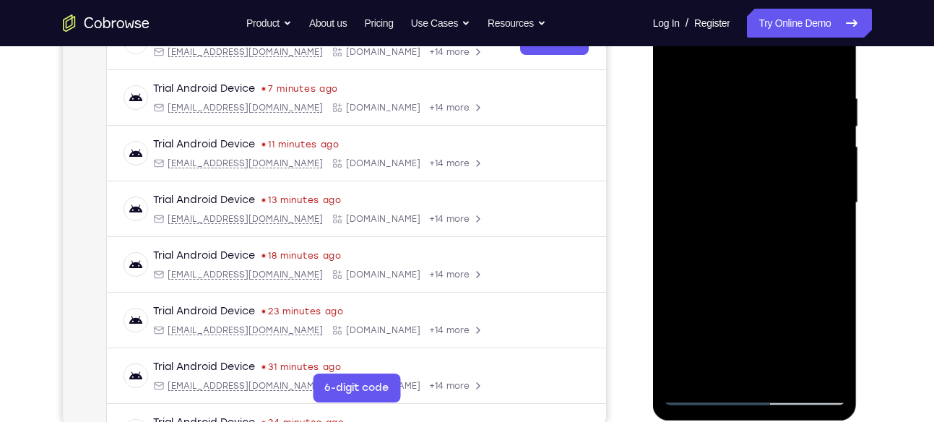
scroll to position [249, 0]
click at [750, 82] on div at bounding box center [755, 203] width 182 height 405
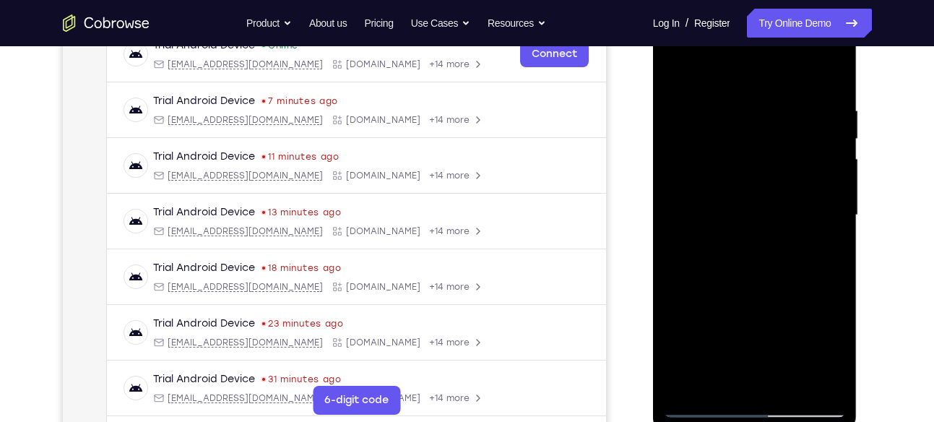
scroll to position [236, 0]
click at [823, 90] on div at bounding box center [755, 216] width 182 height 405
click at [825, 77] on div at bounding box center [755, 216] width 182 height 405
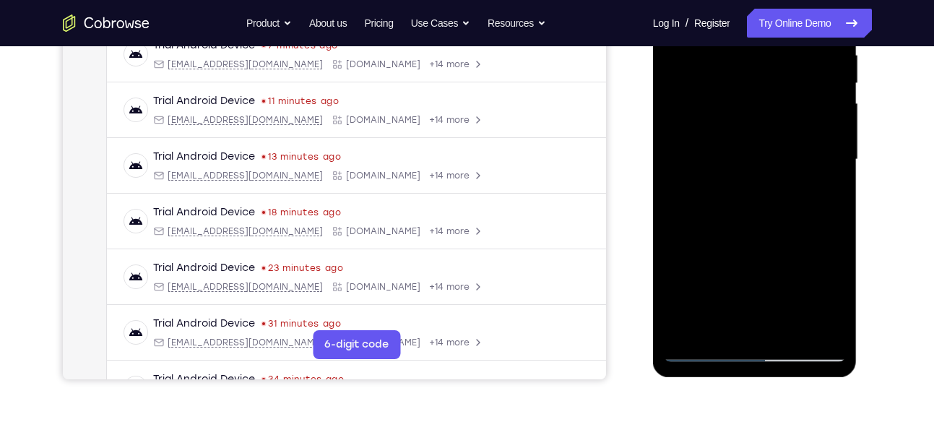
scroll to position [296, 0]
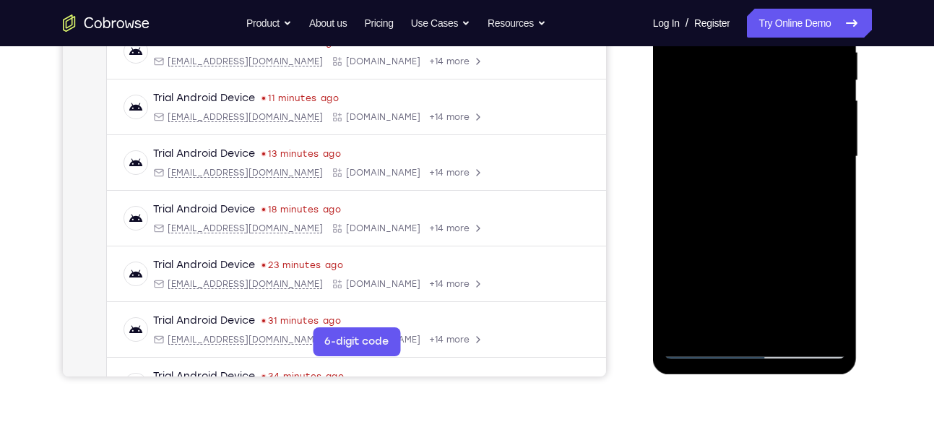
click at [783, 332] on div at bounding box center [755, 156] width 182 height 405
click at [791, 318] on div at bounding box center [755, 156] width 182 height 405
click at [707, 352] on div at bounding box center [755, 156] width 182 height 405
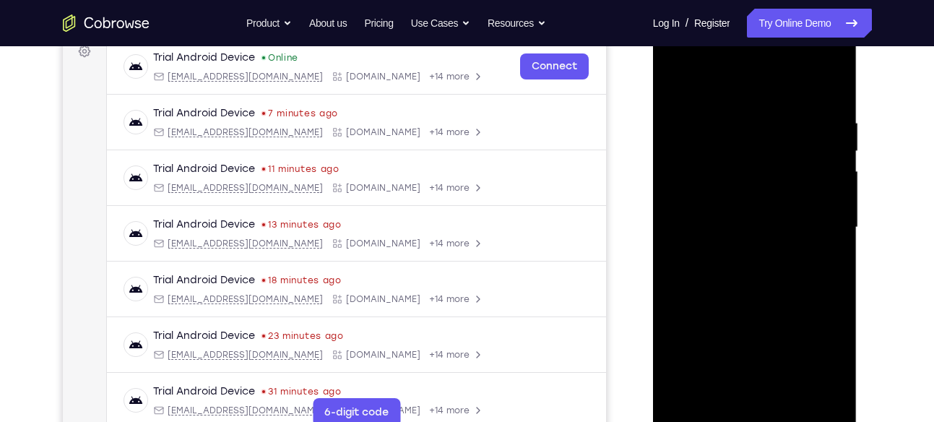
scroll to position [218, 0]
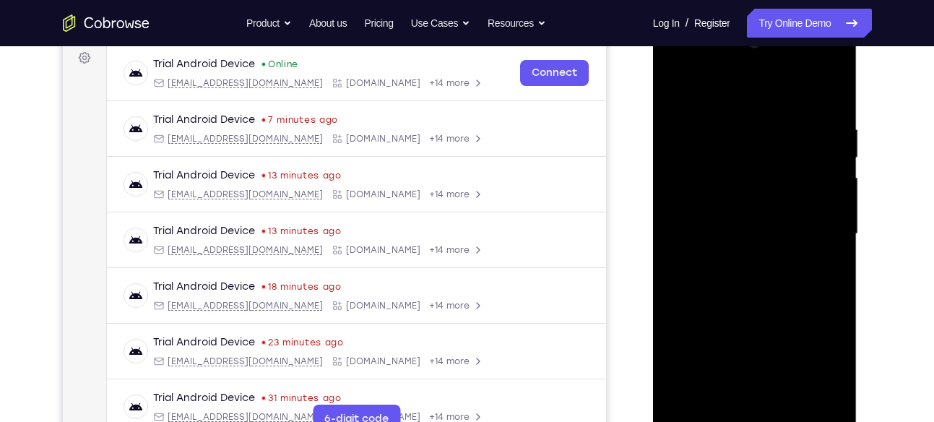
click at [682, 87] on div at bounding box center [755, 234] width 182 height 405
click at [833, 65] on div at bounding box center [755, 234] width 182 height 405
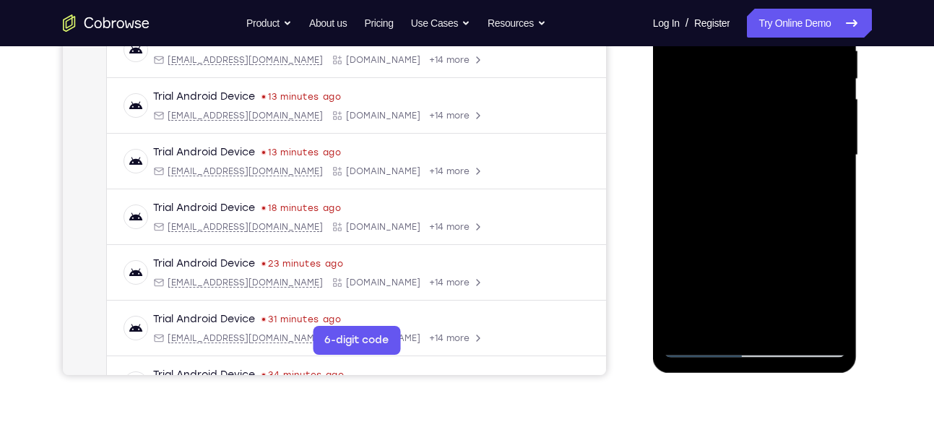
scroll to position [298, 0]
click at [828, 315] on div at bounding box center [755, 154] width 182 height 405
click at [706, 327] on div at bounding box center [755, 154] width 182 height 405
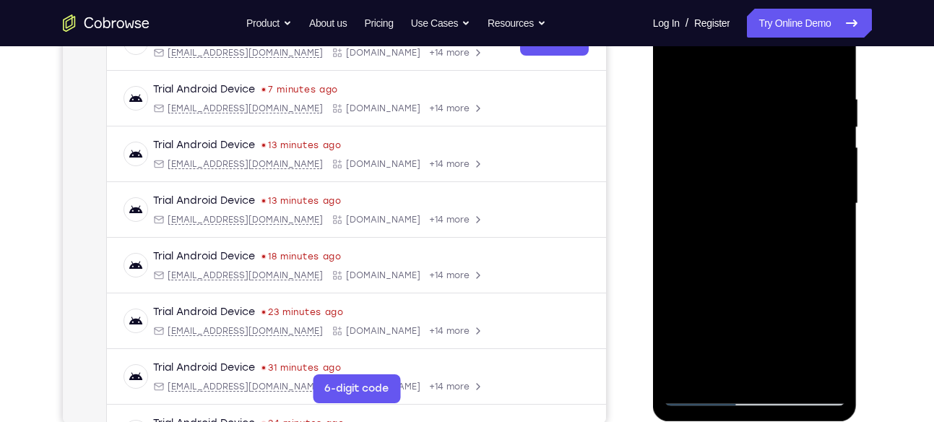
scroll to position [218, 0]
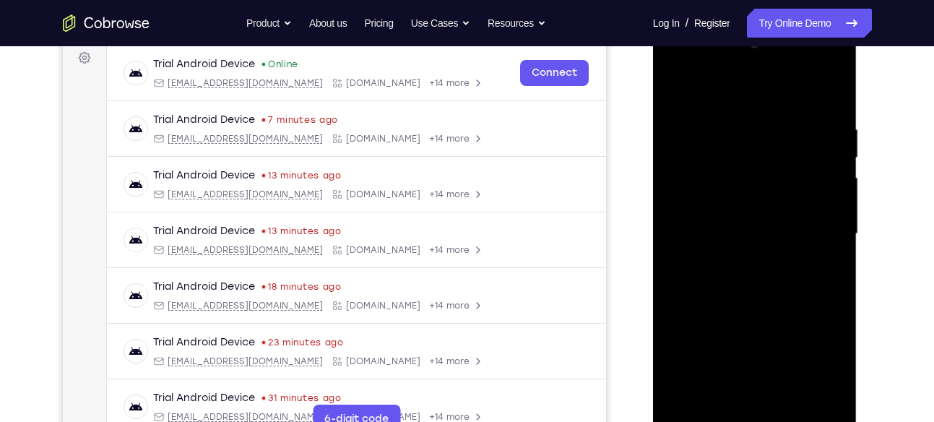
click at [695, 107] on div at bounding box center [755, 234] width 182 height 405
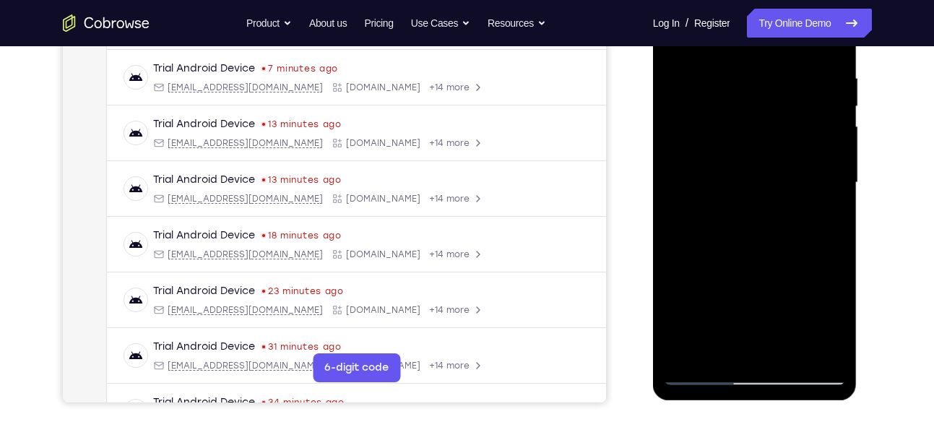
scroll to position [271, 0]
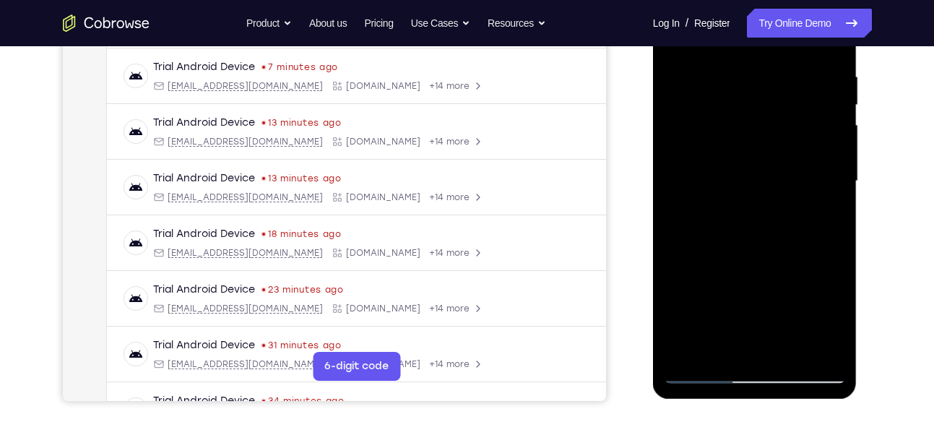
drag, startPoint x: 796, startPoint y: 262, endPoint x: 797, endPoint y: 245, distance: 17.4
click at [797, 245] on div at bounding box center [755, 181] width 182 height 405
click at [828, 182] on div at bounding box center [755, 181] width 182 height 405
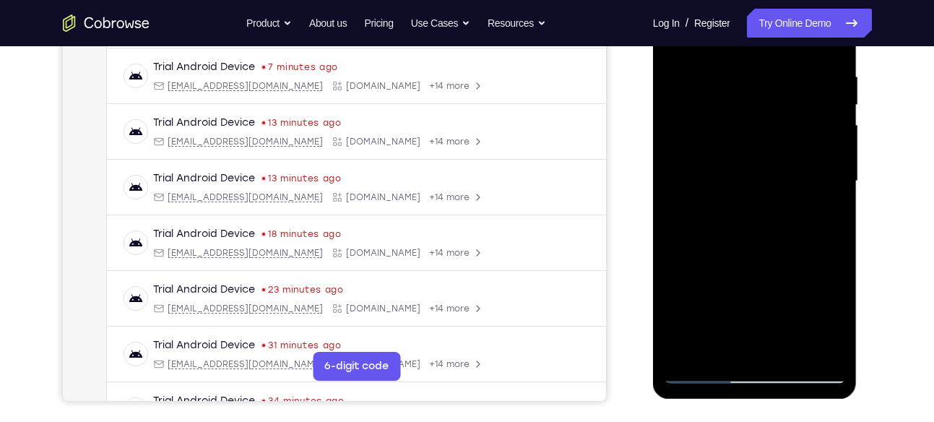
click at [687, 356] on div at bounding box center [755, 181] width 182 height 405
click at [684, 356] on div at bounding box center [755, 181] width 182 height 405
click at [745, 61] on div at bounding box center [755, 181] width 182 height 405
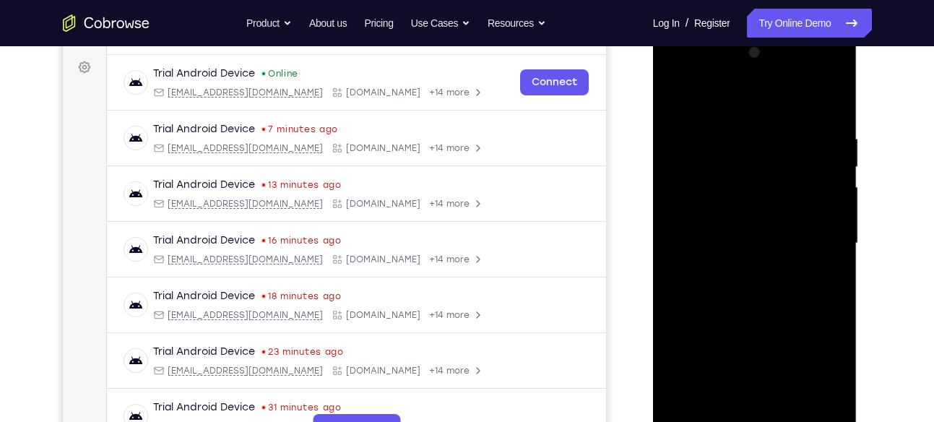
scroll to position [208, 0]
click at [825, 240] on div at bounding box center [755, 244] width 182 height 405
click at [689, 240] on div at bounding box center [755, 244] width 182 height 405
click at [817, 248] on div at bounding box center [755, 244] width 182 height 405
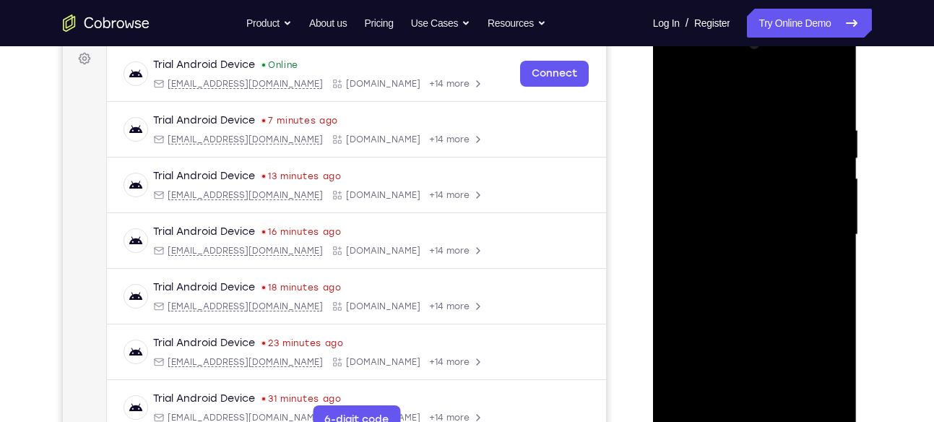
scroll to position [220, 0]
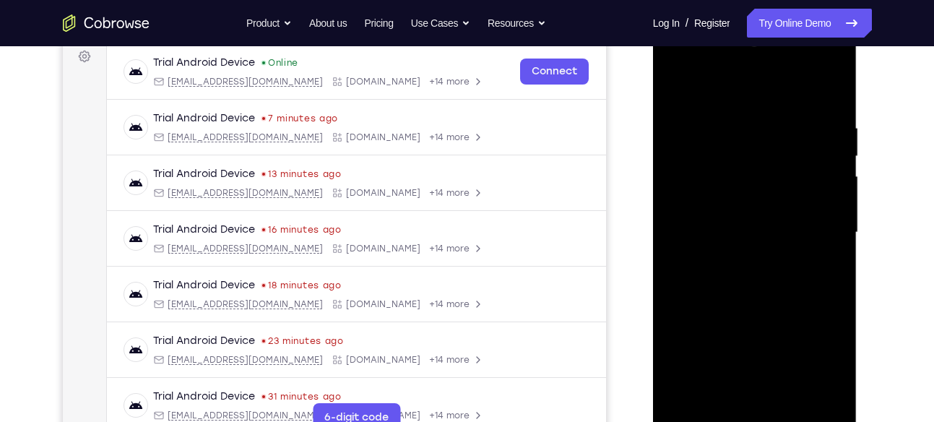
click at [706, 257] on div at bounding box center [755, 232] width 182 height 405
click at [676, 265] on div at bounding box center [755, 232] width 182 height 405
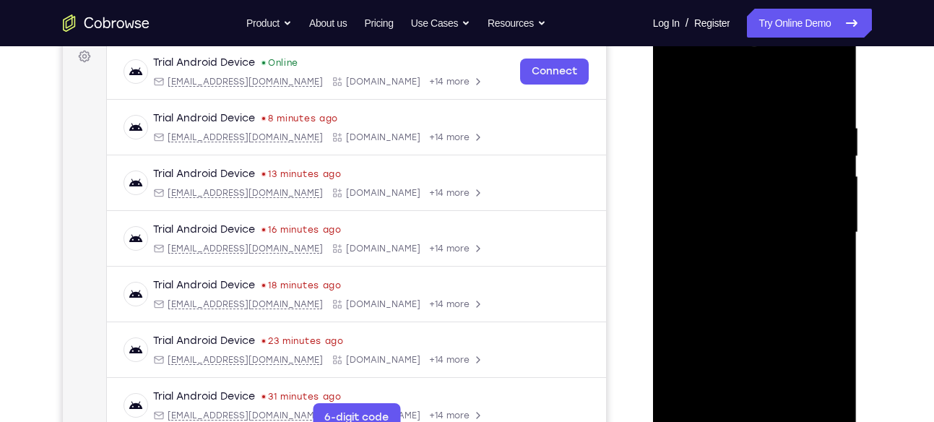
click at [676, 265] on div at bounding box center [755, 232] width 182 height 405
click at [799, 200] on div at bounding box center [755, 232] width 182 height 405
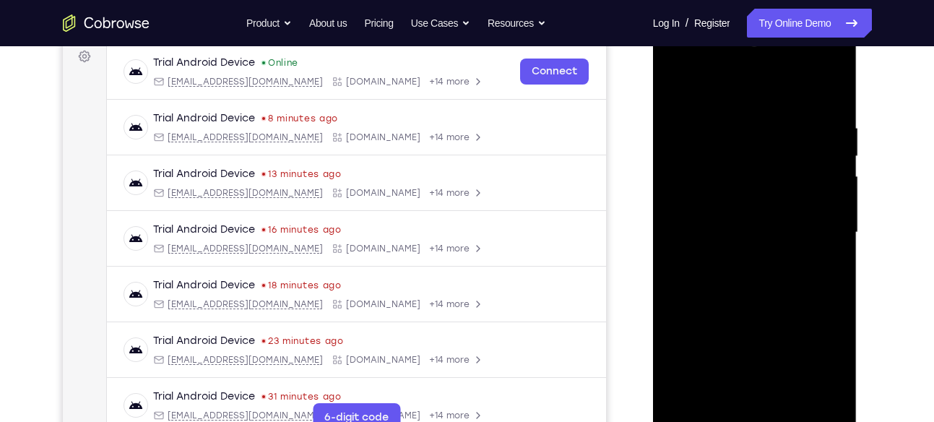
click at [807, 181] on div at bounding box center [755, 232] width 182 height 405
click at [826, 90] on div at bounding box center [755, 232] width 182 height 405
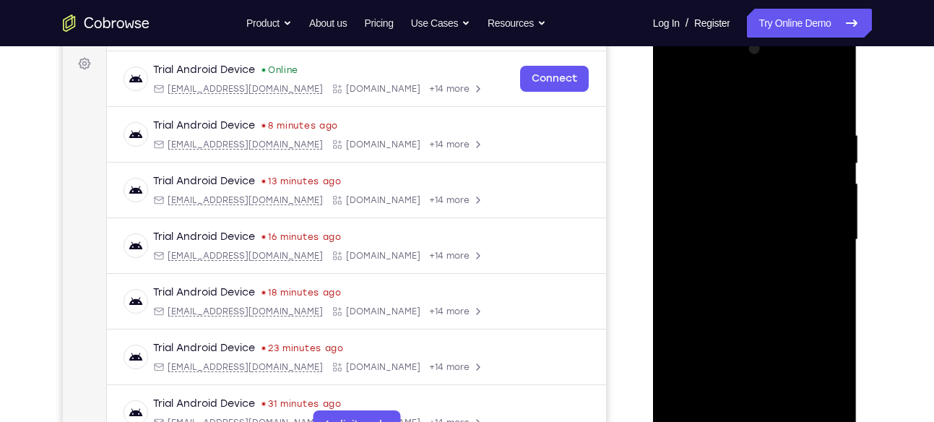
scroll to position [202, 0]
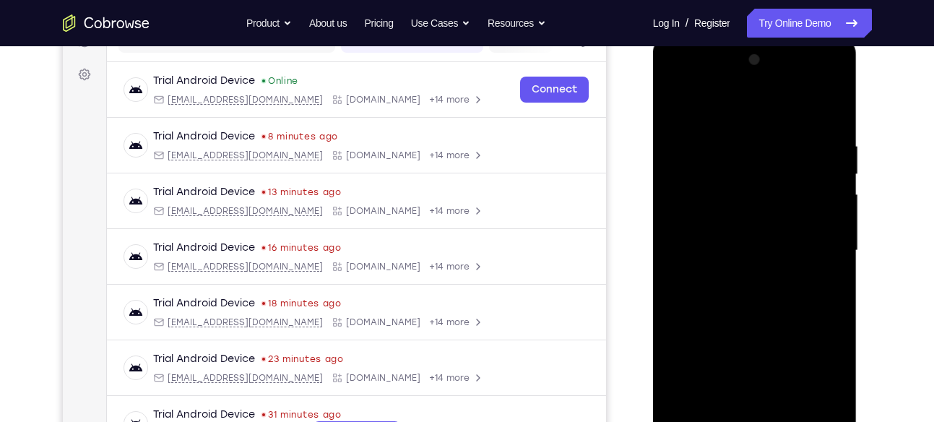
click at [833, 85] on div at bounding box center [755, 250] width 182 height 405
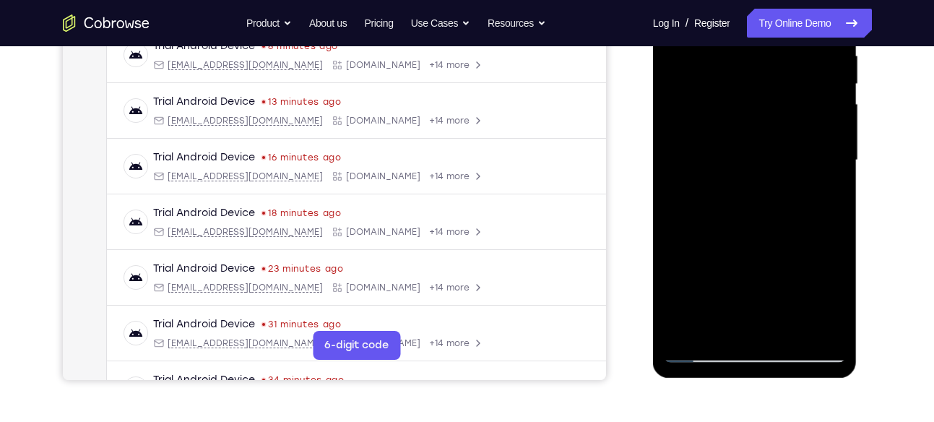
scroll to position [293, 0]
click at [827, 223] on div at bounding box center [755, 159] width 182 height 405
click at [838, 221] on div at bounding box center [755, 159] width 182 height 405
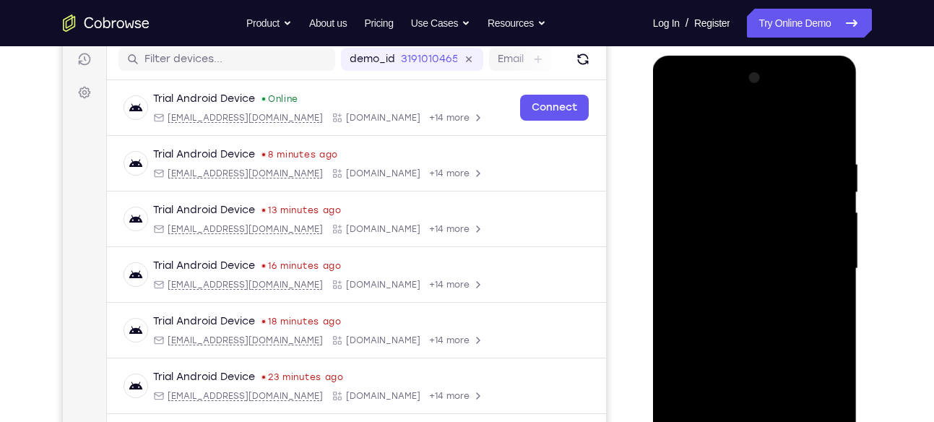
scroll to position [180, 0]
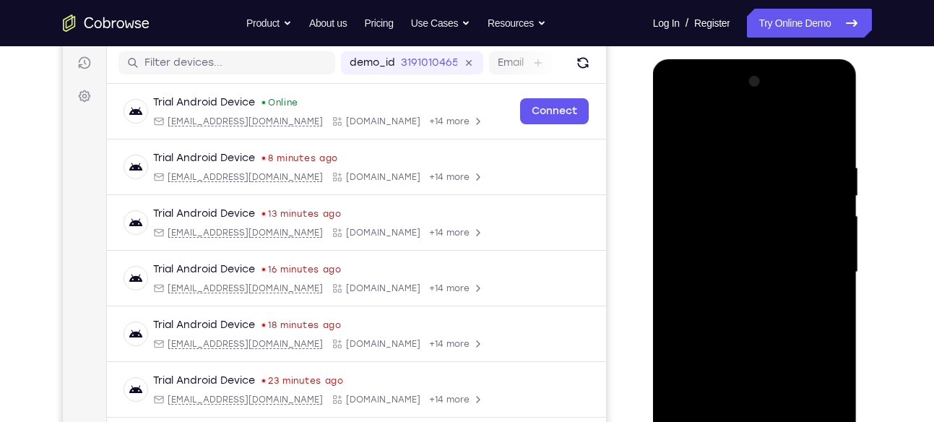
click at [738, 160] on div at bounding box center [755, 272] width 182 height 405
click at [822, 225] on div at bounding box center [755, 272] width 182 height 405
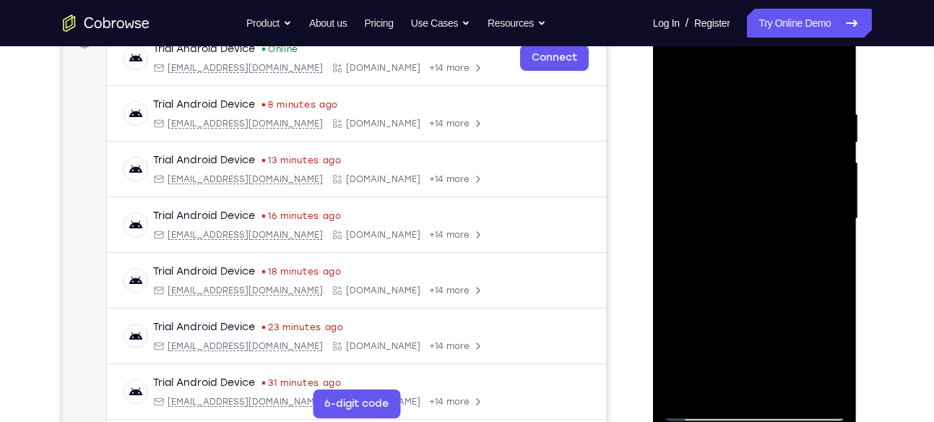
scroll to position [240, 0]
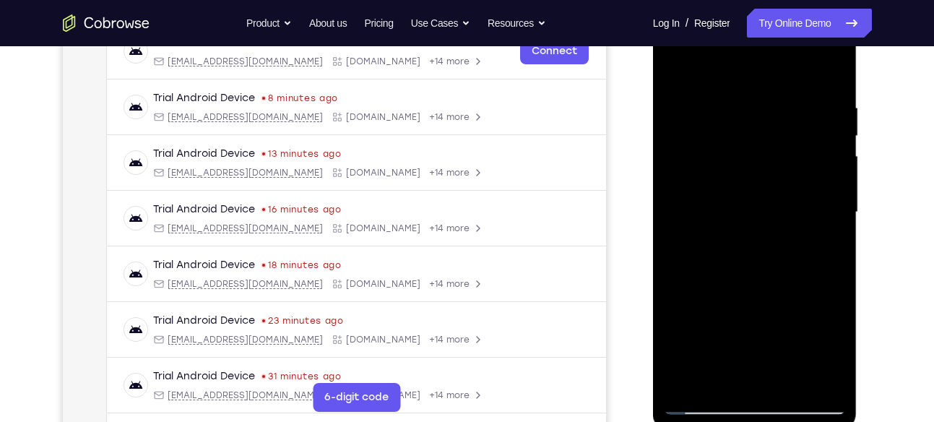
click at [689, 251] on div at bounding box center [755, 212] width 182 height 405
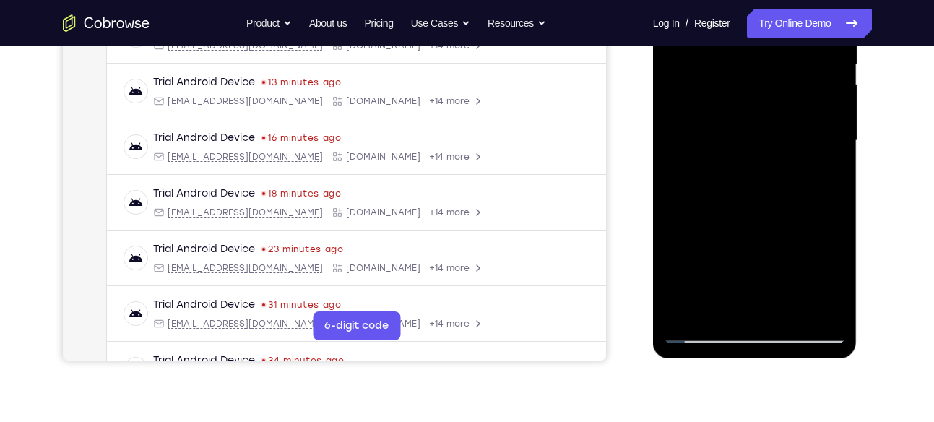
scroll to position [314, 0]
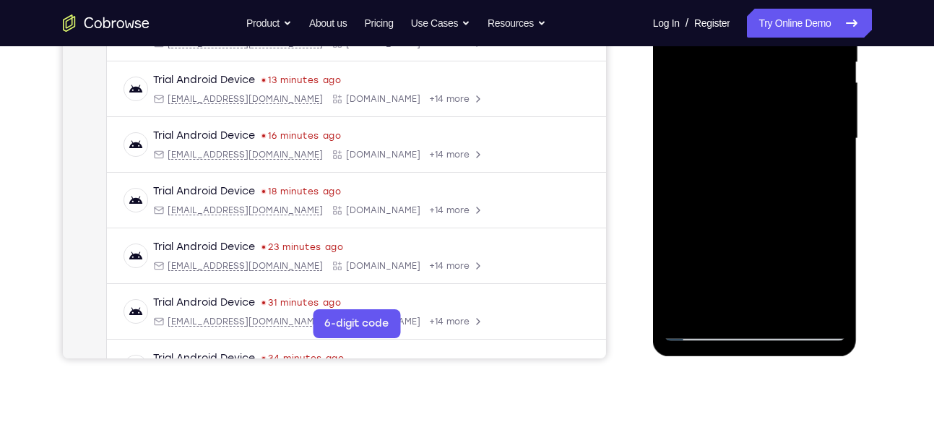
click at [812, 309] on div at bounding box center [755, 138] width 182 height 405
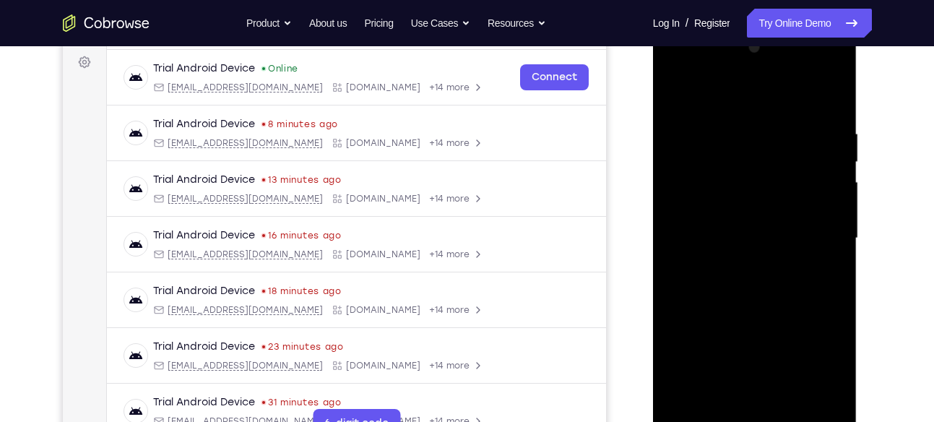
scroll to position [209, 0]
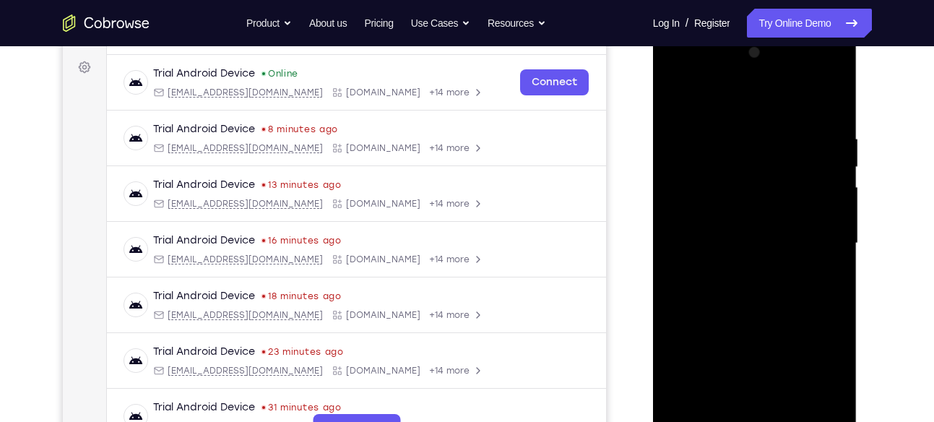
click at [819, 240] on div at bounding box center [755, 243] width 182 height 405
drag, startPoint x: 819, startPoint y: 345, endPoint x: 819, endPoint y: 240, distance: 104.8
click at [819, 240] on div at bounding box center [755, 243] width 182 height 405
click at [714, 227] on div at bounding box center [755, 243] width 182 height 405
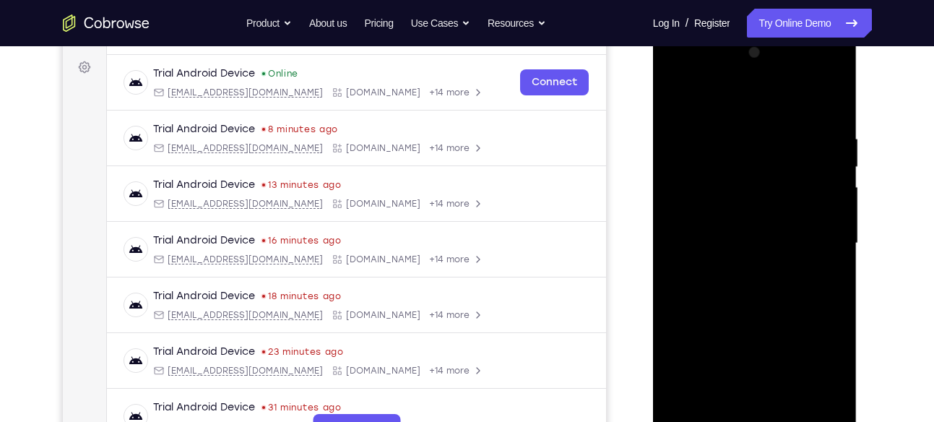
click at [714, 227] on div at bounding box center [755, 243] width 182 height 405
click at [681, 233] on div at bounding box center [755, 243] width 182 height 405
click at [691, 222] on div at bounding box center [755, 243] width 182 height 405
click at [817, 214] on div at bounding box center [755, 243] width 182 height 405
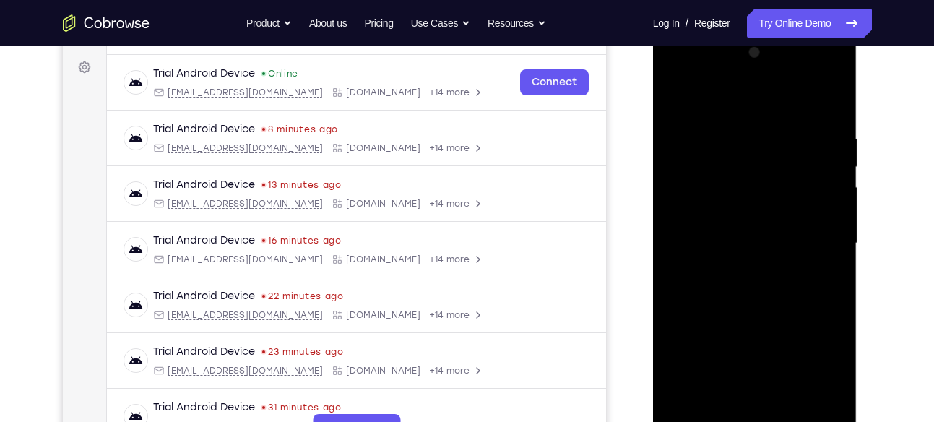
click at [817, 214] on div at bounding box center [755, 243] width 182 height 405
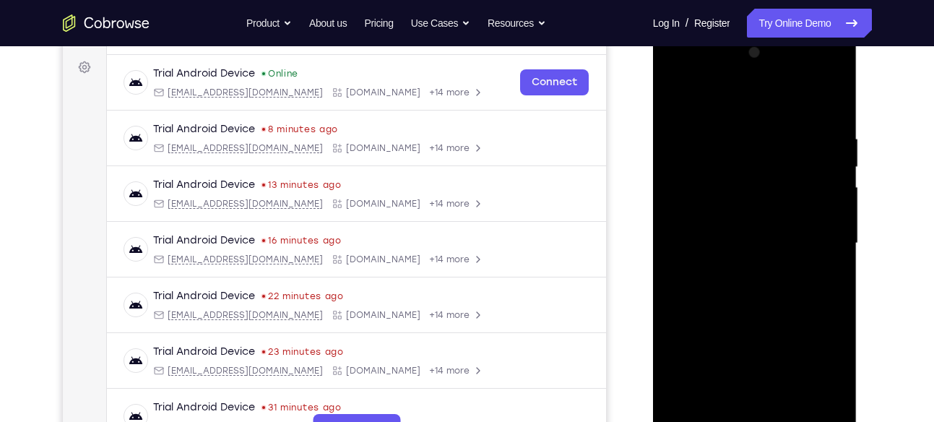
click at [817, 214] on div at bounding box center [755, 243] width 182 height 405
click at [830, 105] on div at bounding box center [755, 243] width 182 height 405
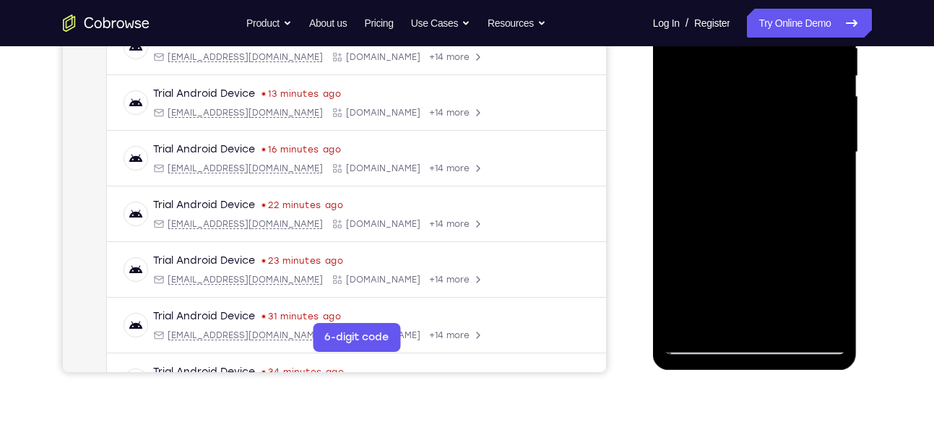
scroll to position [301, 0]
click at [781, 330] on div at bounding box center [755, 151] width 182 height 405
click at [783, 144] on div at bounding box center [755, 151] width 182 height 405
click at [722, 317] on div at bounding box center [755, 151] width 182 height 405
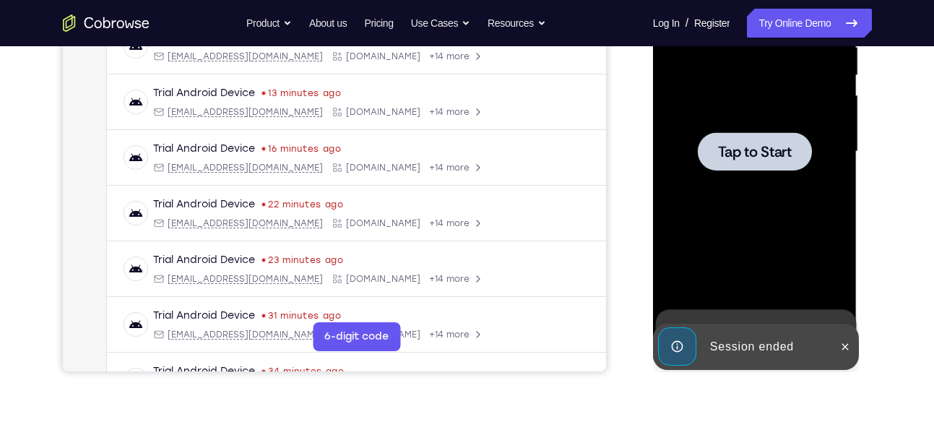
click at [781, 203] on div at bounding box center [755, 151] width 182 height 405
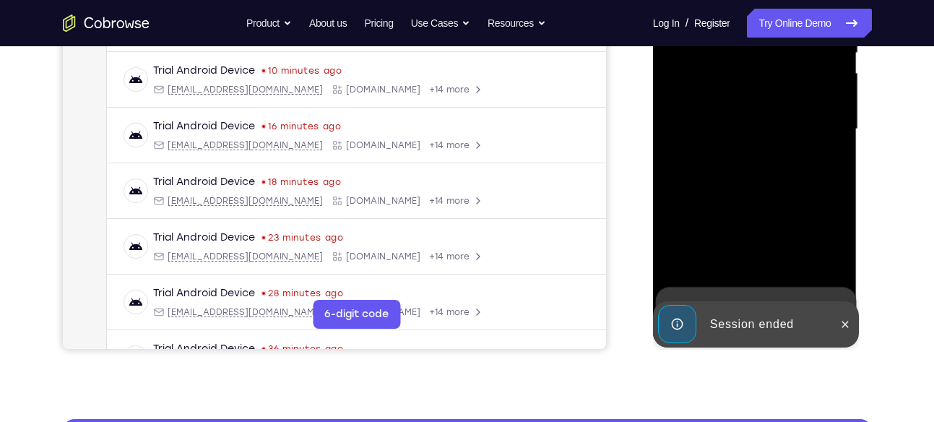
scroll to position [327, 0]
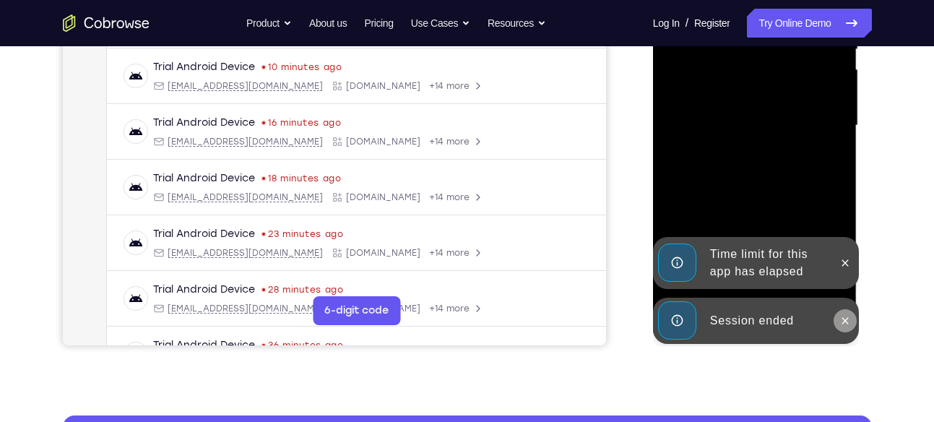
click at [843, 312] on button at bounding box center [845, 320] width 23 height 23
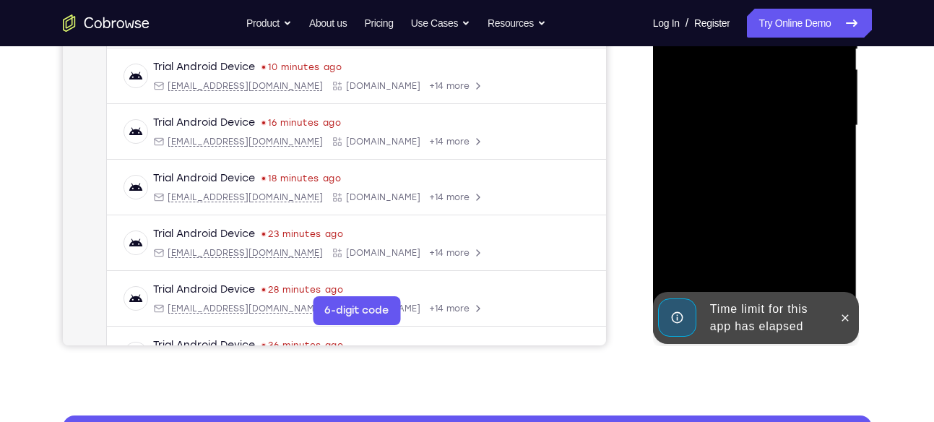
click at [840, 255] on div at bounding box center [755, 125] width 182 height 405
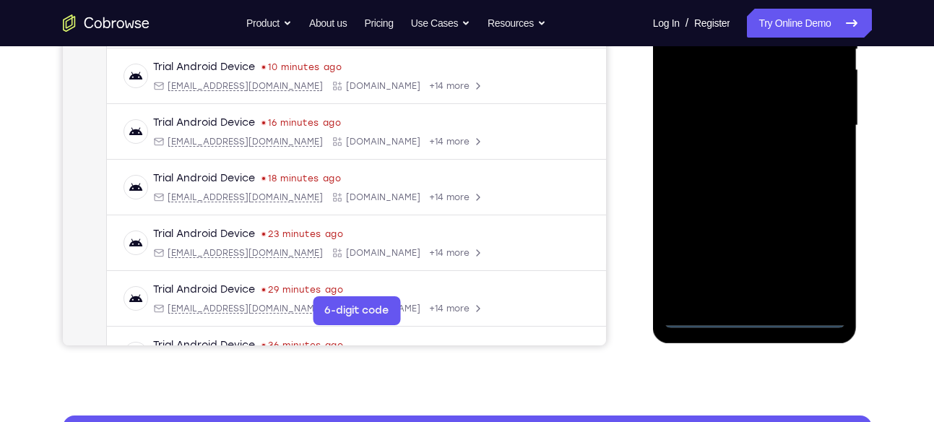
click at [754, 314] on div at bounding box center [755, 125] width 182 height 405
click at [818, 251] on div at bounding box center [755, 125] width 182 height 405
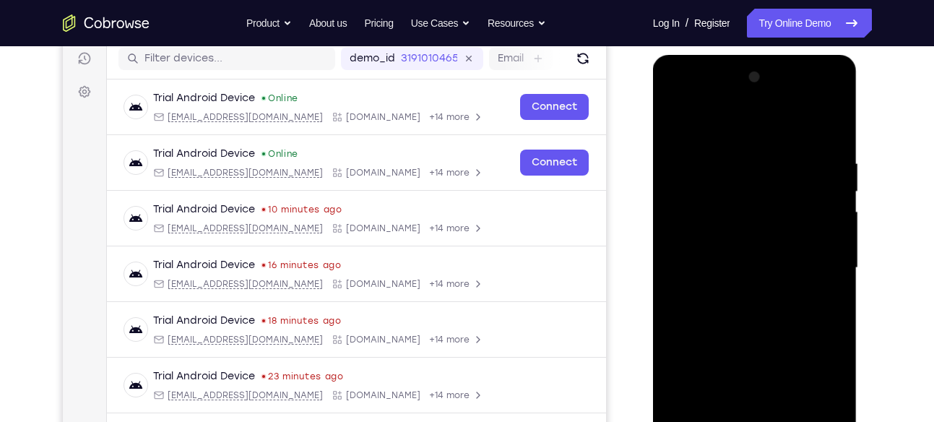
scroll to position [183, 0]
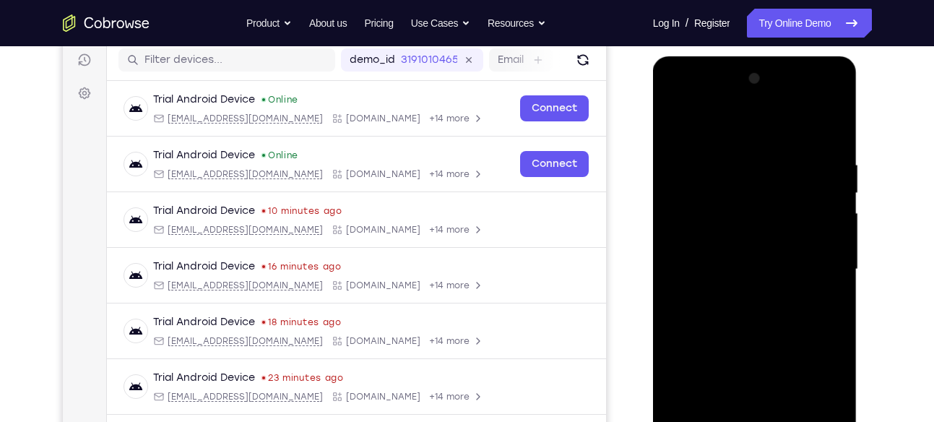
click at [768, 135] on div at bounding box center [755, 269] width 182 height 405
click at [811, 267] on div at bounding box center [755, 269] width 182 height 405
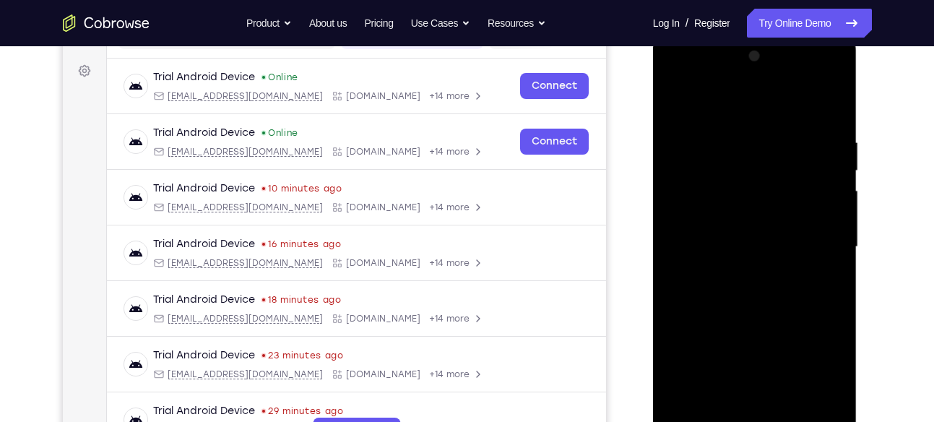
scroll to position [228, 0]
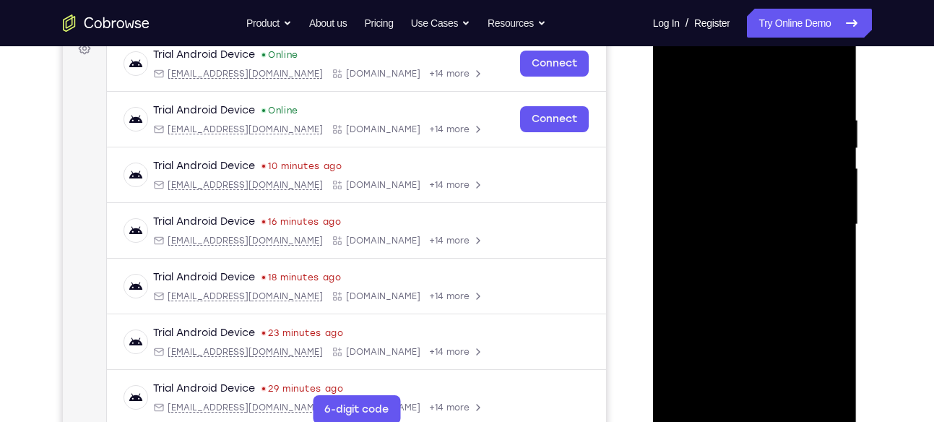
click at [738, 249] on div at bounding box center [755, 224] width 182 height 405
click at [762, 206] on div at bounding box center [755, 224] width 182 height 405
click at [757, 201] on div at bounding box center [755, 224] width 182 height 405
click at [727, 227] on div at bounding box center [755, 224] width 182 height 405
click at [721, 284] on div at bounding box center [755, 224] width 182 height 405
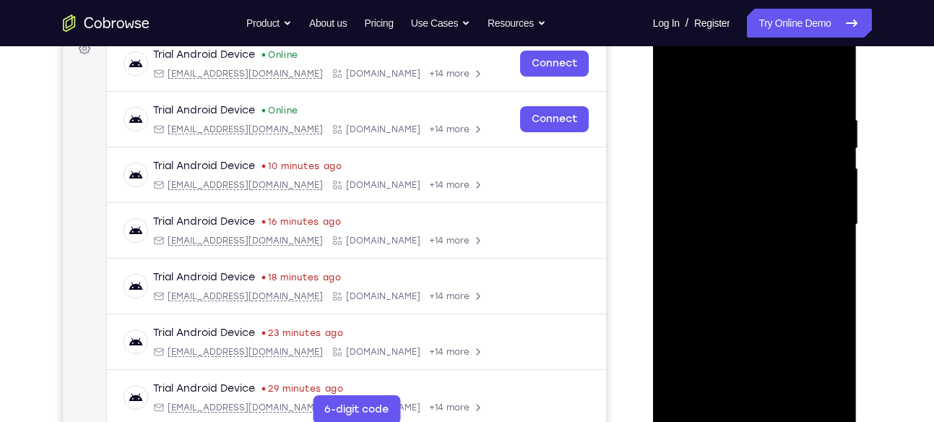
click at [721, 284] on div at bounding box center [755, 224] width 182 height 405
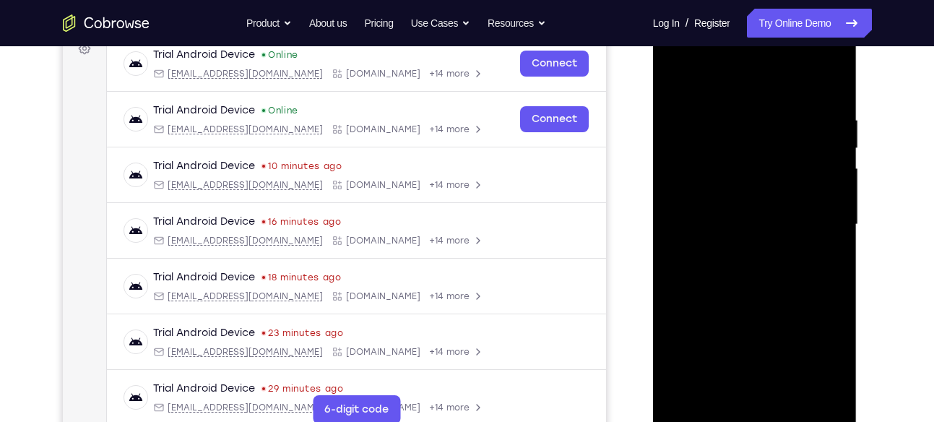
click at [721, 284] on div at bounding box center [755, 224] width 182 height 405
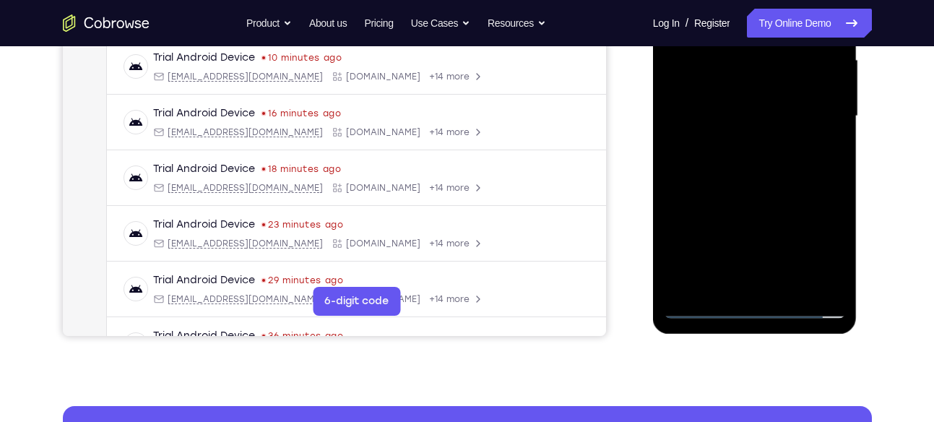
scroll to position [372, 0]
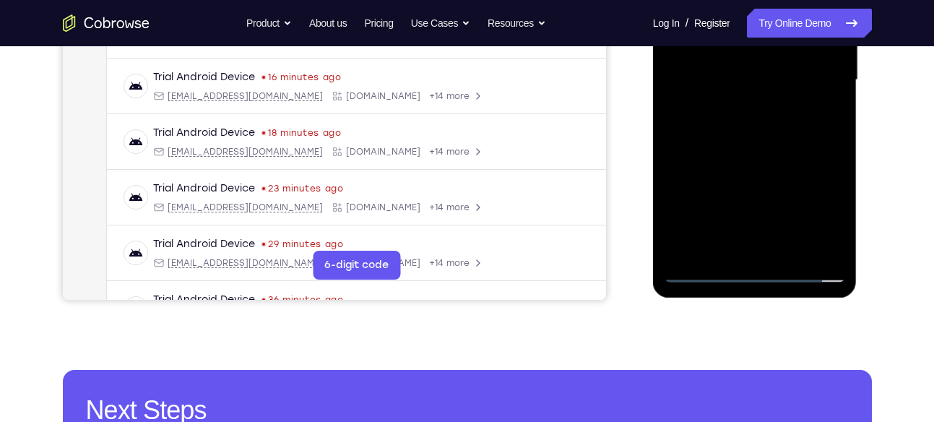
click at [765, 119] on div at bounding box center [755, 80] width 182 height 405
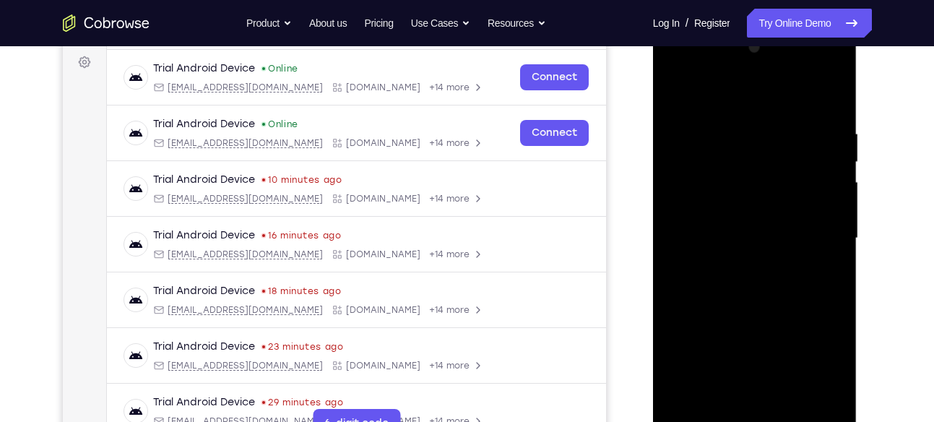
scroll to position [211, 0]
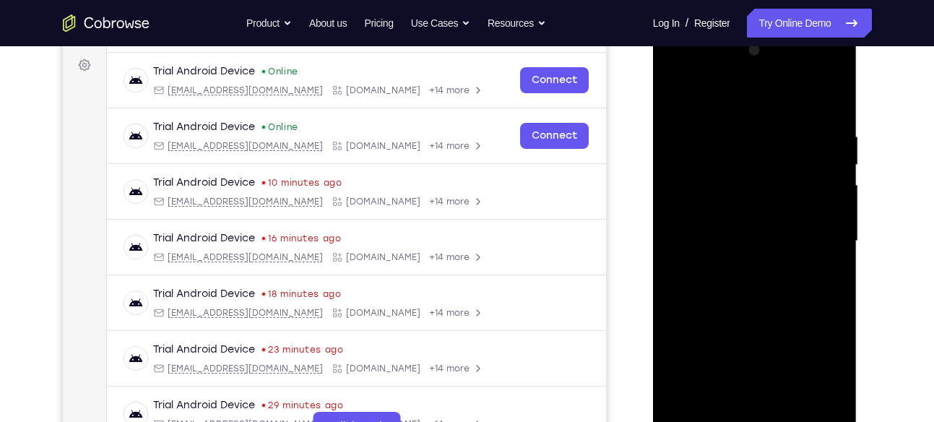
click at [739, 301] on div at bounding box center [755, 241] width 182 height 405
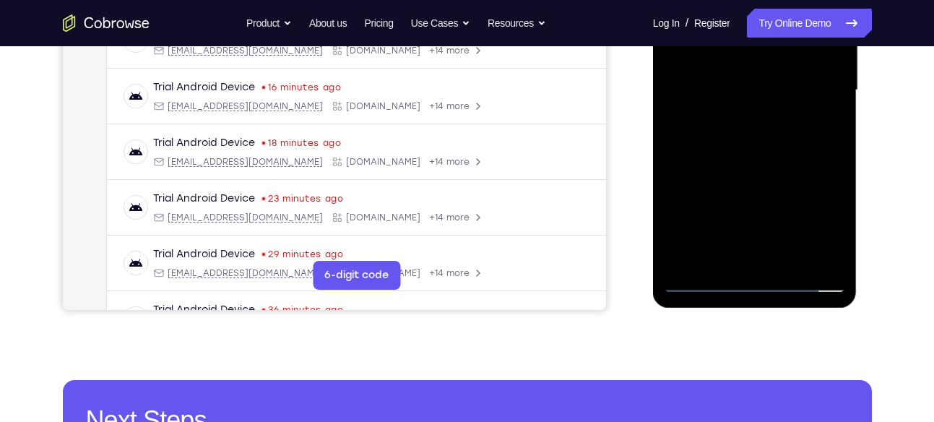
scroll to position [364, 0]
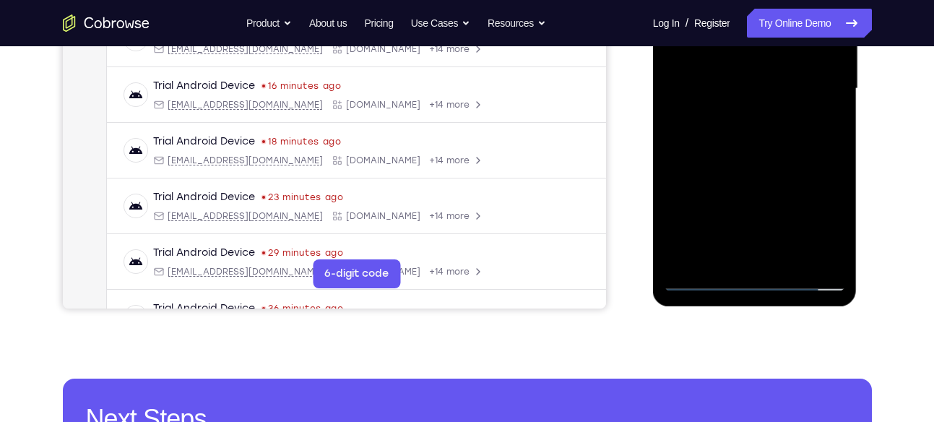
click at [779, 257] on div at bounding box center [755, 89] width 182 height 405
click at [793, 175] on div at bounding box center [755, 89] width 182 height 405
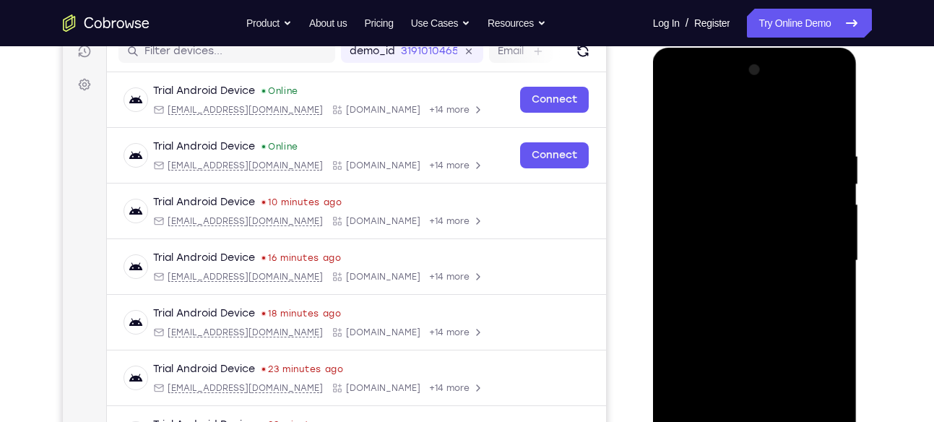
scroll to position [190, 0]
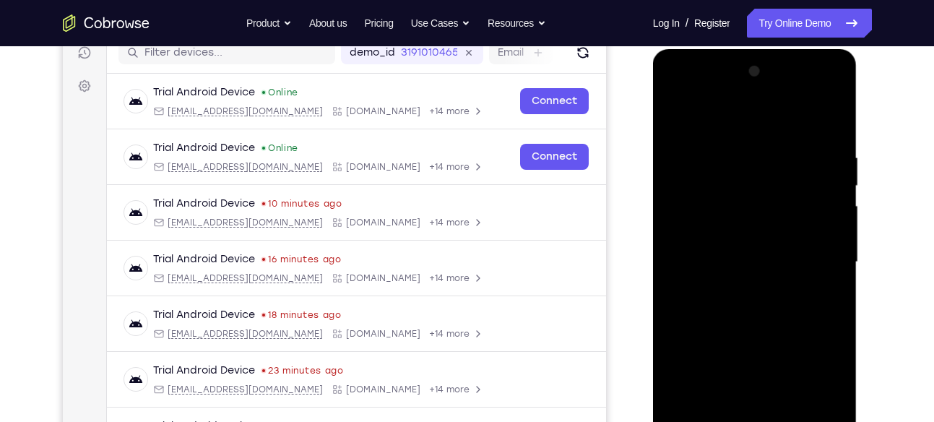
click at [678, 111] on div at bounding box center [755, 262] width 182 height 405
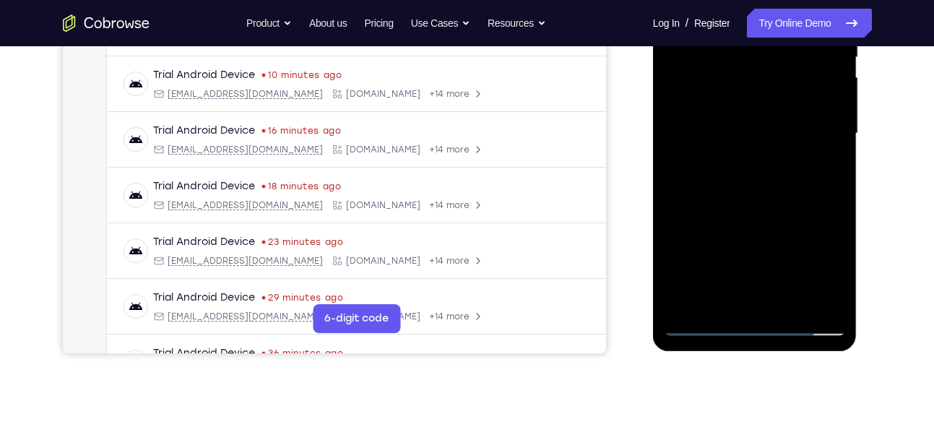
scroll to position [319, 0]
click at [710, 306] on div at bounding box center [755, 133] width 182 height 405
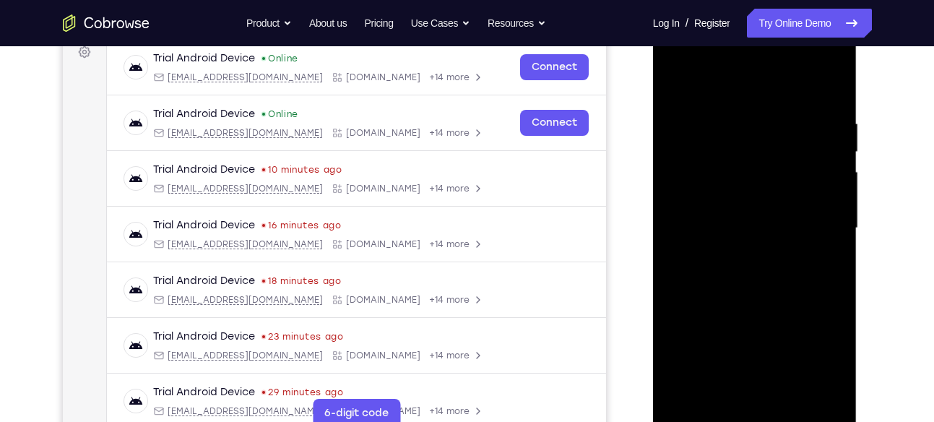
scroll to position [215, 0]
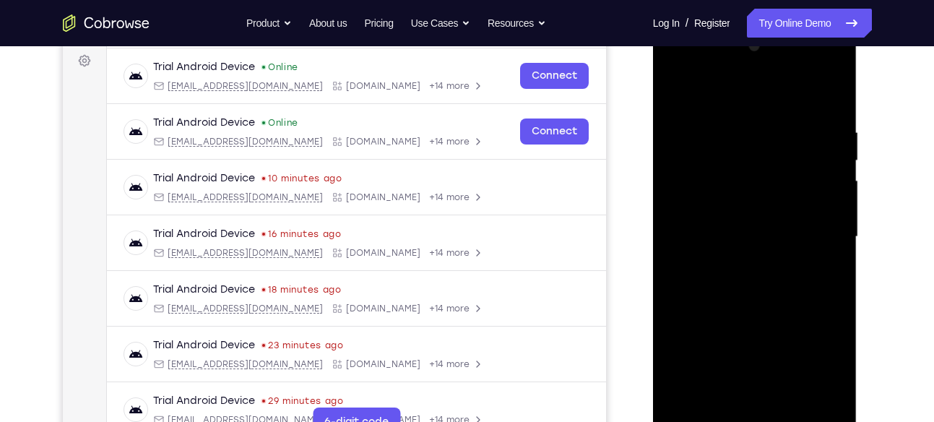
click at [757, 99] on div at bounding box center [755, 237] width 182 height 405
click at [739, 198] on div at bounding box center [755, 237] width 182 height 405
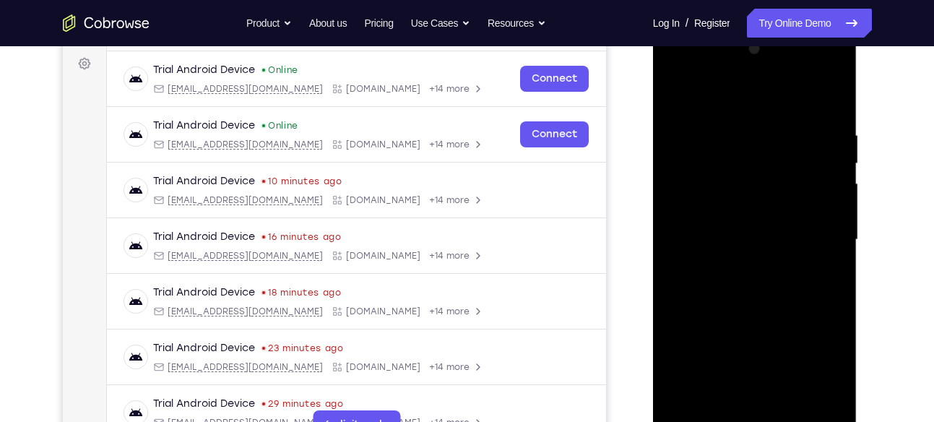
scroll to position [327, 0]
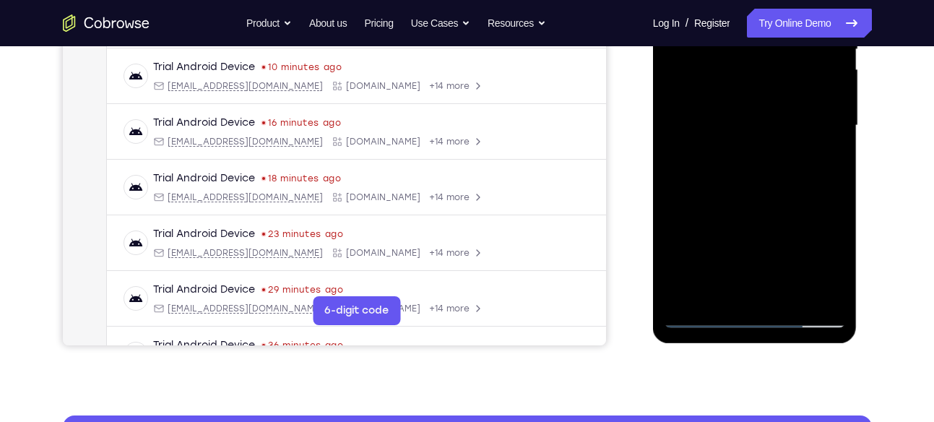
drag, startPoint x: 764, startPoint y: 221, endPoint x: 685, endPoint y: 226, distance: 78.9
click at [685, 226] on div at bounding box center [755, 125] width 182 height 405
drag, startPoint x: 791, startPoint y: 227, endPoint x: 689, endPoint y: 229, distance: 101.9
click at [689, 229] on div at bounding box center [755, 125] width 182 height 405
drag, startPoint x: 774, startPoint y: 232, endPoint x: 692, endPoint y: 242, distance: 83.0
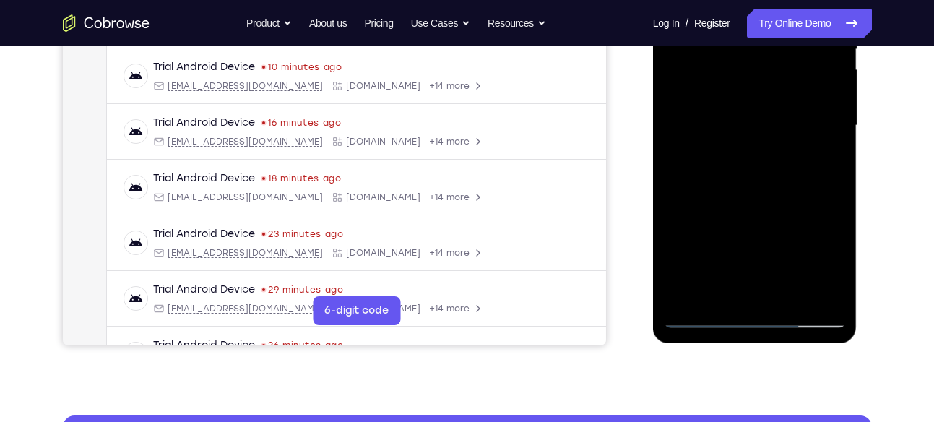
click at [692, 242] on div at bounding box center [755, 125] width 182 height 405
drag, startPoint x: 794, startPoint y: 242, endPoint x: 676, endPoint y: 257, distance: 118.8
click at [676, 257] on div at bounding box center [755, 125] width 182 height 405
drag, startPoint x: 788, startPoint y: 238, endPoint x: 704, endPoint y: 245, distance: 84.9
click at [704, 245] on div at bounding box center [755, 125] width 182 height 405
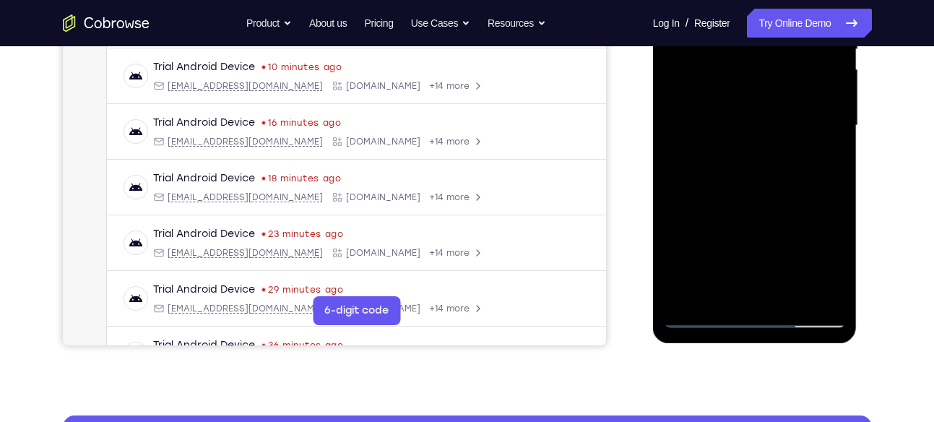
click at [836, 251] on div at bounding box center [755, 125] width 182 height 405
click at [710, 246] on div at bounding box center [755, 125] width 182 height 405
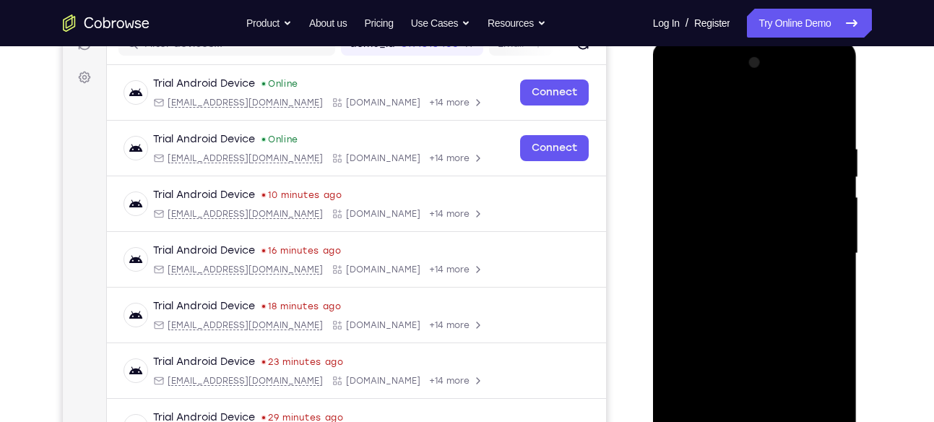
scroll to position [198, 0]
click at [750, 152] on div at bounding box center [755, 254] width 182 height 405
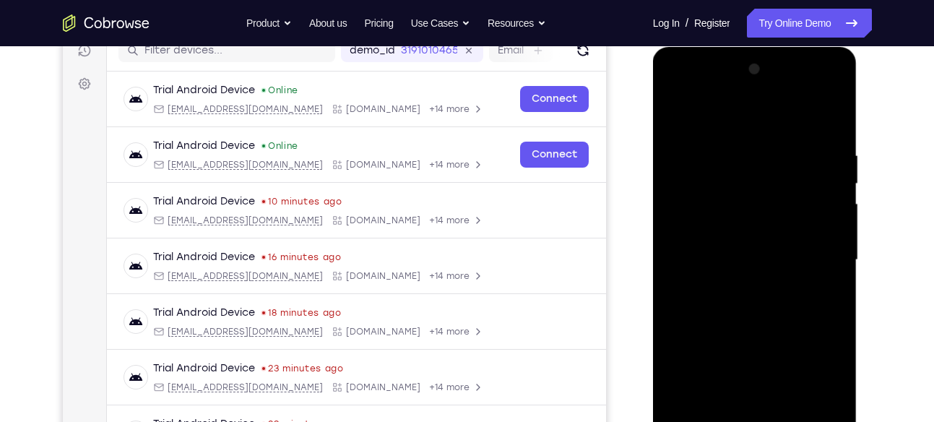
drag, startPoint x: 737, startPoint y: 235, endPoint x: 734, endPoint y: 160, distance: 75.2
click at [734, 160] on div at bounding box center [755, 260] width 182 height 405
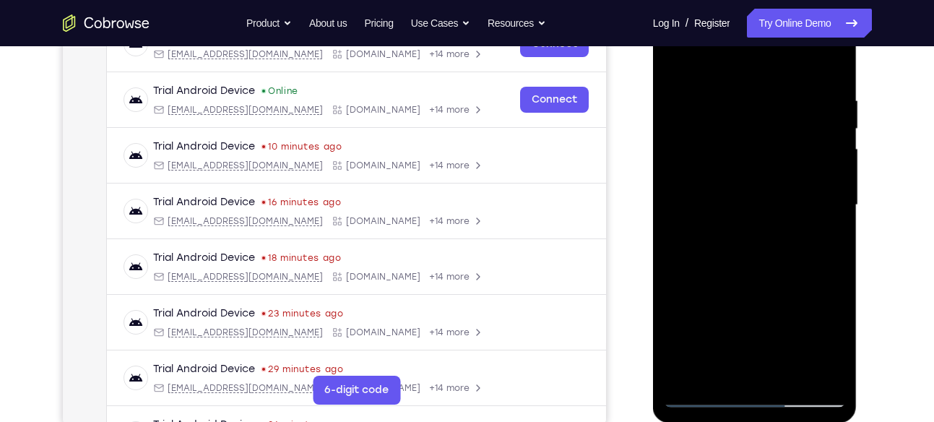
scroll to position [250, 0]
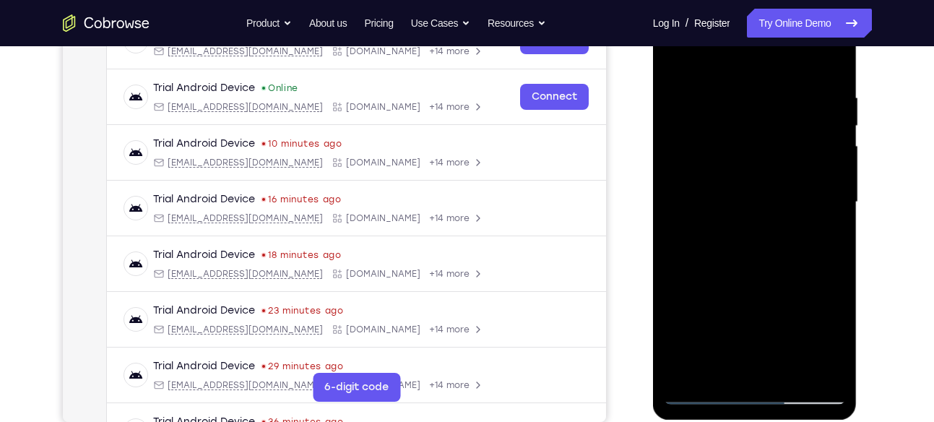
click at [785, 275] on div at bounding box center [755, 202] width 182 height 405
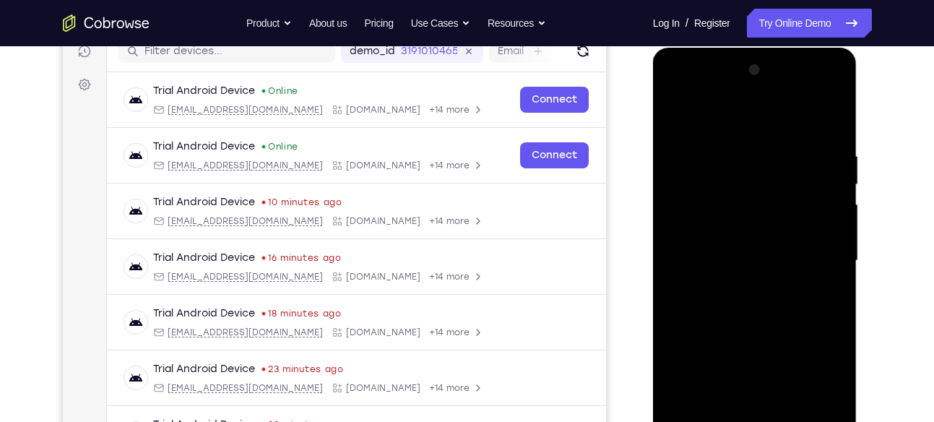
scroll to position [191, 0]
drag, startPoint x: 778, startPoint y: 163, endPoint x: 778, endPoint y: 274, distance: 111.3
click at [778, 274] on div at bounding box center [755, 261] width 182 height 405
click at [774, 201] on div at bounding box center [755, 261] width 182 height 405
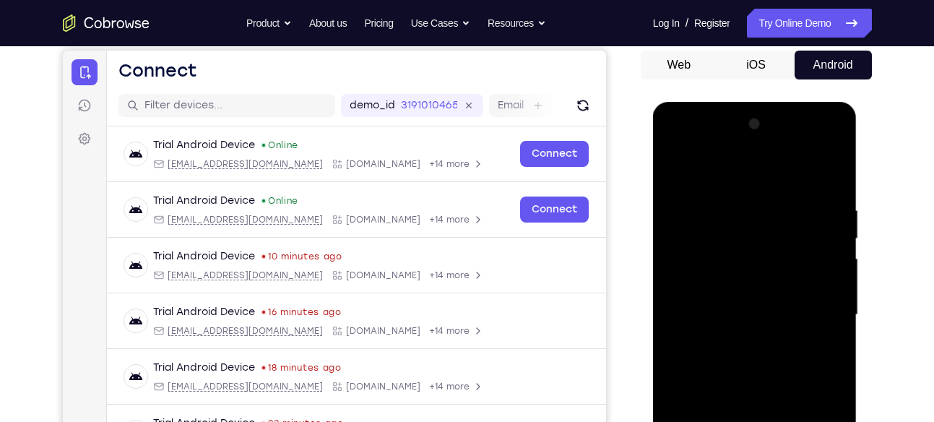
scroll to position [136, 0]
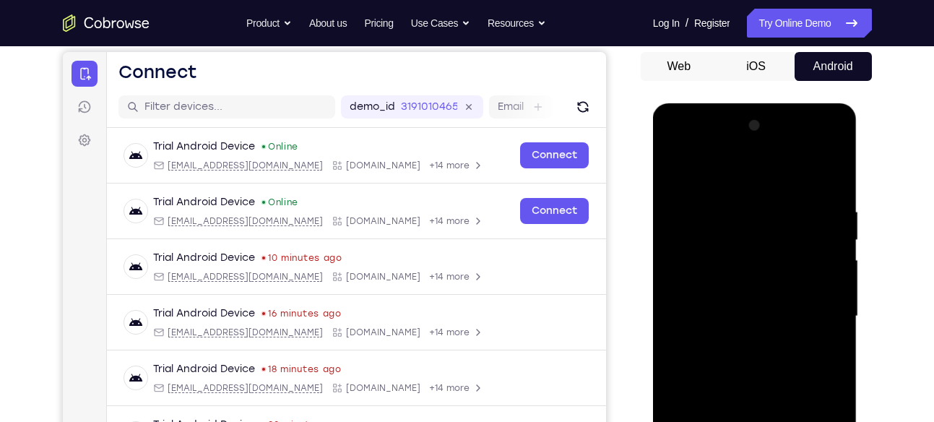
click at [679, 168] on div at bounding box center [755, 316] width 182 height 405
click at [768, 223] on div at bounding box center [755, 316] width 182 height 405
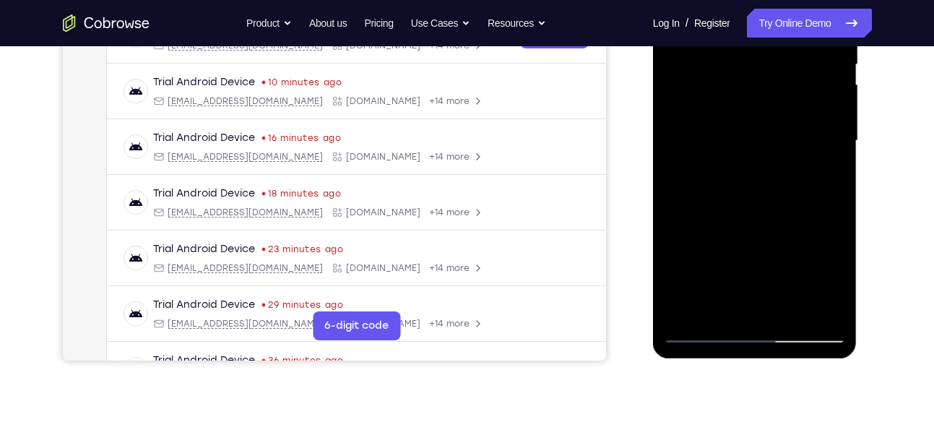
scroll to position [316, 0]
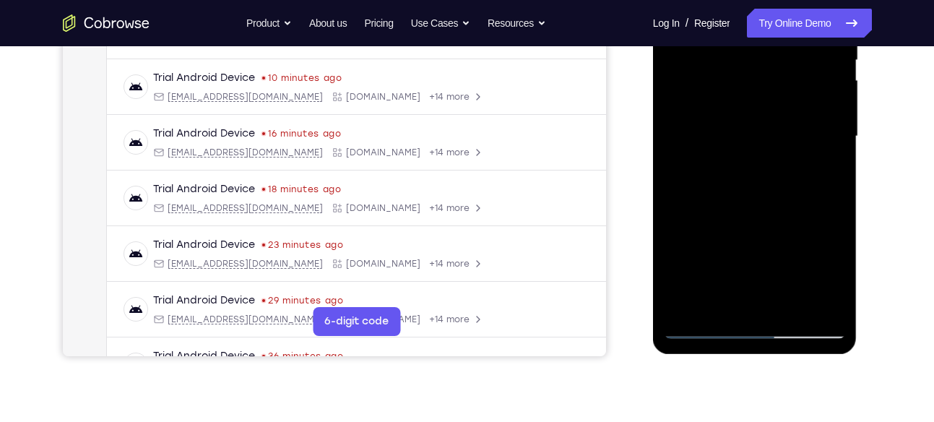
click at [706, 216] on div at bounding box center [755, 136] width 182 height 405
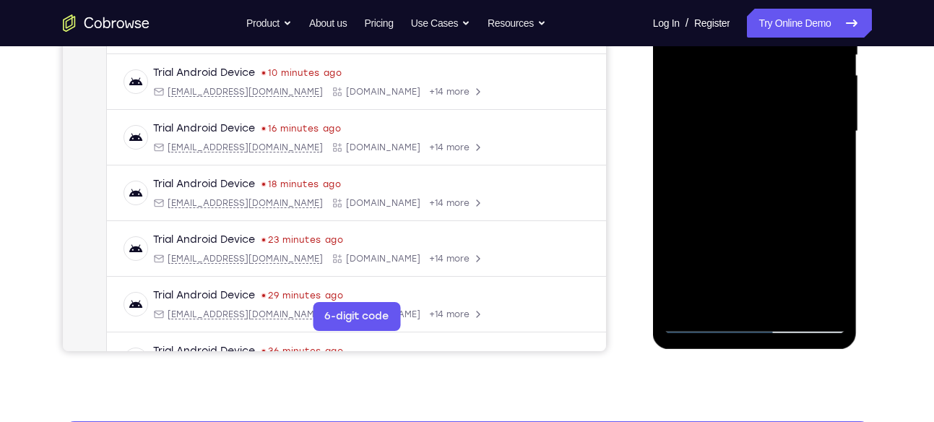
scroll to position [322, 0]
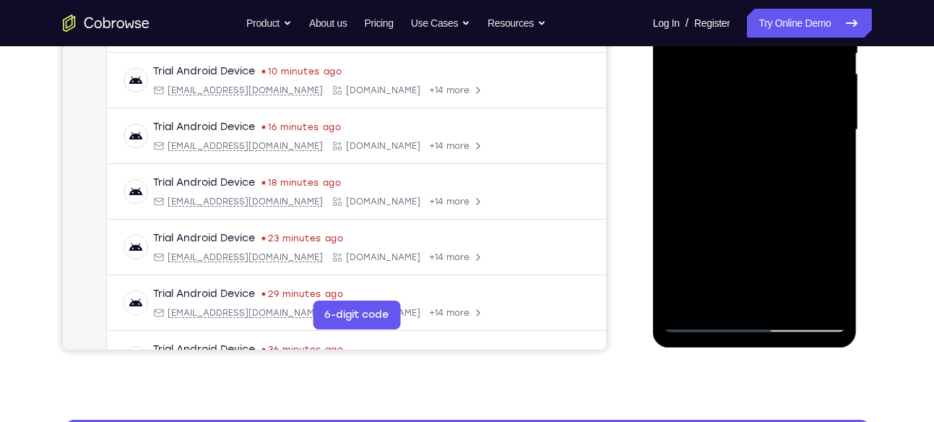
drag, startPoint x: 715, startPoint y: 243, endPoint x: 711, endPoint y: 169, distance: 73.8
click at [711, 169] on div at bounding box center [755, 130] width 182 height 405
drag, startPoint x: 719, startPoint y: 240, endPoint x: 719, endPoint y: 171, distance: 69.4
click at [719, 171] on div at bounding box center [755, 130] width 182 height 405
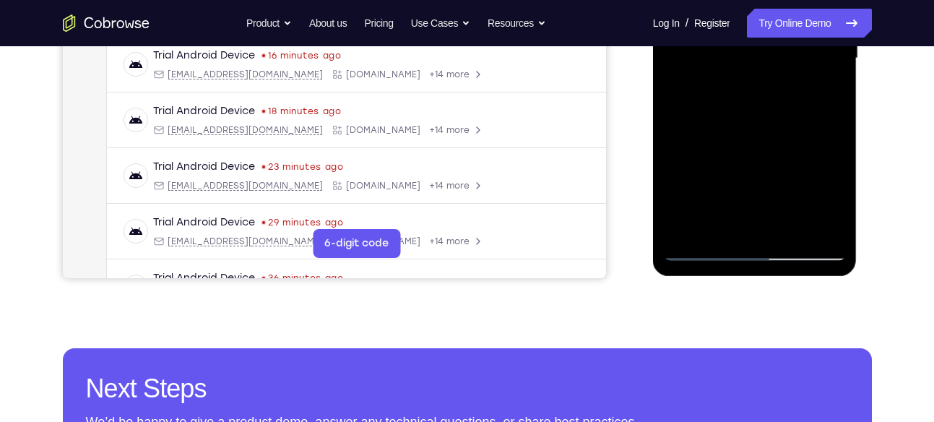
click at [699, 259] on div at bounding box center [755, 58] width 182 height 405
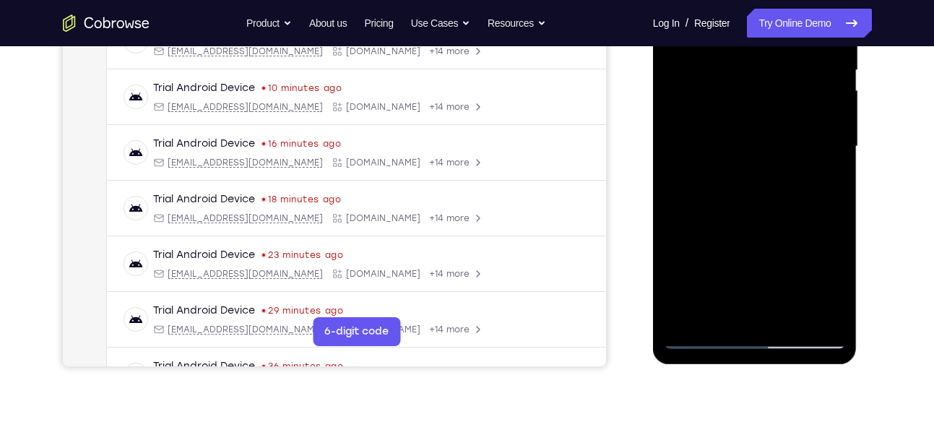
scroll to position [304, 0]
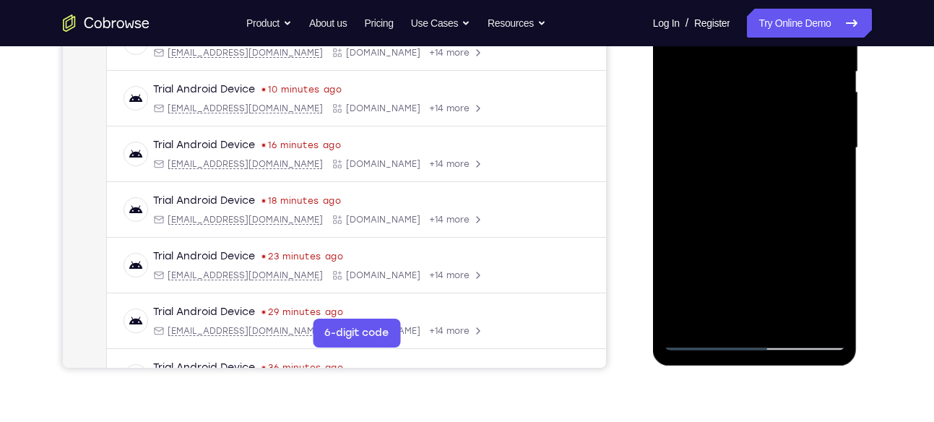
click at [837, 213] on div at bounding box center [755, 148] width 182 height 405
click at [807, 204] on div at bounding box center [755, 148] width 182 height 405
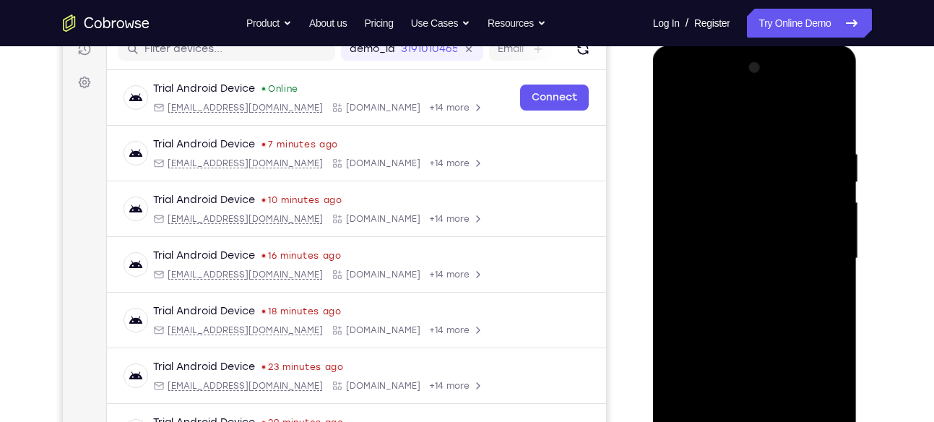
scroll to position [189, 0]
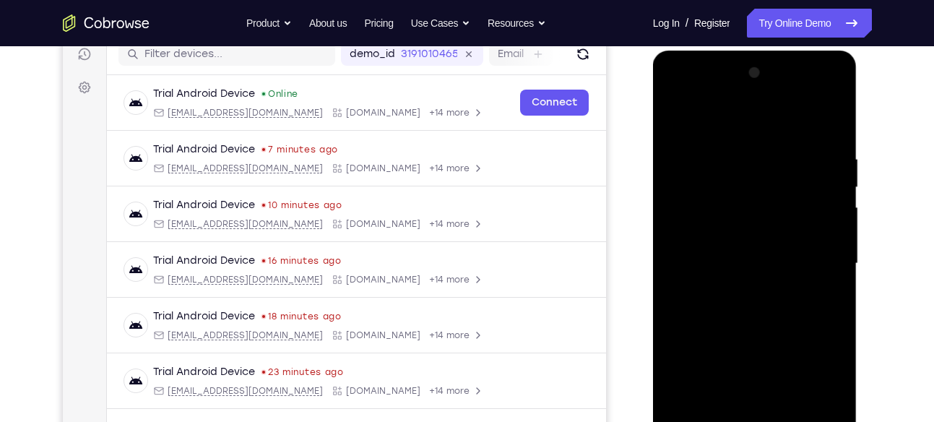
drag, startPoint x: 806, startPoint y: 182, endPoint x: 791, endPoint y: 265, distance: 84.5
click at [791, 265] on div at bounding box center [755, 263] width 182 height 405
click at [730, 220] on div at bounding box center [755, 263] width 182 height 405
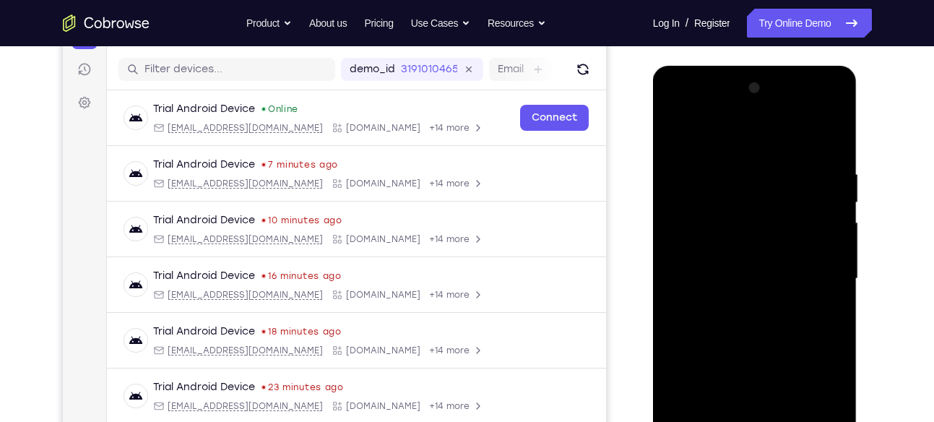
scroll to position [169, 0]
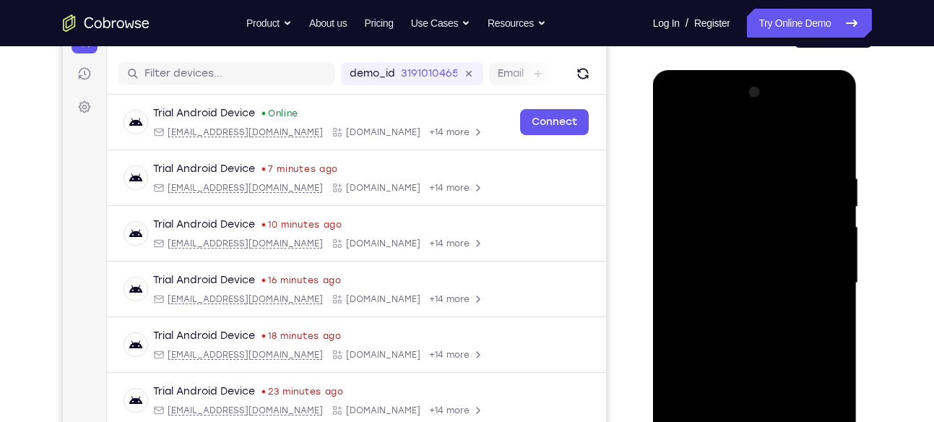
click at [705, 156] on div at bounding box center [755, 283] width 182 height 405
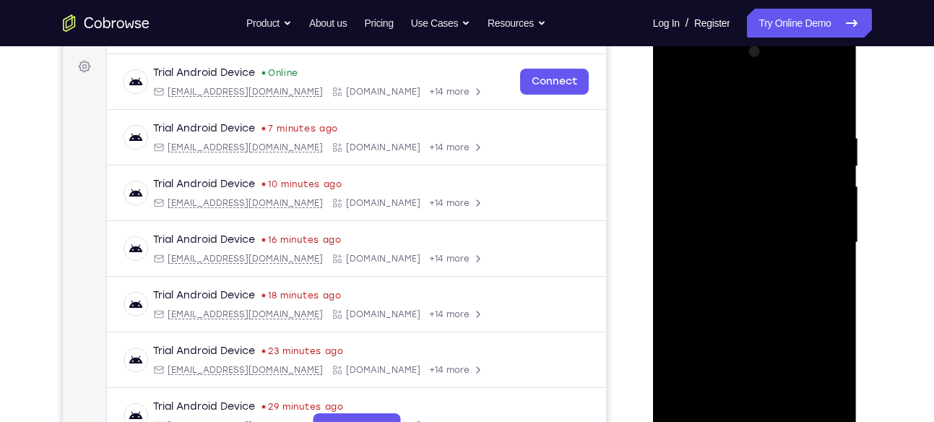
scroll to position [223, 0]
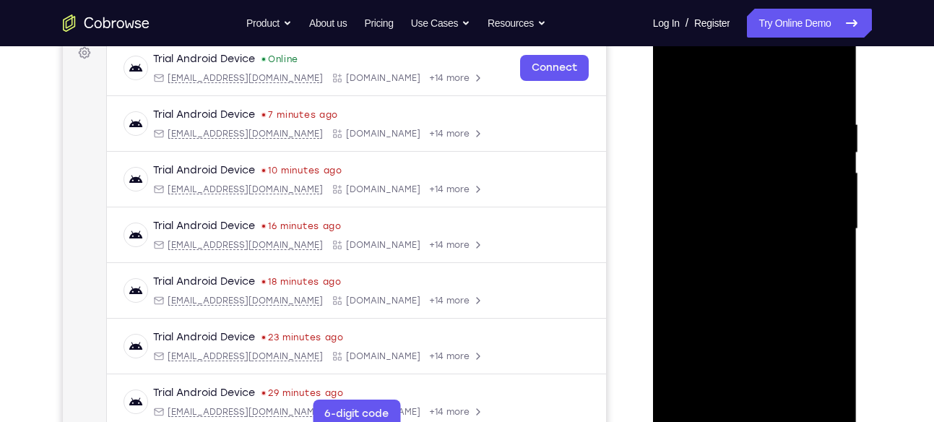
click at [806, 235] on div at bounding box center [755, 229] width 182 height 405
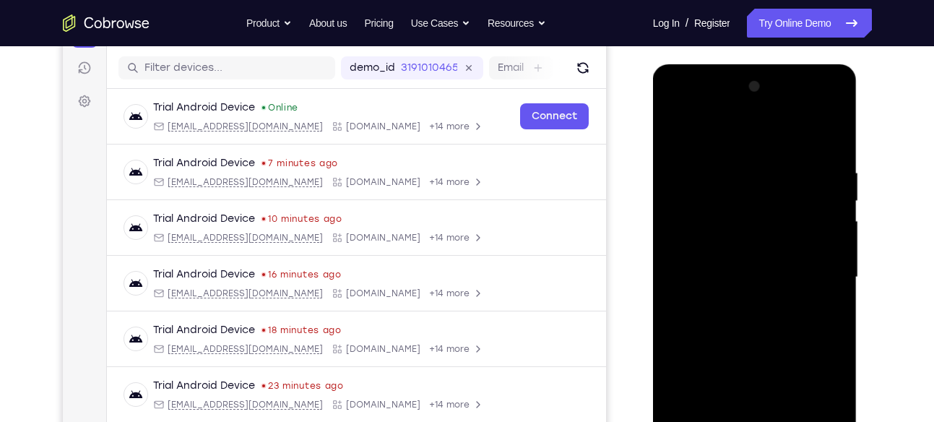
scroll to position [174, 0]
click at [680, 134] on div at bounding box center [755, 278] width 182 height 405
click at [673, 137] on div at bounding box center [755, 278] width 182 height 405
click at [734, 179] on div at bounding box center [755, 278] width 182 height 405
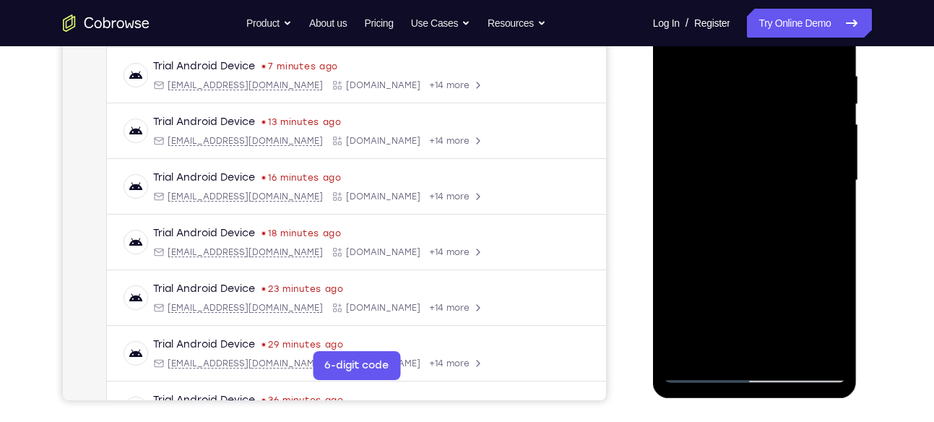
scroll to position [316, 0]
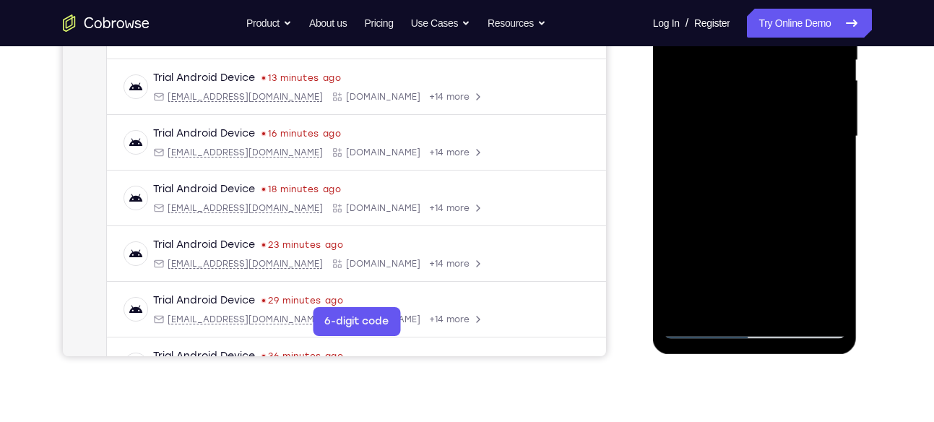
click at [716, 234] on div at bounding box center [755, 136] width 182 height 405
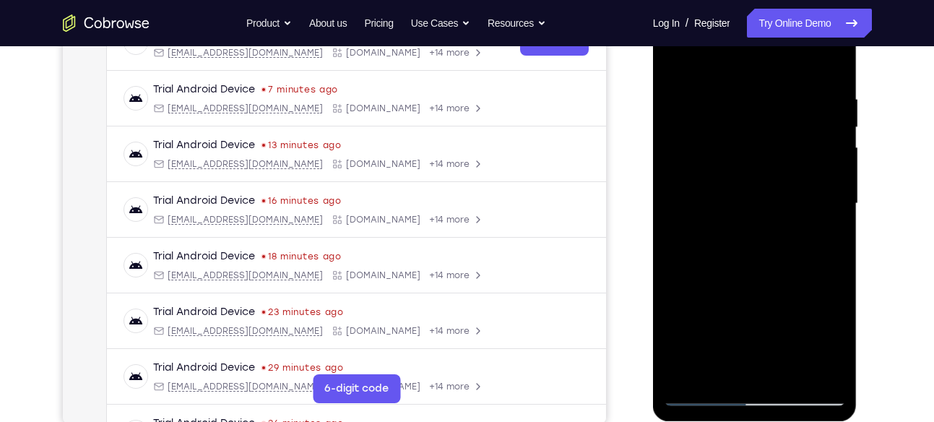
scroll to position [252, 0]
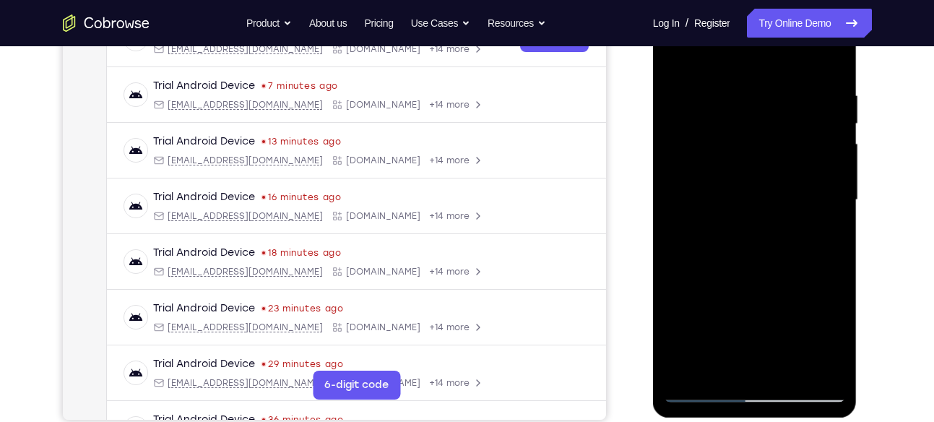
click at [726, 228] on div at bounding box center [755, 200] width 182 height 405
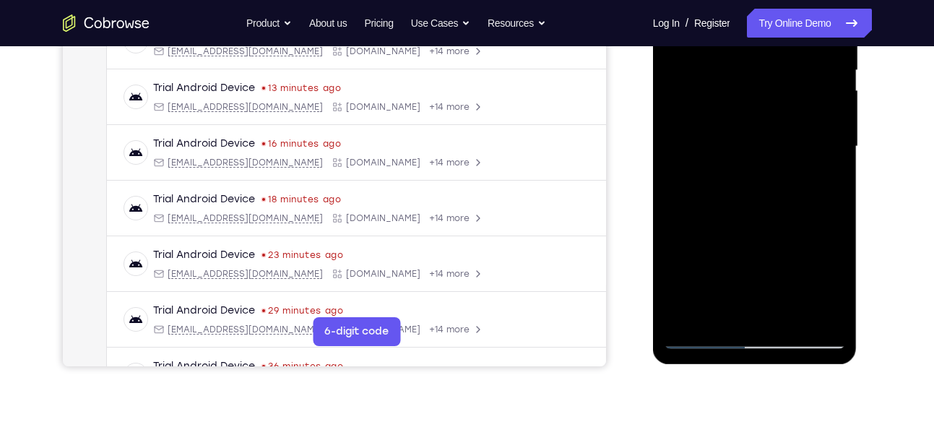
scroll to position [306, 0]
click at [714, 241] on div at bounding box center [755, 146] width 182 height 405
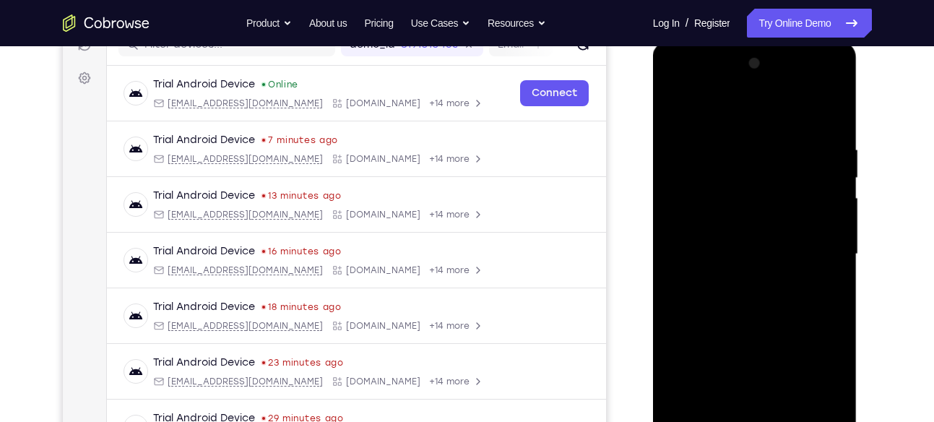
scroll to position [197, 0]
click at [778, 202] on div at bounding box center [755, 255] width 182 height 405
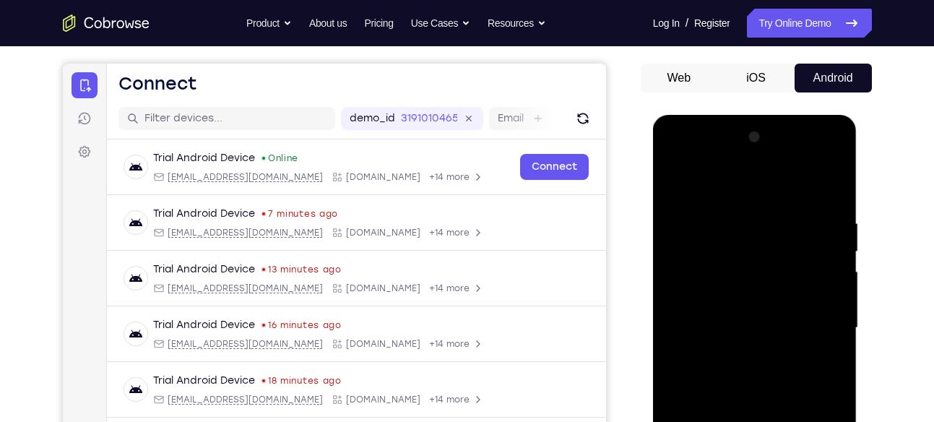
scroll to position [124, 0]
click at [680, 181] on div at bounding box center [755, 328] width 182 height 405
click at [755, 228] on div at bounding box center [755, 328] width 182 height 405
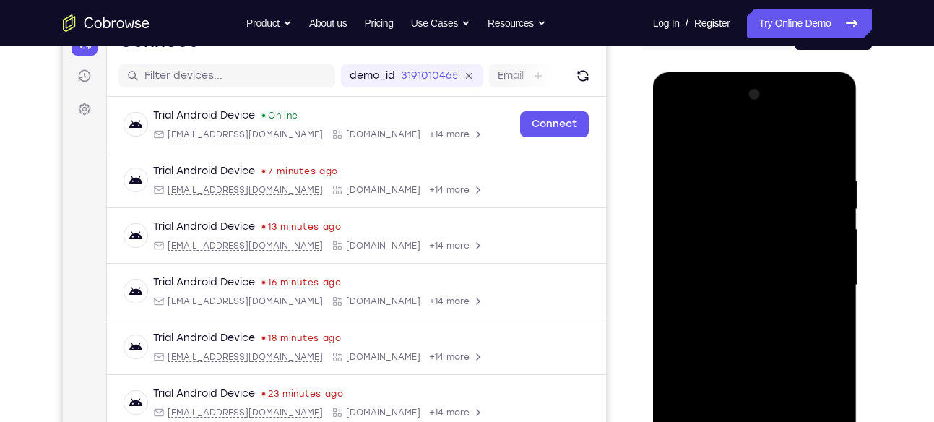
click at [782, 234] on div at bounding box center [755, 285] width 182 height 405
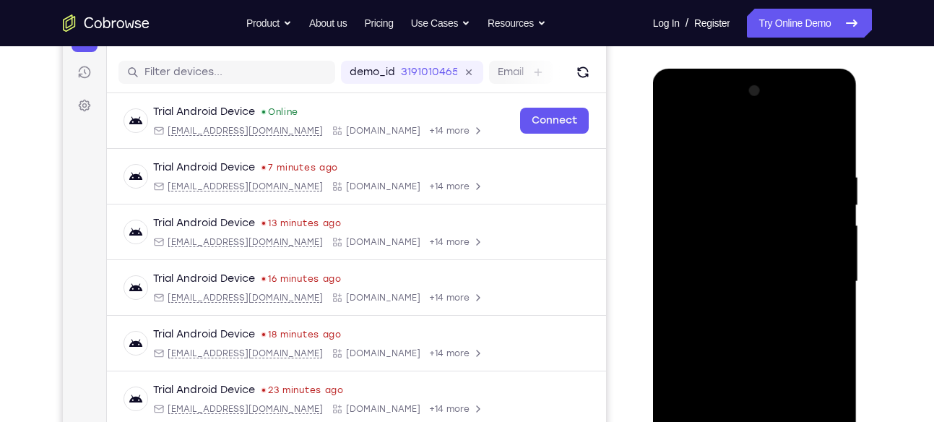
click at [666, 214] on div at bounding box center [755, 281] width 182 height 405
click at [783, 229] on div at bounding box center [755, 281] width 182 height 405
click at [703, 205] on div at bounding box center [755, 281] width 182 height 405
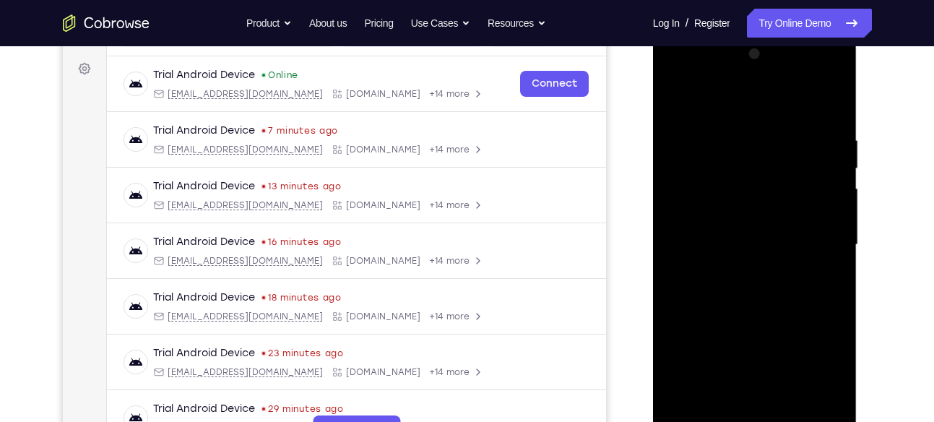
scroll to position [205, 0]
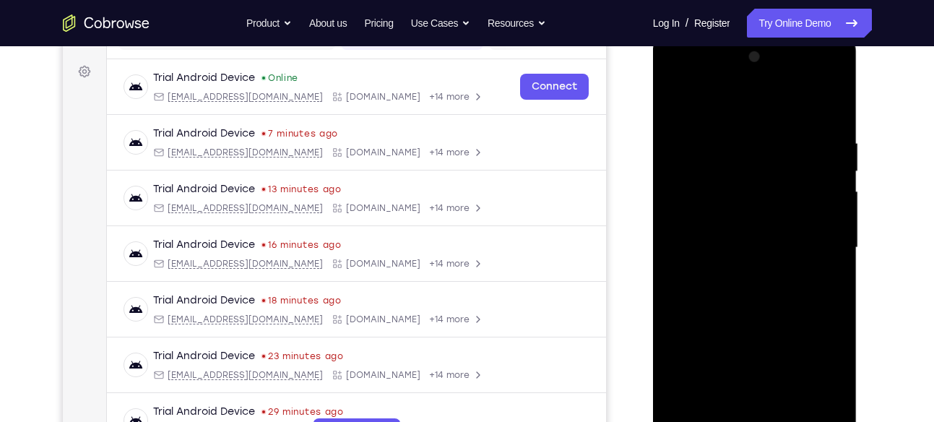
click at [749, 155] on div at bounding box center [755, 248] width 182 height 405
click at [715, 207] on div at bounding box center [755, 248] width 182 height 405
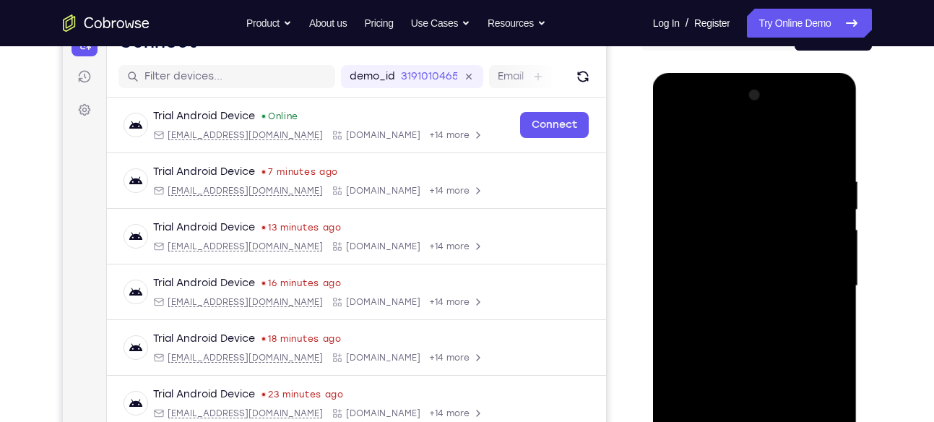
scroll to position [165, 0]
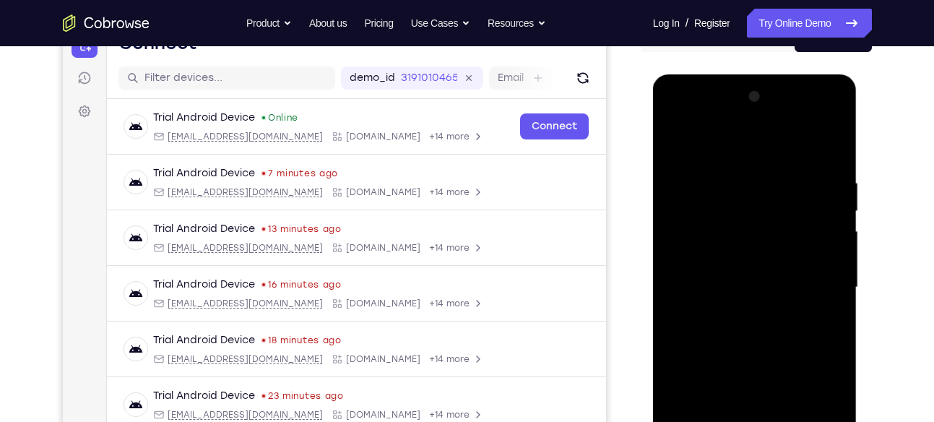
click at [676, 145] on div at bounding box center [755, 287] width 182 height 405
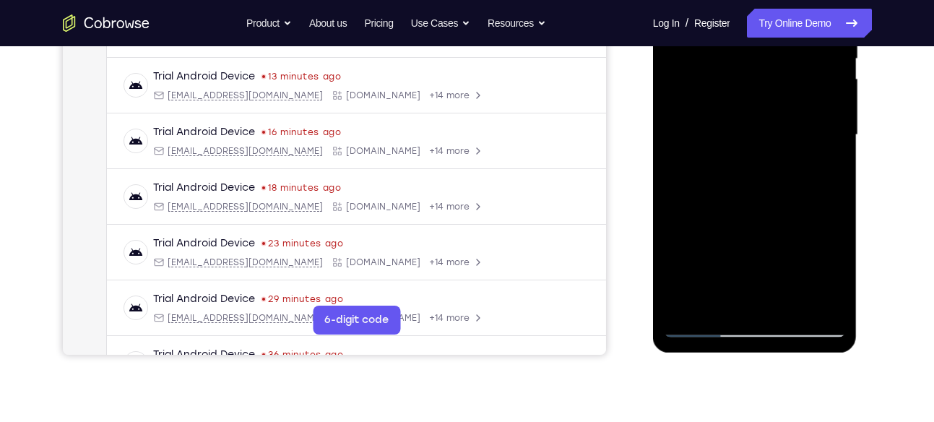
scroll to position [321, 0]
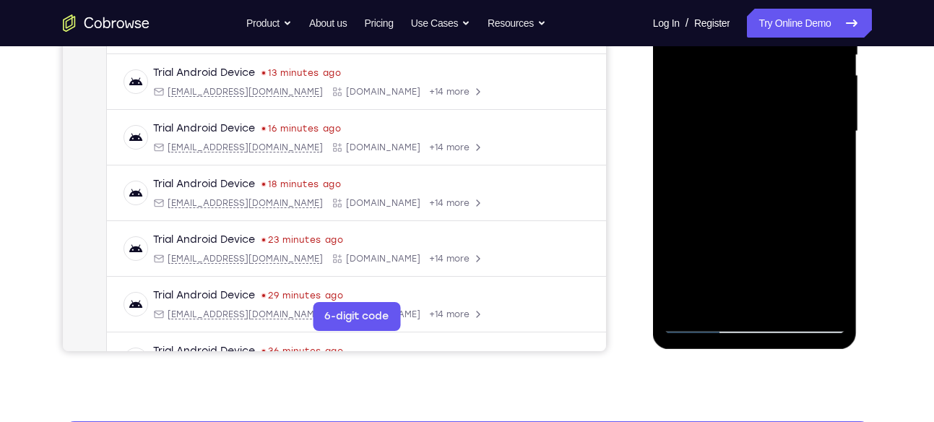
click at [722, 229] on div at bounding box center [755, 131] width 182 height 405
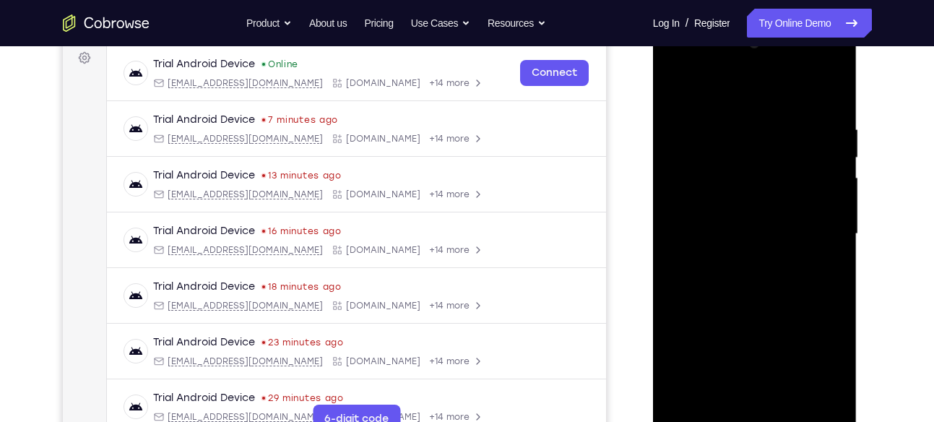
scroll to position [218, 0]
click at [731, 217] on div at bounding box center [755, 235] width 182 height 405
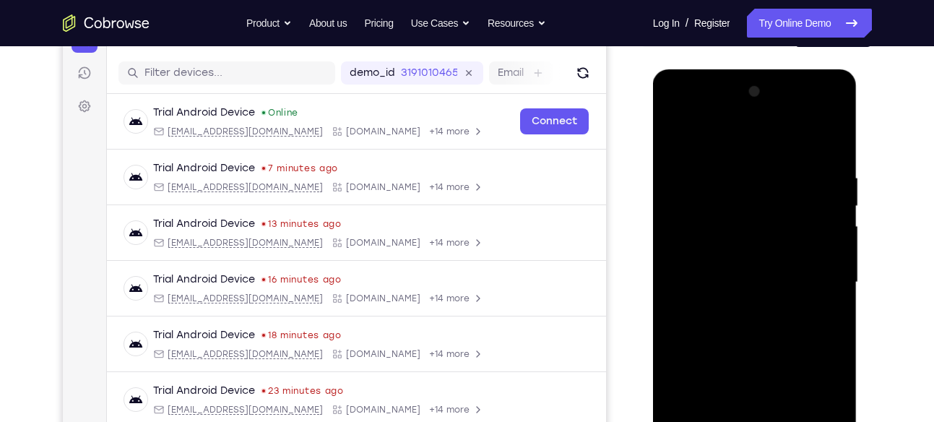
scroll to position [168, 0]
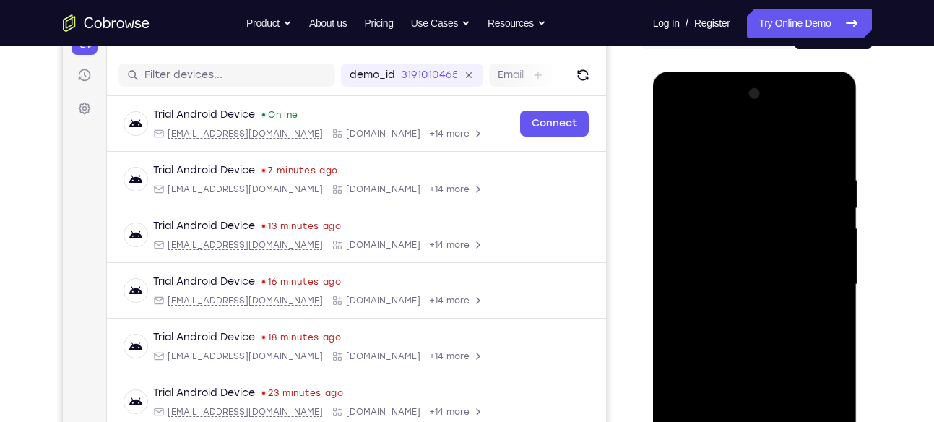
click at [682, 134] on div at bounding box center [755, 284] width 182 height 405
click at [777, 192] on div at bounding box center [755, 284] width 182 height 405
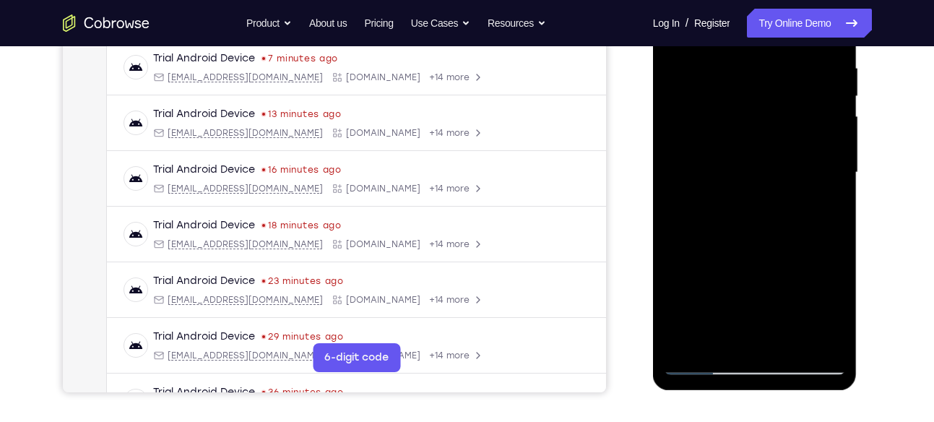
scroll to position [343, 0]
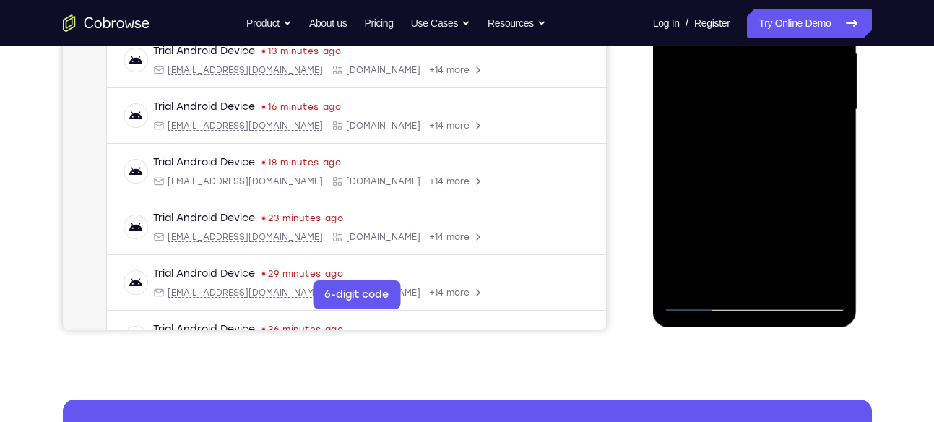
drag, startPoint x: 785, startPoint y: 239, endPoint x: 781, endPoint y: 202, distance: 37.1
click at [781, 202] on div at bounding box center [755, 109] width 182 height 405
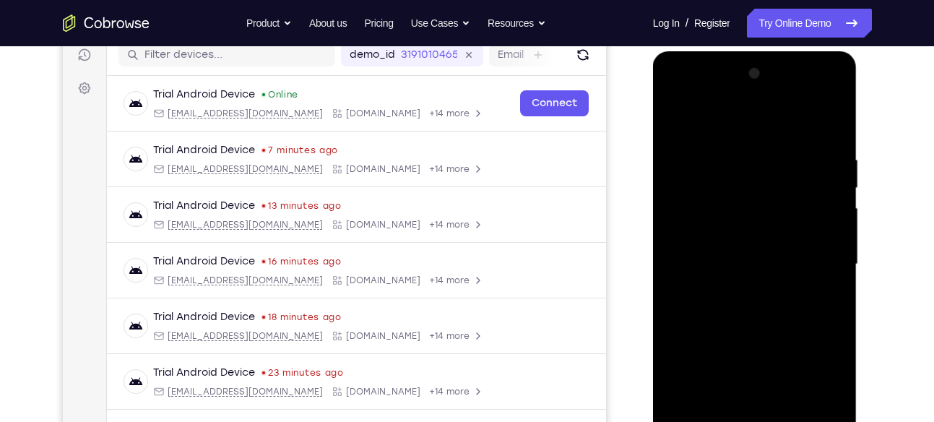
scroll to position [187, 0]
click at [783, 197] on div at bounding box center [755, 265] width 182 height 405
drag, startPoint x: 783, startPoint y: 197, endPoint x: 773, endPoint y: 237, distance: 41.7
click at [773, 237] on div at bounding box center [755, 265] width 182 height 405
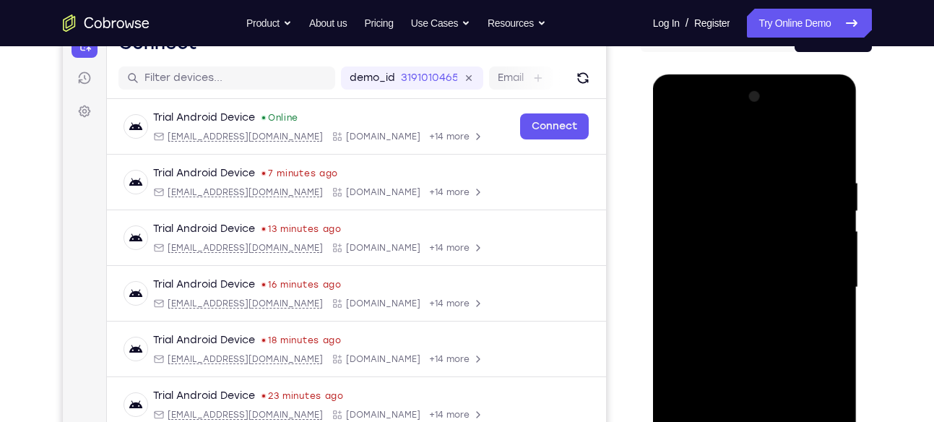
scroll to position [162, 0]
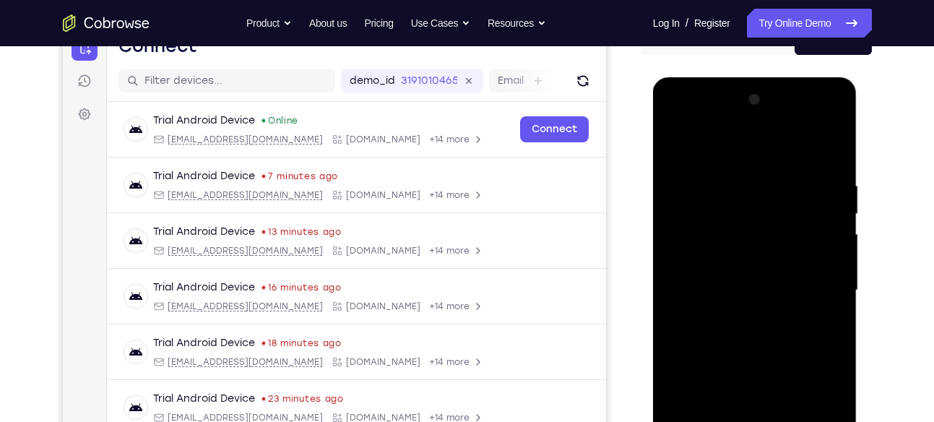
click at [680, 145] on div at bounding box center [755, 290] width 182 height 405
click at [770, 197] on div at bounding box center [755, 290] width 182 height 405
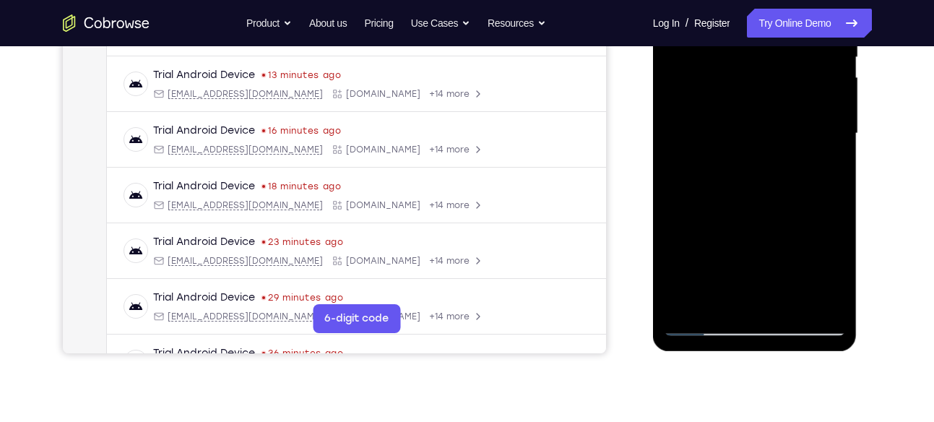
scroll to position [319, 0]
click at [715, 251] on div at bounding box center [755, 133] width 182 height 405
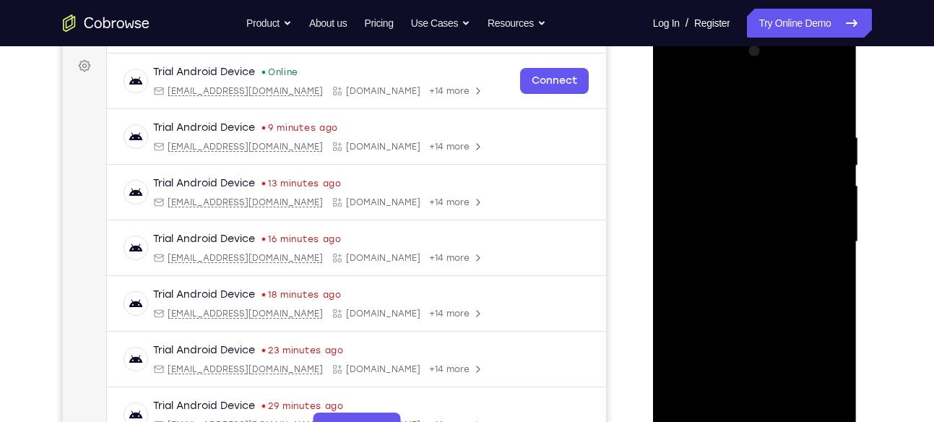
scroll to position [210, 0]
drag, startPoint x: 729, startPoint y: 249, endPoint x: 733, endPoint y: 184, distance: 65.9
click at [733, 184] on div at bounding box center [755, 242] width 182 height 405
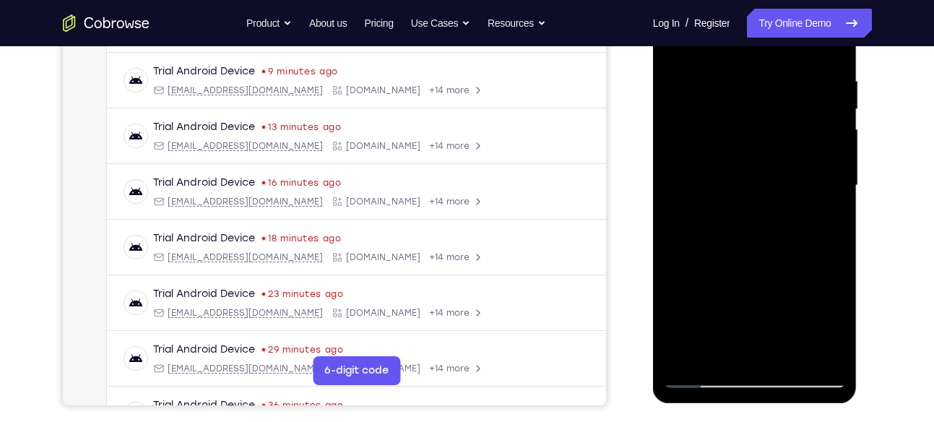
scroll to position [272, 0]
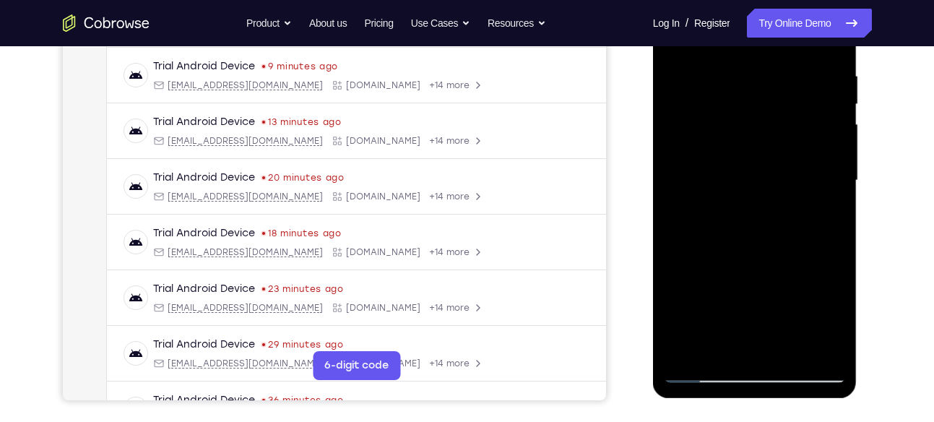
click at [708, 236] on div at bounding box center [755, 180] width 182 height 405
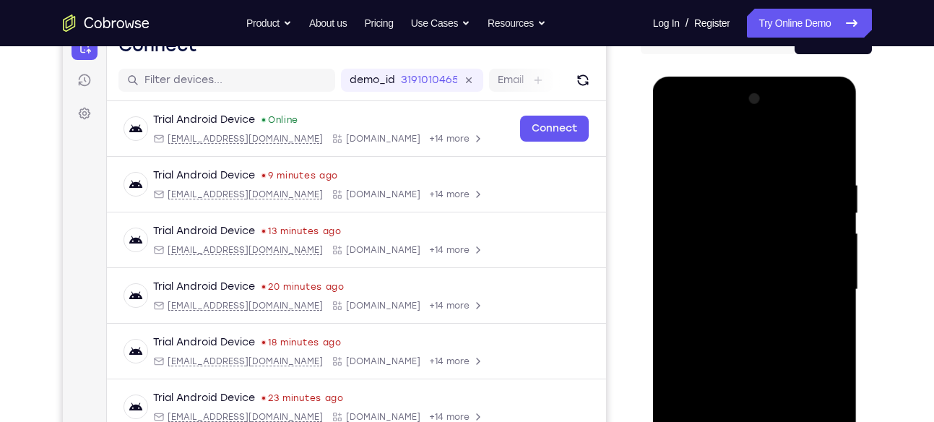
scroll to position [161, 0]
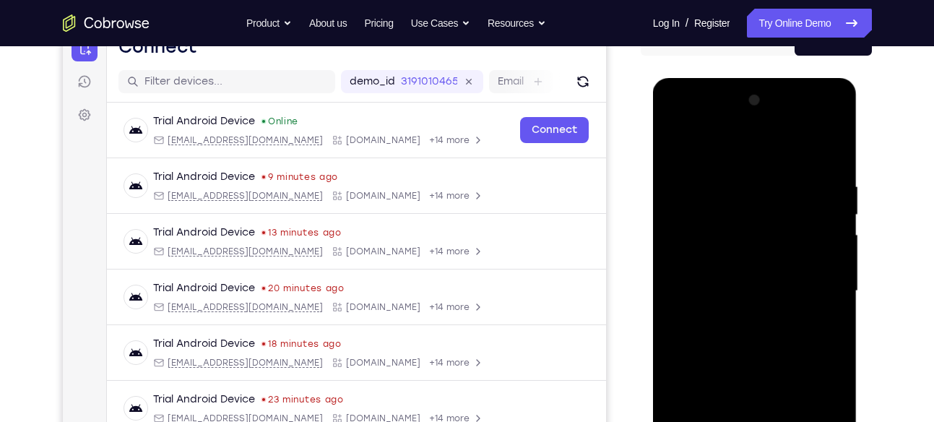
drag, startPoint x: 724, startPoint y: 227, endPoint x: 720, endPoint y: 304, distance: 76.7
click at [720, 304] on div at bounding box center [755, 291] width 182 height 405
click at [744, 196] on div at bounding box center [755, 291] width 182 height 405
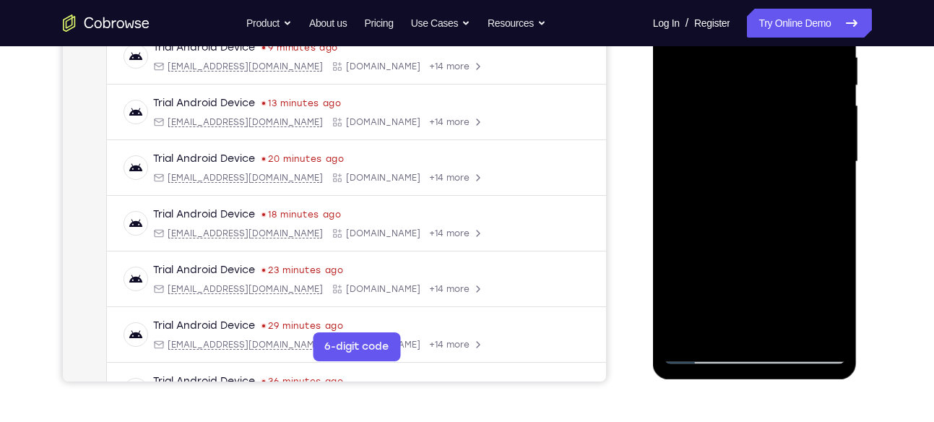
scroll to position [292, 0]
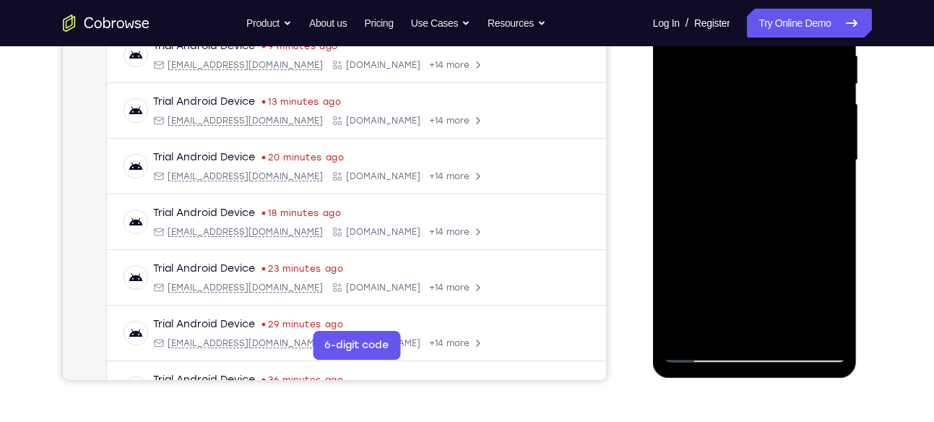
click at [764, 243] on div at bounding box center [755, 160] width 182 height 405
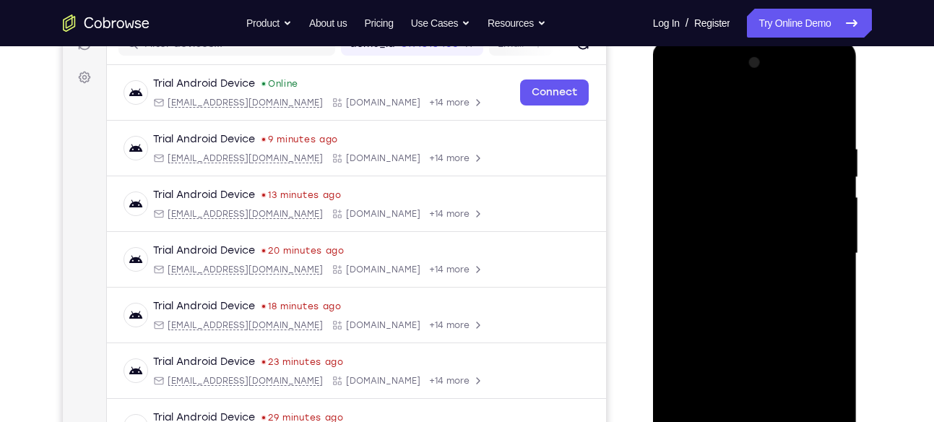
scroll to position [198, 0]
click at [767, 158] on div at bounding box center [755, 254] width 182 height 405
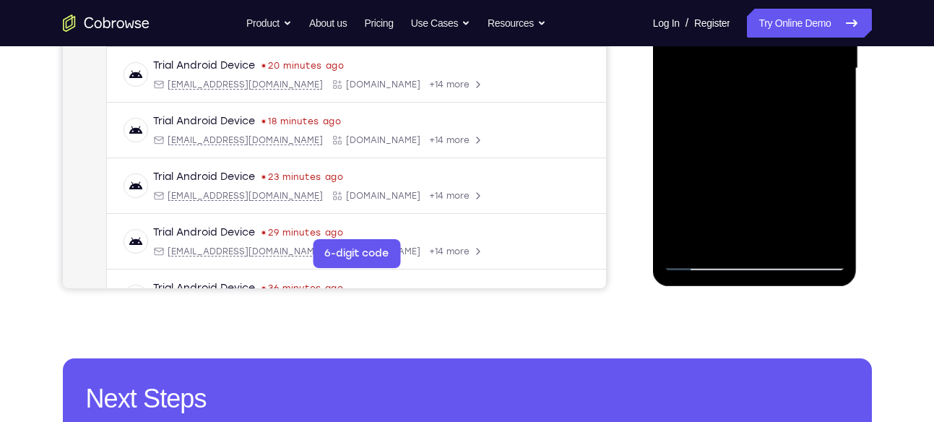
scroll to position [385, 0]
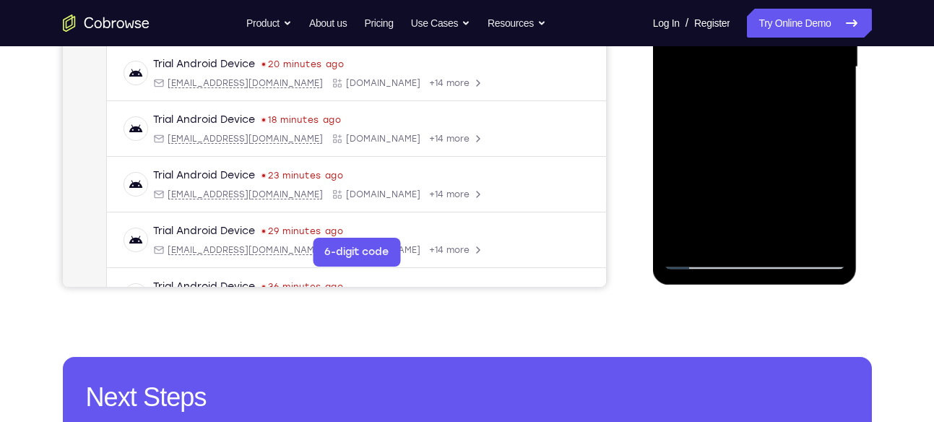
drag, startPoint x: 797, startPoint y: 184, endPoint x: 716, endPoint y: 188, distance: 81.1
click at [716, 188] on div at bounding box center [755, 67] width 182 height 405
drag, startPoint x: 790, startPoint y: 177, endPoint x: 695, endPoint y: 193, distance: 96.7
click at [695, 193] on div at bounding box center [755, 67] width 182 height 405
drag, startPoint x: 805, startPoint y: 182, endPoint x: 723, endPoint y: 192, distance: 83.0
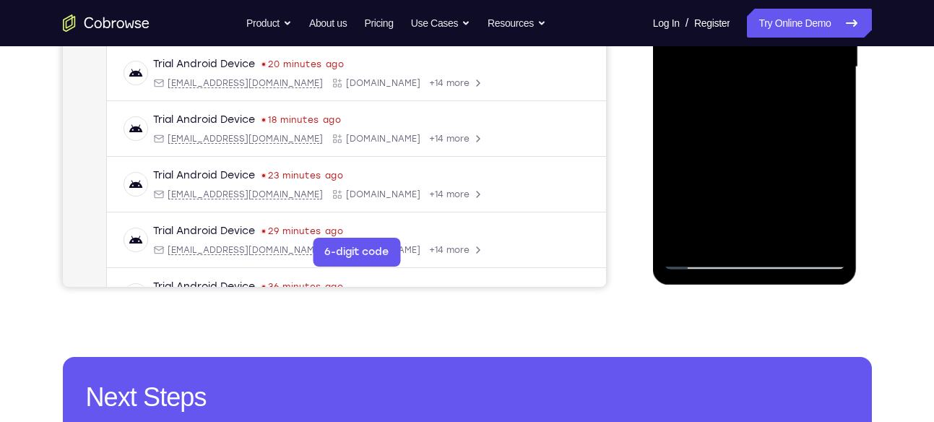
click at [723, 192] on div at bounding box center [755, 67] width 182 height 405
drag, startPoint x: 780, startPoint y: 185, endPoint x: 704, endPoint y: 197, distance: 76.8
click at [704, 197] on div at bounding box center [755, 67] width 182 height 405
drag, startPoint x: 775, startPoint y: 189, endPoint x: 757, endPoint y: 194, distance: 18.8
click at [757, 194] on div at bounding box center [755, 67] width 182 height 405
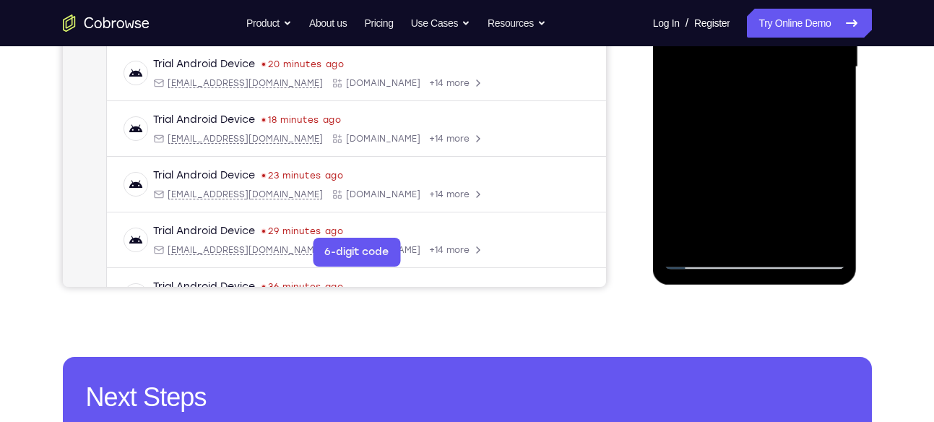
click at [757, 189] on div at bounding box center [755, 67] width 182 height 405
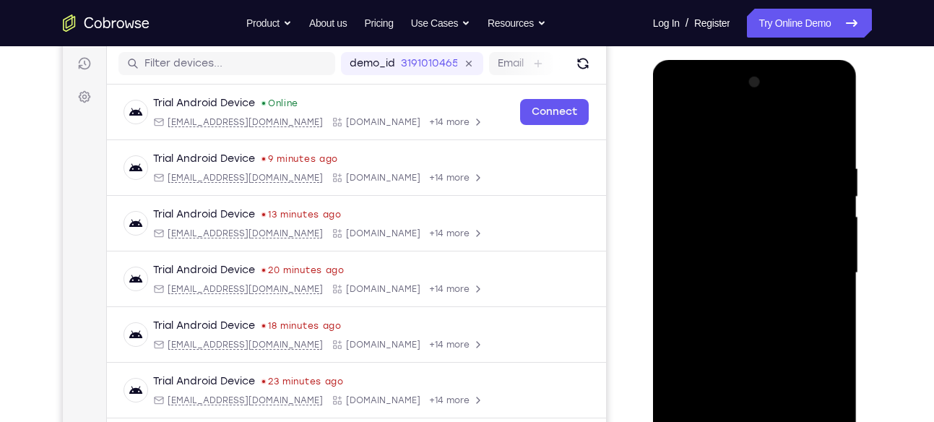
scroll to position [179, 0]
click at [680, 129] on div at bounding box center [755, 274] width 182 height 405
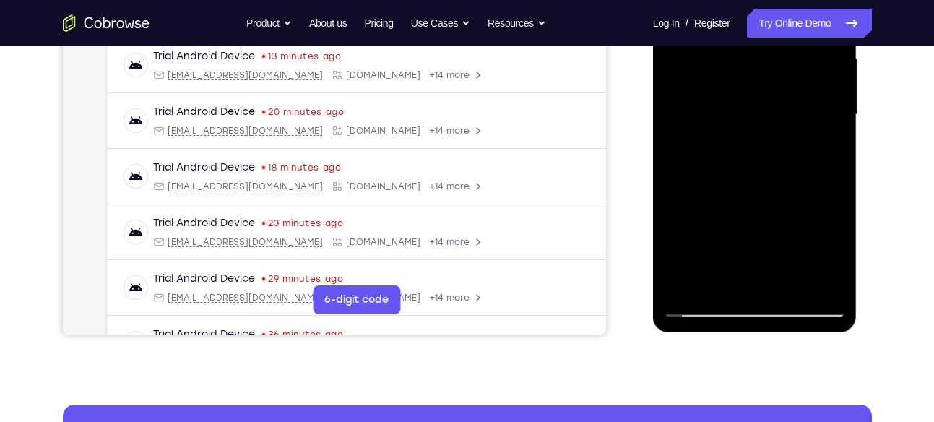
scroll to position [339, 0]
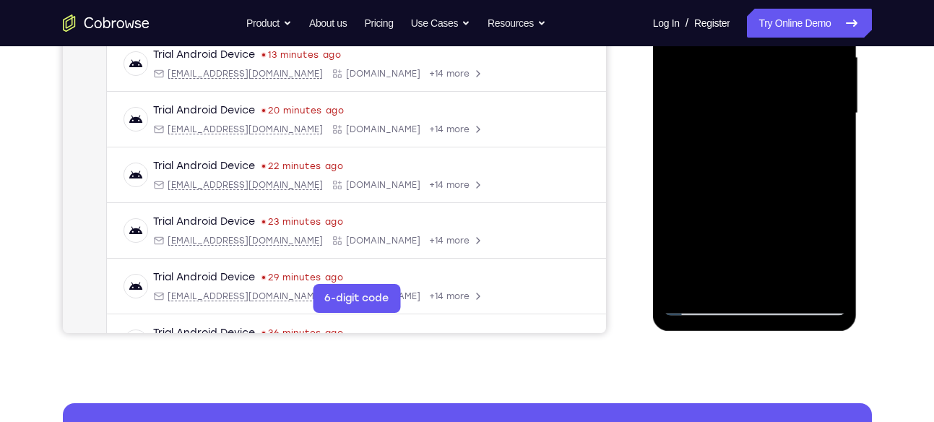
drag, startPoint x: 828, startPoint y: 244, endPoint x: 744, endPoint y: 251, distance: 84.9
click at [744, 251] on div at bounding box center [755, 113] width 182 height 405
drag, startPoint x: 822, startPoint y: 231, endPoint x: 713, endPoint y: 244, distance: 109.8
click at [713, 244] on div at bounding box center [755, 113] width 182 height 405
drag, startPoint x: 793, startPoint y: 228, endPoint x: 722, endPoint y: 222, distance: 71.1
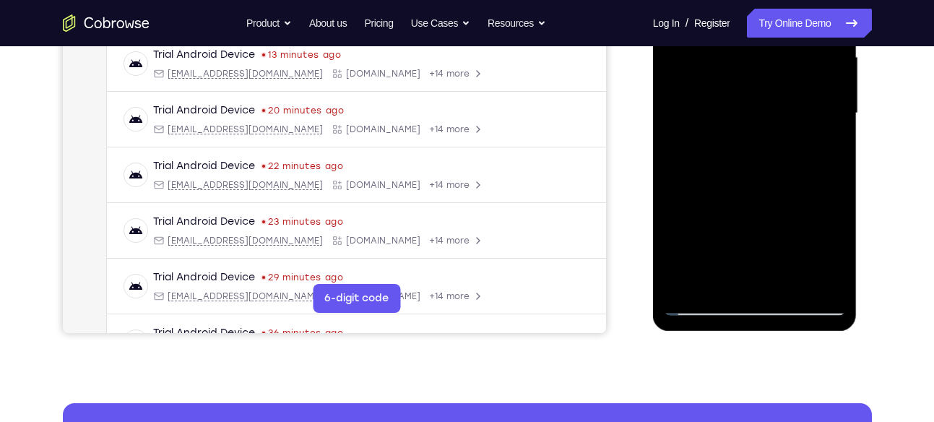
click at [722, 222] on div at bounding box center [755, 113] width 182 height 405
click at [705, 233] on div at bounding box center [755, 113] width 182 height 405
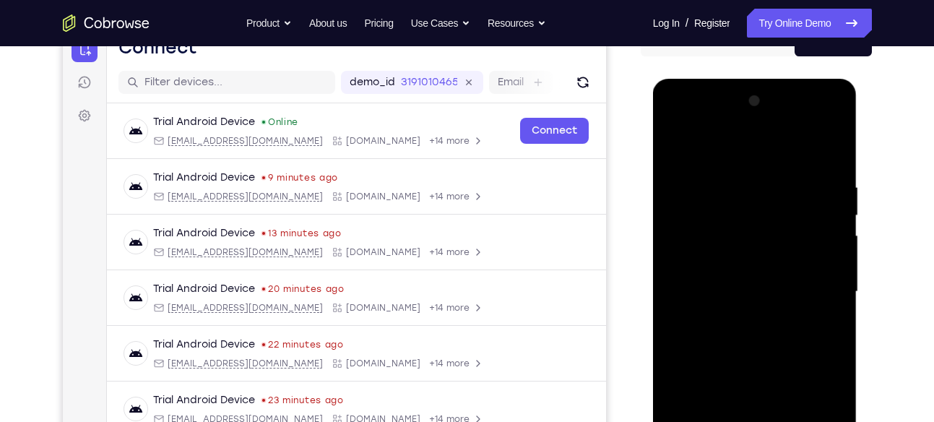
scroll to position [160, 0]
click at [676, 143] on div at bounding box center [755, 292] width 182 height 405
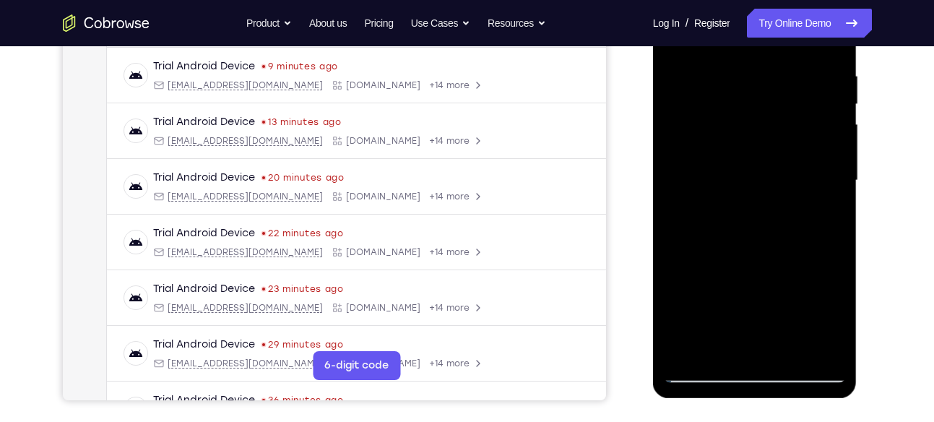
scroll to position [293, 0]
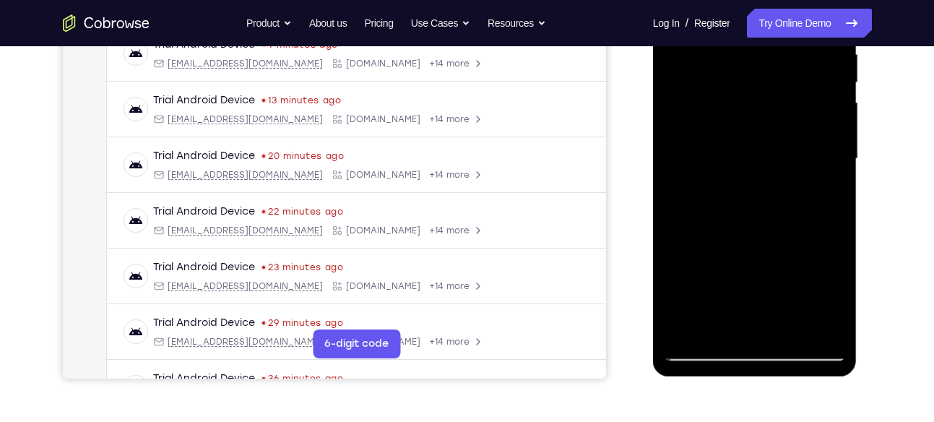
drag, startPoint x: 801, startPoint y: 269, endPoint x: 693, endPoint y: 275, distance: 107.9
click at [693, 275] on div at bounding box center [755, 159] width 182 height 405
drag, startPoint x: 792, startPoint y: 275, endPoint x: 692, endPoint y: 281, distance: 99.9
click at [692, 281] on div at bounding box center [755, 159] width 182 height 405
drag, startPoint x: 806, startPoint y: 281, endPoint x: 748, endPoint y: 282, distance: 57.8
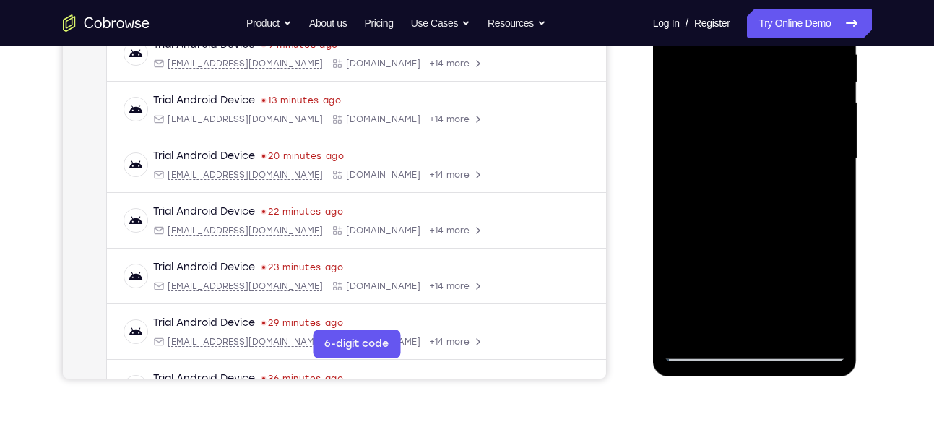
click at [748, 282] on div at bounding box center [755, 159] width 182 height 405
click at [791, 275] on div at bounding box center [755, 159] width 182 height 405
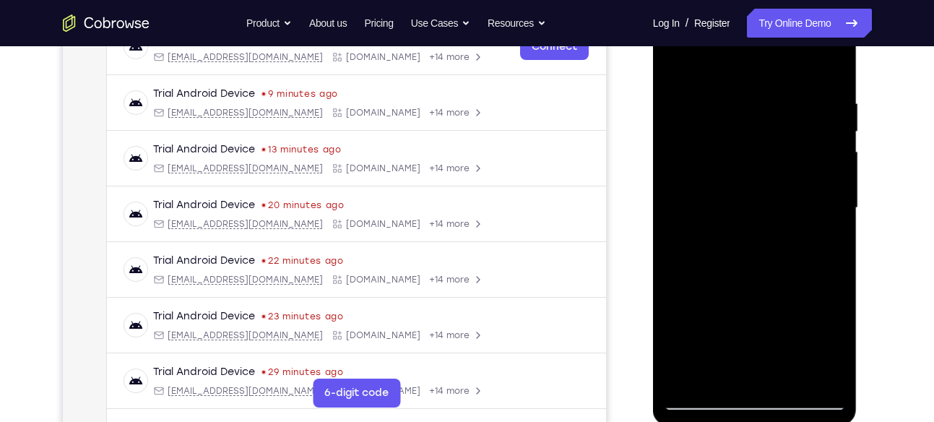
scroll to position [242, 0]
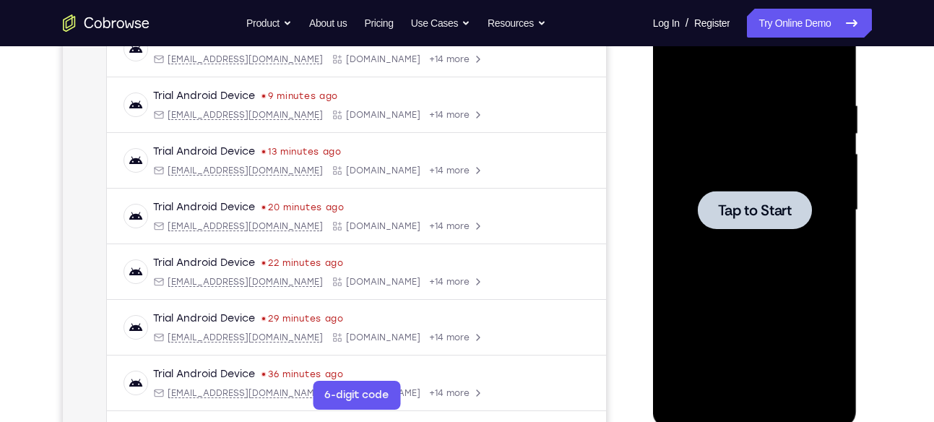
click at [755, 184] on div at bounding box center [755, 210] width 182 height 405
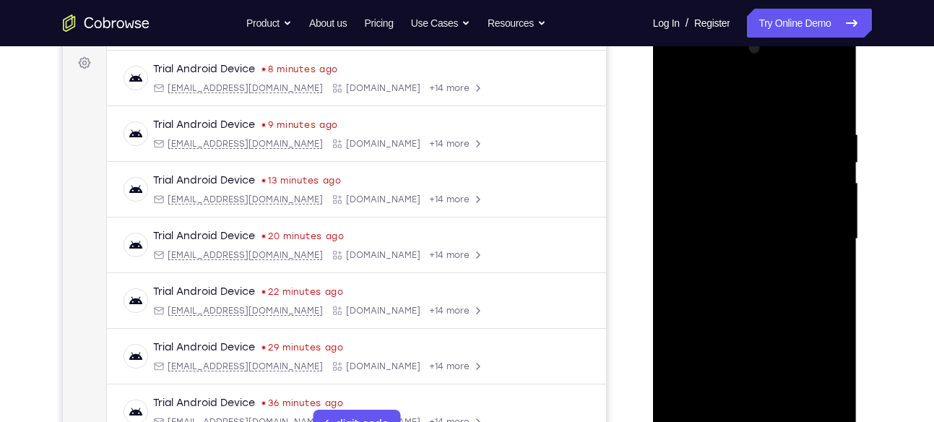
scroll to position [277, 0]
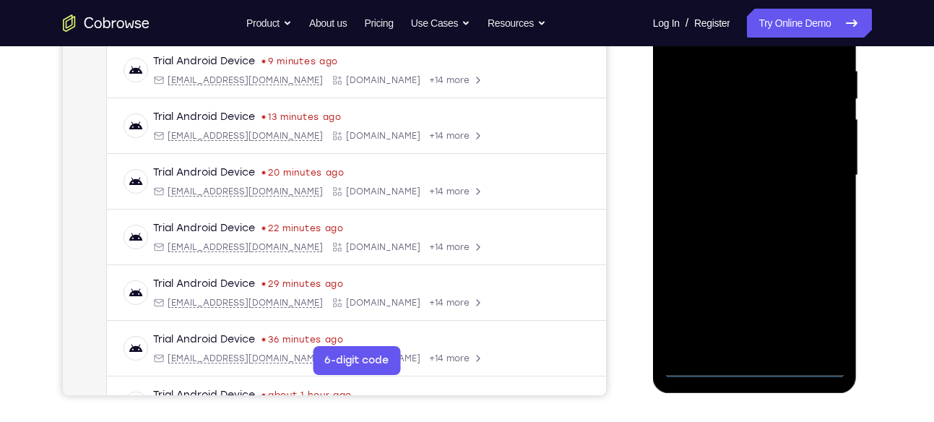
click at [747, 374] on div at bounding box center [755, 175] width 182 height 405
click at [830, 303] on div at bounding box center [755, 175] width 182 height 405
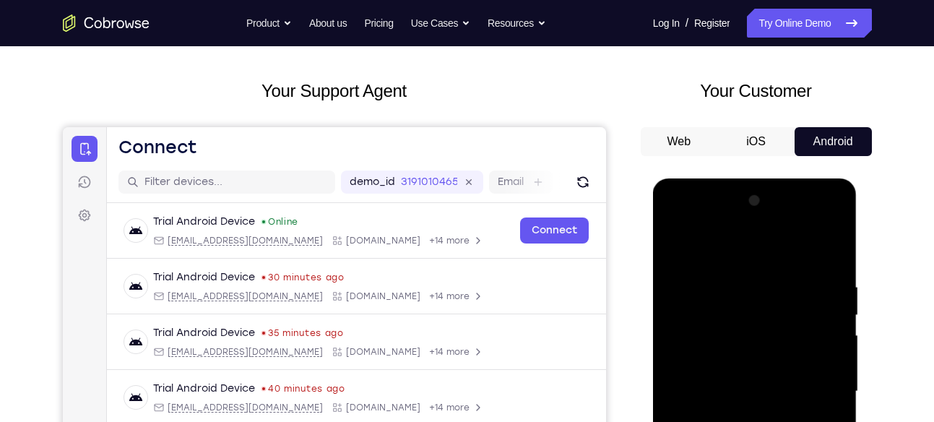
scroll to position [59, 0]
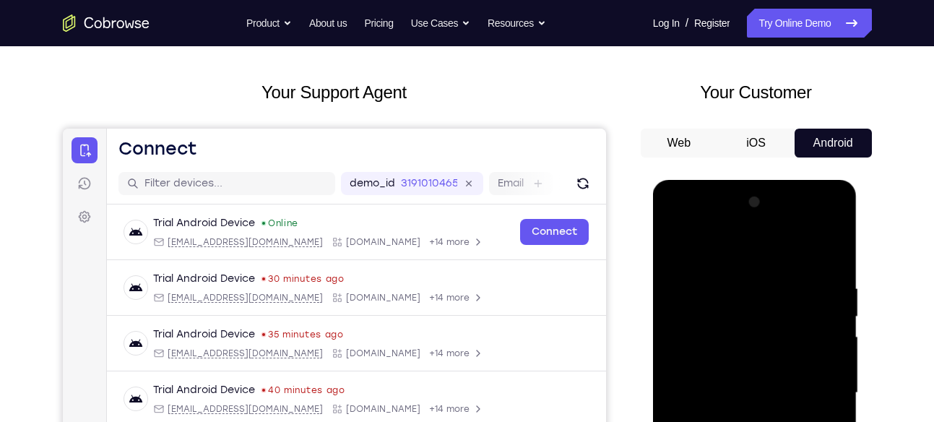
click at [792, 257] on div at bounding box center [755, 393] width 182 height 405
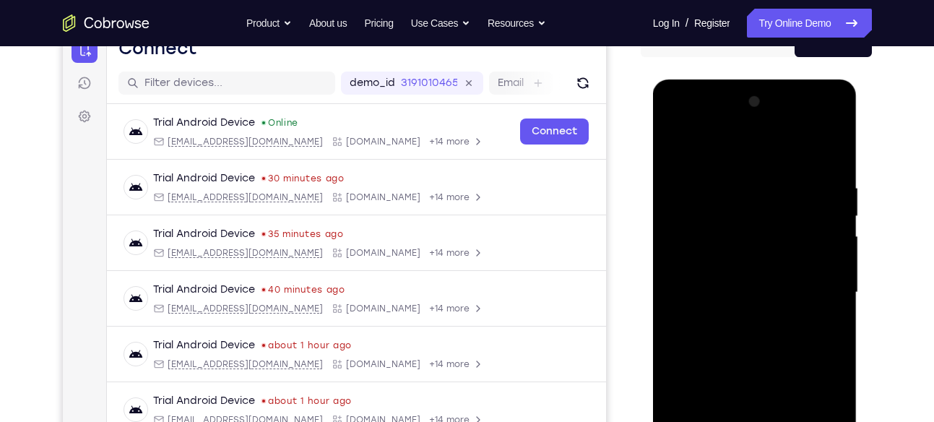
click at [815, 289] on div at bounding box center [755, 292] width 182 height 405
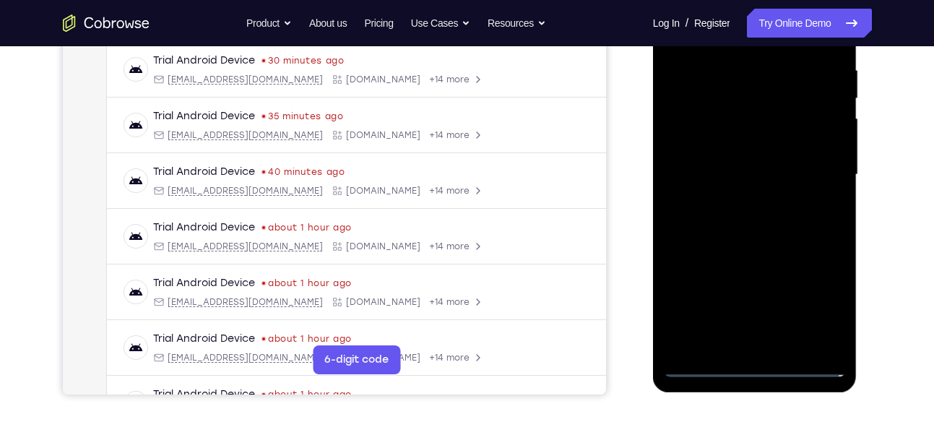
scroll to position [278, 0]
click at [770, 349] on div at bounding box center [755, 174] width 182 height 405
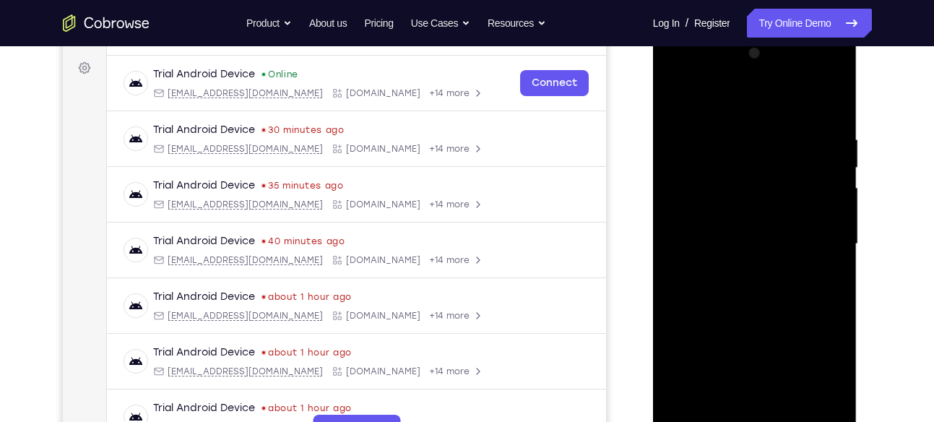
scroll to position [204, 0]
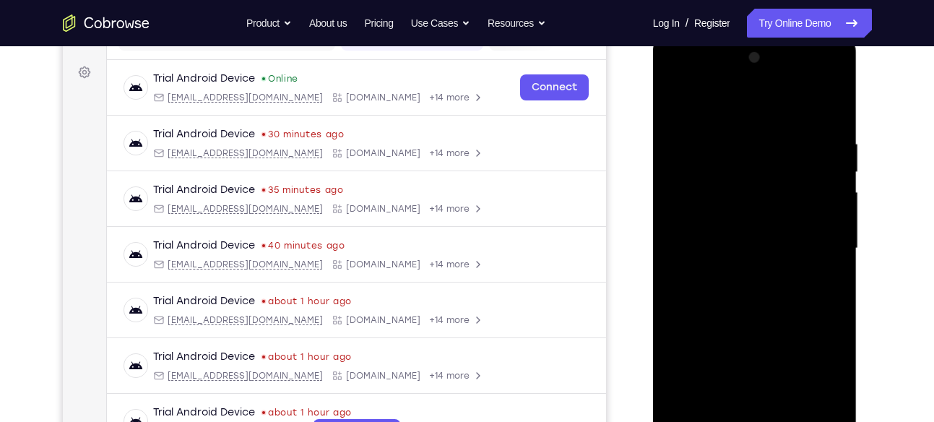
click at [770, 239] on div at bounding box center [755, 248] width 182 height 405
click at [770, 226] on div at bounding box center [755, 248] width 182 height 405
click at [754, 249] on div at bounding box center [755, 248] width 182 height 405
click at [721, 291] on div at bounding box center [755, 248] width 182 height 405
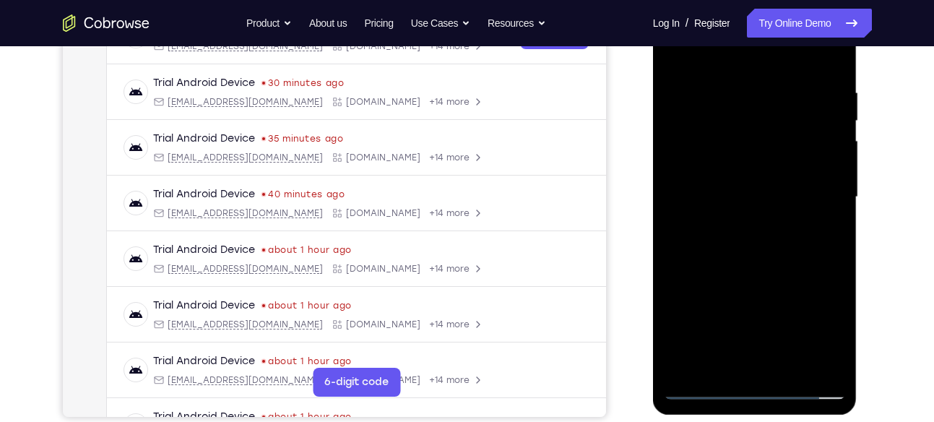
scroll to position [256, 0]
click at [757, 263] on div at bounding box center [755, 196] width 182 height 405
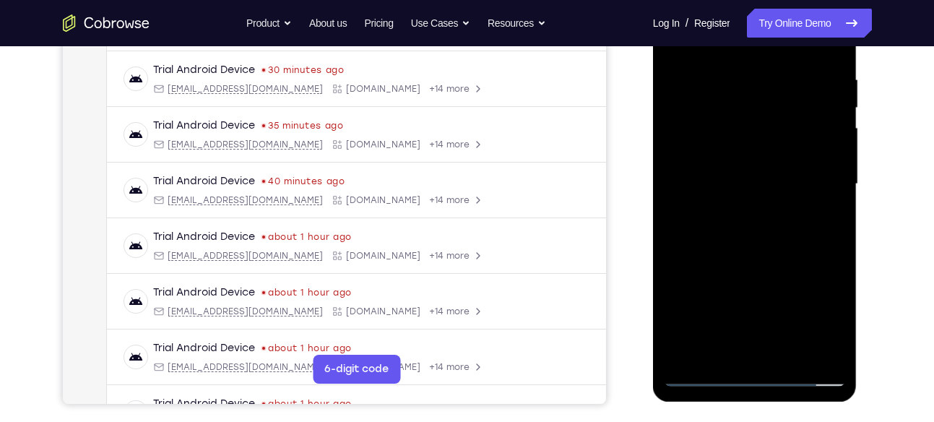
scroll to position [274, 0]
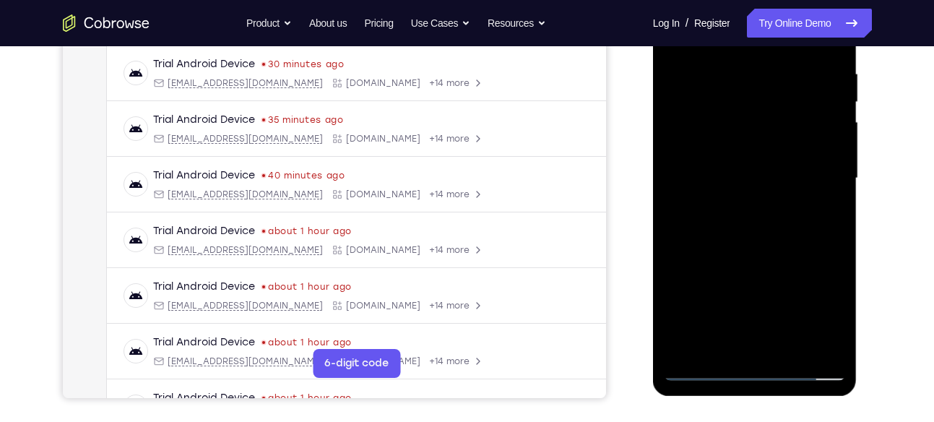
click at [787, 351] on div at bounding box center [755, 178] width 182 height 405
click at [754, 258] on div at bounding box center [755, 178] width 182 height 405
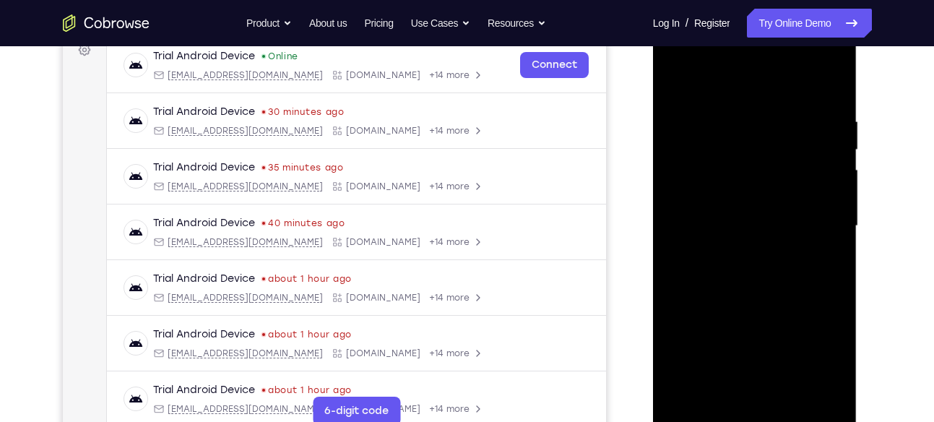
scroll to position [225, 0]
click at [728, 203] on div at bounding box center [755, 227] width 182 height 405
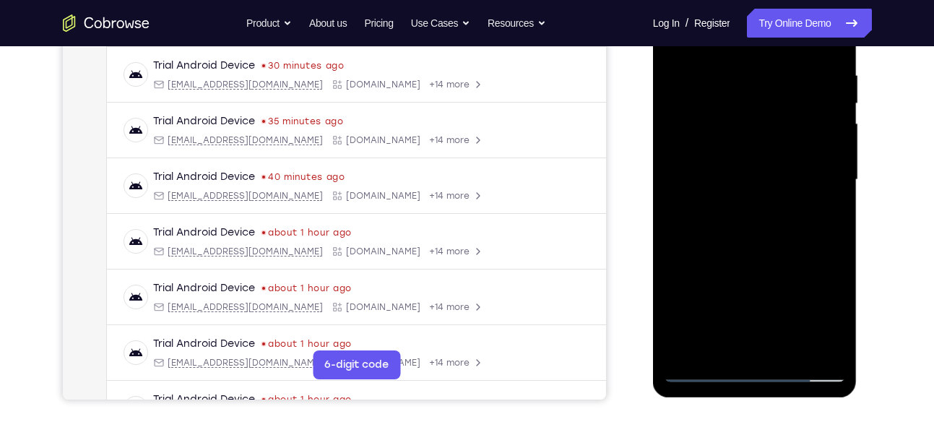
scroll to position [275, 0]
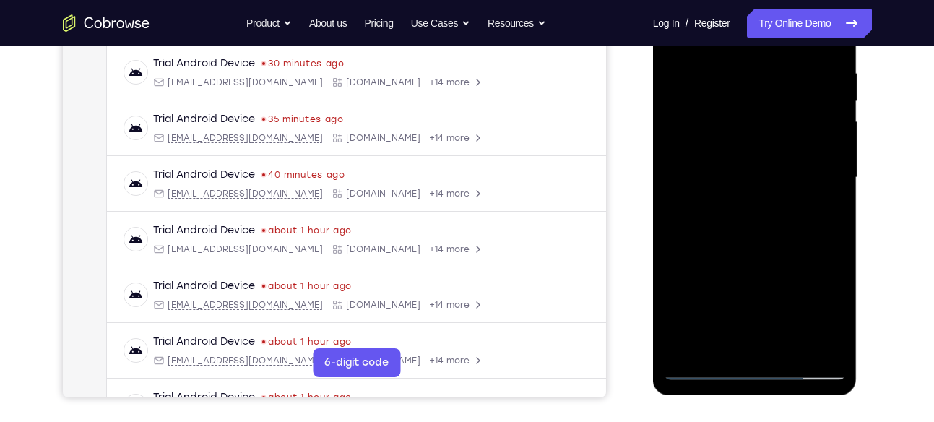
click at [830, 214] on div at bounding box center [755, 177] width 182 height 405
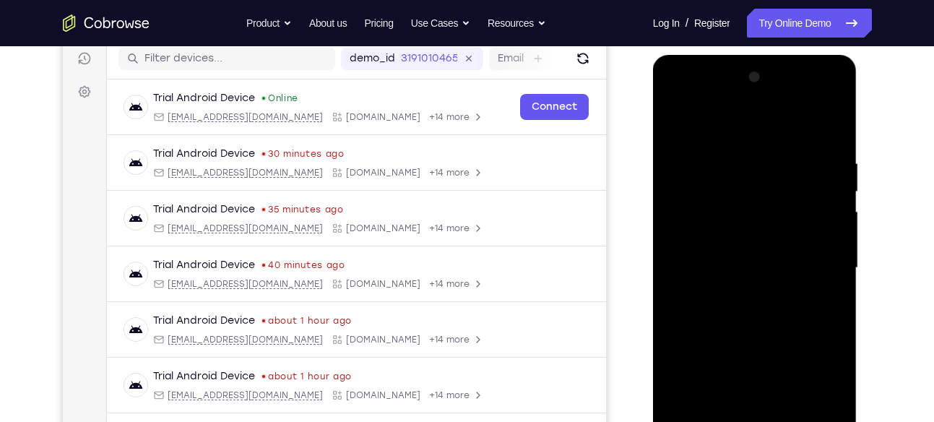
scroll to position [181, 0]
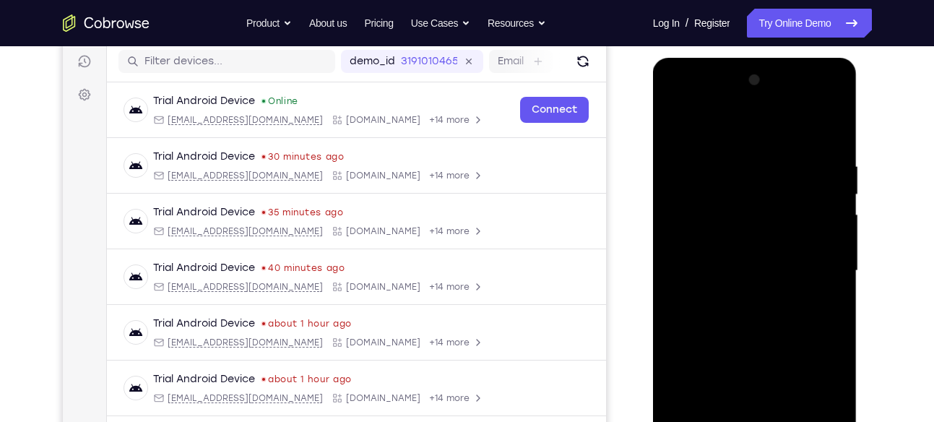
click at [674, 129] on div at bounding box center [755, 271] width 182 height 405
click at [744, 140] on div at bounding box center [755, 271] width 182 height 405
click at [828, 140] on div at bounding box center [755, 271] width 182 height 405
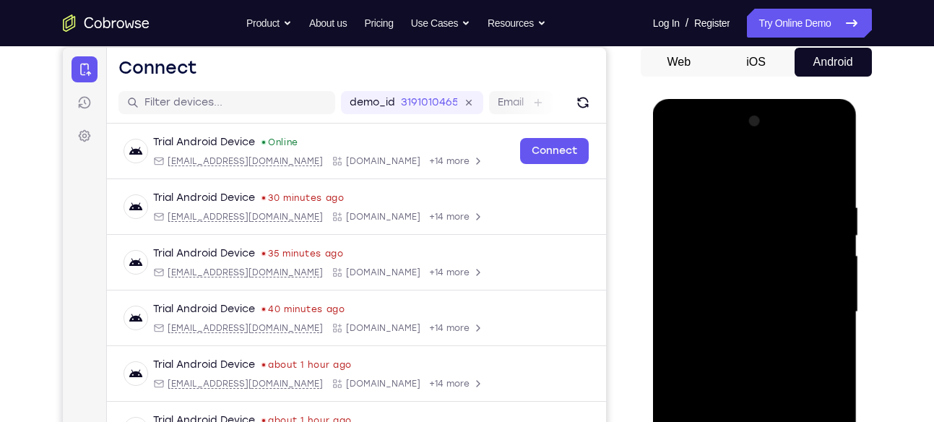
scroll to position [158, 0]
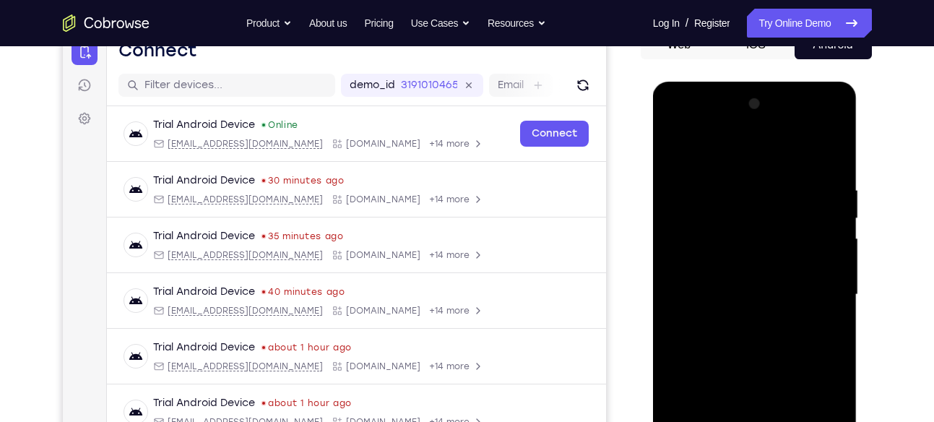
click at [827, 150] on div at bounding box center [755, 295] width 182 height 405
click at [828, 150] on div at bounding box center [755, 295] width 182 height 405
click at [666, 150] on div at bounding box center [755, 295] width 182 height 405
click at [674, 148] on div at bounding box center [755, 295] width 182 height 405
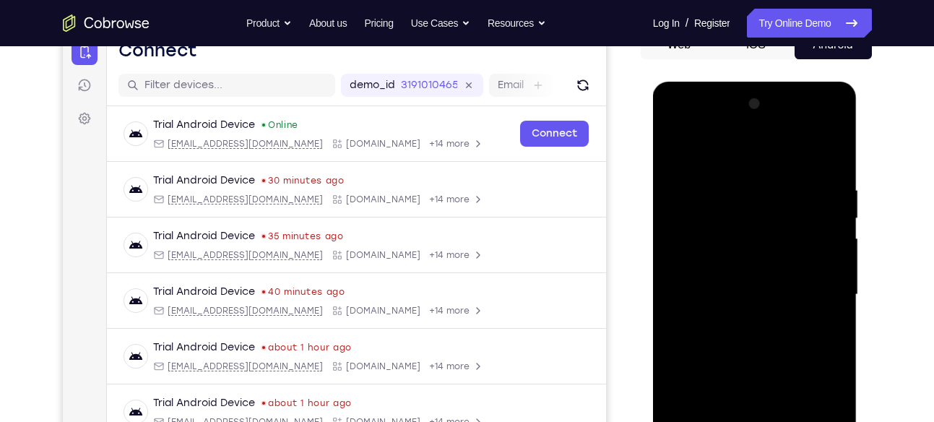
click at [828, 192] on div at bounding box center [755, 295] width 182 height 405
click at [684, 155] on div at bounding box center [755, 295] width 182 height 405
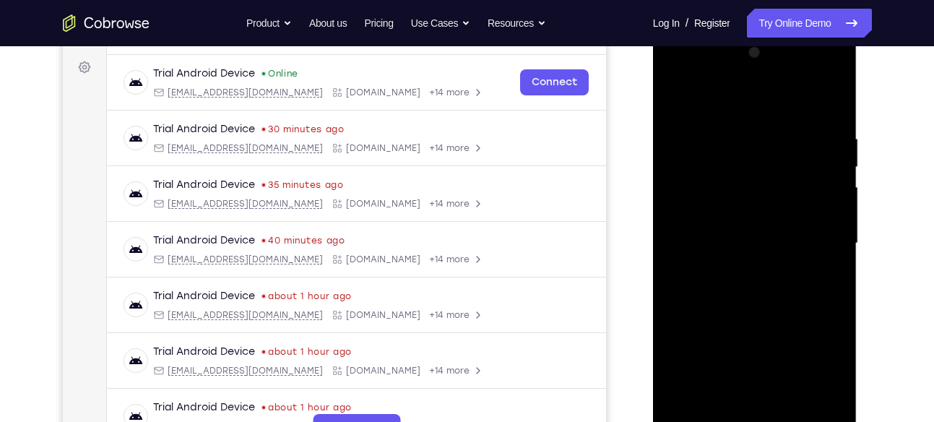
scroll to position [210, 0]
click at [702, 335] on div at bounding box center [755, 242] width 182 height 405
click at [832, 242] on div at bounding box center [755, 242] width 182 height 405
click at [834, 244] on div at bounding box center [755, 242] width 182 height 405
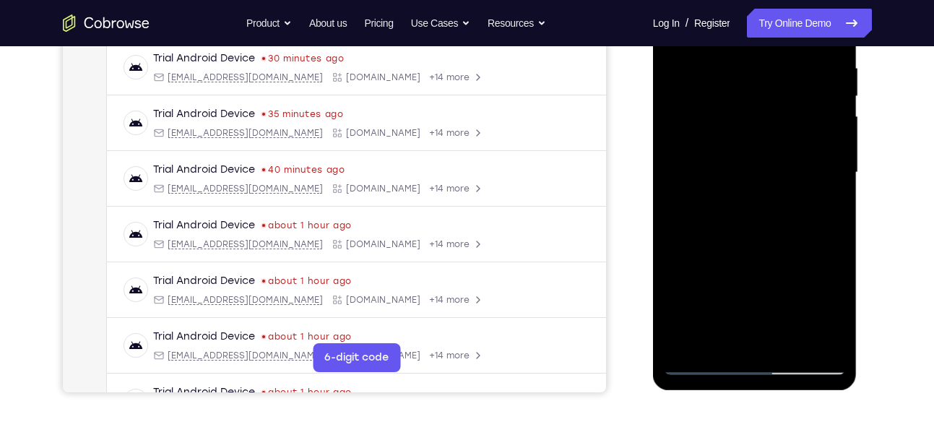
scroll to position [288, 0]
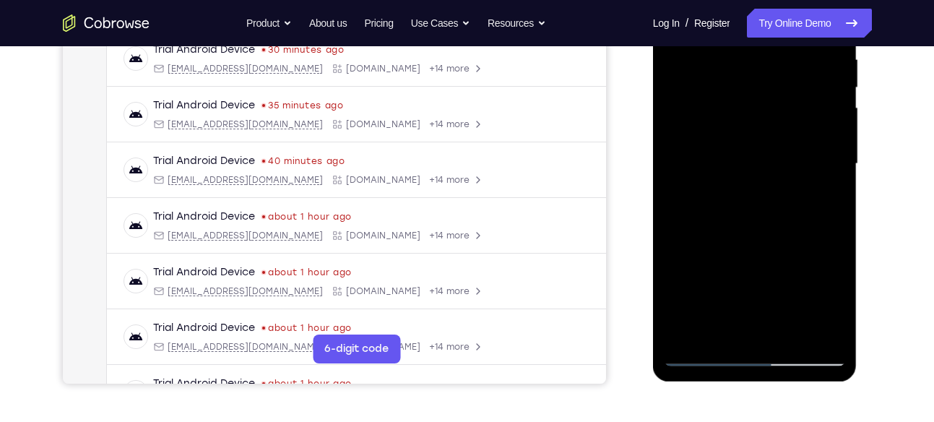
click at [693, 336] on div at bounding box center [755, 164] width 182 height 405
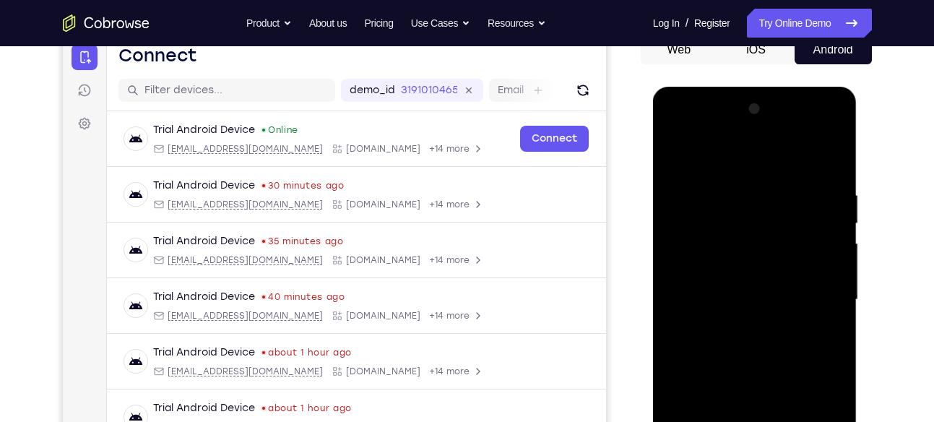
scroll to position [150, 0]
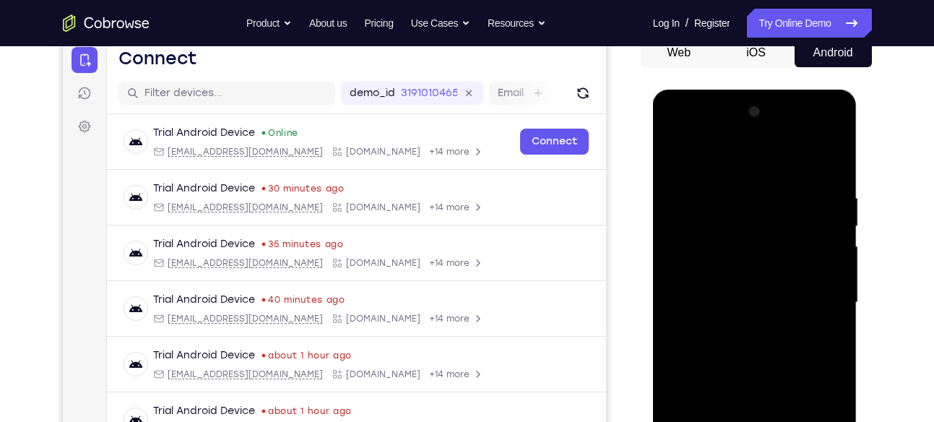
click at [838, 137] on div at bounding box center [755, 302] width 182 height 405
click at [832, 137] on div at bounding box center [755, 302] width 182 height 405
click at [668, 275] on div at bounding box center [755, 302] width 182 height 405
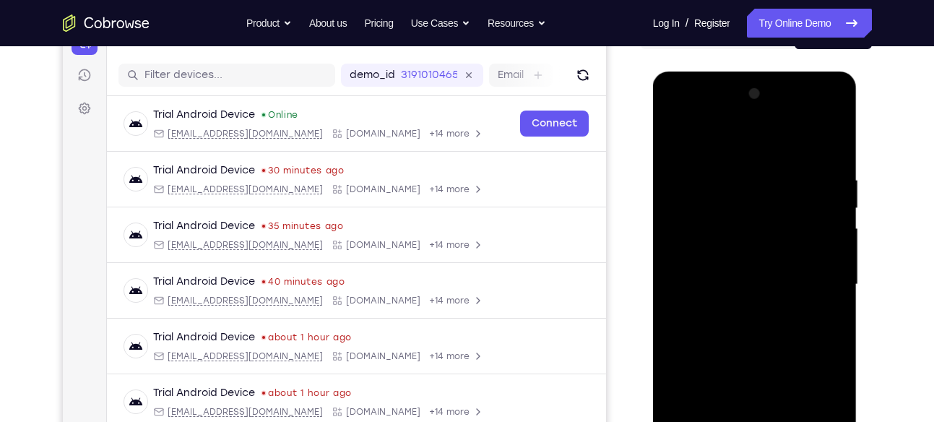
scroll to position [167, 0]
click at [820, 182] on div at bounding box center [755, 285] width 182 height 405
click at [832, 143] on div at bounding box center [755, 285] width 182 height 405
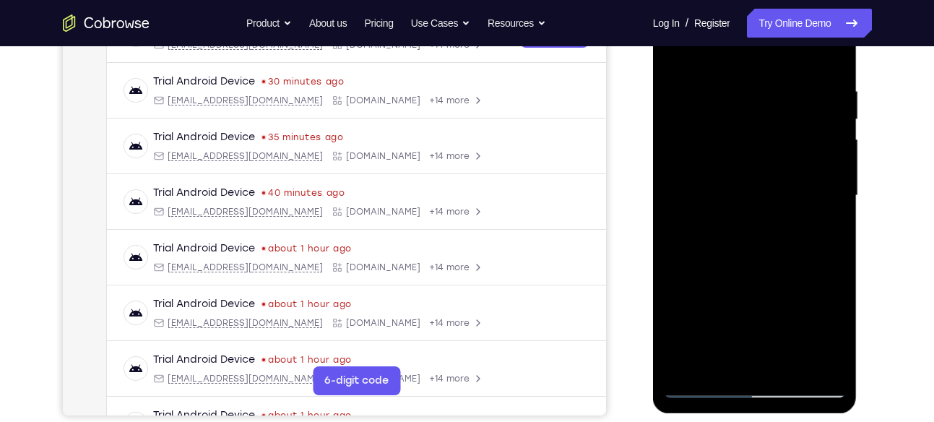
scroll to position [267, 0]
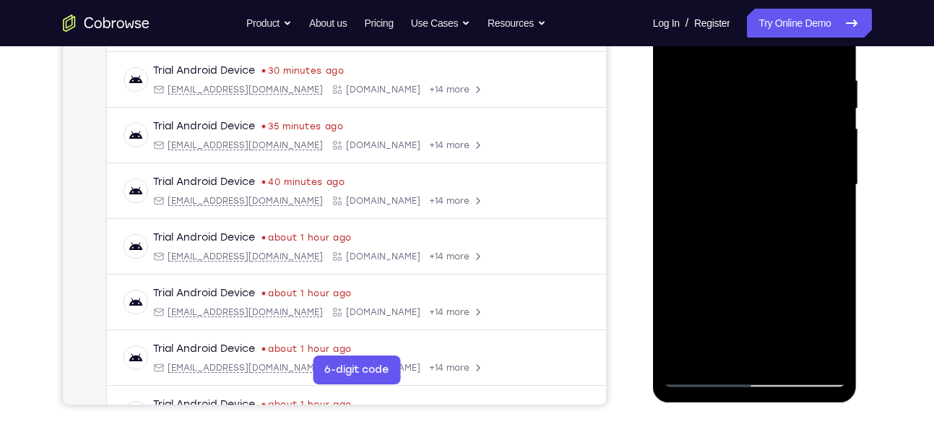
click at [721, 353] on div at bounding box center [755, 185] width 182 height 405
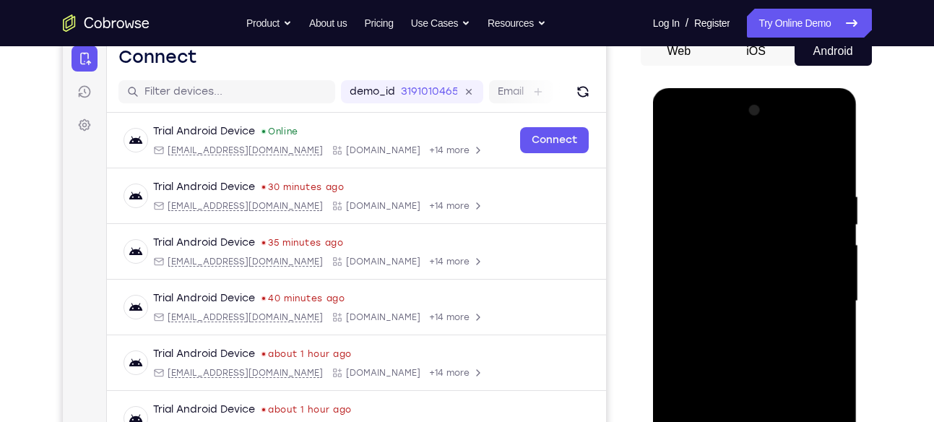
scroll to position [147, 0]
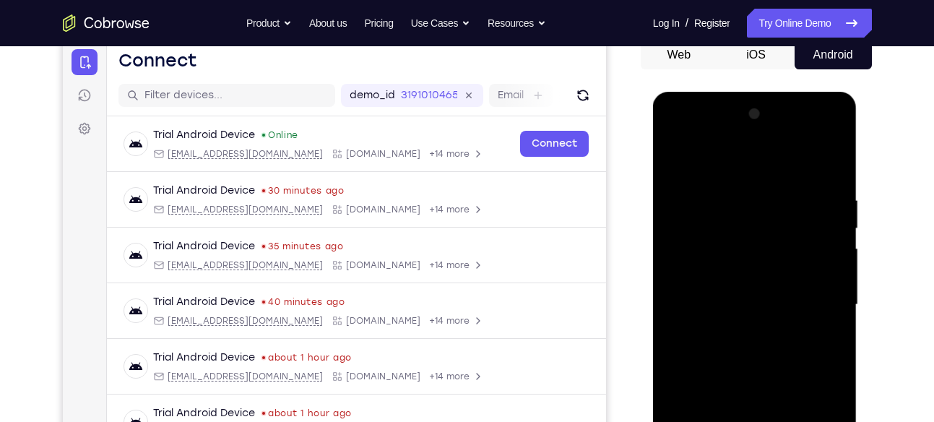
click at [698, 186] on div at bounding box center [755, 305] width 182 height 405
click at [843, 311] on div at bounding box center [755, 305] width 182 height 405
click at [837, 314] on div at bounding box center [755, 305] width 182 height 405
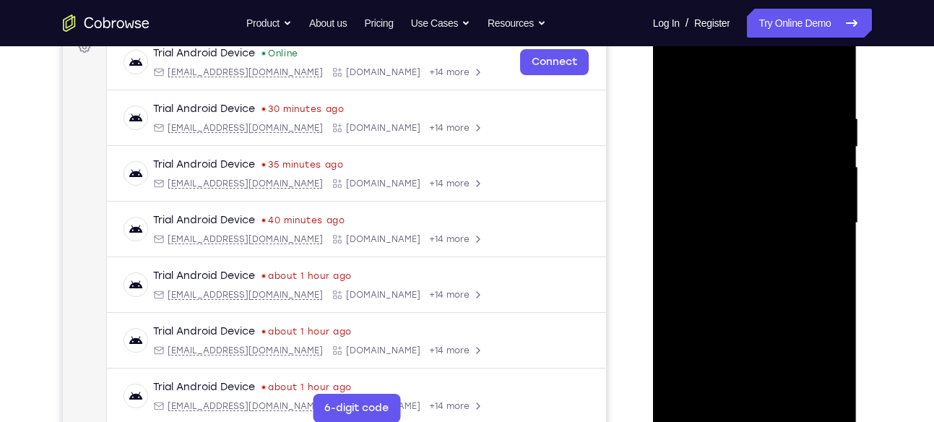
scroll to position [230, 0]
click at [834, 228] on div at bounding box center [755, 222] width 182 height 405
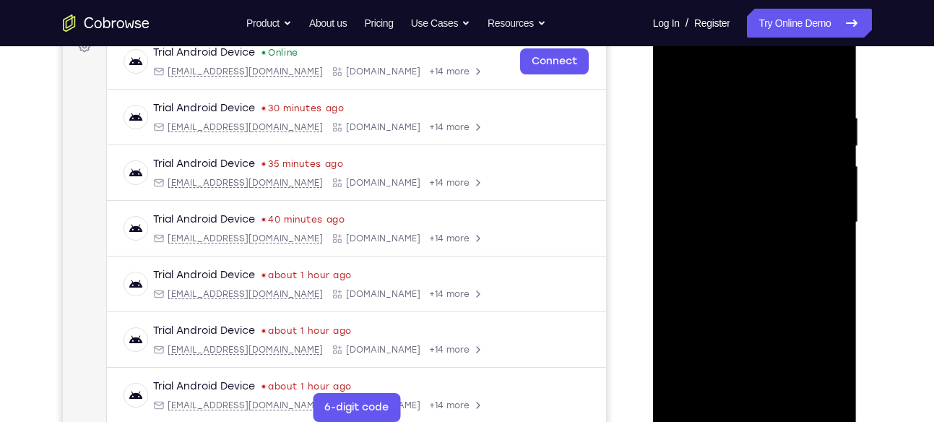
click at [834, 228] on div at bounding box center [755, 222] width 182 height 405
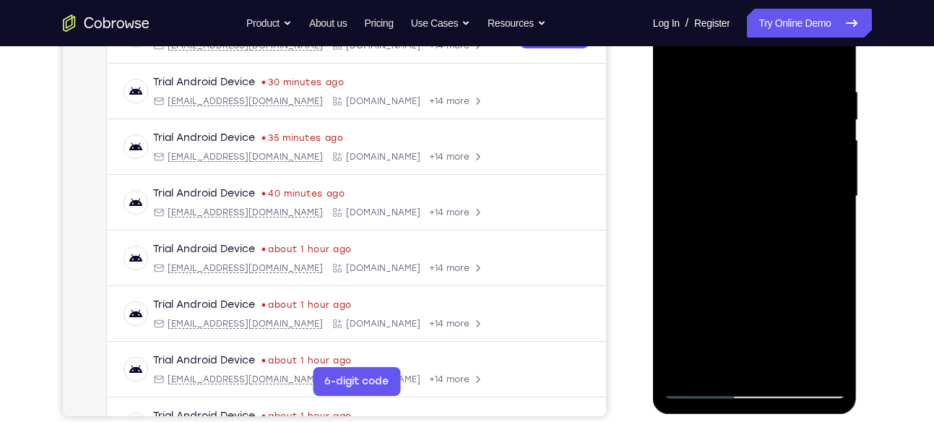
drag, startPoint x: 697, startPoint y: 277, endPoint x: 690, endPoint y: 194, distance: 83.4
click at [690, 194] on div at bounding box center [755, 196] width 182 height 405
click at [676, 255] on div at bounding box center [755, 196] width 182 height 405
click at [688, 351] on div at bounding box center [755, 196] width 182 height 405
click at [688, 356] on div at bounding box center [755, 196] width 182 height 405
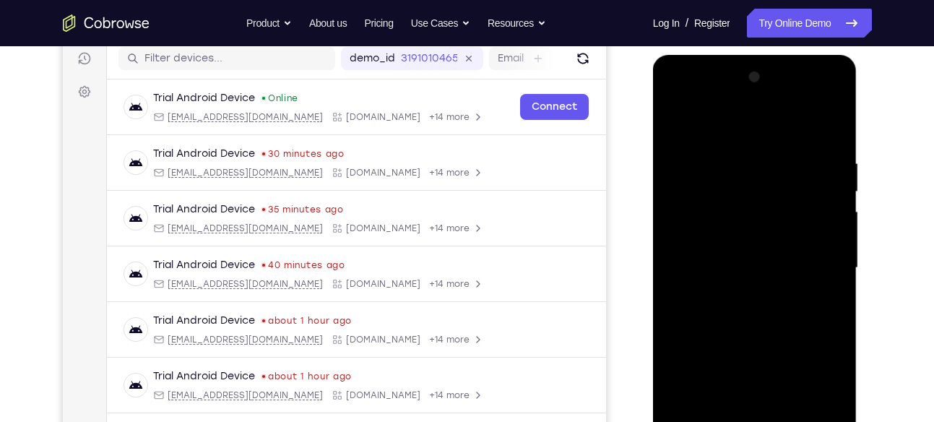
scroll to position [121, 0]
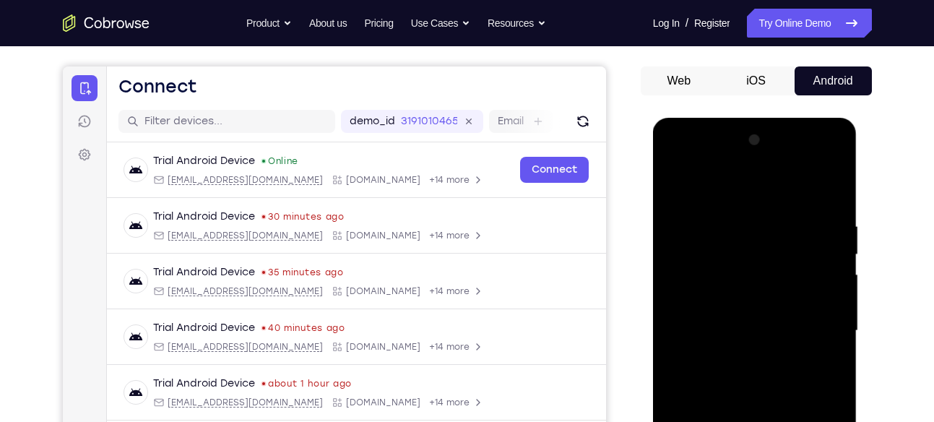
click at [828, 187] on div at bounding box center [755, 331] width 182 height 405
click at [835, 187] on div at bounding box center [755, 331] width 182 height 405
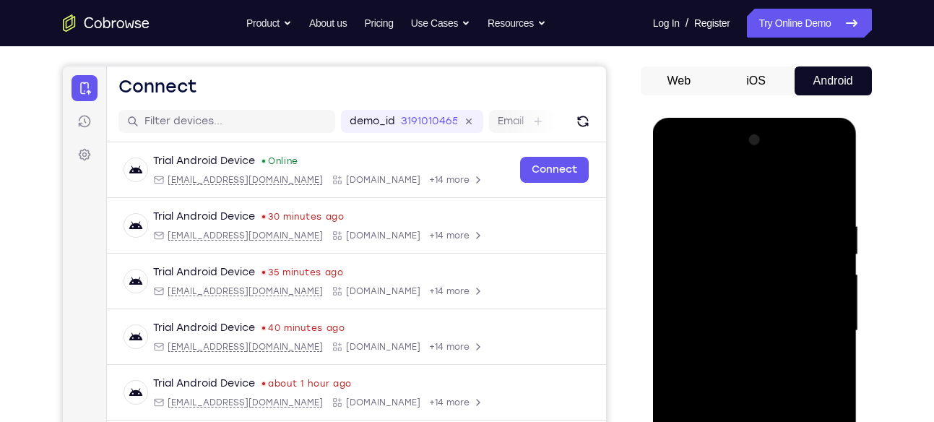
click at [835, 187] on div at bounding box center [755, 331] width 182 height 405
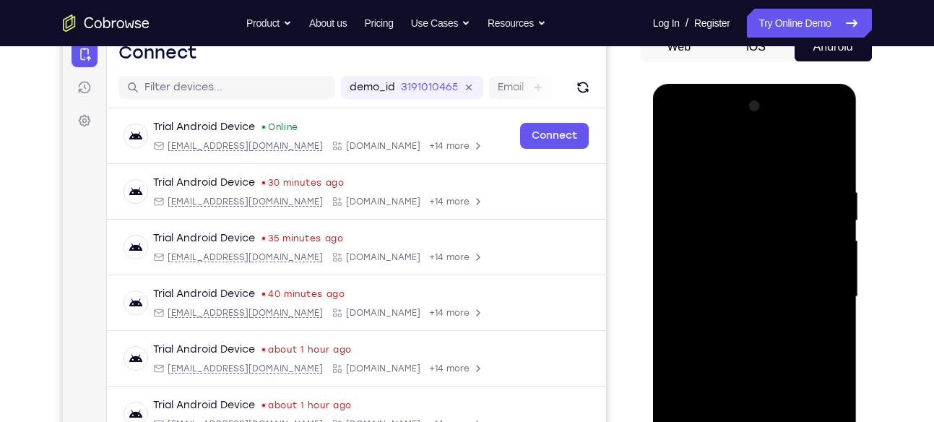
scroll to position [74, 0]
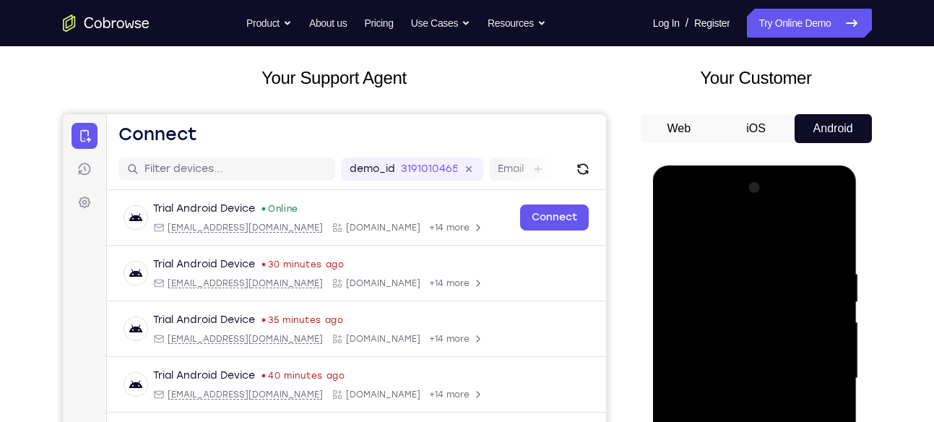
click at [827, 217] on div at bounding box center [755, 378] width 182 height 405
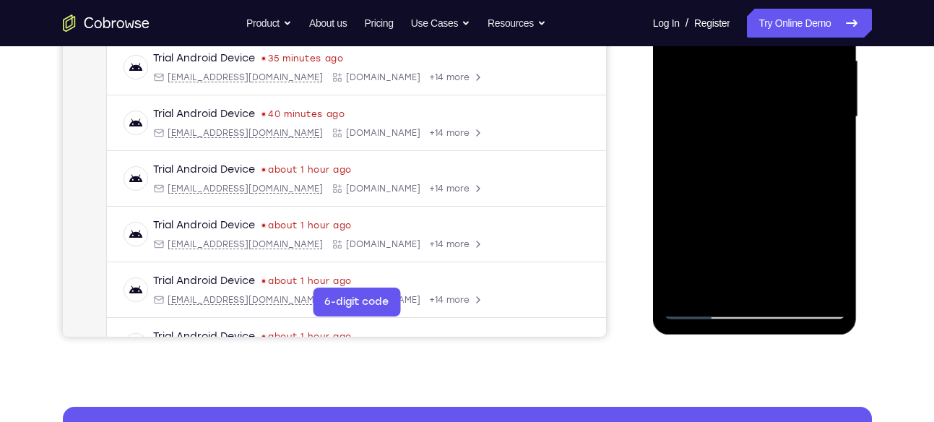
scroll to position [336, 0]
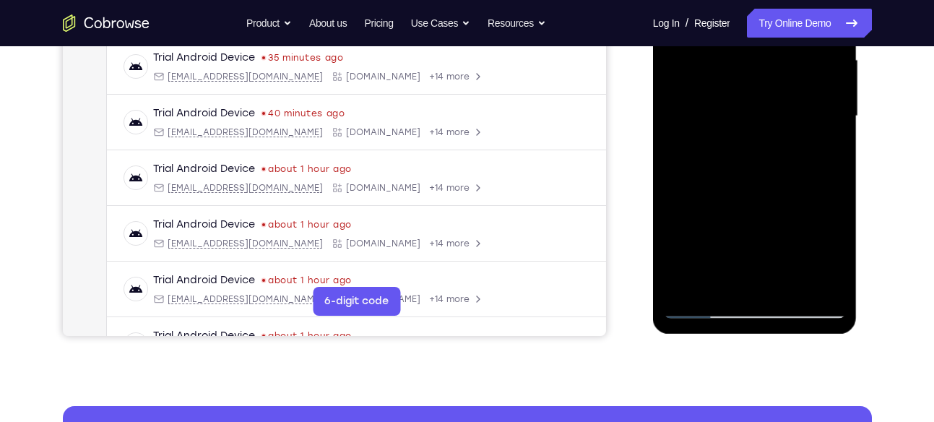
click at [696, 288] on div at bounding box center [755, 116] width 182 height 405
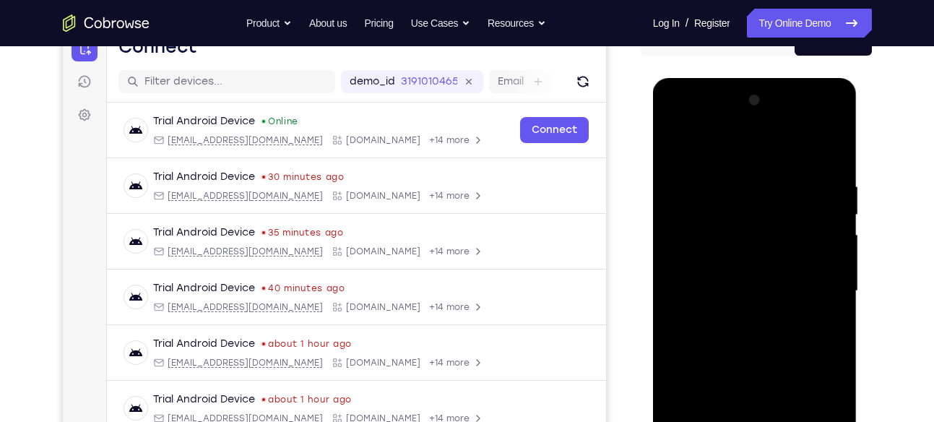
scroll to position [160, 0]
click at [830, 150] on div at bounding box center [755, 292] width 182 height 405
click at [834, 124] on div at bounding box center [755, 292] width 182 height 405
click at [681, 153] on div at bounding box center [755, 292] width 182 height 405
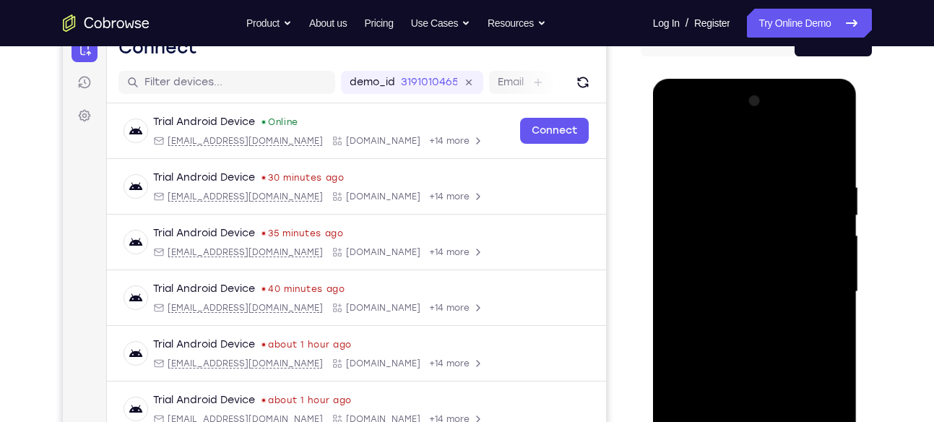
click at [835, 347] on div at bounding box center [755, 292] width 182 height 405
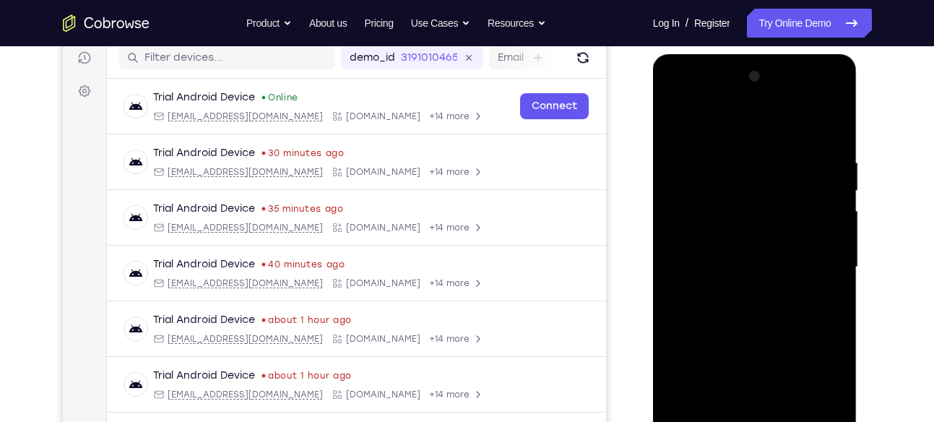
scroll to position [184, 0]
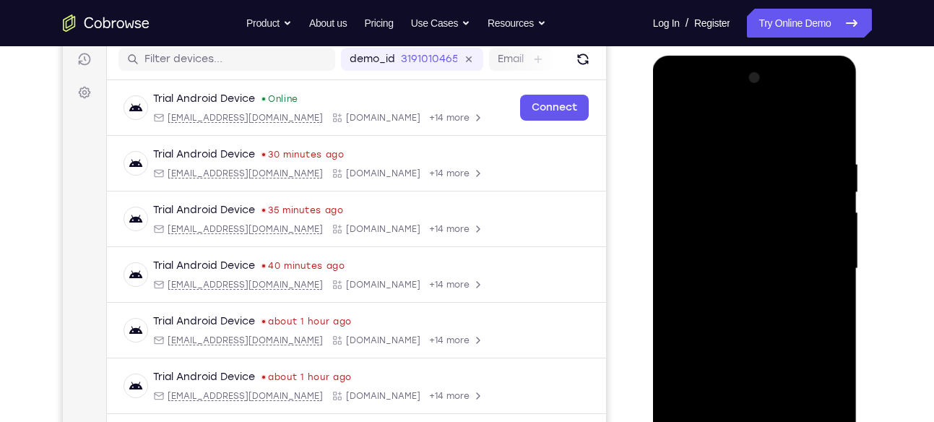
click at [833, 163] on div at bounding box center [755, 268] width 182 height 405
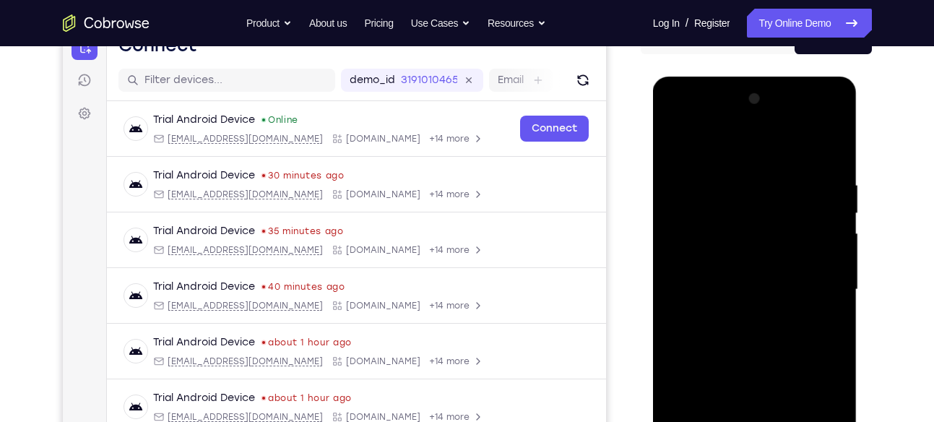
click at [827, 155] on div at bounding box center [755, 289] width 182 height 405
drag, startPoint x: 812, startPoint y: 169, endPoint x: 670, endPoint y: 188, distance: 142.9
click at [670, 188] on div at bounding box center [755, 289] width 182 height 405
drag, startPoint x: 755, startPoint y: 167, endPoint x: 645, endPoint y: 189, distance: 112.1
click at [653, 189] on html "Online web based iOS Simulators and Android Emulators. Run iPhone, iPad, Mobile…" at bounding box center [756, 294] width 206 height 434
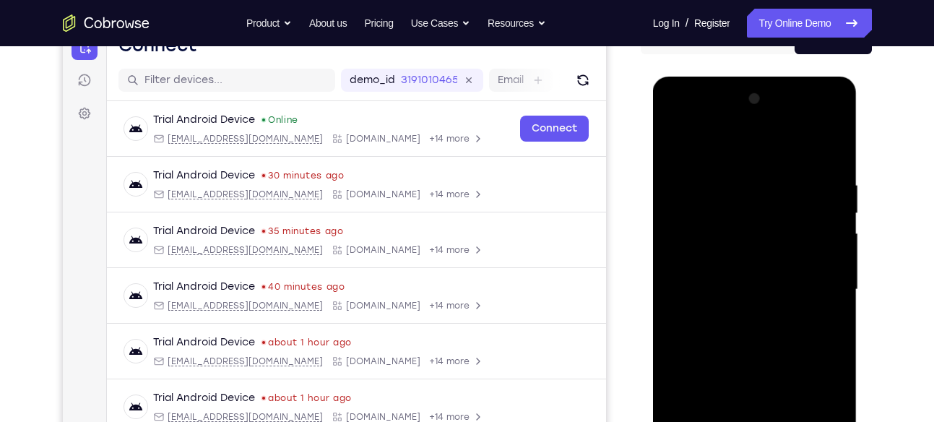
drag, startPoint x: 773, startPoint y: 156, endPoint x: 694, endPoint y: 155, distance: 79.5
click at [694, 155] on div at bounding box center [755, 289] width 182 height 405
drag, startPoint x: 817, startPoint y: 179, endPoint x: 776, endPoint y: 184, distance: 40.7
click at [776, 184] on div at bounding box center [755, 289] width 182 height 405
click at [749, 187] on div at bounding box center [755, 289] width 182 height 405
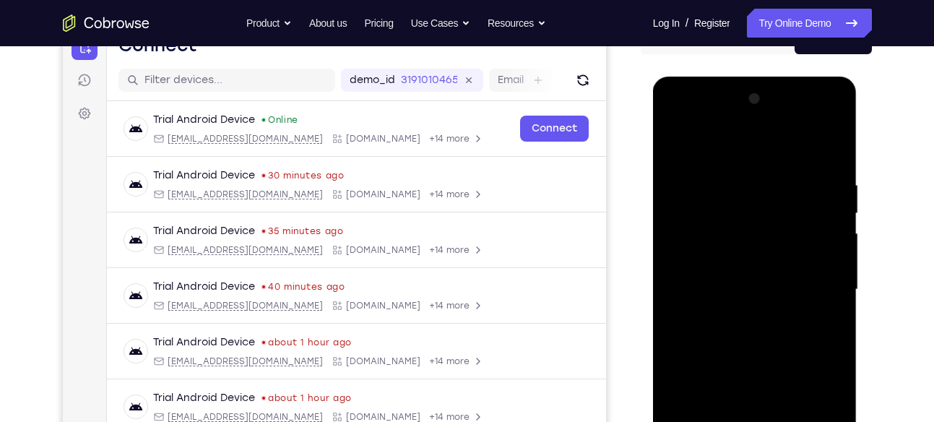
click at [674, 227] on div at bounding box center [755, 289] width 182 height 405
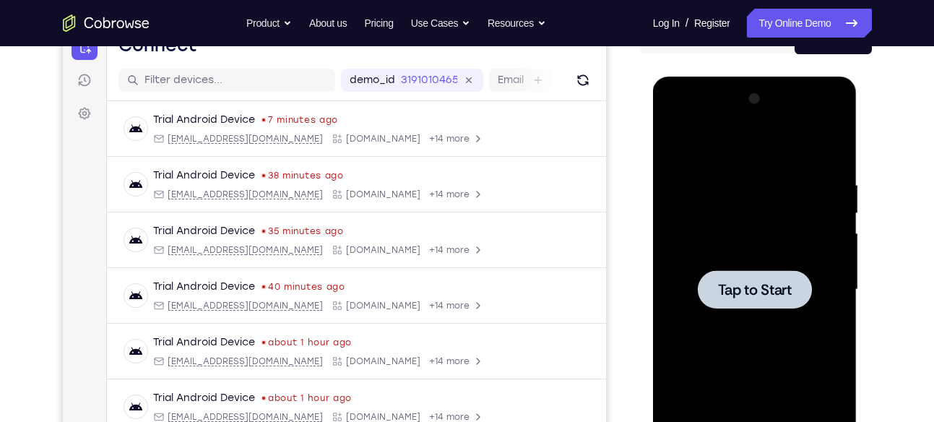
click at [742, 285] on span "Tap to Start" at bounding box center [755, 290] width 74 height 14
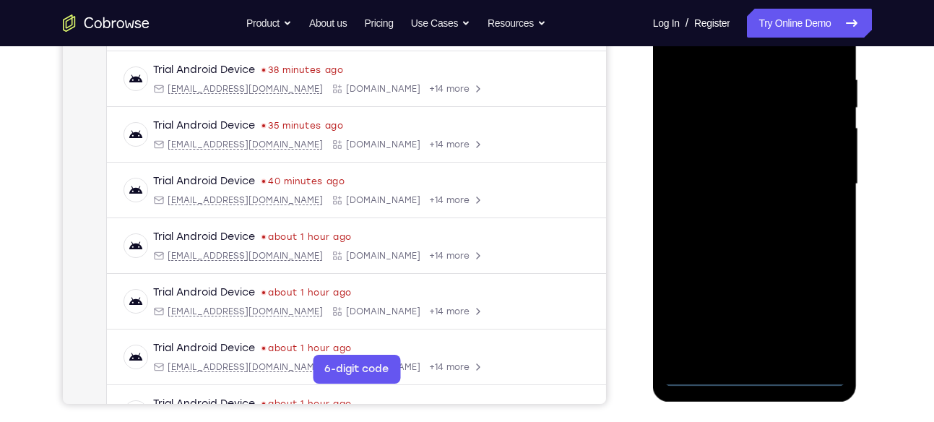
scroll to position [271, 0]
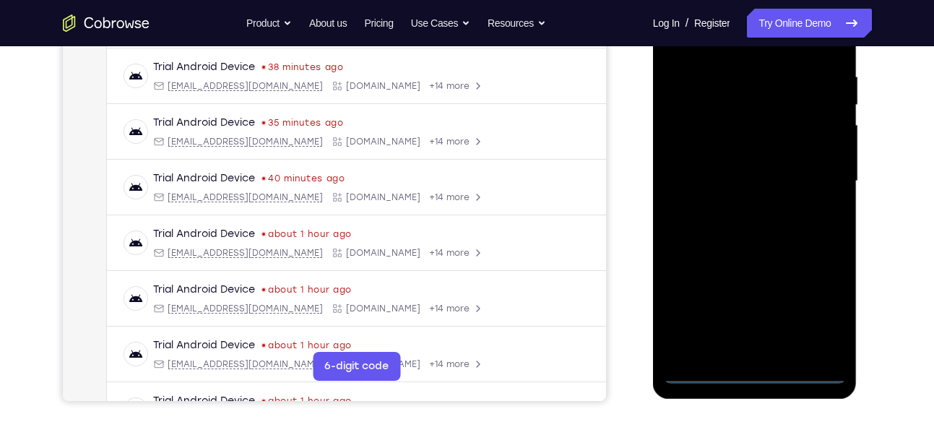
click at [750, 367] on div at bounding box center [755, 181] width 182 height 405
click at [757, 375] on div at bounding box center [755, 181] width 182 height 405
click at [825, 317] on div at bounding box center [755, 181] width 182 height 405
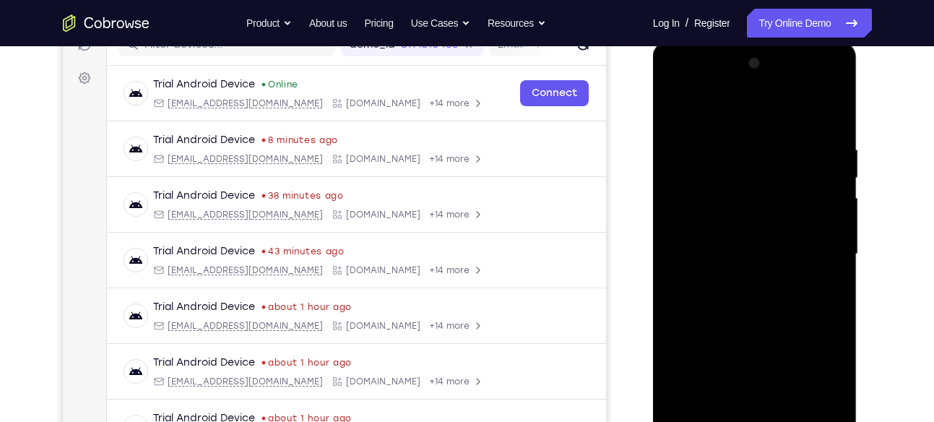
scroll to position [197, 0]
click at [770, 112] on div at bounding box center [755, 255] width 182 height 405
click at [817, 238] on div at bounding box center [755, 255] width 182 height 405
click at [740, 281] on div at bounding box center [755, 255] width 182 height 405
click at [751, 236] on div at bounding box center [755, 255] width 182 height 405
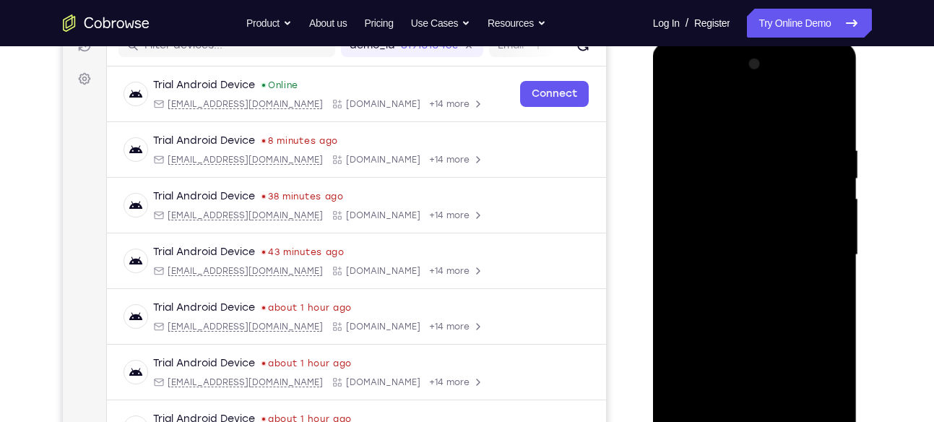
click at [749, 234] on div at bounding box center [755, 255] width 182 height 405
click at [736, 253] on div at bounding box center [755, 255] width 182 height 405
click at [739, 301] on div at bounding box center [755, 255] width 182 height 405
click at [753, 265] on div at bounding box center [755, 255] width 182 height 405
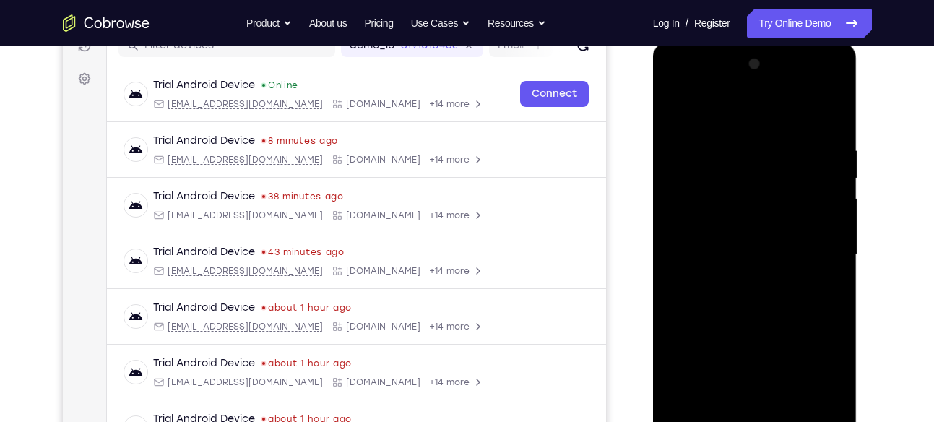
click at [736, 300] on div at bounding box center [755, 255] width 182 height 405
click at [764, 315] on div at bounding box center [755, 255] width 182 height 405
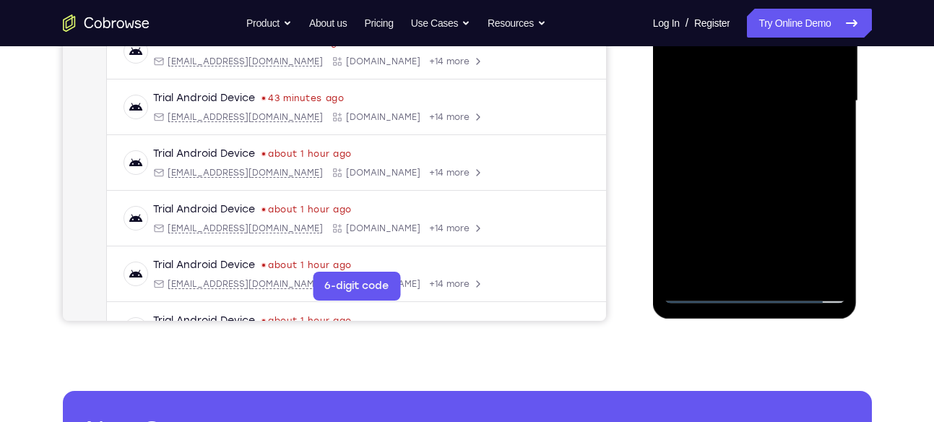
scroll to position [352, 0]
click at [786, 272] on div at bounding box center [755, 100] width 182 height 405
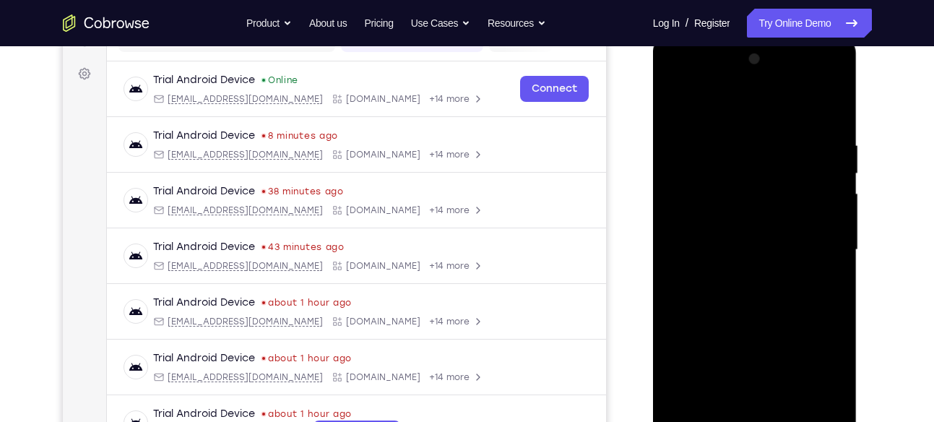
scroll to position [202, 0]
click at [783, 318] on div at bounding box center [755, 250] width 182 height 405
click at [679, 102] on div at bounding box center [755, 250] width 182 height 405
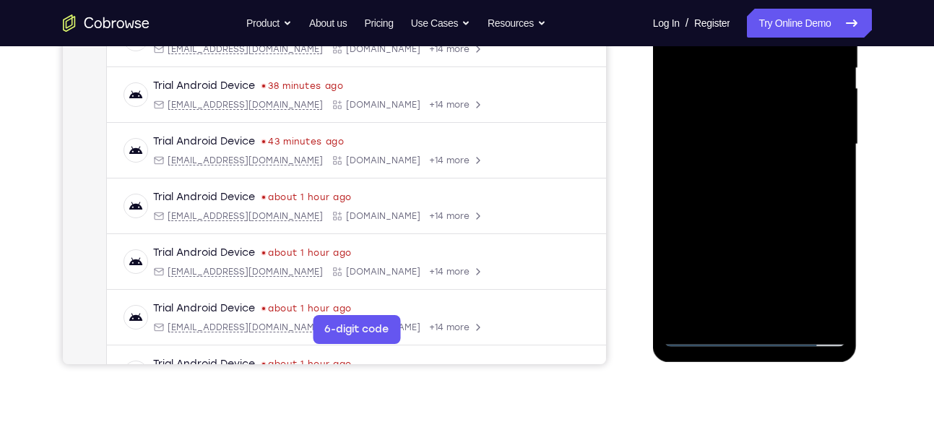
scroll to position [309, 0]
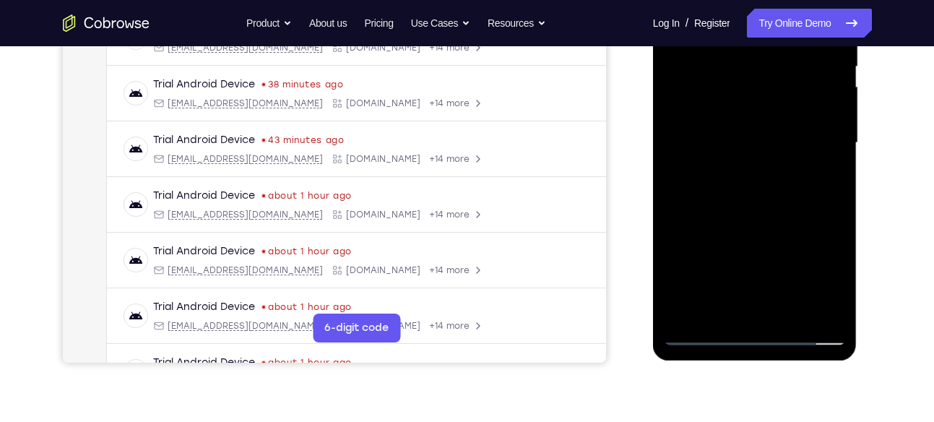
click at [739, 310] on div at bounding box center [755, 143] width 182 height 405
click at [733, 316] on div at bounding box center [755, 143] width 182 height 405
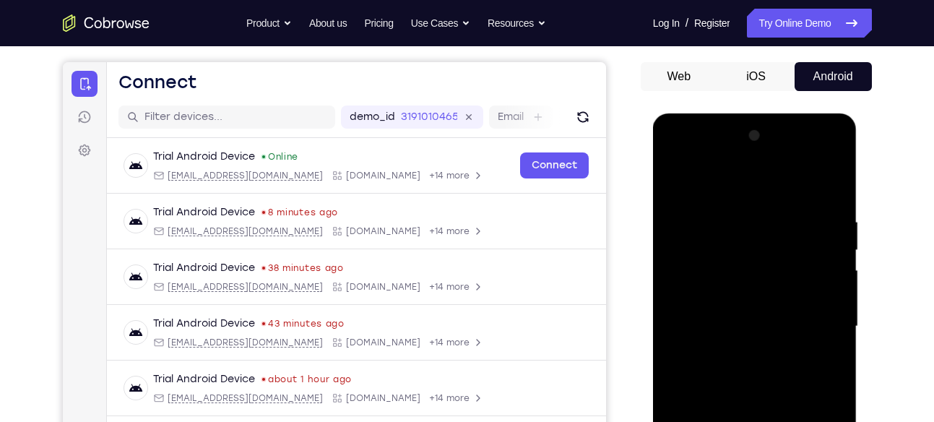
scroll to position [125, 0]
click at [705, 224] on div at bounding box center [755, 327] width 182 height 405
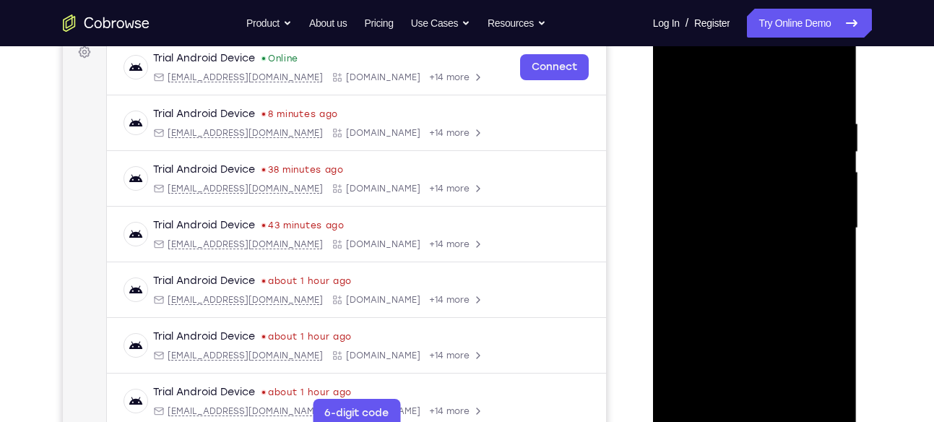
scroll to position [223, 0]
click at [825, 238] on div at bounding box center [755, 229] width 182 height 405
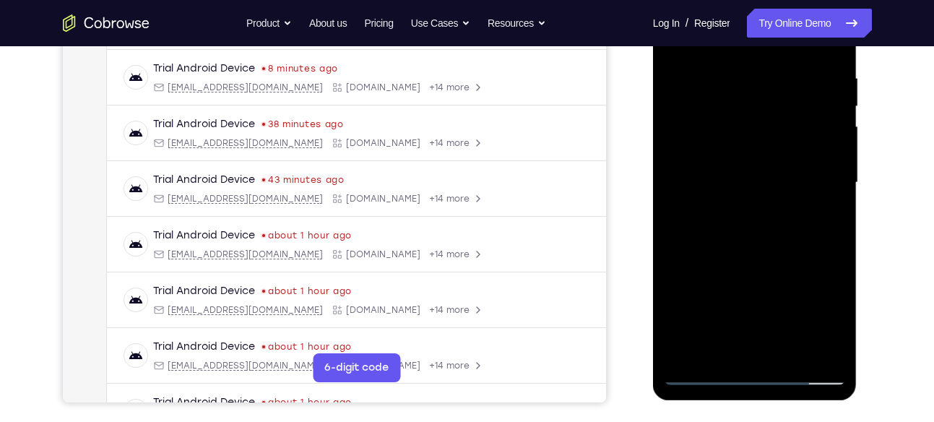
scroll to position [277, 0]
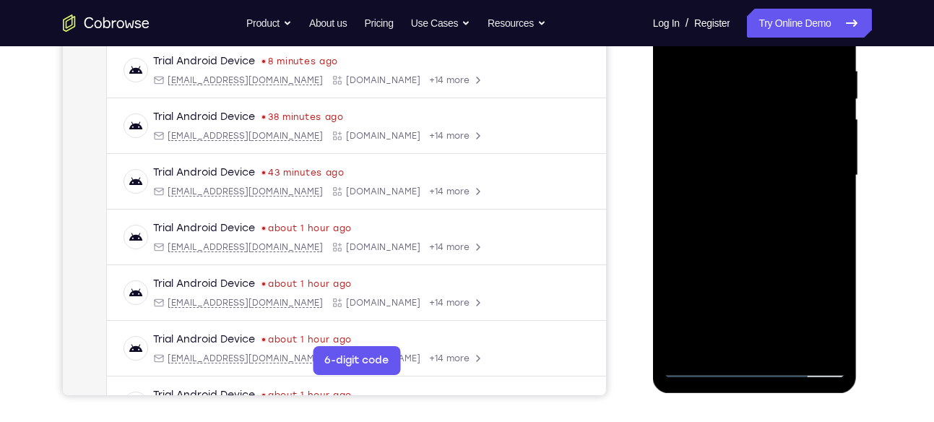
drag, startPoint x: 772, startPoint y: 257, endPoint x: 775, endPoint y: 311, distance: 55.0
click at [775, 311] on div at bounding box center [755, 175] width 182 height 405
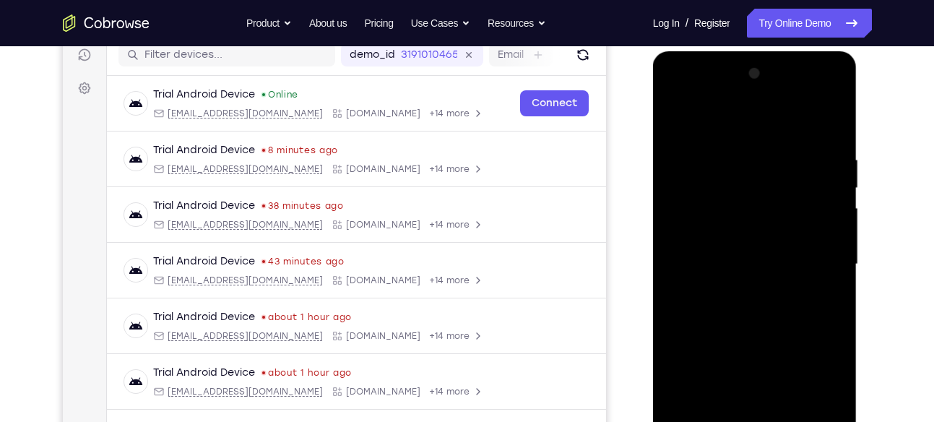
scroll to position [184, 0]
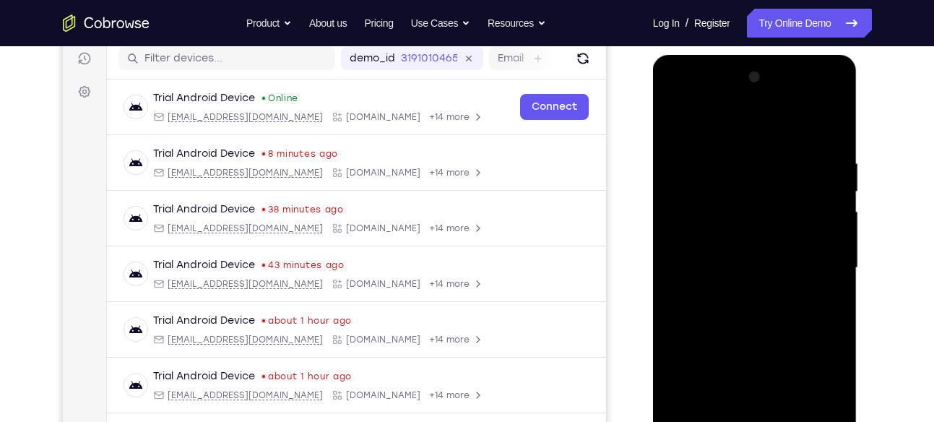
click at [682, 127] on div at bounding box center [755, 268] width 182 height 405
click at [735, 168] on div at bounding box center [755, 268] width 182 height 405
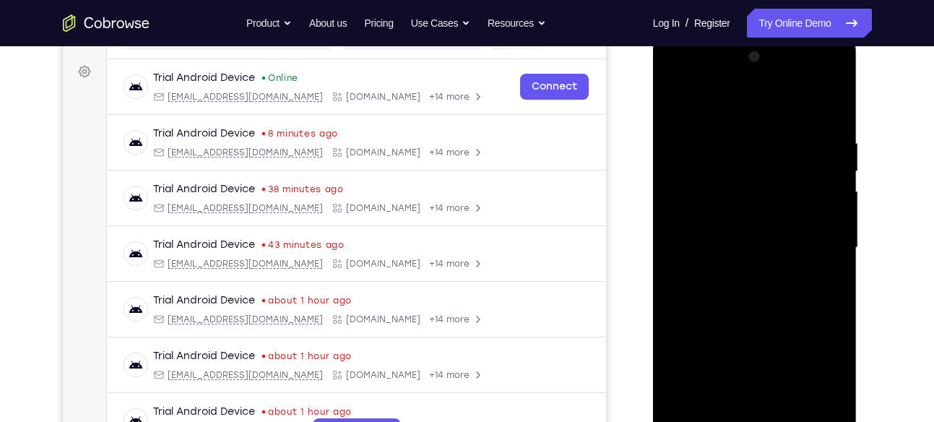
click at [840, 263] on div at bounding box center [755, 248] width 182 height 405
click at [838, 258] on div at bounding box center [755, 248] width 182 height 405
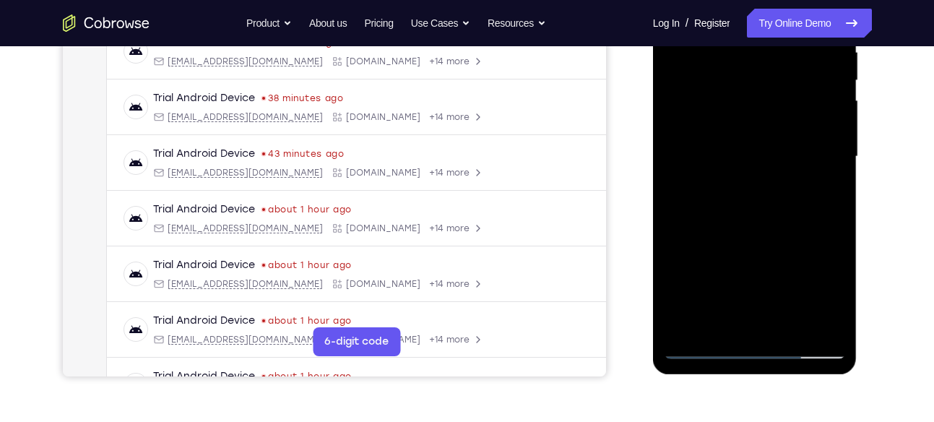
scroll to position [296, 0]
click at [798, 330] on div at bounding box center [755, 156] width 182 height 405
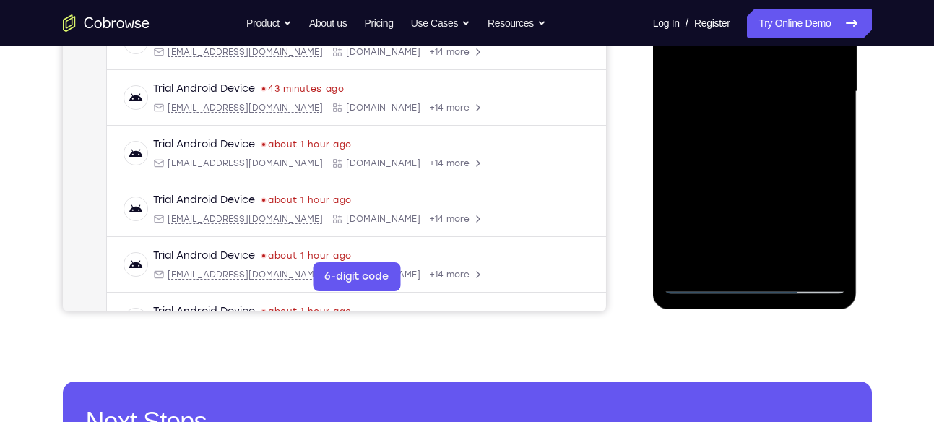
scroll to position [375, 0]
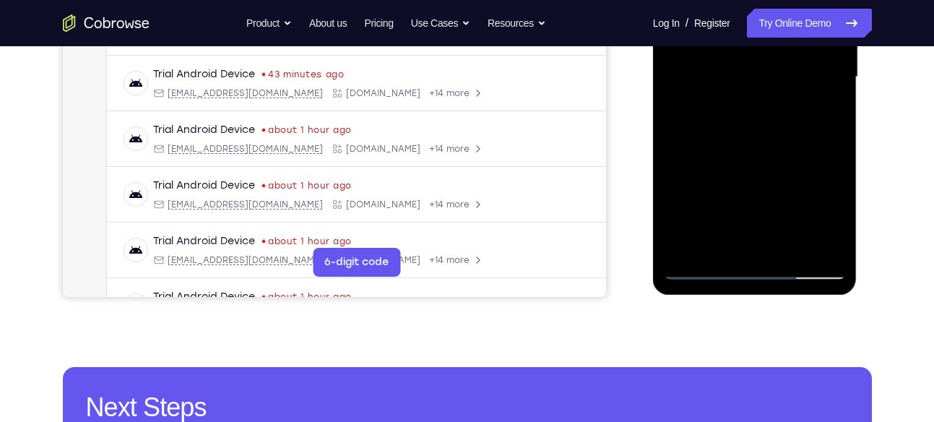
click at [707, 265] on div at bounding box center [755, 77] width 182 height 405
click at [784, 254] on div at bounding box center [755, 77] width 182 height 405
click at [762, 249] on div at bounding box center [755, 77] width 182 height 405
click at [741, 237] on div at bounding box center [755, 77] width 182 height 405
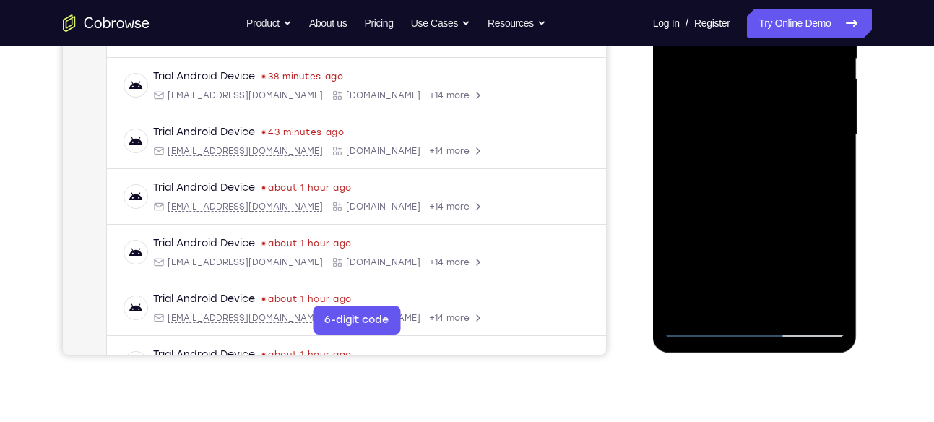
scroll to position [329, 0]
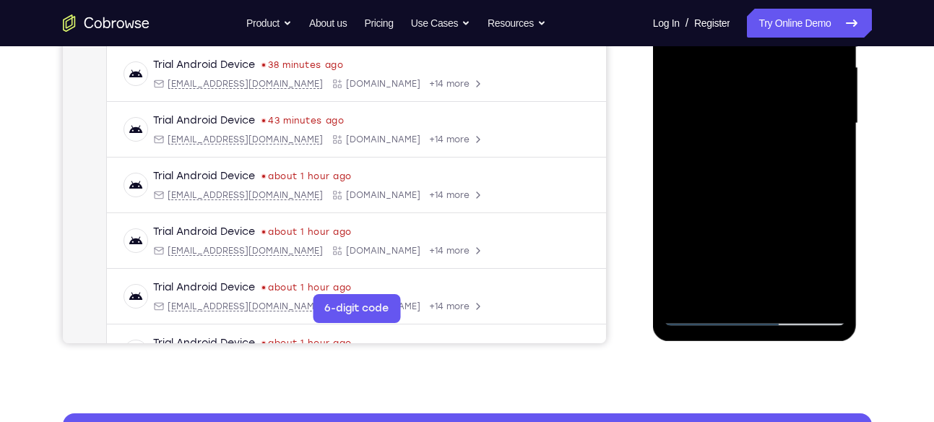
click at [830, 163] on div at bounding box center [755, 123] width 182 height 405
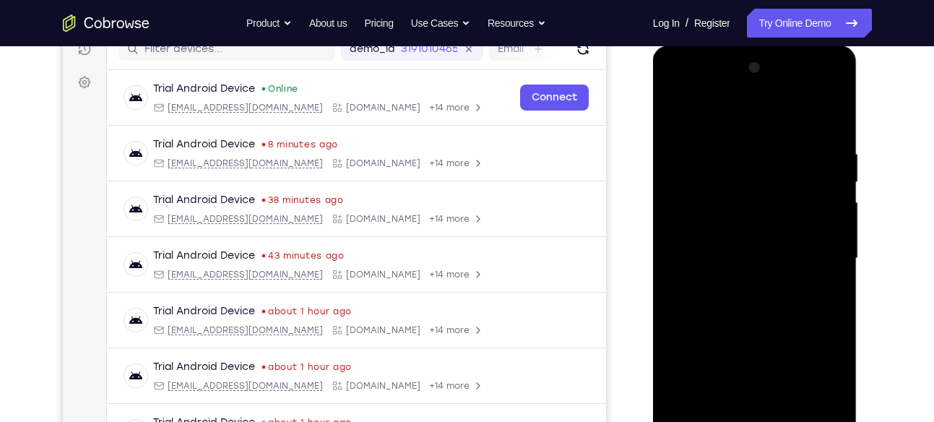
scroll to position [191, 0]
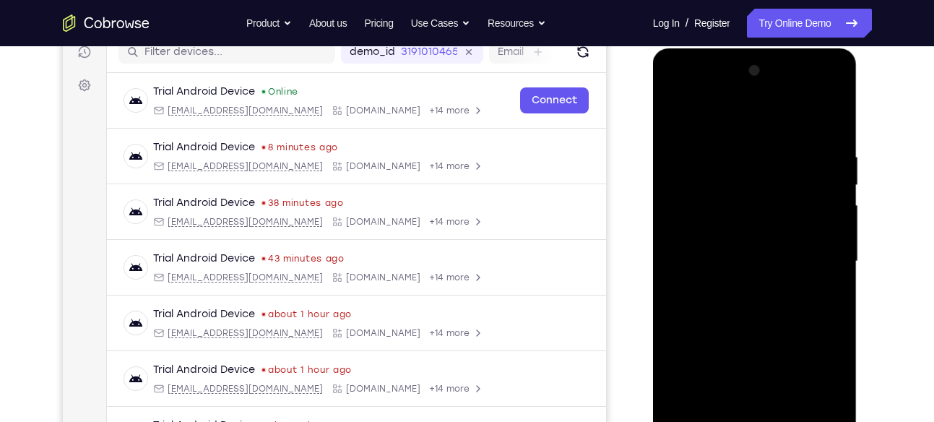
click at [697, 119] on div at bounding box center [755, 261] width 182 height 405
click at [706, 257] on div at bounding box center [755, 261] width 182 height 405
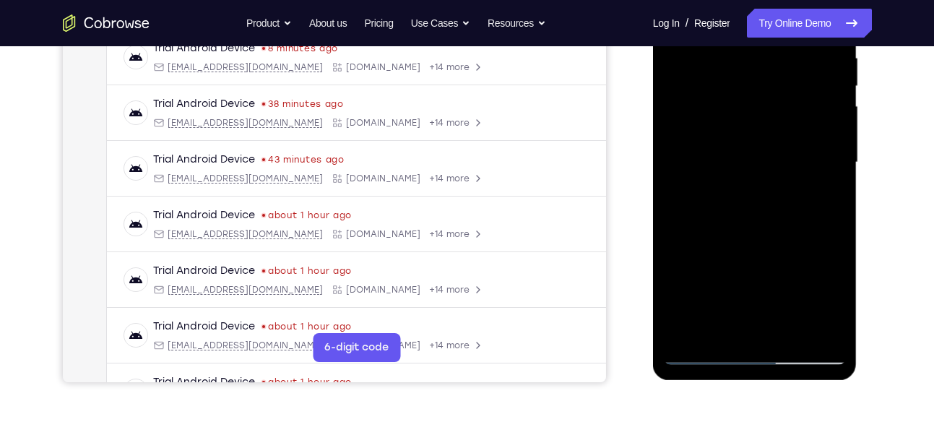
scroll to position [291, 0]
drag, startPoint x: 738, startPoint y: 269, endPoint x: 736, endPoint y: 223, distance: 46.3
click at [736, 223] on div at bounding box center [755, 162] width 182 height 405
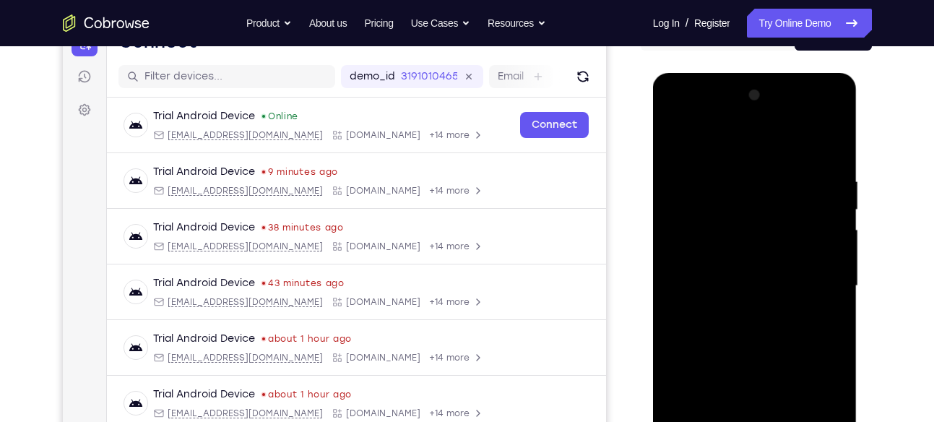
scroll to position [157, 0]
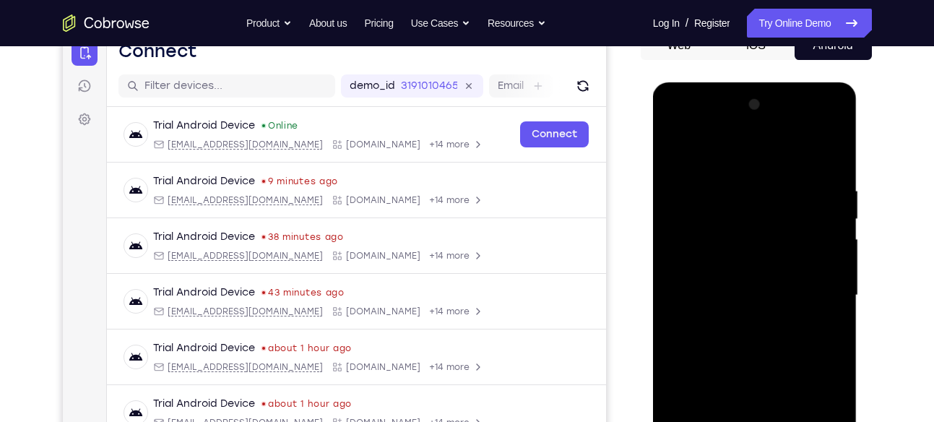
click at [791, 198] on div at bounding box center [755, 295] width 182 height 405
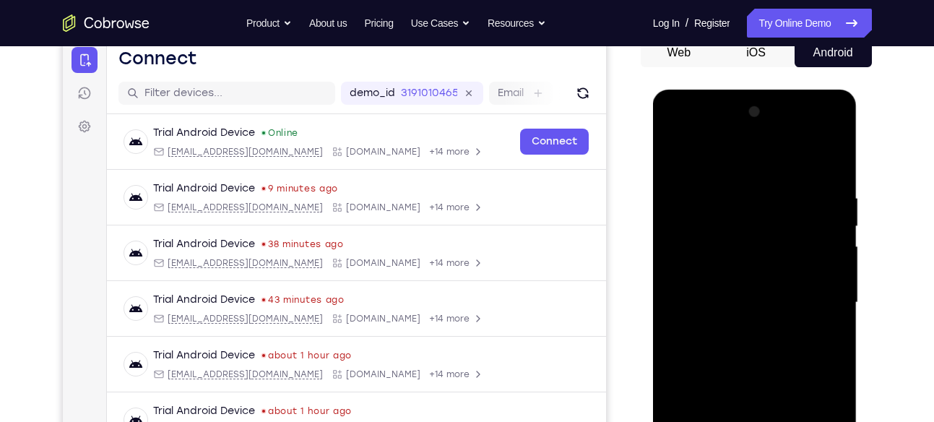
scroll to position [147, 0]
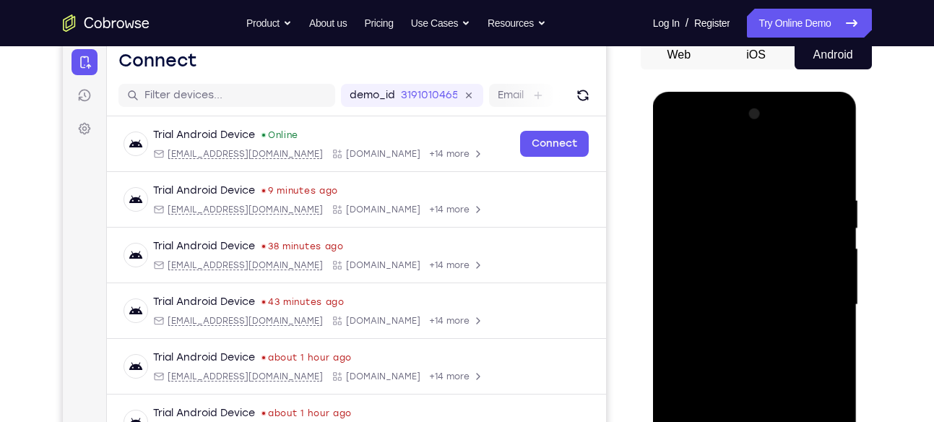
click at [827, 225] on div at bounding box center [755, 305] width 182 height 405
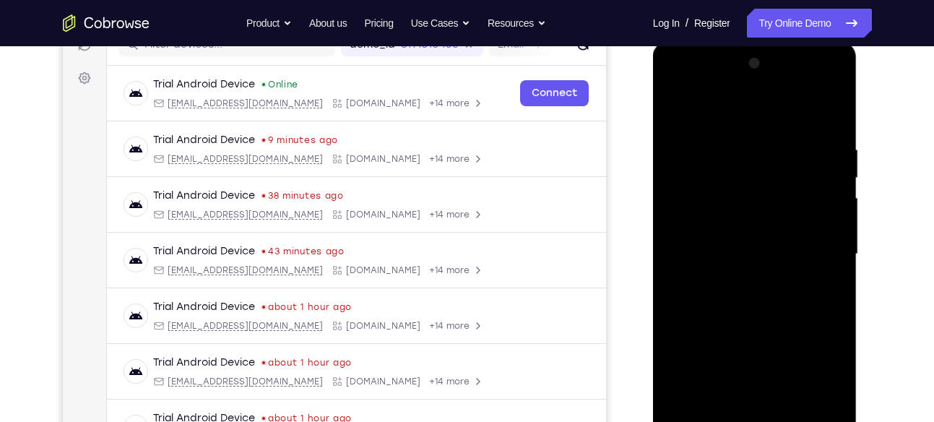
scroll to position [199, 0]
click at [827, 205] on div at bounding box center [755, 253] width 182 height 405
click at [678, 238] on div at bounding box center [755, 253] width 182 height 405
click at [697, 211] on div at bounding box center [755, 253] width 182 height 405
click at [675, 216] on div at bounding box center [755, 253] width 182 height 405
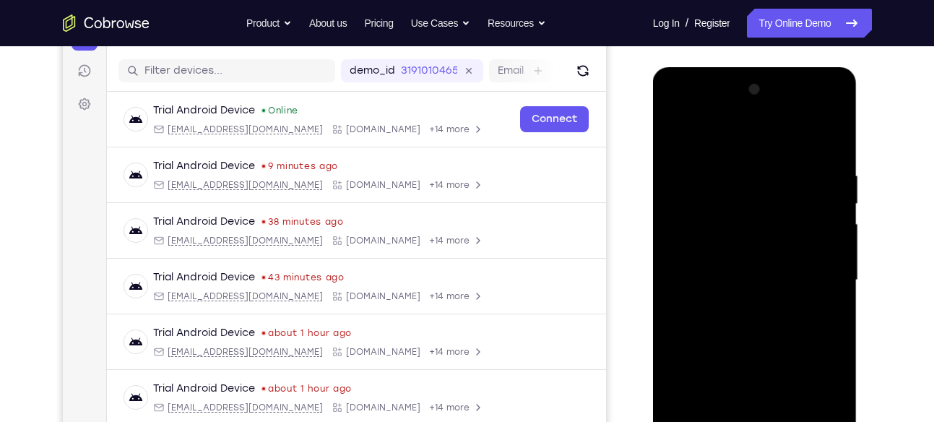
scroll to position [173, 0]
click at [836, 244] on div at bounding box center [755, 279] width 182 height 405
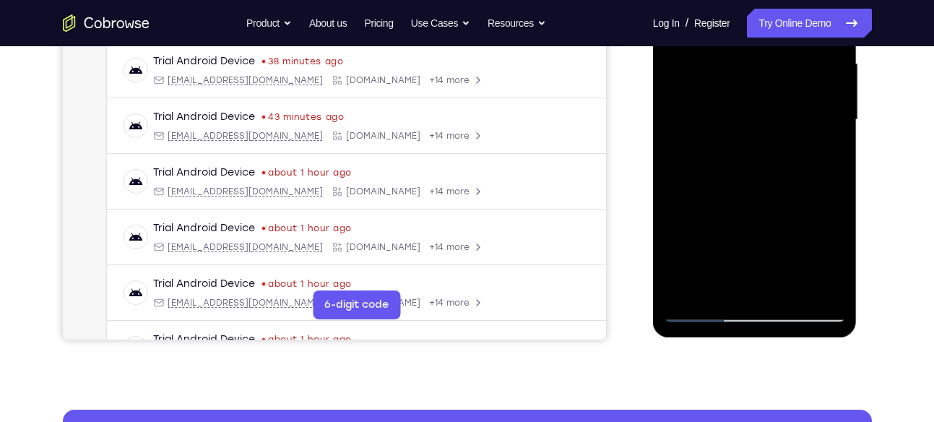
scroll to position [333, 0]
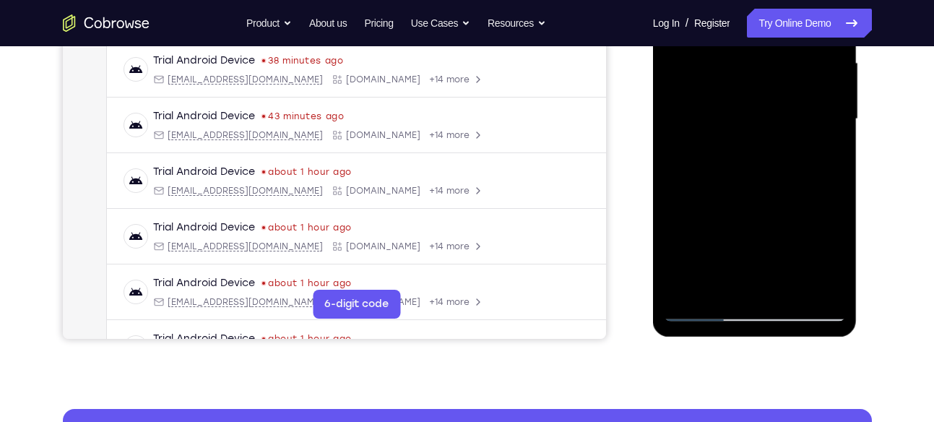
click at [788, 288] on div at bounding box center [755, 119] width 182 height 405
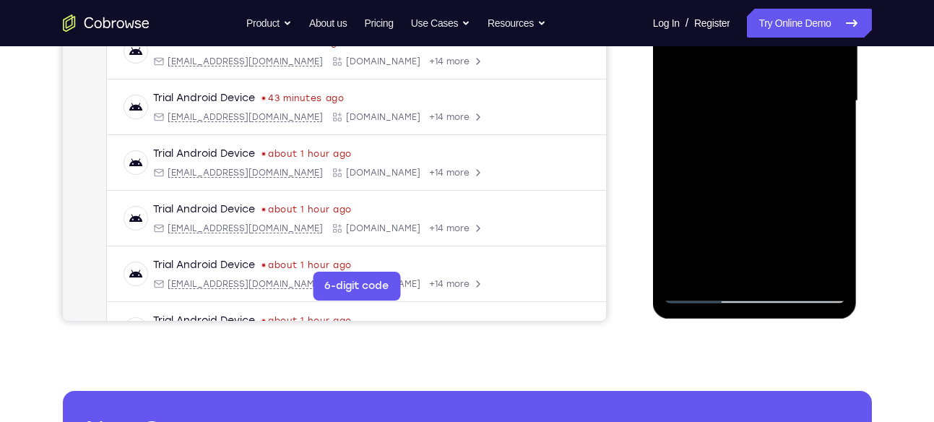
scroll to position [354, 0]
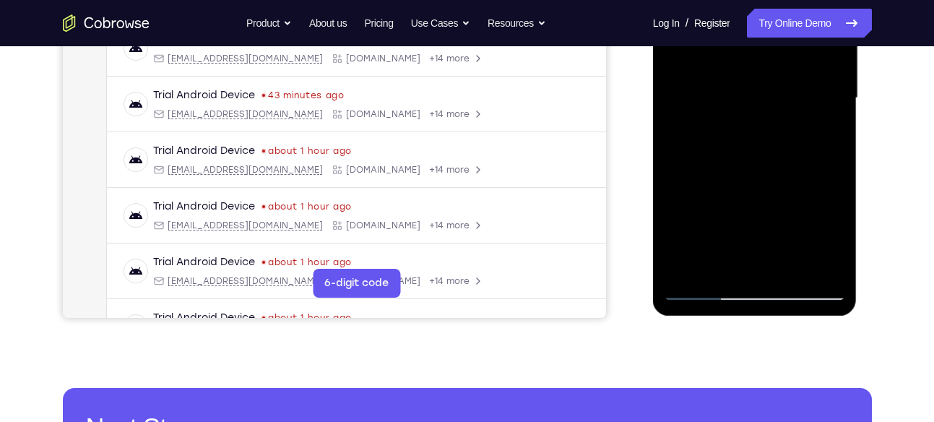
click at [697, 289] on div at bounding box center [755, 98] width 182 height 405
drag, startPoint x: 744, startPoint y: 212, endPoint x: 739, endPoint y: 148, distance: 63.9
click at [739, 148] on div at bounding box center [755, 98] width 182 height 405
drag, startPoint x: 736, startPoint y: 193, endPoint x: 736, endPoint y: 119, distance: 73.7
click at [736, 119] on div at bounding box center [755, 98] width 182 height 405
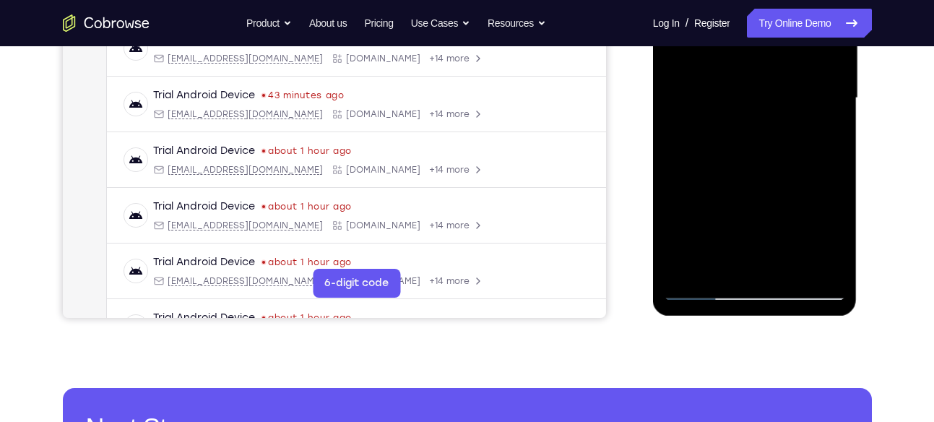
click at [692, 266] on div at bounding box center [755, 98] width 182 height 405
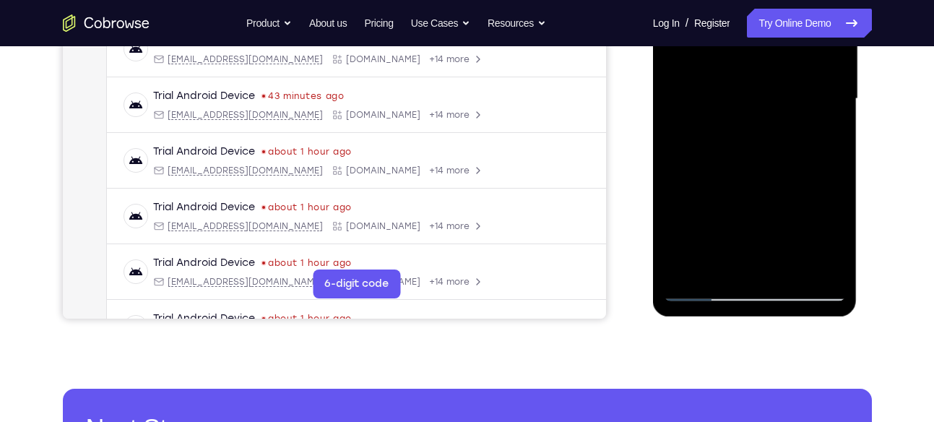
scroll to position [366, 0]
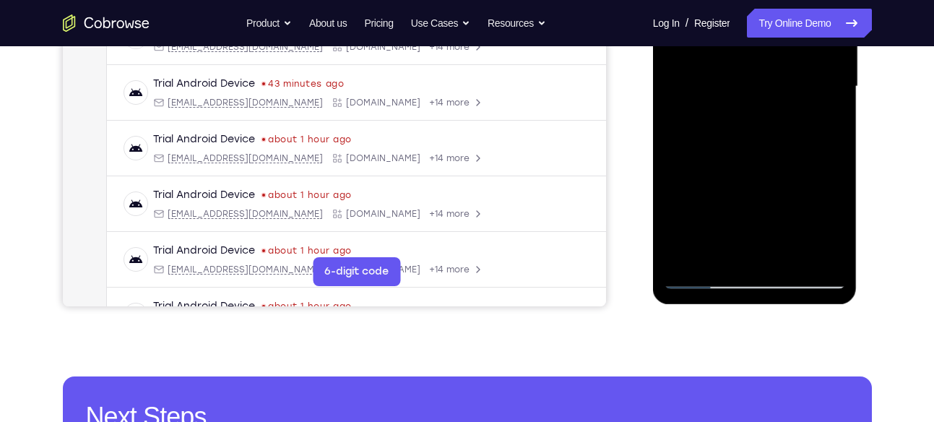
click at [724, 257] on div at bounding box center [755, 86] width 182 height 405
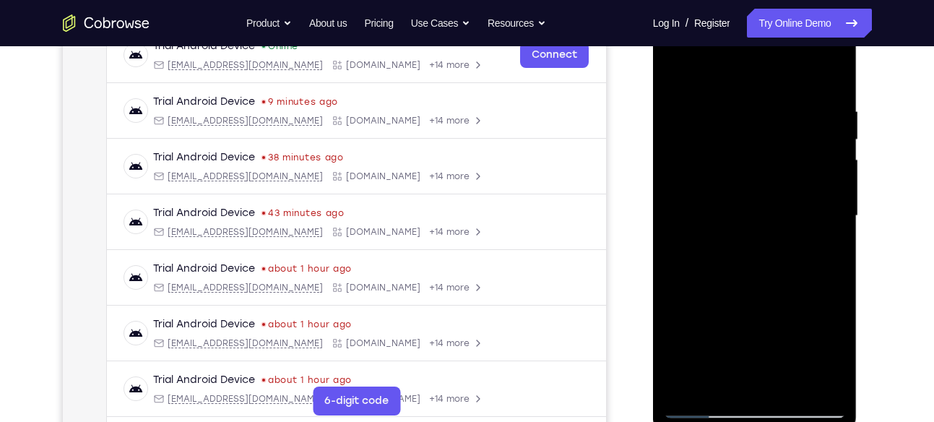
scroll to position [236, 0]
click at [710, 172] on div at bounding box center [755, 216] width 182 height 405
click at [830, 193] on div at bounding box center [755, 216] width 182 height 405
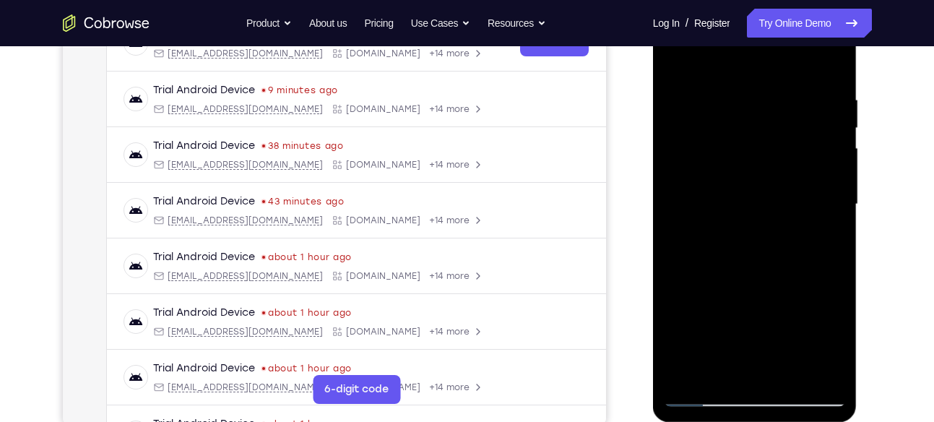
scroll to position [246, 0]
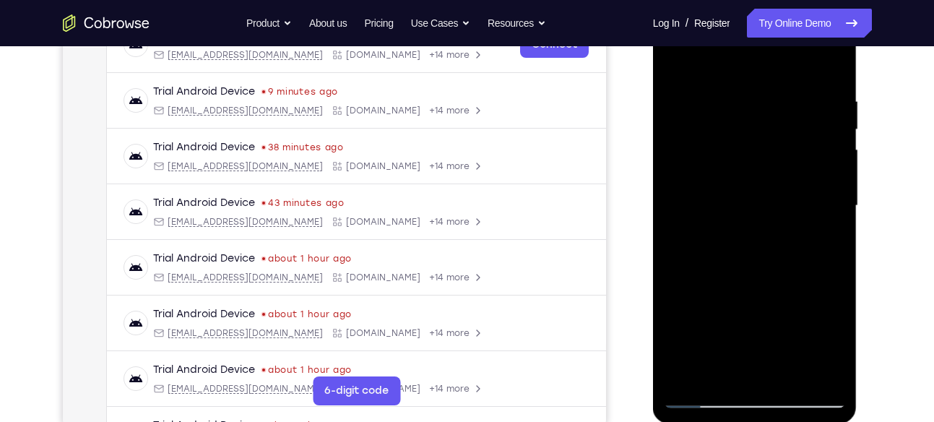
click at [838, 186] on div at bounding box center [755, 206] width 182 height 405
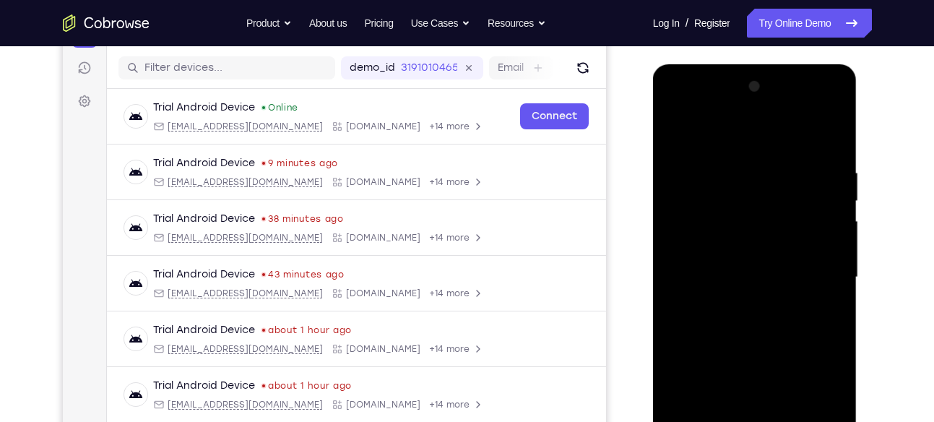
scroll to position [165, 0]
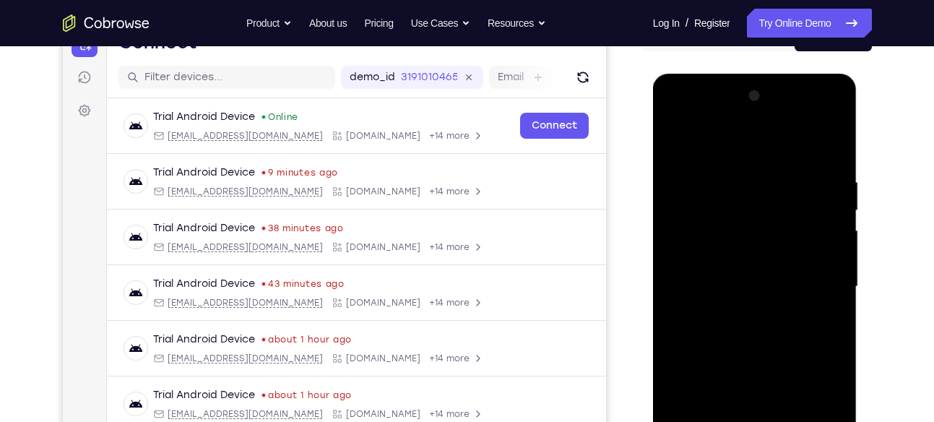
click at [674, 145] on div at bounding box center [755, 287] width 182 height 405
drag, startPoint x: 749, startPoint y: 287, endPoint x: 751, endPoint y: 163, distance: 124.3
click at [751, 163] on div at bounding box center [755, 287] width 182 height 405
drag, startPoint x: 737, startPoint y: 314, endPoint x: 731, endPoint y: 207, distance: 107.2
click at [731, 207] on div at bounding box center [755, 287] width 182 height 405
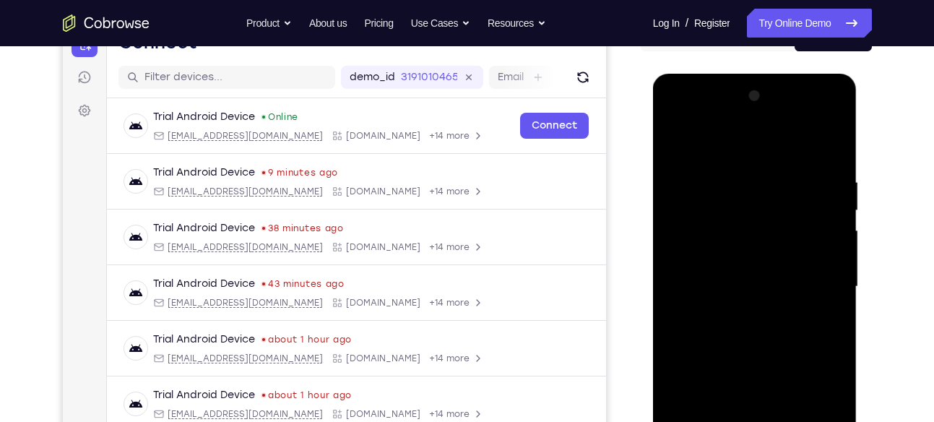
drag, startPoint x: 728, startPoint y: 279, endPoint x: 726, endPoint y: 157, distance: 122.2
click at [726, 157] on div at bounding box center [755, 287] width 182 height 405
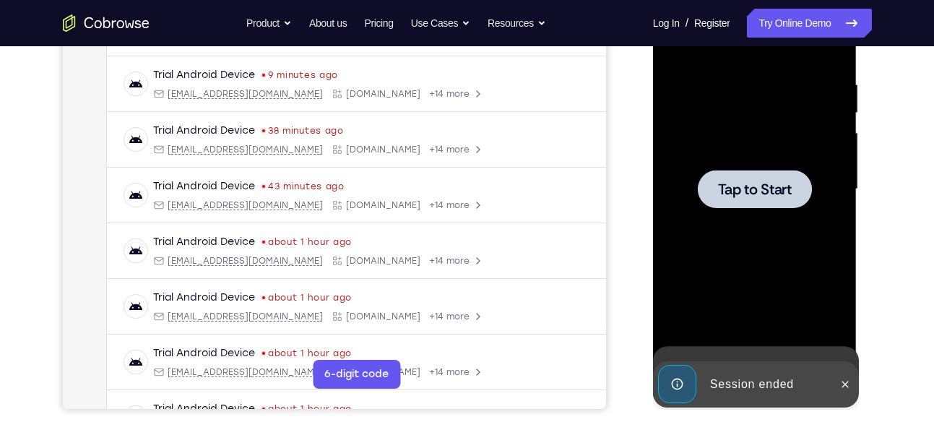
scroll to position [261, 0]
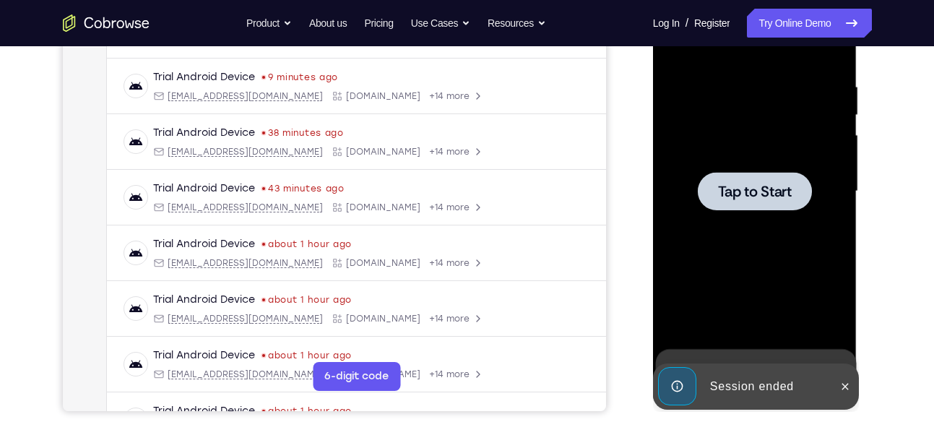
click at [695, 152] on div at bounding box center [755, 191] width 182 height 405
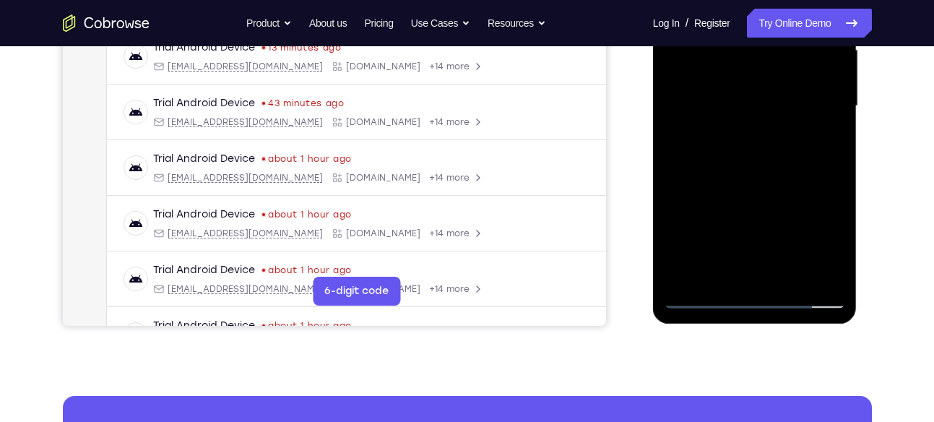
scroll to position [349, 0]
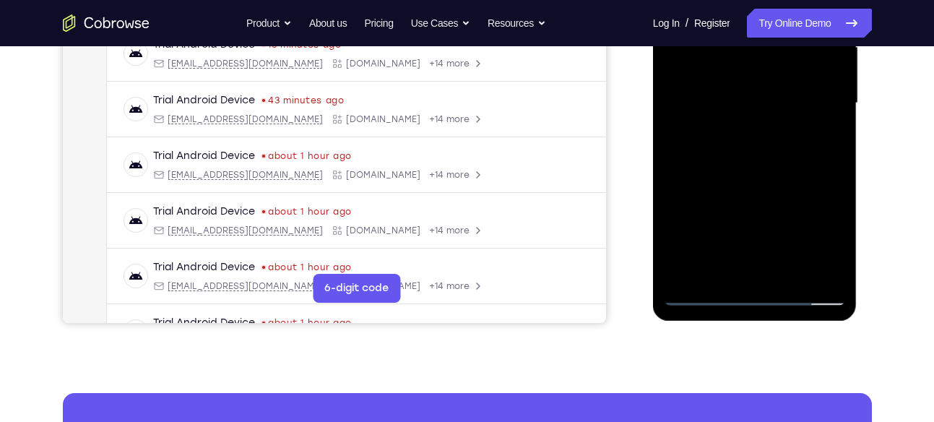
click at [741, 299] on div at bounding box center [755, 103] width 182 height 405
click at [829, 225] on div at bounding box center [755, 103] width 182 height 405
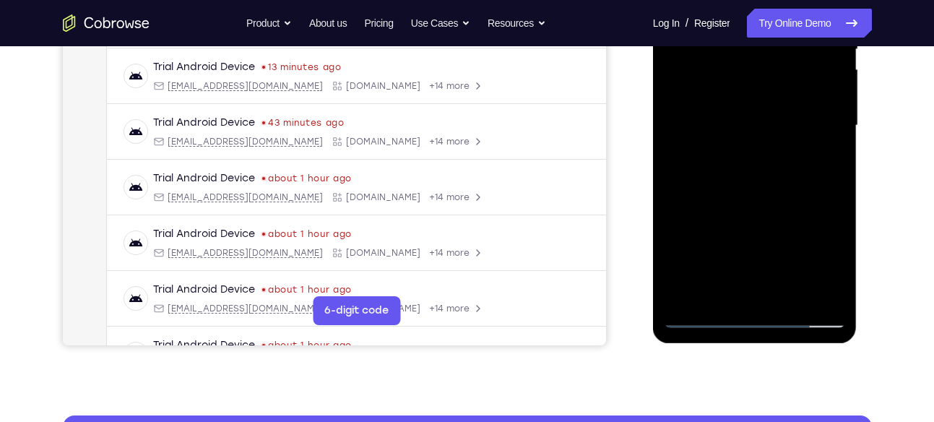
scroll to position [326, 0]
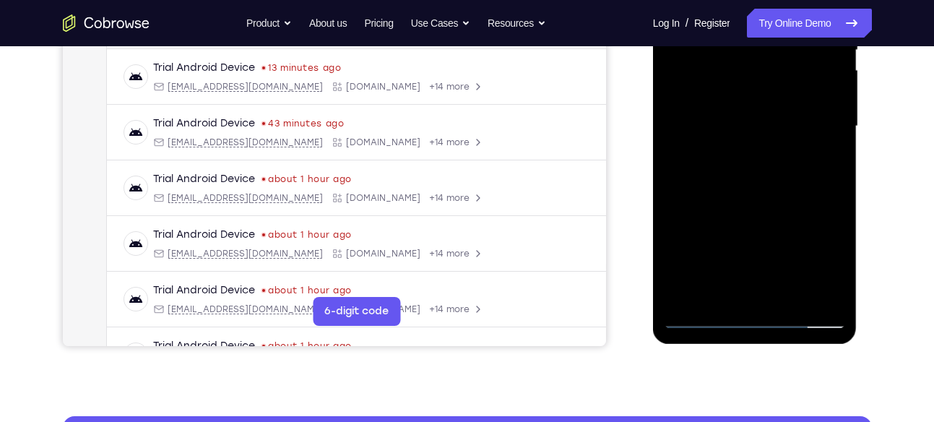
click at [830, 179] on div at bounding box center [755, 126] width 182 height 405
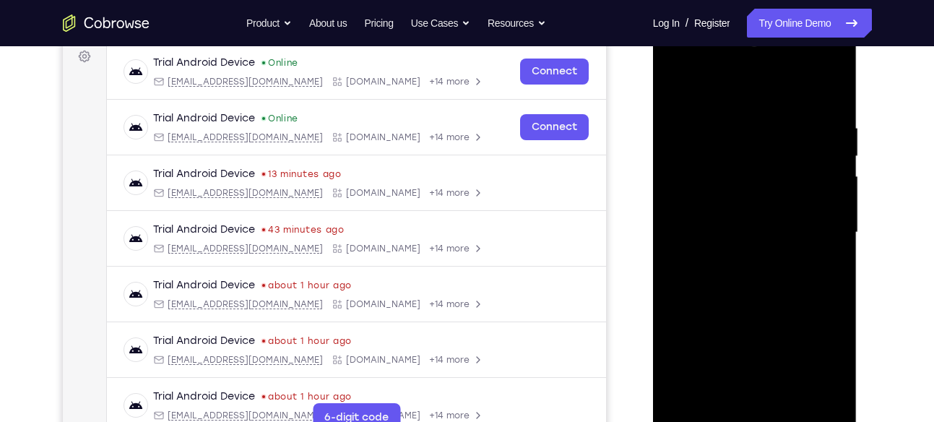
scroll to position [163, 0]
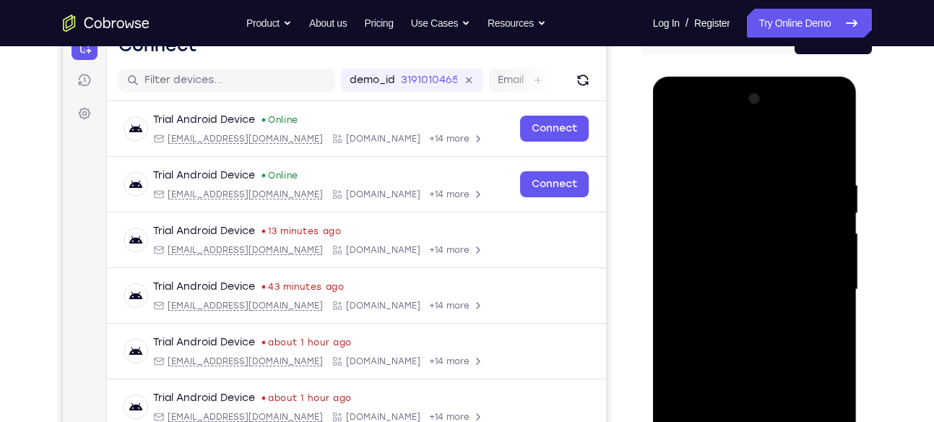
click at [715, 146] on div at bounding box center [755, 289] width 182 height 405
click at [812, 279] on div at bounding box center [755, 289] width 182 height 405
click at [867, 139] on div at bounding box center [756, 288] width 231 height 444
click at [739, 314] on div at bounding box center [755, 289] width 182 height 405
click at [741, 267] on div at bounding box center [755, 289] width 182 height 405
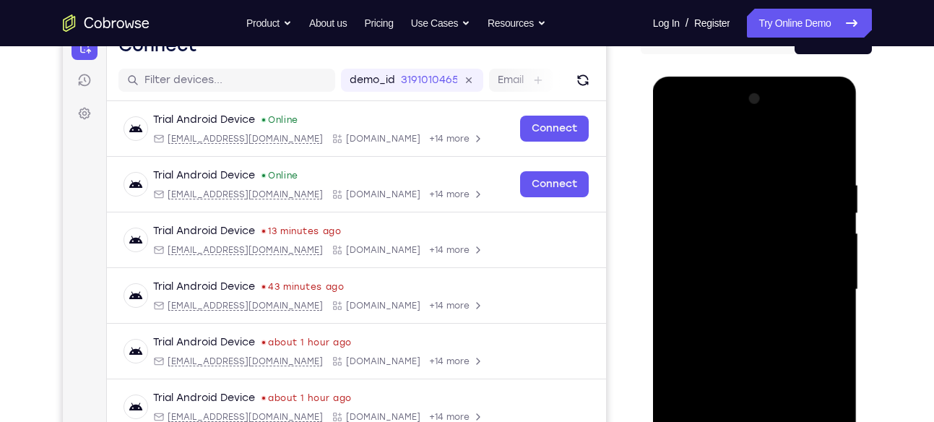
click at [730, 283] on div at bounding box center [755, 289] width 182 height 405
click at [801, 287] on div at bounding box center [755, 289] width 182 height 405
click at [757, 275] on div at bounding box center [755, 289] width 182 height 405
click at [757, 281] on div at bounding box center [755, 289] width 182 height 405
click at [732, 315] on div at bounding box center [755, 289] width 182 height 405
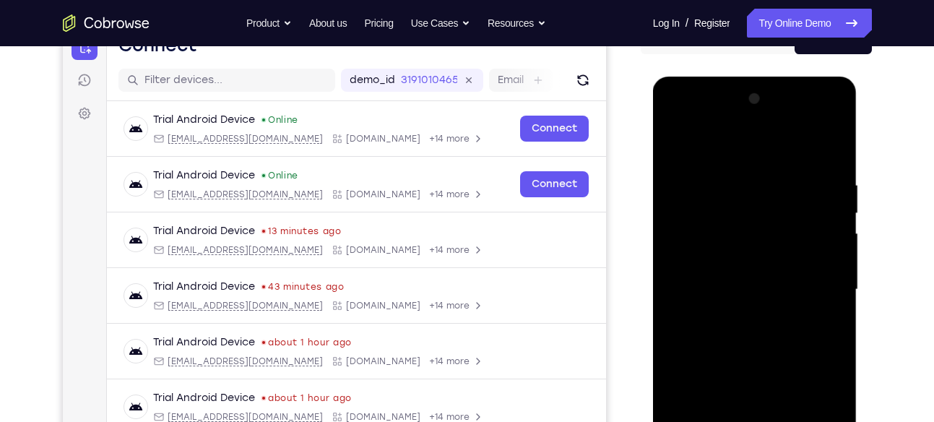
click at [758, 259] on div at bounding box center [755, 289] width 182 height 405
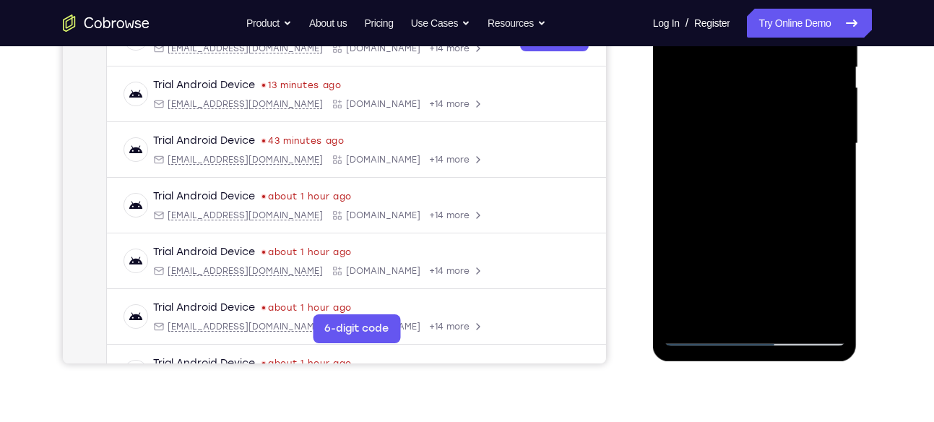
scroll to position [310, 0]
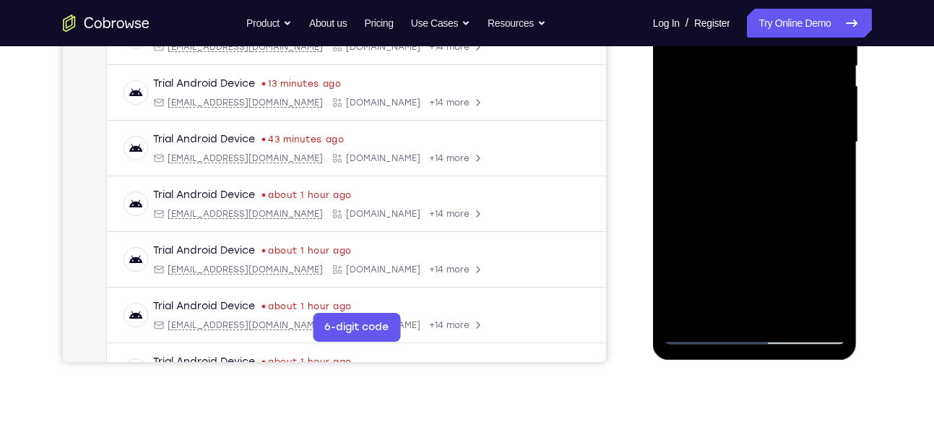
click at [791, 308] on div at bounding box center [755, 142] width 182 height 405
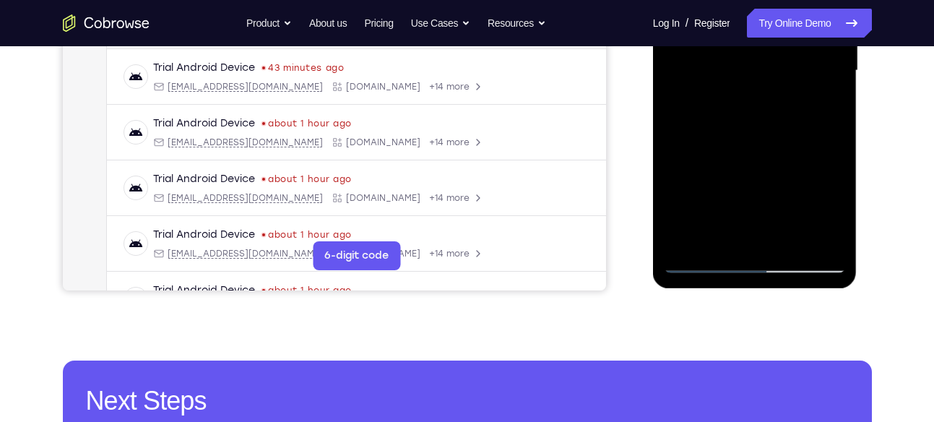
scroll to position [382, 0]
click at [789, 248] on div at bounding box center [755, 70] width 182 height 405
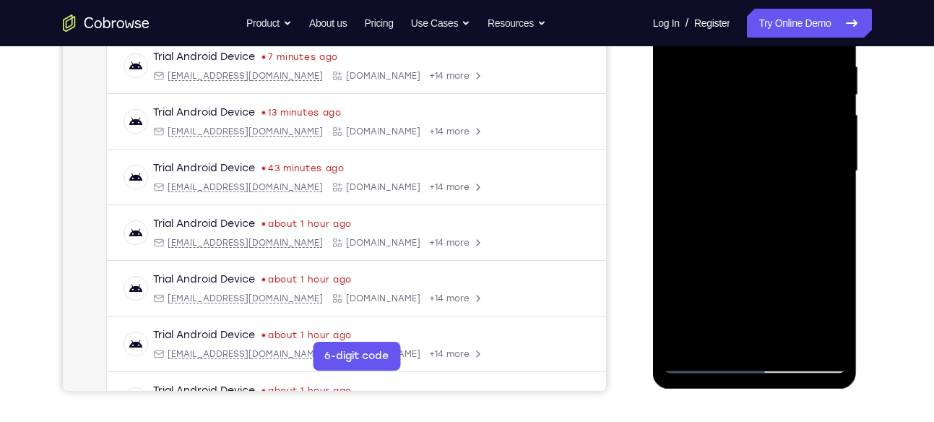
click at [789, 248] on div at bounding box center [755, 171] width 182 height 405
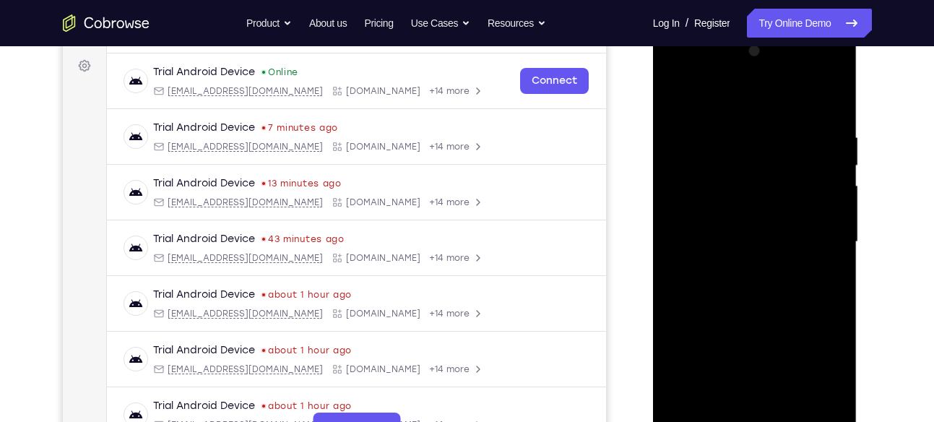
scroll to position [210, 0]
click at [675, 92] on div at bounding box center [755, 242] width 182 height 405
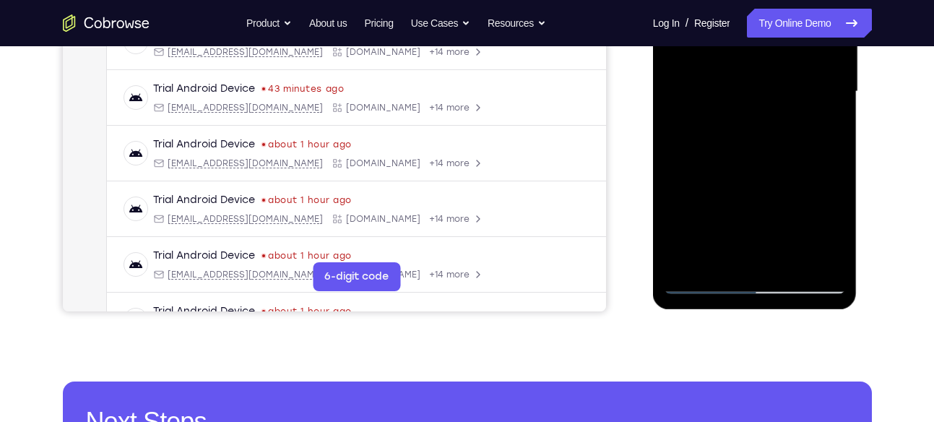
scroll to position [366, 0]
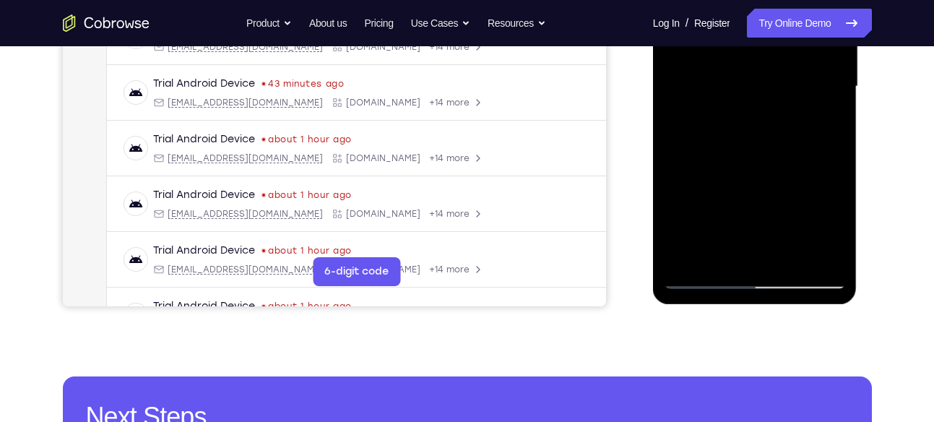
click at [727, 252] on div at bounding box center [755, 86] width 182 height 405
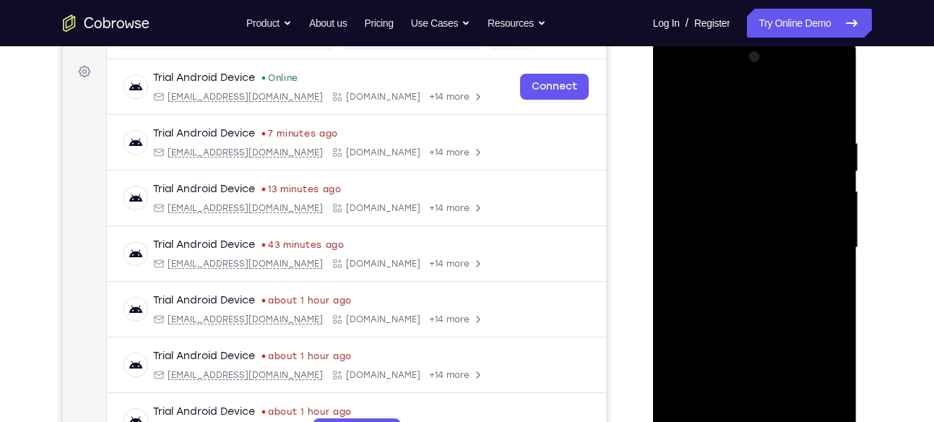
scroll to position [194, 0]
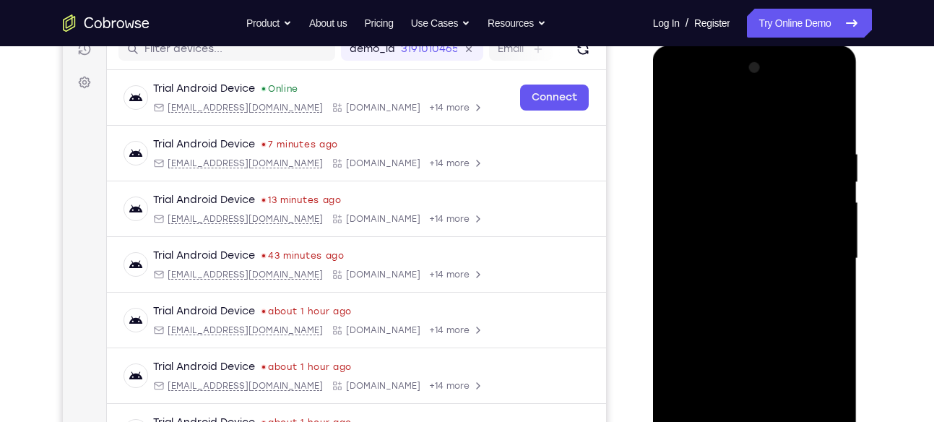
drag, startPoint x: 747, startPoint y: 126, endPoint x: 750, endPoint y: 114, distance: 11.9
click at [750, 114] on div at bounding box center [755, 258] width 182 height 405
click at [751, 163] on div at bounding box center [755, 258] width 182 height 405
click at [678, 111] on div at bounding box center [755, 258] width 182 height 405
click at [734, 161] on div at bounding box center [755, 258] width 182 height 405
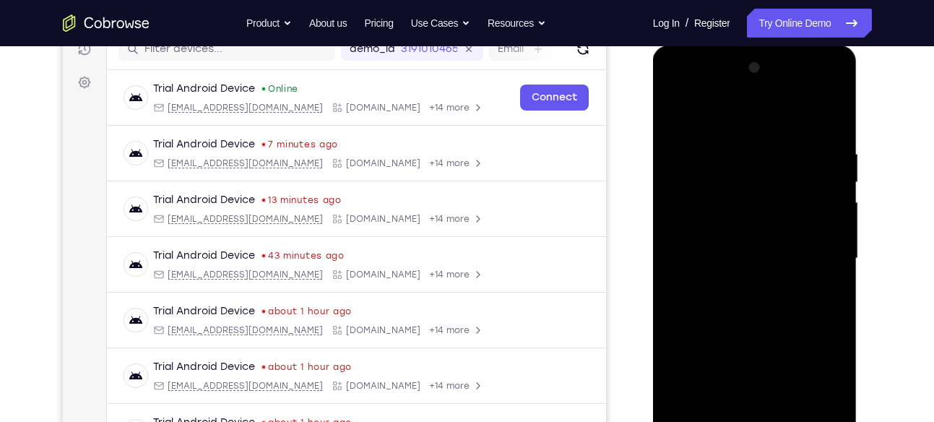
click at [695, 132] on div at bounding box center [755, 258] width 182 height 405
drag, startPoint x: 717, startPoint y: 313, endPoint x: 716, endPoint y: 177, distance: 135.9
click at [716, 177] on div at bounding box center [755, 258] width 182 height 405
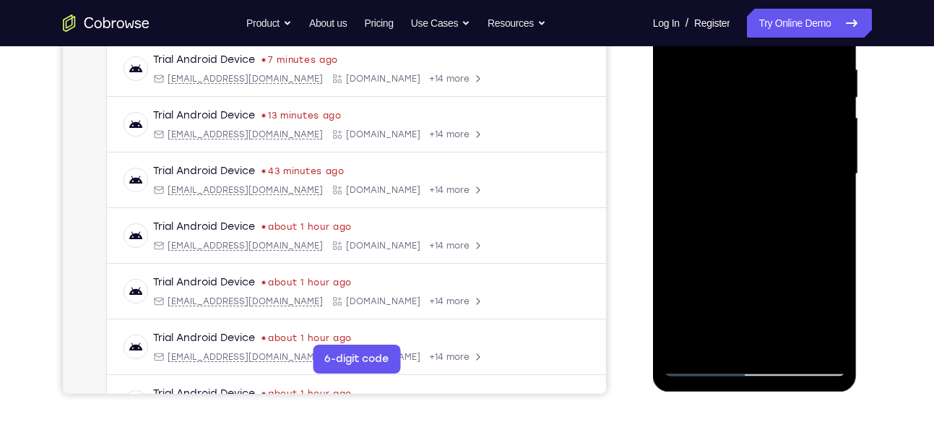
scroll to position [285, 0]
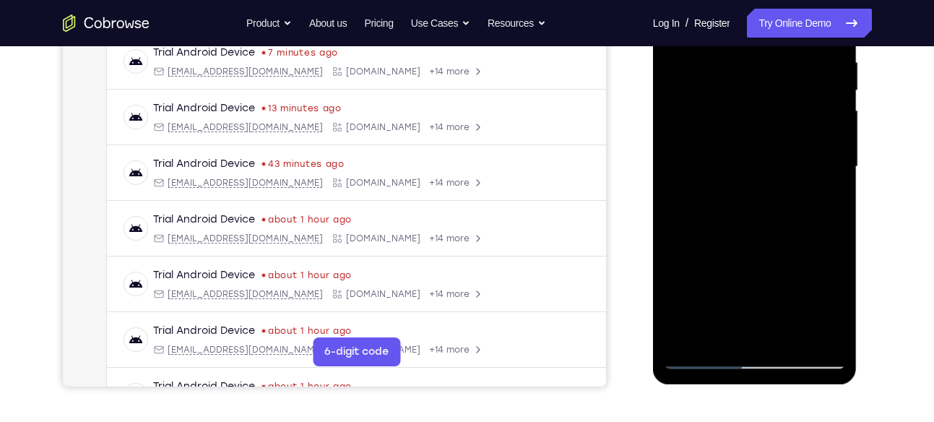
drag, startPoint x: 728, startPoint y: 270, endPoint x: 726, endPoint y: 121, distance: 148.9
click at [726, 121] on div at bounding box center [755, 167] width 182 height 405
click at [794, 230] on div at bounding box center [755, 167] width 182 height 405
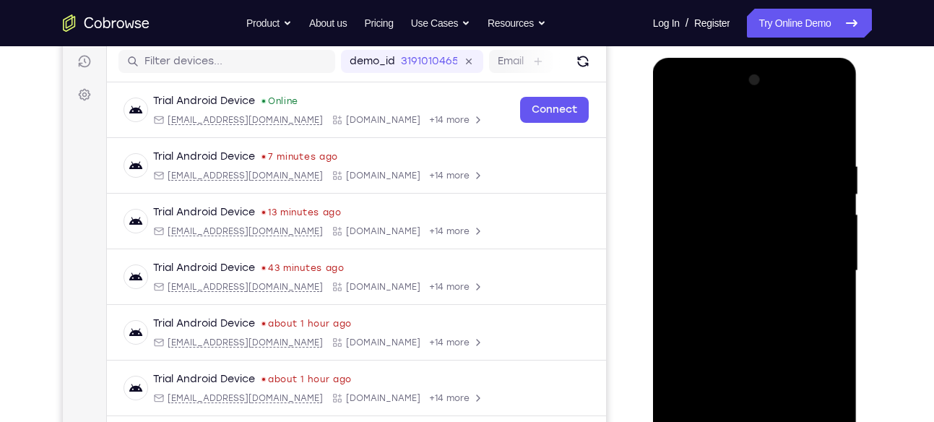
scroll to position [179, 0]
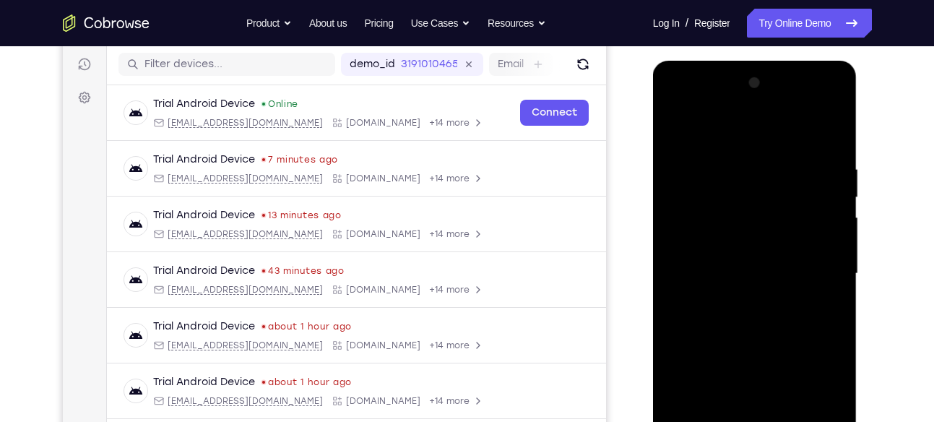
drag, startPoint x: 807, startPoint y: 202, endPoint x: 804, endPoint y: 287, distance: 84.6
click at [804, 287] on div at bounding box center [755, 274] width 182 height 405
click at [835, 273] on div at bounding box center [755, 274] width 182 height 405
click at [680, 132] on div at bounding box center [755, 274] width 182 height 405
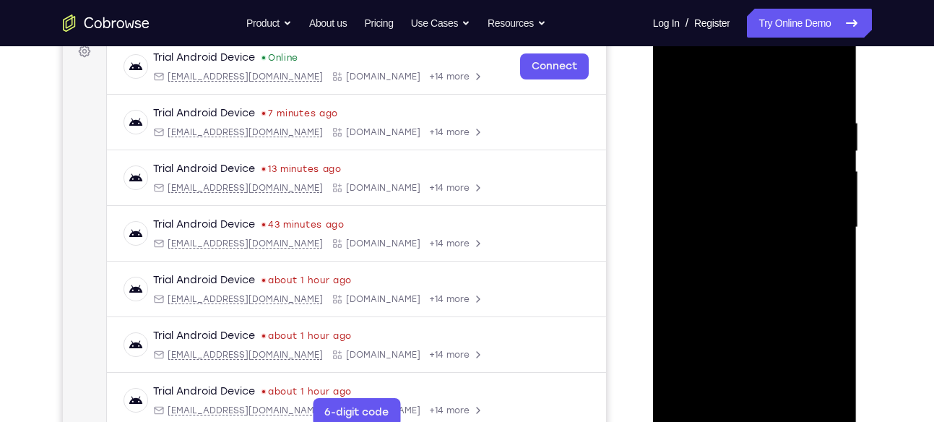
scroll to position [225, 0]
drag, startPoint x: 705, startPoint y: 289, endPoint x: 718, endPoint y: 149, distance: 140.8
click at [718, 149] on div at bounding box center [755, 227] width 182 height 405
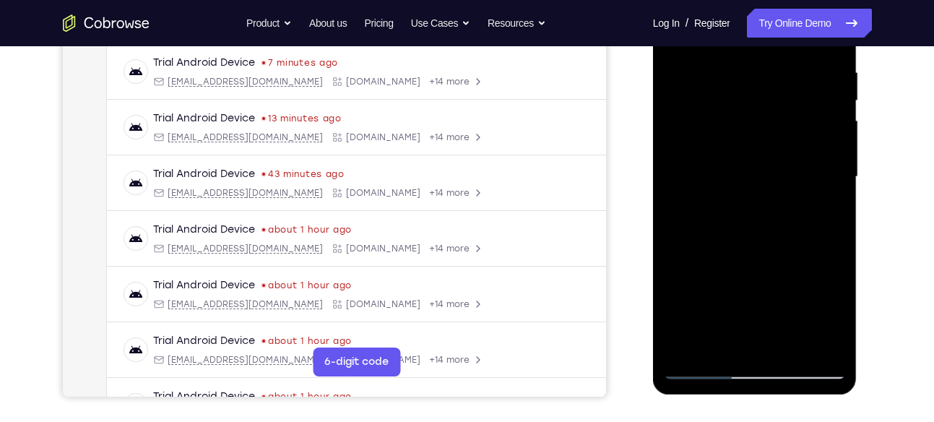
scroll to position [277, 0]
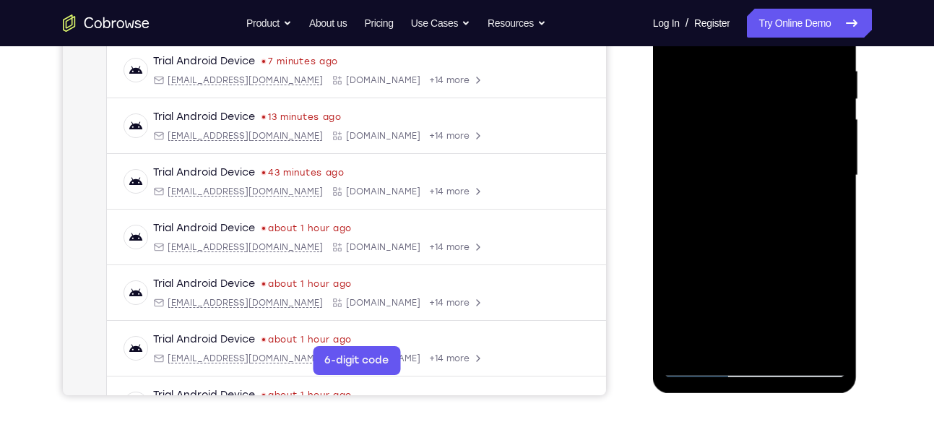
drag, startPoint x: 809, startPoint y: 150, endPoint x: 769, endPoint y: 168, distance: 44.3
click at [769, 168] on div at bounding box center [755, 175] width 182 height 405
drag, startPoint x: 736, startPoint y: 288, endPoint x: 739, endPoint y: 185, distance: 103.4
click at [739, 185] on div at bounding box center [755, 175] width 182 height 405
drag, startPoint x: 723, startPoint y: 278, endPoint x: 728, endPoint y: 165, distance: 112.2
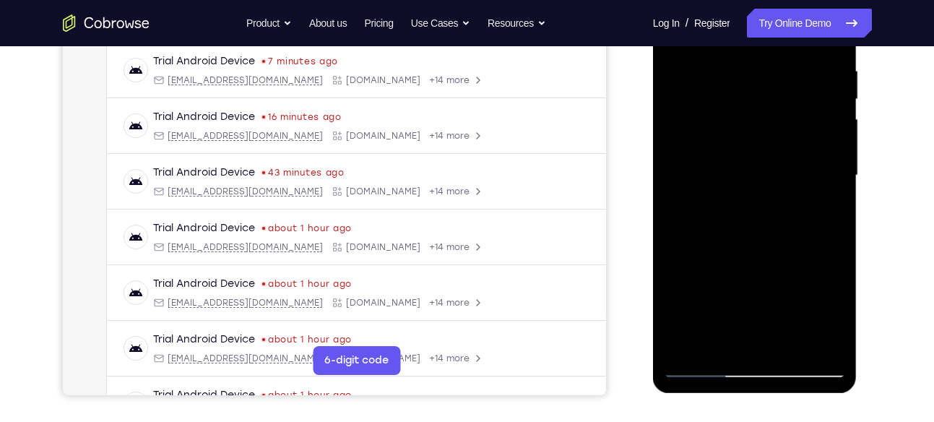
click at [728, 165] on div at bounding box center [755, 175] width 182 height 405
drag, startPoint x: 699, startPoint y: 250, endPoint x: 713, endPoint y: 142, distance: 109.4
click at [713, 142] on div at bounding box center [755, 175] width 182 height 405
drag, startPoint x: 726, startPoint y: 263, endPoint x: 762, endPoint y: 312, distance: 61.4
click at [762, 312] on div at bounding box center [755, 175] width 182 height 405
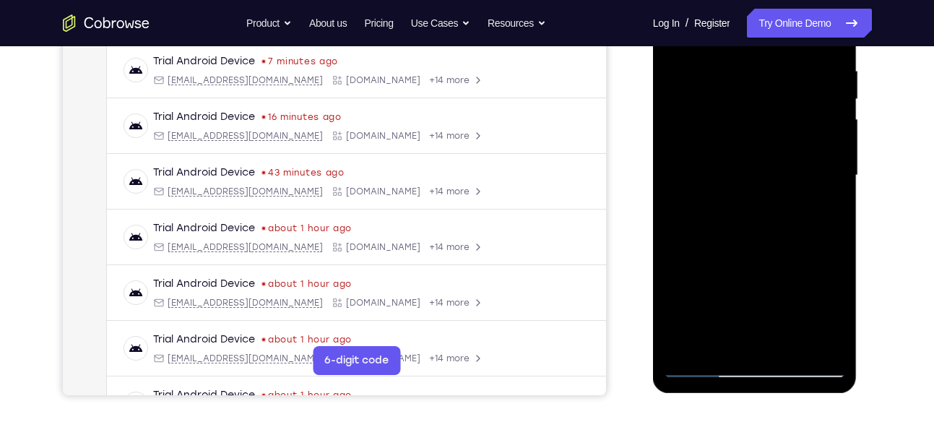
click at [718, 197] on div at bounding box center [755, 175] width 182 height 405
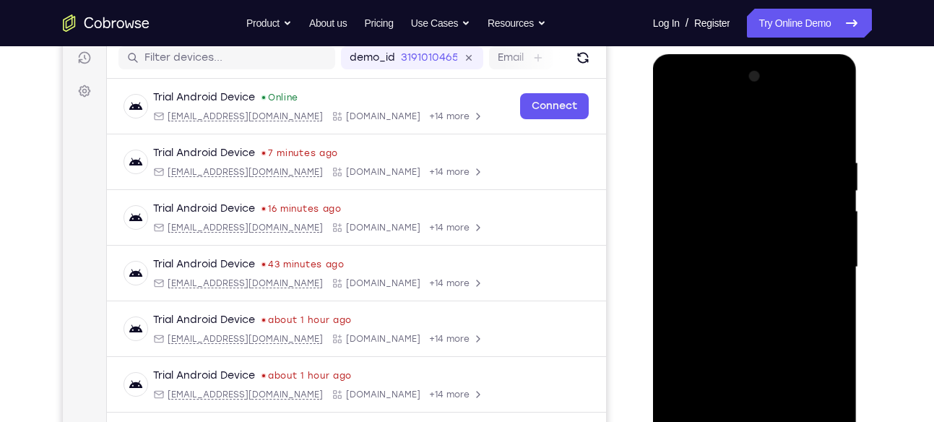
scroll to position [182, 0]
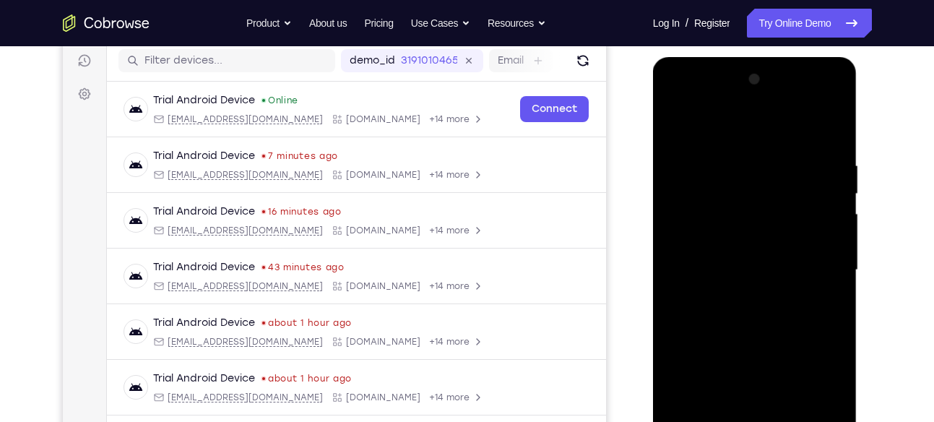
drag, startPoint x: 723, startPoint y: 174, endPoint x: 718, endPoint y: 215, distance: 40.7
click at [718, 215] on div at bounding box center [755, 270] width 182 height 405
click at [675, 121] on div at bounding box center [755, 270] width 182 height 405
drag, startPoint x: 732, startPoint y: 285, endPoint x: 728, endPoint y: 202, distance: 82.5
click at [728, 202] on div at bounding box center [755, 270] width 182 height 405
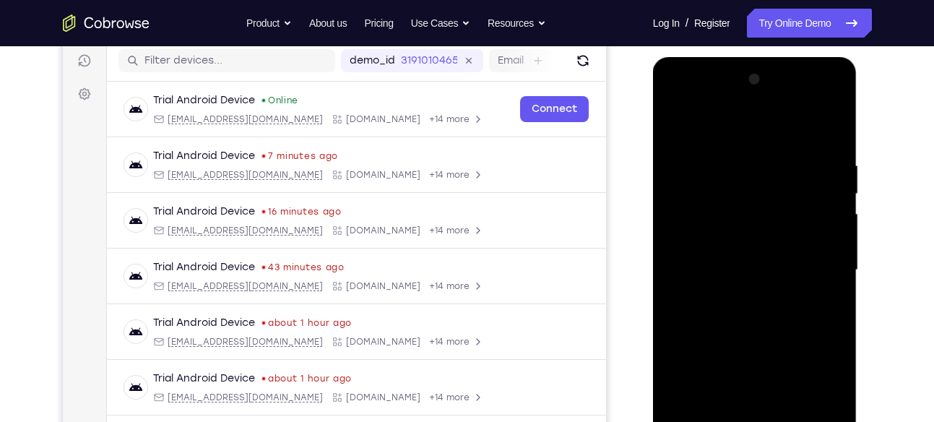
click at [817, 254] on div at bounding box center [755, 270] width 182 height 405
drag, startPoint x: 811, startPoint y: 212, endPoint x: 812, endPoint y: 267, distance: 54.9
click at [812, 267] on div at bounding box center [755, 270] width 182 height 405
click at [836, 241] on div at bounding box center [755, 270] width 182 height 405
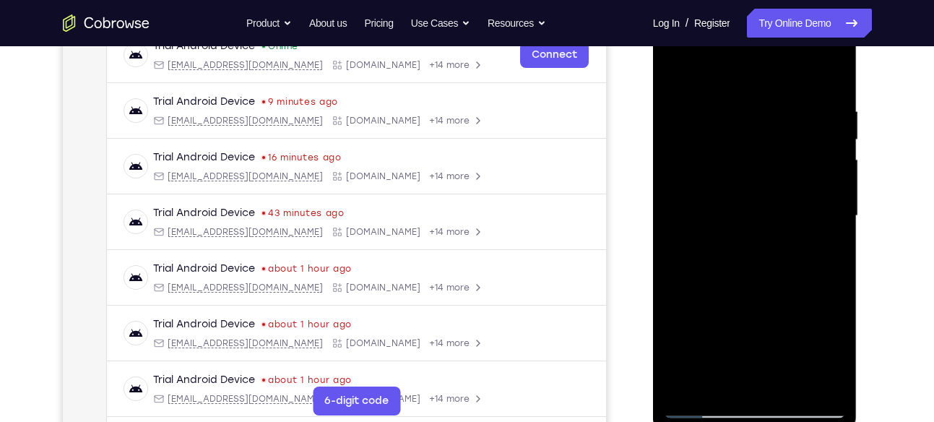
scroll to position [231, 0]
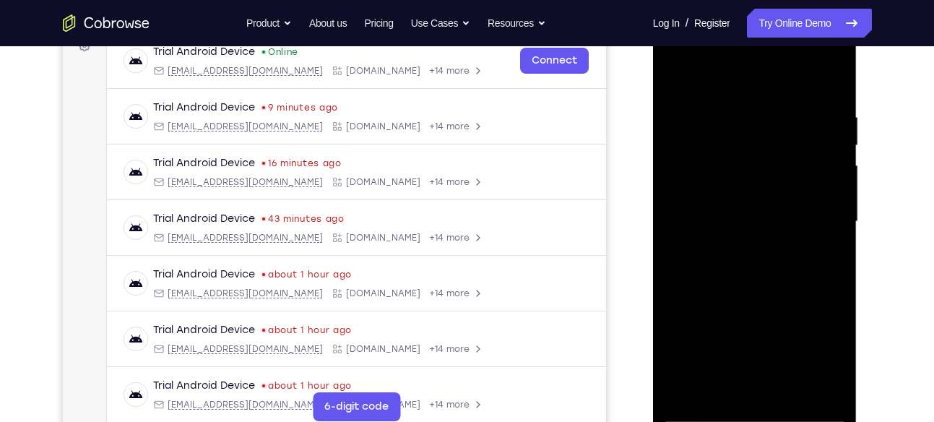
click at [837, 207] on div at bounding box center [755, 222] width 182 height 405
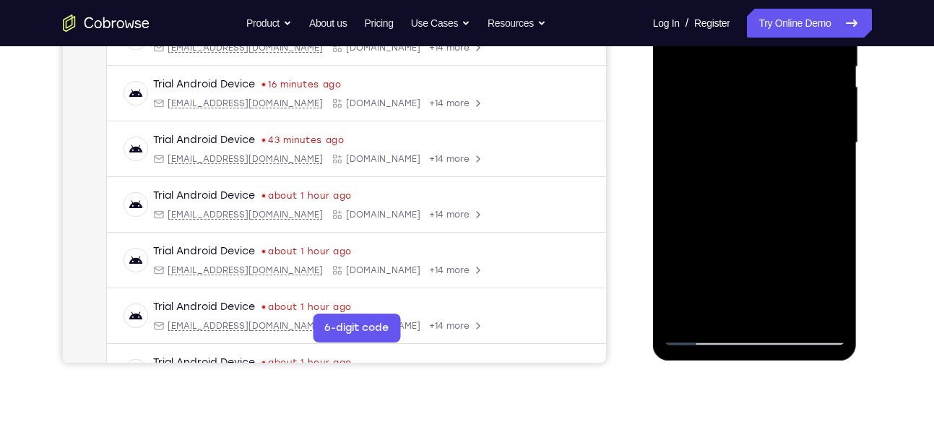
scroll to position [325, 0]
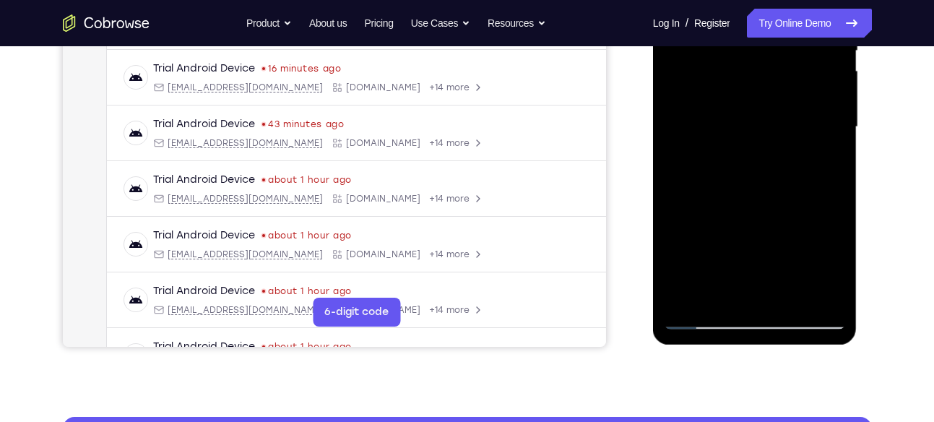
click at [788, 297] on div at bounding box center [755, 127] width 182 height 405
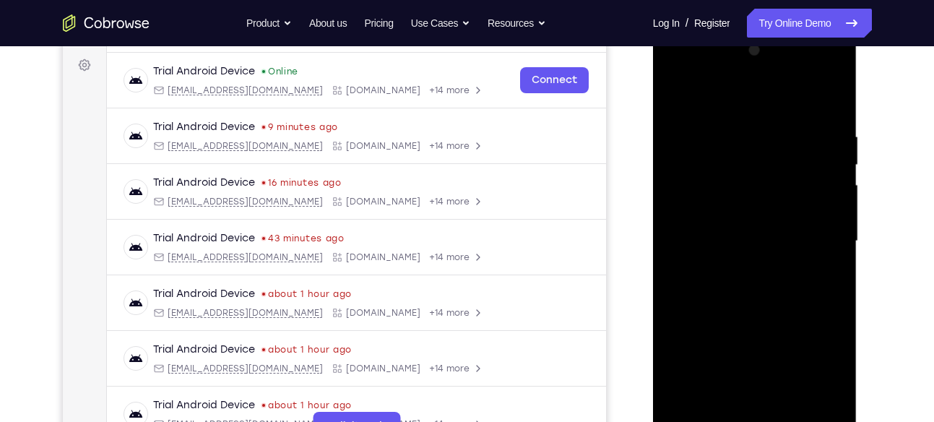
scroll to position [202, 0]
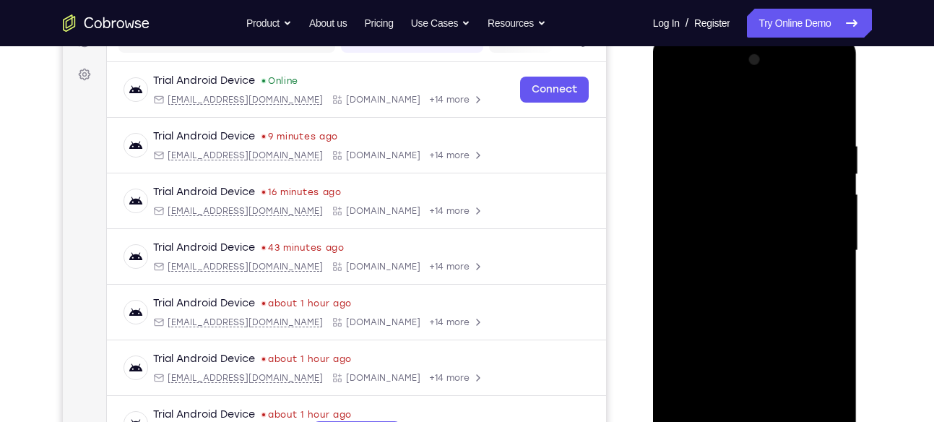
click at [726, 93] on div at bounding box center [755, 250] width 182 height 405
click at [701, 261] on div at bounding box center [755, 250] width 182 height 405
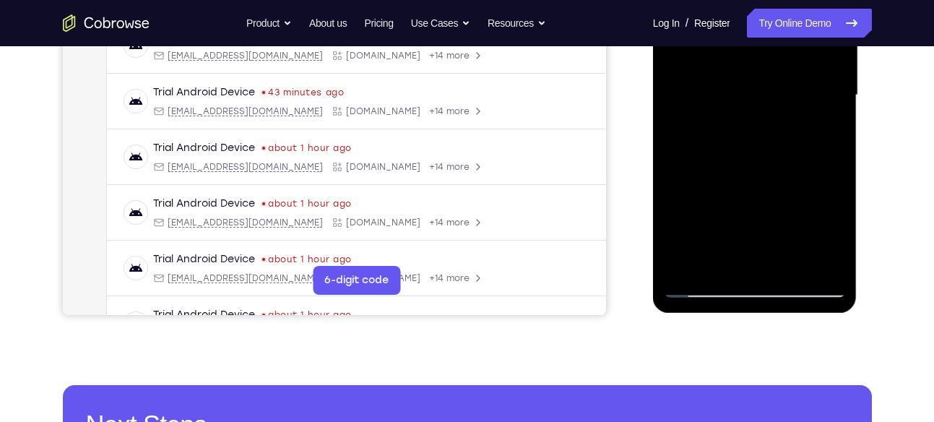
scroll to position [358, 0]
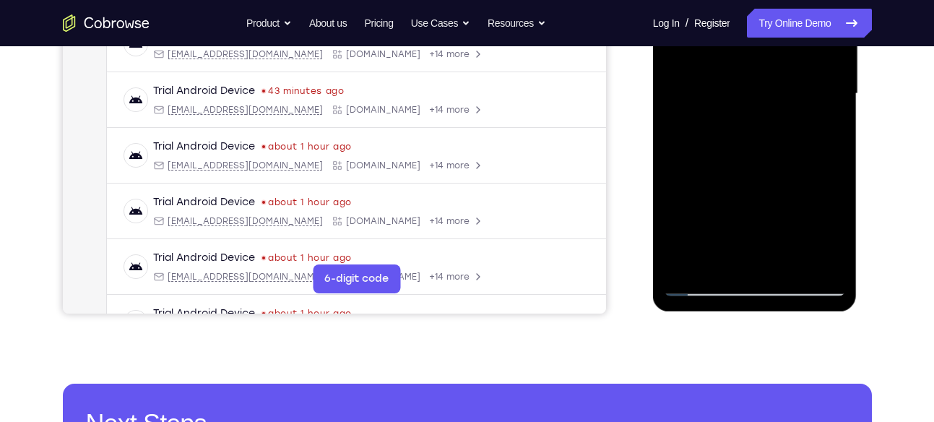
click at [723, 260] on div at bounding box center [755, 94] width 182 height 405
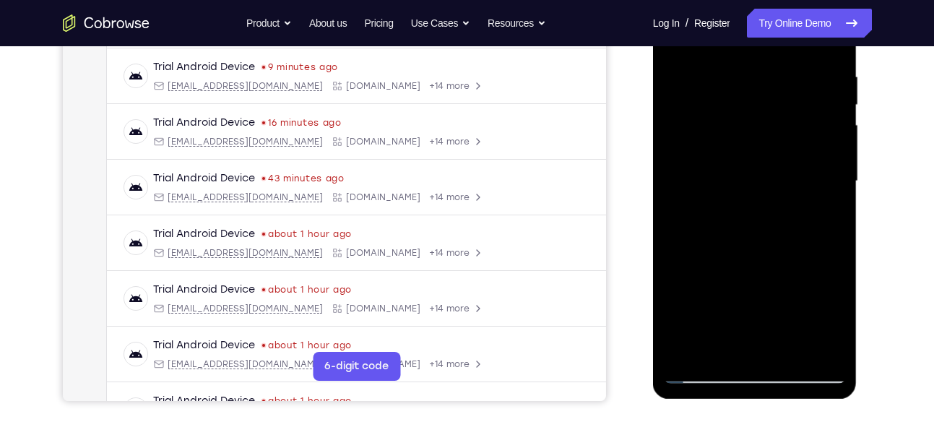
scroll to position [277, 0]
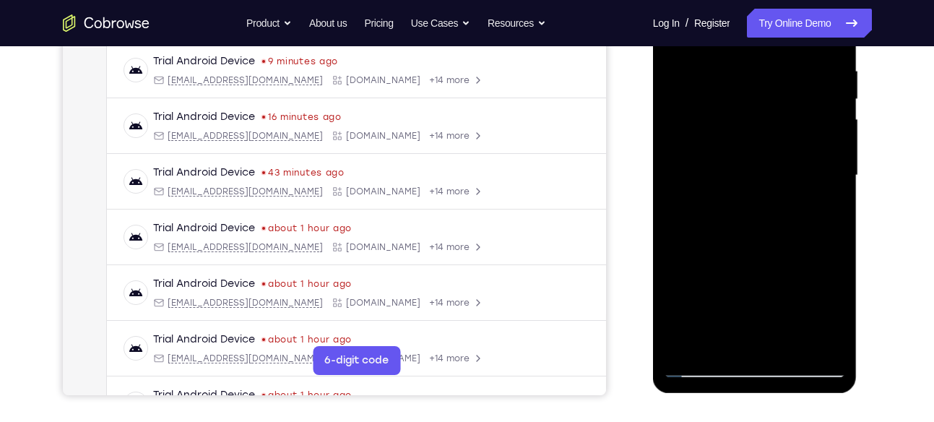
drag, startPoint x: 726, startPoint y: 278, endPoint x: 723, endPoint y: 181, distance: 96.9
click at [723, 181] on div at bounding box center [755, 175] width 182 height 405
drag, startPoint x: 723, startPoint y: 294, endPoint x: 725, endPoint y: 230, distance: 64.4
click at [725, 230] on div at bounding box center [755, 175] width 182 height 405
click at [708, 229] on div at bounding box center [755, 175] width 182 height 405
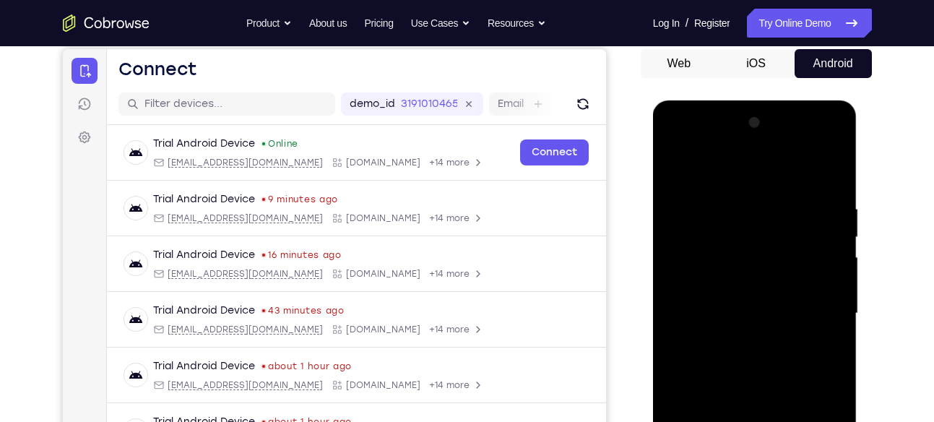
scroll to position [137, 0]
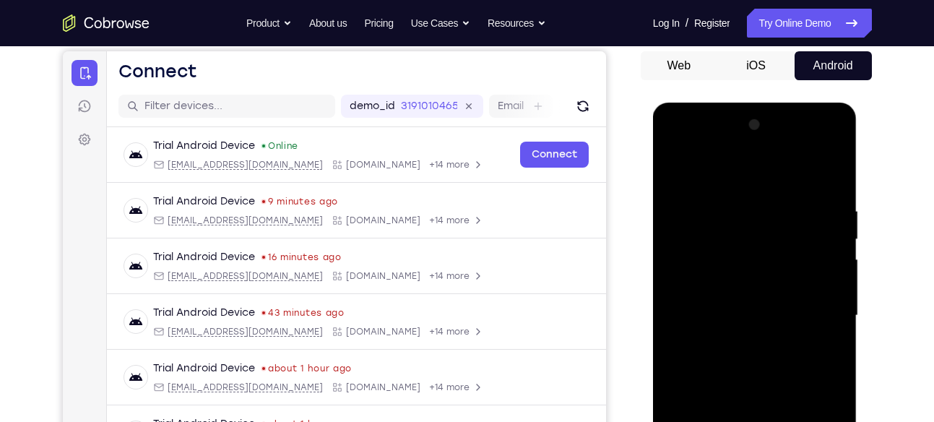
click at [678, 164] on div at bounding box center [755, 315] width 182 height 405
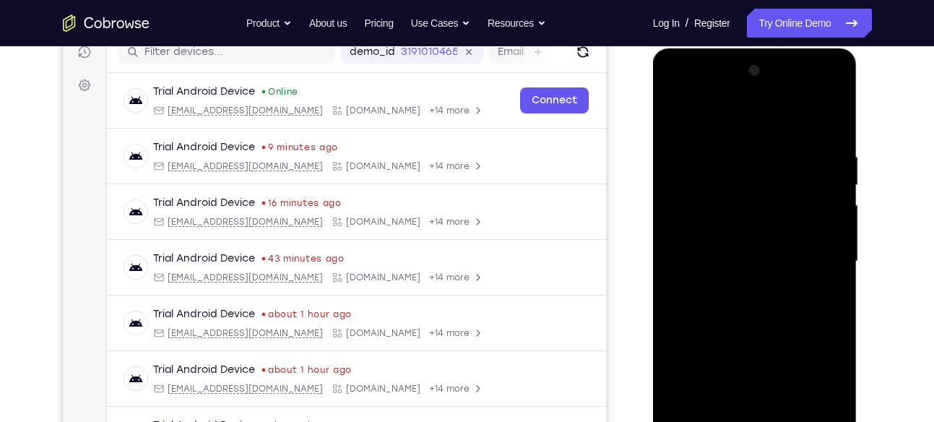
scroll to position [192, 0]
click at [814, 259] on div at bounding box center [755, 261] width 182 height 405
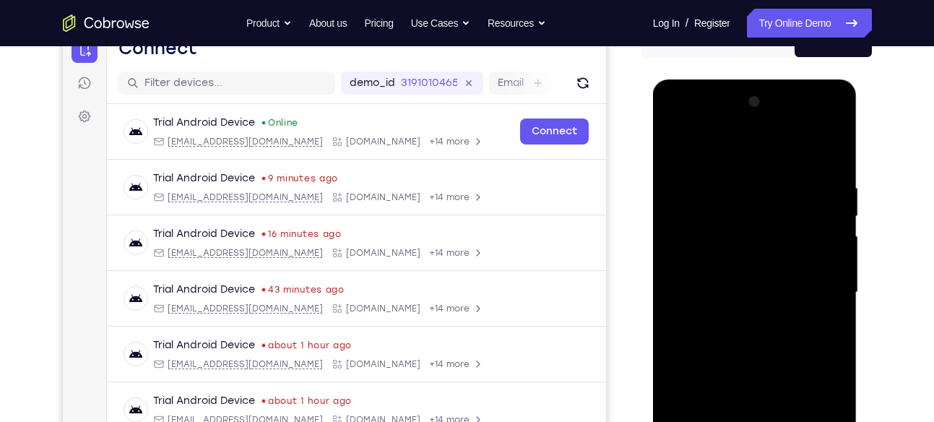
scroll to position [157, 0]
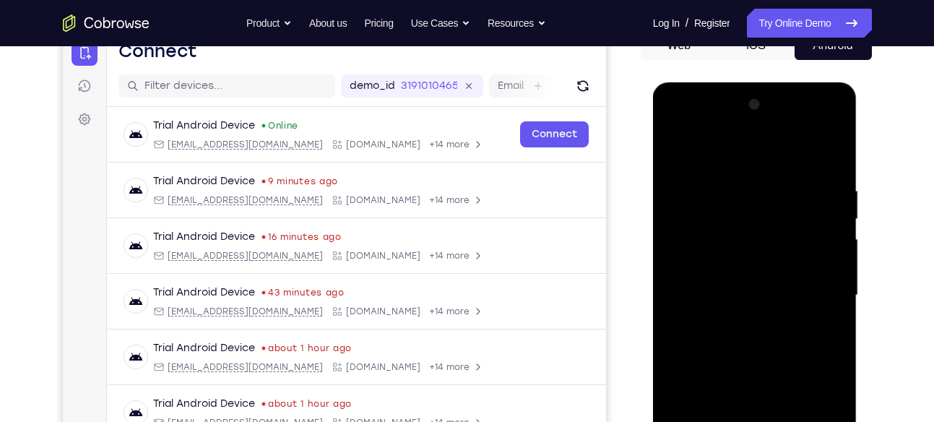
click at [677, 146] on div at bounding box center [755, 295] width 182 height 405
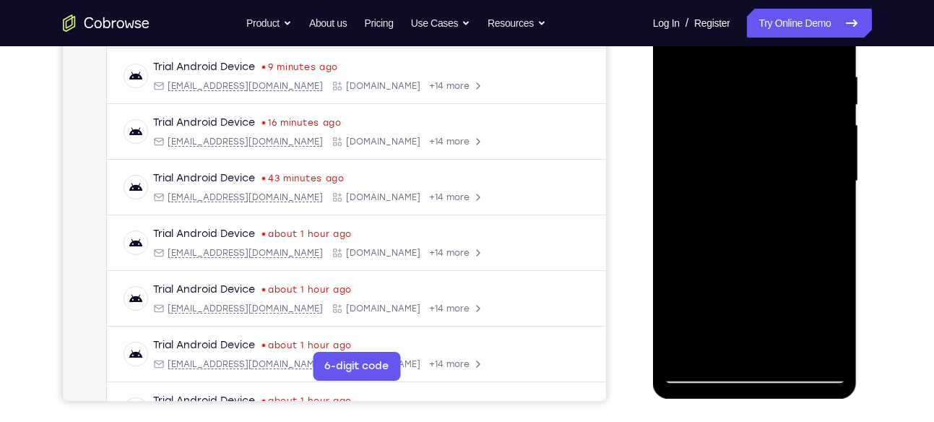
scroll to position [273, 0]
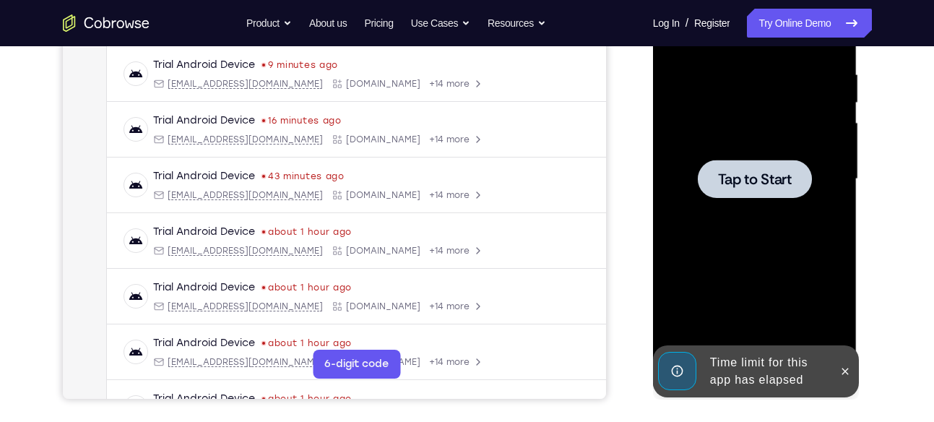
drag, startPoint x: 757, startPoint y: 280, endPoint x: 748, endPoint y: 199, distance: 80.7
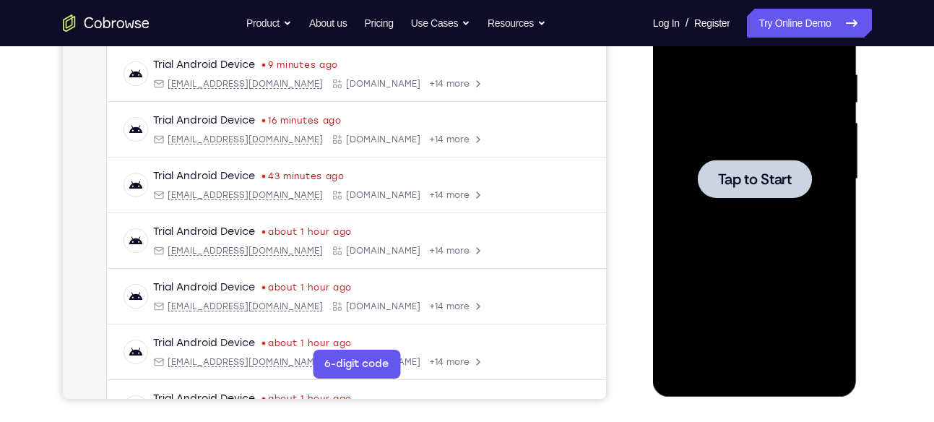
click at [700, 181] on div at bounding box center [755, 179] width 114 height 38
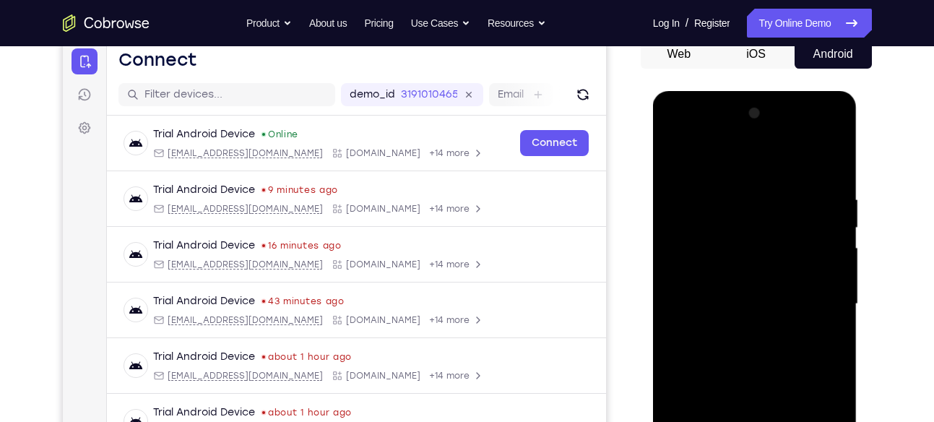
scroll to position [152, 0]
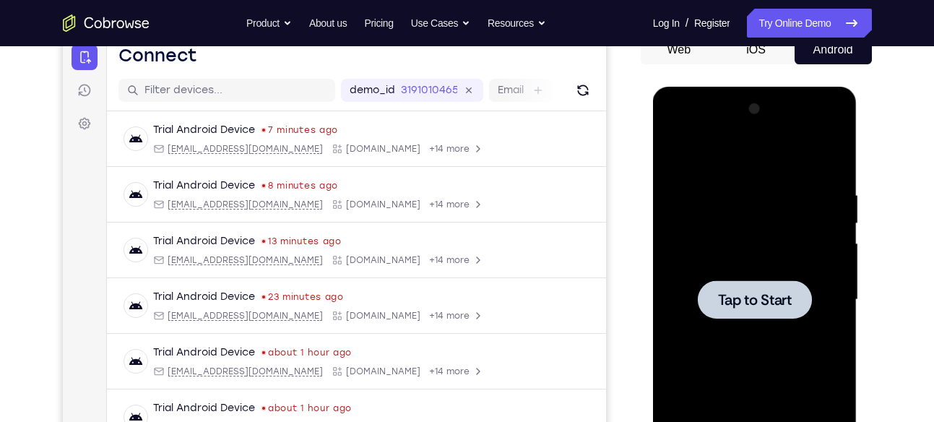
click at [710, 138] on div at bounding box center [755, 300] width 182 height 405
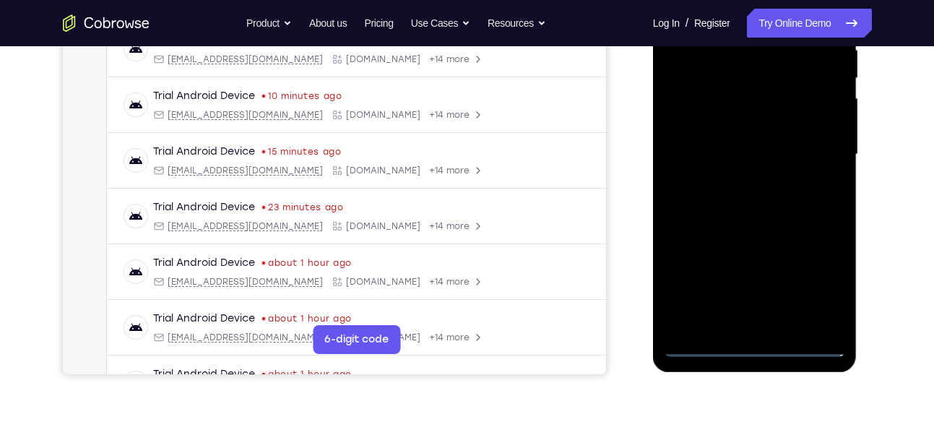
scroll to position [303, 0]
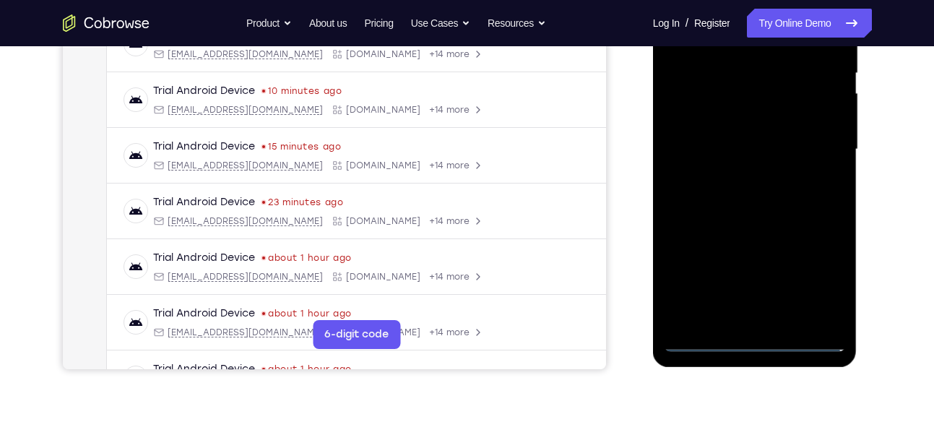
click at [762, 335] on div at bounding box center [755, 149] width 182 height 405
click at [761, 337] on div at bounding box center [755, 149] width 182 height 405
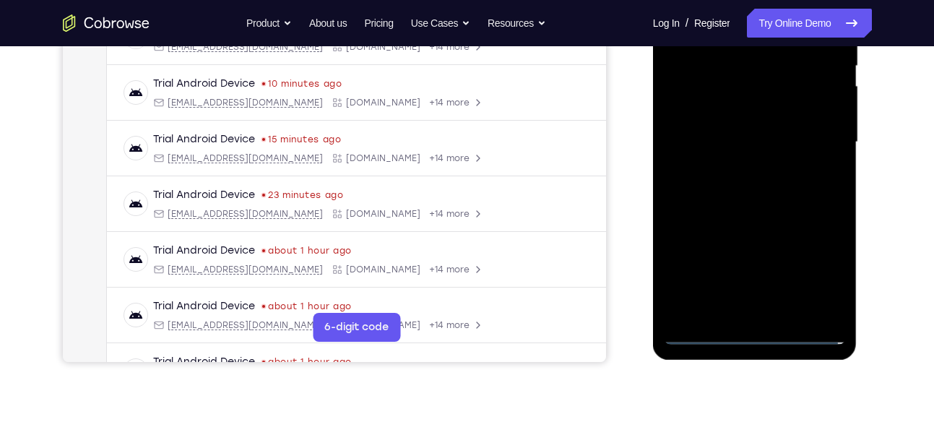
click at [809, 279] on div at bounding box center [755, 142] width 182 height 405
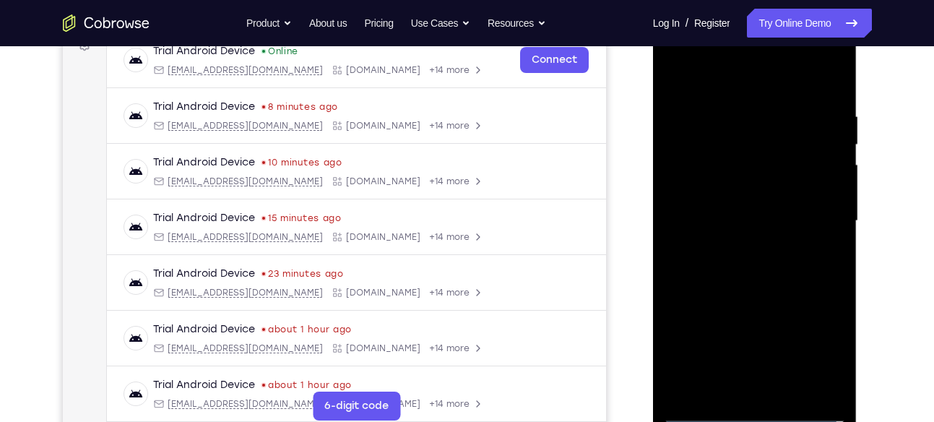
scroll to position [230, 0]
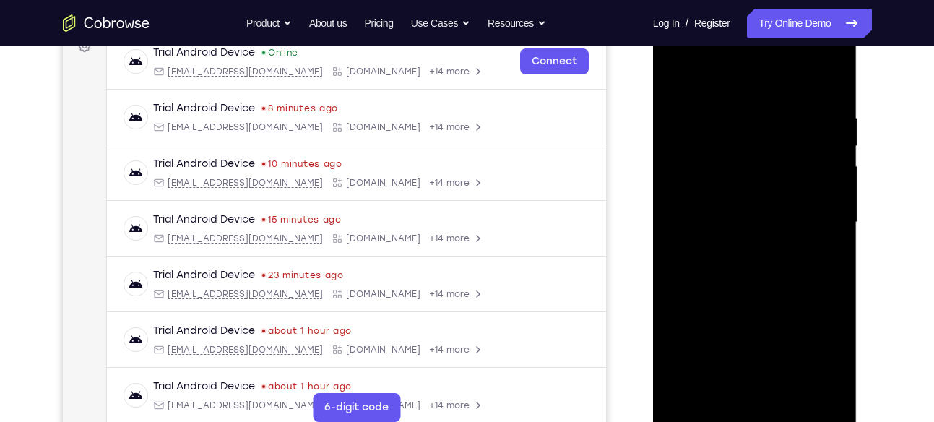
click at [770, 88] on div at bounding box center [755, 222] width 182 height 405
click at [808, 218] on div at bounding box center [755, 222] width 182 height 405
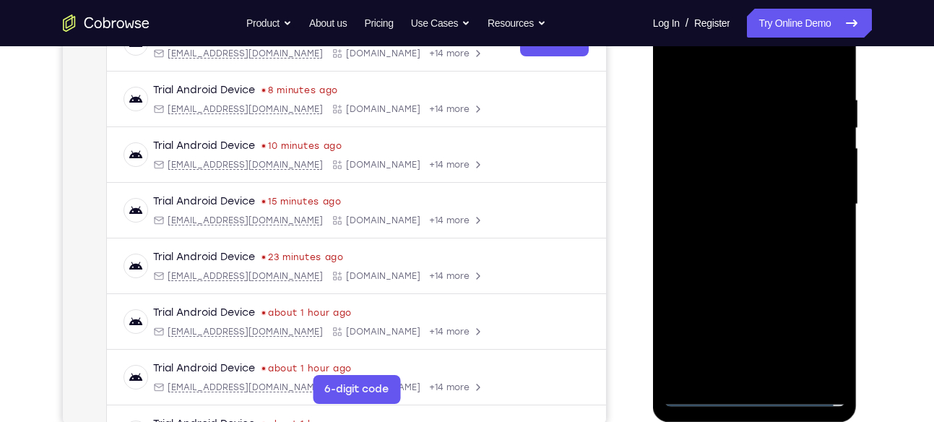
click at [739, 231] on div at bounding box center [755, 204] width 182 height 405
click at [750, 192] on div at bounding box center [755, 204] width 182 height 405
click at [762, 176] on div at bounding box center [755, 204] width 182 height 405
click at [747, 203] on div at bounding box center [755, 204] width 182 height 405
click at [734, 249] on div at bounding box center [755, 204] width 182 height 405
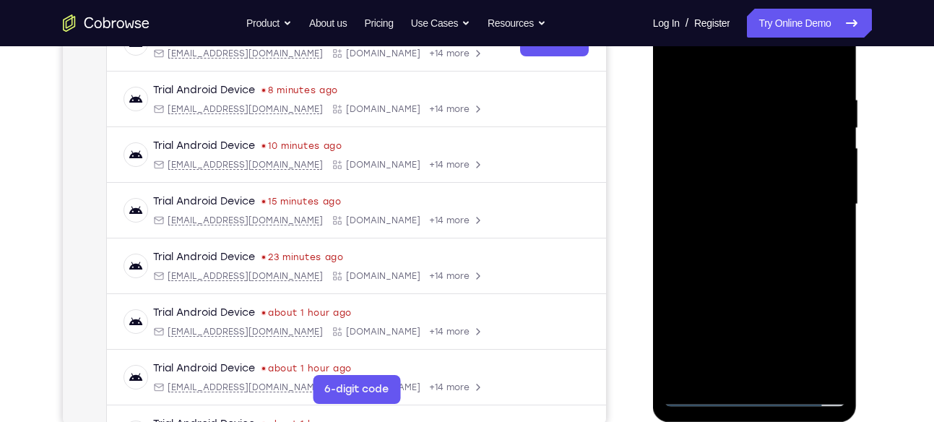
click at [734, 249] on div at bounding box center [755, 204] width 182 height 405
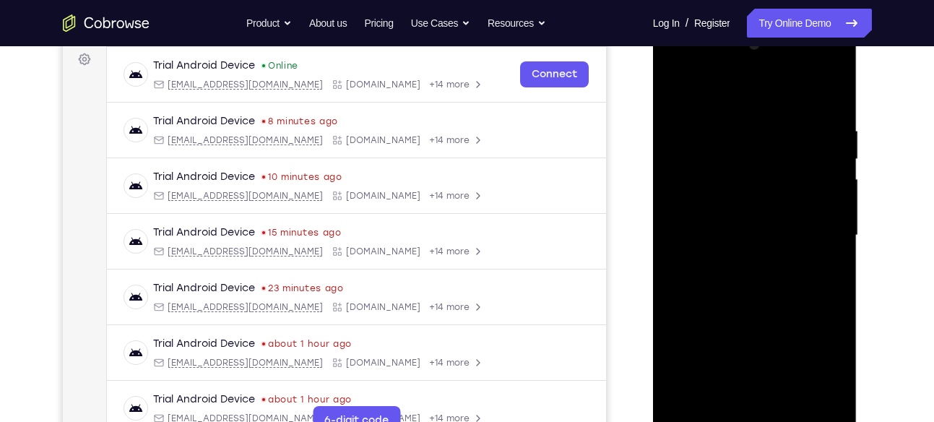
scroll to position [220, 0]
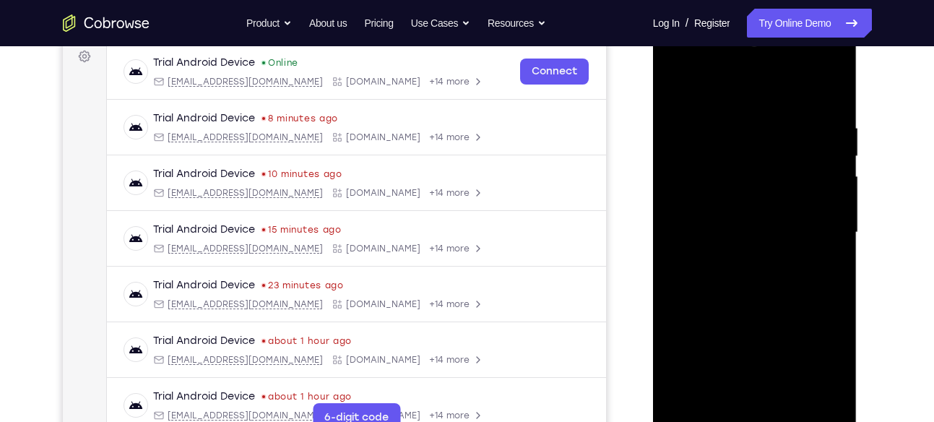
click at [779, 299] on div at bounding box center [755, 232] width 182 height 405
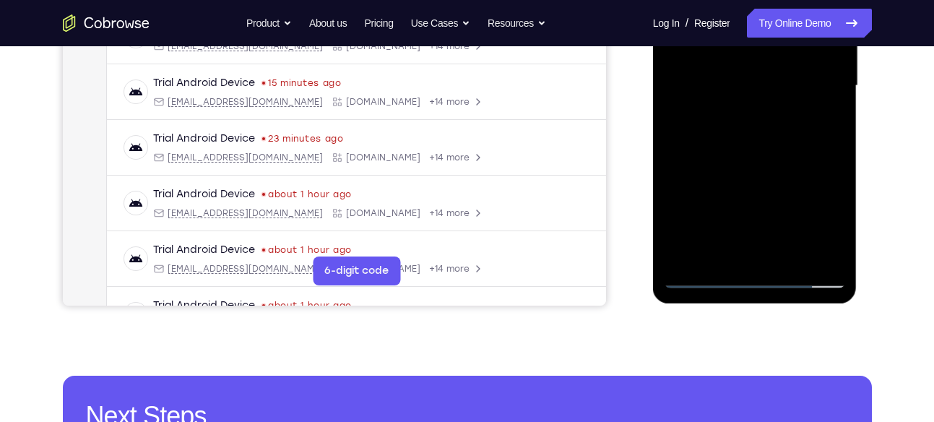
scroll to position [367, 0]
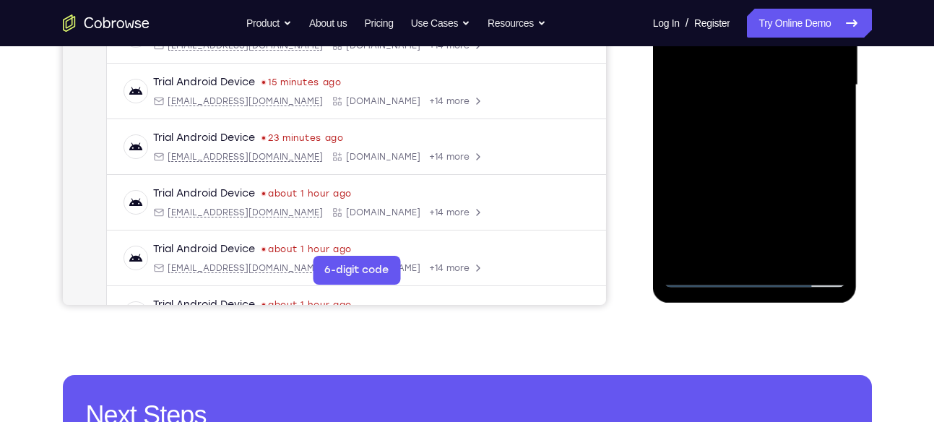
click at [792, 254] on div at bounding box center [755, 85] width 182 height 405
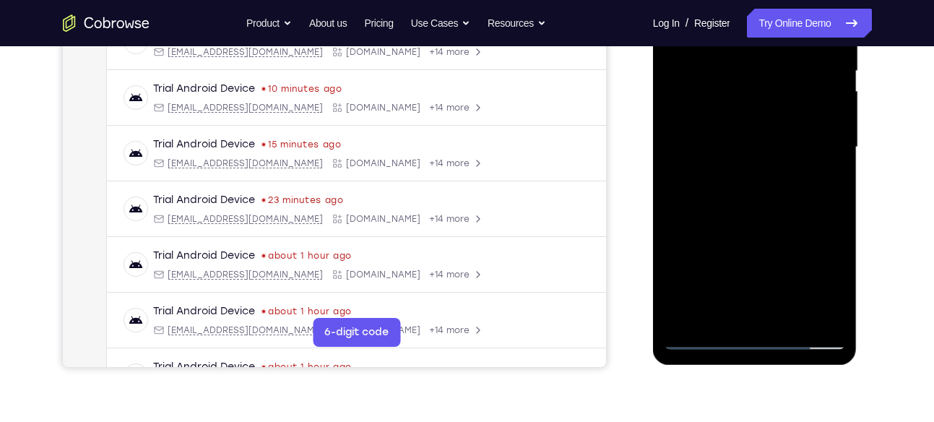
scroll to position [304, 0]
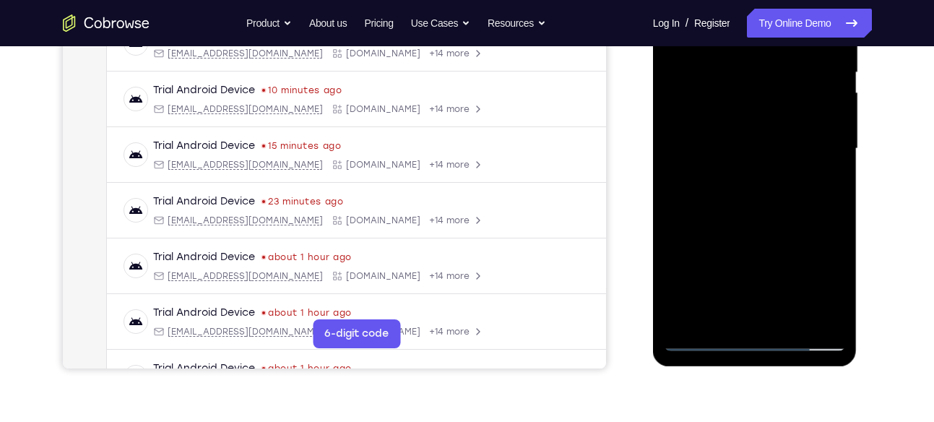
click at [791, 323] on div at bounding box center [755, 149] width 182 height 405
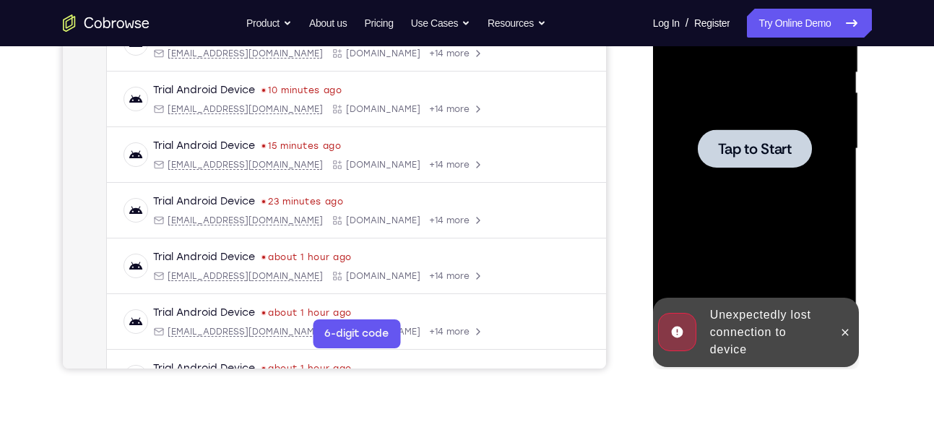
click at [791, 267] on div at bounding box center [755, 149] width 182 height 405
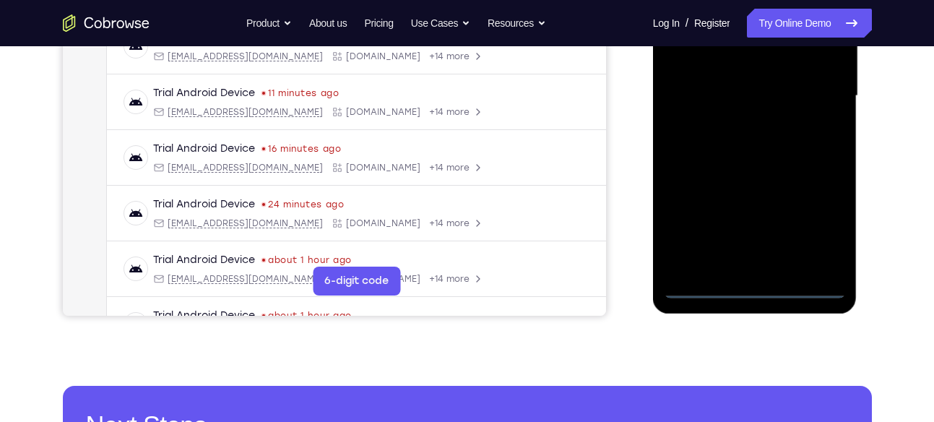
scroll to position [358, 0]
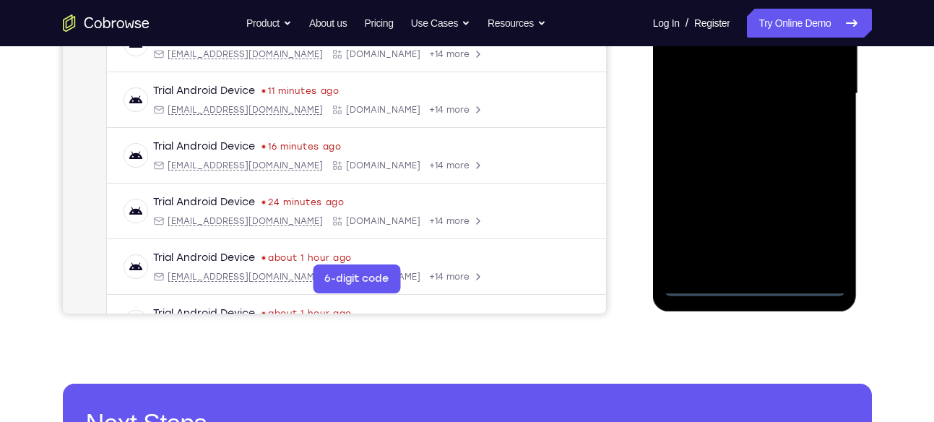
click at [762, 285] on div at bounding box center [755, 94] width 182 height 405
click at [828, 228] on div at bounding box center [755, 94] width 182 height 405
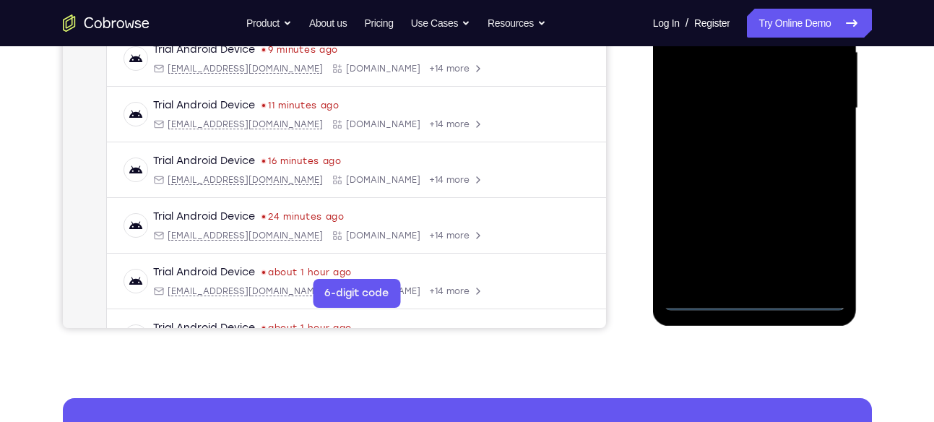
click at [829, 228] on div at bounding box center [755, 108] width 182 height 405
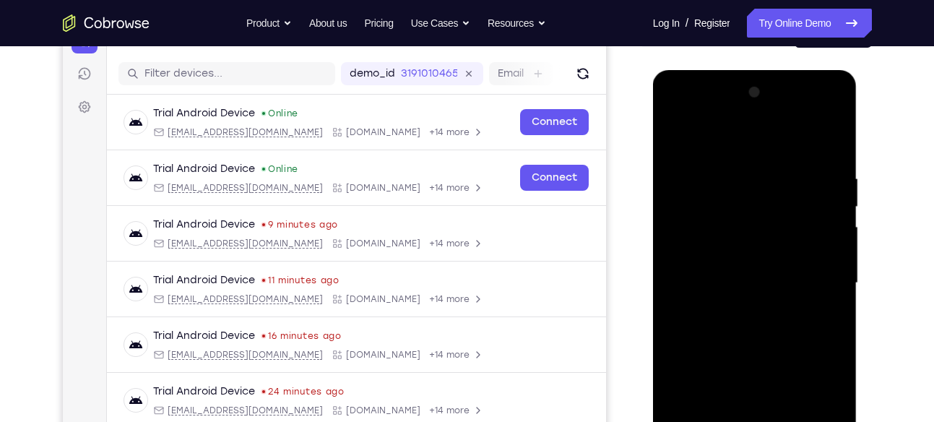
scroll to position [167, 0]
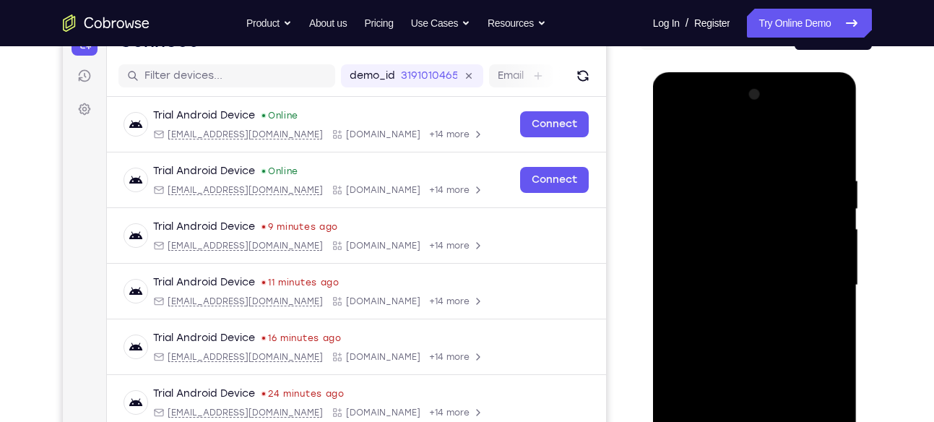
click at [728, 141] on div at bounding box center [755, 285] width 182 height 405
click at [818, 283] on div at bounding box center [755, 285] width 182 height 405
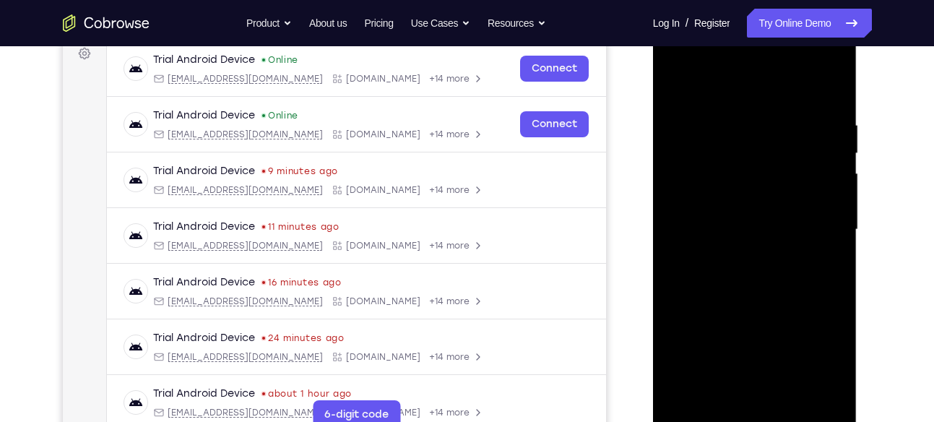
scroll to position [223, 0]
click at [741, 262] on div at bounding box center [755, 229] width 182 height 405
click at [744, 225] on div at bounding box center [755, 229] width 182 height 405
click at [692, 195] on div at bounding box center [755, 229] width 182 height 405
click at [734, 225] on div at bounding box center [755, 229] width 182 height 405
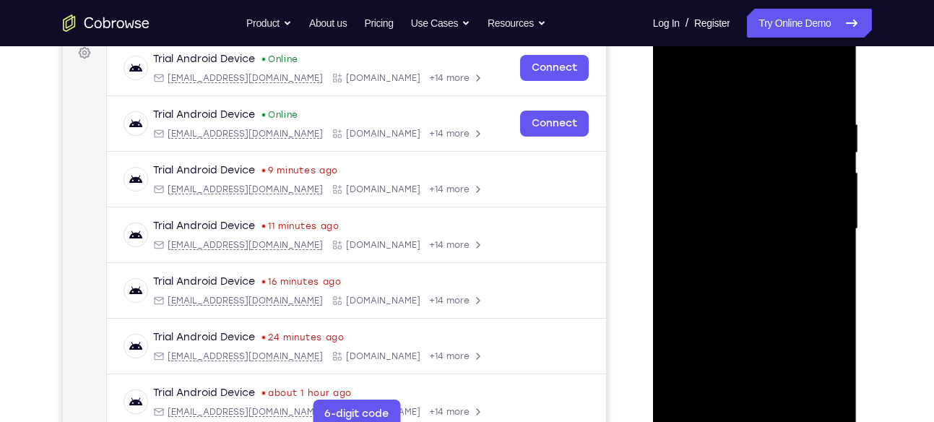
click at [738, 261] on div at bounding box center [755, 229] width 182 height 405
click at [732, 271] on div at bounding box center [755, 229] width 182 height 405
click at [756, 227] on div at bounding box center [755, 229] width 182 height 405
click at [752, 259] on div at bounding box center [755, 229] width 182 height 405
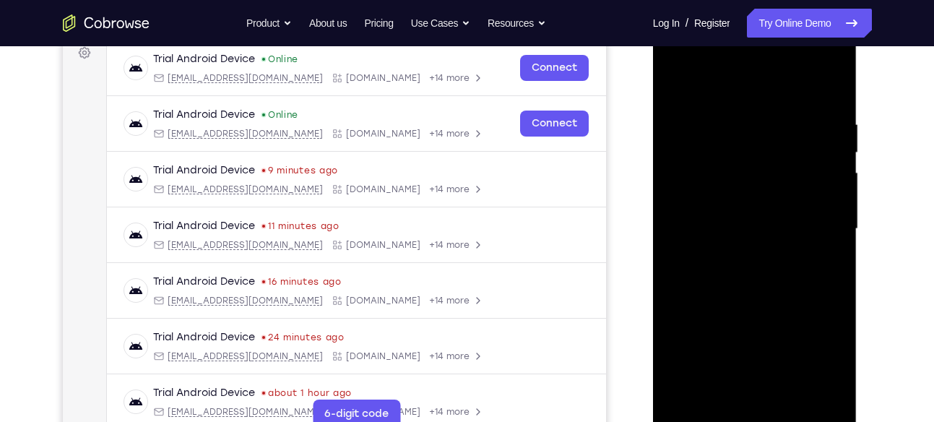
click at [749, 272] on div at bounding box center [755, 229] width 182 height 405
click at [765, 231] on div at bounding box center [755, 229] width 182 height 405
click at [769, 270] on div at bounding box center [755, 229] width 182 height 405
click at [729, 201] on div at bounding box center [755, 229] width 182 height 405
click at [742, 290] on div at bounding box center [755, 229] width 182 height 405
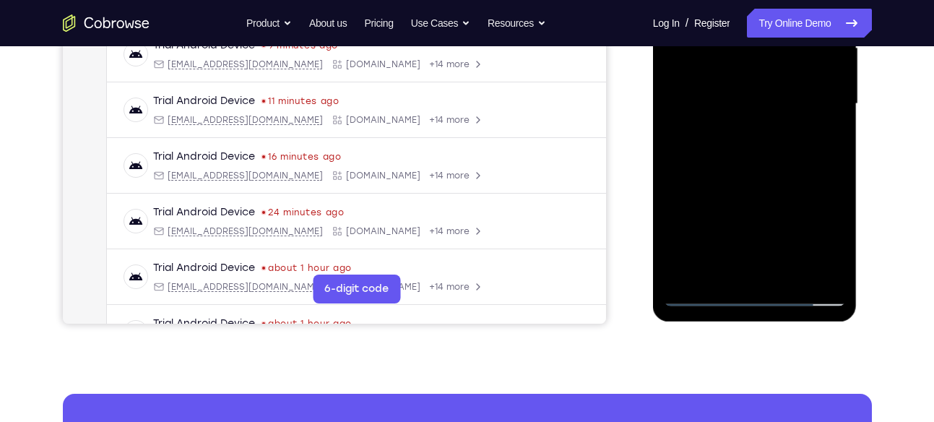
scroll to position [350, 0]
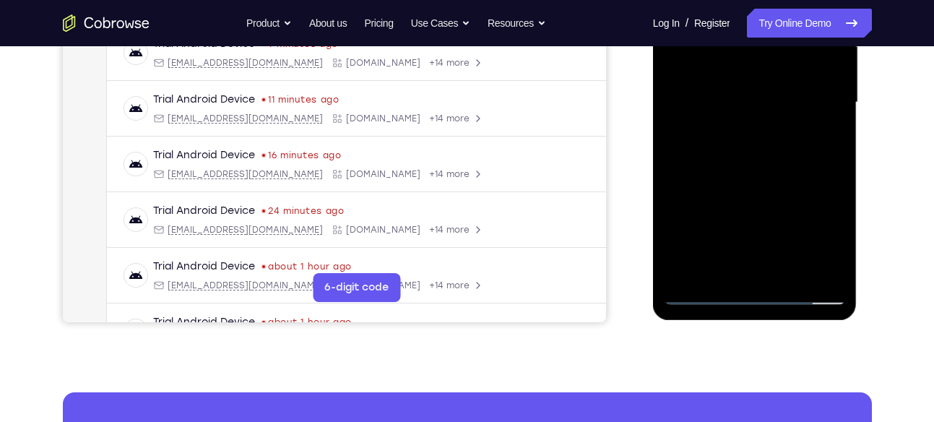
click at [787, 269] on div at bounding box center [755, 102] width 182 height 405
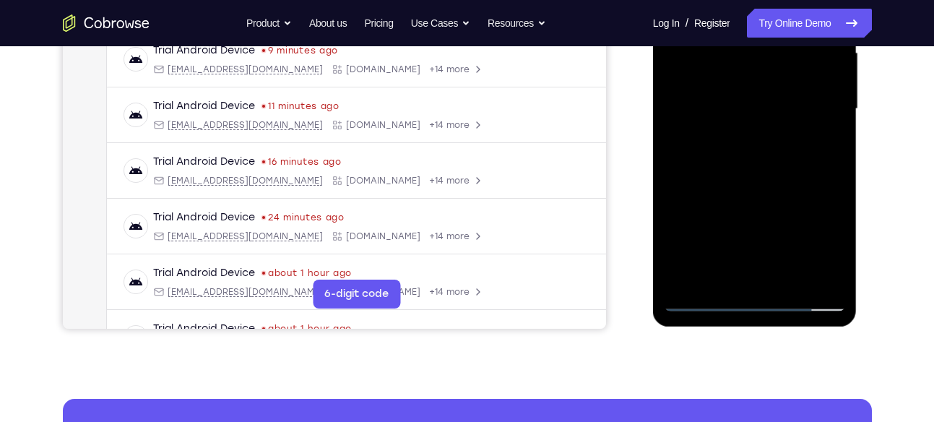
scroll to position [344, 0]
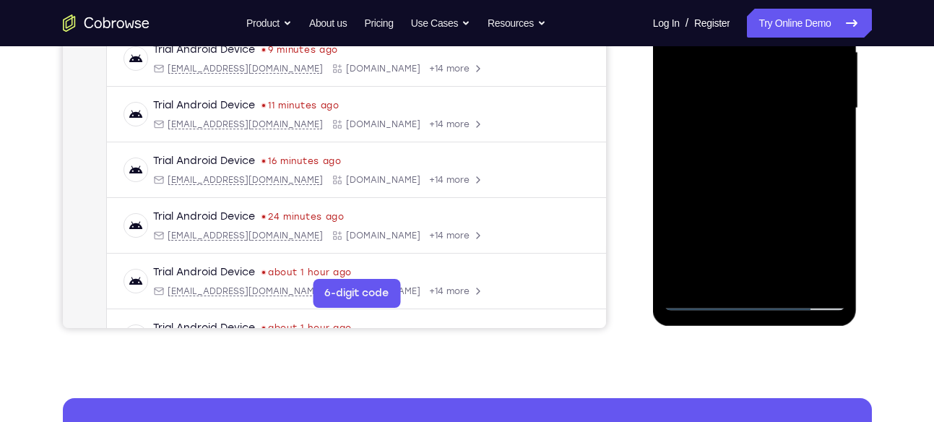
click at [794, 187] on div at bounding box center [755, 108] width 182 height 405
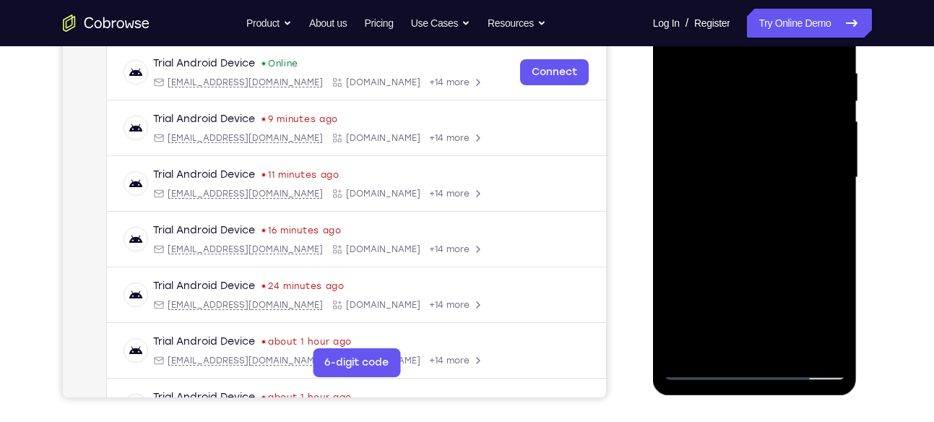
scroll to position [270, 0]
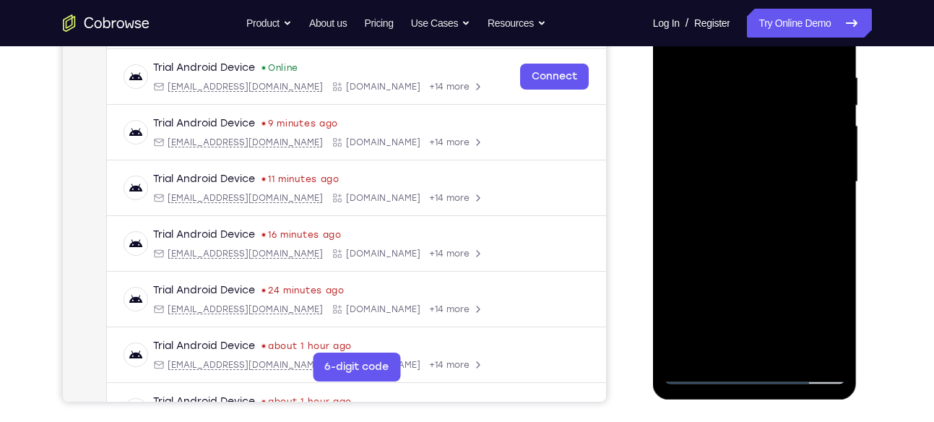
click at [796, 167] on div at bounding box center [755, 182] width 182 height 405
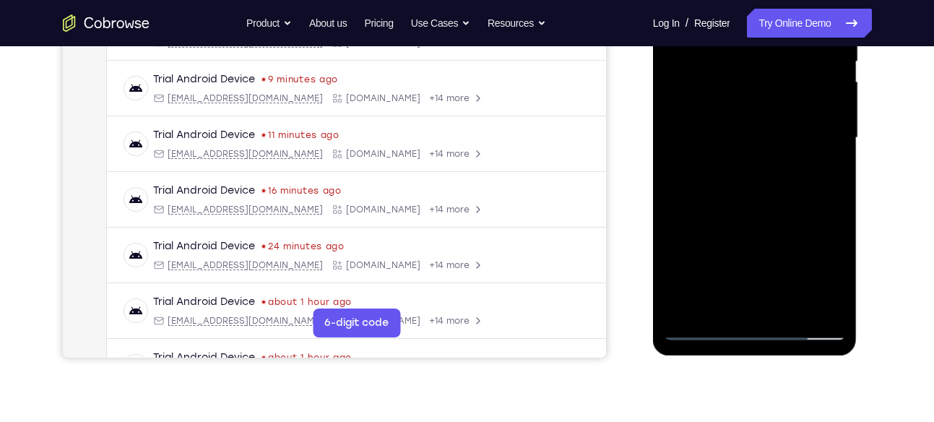
scroll to position [315, 0]
click at [736, 295] on div at bounding box center [755, 137] width 182 height 405
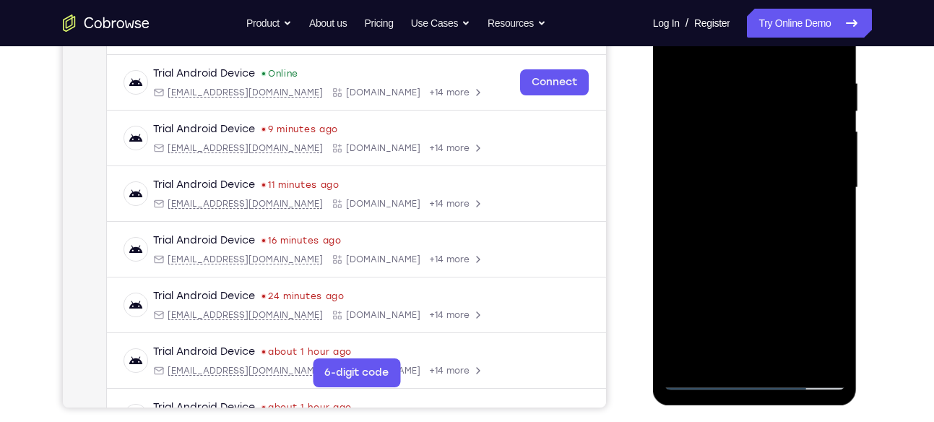
scroll to position [262, 0]
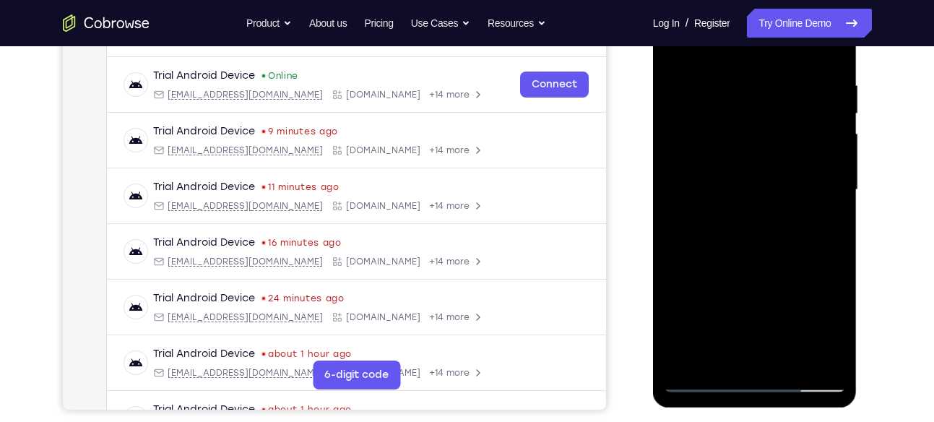
click at [830, 225] on div at bounding box center [755, 190] width 182 height 405
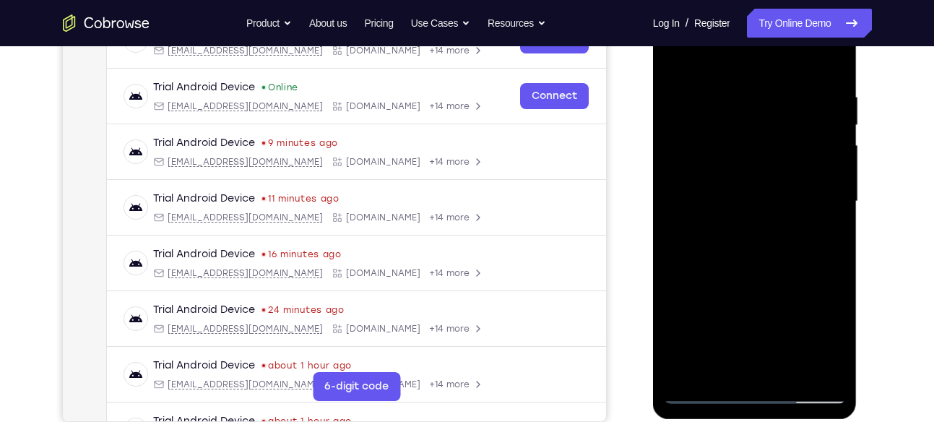
scroll to position [293, 0]
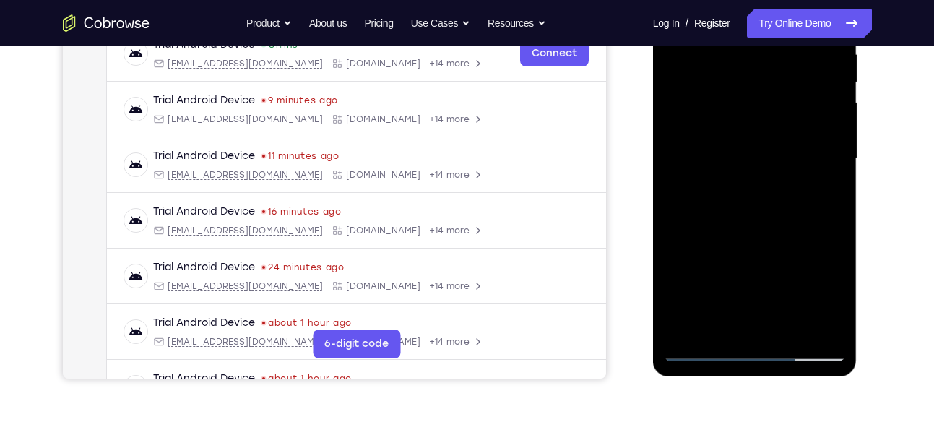
click at [828, 298] on div at bounding box center [755, 159] width 182 height 405
click at [723, 322] on div at bounding box center [755, 159] width 182 height 405
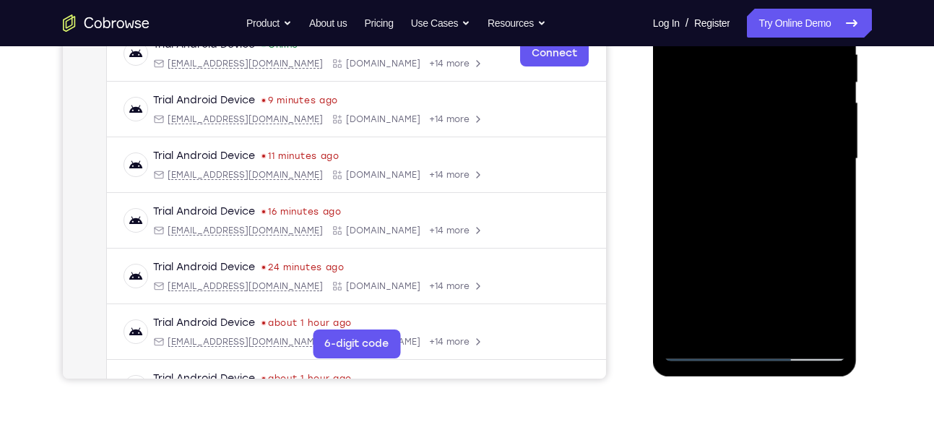
click at [792, 244] on div at bounding box center [755, 159] width 182 height 405
click at [829, 186] on div at bounding box center [755, 159] width 182 height 405
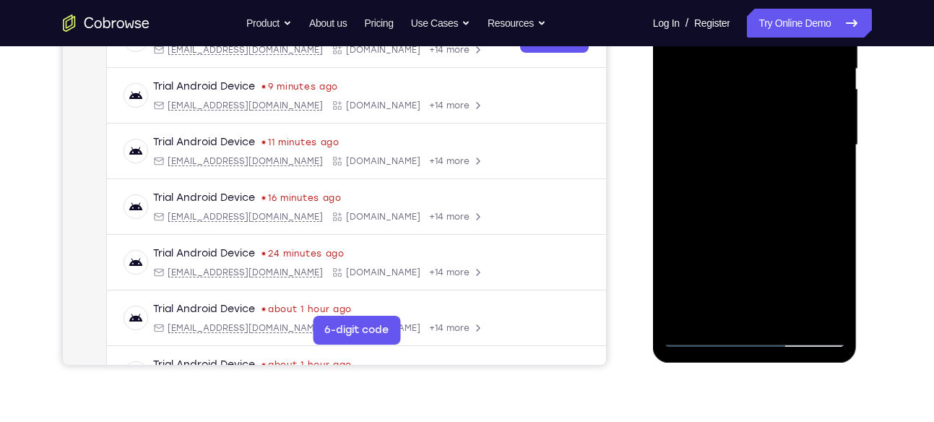
click at [841, 290] on div at bounding box center [755, 145] width 182 height 405
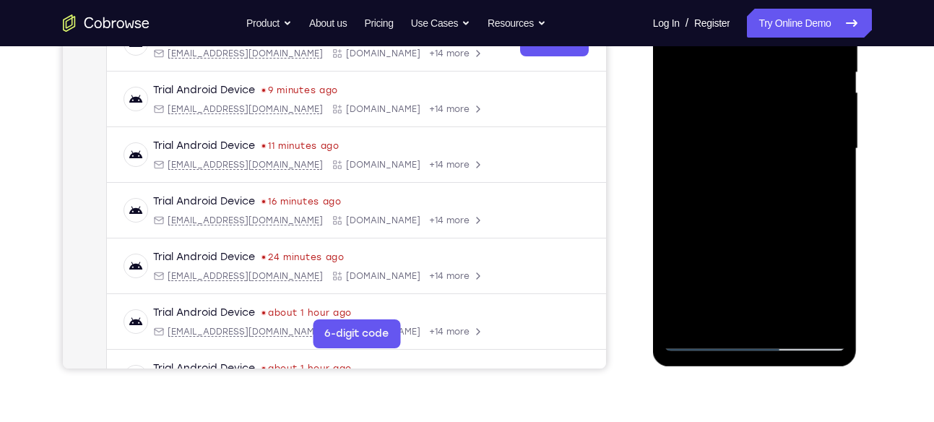
scroll to position [304, 0]
click at [718, 311] on div at bounding box center [755, 148] width 182 height 405
click at [675, 233] on div at bounding box center [755, 148] width 182 height 405
click at [829, 173] on div at bounding box center [755, 148] width 182 height 405
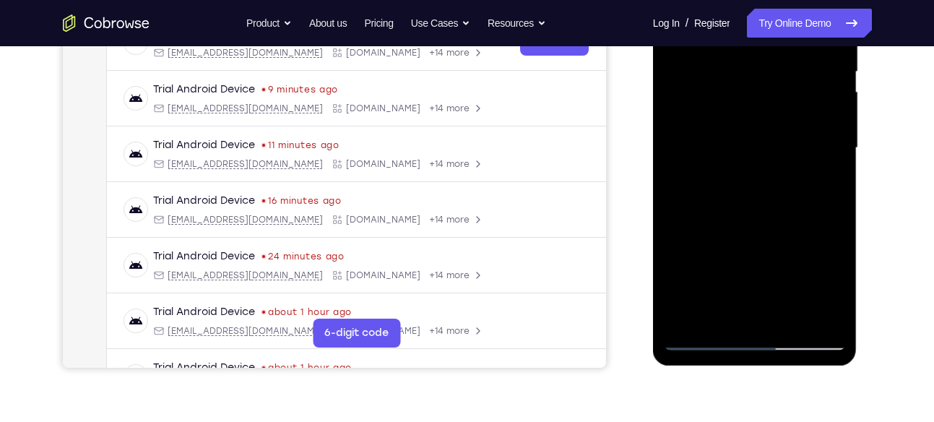
scroll to position [272, 0]
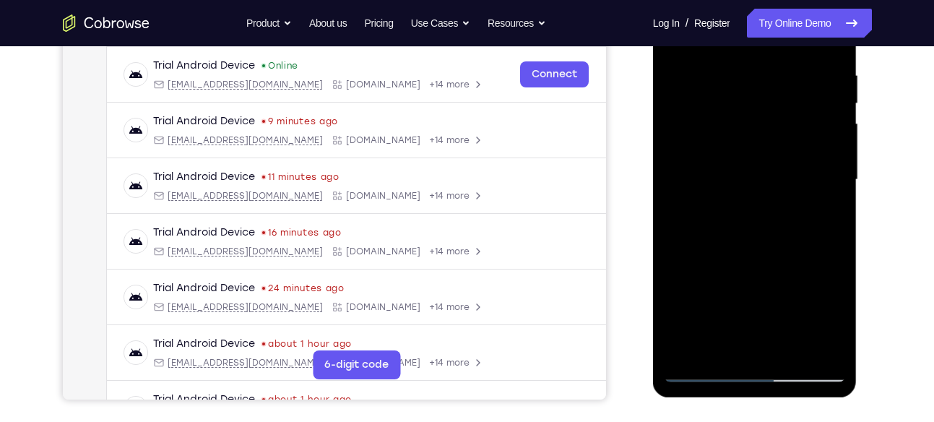
click at [748, 173] on div at bounding box center [755, 180] width 182 height 405
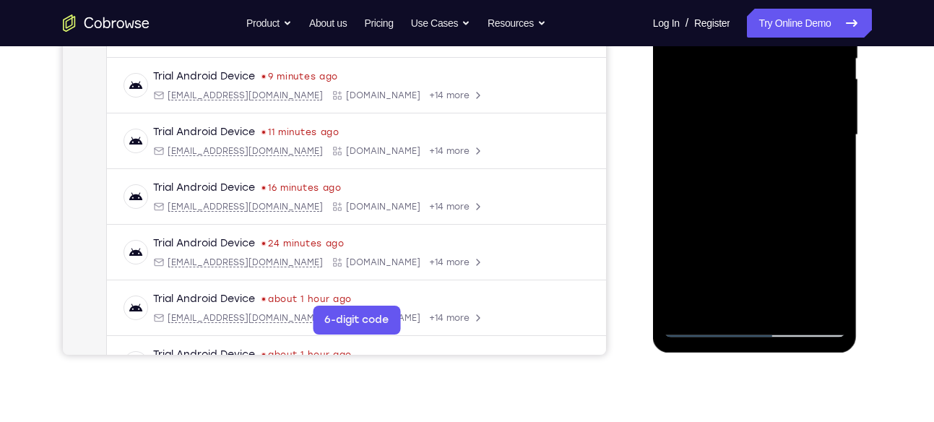
scroll to position [318, 0]
click at [744, 251] on div at bounding box center [755, 134] width 182 height 405
click at [729, 302] on div at bounding box center [755, 134] width 182 height 405
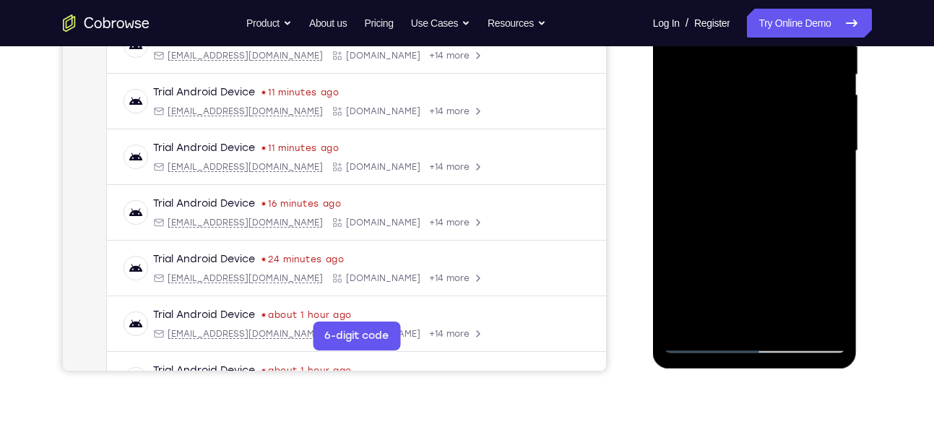
scroll to position [306, 0]
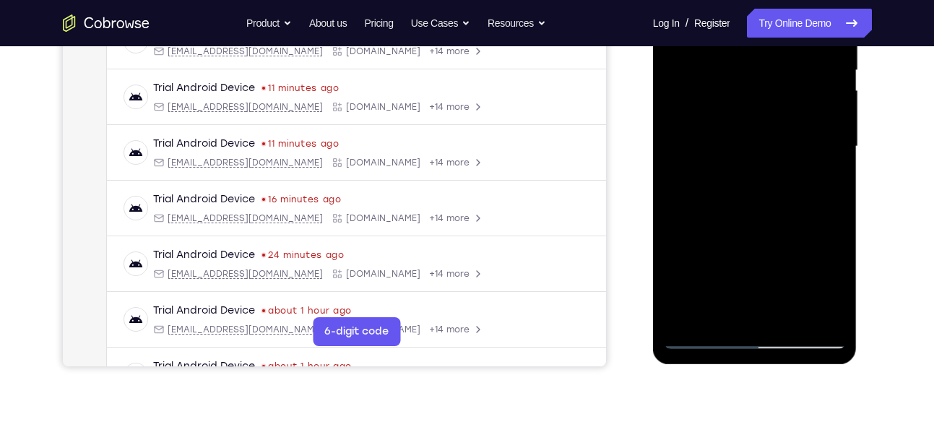
click at [833, 285] on div at bounding box center [755, 146] width 182 height 405
click at [833, 182] on div at bounding box center [755, 146] width 182 height 405
click at [826, 185] on div at bounding box center [755, 146] width 182 height 405
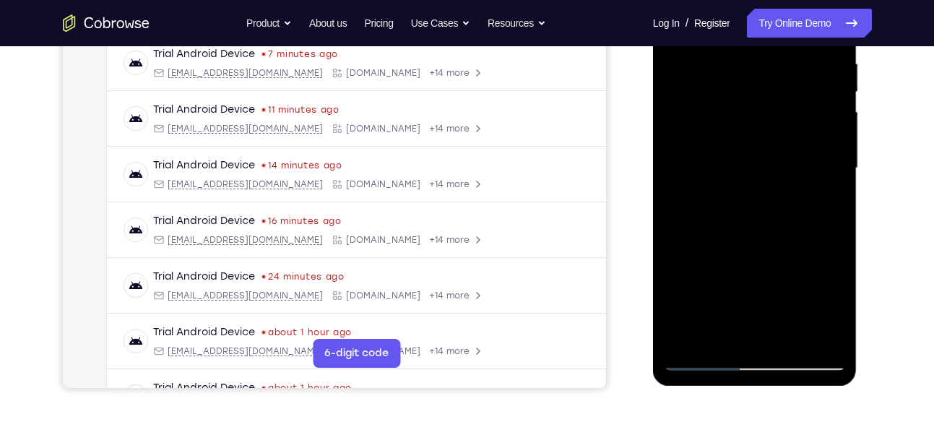
scroll to position [285, 0]
click at [713, 201] on div at bounding box center [755, 167] width 182 height 405
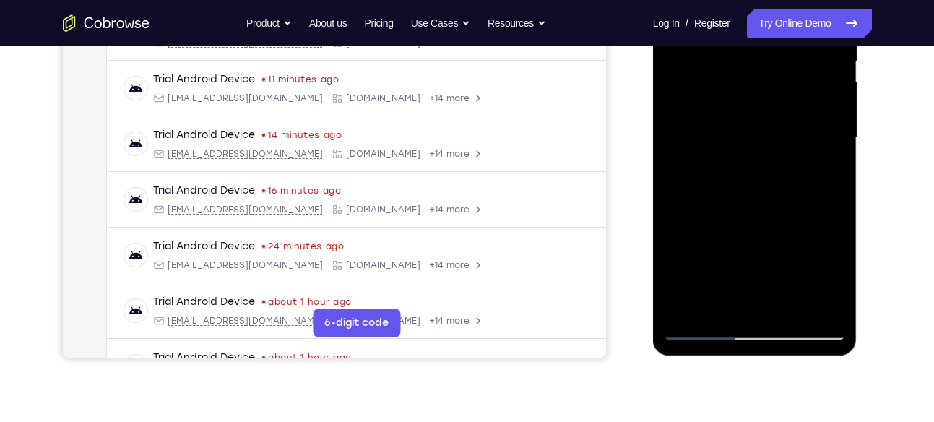
scroll to position [317, 0]
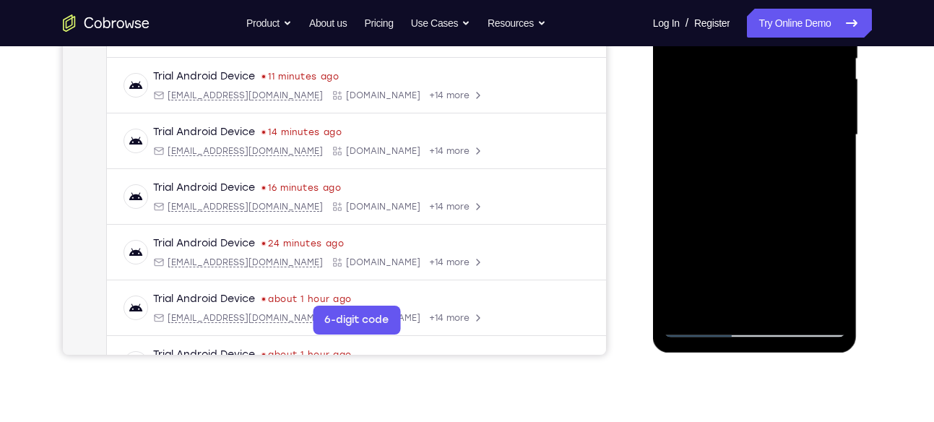
click at [832, 278] on div at bounding box center [755, 135] width 182 height 405
click at [838, 280] on div at bounding box center [755, 135] width 182 height 405
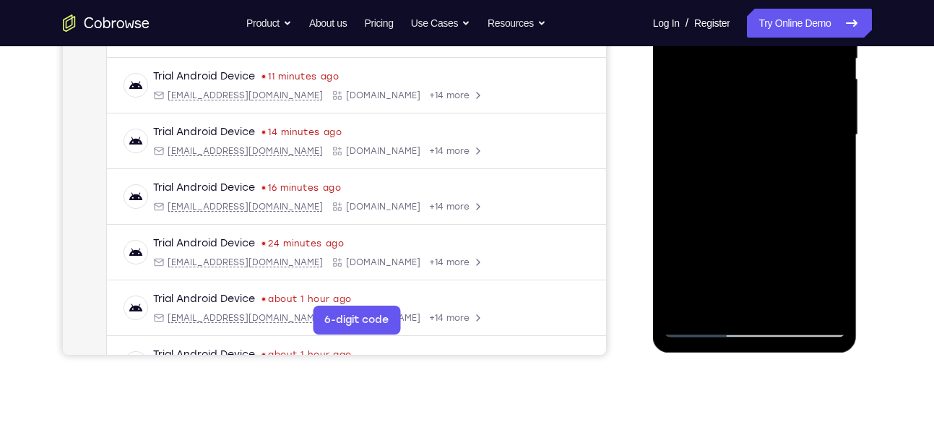
click at [838, 280] on div at bounding box center [755, 135] width 182 height 405
click at [827, 171] on div at bounding box center [755, 135] width 182 height 405
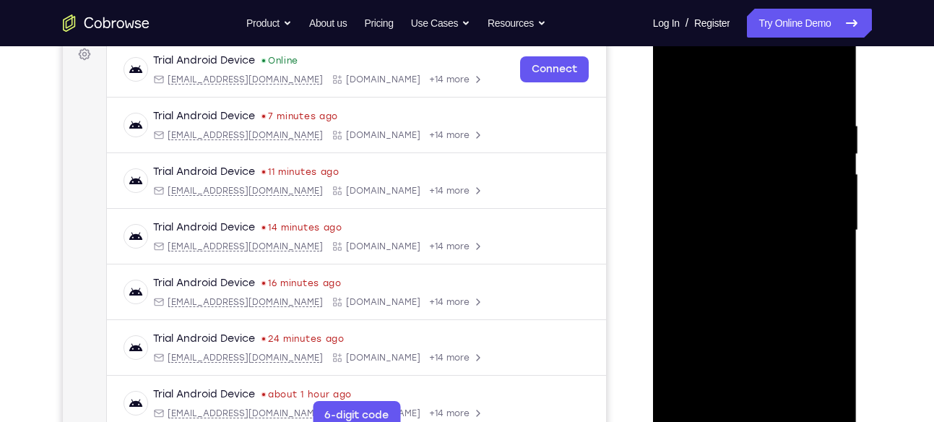
scroll to position [210, 0]
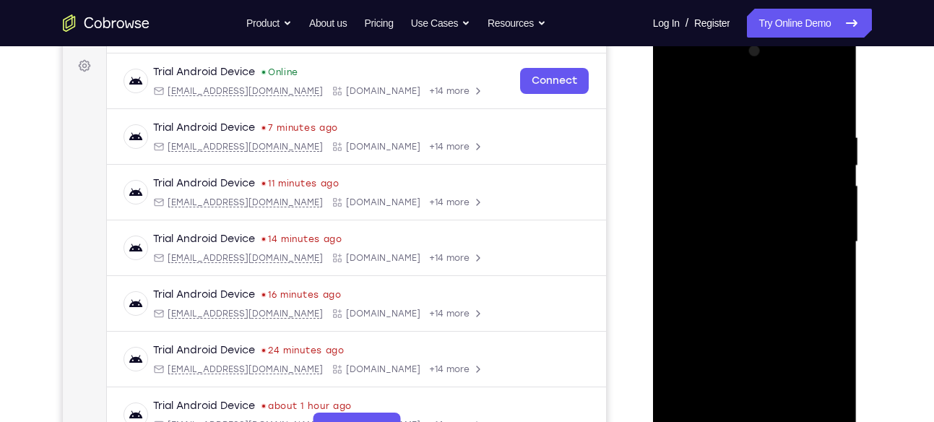
click at [676, 102] on div at bounding box center [755, 242] width 182 height 405
click at [713, 278] on div at bounding box center [755, 242] width 182 height 405
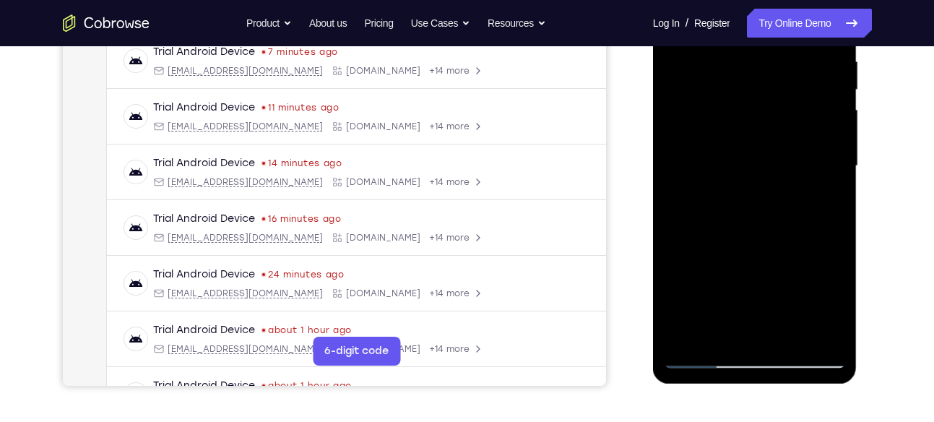
scroll to position [226, 0]
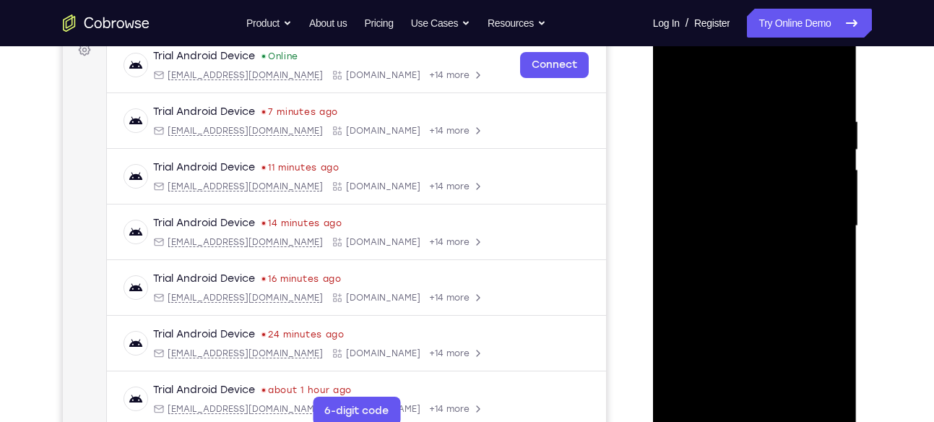
click at [677, 88] on div at bounding box center [755, 226] width 182 height 405
click at [707, 199] on div at bounding box center [755, 226] width 182 height 405
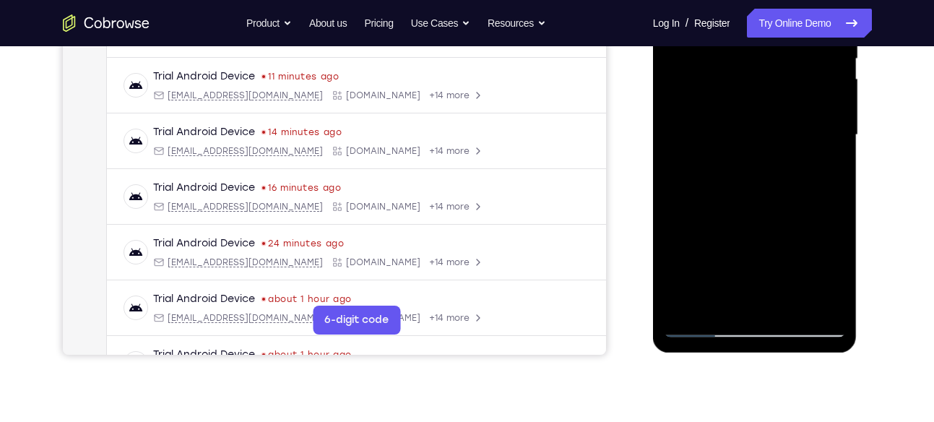
scroll to position [318, 0]
click at [705, 297] on div at bounding box center [755, 134] width 182 height 405
click at [821, 168] on div at bounding box center [755, 134] width 182 height 405
click at [739, 111] on div at bounding box center [755, 134] width 182 height 405
click at [744, 246] on div at bounding box center [755, 134] width 182 height 405
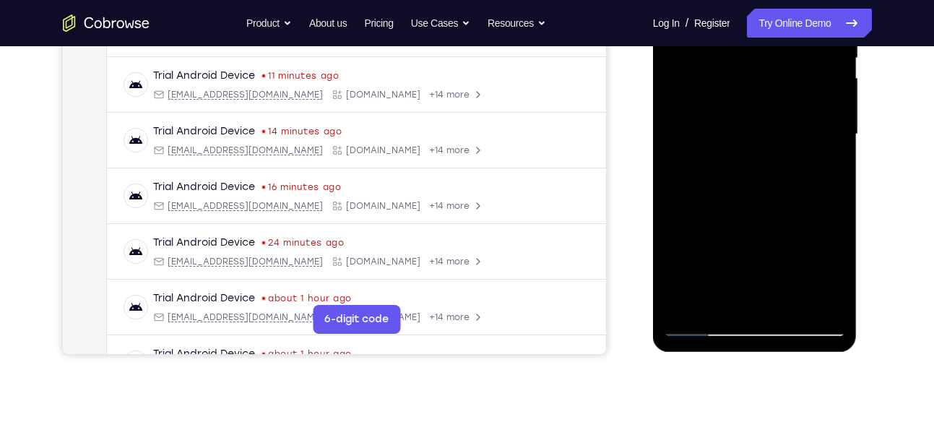
click at [752, 243] on div at bounding box center [755, 134] width 182 height 405
click at [752, 221] on div at bounding box center [755, 134] width 182 height 405
click at [747, 228] on div at bounding box center [755, 134] width 182 height 405
click at [754, 223] on div at bounding box center [755, 134] width 182 height 405
click at [818, 171] on div at bounding box center [755, 134] width 182 height 405
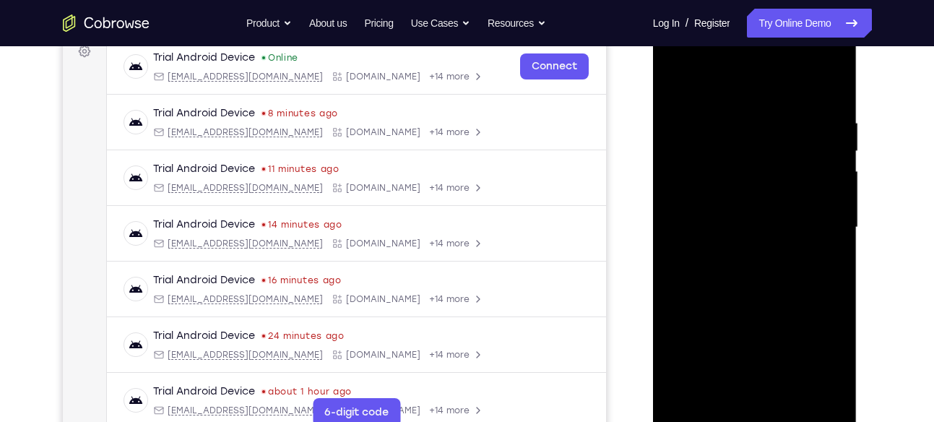
scroll to position [224, 0]
click at [730, 153] on div at bounding box center [755, 228] width 182 height 405
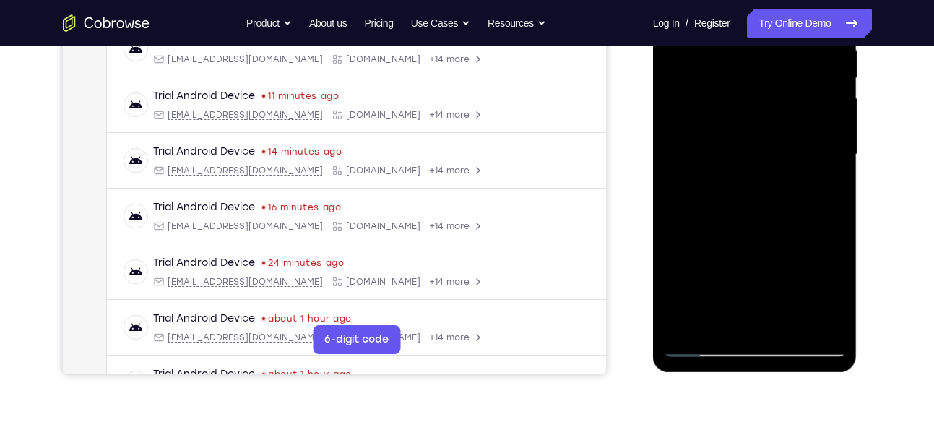
scroll to position [299, 0]
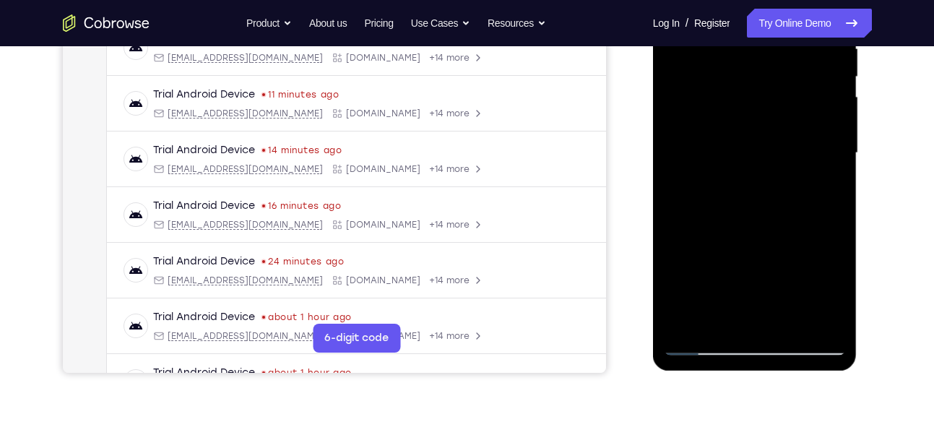
click at [735, 311] on div at bounding box center [755, 153] width 182 height 405
click at [831, 292] on div at bounding box center [755, 153] width 182 height 405
click at [829, 190] on div at bounding box center [755, 153] width 182 height 405
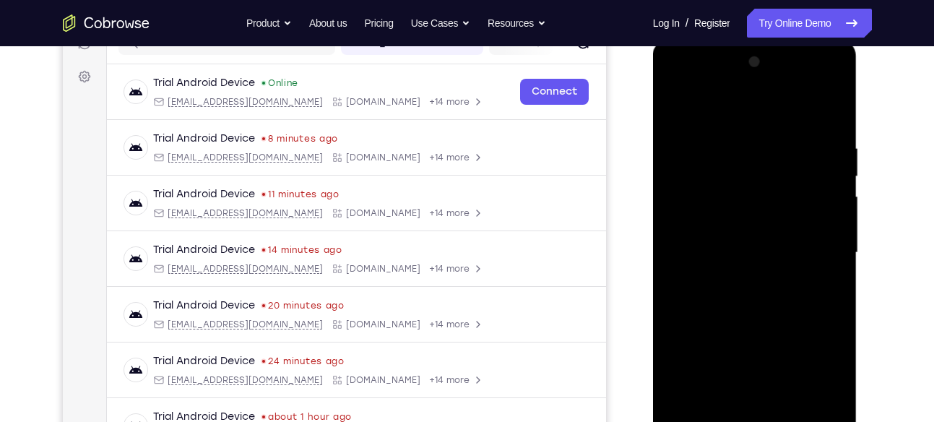
scroll to position [197, 0]
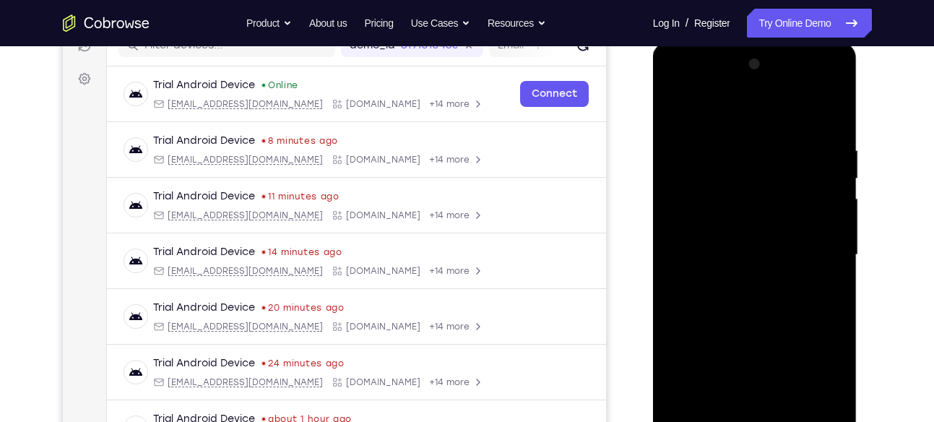
click at [680, 110] on div at bounding box center [755, 255] width 182 height 405
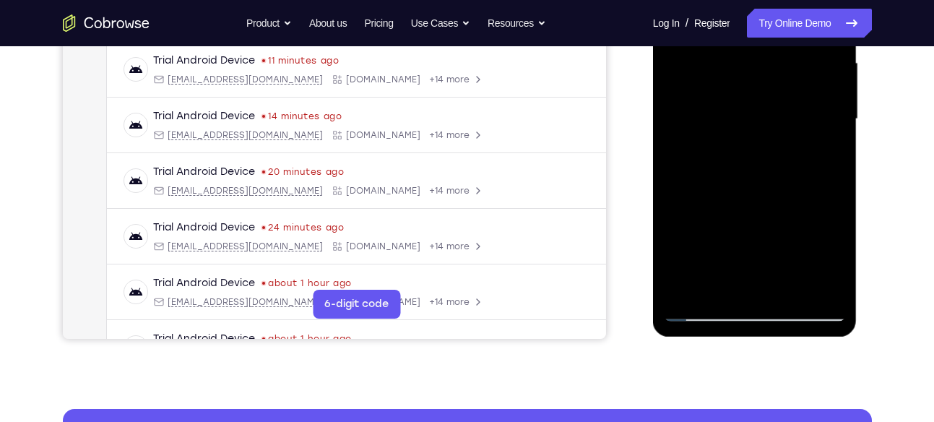
scroll to position [335, 0]
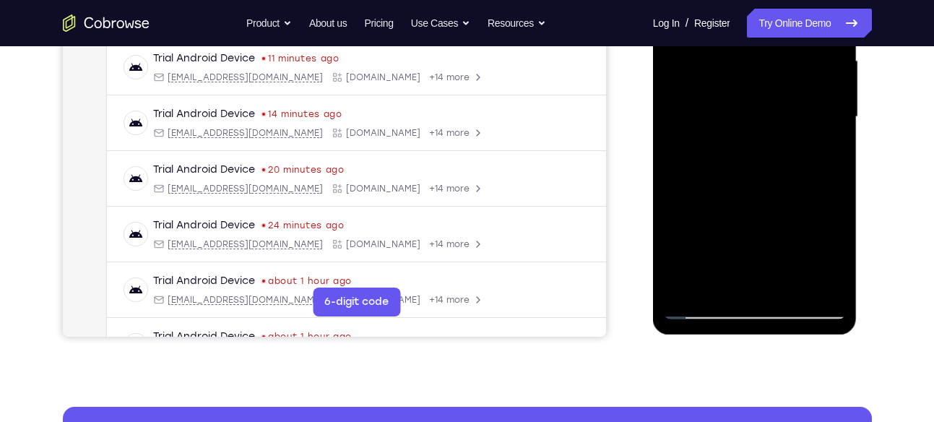
click at [707, 305] on div at bounding box center [755, 117] width 182 height 405
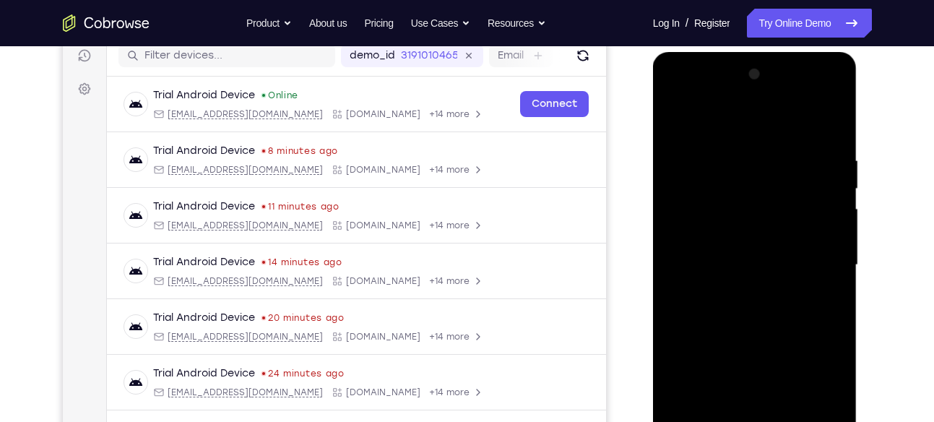
scroll to position [186, 0]
click at [677, 130] on div at bounding box center [755, 266] width 182 height 405
click at [678, 121] on div at bounding box center [755, 266] width 182 height 405
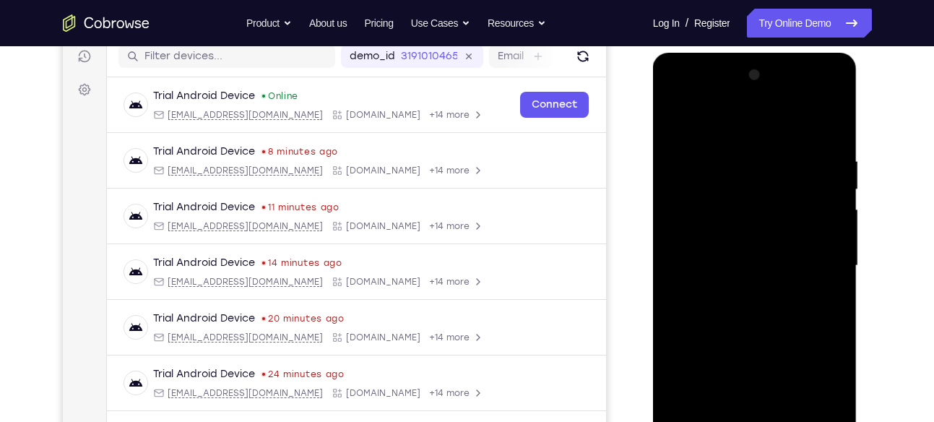
click at [726, 156] on div at bounding box center [755, 266] width 182 height 405
click at [740, 158] on div at bounding box center [755, 266] width 182 height 405
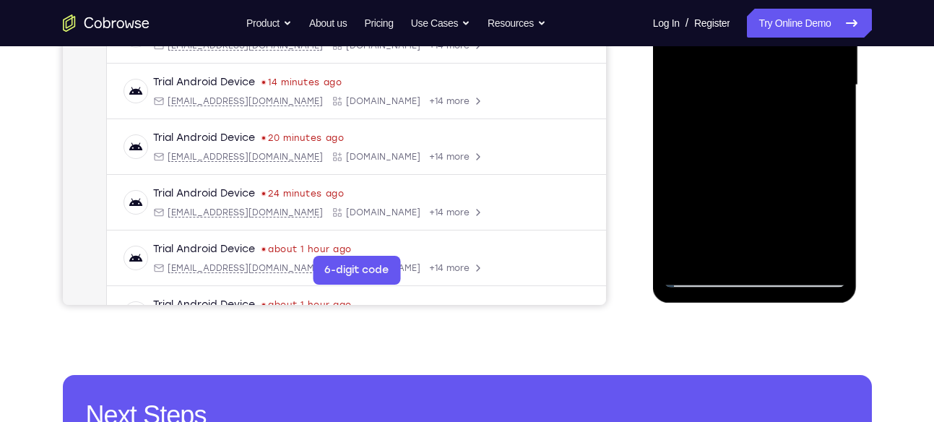
scroll to position [377, 0]
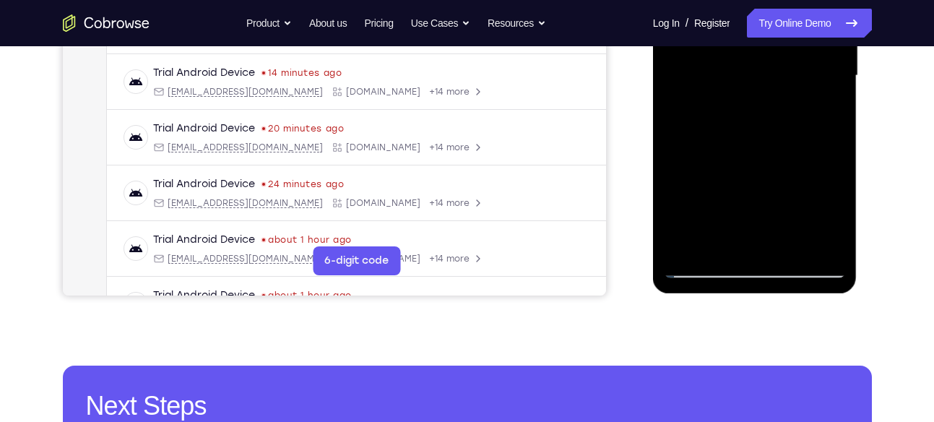
click at [798, 246] on div at bounding box center [755, 76] width 182 height 405
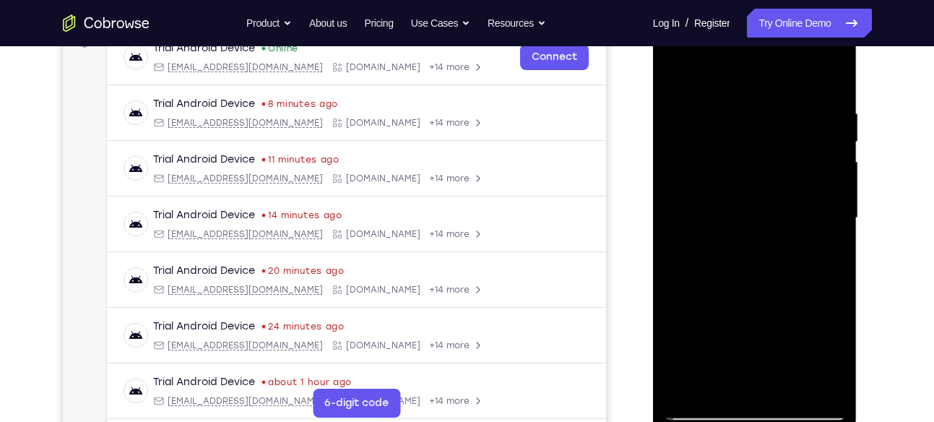
scroll to position [170, 0]
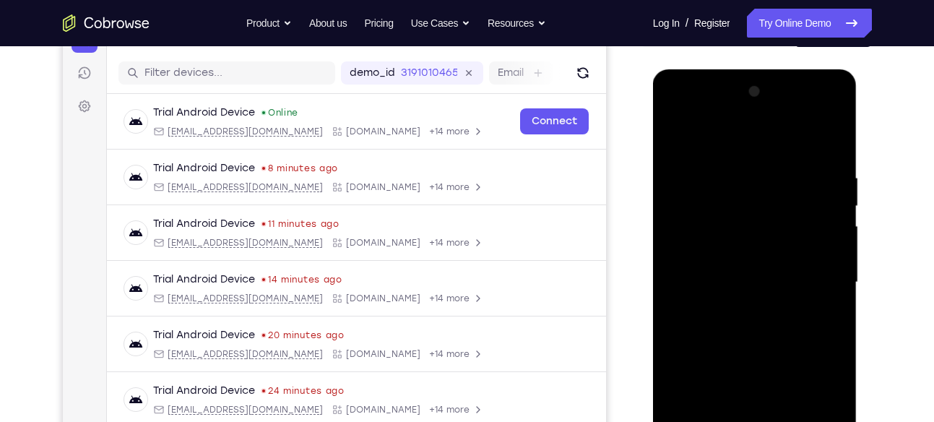
click at [832, 149] on div at bounding box center [755, 282] width 182 height 405
click at [827, 143] on div at bounding box center [755, 282] width 182 height 405
click at [786, 181] on div at bounding box center [755, 282] width 182 height 405
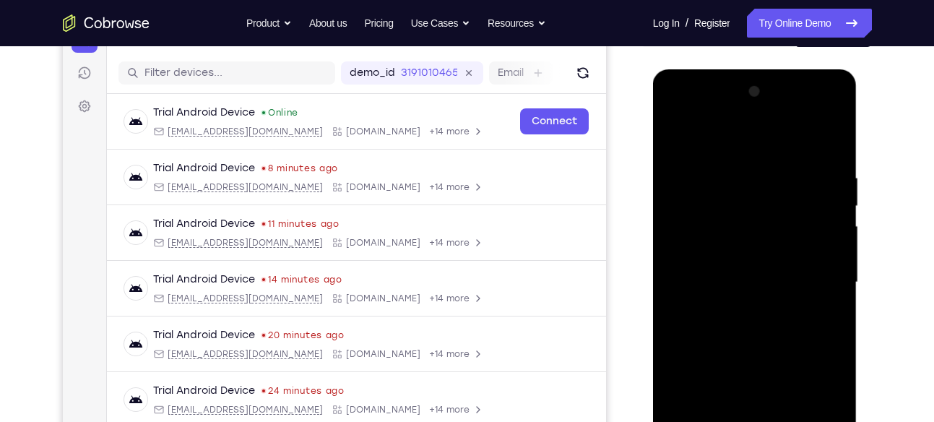
click at [788, 174] on div at bounding box center [755, 282] width 182 height 405
click at [788, 164] on div at bounding box center [755, 282] width 182 height 405
click at [825, 142] on div at bounding box center [755, 282] width 182 height 405
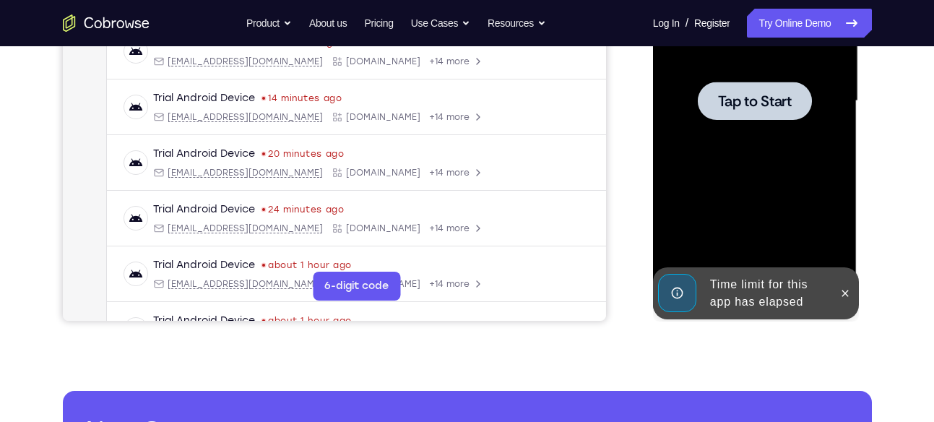
scroll to position [367, 0]
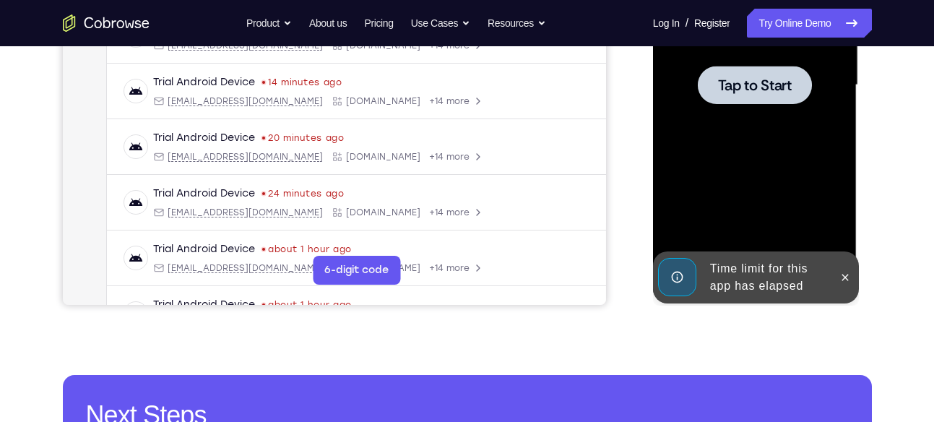
click at [702, 132] on div at bounding box center [755, 85] width 182 height 405
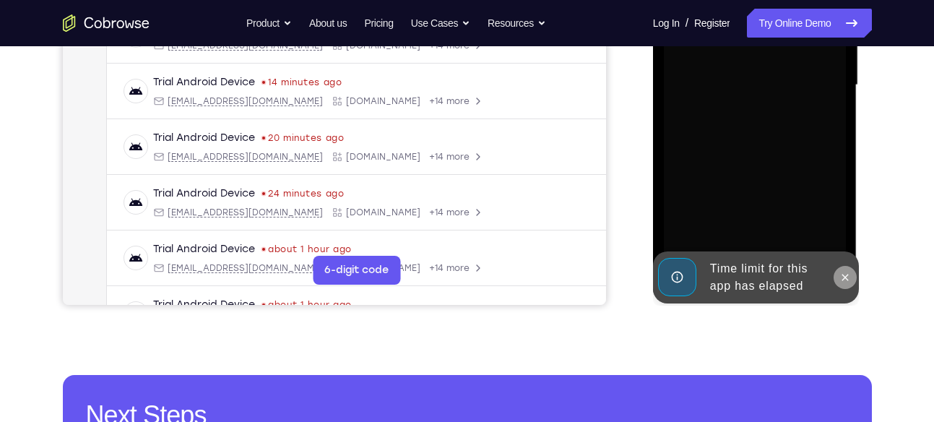
click at [838, 280] on button at bounding box center [845, 277] width 23 height 23
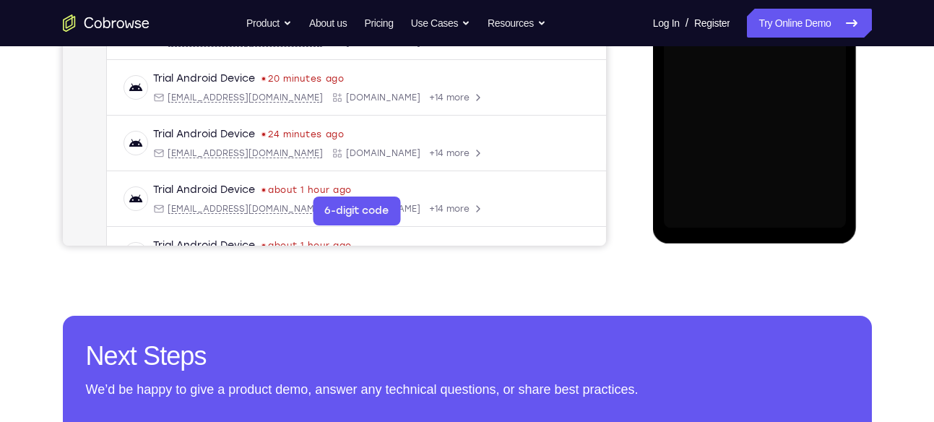
scroll to position [427, 0]
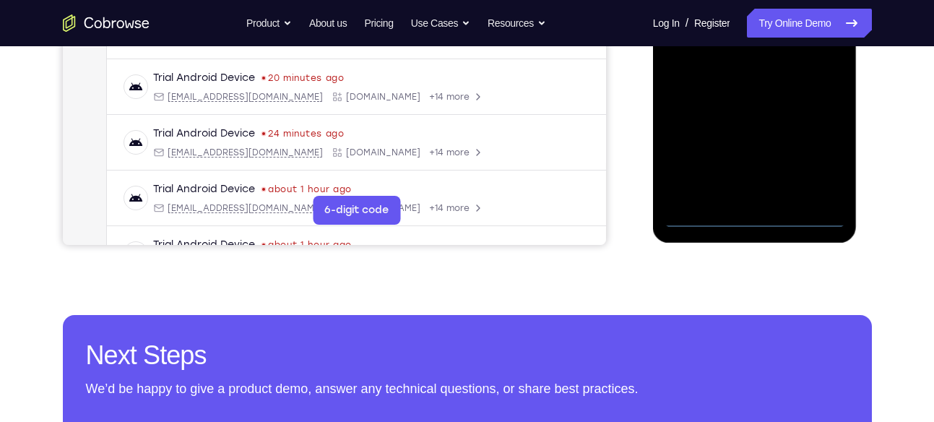
click at [749, 223] on div at bounding box center [755, 25] width 182 height 405
click at [813, 158] on div at bounding box center [755, 25] width 182 height 405
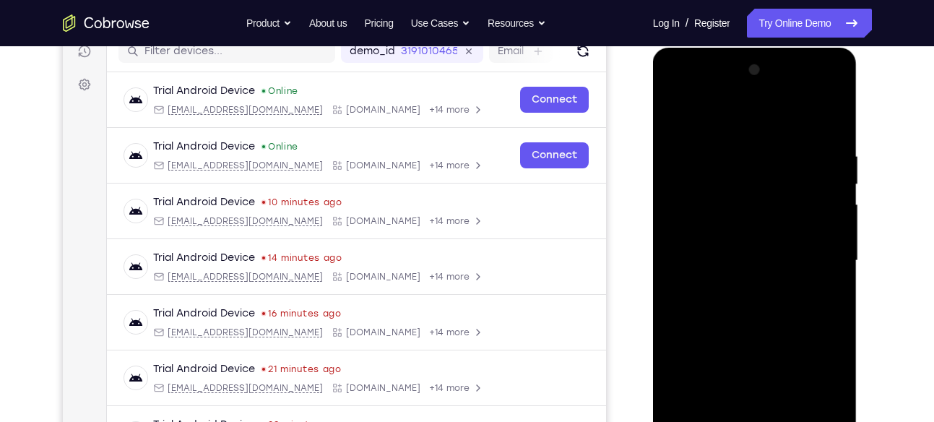
scroll to position [189, 0]
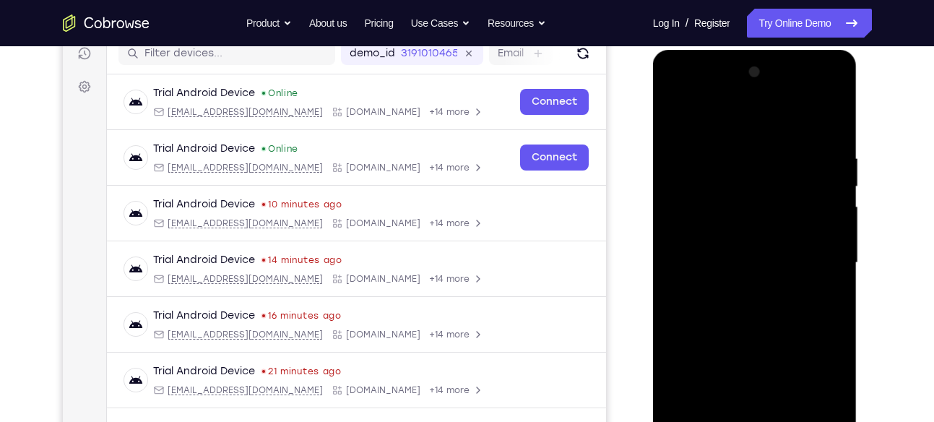
click at [766, 131] on div at bounding box center [755, 263] width 182 height 405
click at [810, 267] on div at bounding box center [755, 263] width 182 height 405
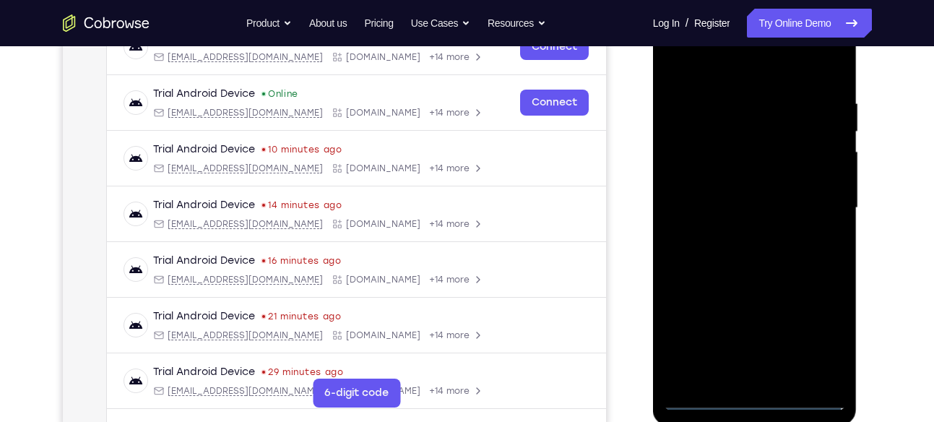
scroll to position [246, 0]
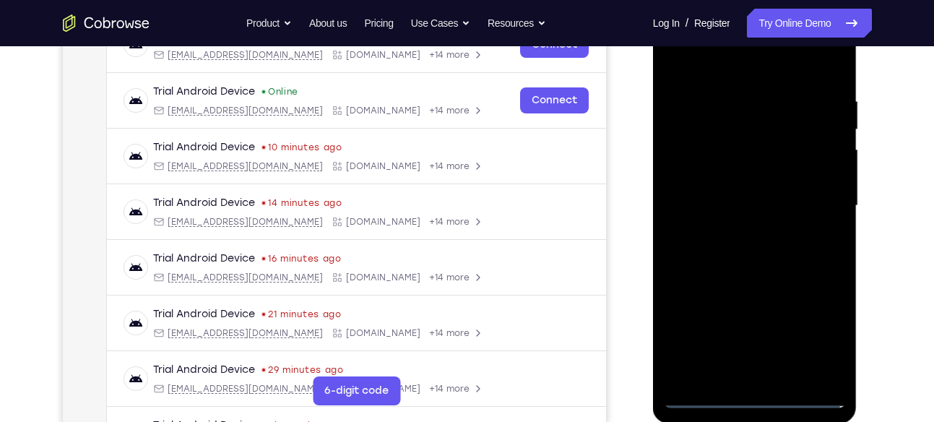
click at [735, 232] on div at bounding box center [755, 206] width 182 height 405
click at [752, 194] on div at bounding box center [755, 206] width 182 height 405
click at [732, 184] on div at bounding box center [755, 206] width 182 height 405
click at [713, 216] on div at bounding box center [755, 206] width 182 height 405
click at [713, 255] on div at bounding box center [755, 206] width 182 height 405
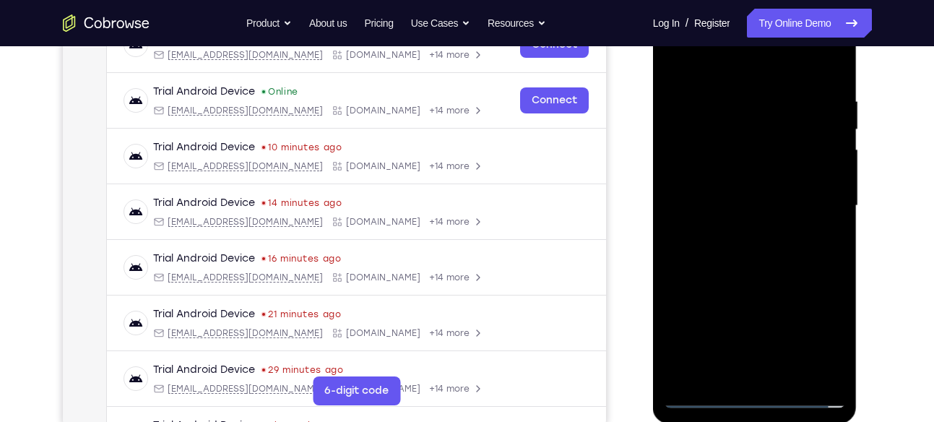
click at [713, 255] on div at bounding box center [755, 206] width 182 height 405
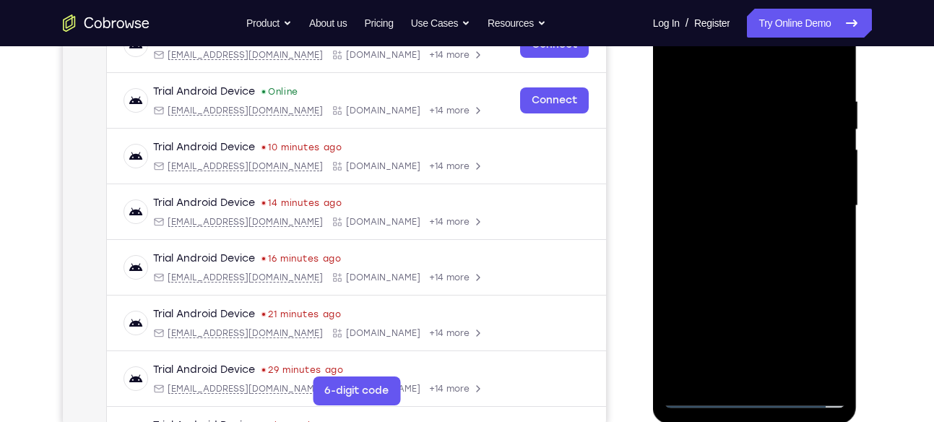
click at [713, 255] on div at bounding box center [755, 206] width 182 height 405
click at [718, 266] on div at bounding box center [755, 206] width 182 height 405
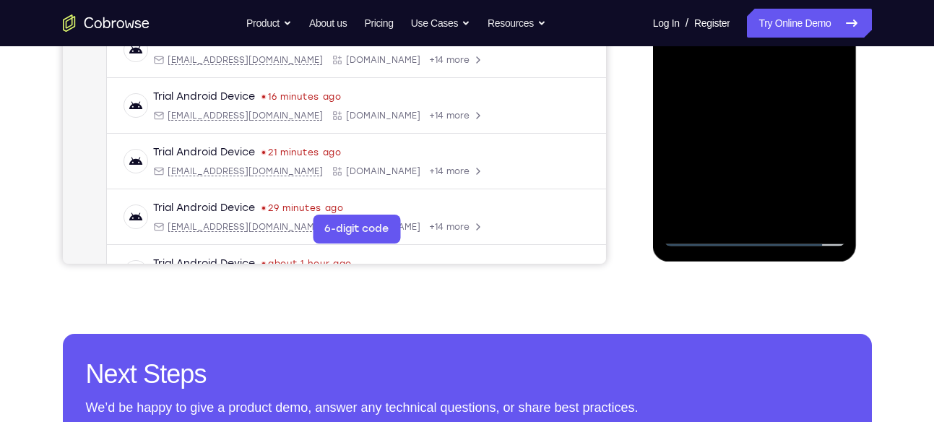
scroll to position [409, 0]
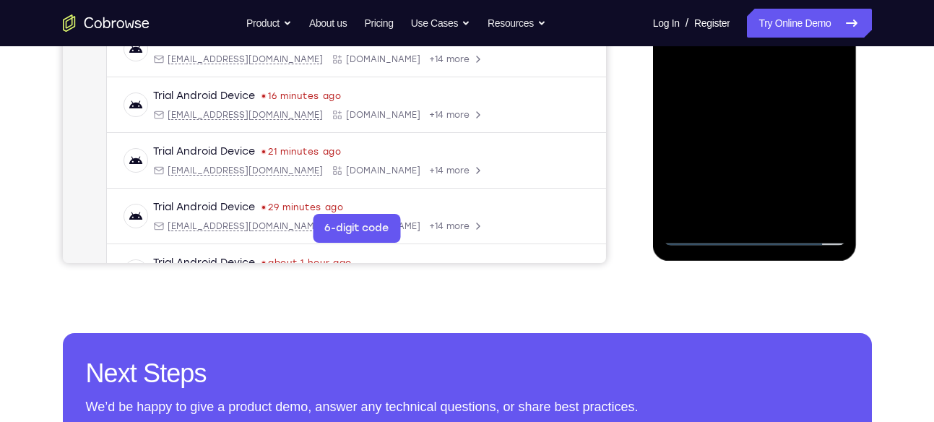
click at [786, 210] on div at bounding box center [755, 43] width 182 height 405
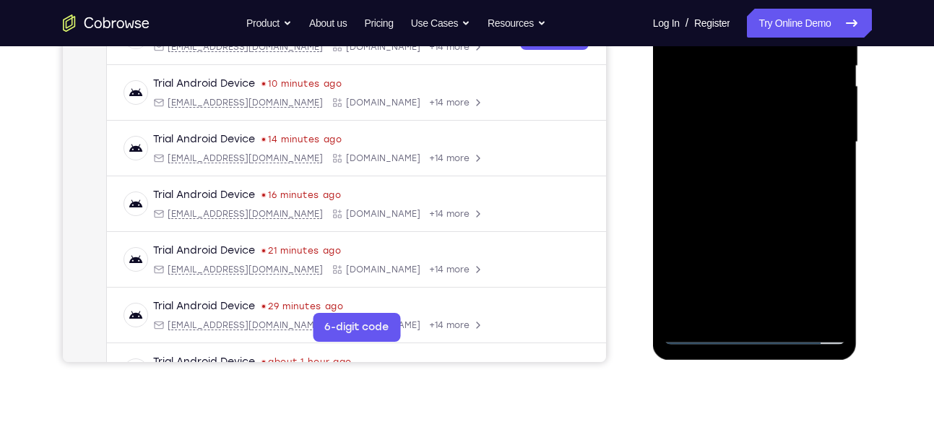
scroll to position [308, 0]
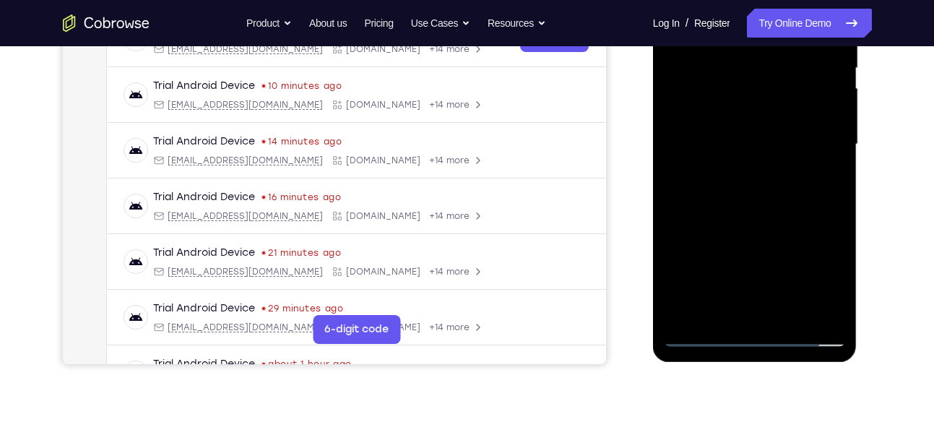
click at [775, 218] on div at bounding box center [755, 144] width 182 height 405
click at [748, 279] on div at bounding box center [755, 144] width 182 height 405
click at [721, 283] on div at bounding box center [755, 144] width 182 height 405
click at [721, 263] on div at bounding box center [755, 144] width 182 height 405
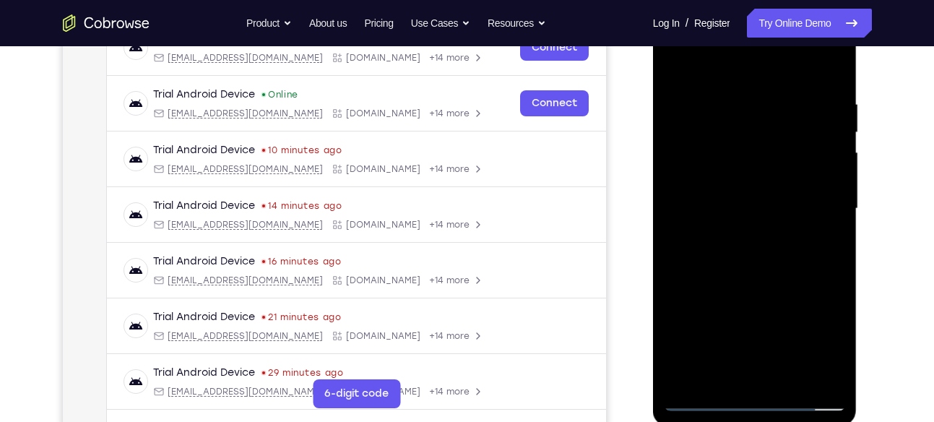
scroll to position [242, 0]
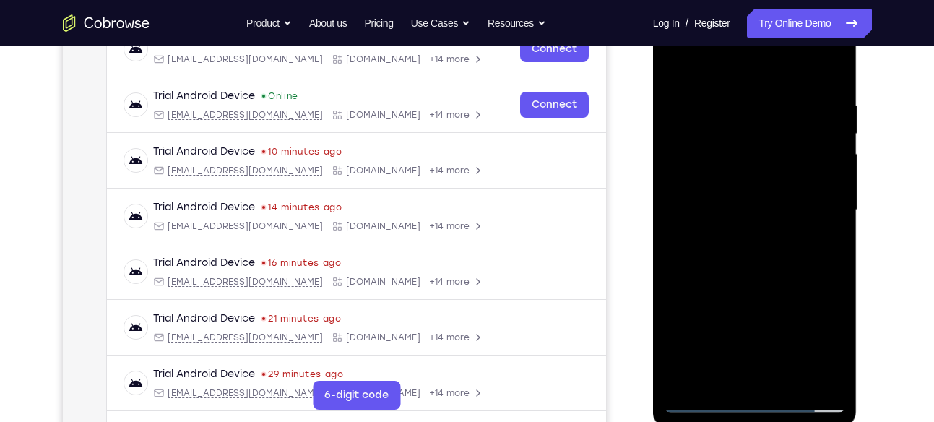
click at [681, 74] on div at bounding box center [755, 210] width 182 height 405
click at [676, 64] on div at bounding box center [755, 210] width 182 height 405
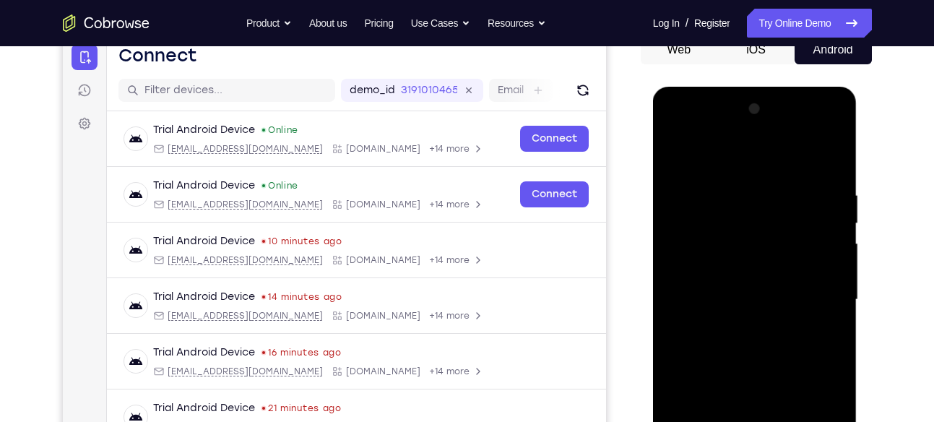
scroll to position [147, 0]
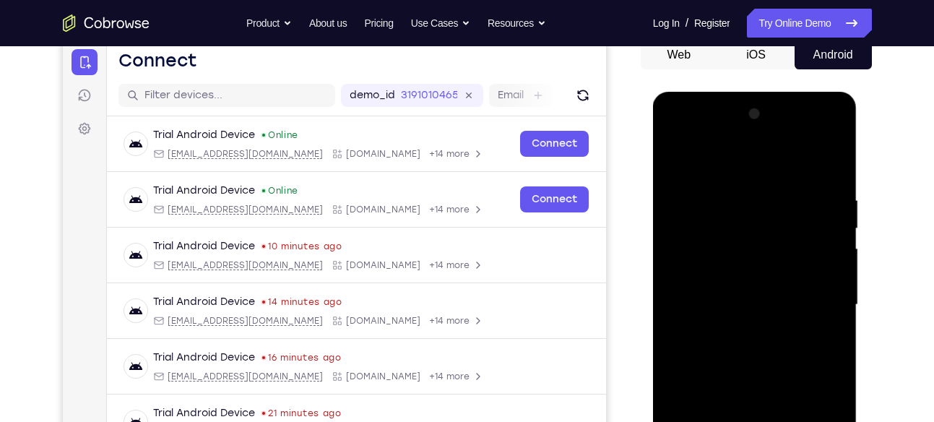
click at [731, 202] on div at bounding box center [755, 305] width 182 height 405
click at [685, 163] on div at bounding box center [755, 305] width 182 height 405
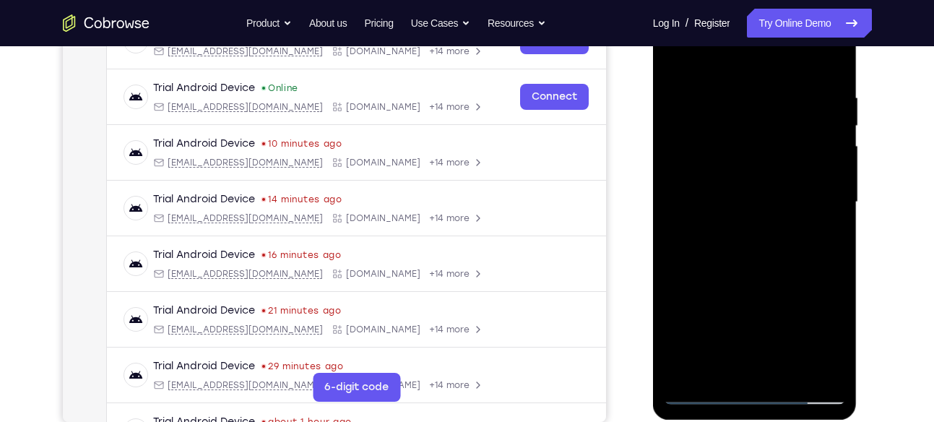
click at [708, 246] on div at bounding box center [755, 202] width 182 height 405
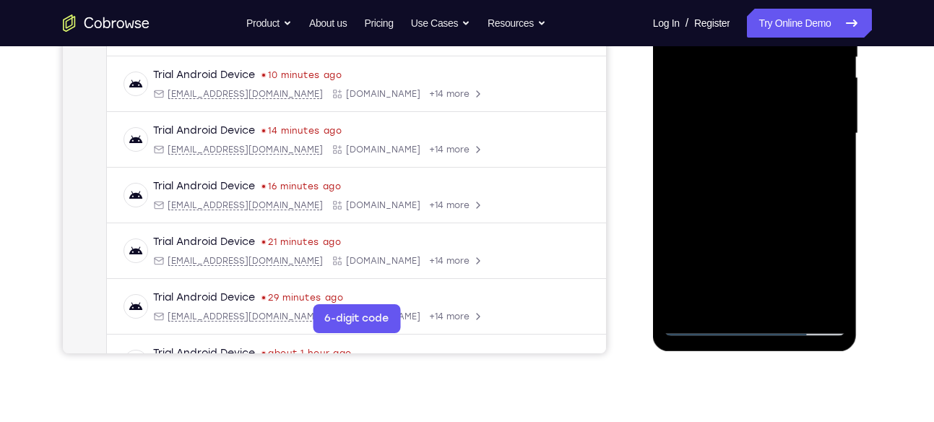
scroll to position [314, 0]
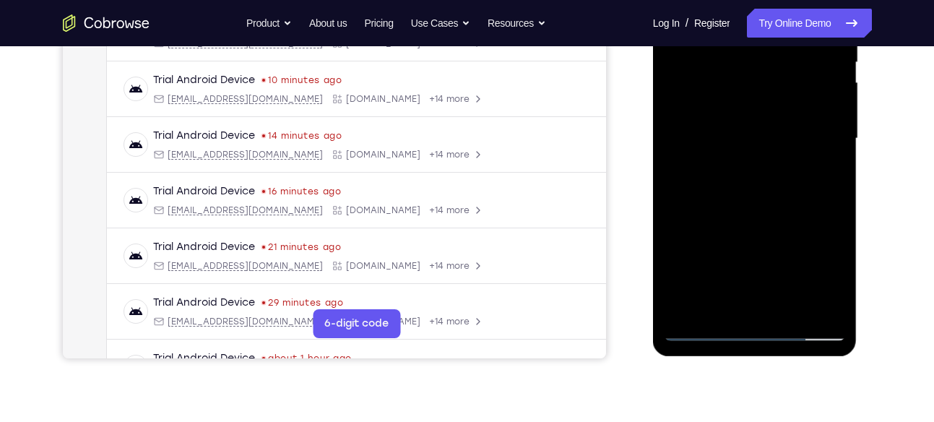
click at [833, 143] on div at bounding box center [755, 138] width 182 height 405
click at [835, 139] on div at bounding box center [755, 138] width 182 height 405
click at [674, 146] on div at bounding box center [755, 138] width 182 height 405
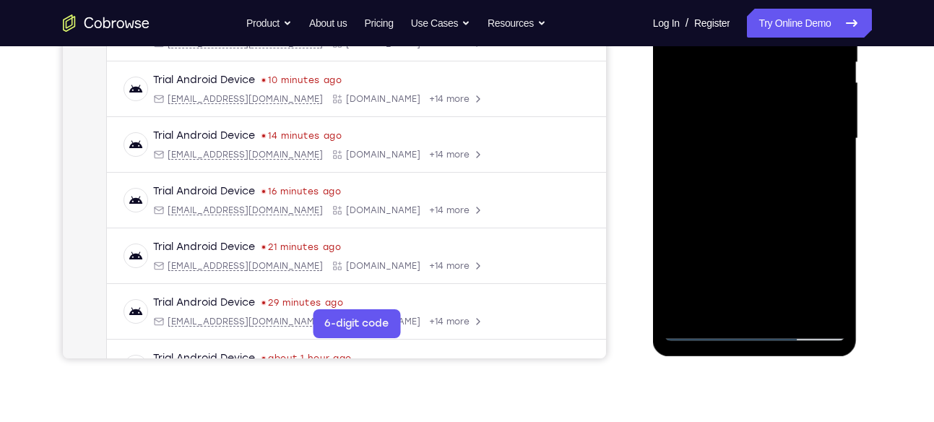
click at [674, 146] on div at bounding box center [755, 138] width 182 height 405
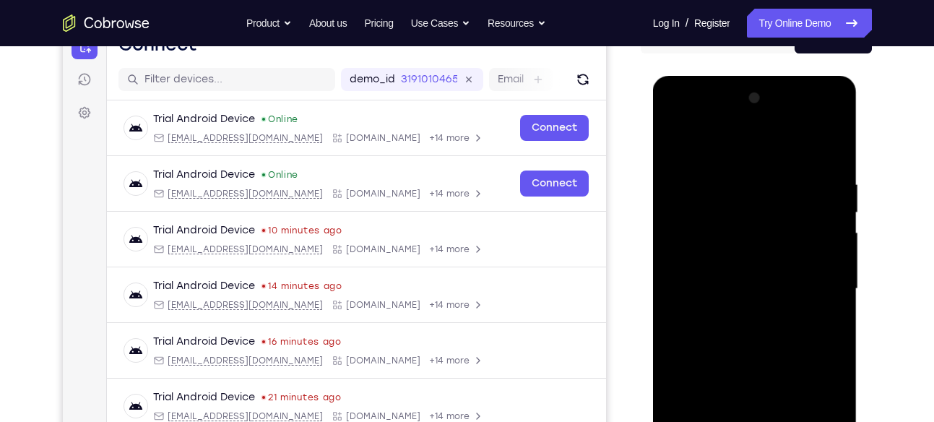
scroll to position [163, 0]
click at [678, 137] on div at bounding box center [755, 289] width 182 height 405
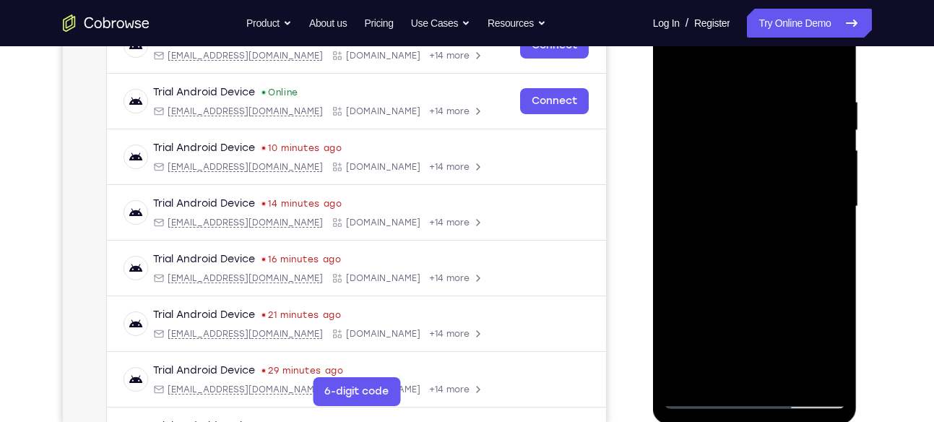
scroll to position [246, 0]
drag, startPoint x: 715, startPoint y: 245, endPoint x: 718, endPoint y: 152, distance: 93.3
click at [718, 152] on div at bounding box center [755, 206] width 182 height 405
drag, startPoint x: 741, startPoint y: 269, endPoint x: 741, endPoint y: 155, distance: 113.5
click at [741, 155] on div at bounding box center [755, 206] width 182 height 405
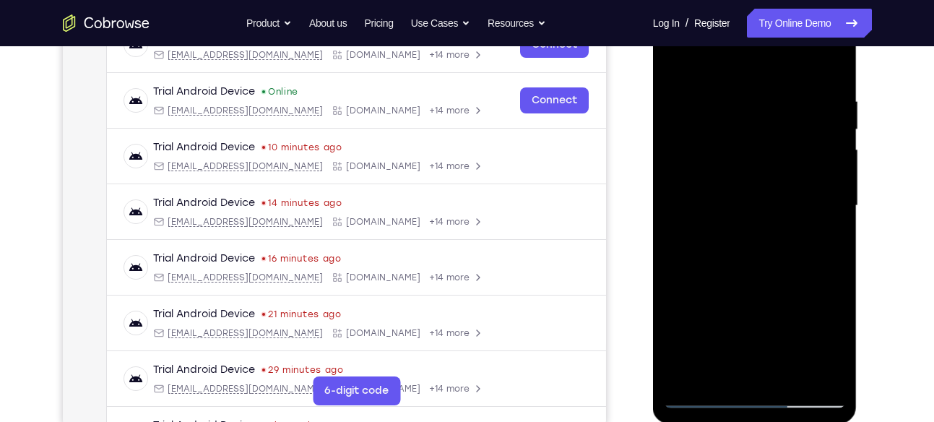
drag, startPoint x: 738, startPoint y: 254, endPoint x: 740, endPoint y: 131, distance: 123.6
click at [740, 131] on div at bounding box center [755, 206] width 182 height 405
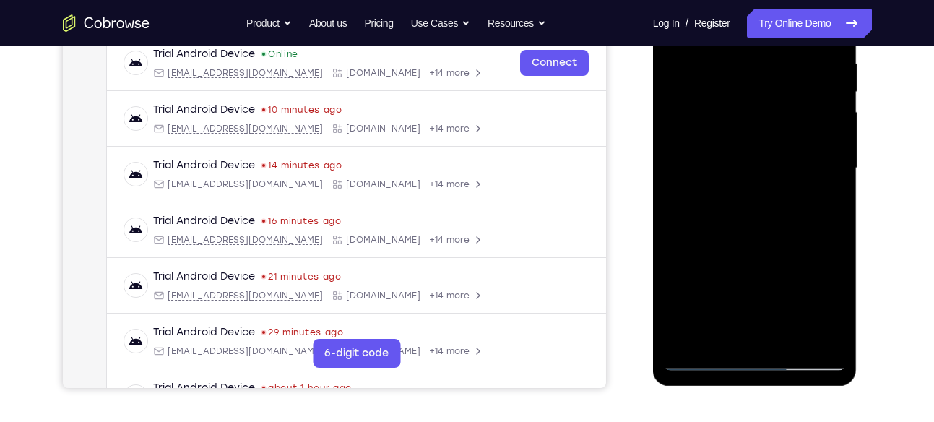
scroll to position [285, 0]
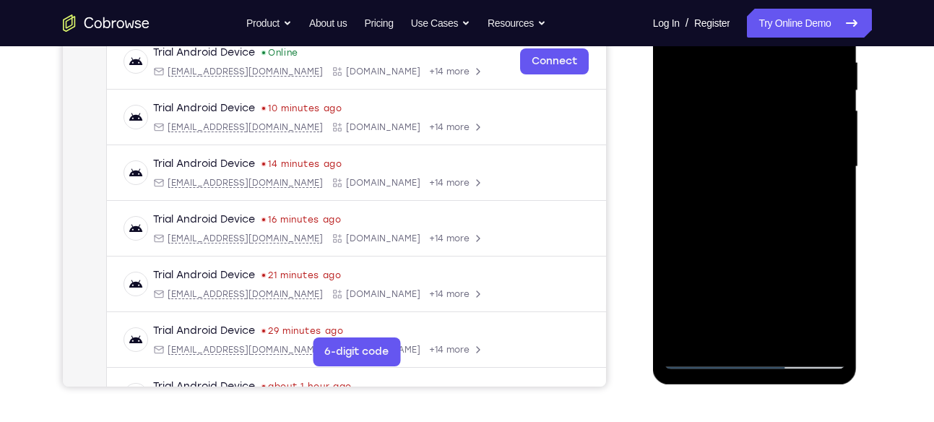
drag, startPoint x: 740, startPoint y: 249, endPoint x: 749, endPoint y: 135, distance: 113.9
click at [749, 135] on div at bounding box center [755, 167] width 182 height 405
drag, startPoint x: 737, startPoint y: 263, endPoint x: 752, endPoint y: 136, distance: 128.1
click at [752, 136] on div at bounding box center [755, 167] width 182 height 405
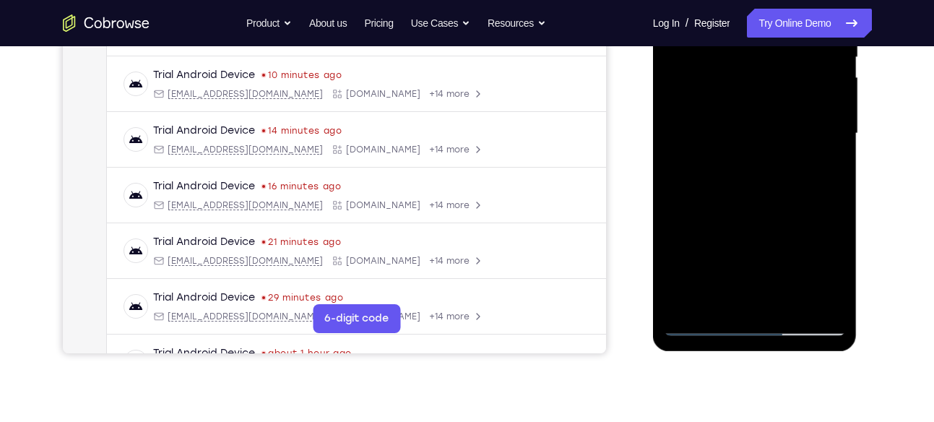
scroll to position [314, 0]
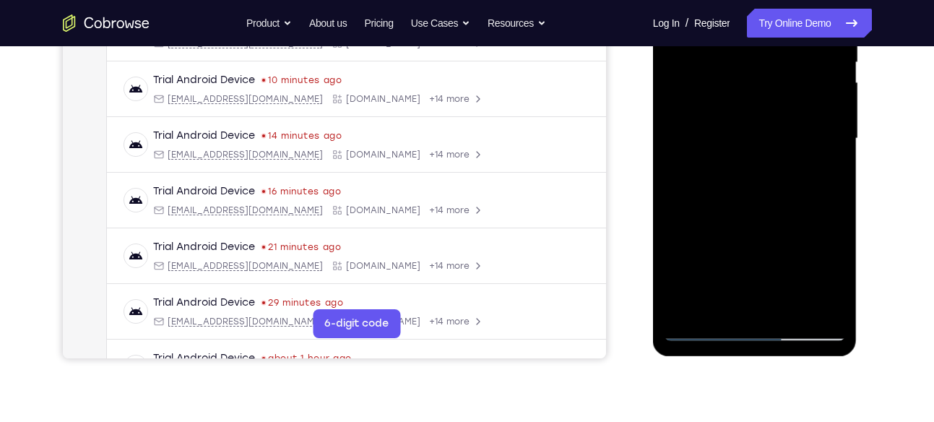
drag, startPoint x: 765, startPoint y: 147, endPoint x: 749, endPoint y: 251, distance: 106.0
click at [749, 251] on div at bounding box center [755, 138] width 182 height 405
drag, startPoint x: 765, startPoint y: 142, endPoint x: 757, endPoint y: 217, distance: 75.6
click at [757, 217] on div at bounding box center [755, 138] width 182 height 405
drag, startPoint x: 772, startPoint y: 106, endPoint x: 766, endPoint y: 193, distance: 86.9
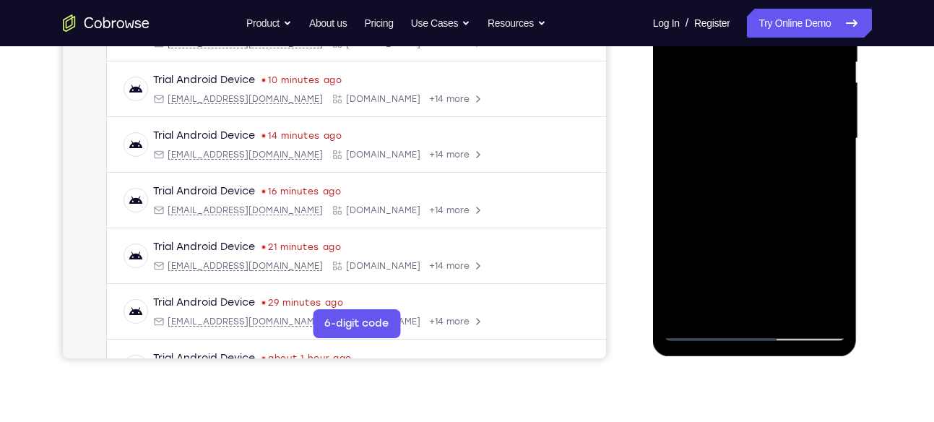
click at [766, 193] on div at bounding box center [755, 138] width 182 height 405
click at [708, 179] on div at bounding box center [755, 138] width 182 height 405
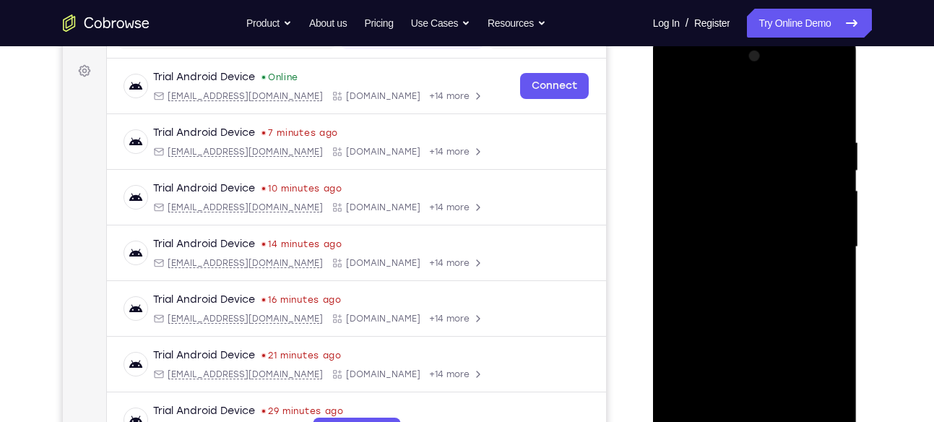
click at [840, 162] on div at bounding box center [755, 247] width 182 height 405
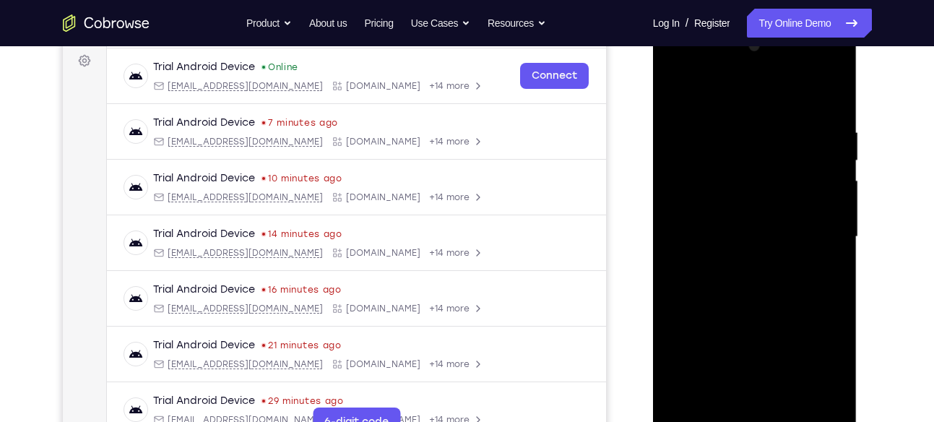
scroll to position [215, 0]
click at [836, 160] on div at bounding box center [755, 237] width 182 height 405
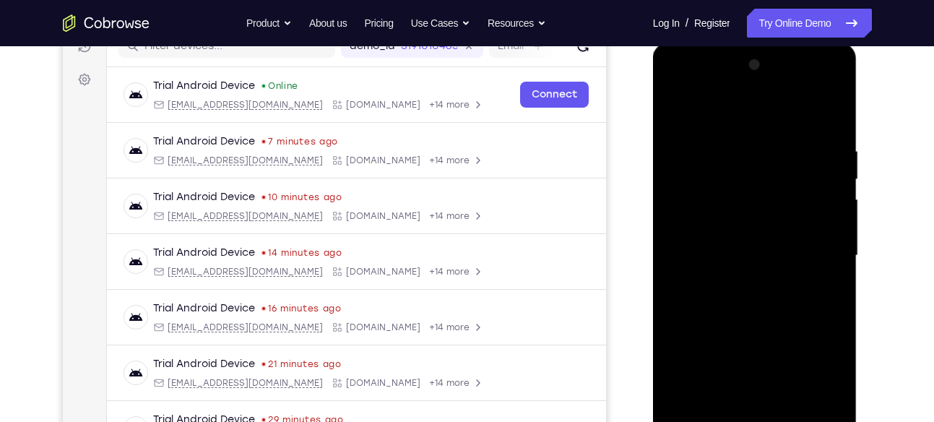
scroll to position [196, 0]
click at [675, 113] on div at bounding box center [755, 256] width 182 height 405
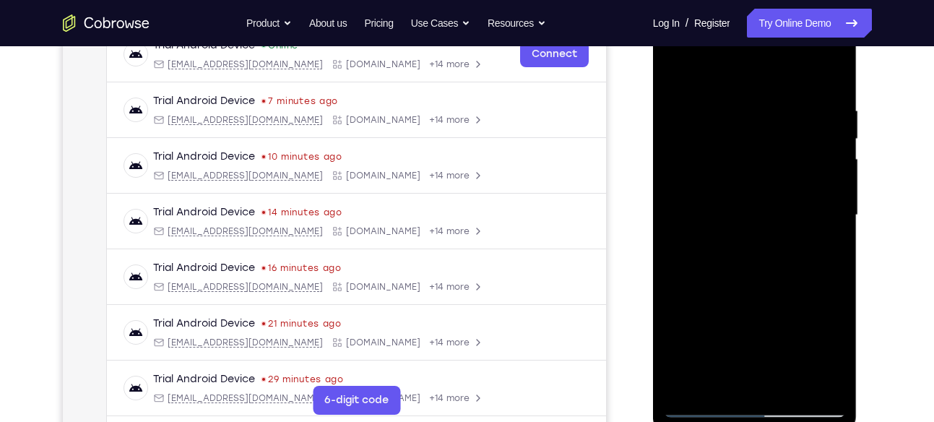
scroll to position [238, 0]
click at [752, 192] on div at bounding box center [755, 214] width 182 height 405
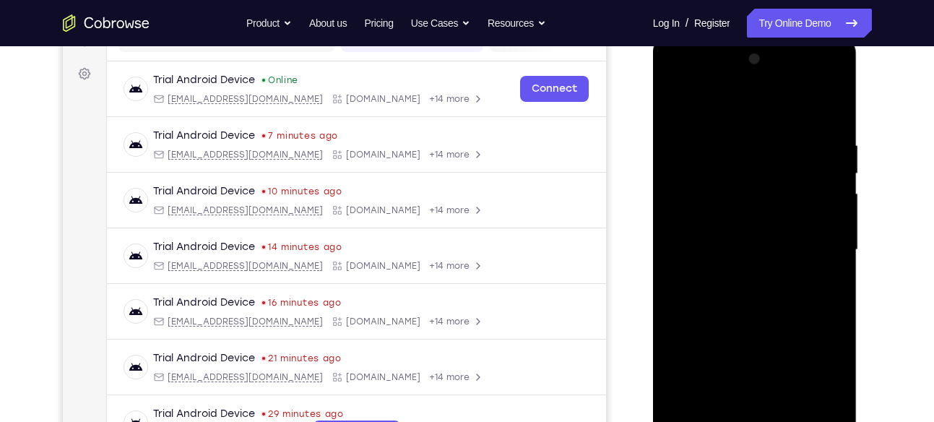
scroll to position [202, 0]
click at [838, 170] on div at bounding box center [755, 250] width 182 height 405
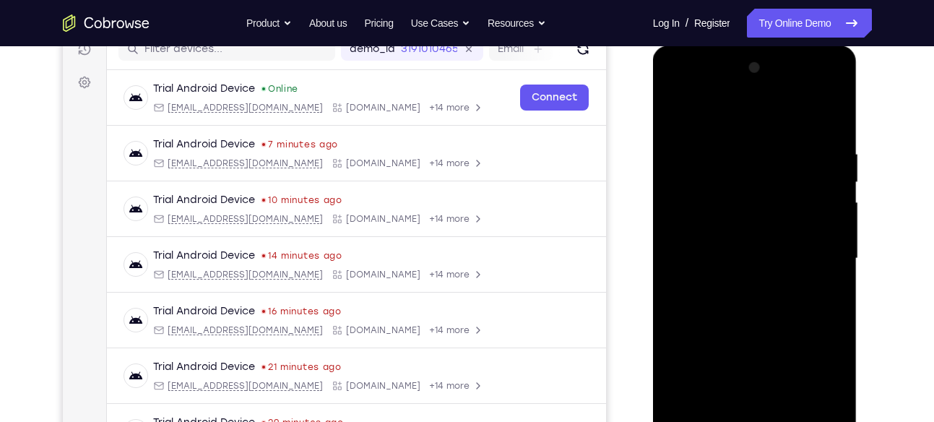
scroll to position [193, 0]
click at [674, 110] on div at bounding box center [755, 259] width 182 height 405
click at [804, 197] on div at bounding box center [755, 259] width 182 height 405
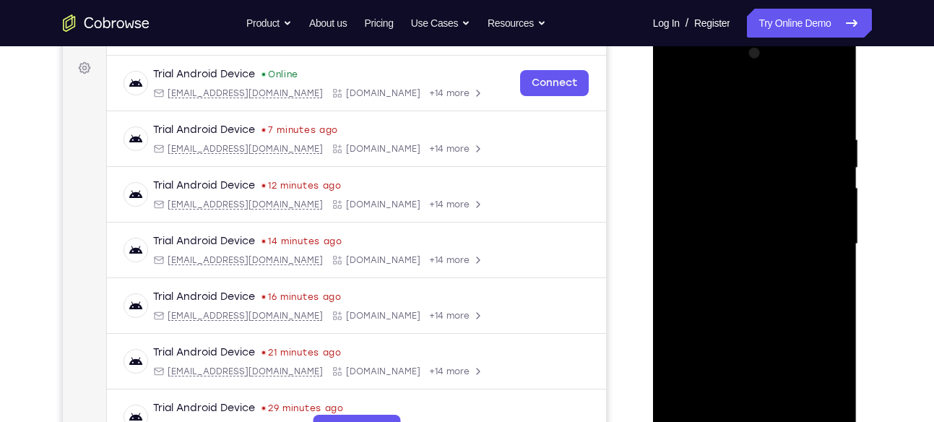
scroll to position [205, 0]
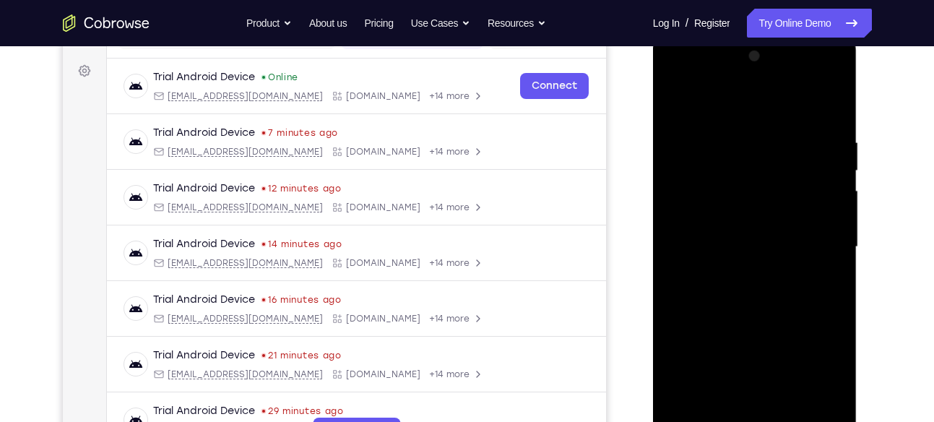
click at [837, 165] on div at bounding box center [755, 247] width 182 height 405
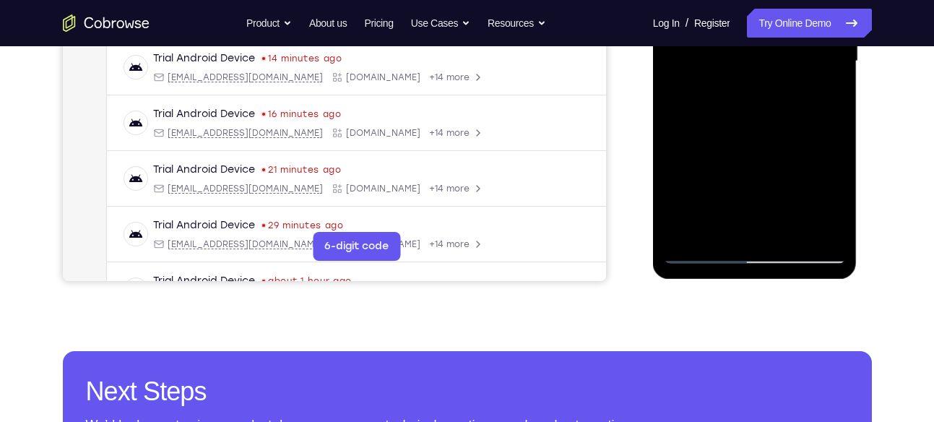
scroll to position [394, 0]
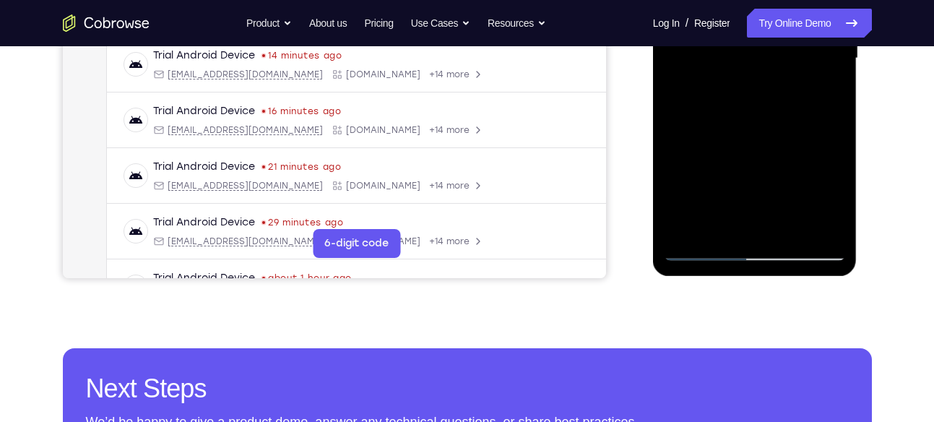
click at [689, 236] on div at bounding box center [755, 58] width 182 height 405
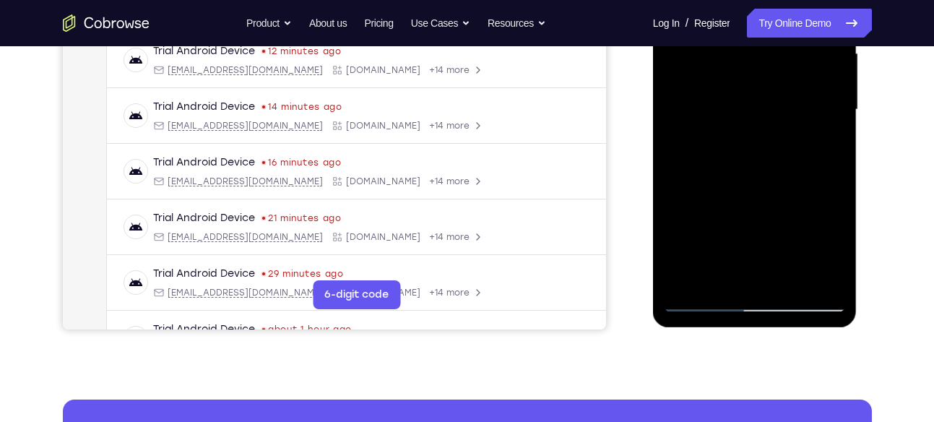
scroll to position [345, 0]
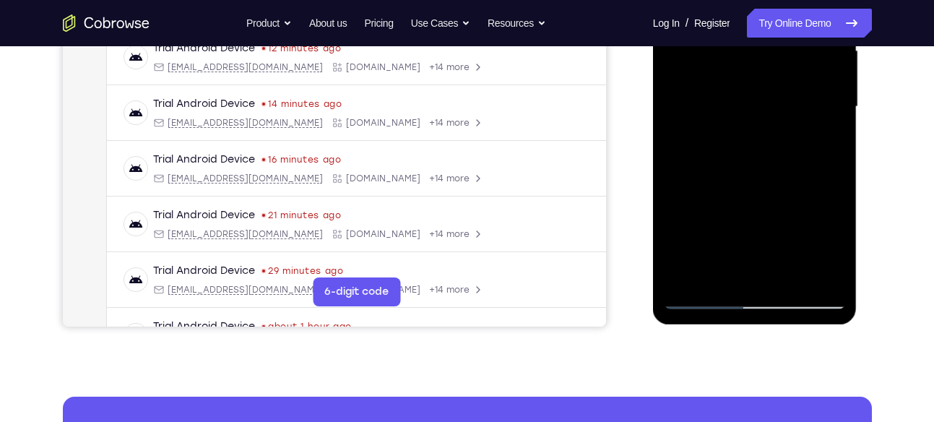
click at [827, 277] on div at bounding box center [755, 107] width 182 height 405
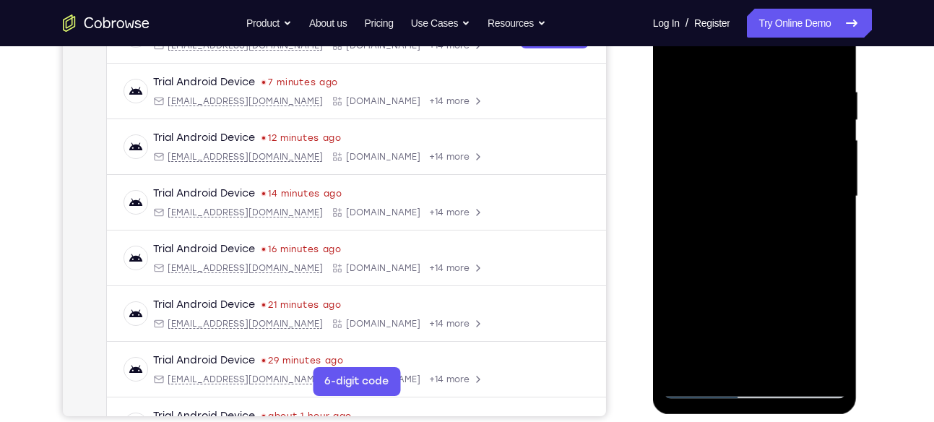
scroll to position [254, 0]
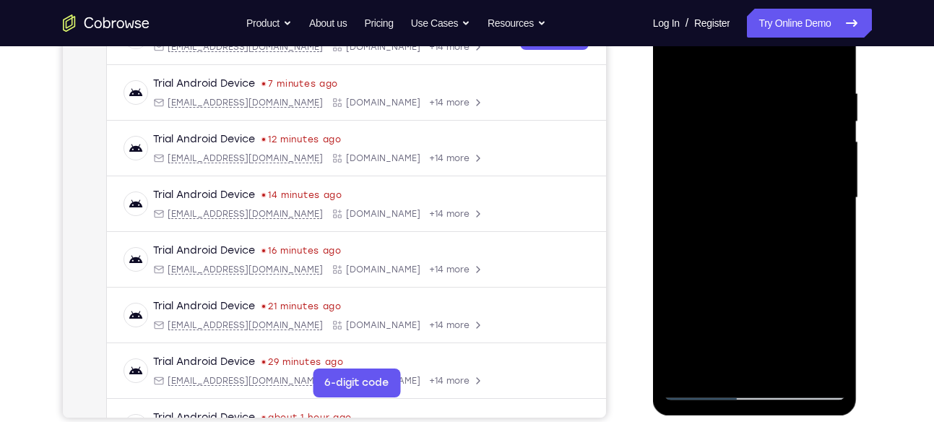
click at [731, 210] on div at bounding box center [755, 198] width 182 height 405
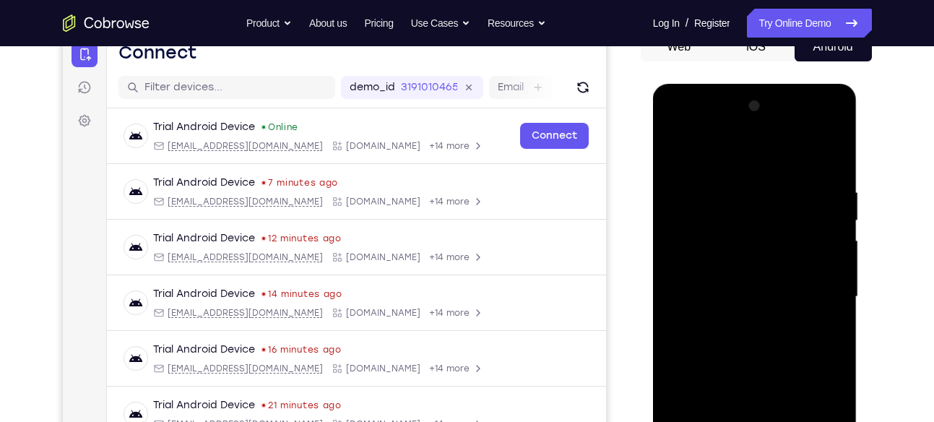
scroll to position [152, 0]
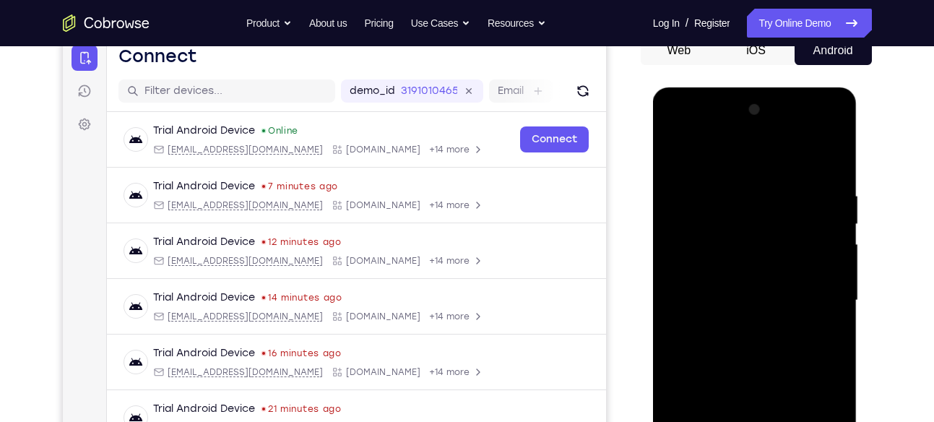
click at [793, 177] on div at bounding box center [755, 300] width 182 height 405
click at [815, 188] on div at bounding box center [755, 300] width 182 height 405
click at [820, 200] on div at bounding box center [755, 300] width 182 height 405
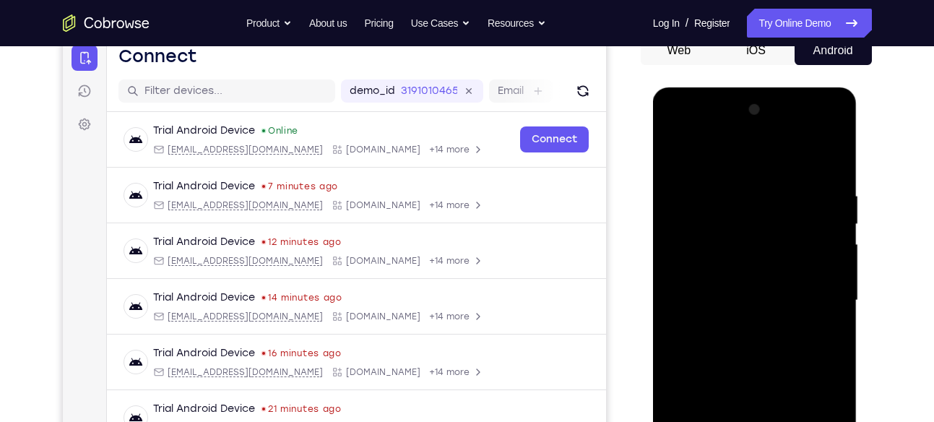
click at [820, 200] on div at bounding box center [755, 300] width 182 height 405
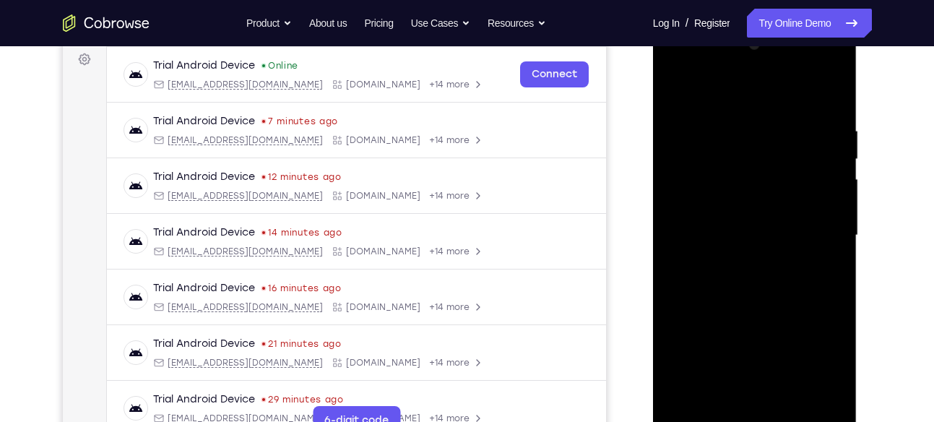
scroll to position [218, 0]
click at [829, 200] on div at bounding box center [755, 235] width 182 height 405
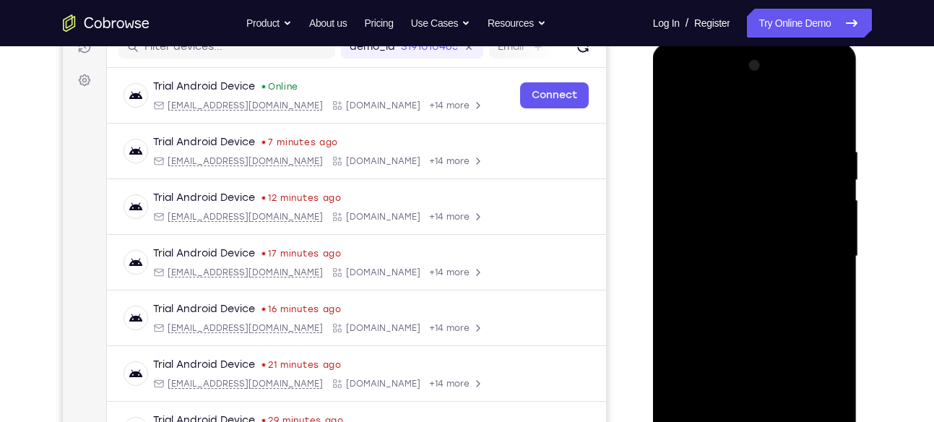
scroll to position [192, 0]
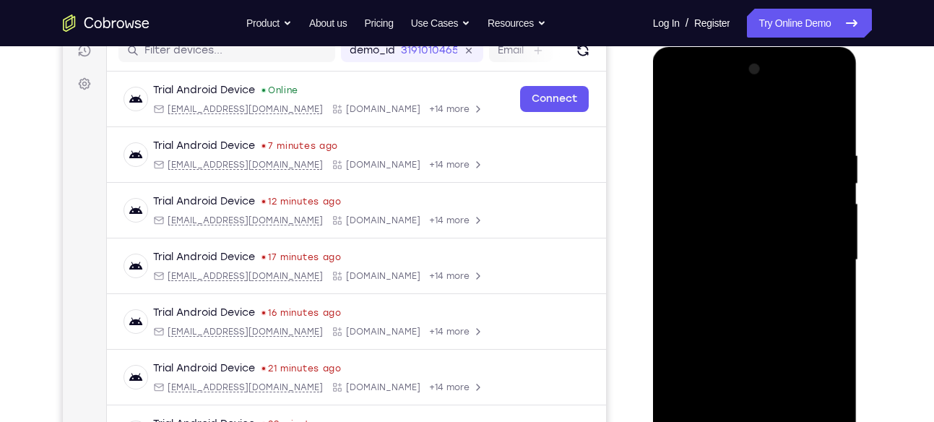
click at [829, 200] on div at bounding box center [755, 260] width 182 height 405
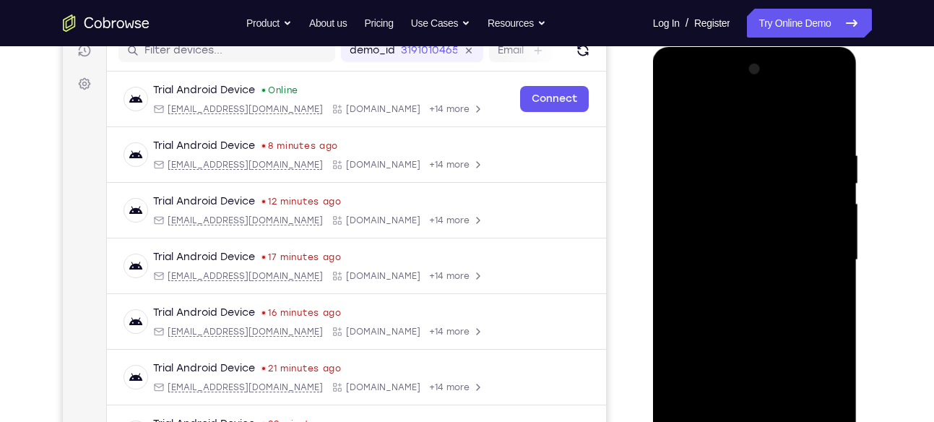
click at [836, 80] on div at bounding box center [755, 260] width 182 height 405
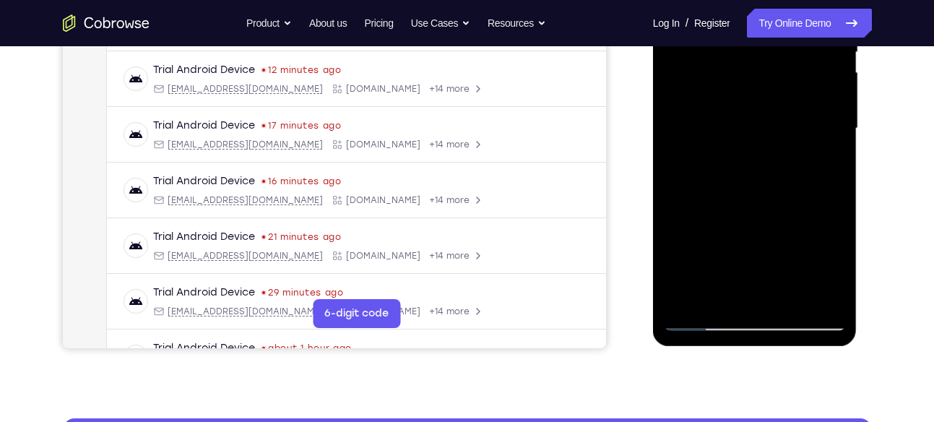
scroll to position [326, 0]
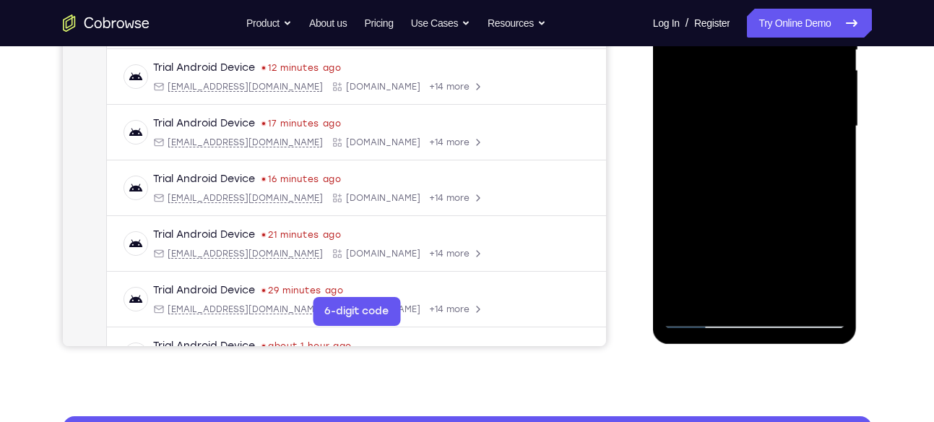
click at [715, 169] on div at bounding box center [755, 126] width 182 height 405
drag, startPoint x: 734, startPoint y: 244, endPoint x: 738, endPoint y: 117, distance: 127.2
click at [738, 117] on div at bounding box center [755, 126] width 182 height 405
drag, startPoint x: 728, startPoint y: 257, endPoint x: 727, endPoint y: 150, distance: 106.2
click at [727, 150] on div at bounding box center [755, 126] width 182 height 405
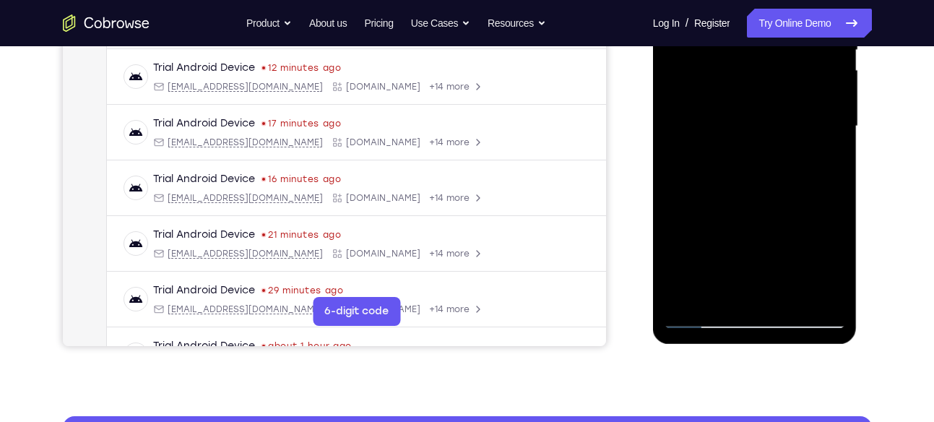
click at [685, 302] on div at bounding box center [755, 126] width 182 height 405
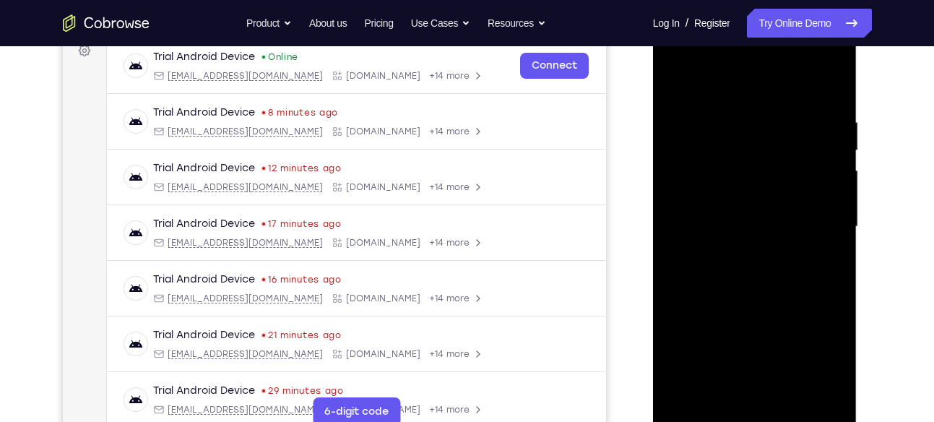
scroll to position [225, 0]
drag, startPoint x: 731, startPoint y: 264, endPoint x: 742, endPoint y: 110, distance: 154.3
click at [742, 110] on div at bounding box center [755, 227] width 182 height 405
drag, startPoint x: 744, startPoint y: 267, endPoint x: 749, endPoint y: 111, distance: 156.2
click at [749, 111] on div at bounding box center [755, 227] width 182 height 405
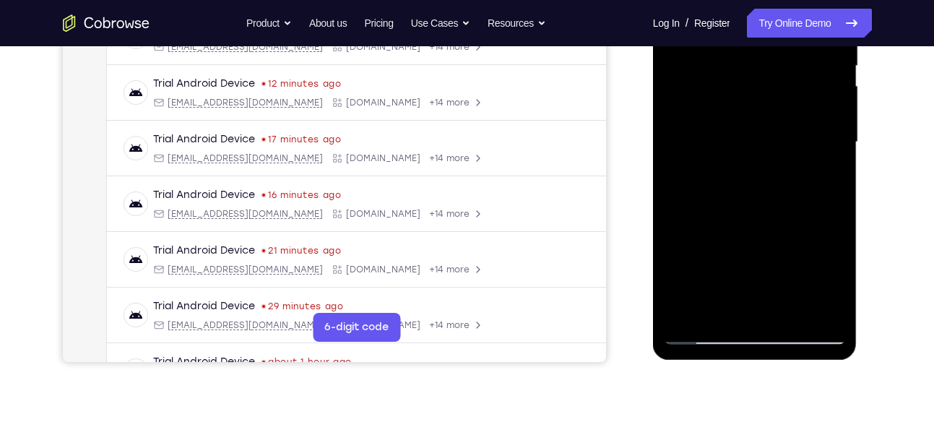
scroll to position [311, 0]
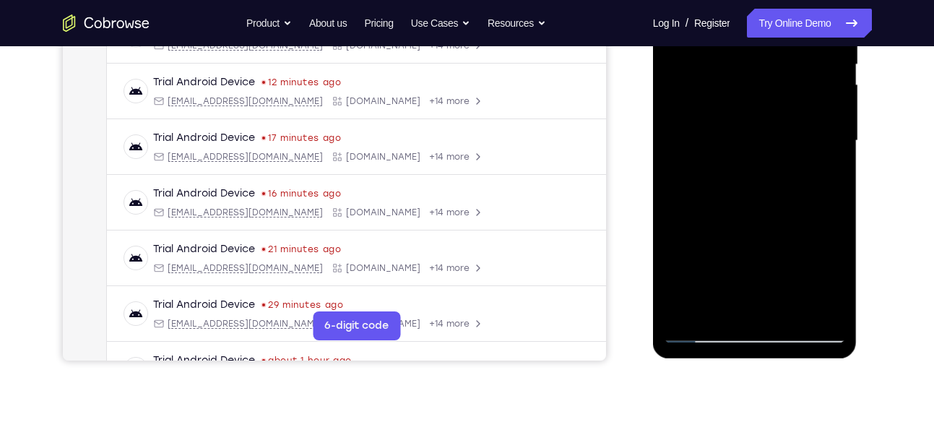
drag, startPoint x: 743, startPoint y: 246, endPoint x: 736, endPoint y: 101, distance: 145.4
click at [736, 101] on div at bounding box center [755, 141] width 182 height 405
drag, startPoint x: 739, startPoint y: 271, endPoint x: 728, endPoint y: 114, distance: 157.2
click at [728, 114] on div at bounding box center [755, 141] width 182 height 405
drag, startPoint x: 728, startPoint y: 275, endPoint x: 727, endPoint y: 136, distance: 139.5
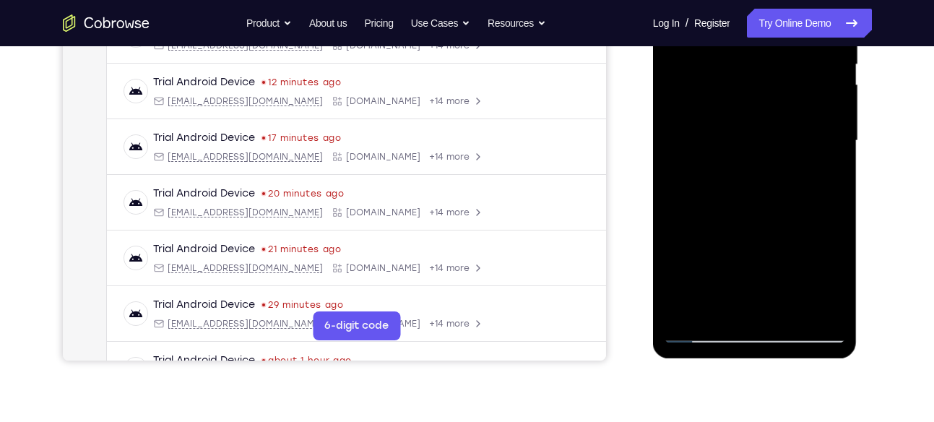
click at [727, 136] on div at bounding box center [755, 141] width 182 height 405
drag, startPoint x: 728, startPoint y: 214, endPoint x: 728, endPoint y: 118, distance: 96.1
click at [728, 118] on div at bounding box center [755, 141] width 182 height 405
drag, startPoint x: 743, startPoint y: 215, endPoint x: 754, endPoint y: 121, distance: 95.3
click at [754, 121] on div at bounding box center [755, 141] width 182 height 405
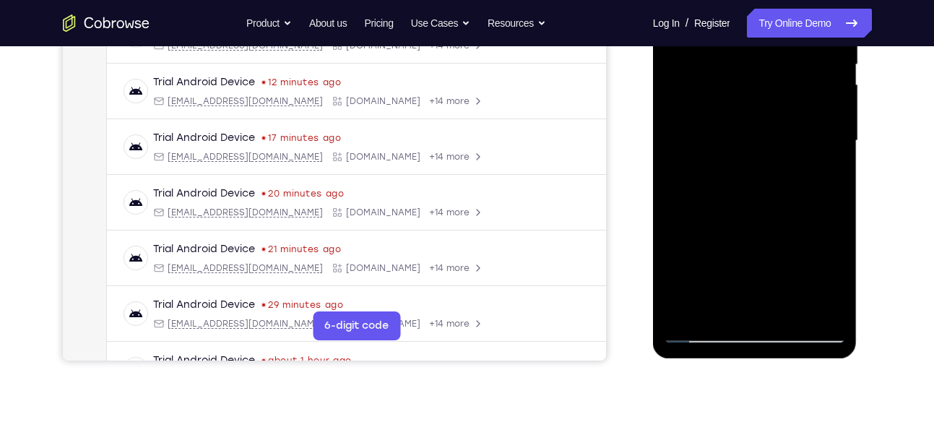
click at [838, 103] on div at bounding box center [755, 141] width 182 height 405
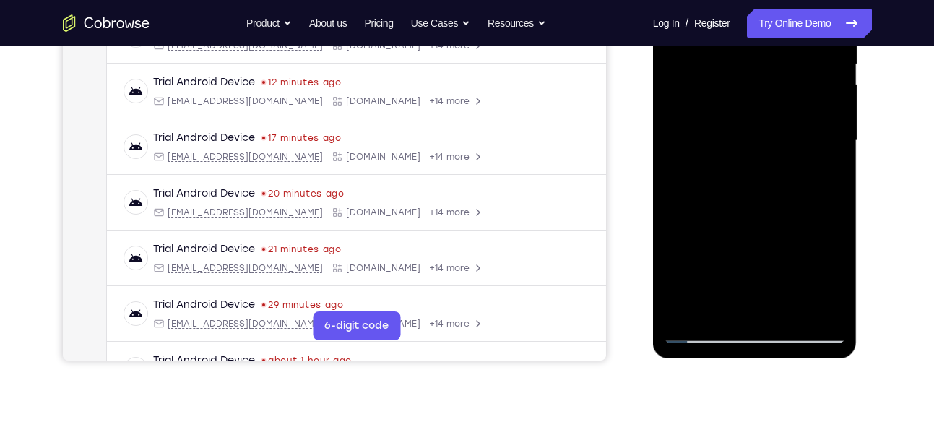
drag, startPoint x: 790, startPoint y: 201, endPoint x: 791, endPoint y: 30, distance: 171.3
click at [791, 30] on div at bounding box center [755, 141] width 182 height 405
drag, startPoint x: 748, startPoint y: 284, endPoint x: 755, endPoint y: 149, distance: 135.3
click at [755, 149] on div at bounding box center [755, 141] width 182 height 405
drag, startPoint x: 741, startPoint y: 227, endPoint x: 760, endPoint y: 56, distance: 171.5
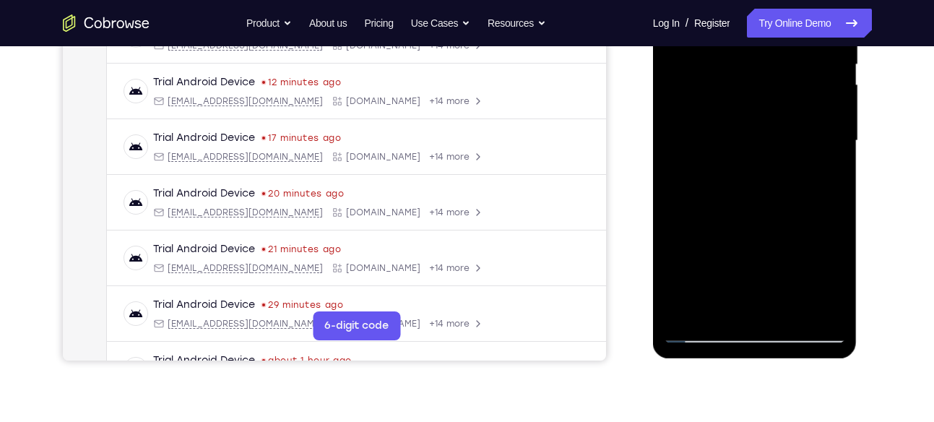
click at [760, 56] on div at bounding box center [755, 141] width 182 height 405
drag, startPoint x: 767, startPoint y: 199, endPoint x: 760, endPoint y: 102, distance: 97.1
click at [760, 102] on div at bounding box center [755, 141] width 182 height 405
click at [833, 161] on div at bounding box center [755, 141] width 182 height 405
click at [833, 158] on div at bounding box center [755, 141] width 182 height 405
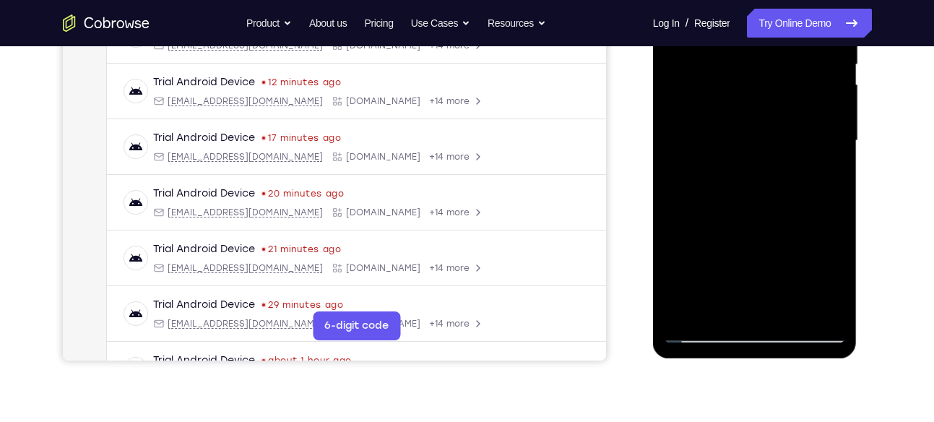
click at [833, 158] on div at bounding box center [755, 141] width 182 height 405
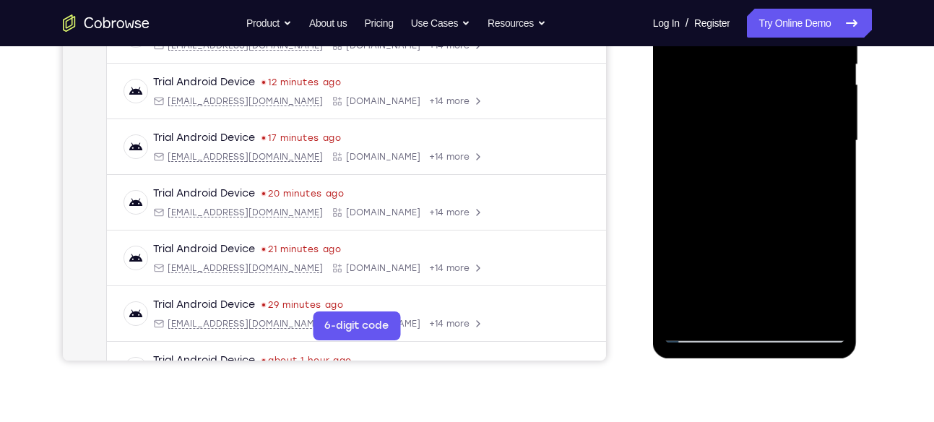
drag, startPoint x: 760, startPoint y: 254, endPoint x: 761, endPoint y: 225, distance: 28.9
click at [761, 225] on div at bounding box center [755, 141] width 182 height 405
drag, startPoint x: 748, startPoint y: 141, endPoint x: 742, endPoint y: 202, distance: 61.0
click at [742, 202] on div at bounding box center [755, 141] width 182 height 405
click at [723, 99] on div at bounding box center [755, 141] width 182 height 405
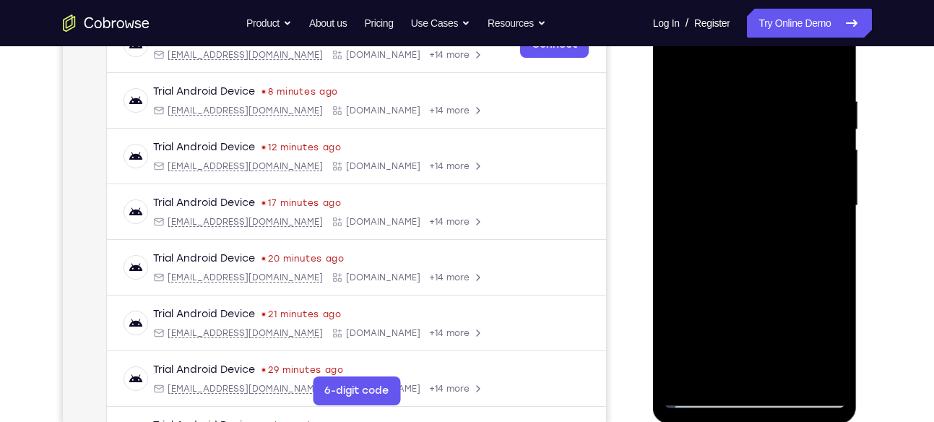
scroll to position [246, 0]
drag, startPoint x: 737, startPoint y: 270, endPoint x: 749, endPoint y: 245, distance: 28.1
click at [749, 245] on div at bounding box center [755, 206] width 182 height 405
click at [815, 142] on div at bounding box center [755, 206] width 182 height 405
drag, startPoint x: 739, startPoint y: 113, endPoint x: 747, endPoint y: 228, distance: 114.5
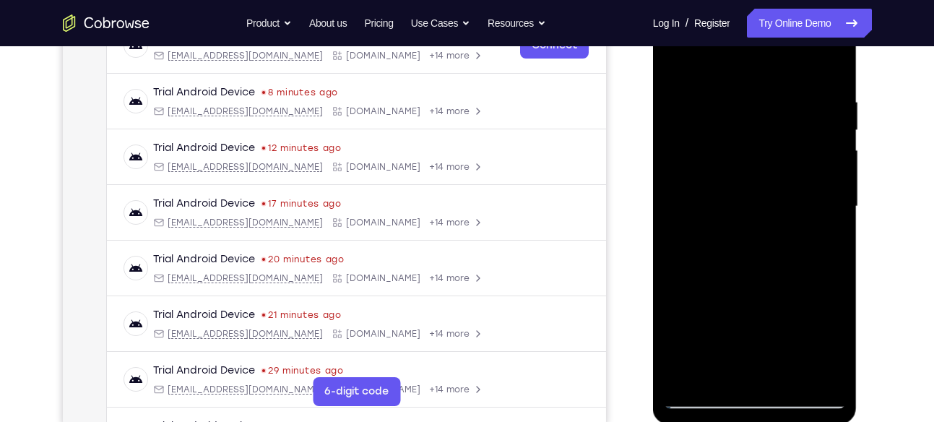
click at [747, 228] on div at bounding box center [755, 206] width 182 height 405
click at [718, 133] on div at bounding box center [755, 206] width 182 height 405
click at [718, 85] on div at bounding box center [755, 206] width 182 height 405
drag, startPoint x: 746, startPoint y: 265, endPoint x: 739, endPoint y: 137, distance: 128.8
click at [739, 137] on div at bounding box center [755, 206] width 182 height 405
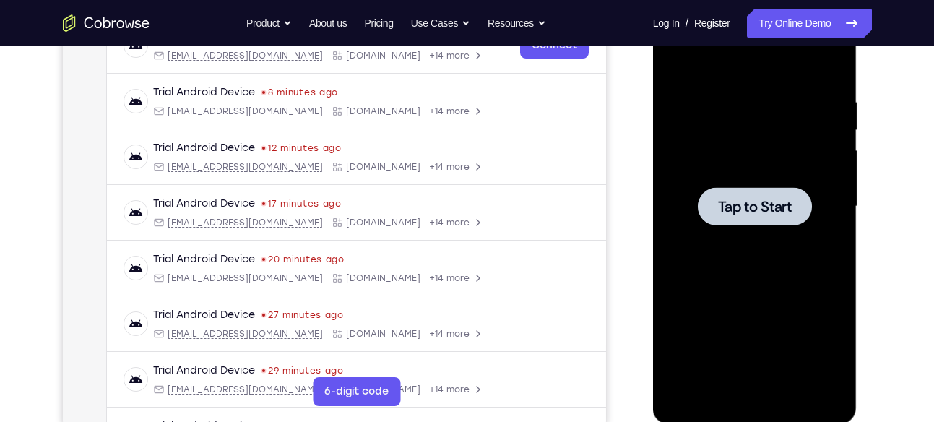
click at [721, 176] on div at bounding box center [755, 206] width 182 height 405
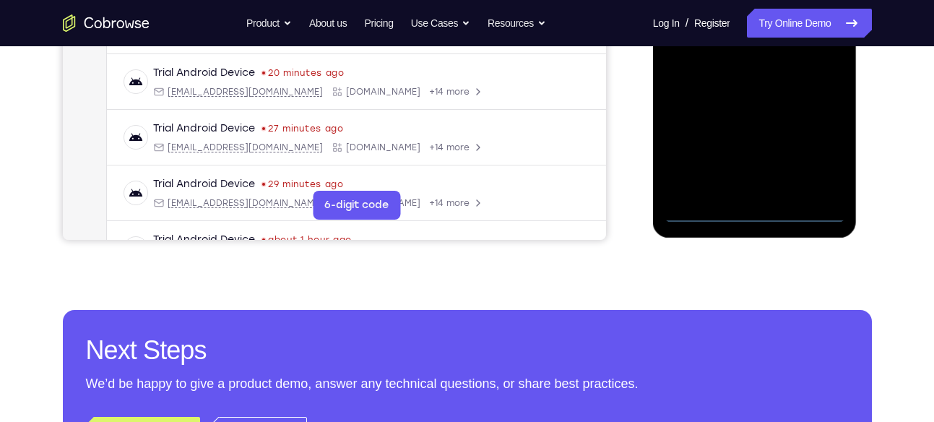
scroll to position [444, 0]
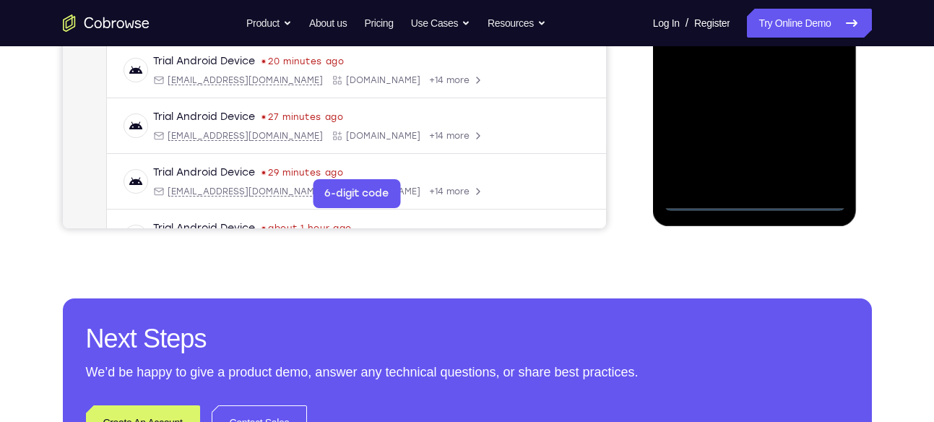
click at [758, 205] on div at bounding box center [755, 8] width 182 height 405
click at [825, 150] on div at bounding box center [755, 8] width 182 height 405
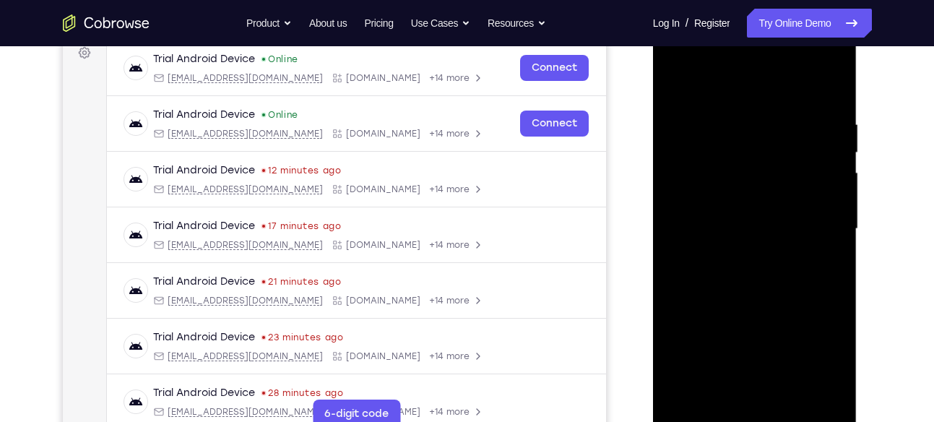
scroll to position [218, 0]
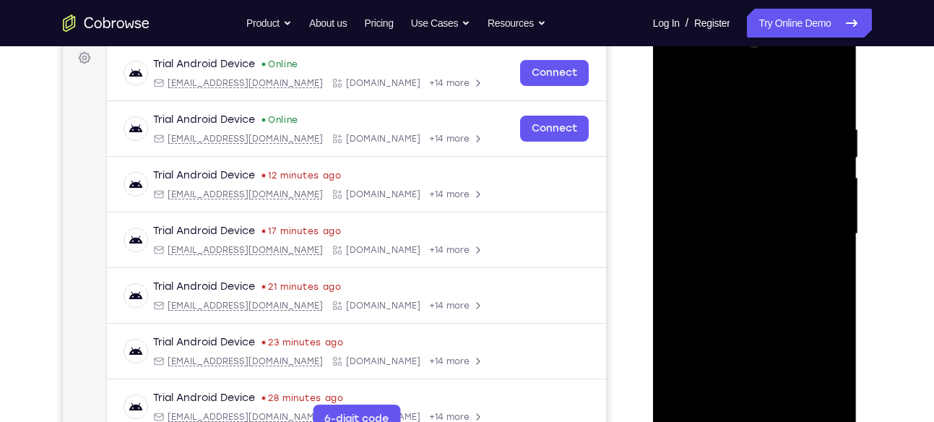
click at [774, 103] on div at bounding box center [755, 234] width 182 height 405
click at [824, 227] on div at bounding box center [755, 234] width 182 height 405
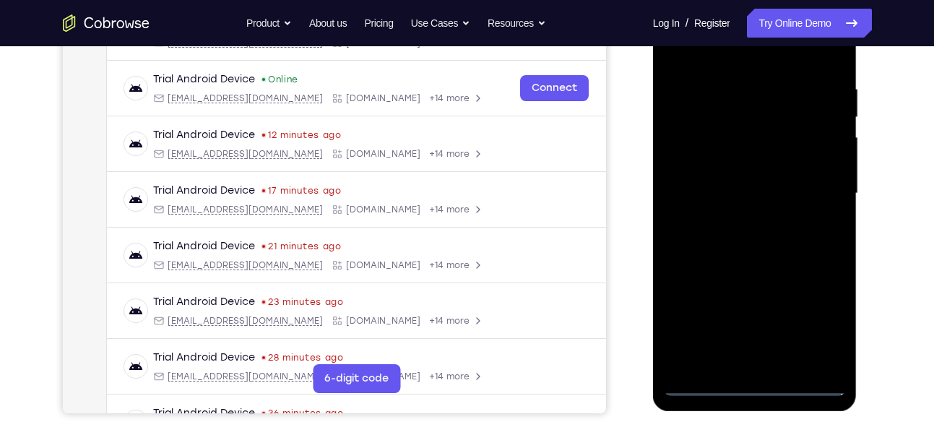
scroll to position [259, 0]
click at [741, 216] on div at bounding box center [755, 193] width 182 height 405
click at [737, 218] on div at bounding box center [755, 193] width 182 height 405
click at [752, 137] on div at bounding box center [755, 193] width 182 height 405
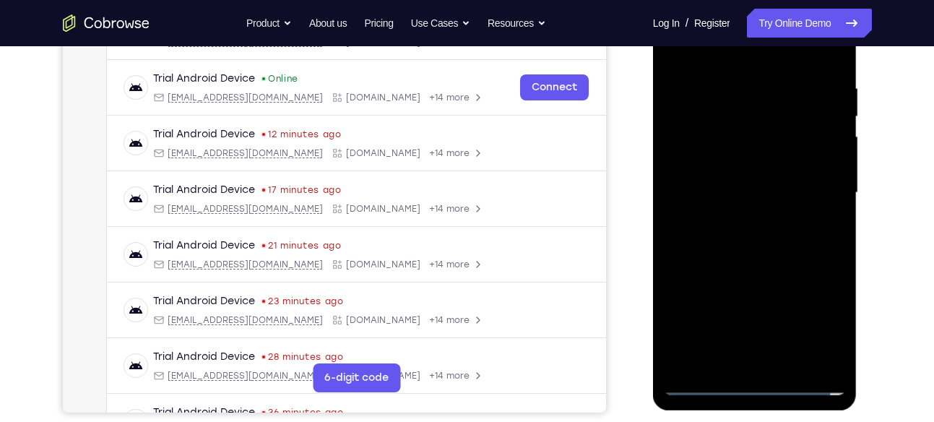
click at [736, 157] on div at bounding box center [755, 193] width 182 height 405
click at [697, 199] on div at bounding box center [755, 193] width 182 height 405
click at [707, 242] on div at bounding box center [755, 193] width 182 height 405
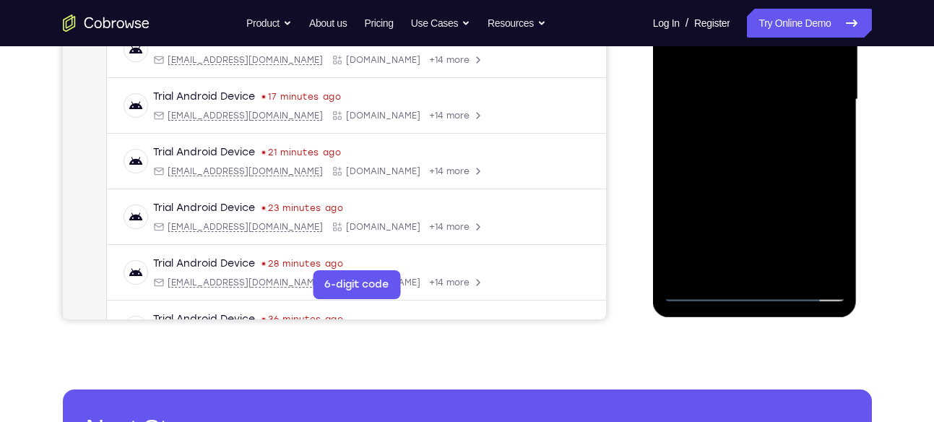
scroll to position [356, 0]
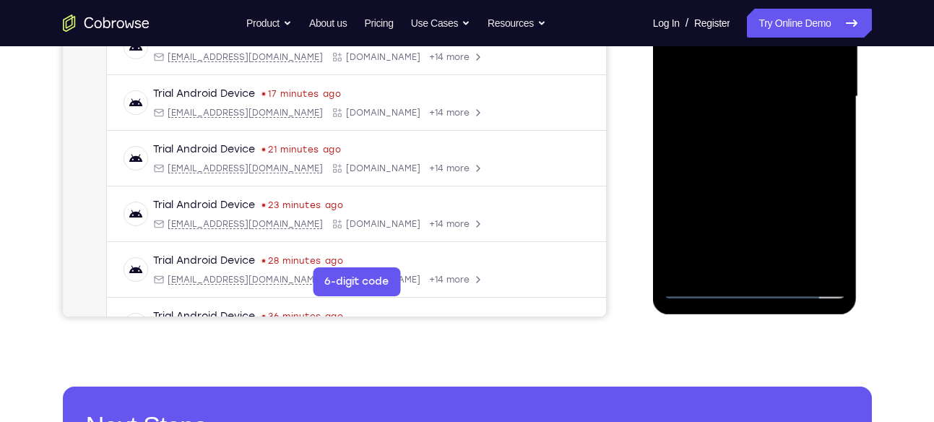
click at [747, 165] on div at bounding box center [755, 96] width 182 height 405
click at [788, 278] on div at bounding box center [755, 96] width 182 height 405
click at [788, 272] on div at bounding box center [755, 96] width 182 height 405
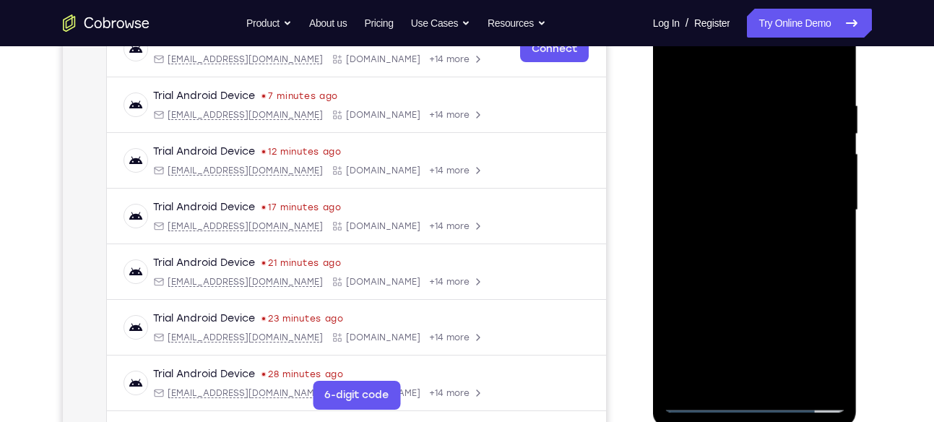
scroll to position [241, 0]
click at [752, 287] on div at bounding box center [755, 211] width 182 height 405
click at [679, 69] on div at bounding box center [755, 211] width 182 height 405
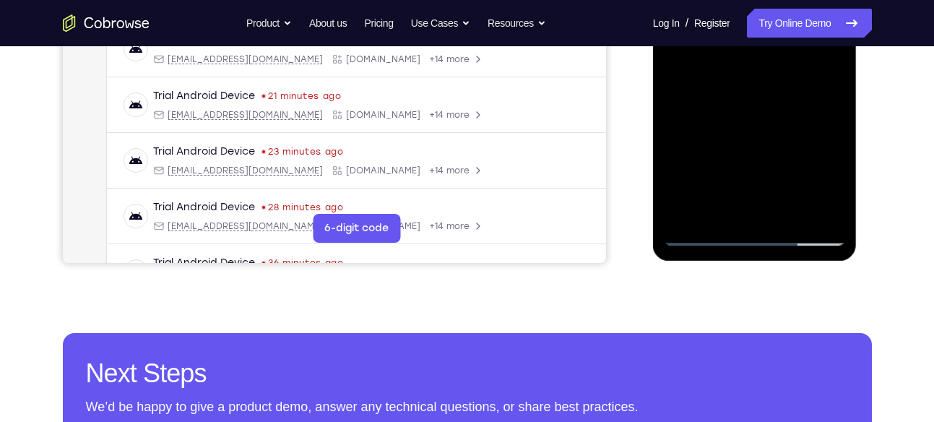
scroll to position [412, 0]
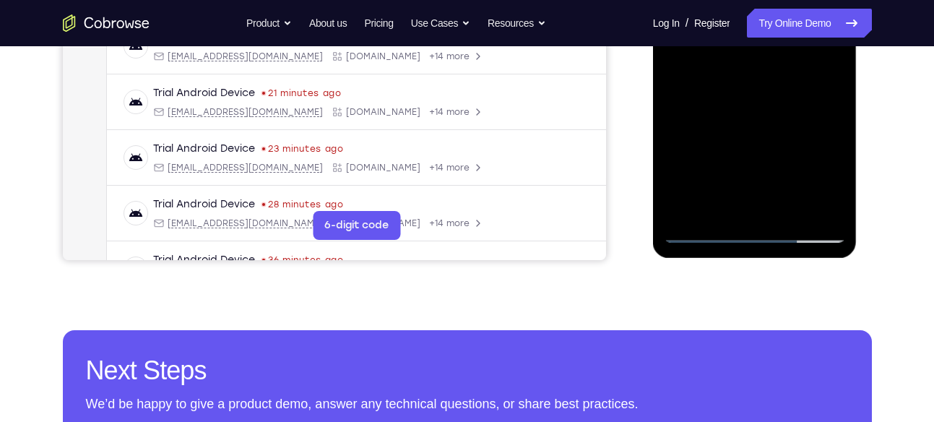
click at [724, 212] on div at bounding box center [755, 40] width 182 height 405
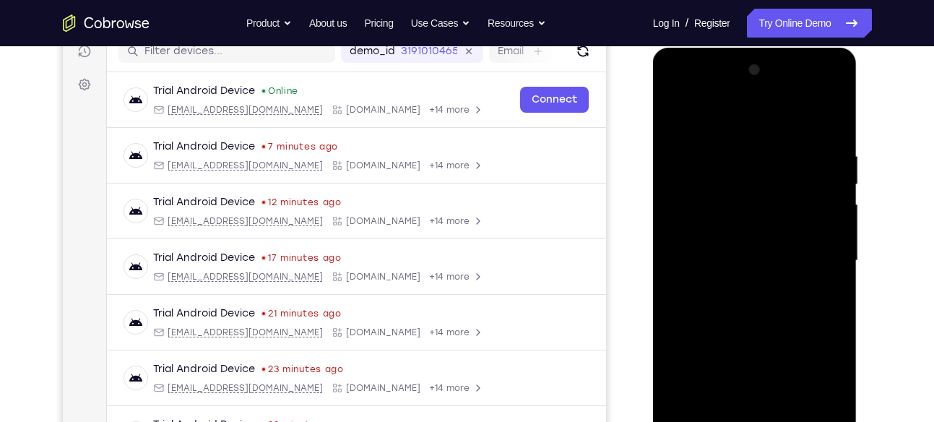
scroll to position [191, 0]
click at [758, 160] on div at bounding box center [755, 261] width 182 height 405
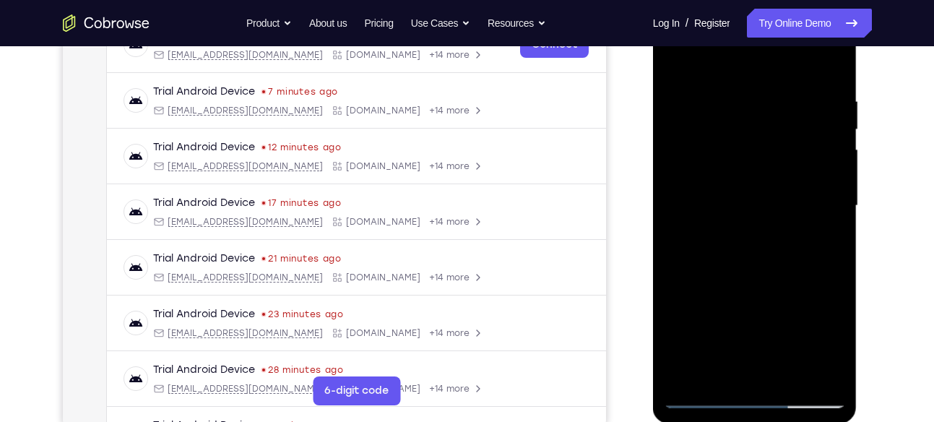
scroll to position [247, 0]
click at [841, 210] on div at bounding box center [755, 205] width 182 height 405
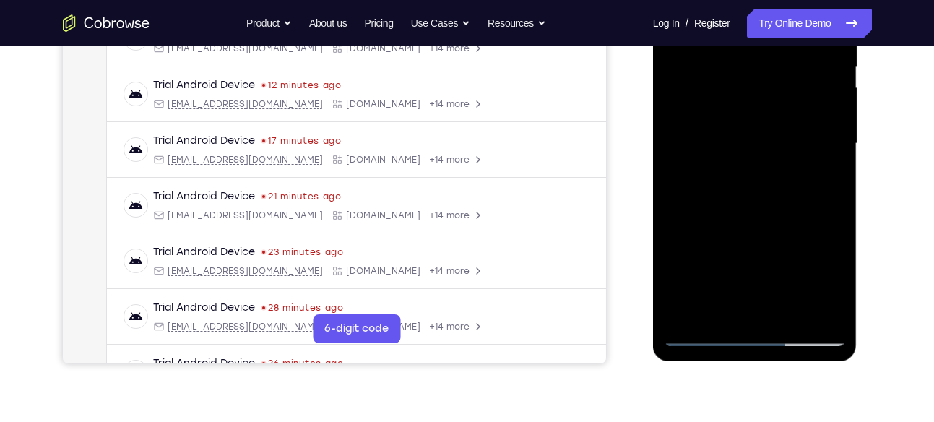
scroll to position [306, 0]
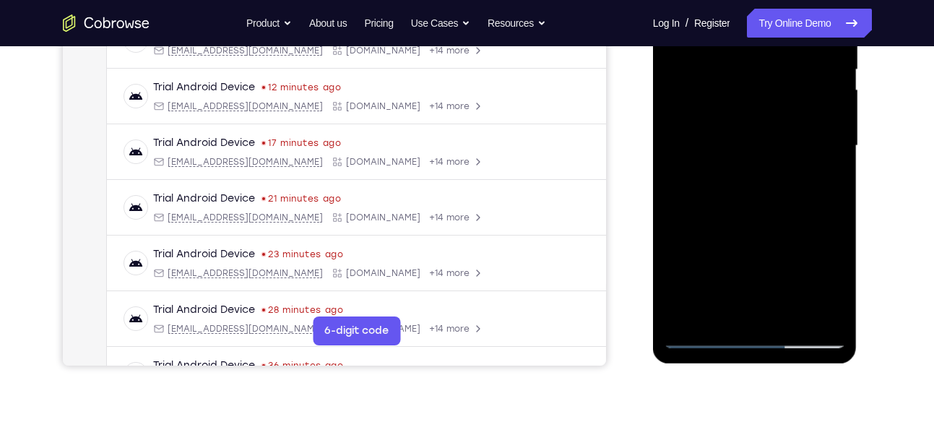
click at [840, 151] on div at bounding box center [755, 146] width 182 height 405
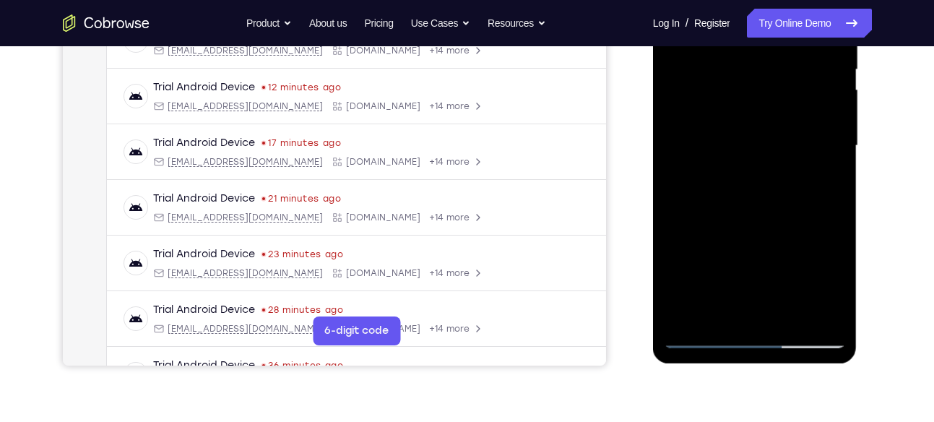
drag, startPoint x: 750, startPoint y: 219, endPoint x: 742, endPoint y: 138, distance: 81.3
click at [742, 138] on div at bounding box center [755, 146] width 182 height 405
drag, startPoint x: 742, startPoint y: 138, endPoint x: 742, endPoint y: 207, distance: 68.7
click at [742, 207] on div at bounding box center [755, 146] width 182 height 405
click at [726, 311] on div at bounding box center [755, 146] width 182 height 405
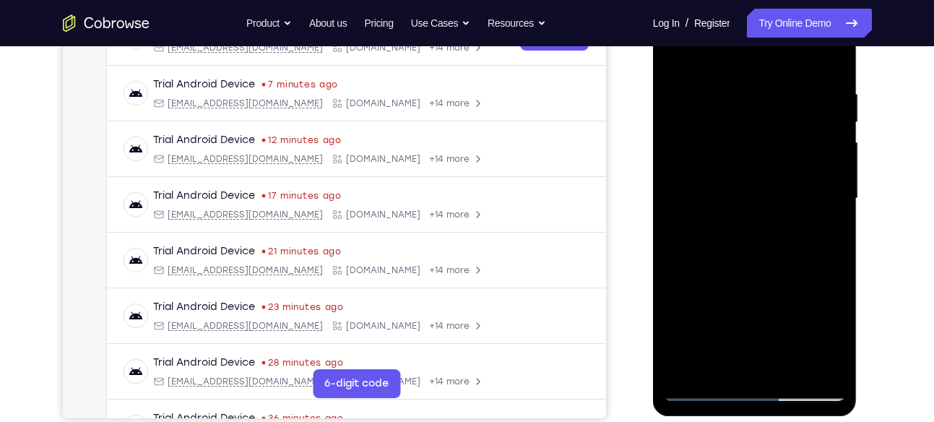
scroll to position [252, 0]
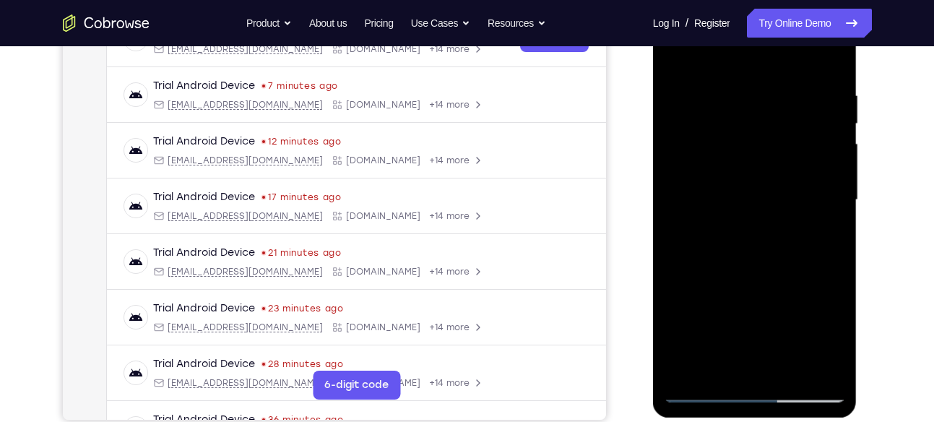
click at [749, 142] on div at bounding box center [755, 200] width 182 height 405
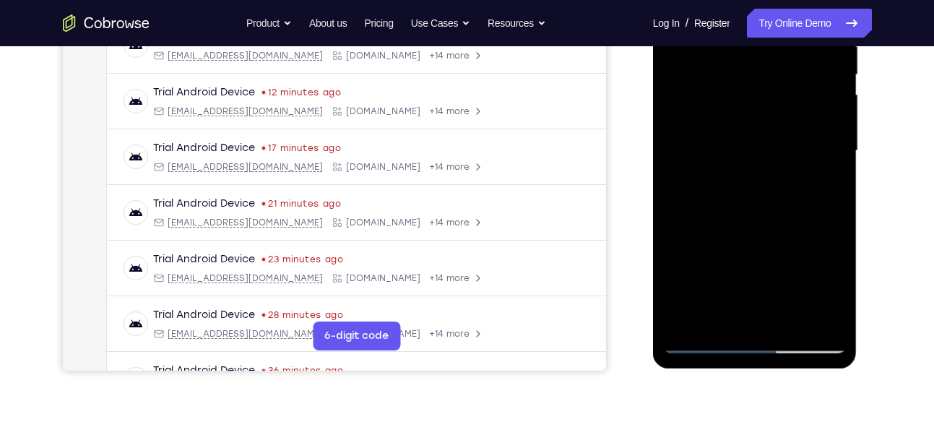
scroll to position [302, 0]
drag, startPoint x: 749, startPoint y: 242, endPoint x: 751, endPoint y: 251, distance: 8.9
click at [751, 251] on div at bounding box center [755, 150] width 182 height 405
click at [833, 149] on div at bounding box center [755, 150] width 182 height 405
drag, startPoint x: 791, startPoint y: 200, endPoint x: 797, endPoint y: 147, distance: 53.2
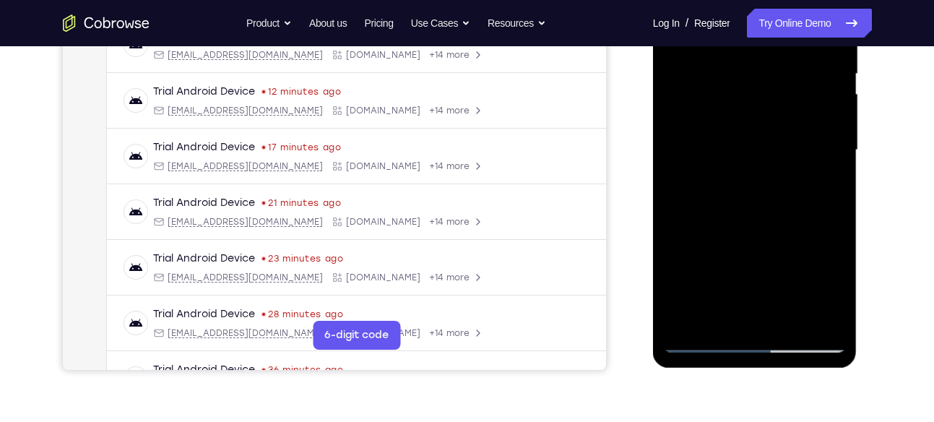
click at [797, 147] on div at bounding box center [755, 150] width 182 height 405
click at [834, 100] on div at bounding box center [755, 150] width 182 height 405
drag, startPoint x: 782, startPoint y: 236, endPoint x: 786, endPoint y: 85, distance: 151.8
click at [786, 85] on div at bounding box center [755, 150] width 182 height 405
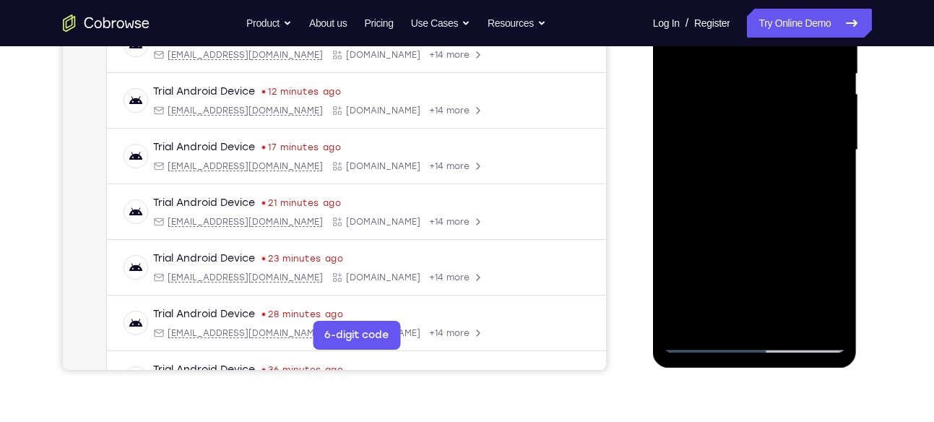
scroll to position [303, 0]
drag, startPoint x: 752, startPoint y: 258, endPoint x: 768, endPoint y: 87, distance: 172.0
click at [768, 87] on div at bounding box center [755, 149] width 182 height 405
drag, startPoint x: 741, startPoint y: 291, endPoint x: 736, endPoint y: 113, distance: 178.6
click at [736, 113] on div at bounding box center [755, 149] width 182 height 405
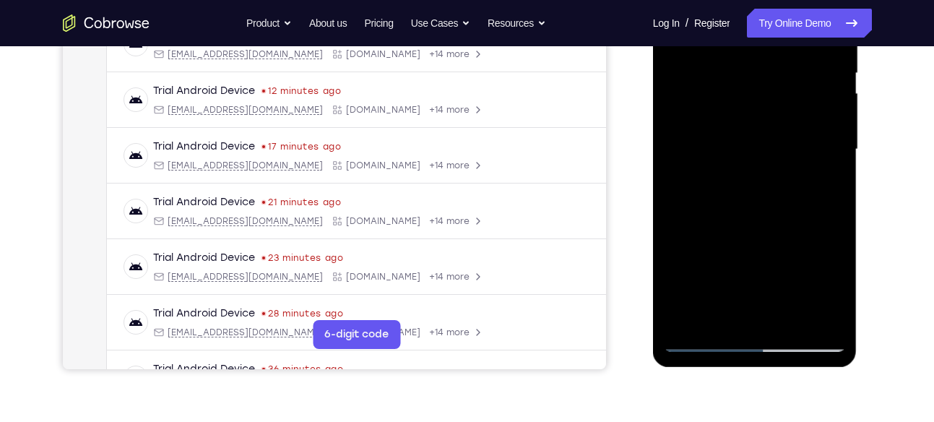
drag, startPoint x: 743, startPoint y: 245, endPoint x: 737, endPoint y: 69, distance: 176.4
click at [737, 69] on div at bounding box center [755, 149] width 182 height 405
drag, startPoint x: 742, startPoint y: 275, endPoint x: 739, endPoint y: 116, distance: 159.0
click at [739, 116] on div at bounding box center [755, 149] width 182 height 405
drag, startPoint x: 736, startPoint y: 225, endPoint x: 734, endPoint y: 39, distance: 185.8
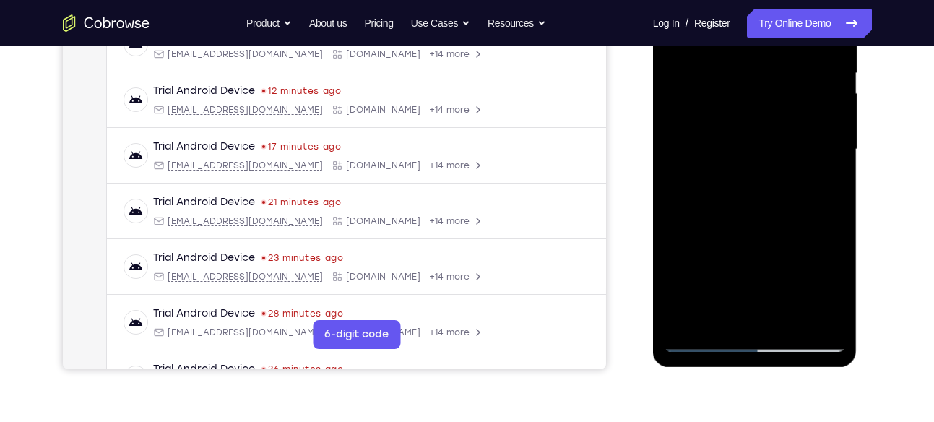
click at [734, 39] on div at bounding box center [755, 149] width 182 height 405
drag, startPoint x: 740, startPoint y: 254, endPoint x: 733, endPoint y: 70, distance: 183.7
click at [733, 70] on div at bounding box center [755, 149] width 182 height 405
drag, startPoint x: 732, startPoint y: 278, endPoint x: 733, endPoint y: 242, distance: 36.1
click at [733, 242] on div at bounding box center [755, 149] width 182 height 405
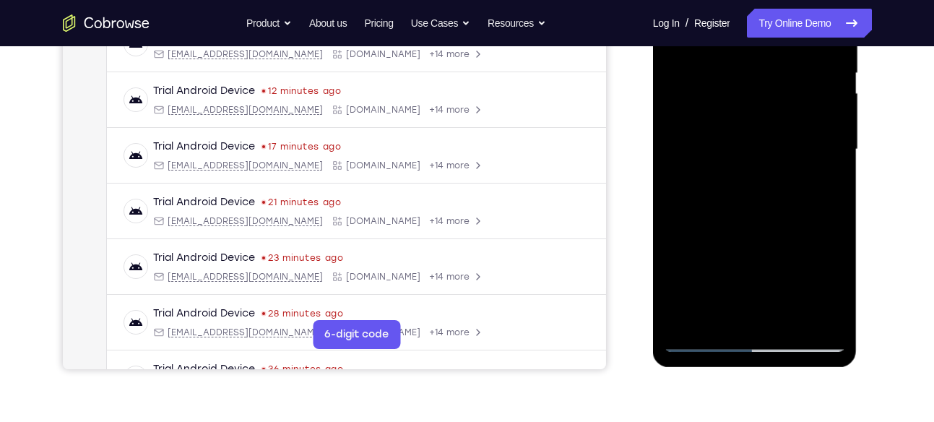
drag, startPoint x: 718, startPoint y: 267, endPoint x: 731, endPoint y: 171, distance: 97.8
click at [731, 171] on div at bounding box center [755, 149] width 182 height 405
drag, startPoint x: 731, startPoint y: 265, endPoint x: 732, endPoint y: 115, distance: 149.6
click at [732, 115] on div at bounding box center [755, 149] width 182 height 405
drag, startPoint x: 733, startPoint y: 221, endPoint x: 735, endPoint y: 64, distance: 157.6
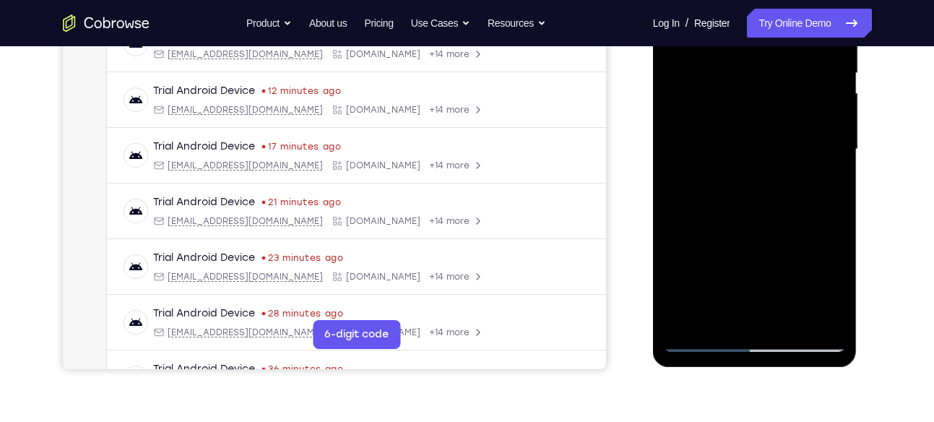
click at [735, 64] on div at bounding box center [755, 149] width 182 height 405
drag, startPoint x: 723, startPoint y: 256, endPoint x: 732, endPoint y: 115, distance: 141.2
click at [732, 115] on div at bounding box center [755, 149] width 182 height 405
drag, startPoint x: 733, startPoint y: 189, endPoint x: 739, endPoint y: 41, distance: 148.3
click at [739, 41] on div at bounding box center [755, 149] width 182 height 405
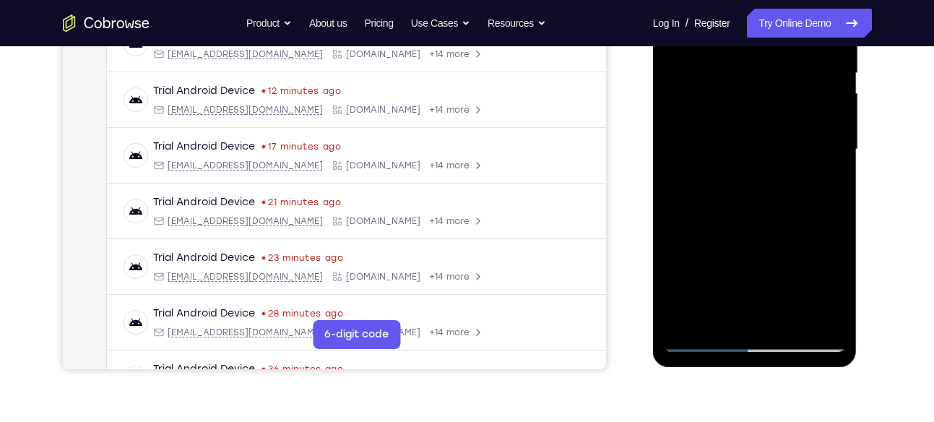
drag, startPoint x: 721, startPoint y: 270, endPoint x: 712, endPoint y: 97, distance: 173.7
click at [712, 97] on div at bounding box center [755, 149] width 182 height 405
drag, startPoint x: 724, startPoint y: 289, endPoint x: 695, endPoint y: 90, distance: 200.8
click at [695, 90] on div at bounding box center [755, 149] width 182 height 405
drag, startPoint x: 710, startPoint y: 282, endPoint x: 701, endPoint y: 82, distance: 200.4
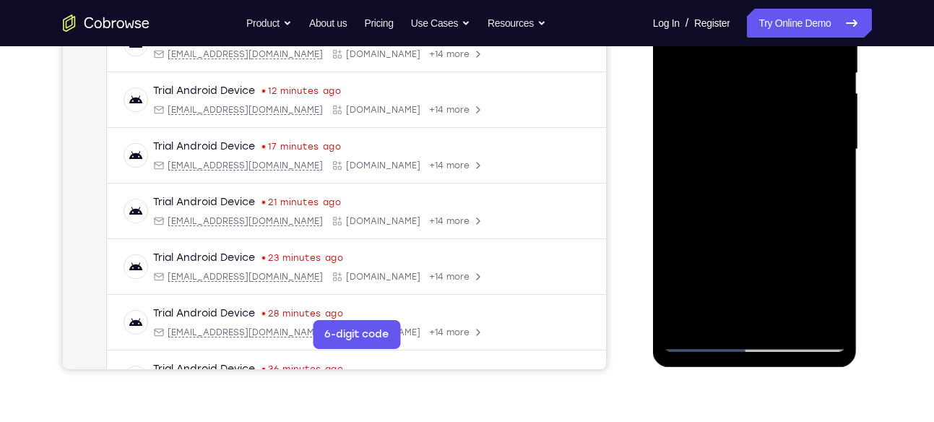
click at [701, 82] on div at bounding box center [755, 149] width 182 height 405
drag, startPoint x: 735, startPoint y: 272, endPoint x: 726, endPoint y: 101, distance: 171.5
click at [726, 101] on div at bounding box center [755, 149] width 182 height 405
drag, startPoint x: 734, startPoint y: 258, endPoint x: 725, endPoint y: 135, distance: 123.2
click at [725, 135] on div at bounding box center [755, 149] width 182 height 405
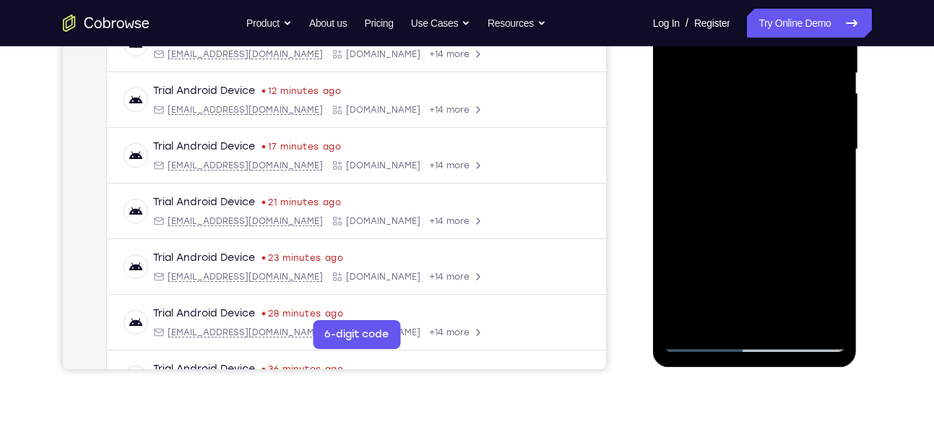
click at [687, 319] on div at bounding box center [755, 149] width 182 height 405
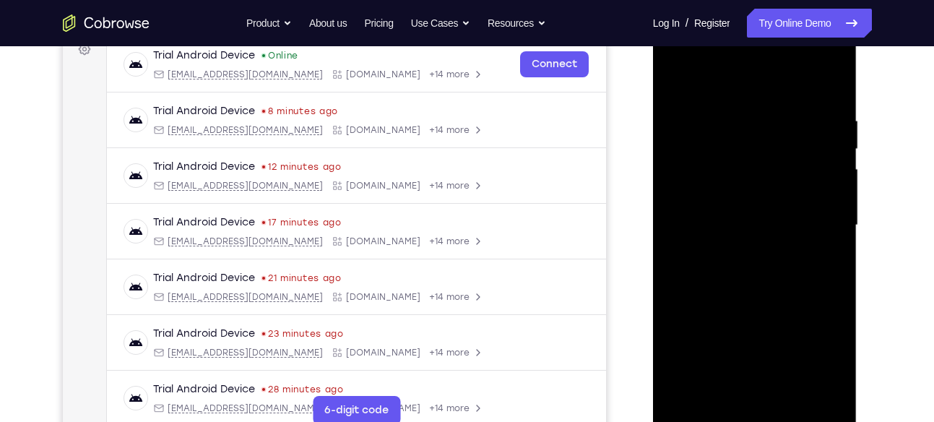
scroll to position [223, 0]
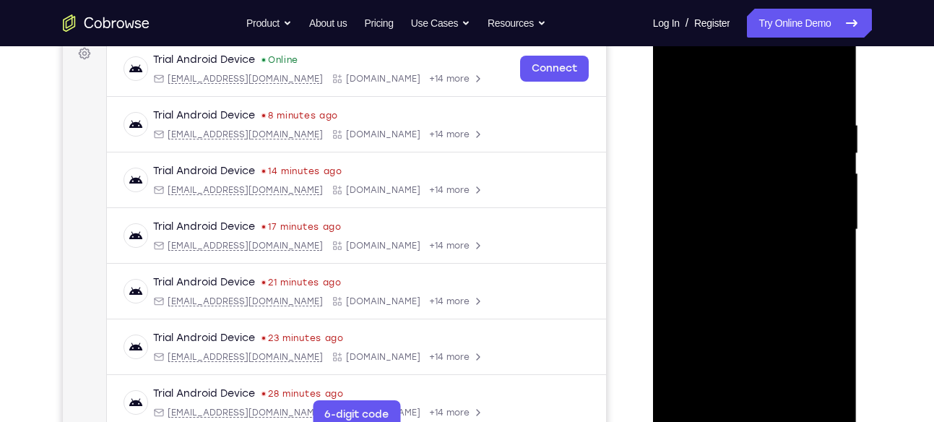
click at [734, 126] on div at bounding box center [755, 229] width 182 height 405
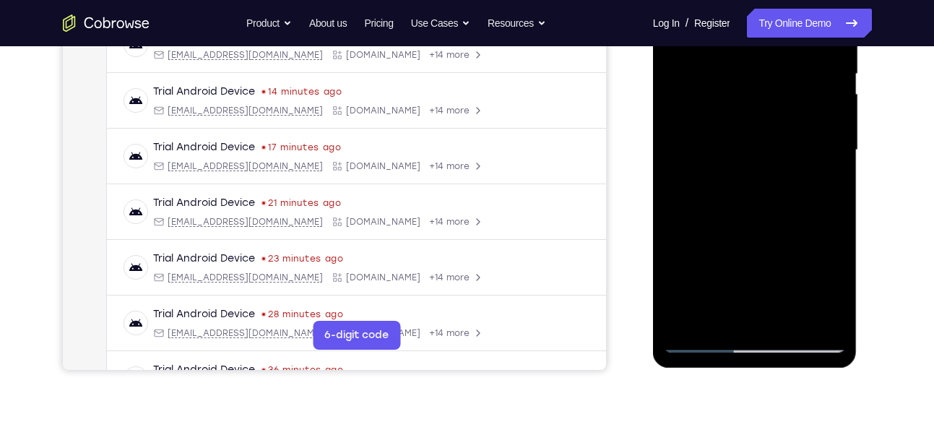
scroll to position [303, 0]
click at [814, 312] on div at bounding box center [755, 149] width 182 height 405
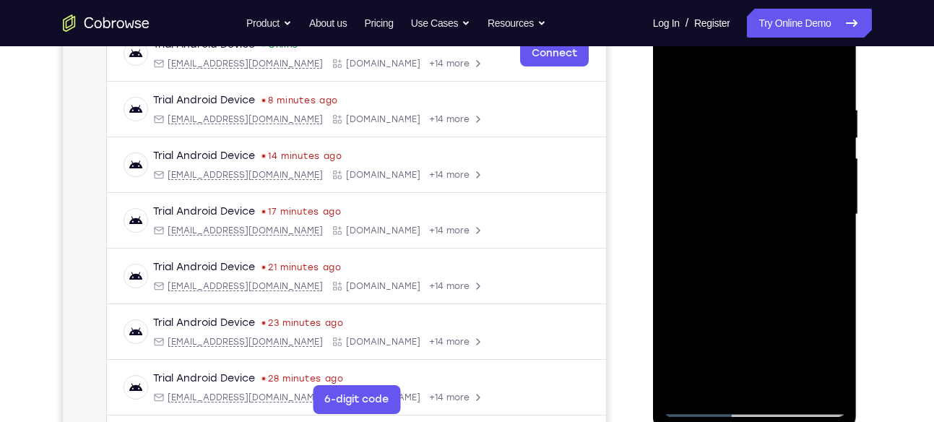
scroll to position [236, 0]
click at [825, 70] on div at bounding box center [755, 216] width 182 height 405
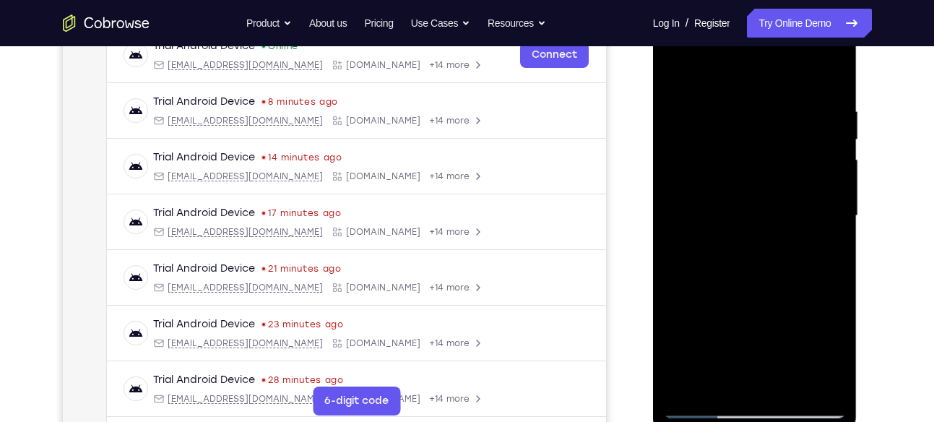
click at [727, 97] on div at bounding box center [755, 216] width 182 height 405
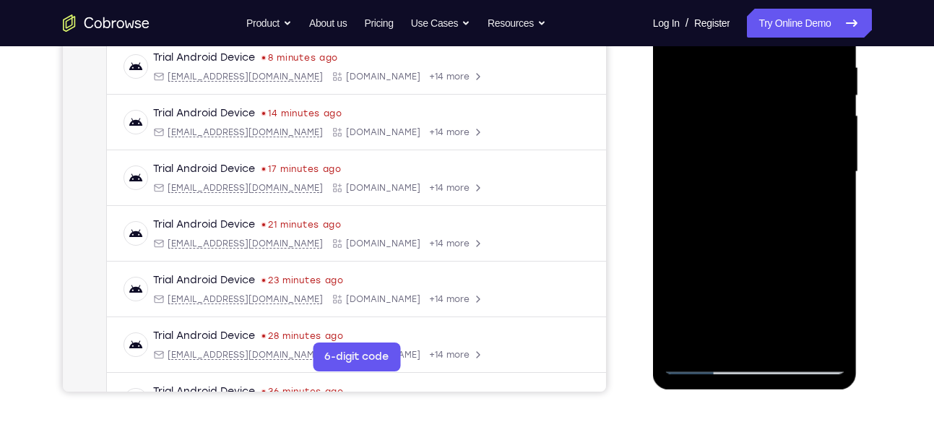
scroll to position [279, 0]
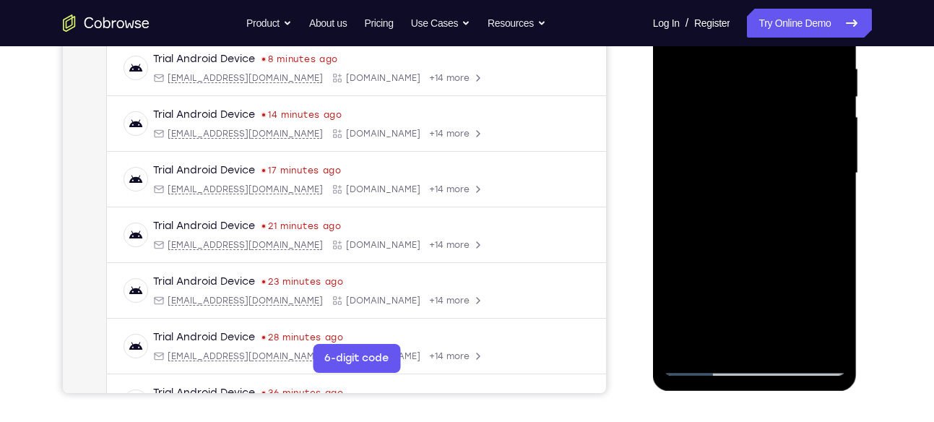
click at [809, 166] on div at bounding box center [755, 173] width 182 height 405
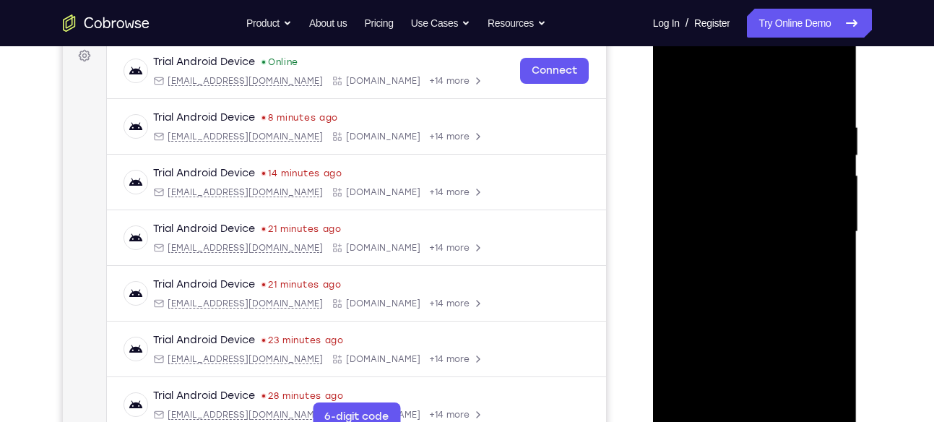
scroll to position [220, 0]
click at [833, 96] on div at bounding box center [755, 232] width 182 height 405
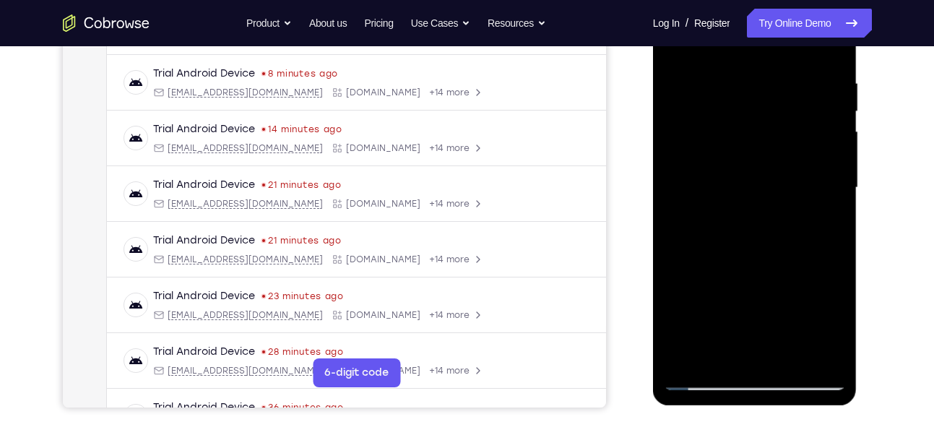
scroll to position [219, 0]
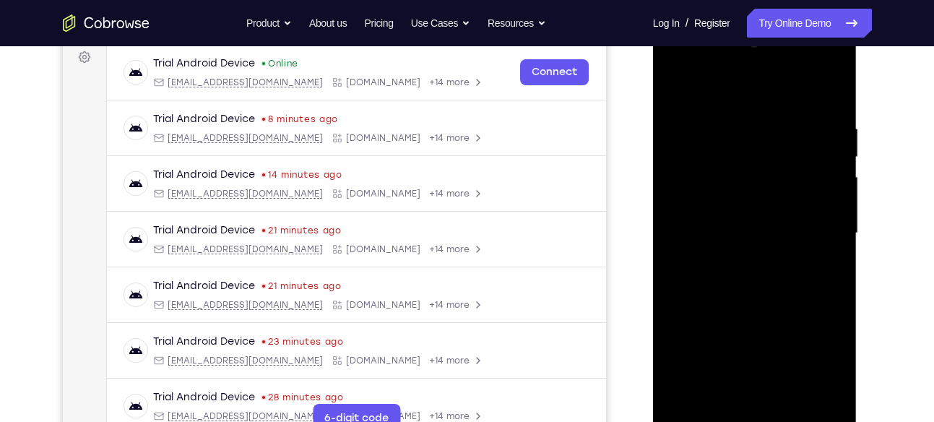
click at [832, 65] on div at bounding box center [755, 233] width 182 height 405
click at [726, 228] on div at bounding box center [755, 233] width 182 height 405
click at [736, 135] on div at bounding box center [755, 233] width 182 height 405
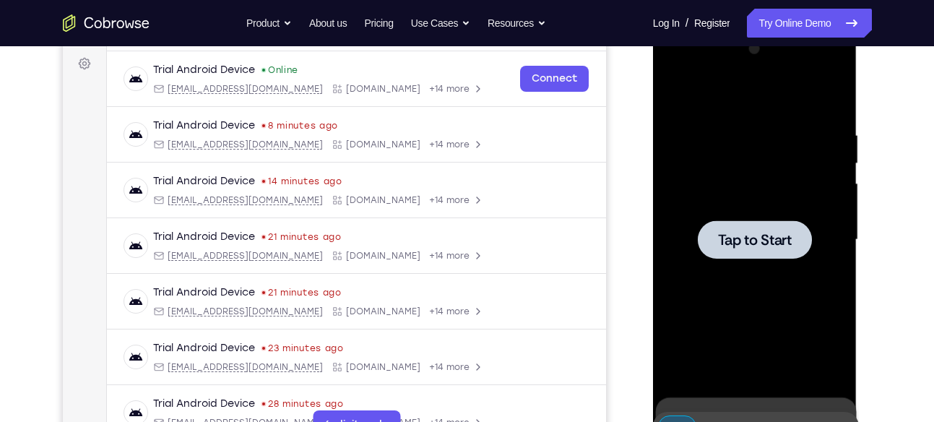
scroll to position [211, 0]
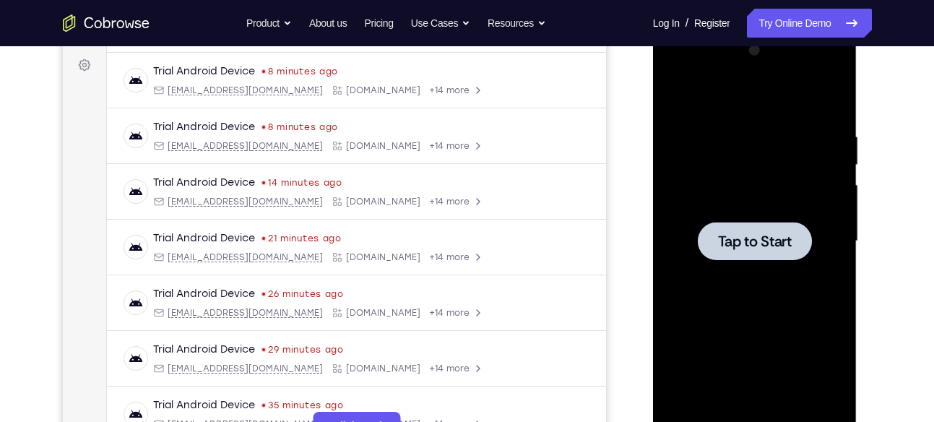
click at [727, 175] on div at bounding box center [755, 241] width 182 height 405
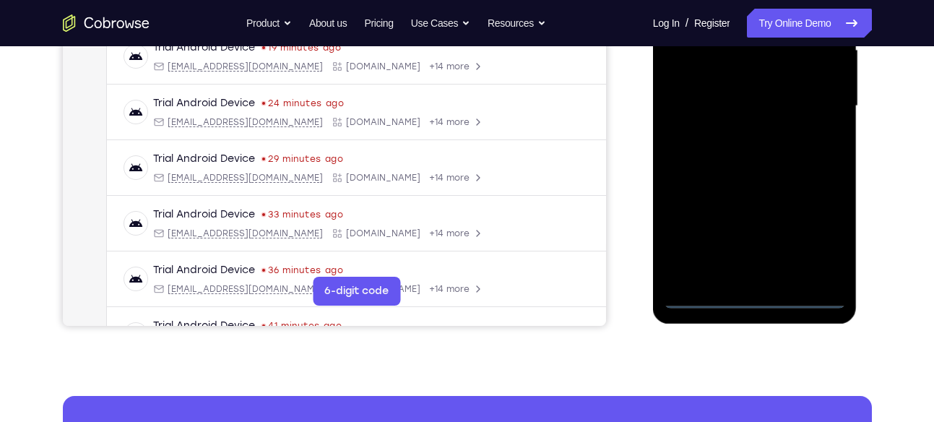
scroll to position [345, 0]
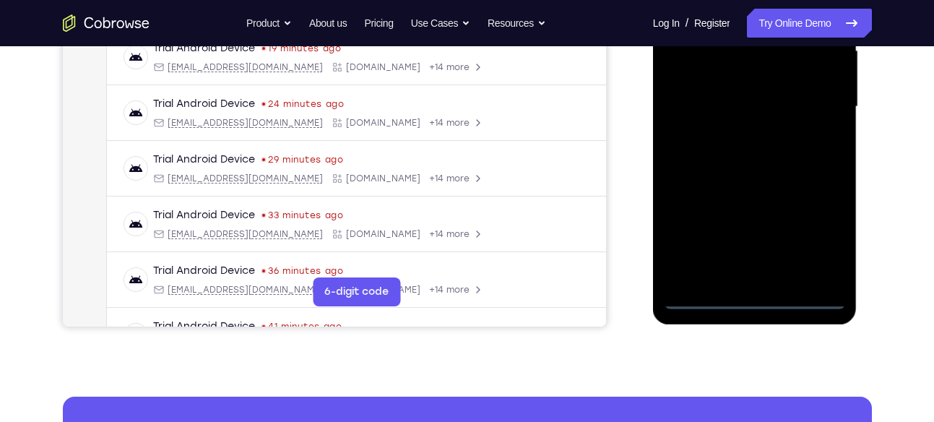
click at [750, 304] on div at bounding box center [755, 107] width 182 height 405
click at [814, 234] on div at bounding box center [755, 107] width 182 height 405
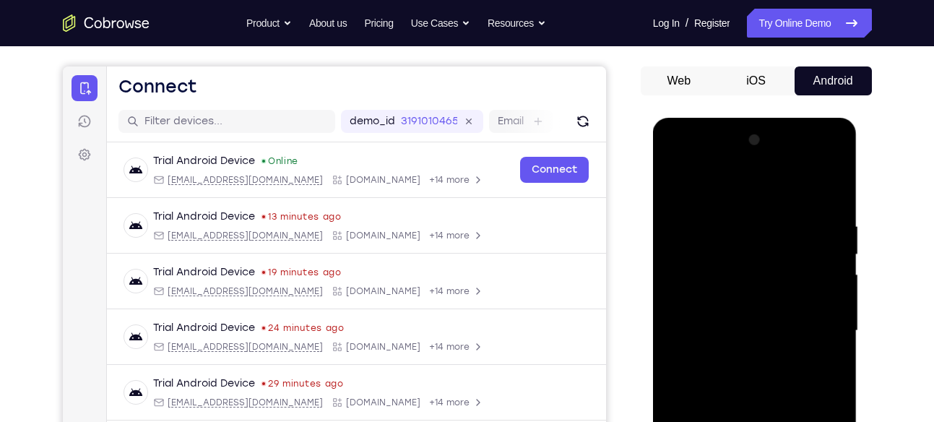
scroll to position [121, 0]
click at [776, 192] on div at bounding box center [755, 331] width 182 height 405
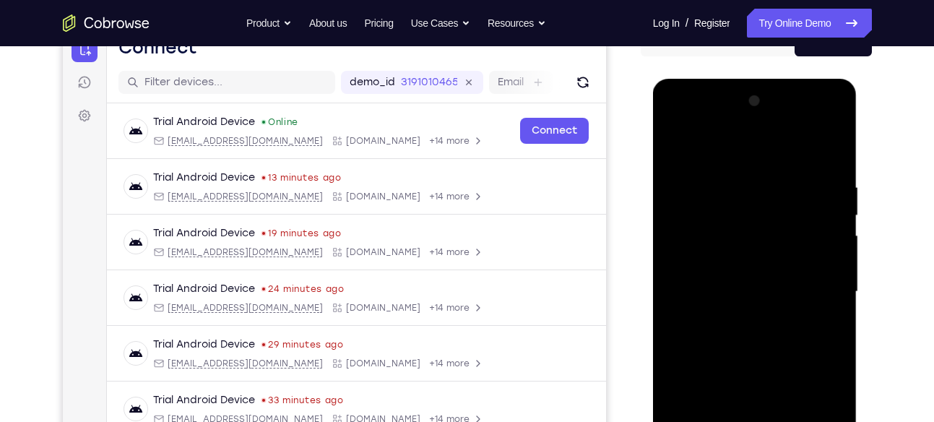
click at [808, 275] on div at bounding box center [755, 292] width 182 height 405
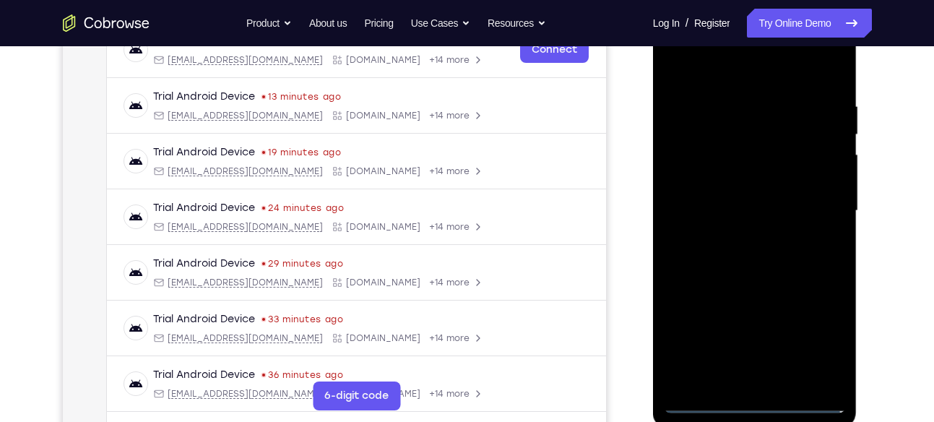
scroll to position [241, 0]
click at [743, 241] on div at bounding box center [755, 211] width 182 height 405
click at [770, 196] on div at bounding box center [755, 211] width 182 height 405
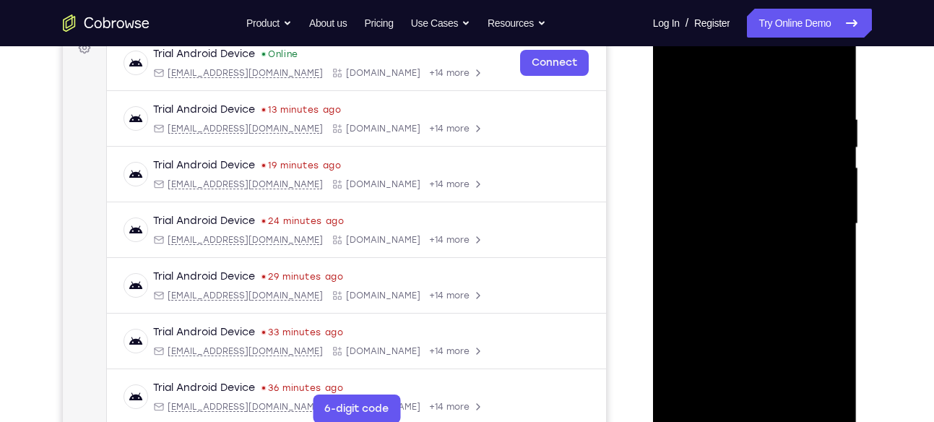
scroll to position [225, 0]
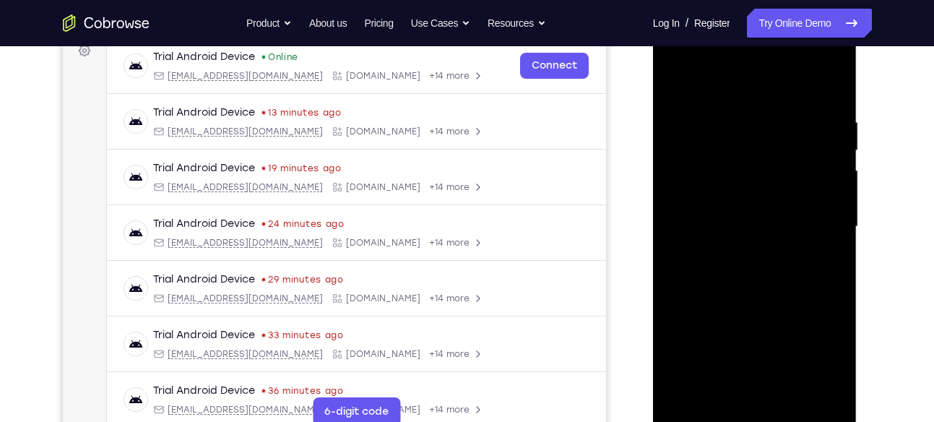
click at [770, 169] on div at bounding box center [755, 227] width 182 height 405
click at [739, 199] on div at bounding box center [755, 227] width 182 height 405
click at [715, 219] on div at bounding box center [755, 227] width 182 height 405
click at [713, 263] on div at bounding box center [755, 227] width 182 height 405
click at [730, 226] on div at bounding box center [755, 227] width 182 height 405
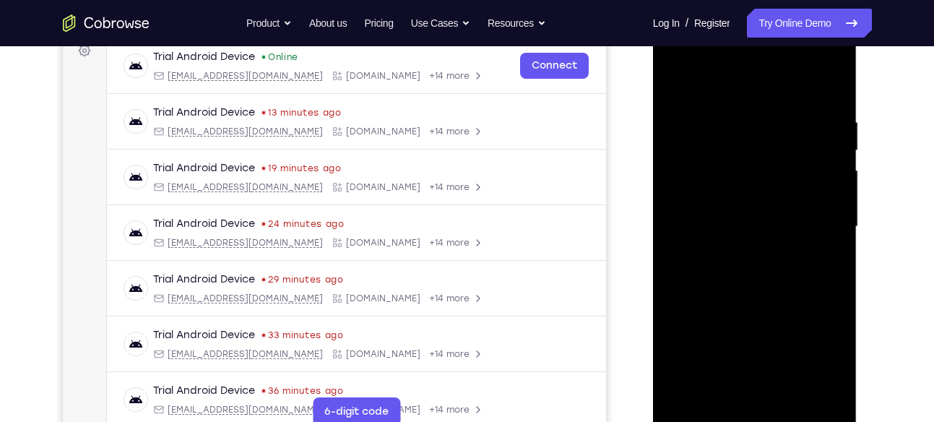
click at [715, 272] on div at bounding box center [755, 227] width 182 height 405
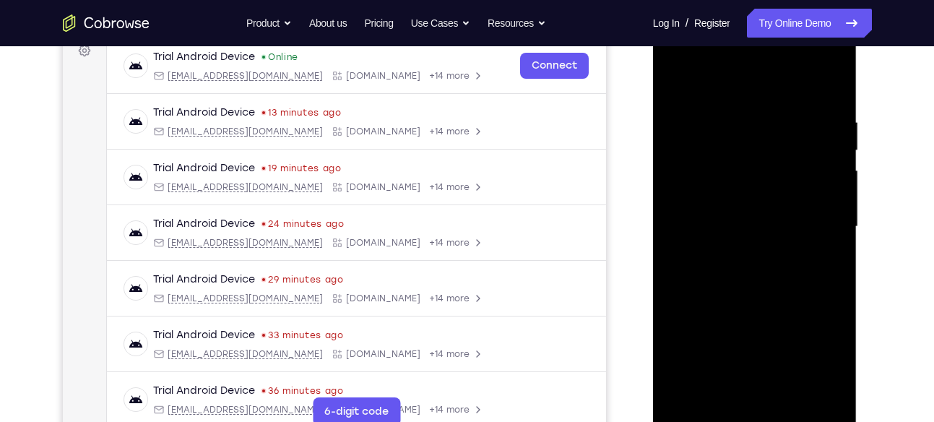
click at [715, 272] on div at bounding box center [755, 227] width 182 height 405
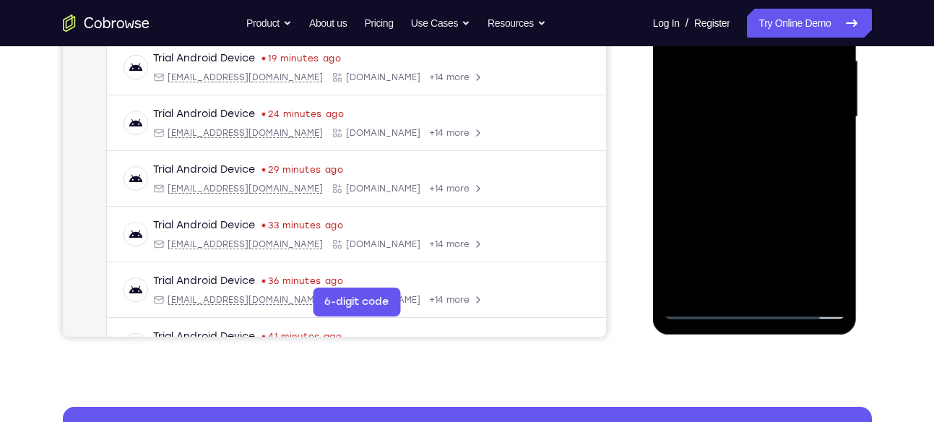
scroll to position [340, 0]
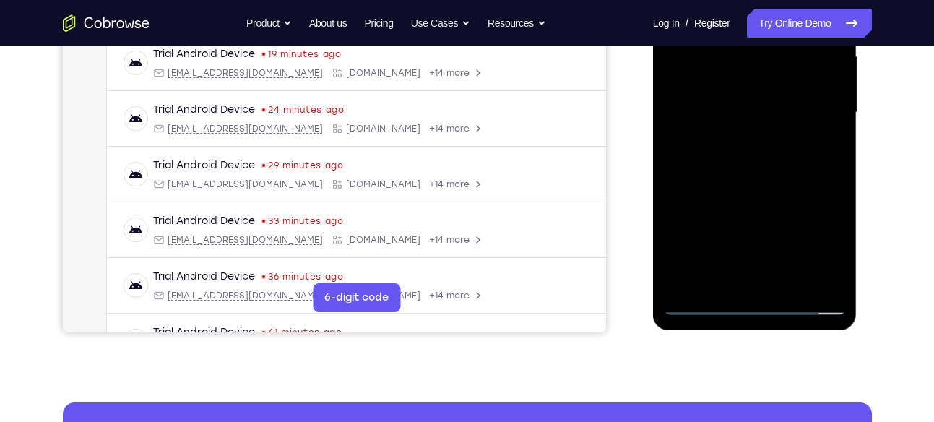
click at [768, 185] on div at bounding box center [755, 112] width 182 height 405
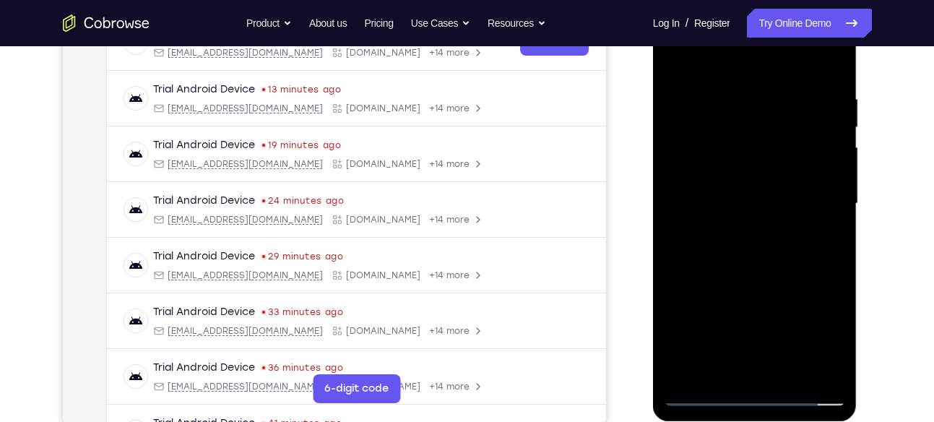
scroll to position [244, 0]
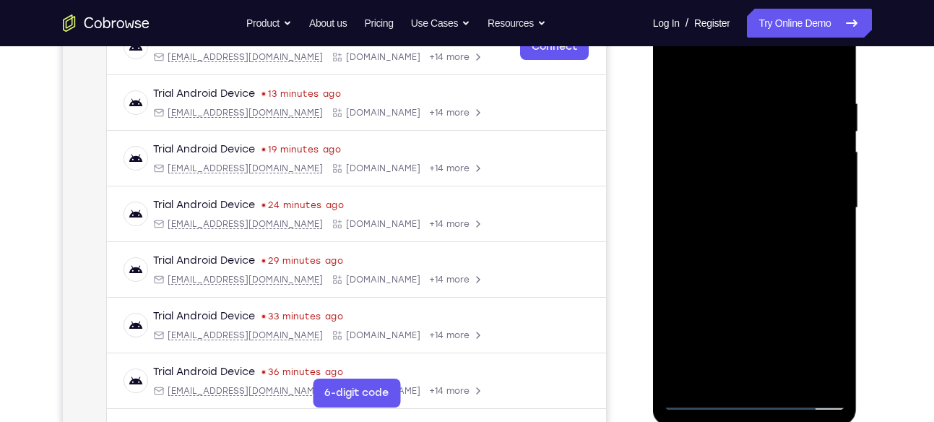
click at [729, 91] on div at bounding box center [755, 208] width 182 height 405
click at [825, 66] on div at bounding box center [755, 208] width 182 height 405
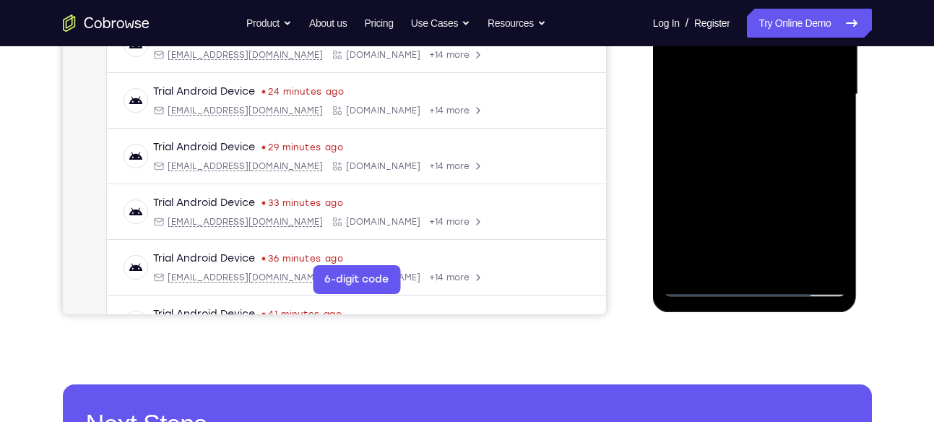
drag, startPoint x: 781, startPoint y: 220, endPoint x: 798, endPoint y: 139, distance: 82.8
click at [798, 139] on div at bounding box center [755, 94] width 182 height 405
click at [839, 77] on div at bounding box center [755, 94] width 182 height 405
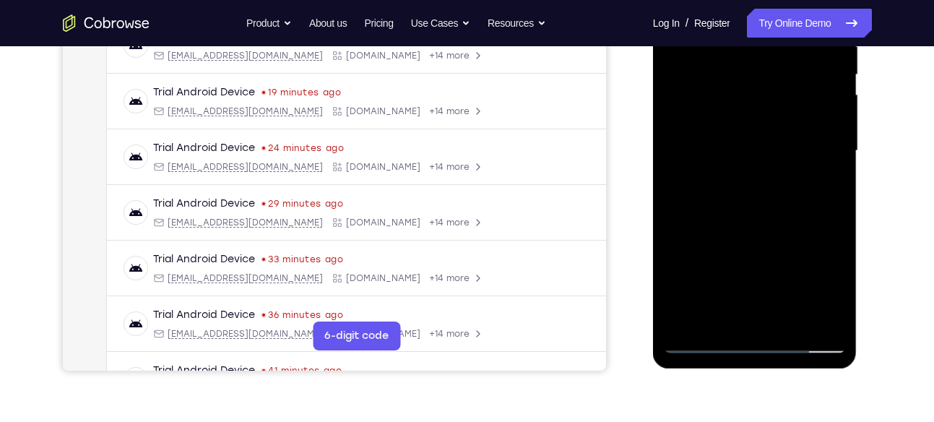
scroll to position [280, 0]
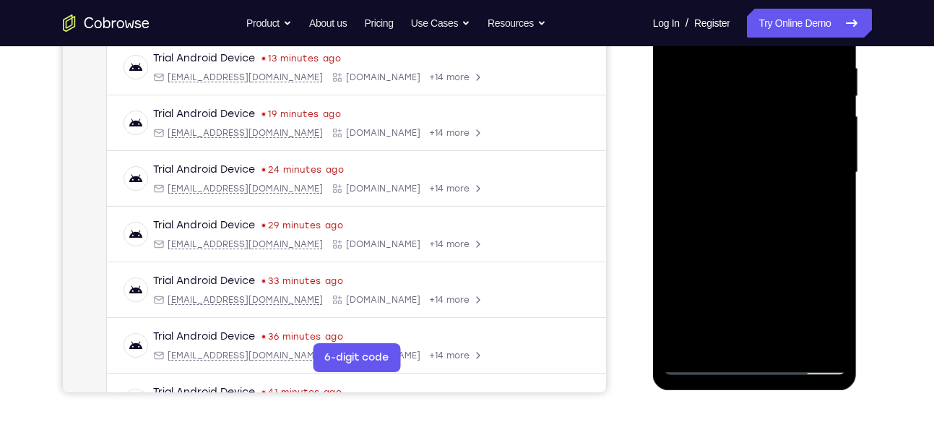
click at [839, 157] on div at bounding box center [755, 172] width 182 height 405
click at [676, 155] on div at bounding box center [755, 172] width 182 height 405
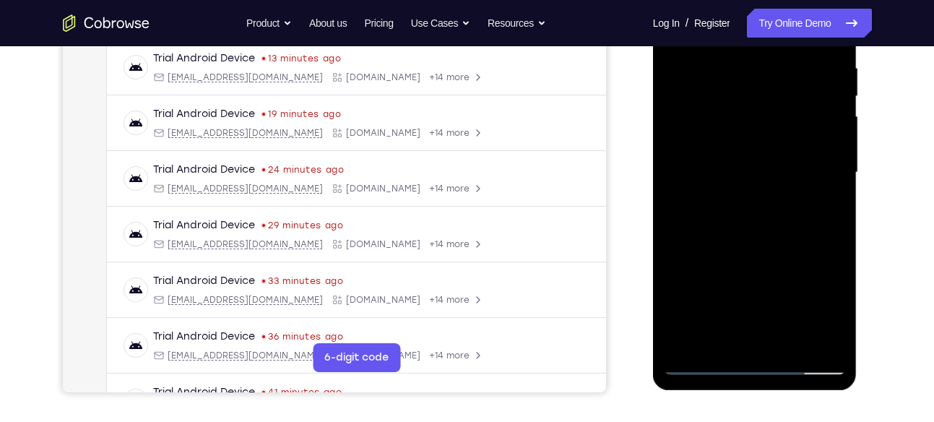
click at [676, 155] on div at bounding box center [755, 172] width 182 height 405
drag, startPoint x: 705, startPoint y: 254, endPoint x: 707, endPoint y: 124, distance: 130.8
click at [707, 124] on div at bounding box center [755, 172] width 182 height 405
drag, startPoint x: 712, startPoint y: 124, endPoint x: 706, endPoint y: 246, distance: 123.0
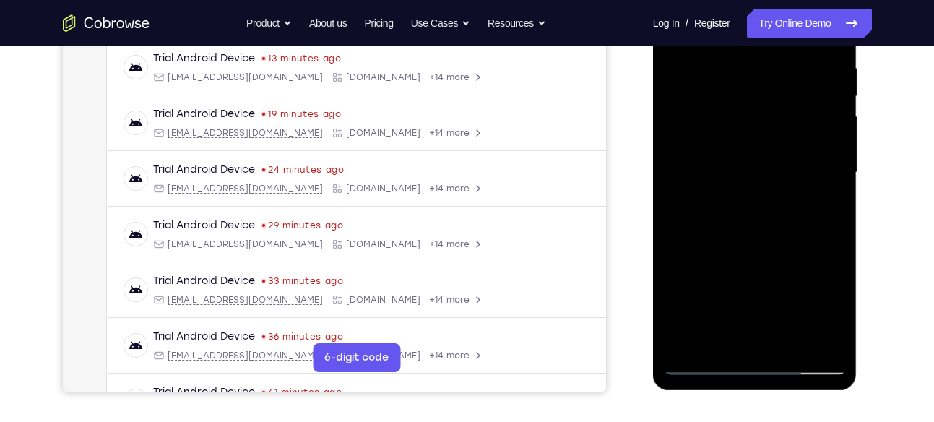
click at [706, 246] on div at bounding box center [755, 172] width 182 height 405
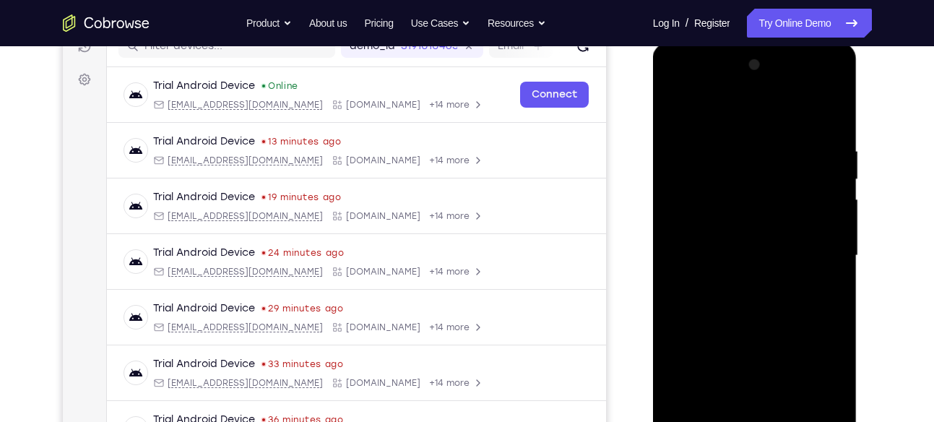
scroll to position [195, 0]
click at [830, 82] on div at bounding box center [755, 257] width 182 height 405
click at [752, 134] on div at bounding box center [755, 257] width 182 height 405
click at [817, 189] on div at bounding box center [755, 257] width 182 height 405
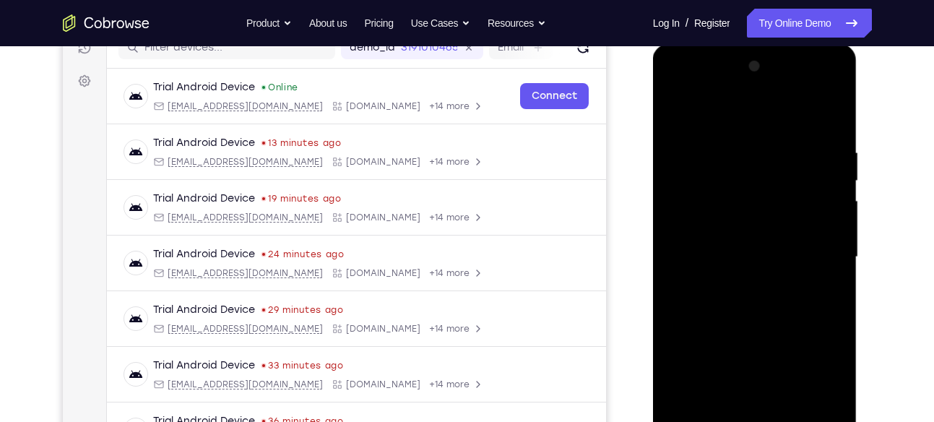
scroll to position [259, 0]
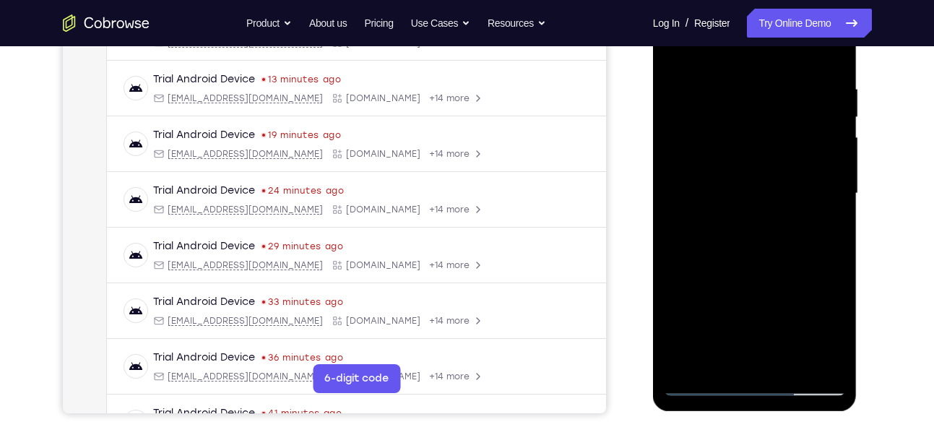
click at [817, 189] on div at bounding box center [755, 193] width 182 height 405
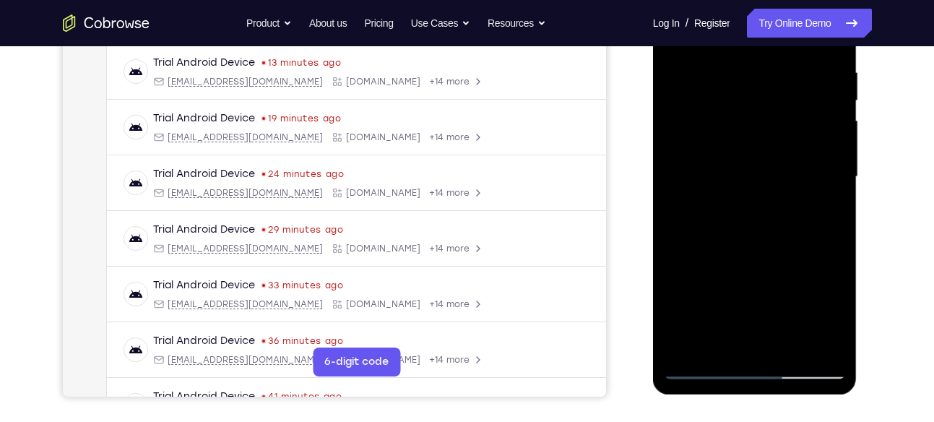
scroll to position [273, 0]
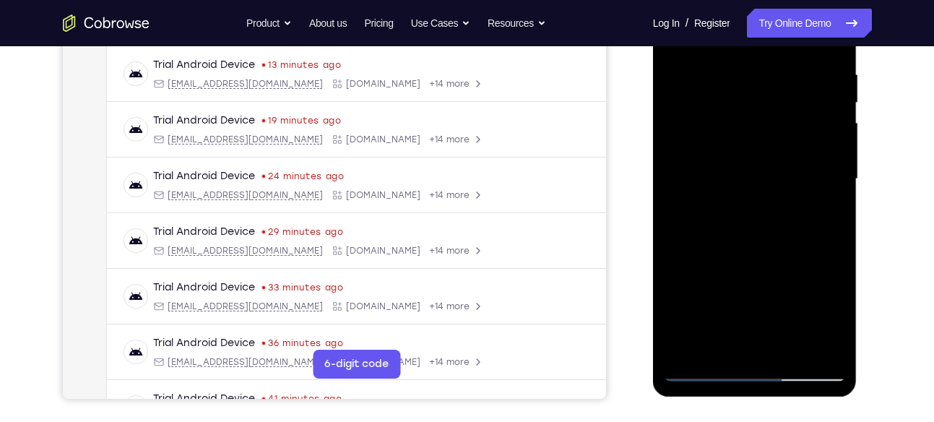
click at [821, 220] on div at bounding box center [755, 179] width 182 height 405
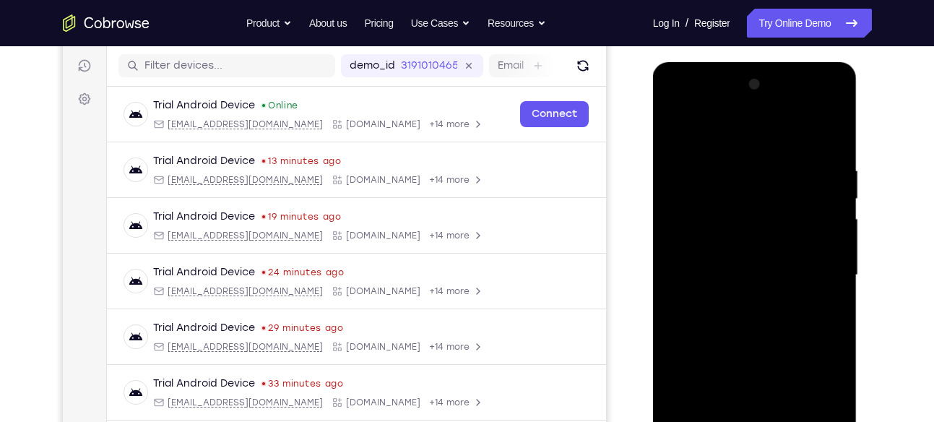
scroll to position [173, 0]
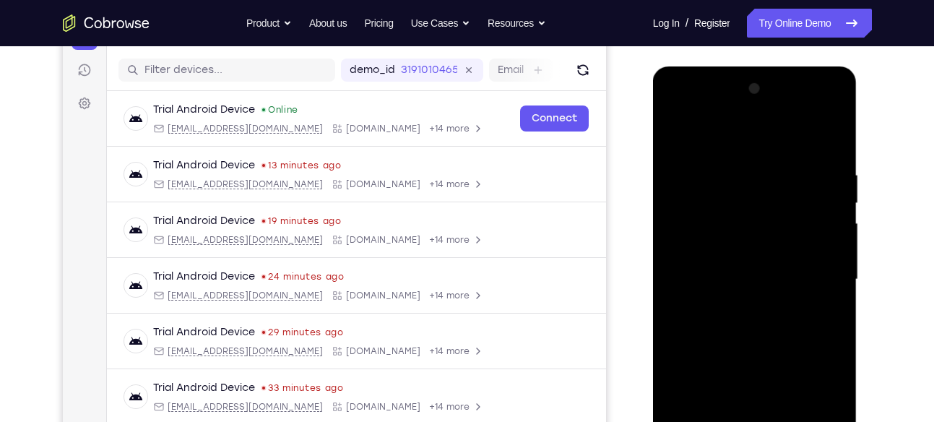
click at [821, 220] on div at bounding box center [755, 279] width 182 height 405
click at [827, 137] on div at bounding box center [755, 279] width 182 height 405
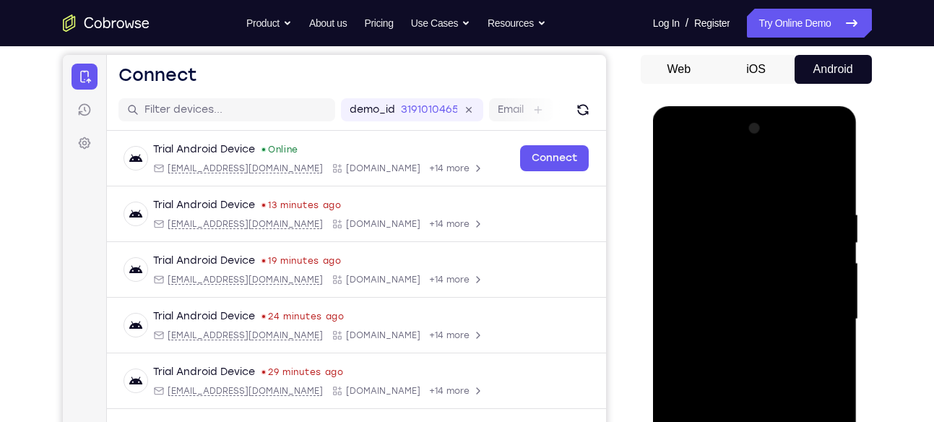
scroll to position [134, 0]
click at [833, 142] on div at bounding box center [755, 318] width 182 height 405
click at [833, 145] on div at bounding box center [755, 318] width 182 height 405
click at [710, 274] on div at bounding box center [755, 318] width 182 height 405
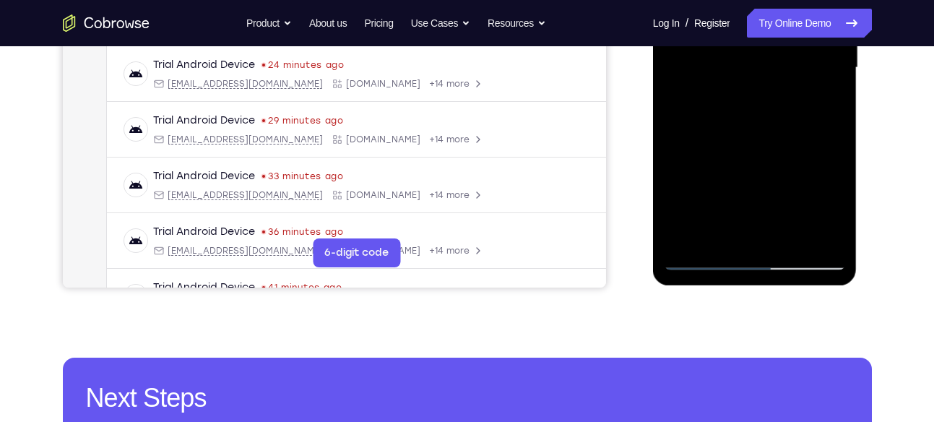
scroll to position [384, 0]
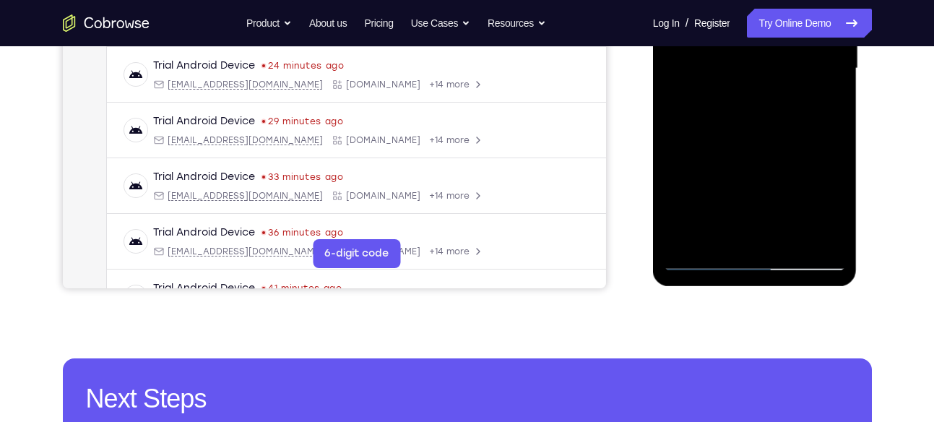
click at [801, 248] on div at bounding box center [755, 68] width 182 height 405
click at [791, 241] on div at bounding box center [755, 68] width 182 height 405
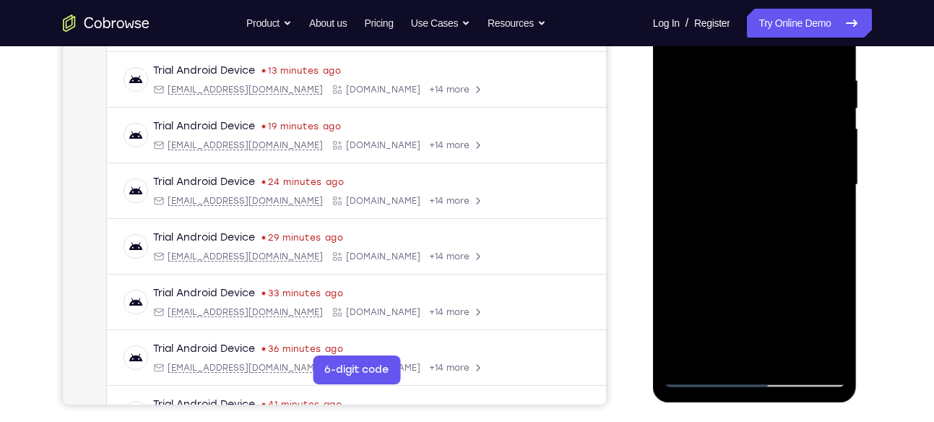
scroll to position [265, 0]
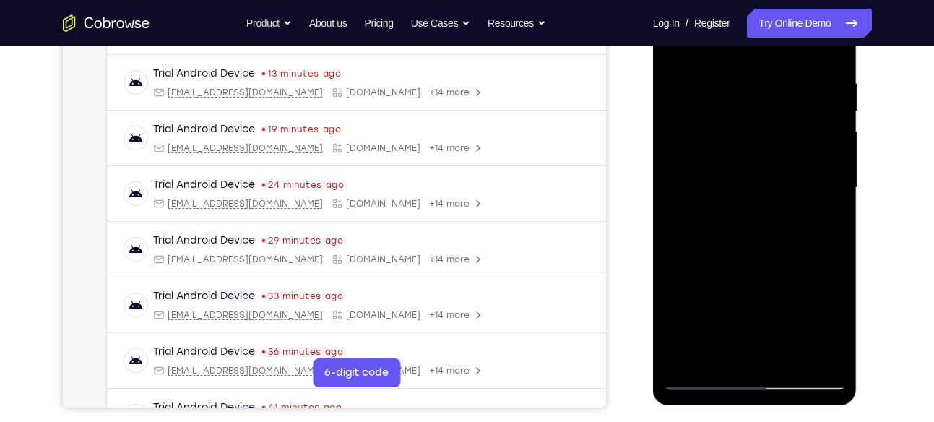
click at [765, 257] on div at bounding box center [755, 188] width 182 height 405
click at [771, 218] on div at bounding box center [755, 188] width 182 height 405
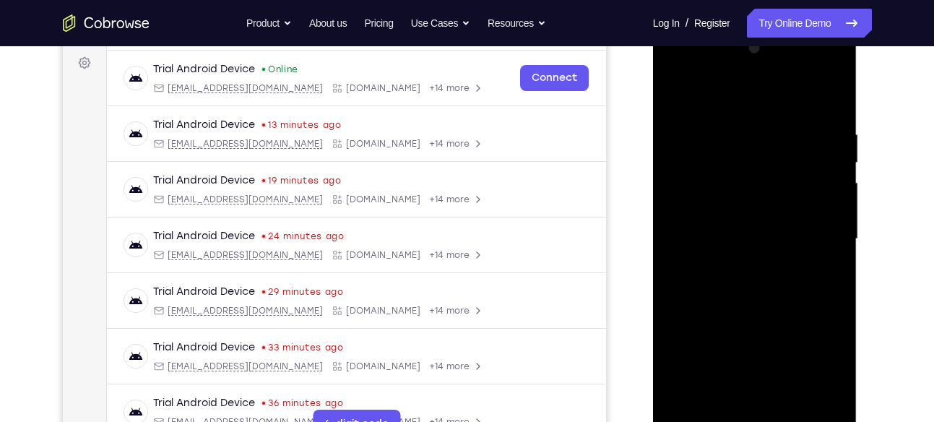
scroll to position [214, 0]
click at [681, 93] on div at bounding box center [755, 238] width 182 height 405
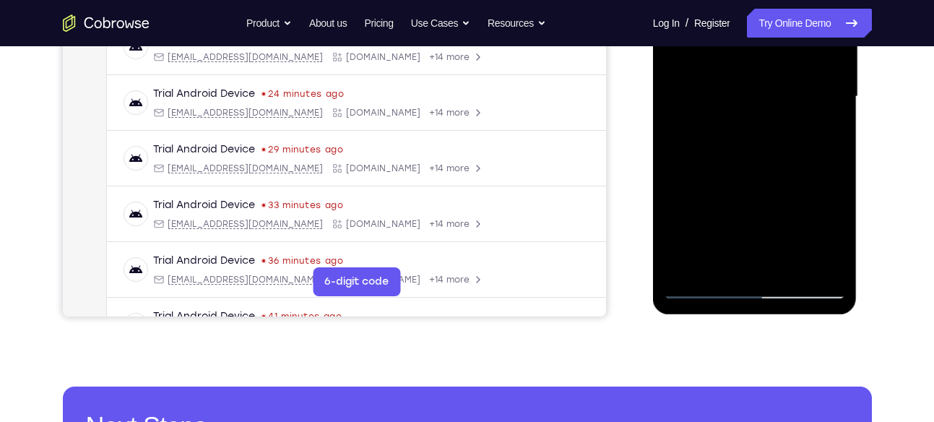
scroll to position [357, 0]
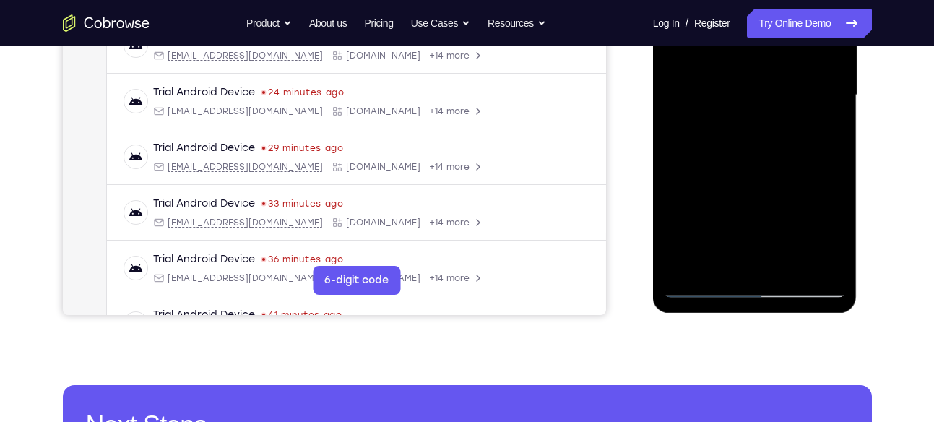
click at [730, 268] on div at bounding box center [755, 95] width 182 height 405
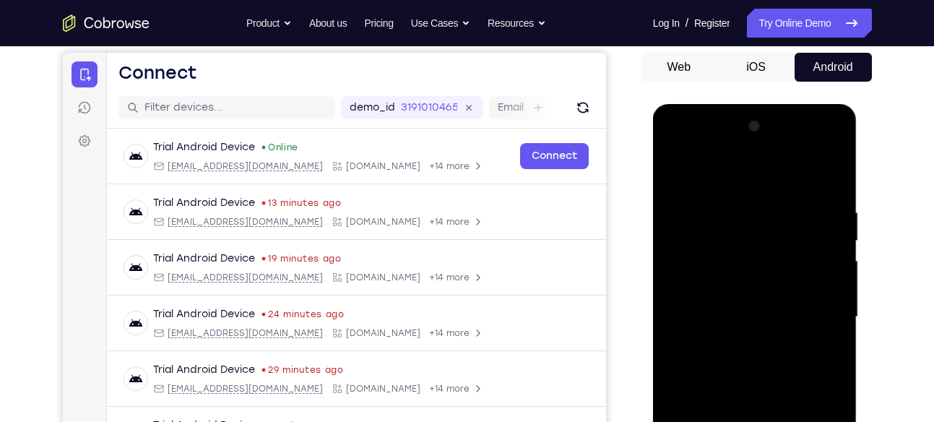
scroll to position [132, 0]
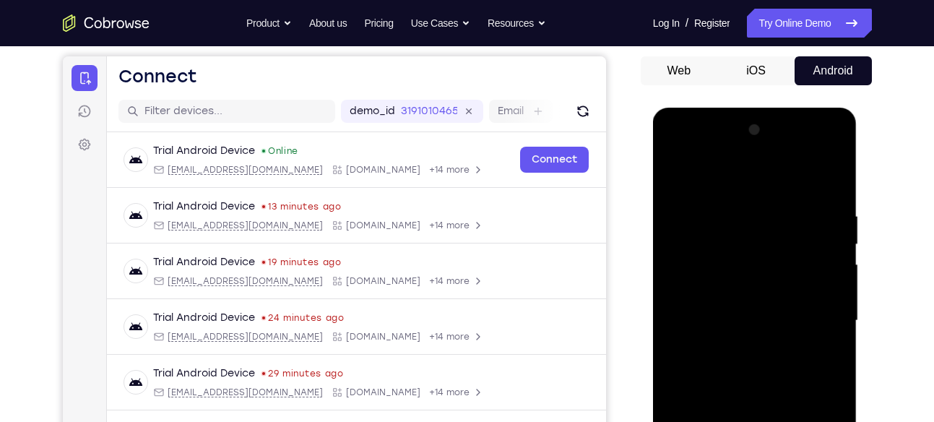
click at [754, 170] on div at bounding box center [755, 321] width 182 height 405
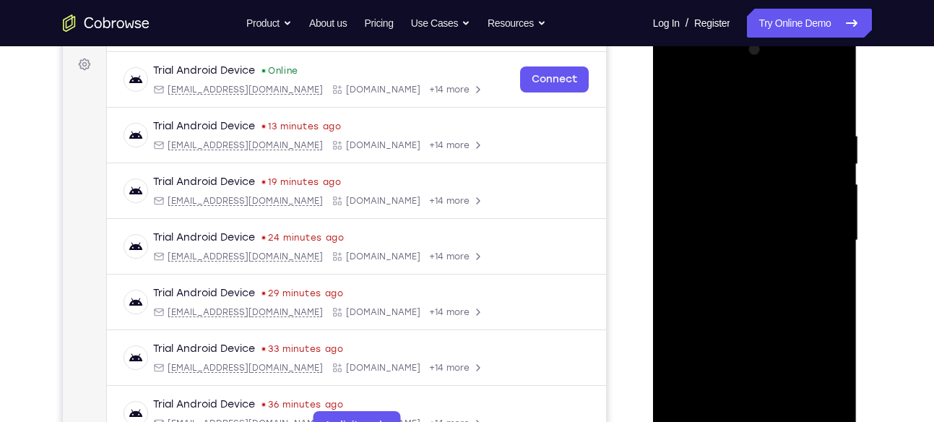
scroll to position [210, 0]
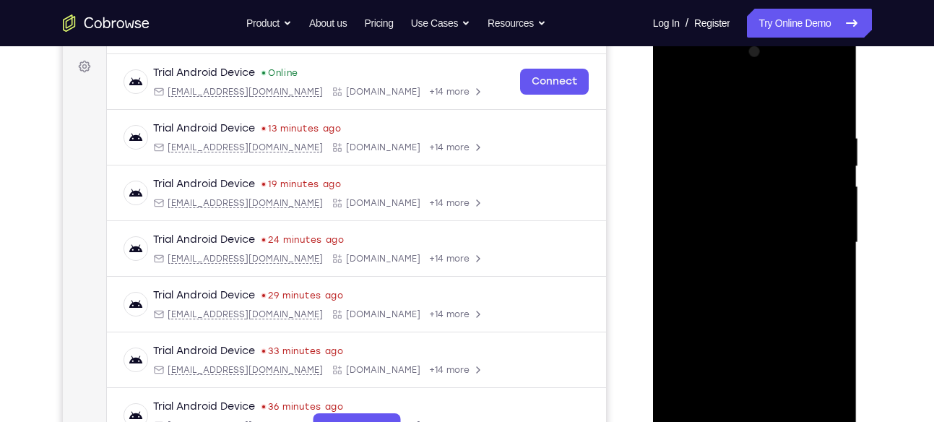
click at [725, 187] on div at bounding box center [755, 242] width 182 height 405
drag, startPoint x: 720, startPoint y: 238, endPoint x: 726, endPoint y: 135, distance: 103.5
click at [726, 135] on div at bounding box center [755, 242] width 182 height 405
drag, startPoint x: 727, startPoint y: 237, endPoint x: 734, endPoint y: 103, distance: 134.6
click at [734, 103] on div at bounding box center [755, 242] width 182 height 405
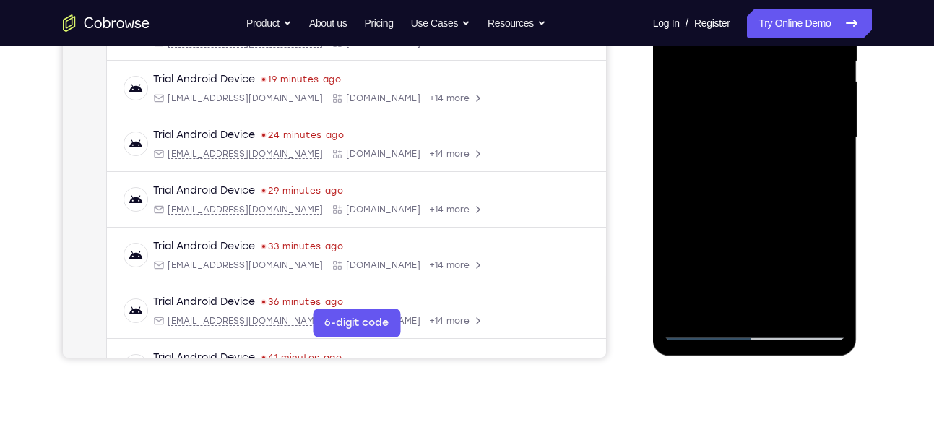
scroll to position [317, 0]
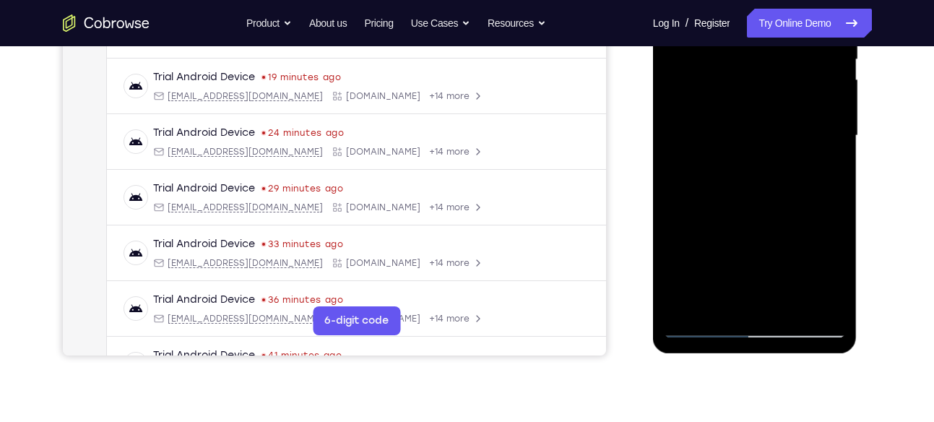
click at [714, 175] on div at bounding box center [755, 136] width 182 height 405
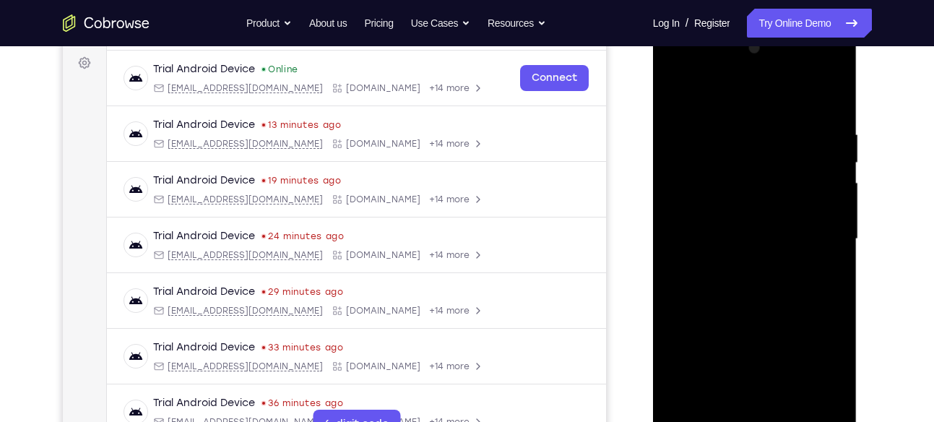
scroll to position [210, 0]
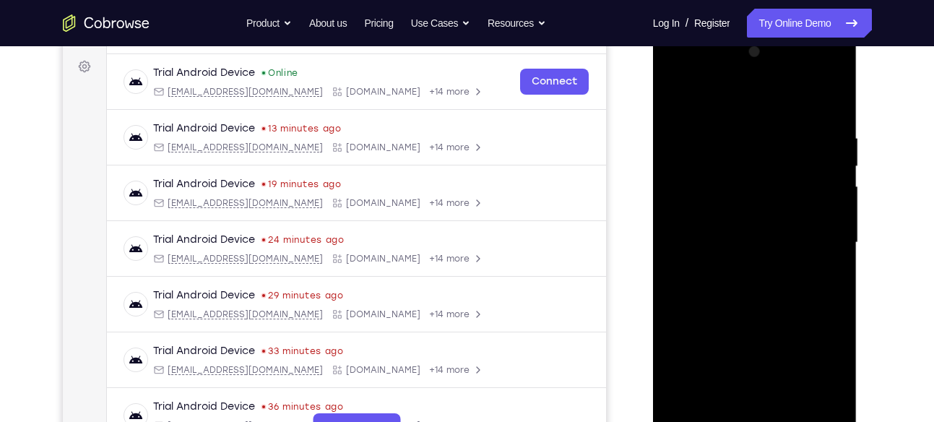
click at [830, 199] on div at bounding box center [755, 242] width 182 height 405
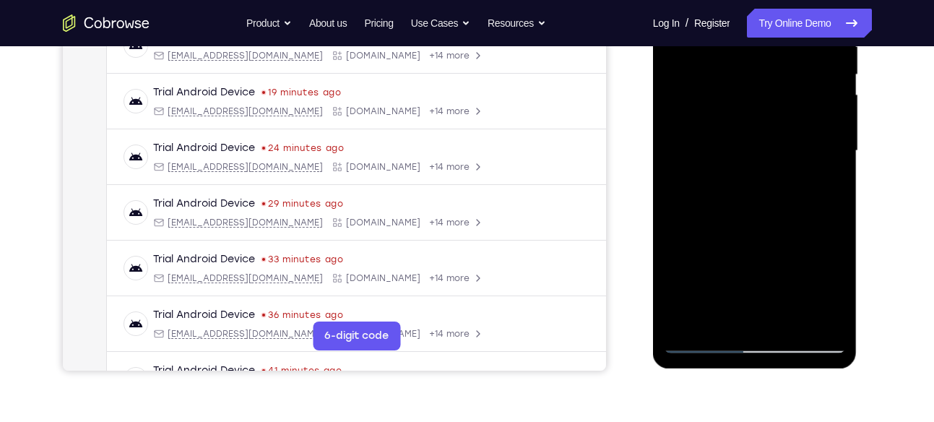
scroll to position [283, 0]
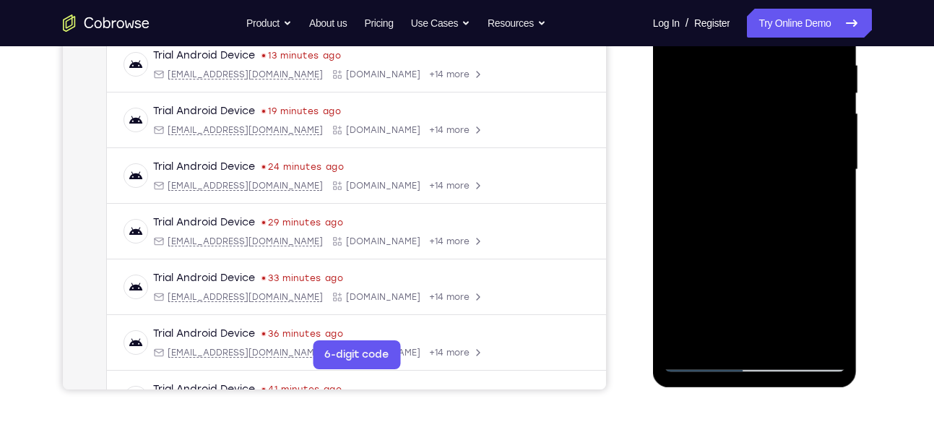
click at [837, 129] on div at bounding box center [755, 169] width 182 height 405
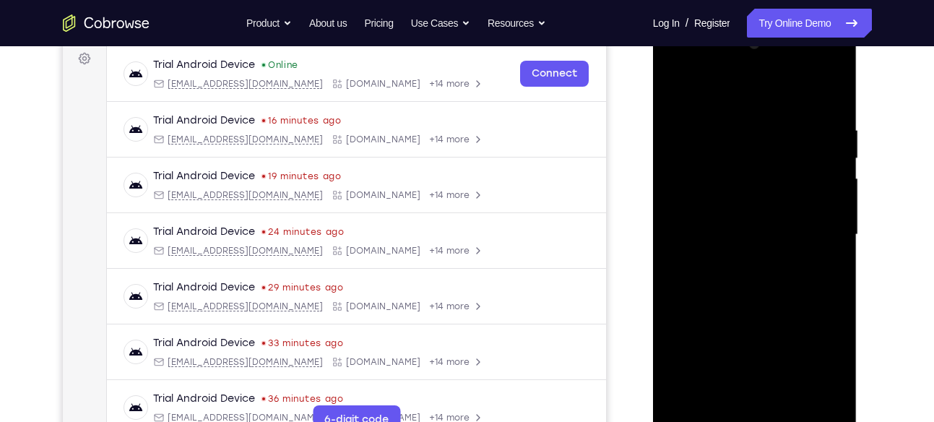
scroll to position [212, 0]
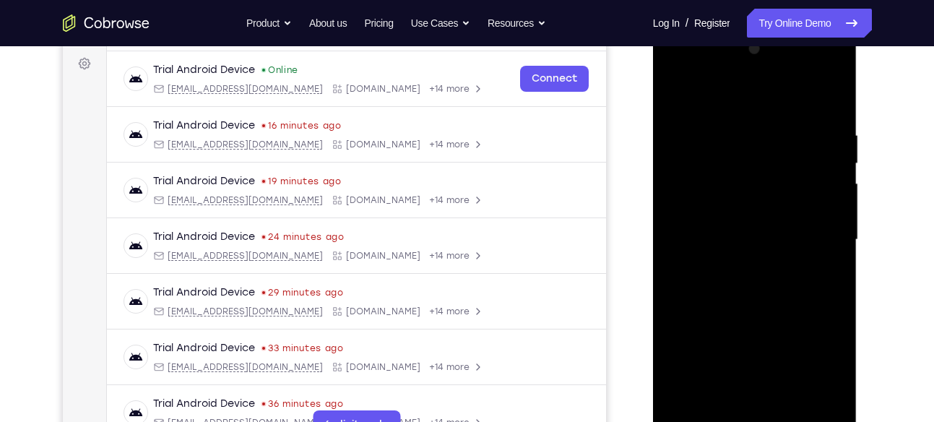
click at [681, 87] on div at bounding box center [755, 240] width 182 height 405
click at [676, 95] on div at bounding box center [755, 240] width 182 height 405
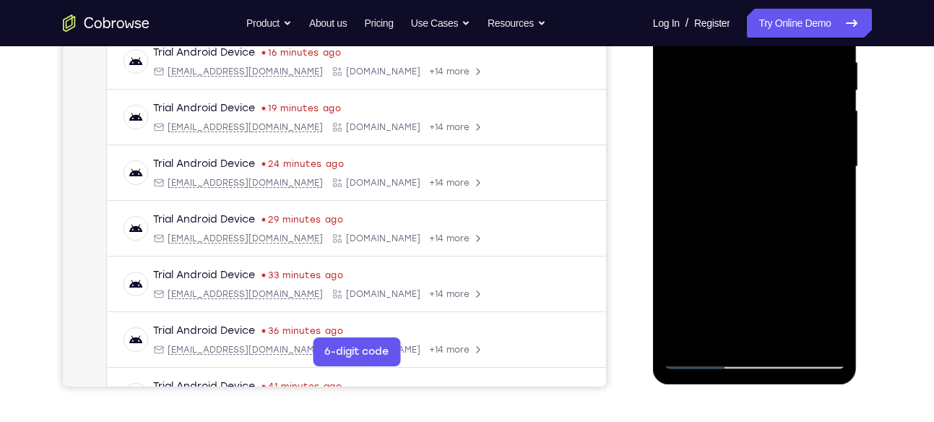
scroll to position [287, 0]
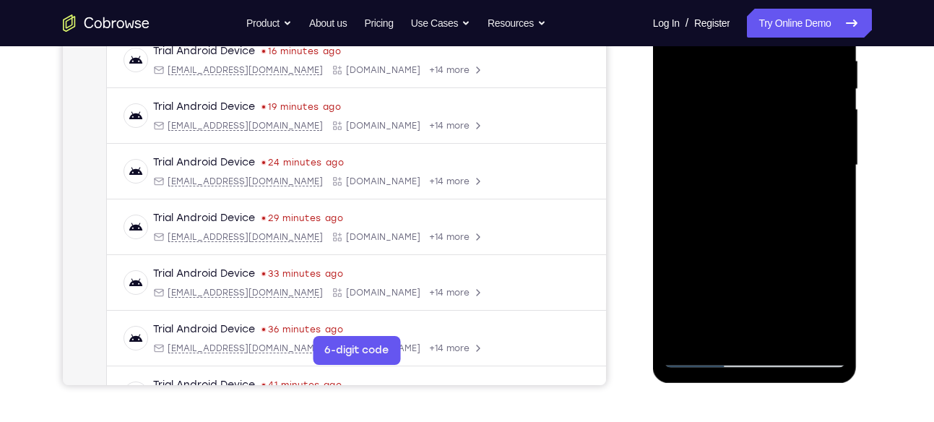
drag, startPoint x: 765, startPoint y: 219, endPoint x: 748, endPoint y: 106, distance: 114.7
click at [748, 106] on div at bounding box center [755, 165] width 182 height 405
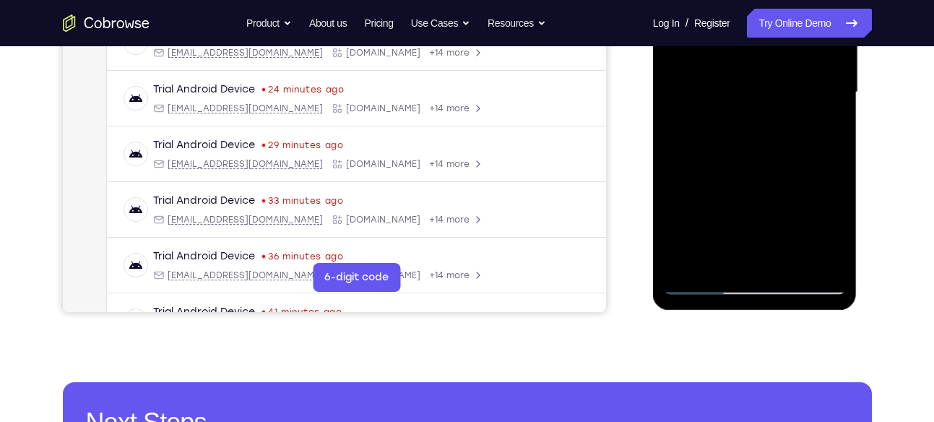
scroll to position [361, 0]
click at [717, 192] on div at bounding box center [755, 91] width 182 height 405
click at [737, 126] on div at bounding box center [755, 91] width 182 height 405
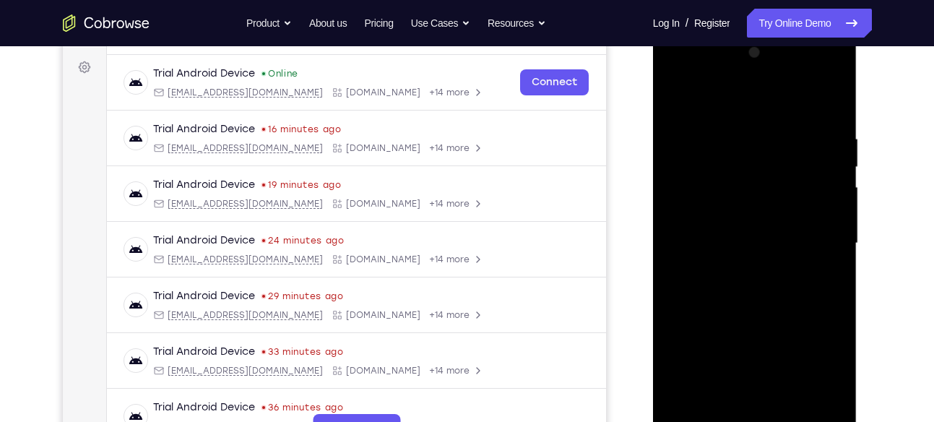
scroll to position [208, 0]
click at [683, 101] on div at bounding box center [755, 244] width 182 height 405
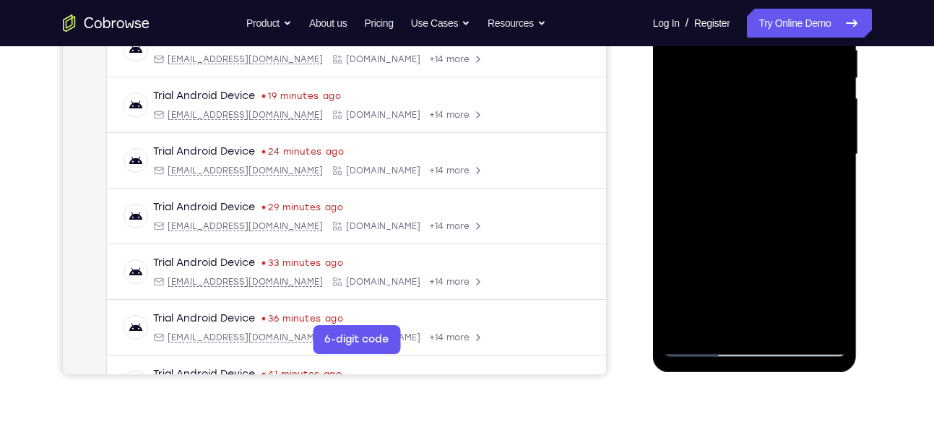
scroll to position [300, 0]
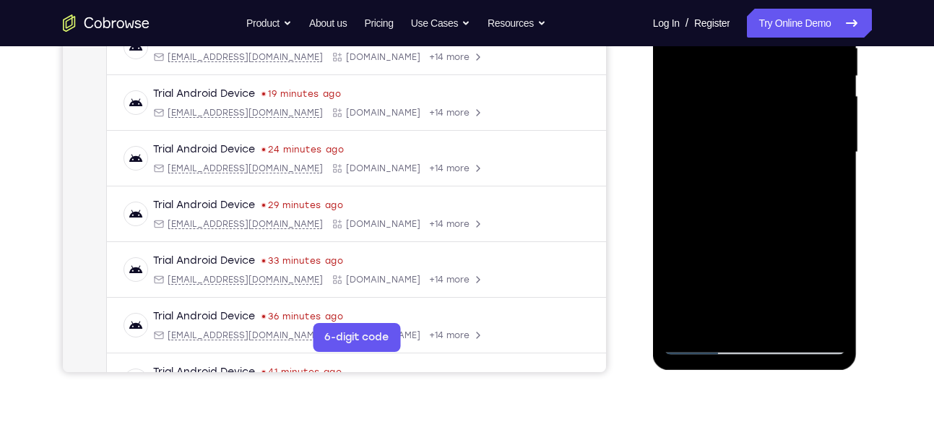
click at [812, 195] on div at bounding box center [755, 152] width 182 height 405
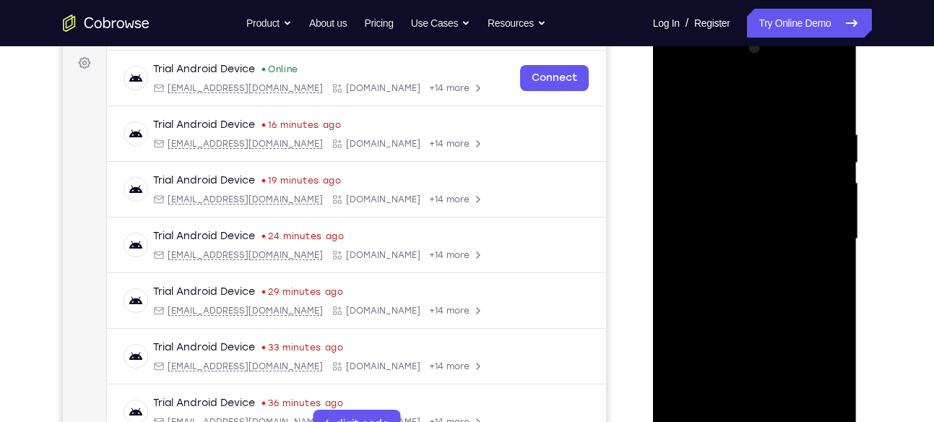
scroll to position [224, 0]
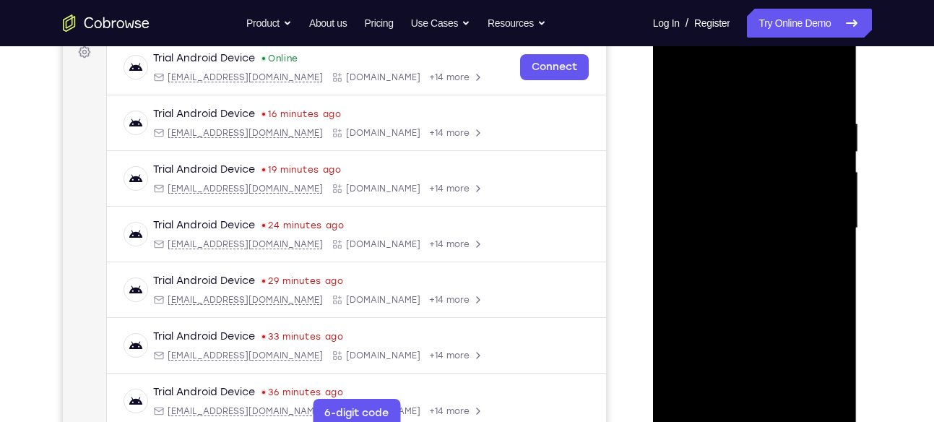
click at [838, 160] on div at bounding box center [755, 228] width 182 height 405
click at [681, 81] on div at bounding box center [755, 228] width 182 height 405
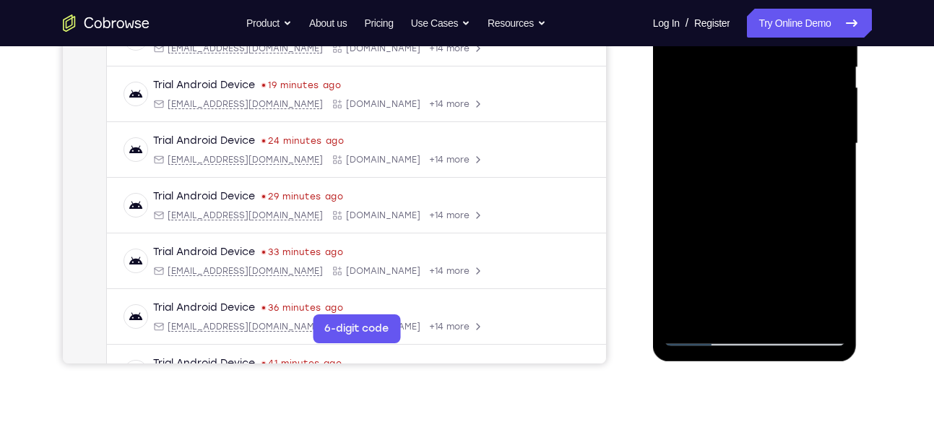
scroll to position [309, 0]
click at [749, 220] on div at bounding box center [755, 143] width 182 height 405
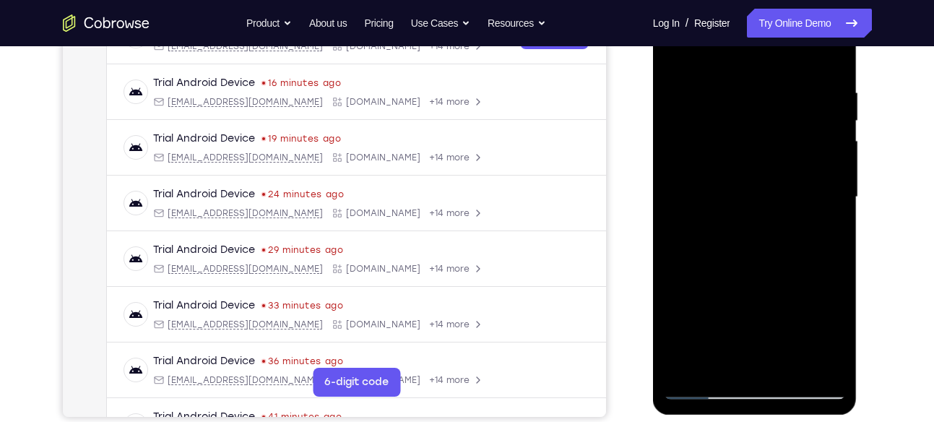
scroll to position [254, 0]
click at [831, 152] on div at bounding box center [755, 198] width 182 height 405
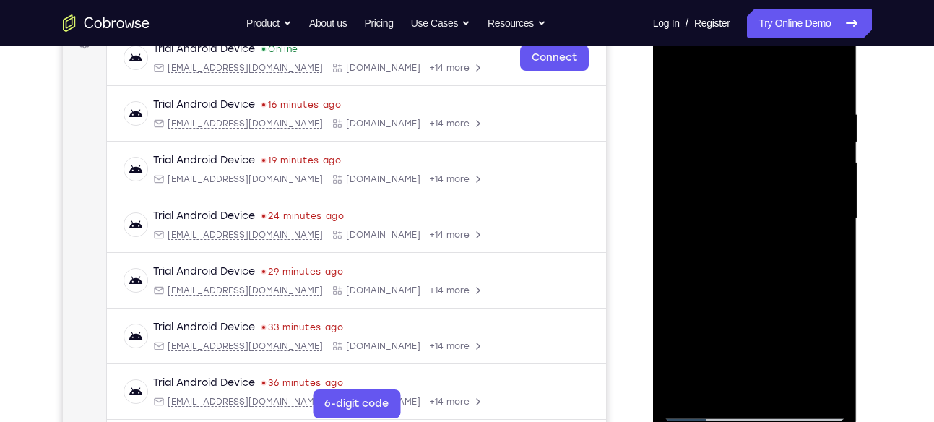
click at [683, 72] on div at bounding box center [755, 219] width 182 height 405
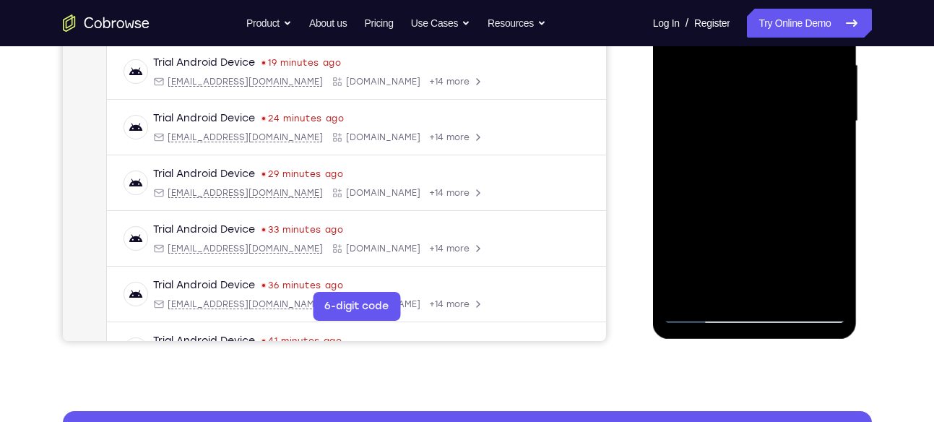
scroll to position [338, 0]
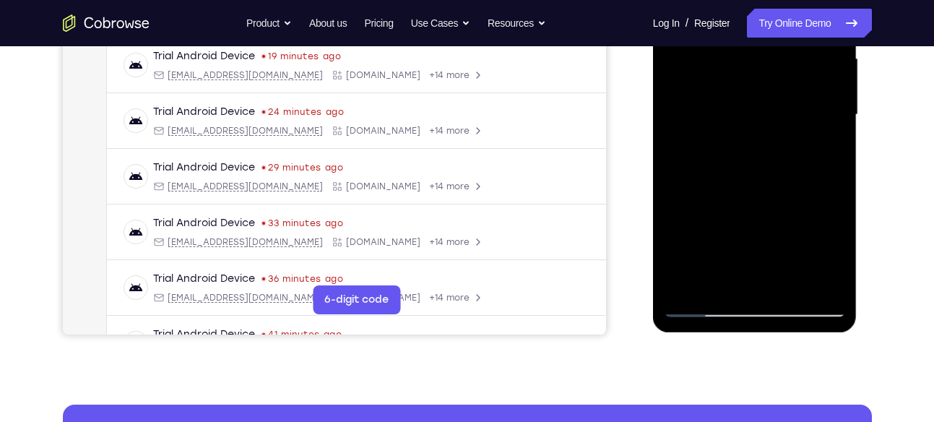
click at [812, 206] on div at bounding box center [755, 115] width 182 height 405
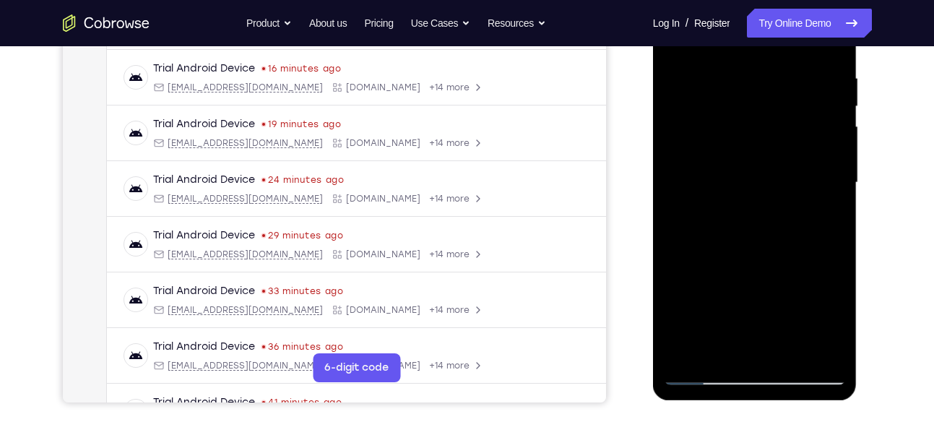
scroll to position [263, 0]
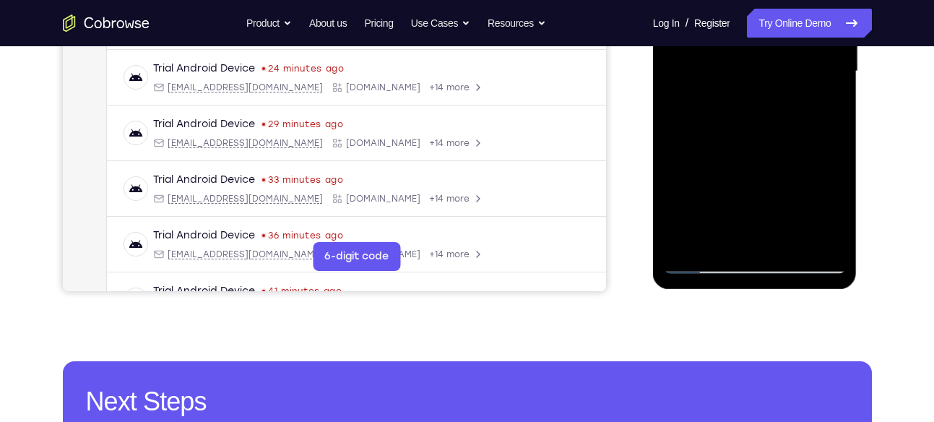
click at [822, 240] on div at bounding box center [755, 71] width 182 height 405
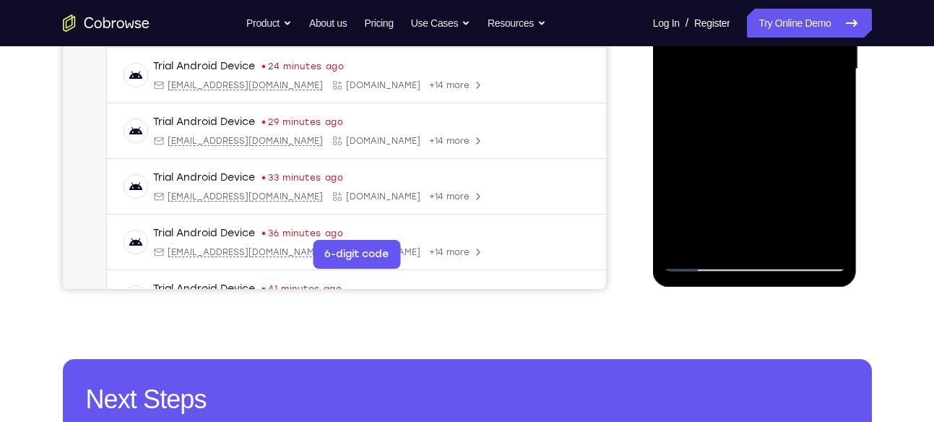
scroll to position [384, 0]
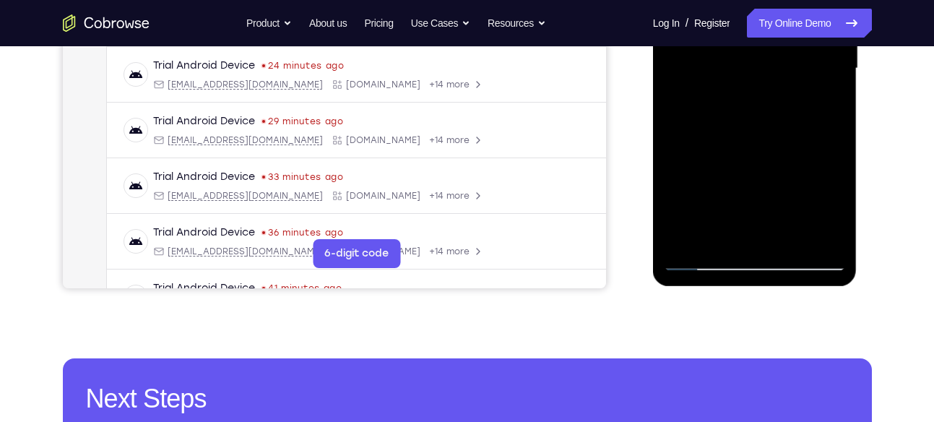
drag, startPoint x: 804, startPoint y: 190, endPoint x: 794, endPoint y: 106, distance: 85.1
click at [794, 106] on div at bounding box center [755, 68] width 182 height 405
drag, startPoint x: 763, startPoint y: 186, endPoint x: 766, endPoint y: 82, distance: 103.4
click at [766, 82] on div at bounding box center [755, 68] width 182 height 405
drag, startPoint x: 751, startPoint y: 196, endPoint x: 773, endPoint y: 75, distance: 122.8
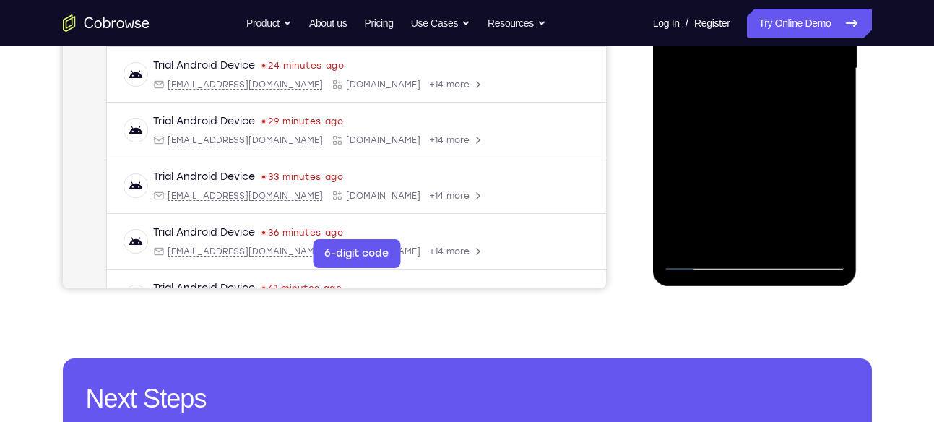
click at [773, 75] on div at bounding box center [755, 68] width 182 height 405
drag, startPoint x: 765, startPoint y: 175, endPoint x: 759, endPoint y: 70, distance: 105.0
click at [759, 70] on div at bounding box center [755, 68] width 182 height 405
drag, startPoint x: 765, startPoint y: 189, endPoint x: 763, endPoint y: 98, distance: 90.3
click at [763, 98] on div at bounding box center [755, 68] width 182 height 405
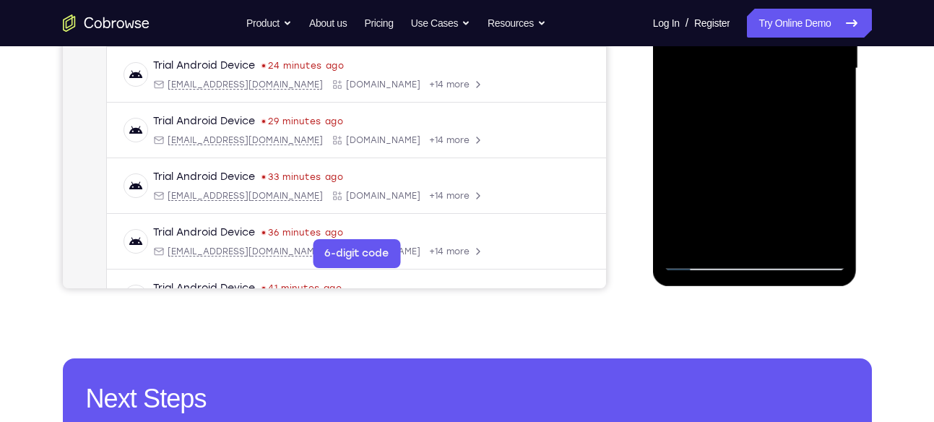
click at [815, 87] on div at bounding box center [755, 68] width 182 height 405
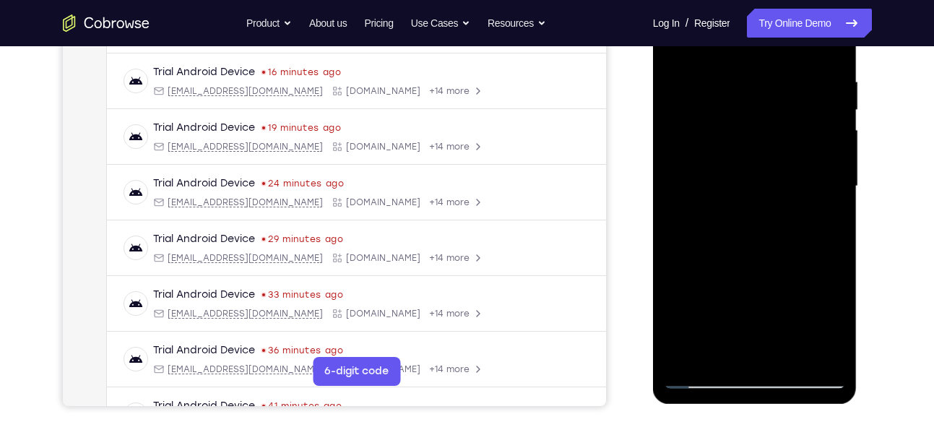
scroll to position [265, 0]
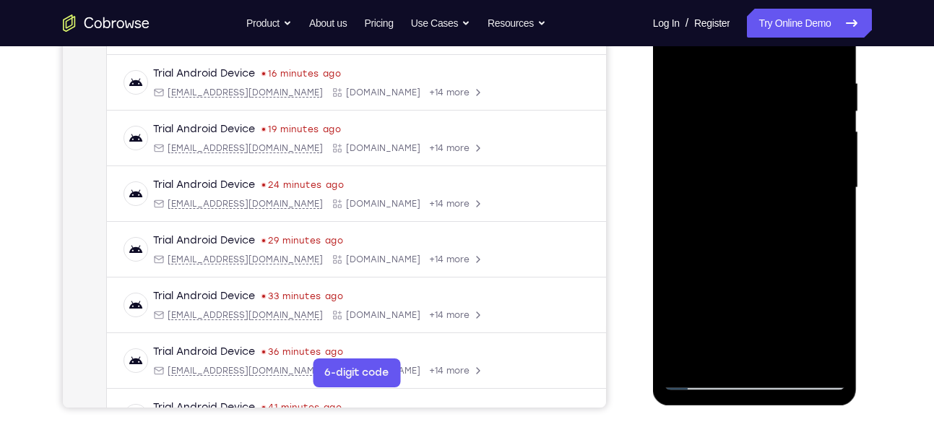
drag, startPoint x: 779, startPoint y: 139, endPoint x: 781, endPoint y: 265, distance: 125.8
click at [781, 265] on div at bounding box center [755, 188] width 182 height 405
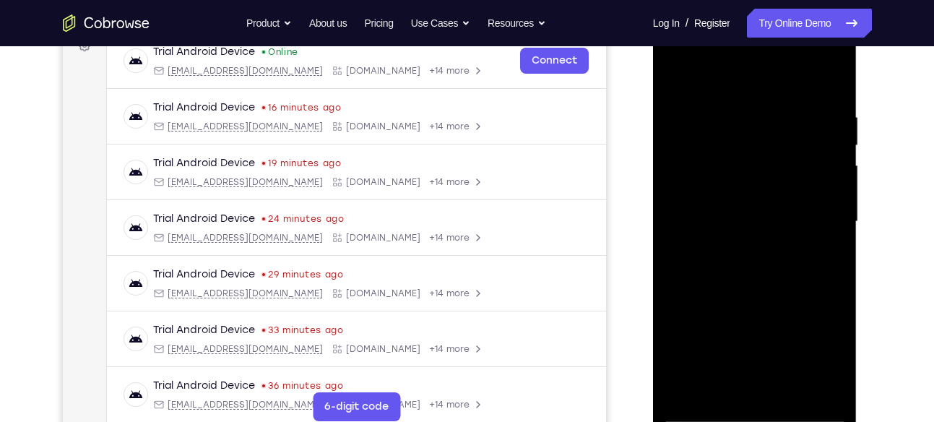
scroll to position [230, 0]
click at [681, 72] on div at bounding box center [755, 222] width 182 height 405
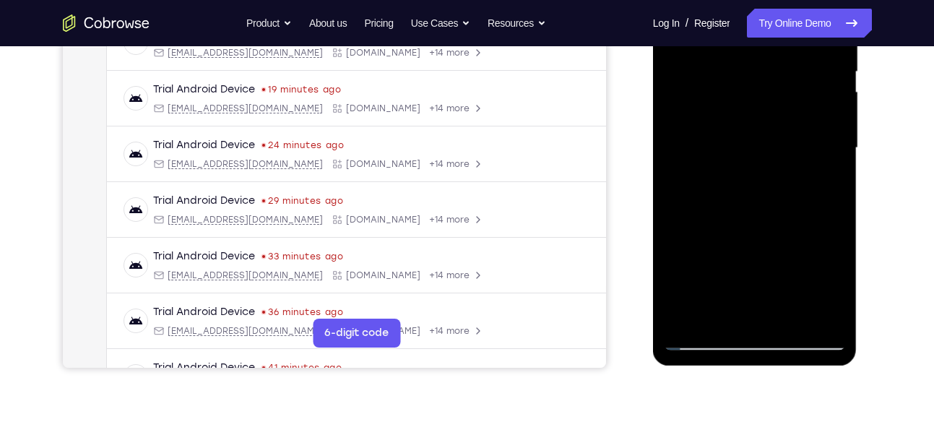
scroll to position [308, 0]
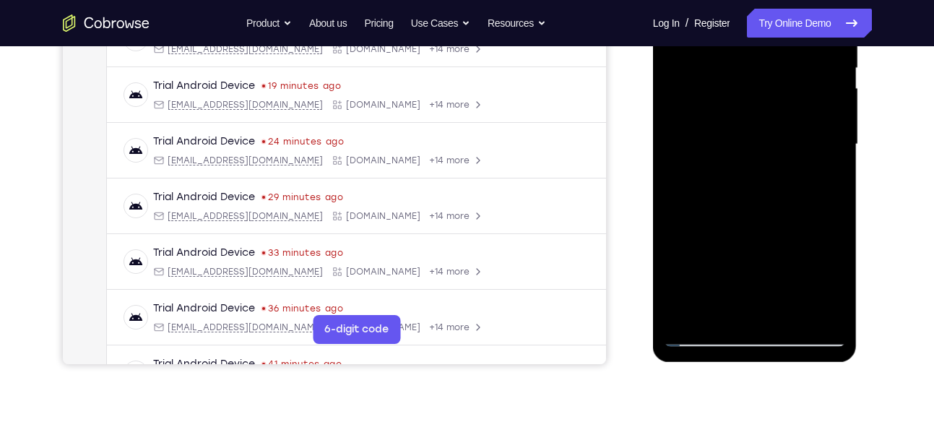
drag, startPoint x: 737, startPoint y: 259, endPoint x: 728, endPoint y: 76, distance: 183.8
click at [728, 76] on div at bounding box center [755, 144] width 182 height 405
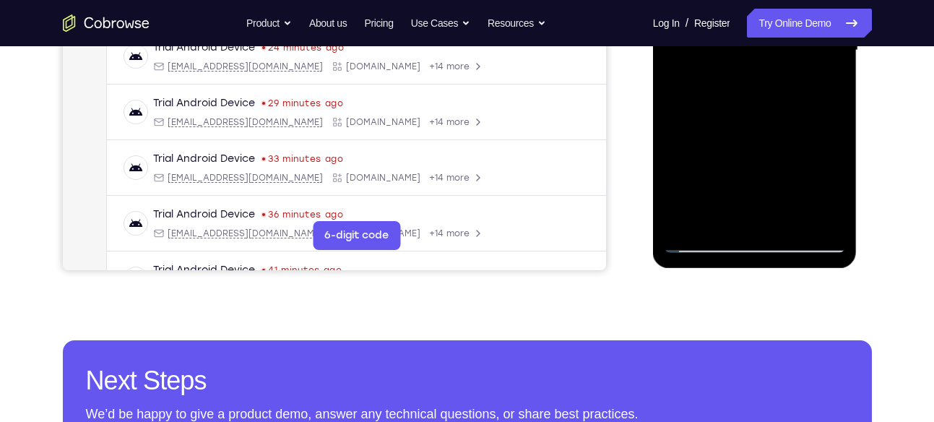
scroll to position [403, 0]
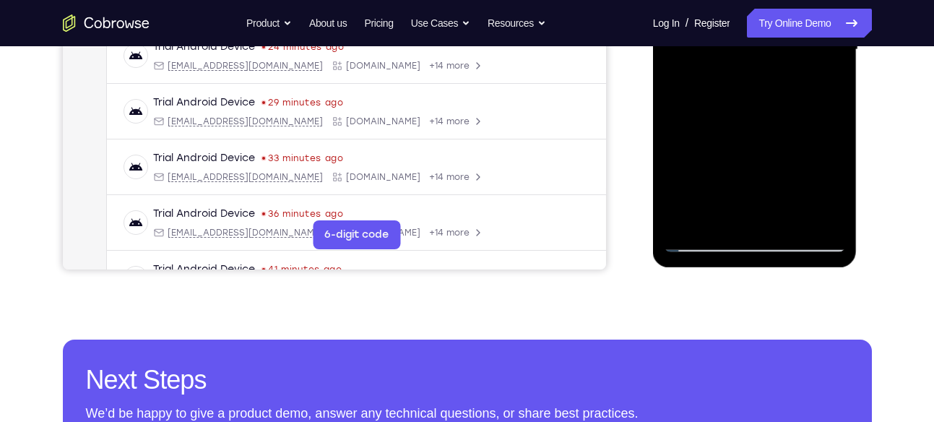
drag, startPoint x: 737, startPoint y: 165, endPoint x: 732, endPoint y: 62, distance: 102.7
click at [732, 62] on div at bounding box center [755, 50] width 182 height 405
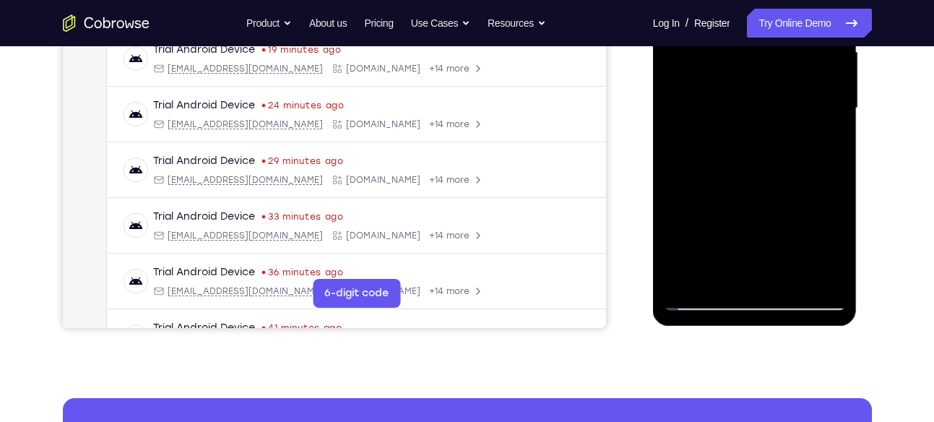
scroll to position [342, 0]
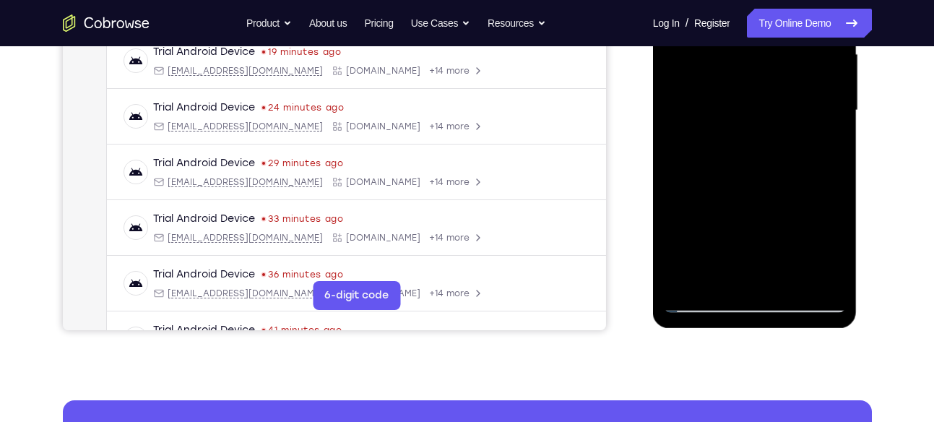
drag, startPoint x: 727, startPoint y: 212, endPoint x: 705, endPoint y: 51, distance: 162.7
click at [705, 51] on div at bounding box center [755, 110] width 182 height 405
drag, startPoint x: 728, startPoint y: 206, endPoint x: 716, endPoint y: 63, distance: 143.6
click at [716, 63] on div at bounding box center [755, 110] width 182 height 405
click at [707, 204] on div at bounding box center [755, 110] width 182 height 405
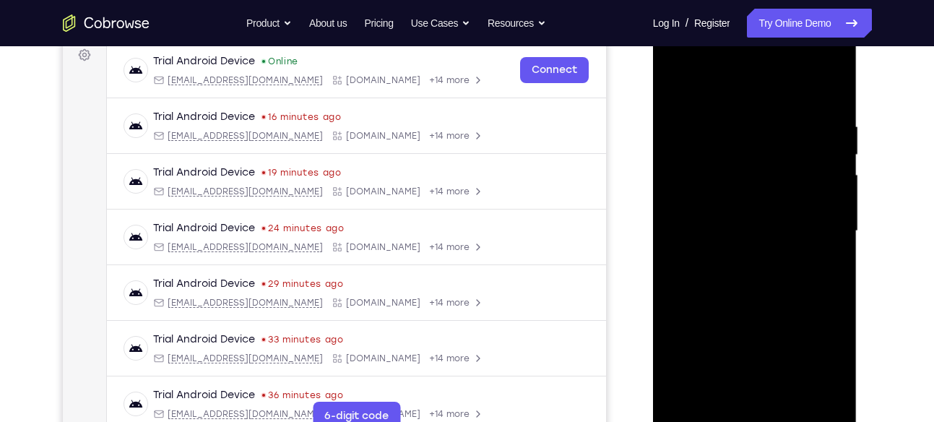
scroll to position [220, 0]
click at [834, 158] on div at bounding box center [755, 232] width 182 height 405
click at [836, 152] on div at bounding box center [755, 232] width 182 height 405
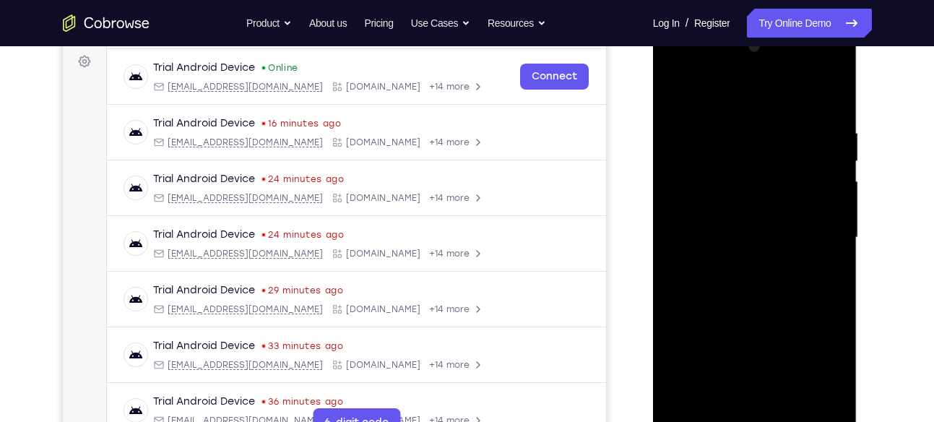
scroll to position [214, 0]
click at [677, 94] on div at bounding box center [755, 238] width 182 height 405
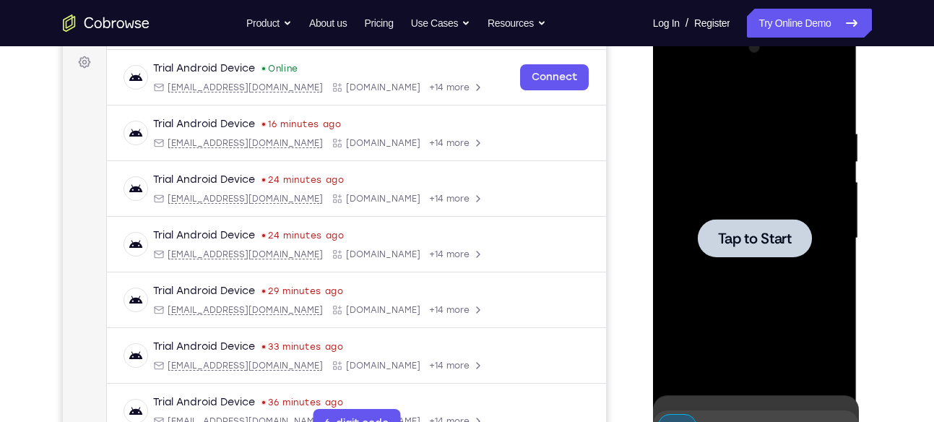
scroll to position [271, 0]
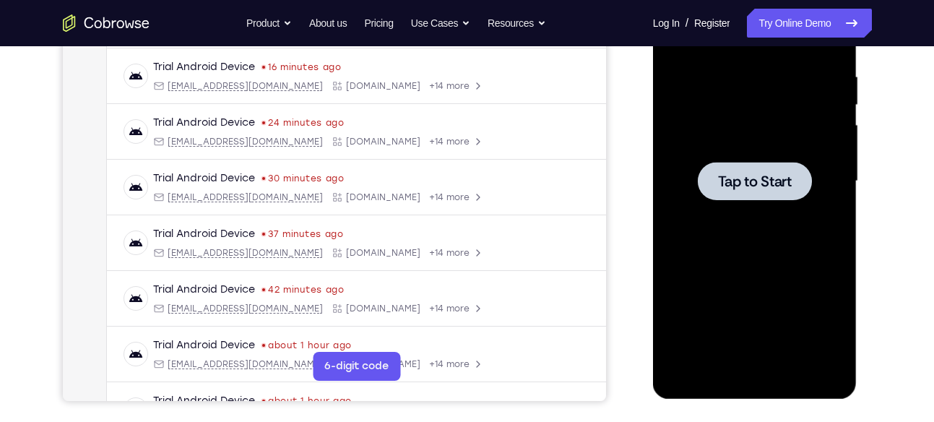
click at [713, 152] on div at bounding box center [755, 181] width 182 height 405
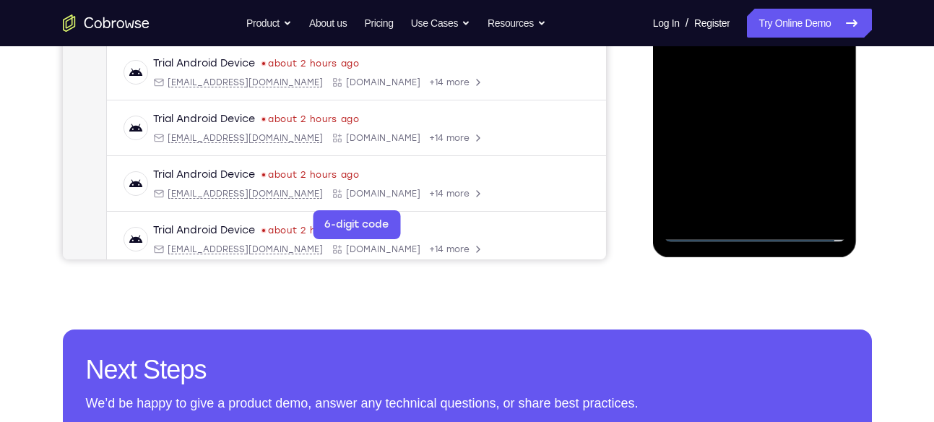
scroll to position [416, 0]
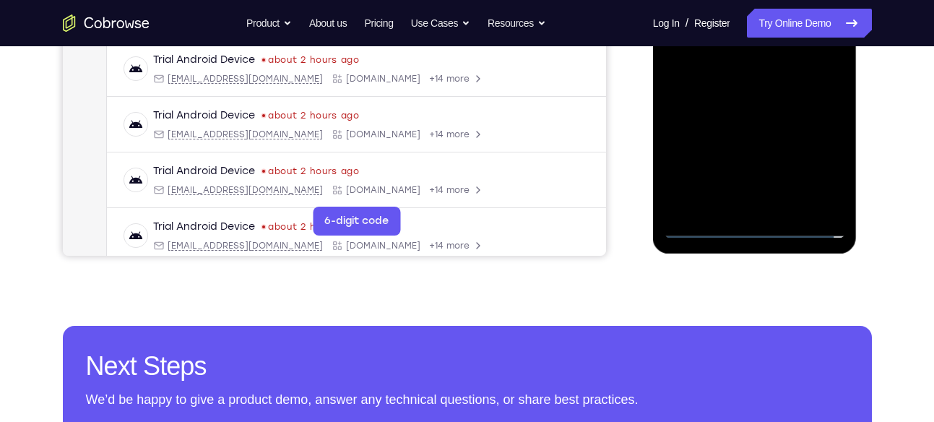
click at [757, 233] on div at bounding box center [755, 36] width 182 height 405
click at [826, 191] on div at bounding box center [755, 36] width 182 height 405
click at [816, 178] on div at bounding box center [755, 36] width 182 height 405
click at [757, 228] on div at bounding box center [755, 36] width 182 height 405
click at [828, 155] on div at bounding box center [755, 36] width 182 height 405
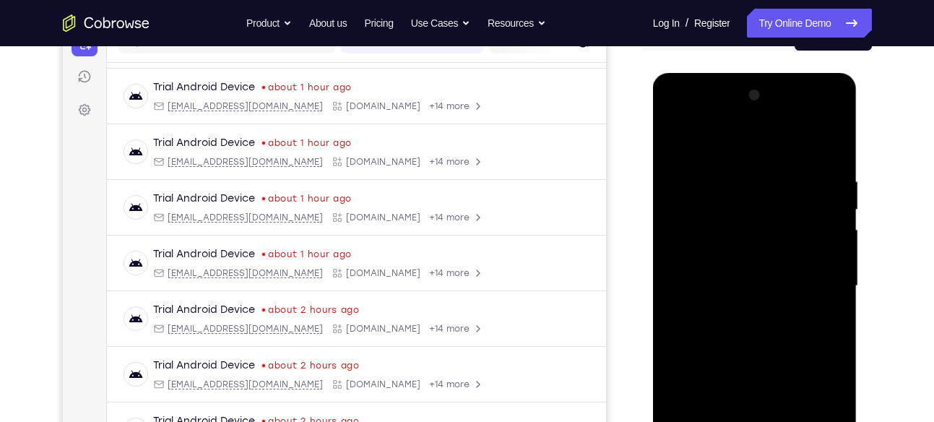
scroll to position [164, 0]
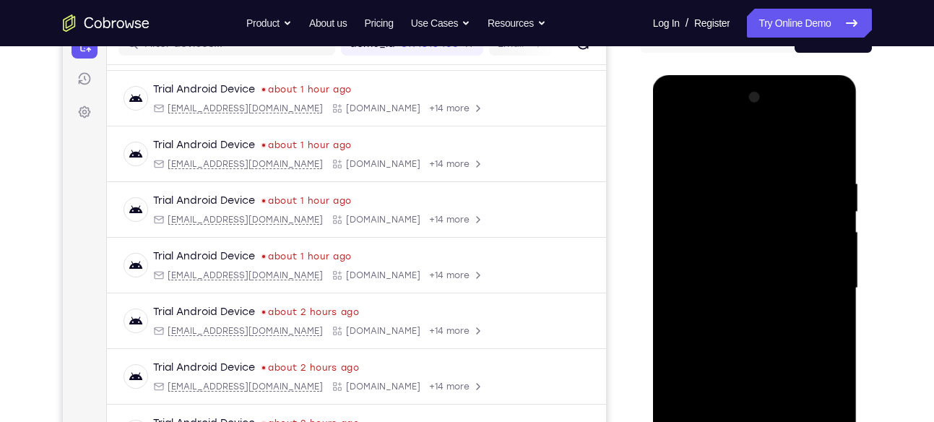
click at [775, 142] on div at bounding box center [755, 288] width 182 height 405
click at [810, 280] on div at bounding box center [755, 288] width 182 height 405
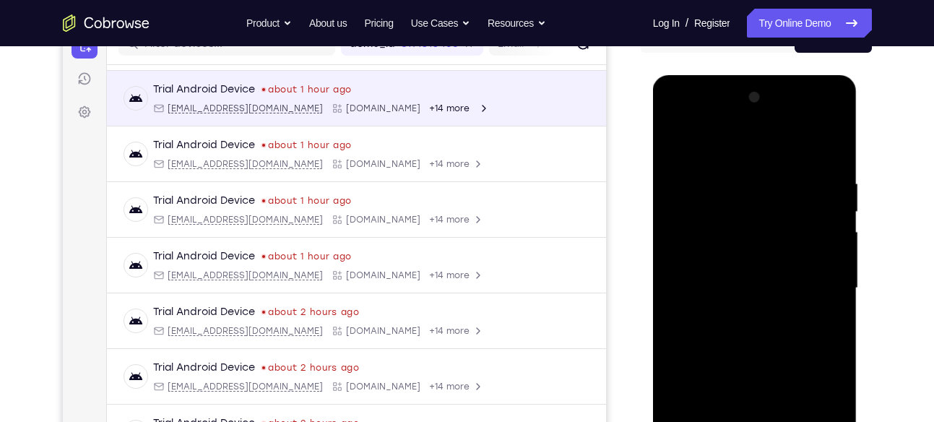
scroll to position [259, 0]
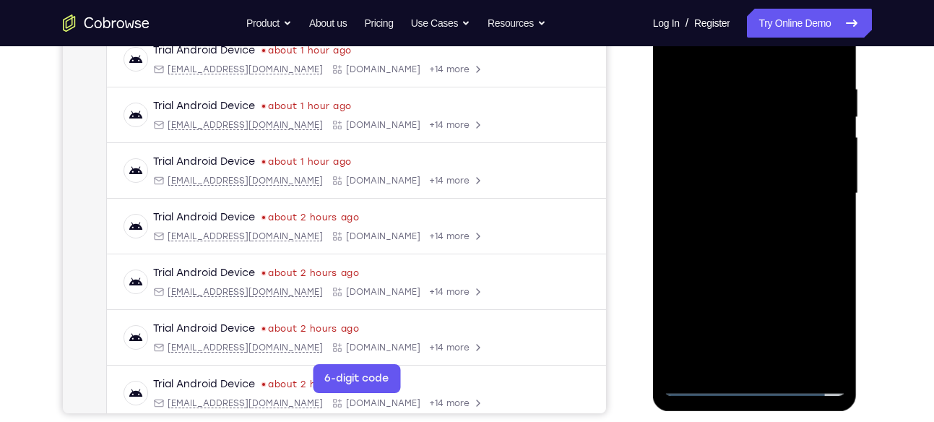
click at [740, 226] on div at bounding box center [755, 193] width 182 height 405
click at [793, 164] on div at bounding box center [755, 193] width 182 height 405
click at [754, 190] on div at bounding box center [755, 193] width 182 height 405
click at [732, 218] on div at bounding box center [755, 193] width 182 height 405
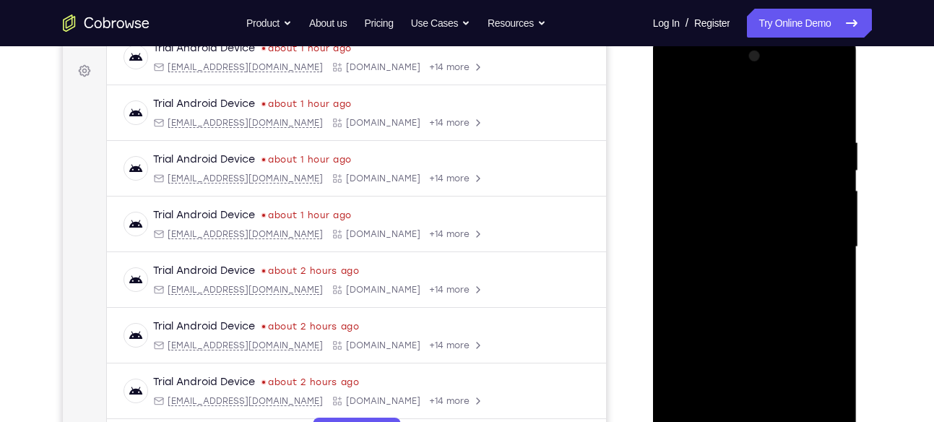
click at [754, 218] on div at bounding box center [755, 247] width 182 height 405
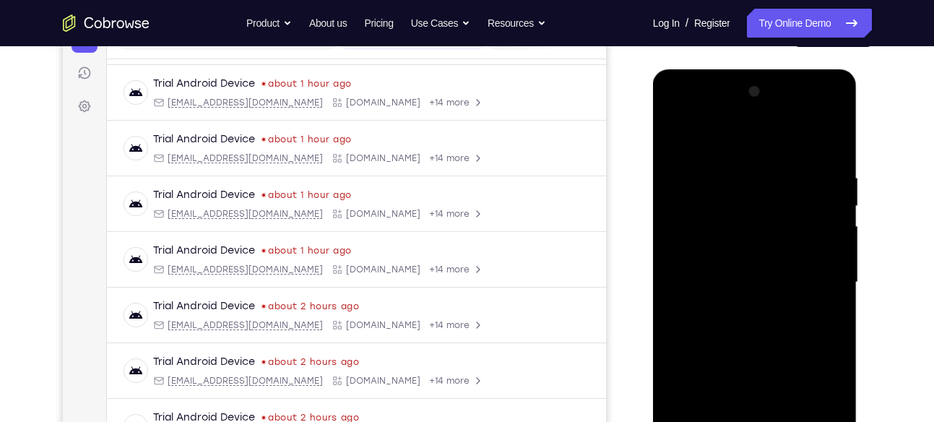
scroll to position [163, 0]
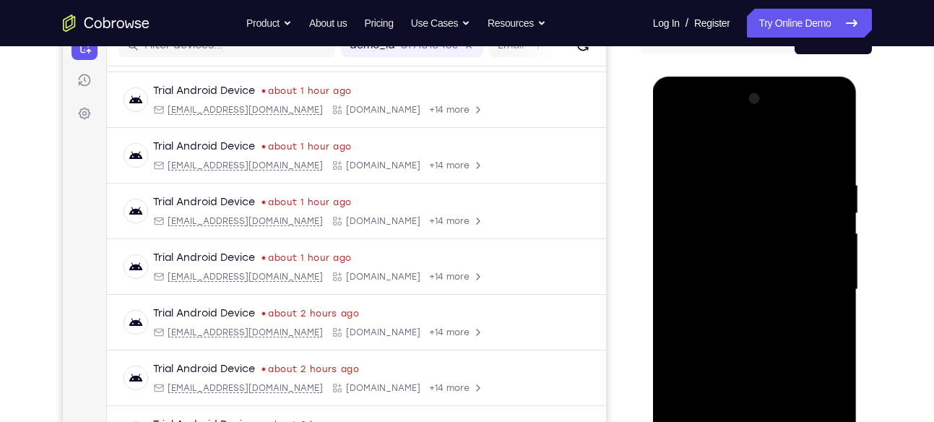
click at [731, 190] on div at bounding box center [755, 289] width 182 height 405
click at [825, 156] on div at bounding box center [755, 289] width 182 height 405
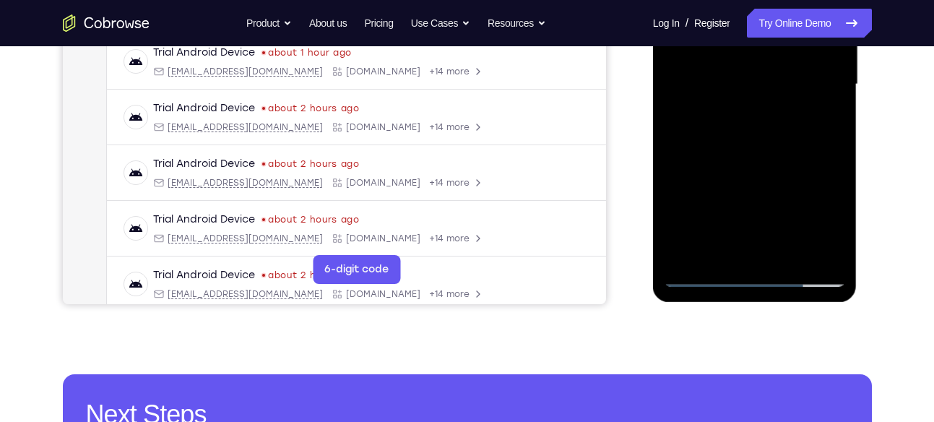
scroll to position [390, 0]
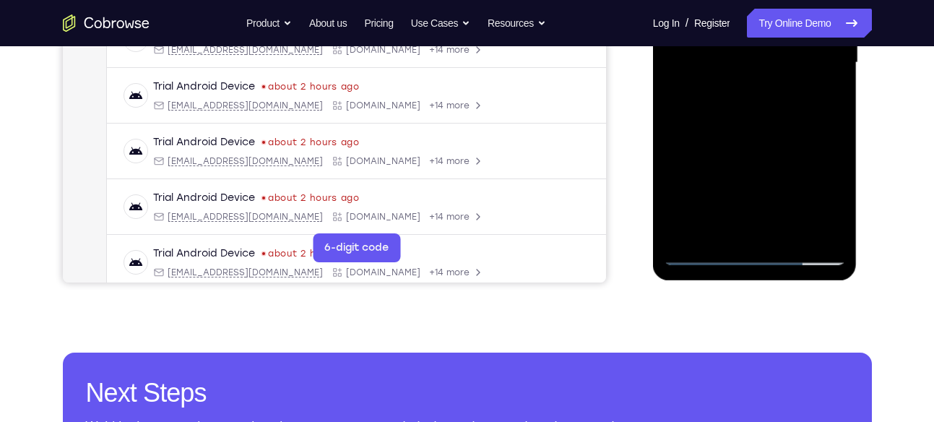
click at [787, 238] on div at bounding box center [755, 63] width 182 height 405
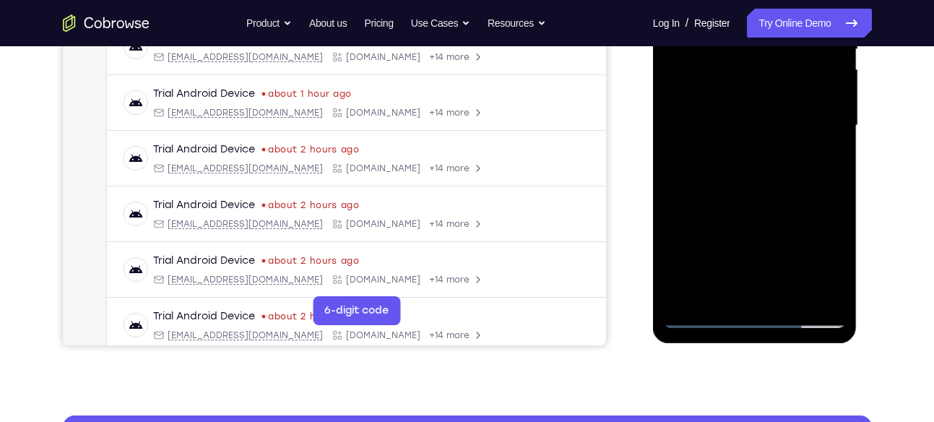
scroll to position [326, 0]
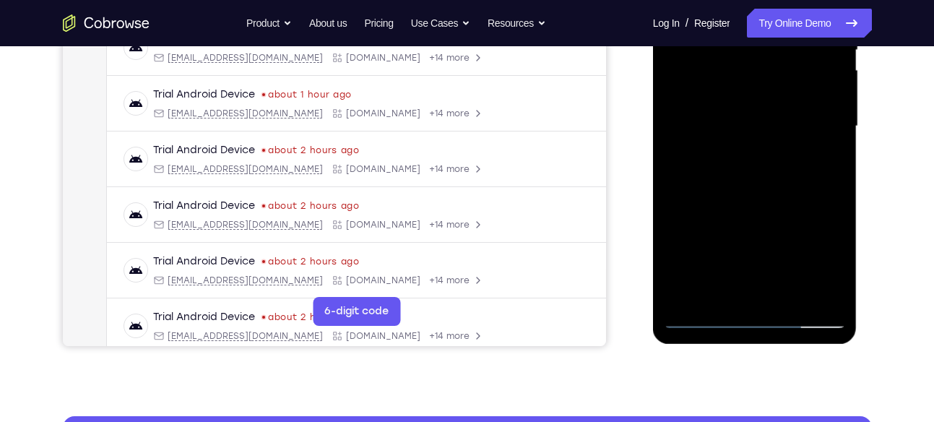
click at [789, 216] on div at bounding box center [755, 126] width 182 height 405
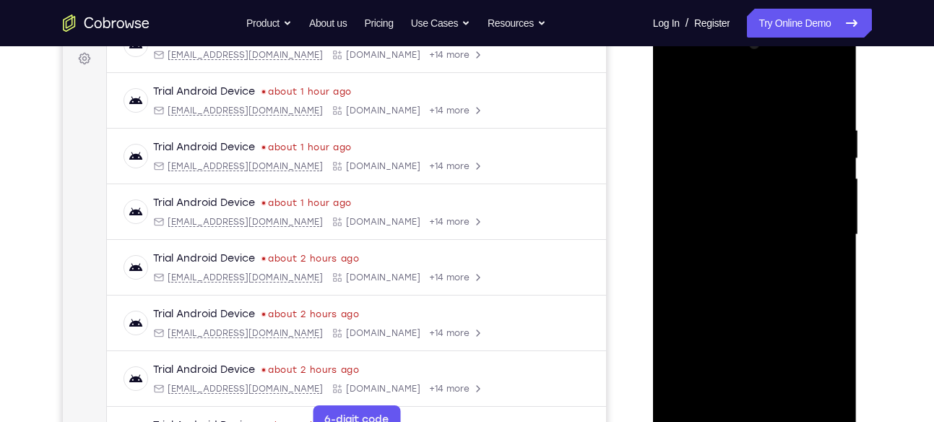
scroll to position [215, 0]
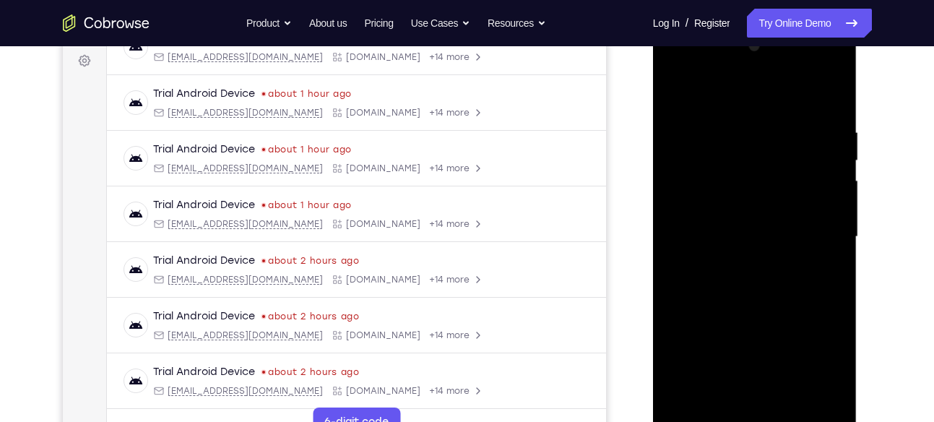
click at [684, 88] on div at bounding box center [755, 237] width 182 height 405
drag, startPoint x: 833, startPoint y: 124, endPoint x: 717, endPoint y: 114, distance: 116.8
click at [717, 114] on div at bounding box center [755, 237] width 182 height 405
drag, startPoint x: 790, startPoint y: 111, endPoint x: 705, endPoint y: 116, distance: 85.4
click at [705, 116] on div at bounding box center [755, 237] width 182 height 405
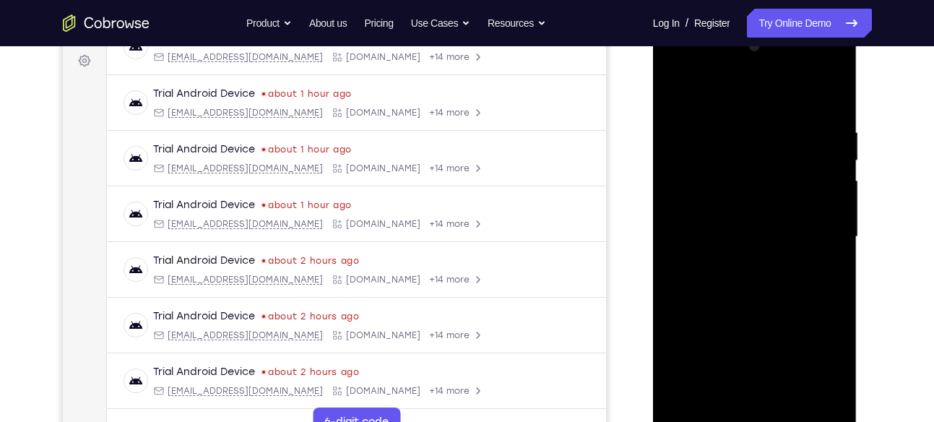
click at [826, 96] on div at bounding box center [755, 237] width 182 height 405
click at [813, 138] on div at bounding box center [755, 237] width 182 height 405
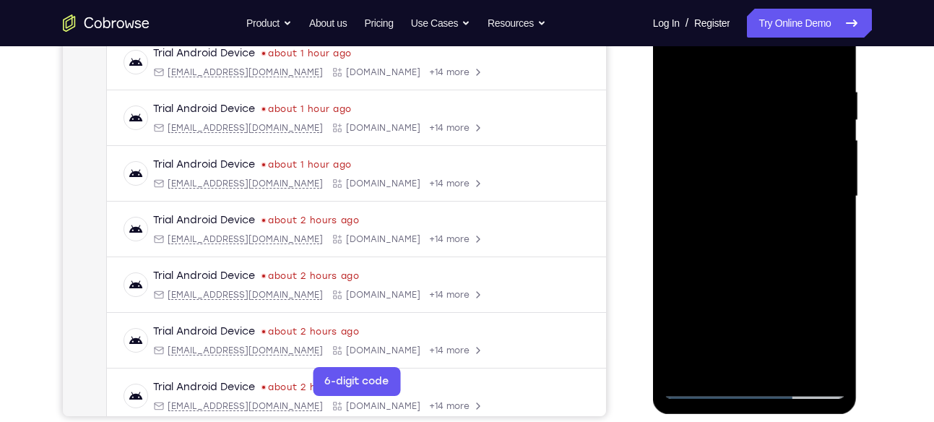
scroll to position [253, 0]
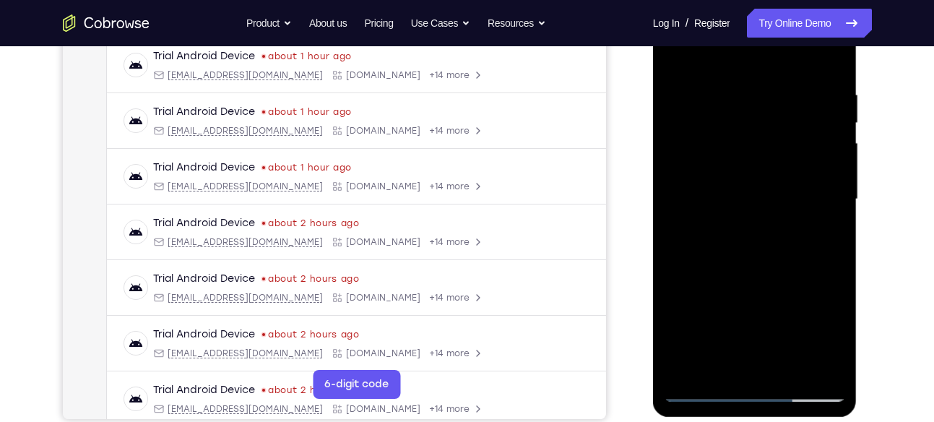
click at [830, 192] on div at bounding box center [755, 199] width 182 height 405
click at [689, 218] on div at bounding box center [755, 199] width 182 height 405
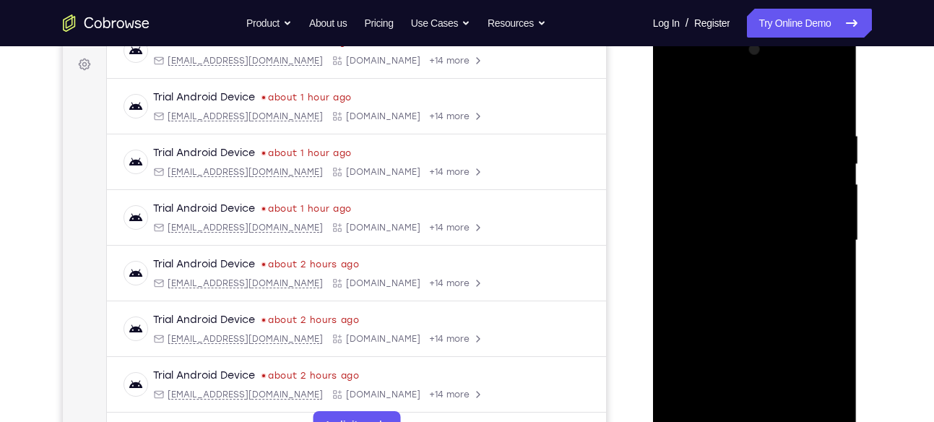
scroll to position [211, 0]
click at [685, 106] on div at bounding box center [755, 241] width 182 height 405
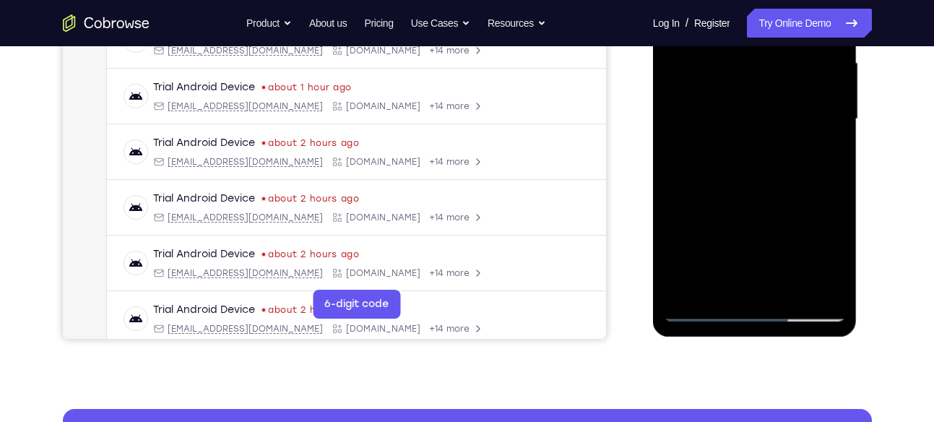
scroll to position [334, 0]
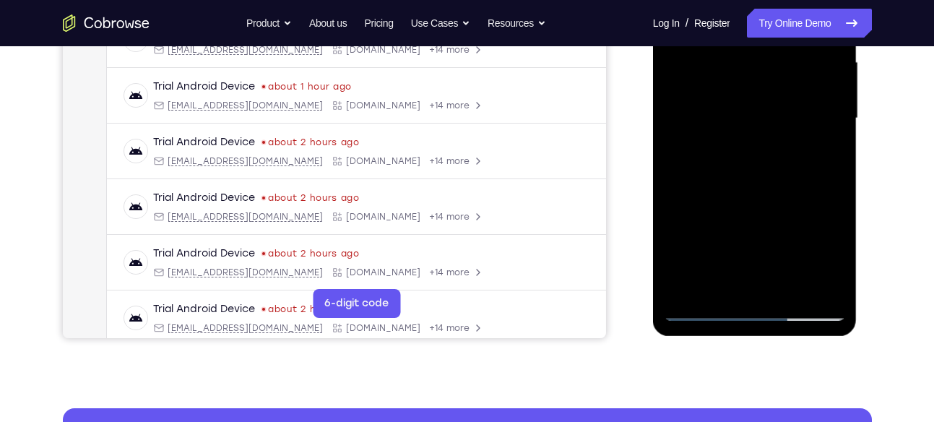
drag, startPoint x: 744, startPoint y: 212, endPoint x: 750, endPoint y: 109, distance: 103.5
click at [750, 109] on div at bounding box center [755, 118] width 182 height 405
click at [702, 210] on div at bounding box center [755, 118] width 182 height 405
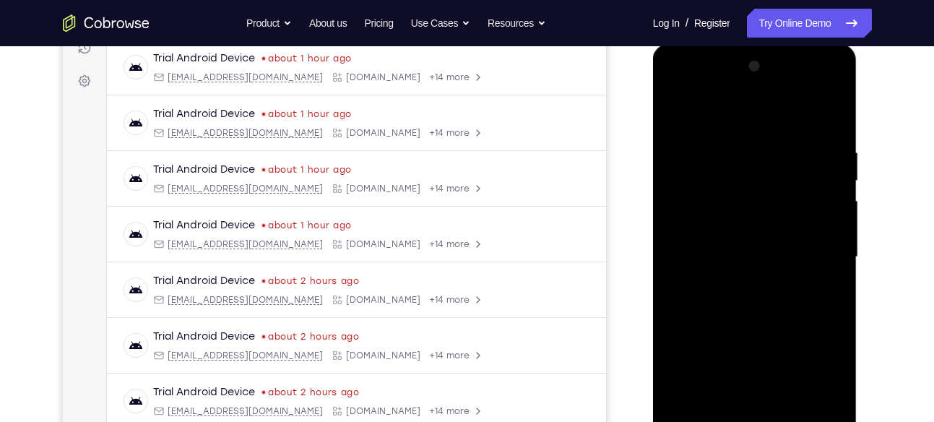
scroll to position [194, 0]
click at [681, 109] on div at bounding box center [755, 258] width 182 height 405
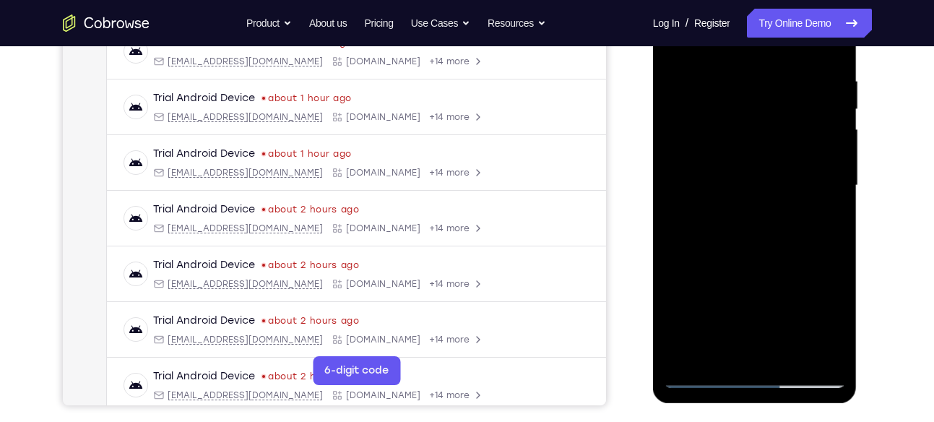
scroll to position [267, 0]
drag, startPoint x: 757, startPoint y: 264, endPoint x: 739, endPoint y: 174, distance: 91.3
click at [739, 174] on div at bounding box center [755, 185] width 182 height 405
drag, startPoint x: 708, startPoint y: 247, endPoint x: 702, endPoint y: 129, distance: 118.7
click at [702, 129] on div at bounding box center [755, 185] width 182 height 405
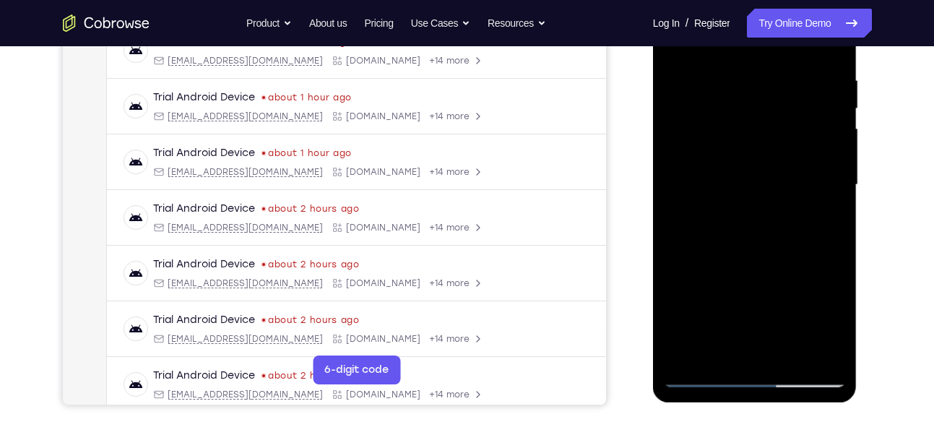
click at [702, 108] on div at bounding box center [755, 185] width 182 height 405
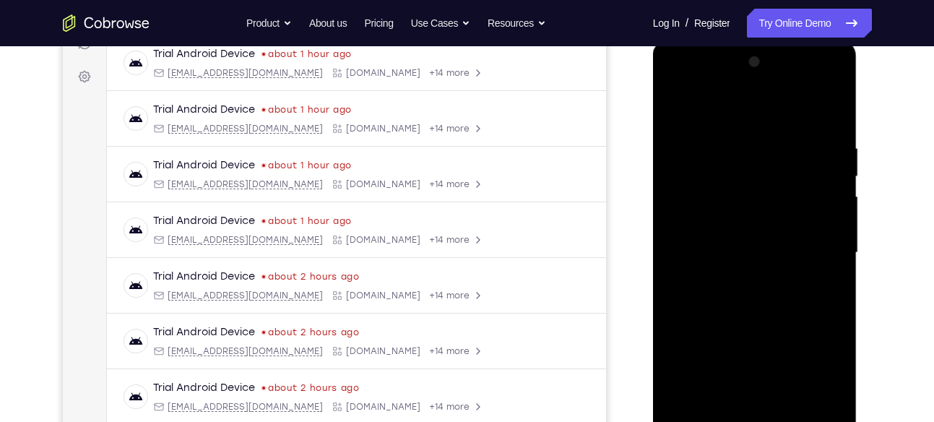
scroll to position [197, 0]
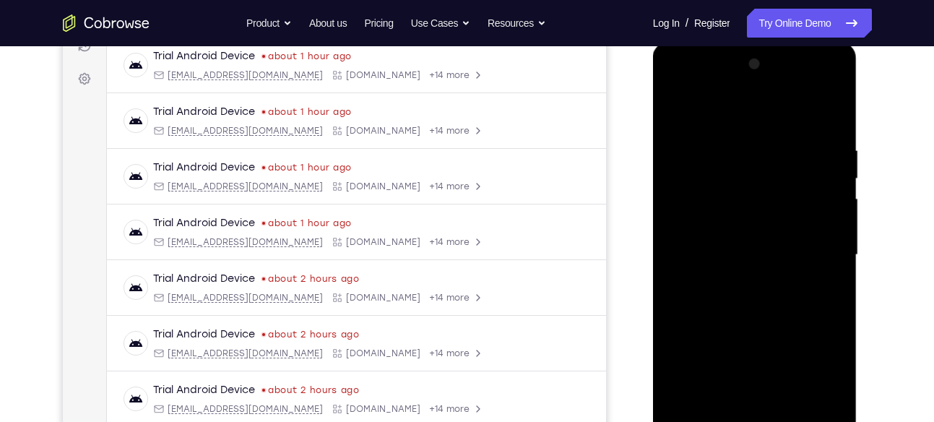
click at [677, 104] on div at bounding box center [755, 255] width 182 height 405
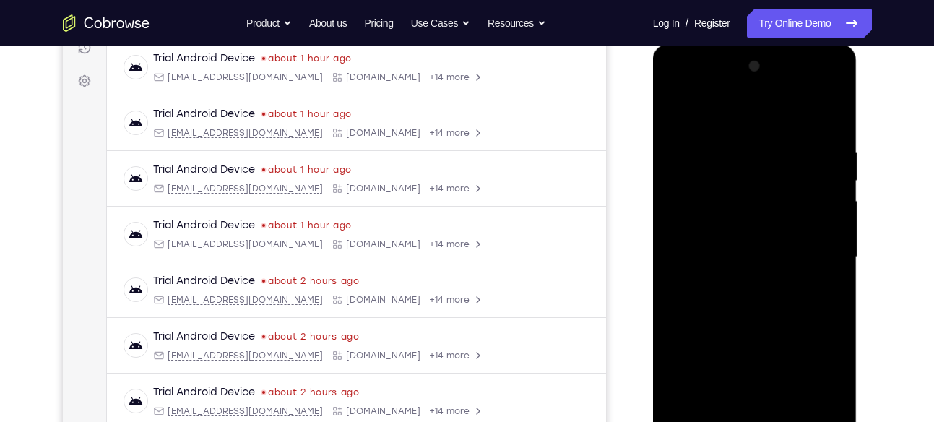
scroll to position [194, 0]
click at [828, 227] on div at bounding box center [755, 258] width 182 height 405
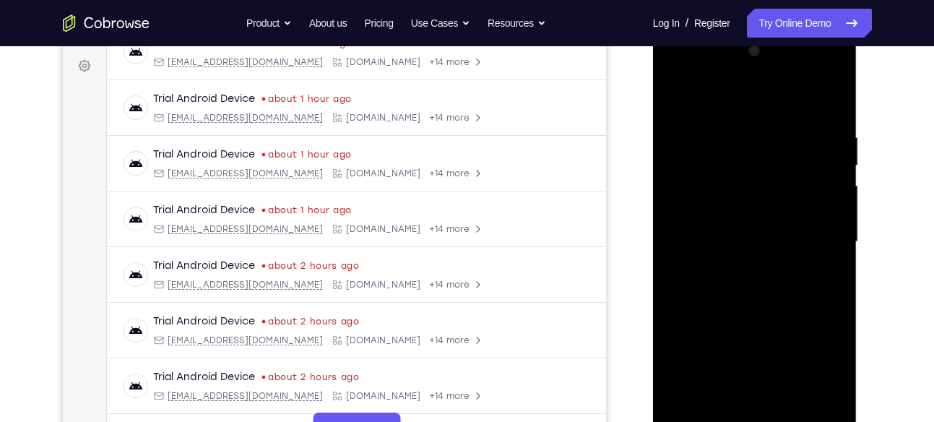
scroll to position [211, 0]
click at [687, 231] on div at bounding box center [755, 241] width 182 height 405
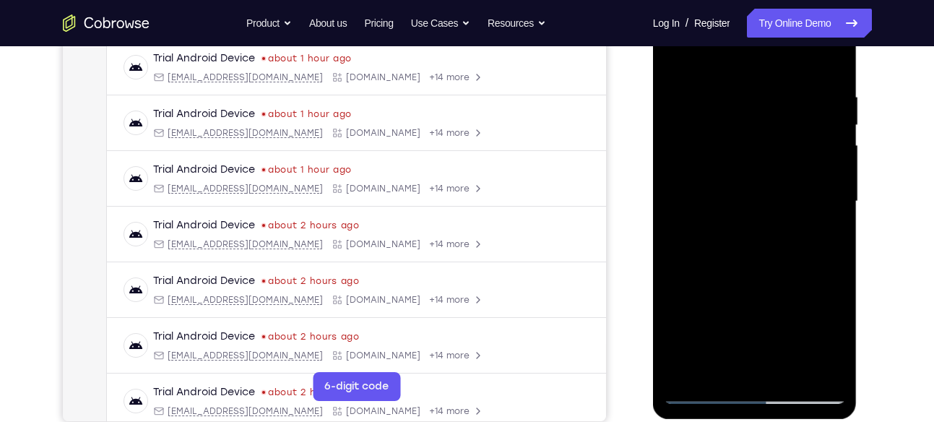
scroll to position [251, 0]
click at [828, 207] on div at bounding box center [755, 201] width 182 height 405
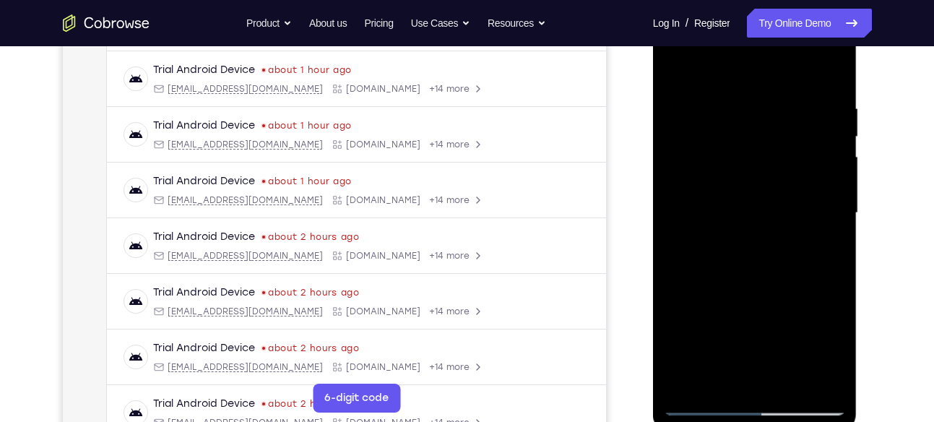
scroll to position [238, 0]
click at [828, 207] on div at bounding box center [755, 214] width 182 height 405
click at [687, 218] on div at bounding box center [755, 214] width 182 height 405
click at [830, 203] on div at bounding box center [755, 214] width 182 height 405
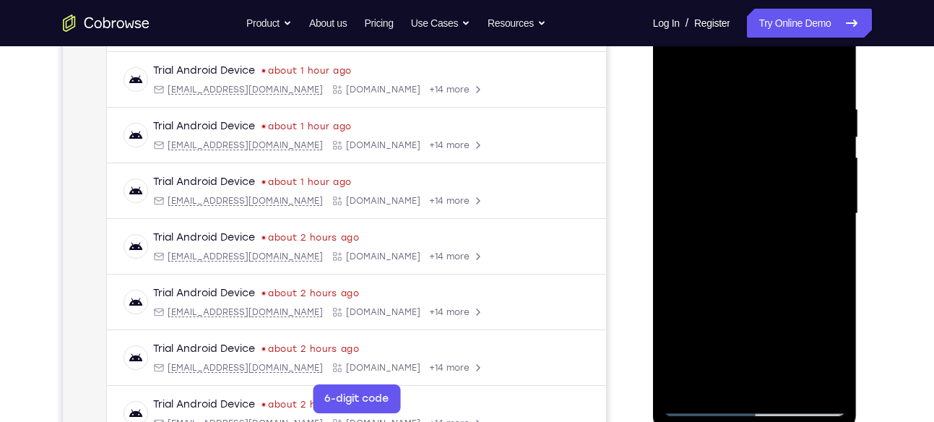
click at [830, 203] on div at bounding box center [755, 214] width 182 height 405
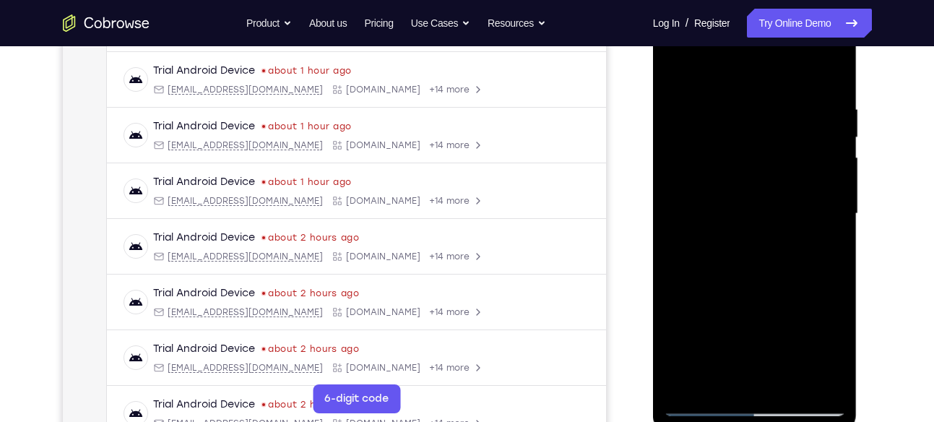
click at [830, 203] on div at bounding box center [755, 214] width 182 height 405
click at [702, 209] on div at bounding box center [755, 214] width 182 height 405
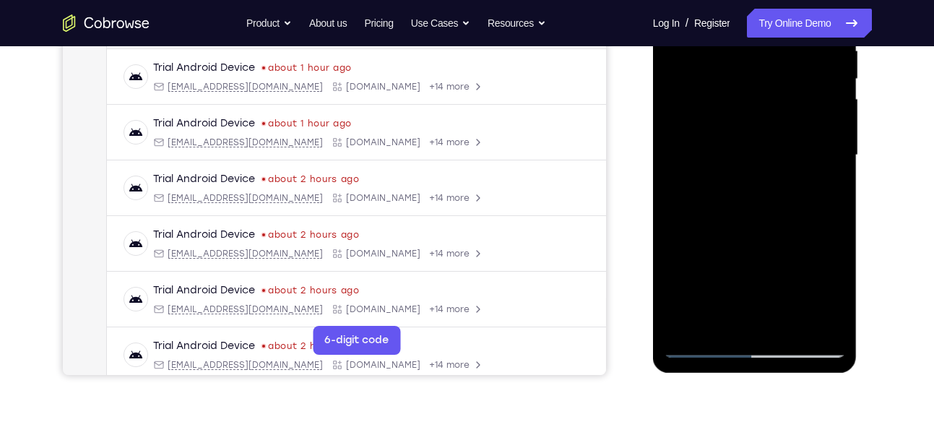
scroll to position [298, 0]
click at [822, 181] on div at bounding box center [755, 154] width 182 height 405
click at [687, 197] on div at bounding box center [755, 154] width 182 height 405
click at [813, 192] on div at bounding box center [755, 154] width 182 height 405
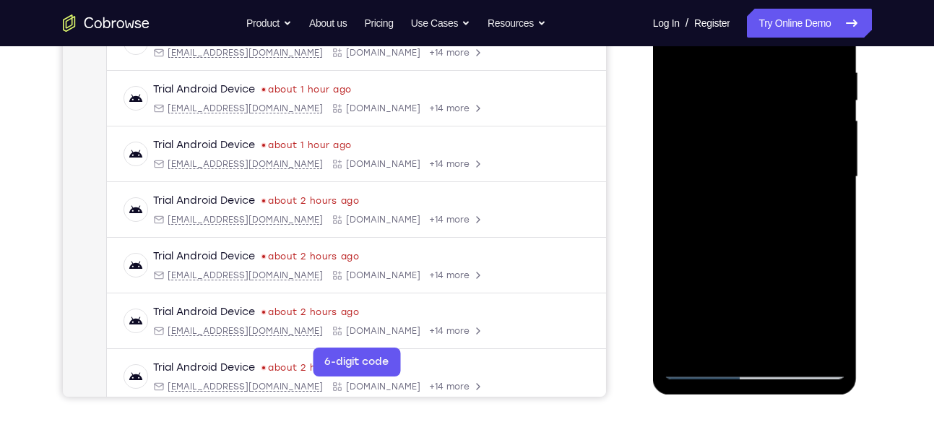
scroll to position [278, 0]
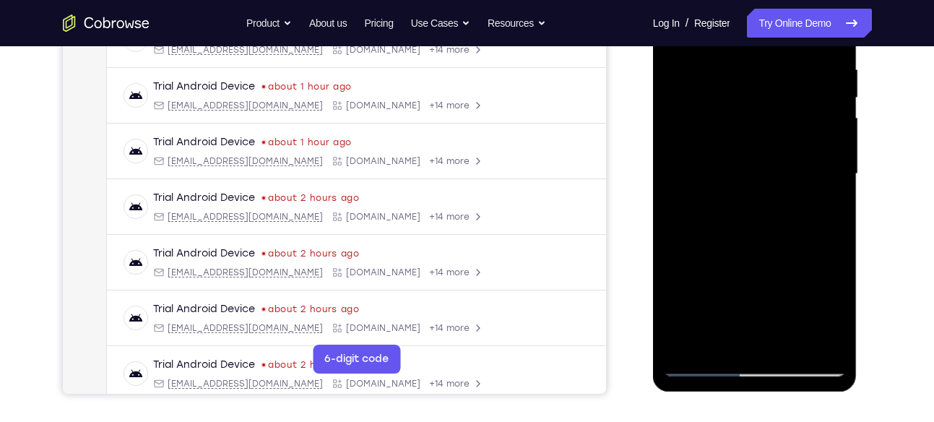
click at [692, 215] on div at bounding box center [755, 174] width 182 height 405
click at [813, 204] on div at bounding box center [755, 174] width 182 height 405
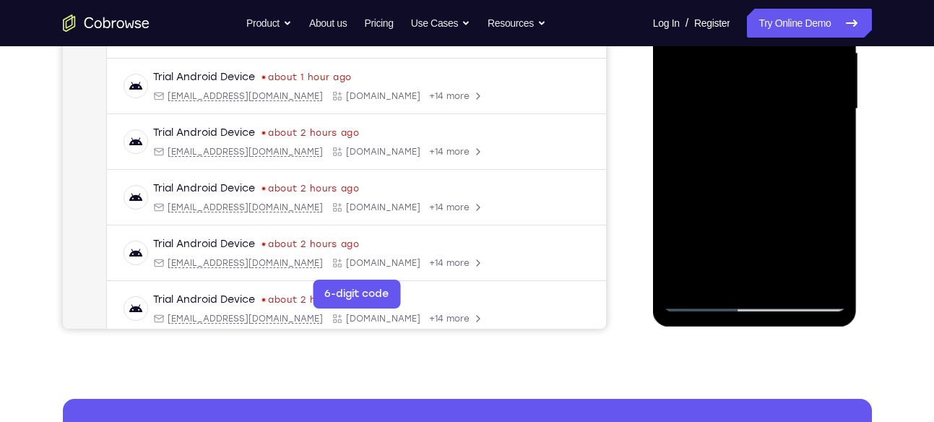
scroll to position [345, 0]
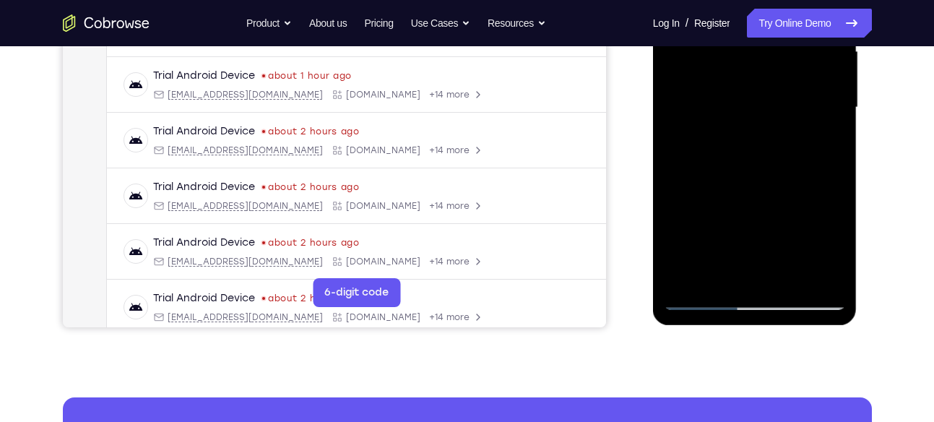
click at [814, 271] on div at bounding box center [755, 107] width 182 height 405
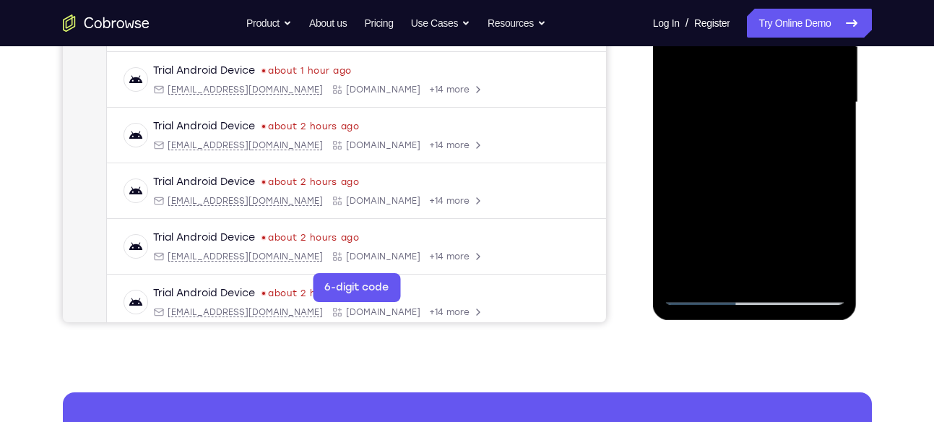
scroll to position [357, 0]
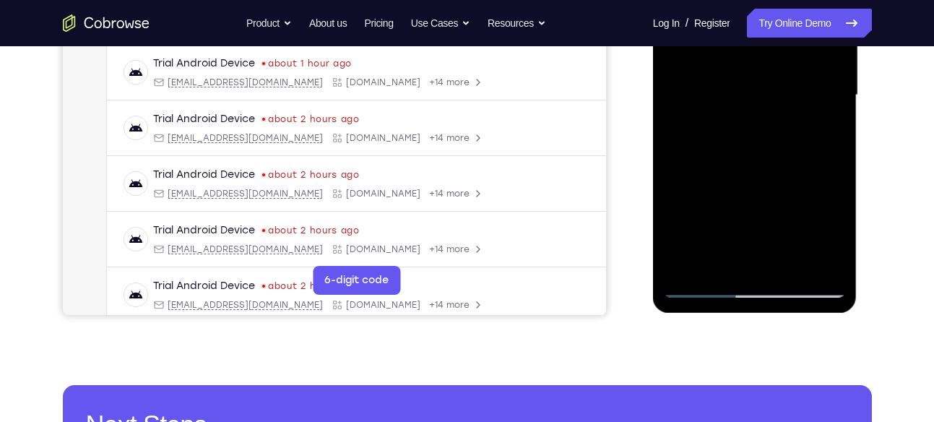
click at [746, 259] on div at bounding box center [755, 95] width 182 height 405
click at [835, 231] on div at bounding box center [755, 95] width 182 height 405
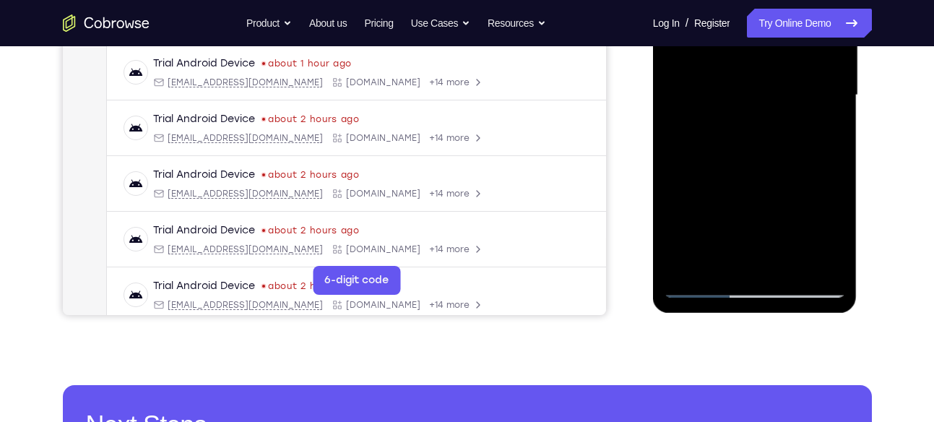
click at [747, 157] on div at bounding box center [755, 95] width 182 height 405
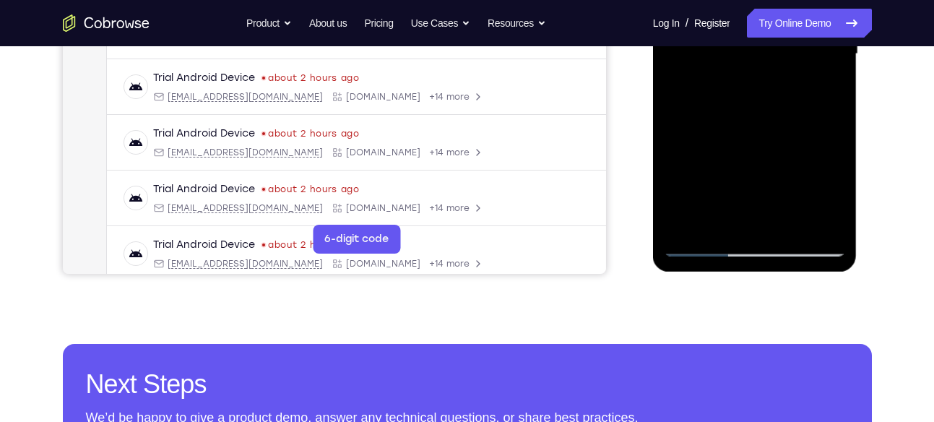
click at [695, 247] on div at bounding box center [755, 54] width 182 height 405
click at [830, 220] on div at bounding box center [755, 54] width 182 height 405
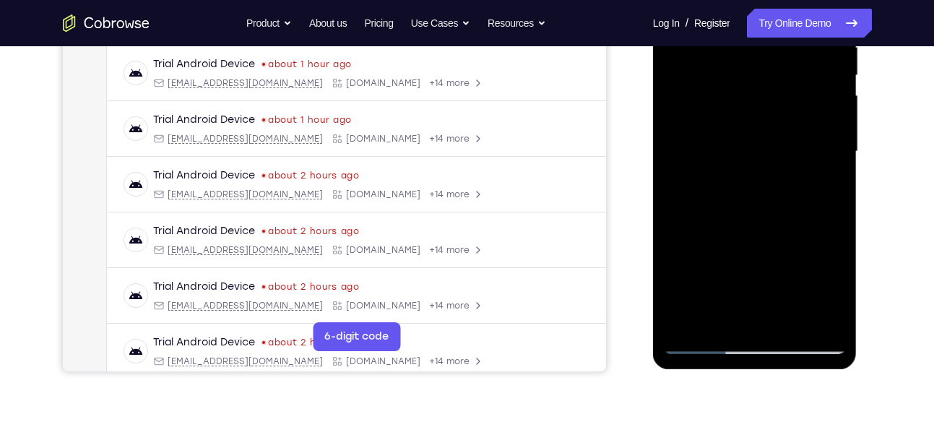
click at [827, 156] on div at bounding box center [755, 151] width 182 height 405
drag, startPoint x: 827, startPoint y: 254, endPoint x: 827, endPoint y: 156, distance: 97.6
click at [827, 156] on div at bounding box center [755, 151] width 182 height 405
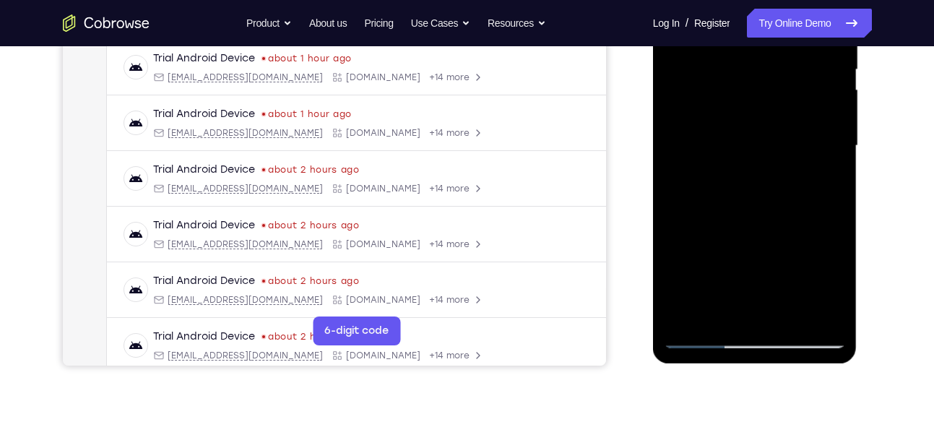
scroll to position [311, 0]
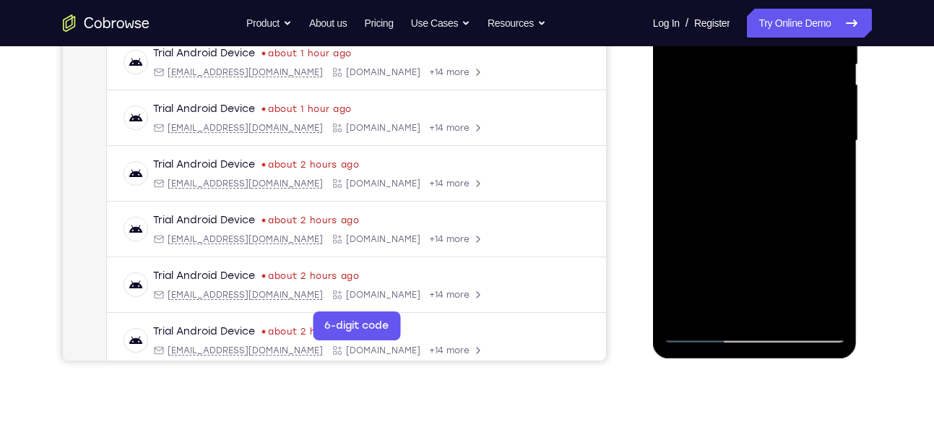
click at [824, 170] on div at bounding box center [755, 141] width 182 height 405
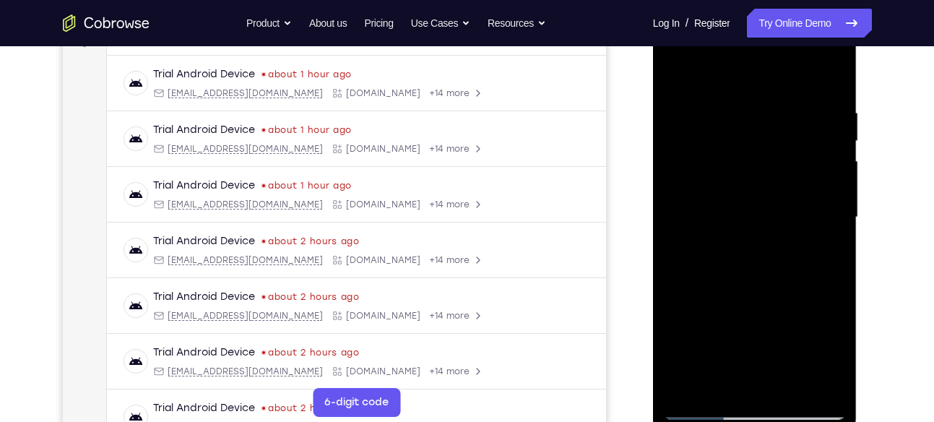
scroll to position [232, 0]
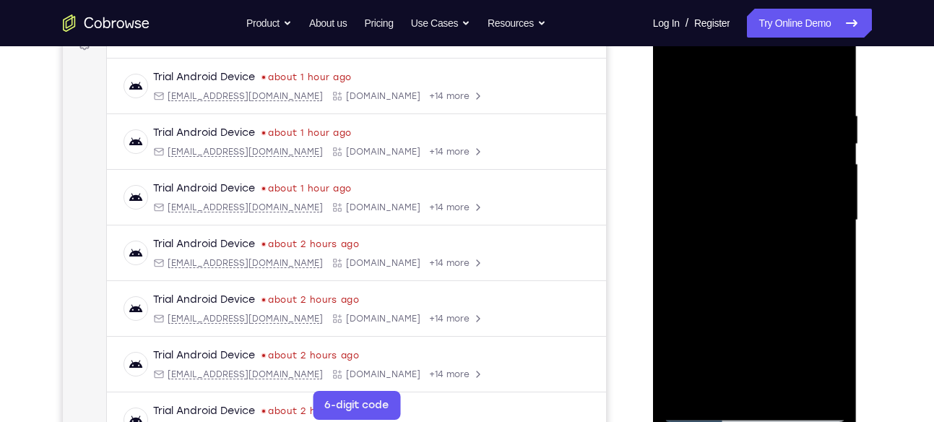
drag, startPoint x: 823, startPoint y: 173, endPoint x: 632, endPoint y: 192, distance: 191.6
click at [653, 192] on html "Online web based iOS Simulators and Android Emulators. Run iPhone, iPad, Mobile…" at bounding box center [756, 224] width 206 height 434
click at [803, 193] on div at bounding box center [755, 220] width 182 height 405
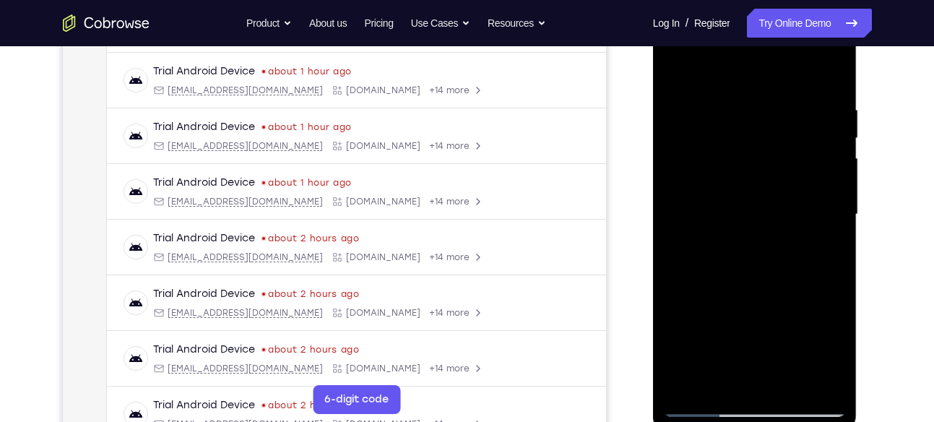
scroll to position [230, 0]
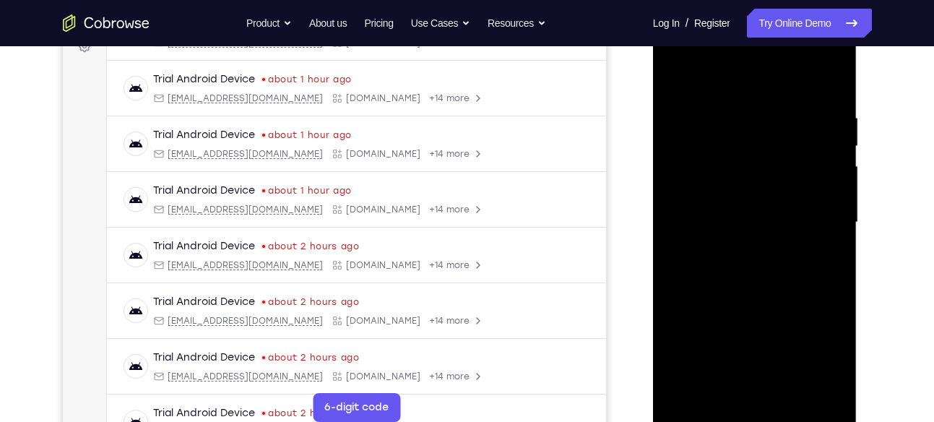
click at [803, 193] on div at bounding box center [755, 222] width 182 height 405
click at [682, 217] on div at bounding box center [755, 222] width 182 height 405
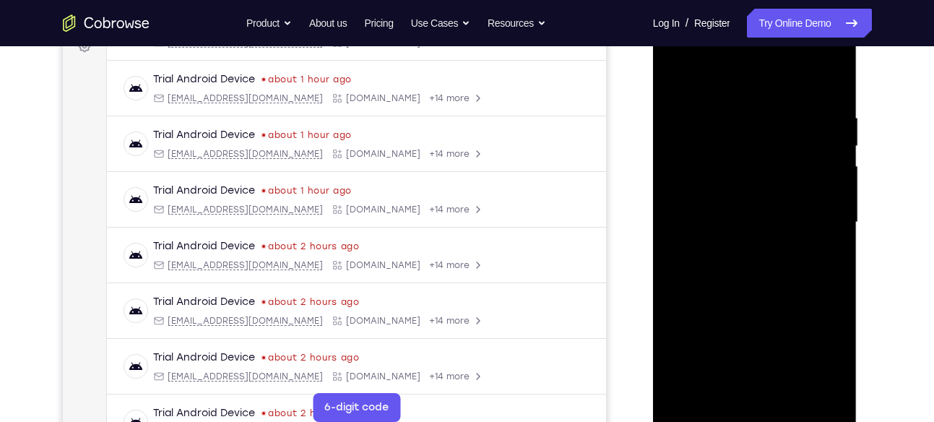
click at [682, 217] on div at bounding box center [755, 222] width 182 height 405
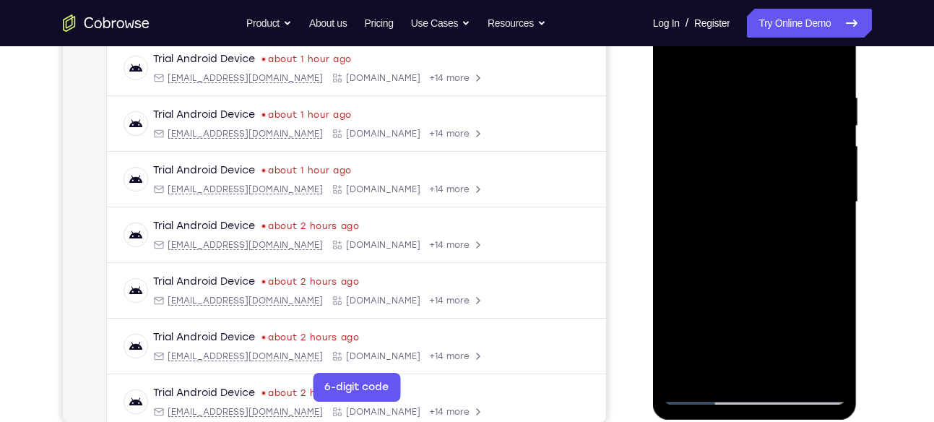
scroll to position [271, 0]
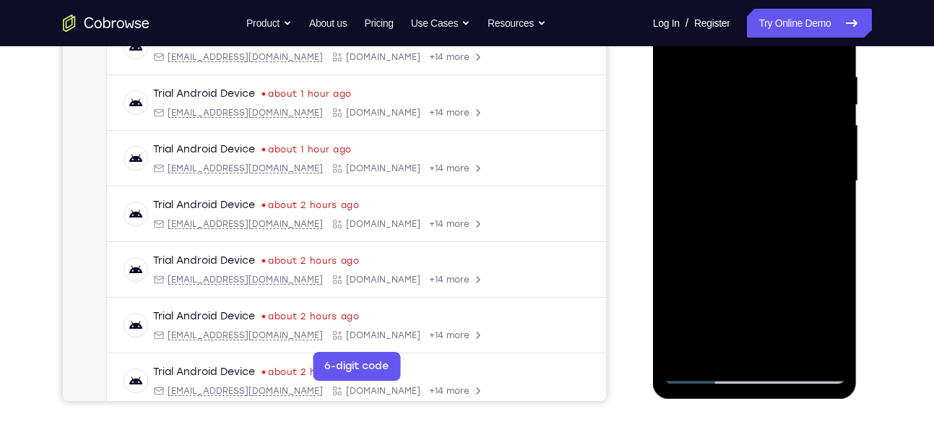
click at [682, 217] on div at bounding box center [755, 181] width 182 height 405
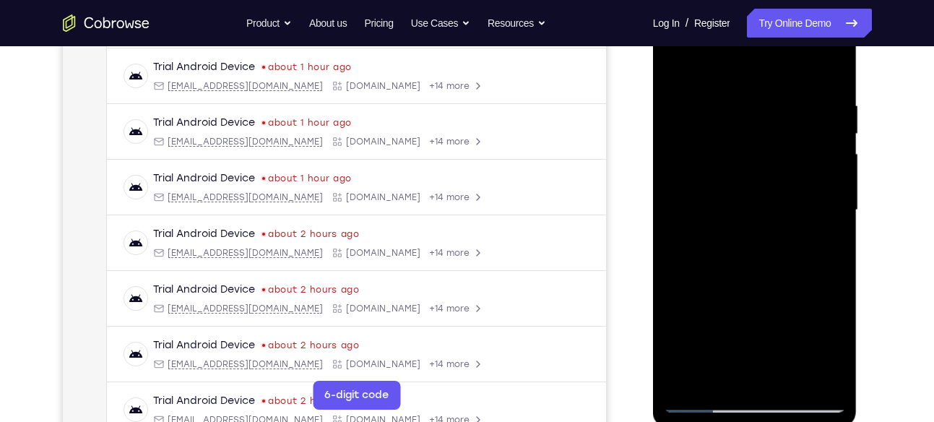
scroll to position [235, 0]
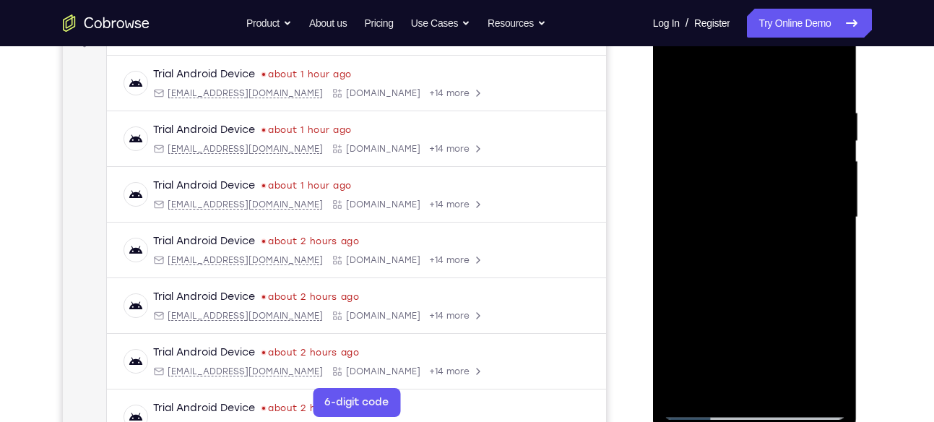
click at [712, 215] on div at bounding box center [755, 217] width 182 height 405
click at [695, 218] on div at bounding box center [755, 217] width 182 height 405
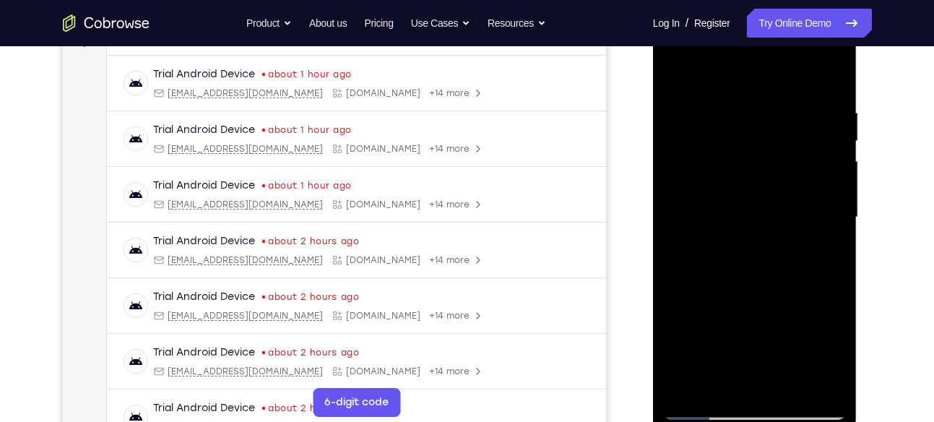
click at [695, 218] on div at bounding box center [755, 217] width 182 height 405
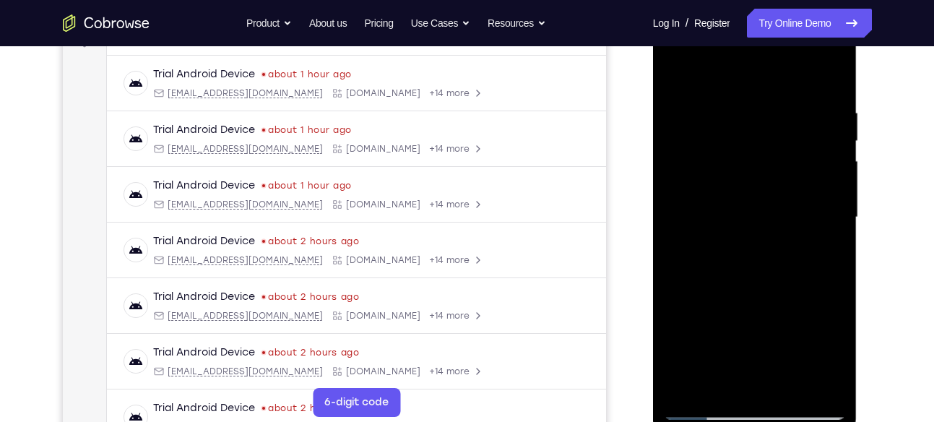
click at [695, 218] on div at bounding box center [755, 217] width 182 height 405
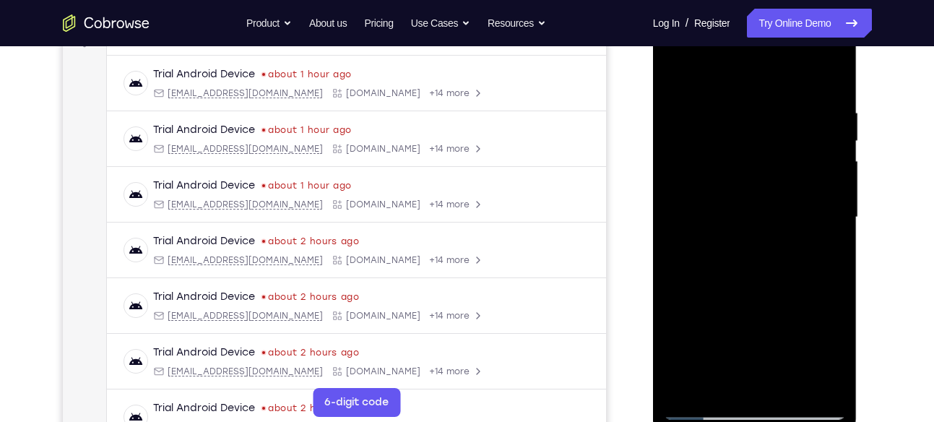
click at [831, 186] on div at bounding box center [755, 217] width 182 height 405
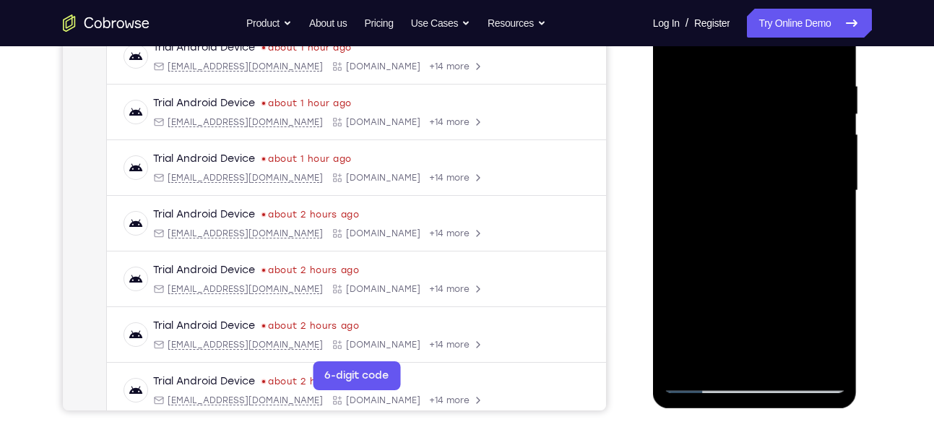
scroll to position [264, 0]
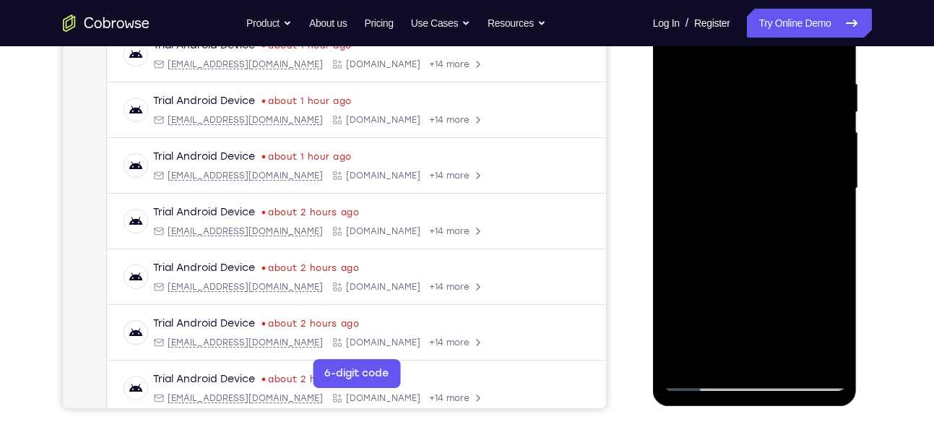
click at [828, 168] on div at bounding box center [755, 188] width 182 height 405
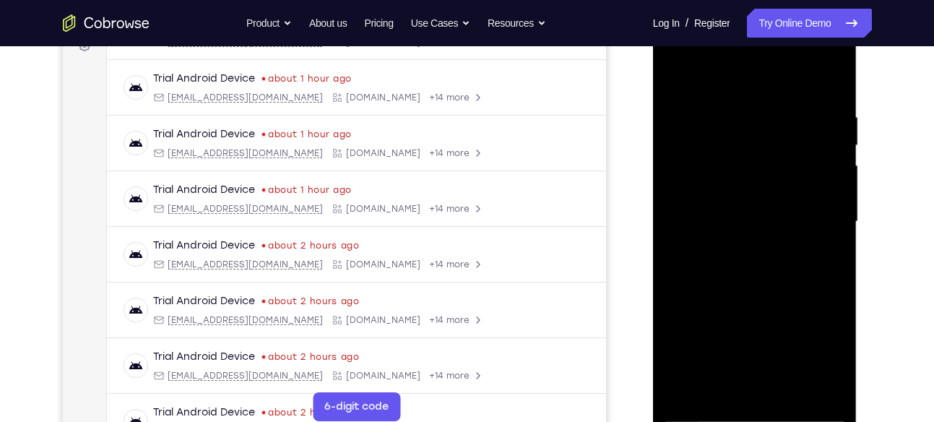
scroll to position [220, 0]
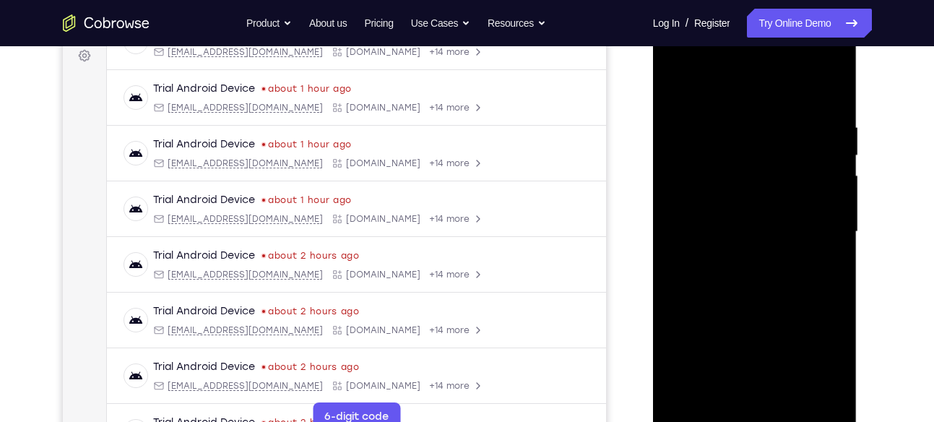
click at [731, 94] on div at bounding box center [755, 232] width 182 height 405
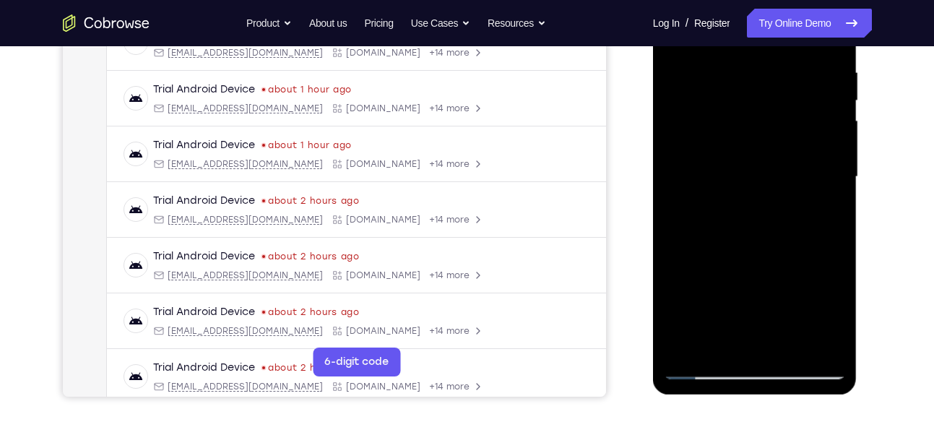
scroll to position [275, 0]
drag, startPoint x: 774, startPoint y: 172, endPoint x: 765, endPoint y: 243, distance: 71.4
click at [765, 243] on div at bounding box center [755, 177] width 182 height 405
click at [833, 189] on div at bounding box center [755, 177] width 182 height 405
click at [682, 182] on div at bounding box center [755, 177] width 182 height 405
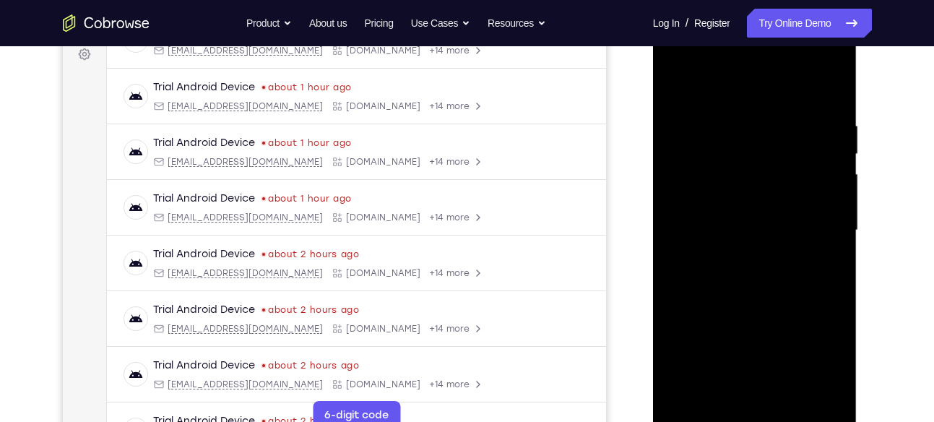
scroll to position [168, 0]
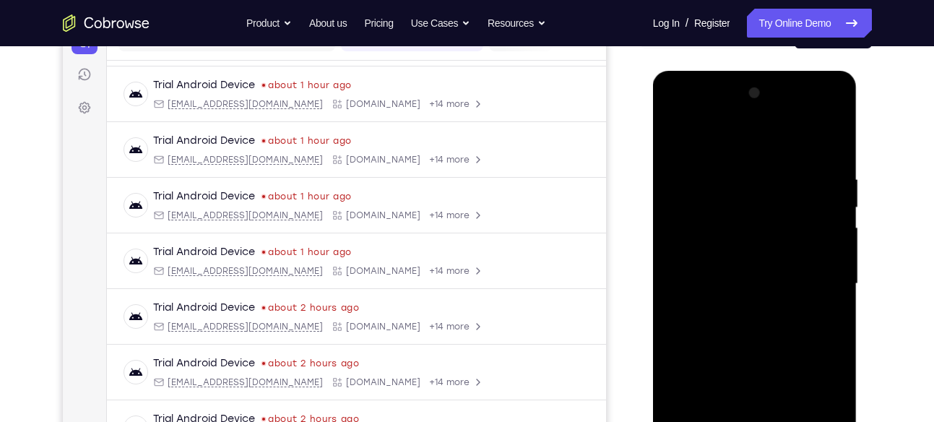
click at [826, 213] on div at bounding box center [755, 284] width 182 height 405
click at [829, 191] on div at bounding box center [755, 284] width 182 height 405
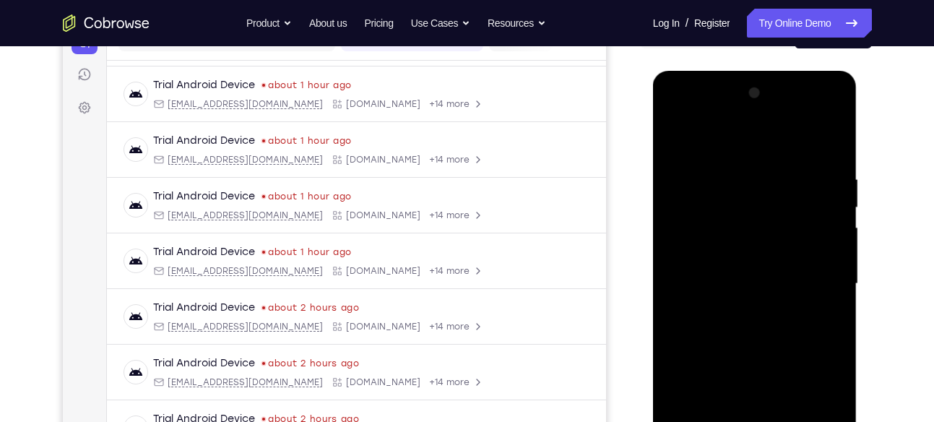
click at [829, 191] on div at bounding box center [755, 284] width 182 height 405
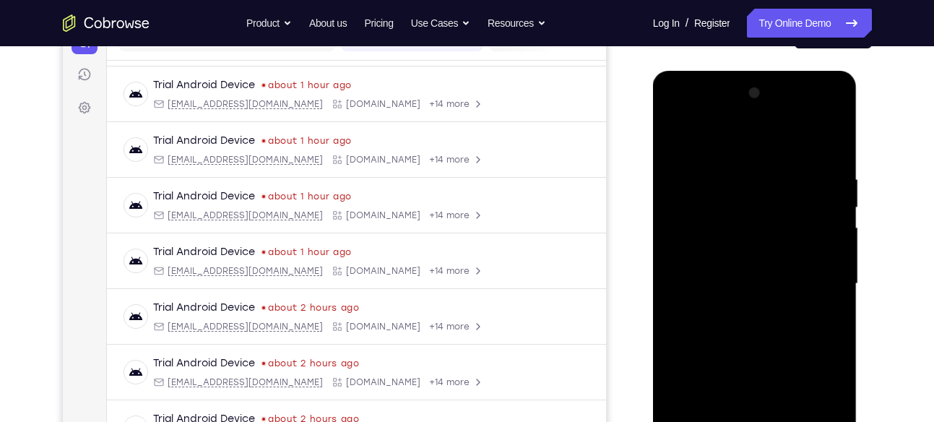
click at [829, 191] on div at bounding box center [755, 284] width 182 height 405
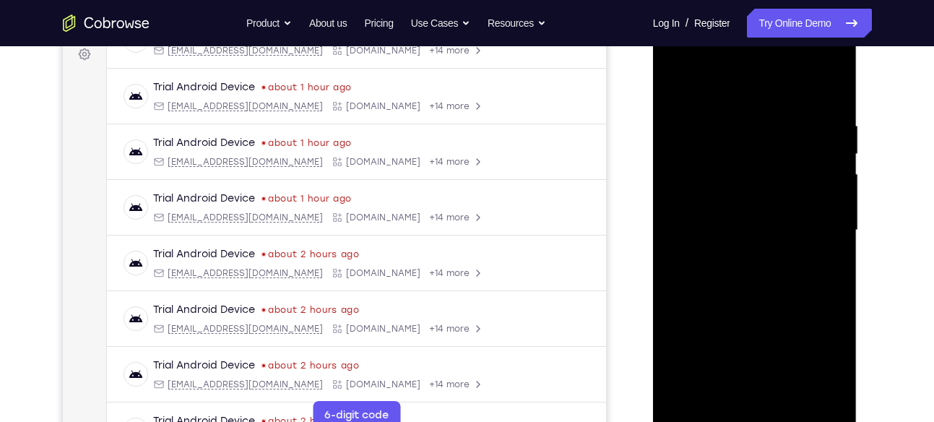
scroll to position [223, 0]
click at [790, 255] on div at bounding box center [755, 229] width 182 height 405
click at [794, 235] on div at bounding box center [755, 229] width 182 height 405
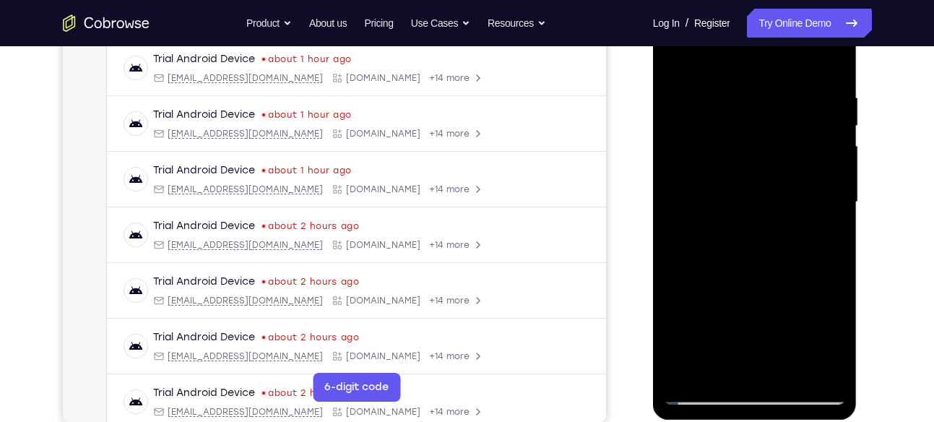
scroll to position [251, 0]
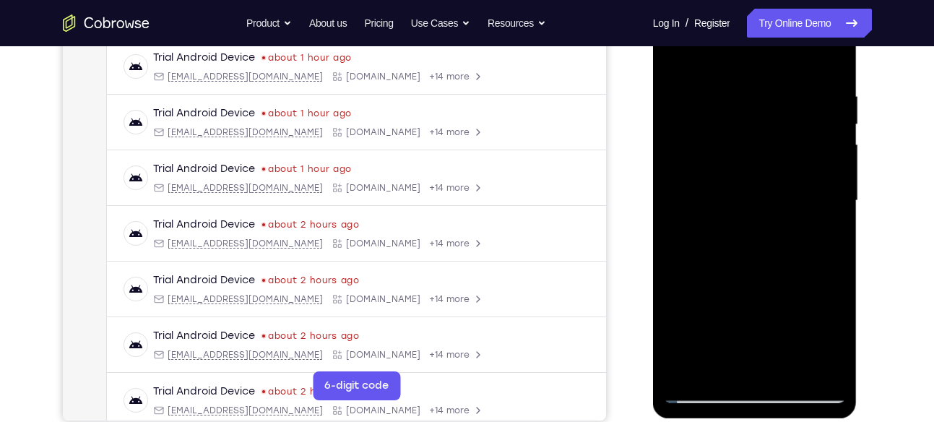
drag, startPoint x: 773, startPoint y: 260, endPoint x: 780, endPoint y: 139, distance: 121.6
click at [780, 139] on div at bounding box center [755, 201] width 182 height 405
drag, startPoint x: 766, startPoint y: 231, endPoint x: 773, endPoint y: 142, distance: 89.1
click at [773, 142] on div at bounding box center [755, 201] width 182 height 405
click at [801, 179] on div at bounding box center [755, 201] width 182 height 405
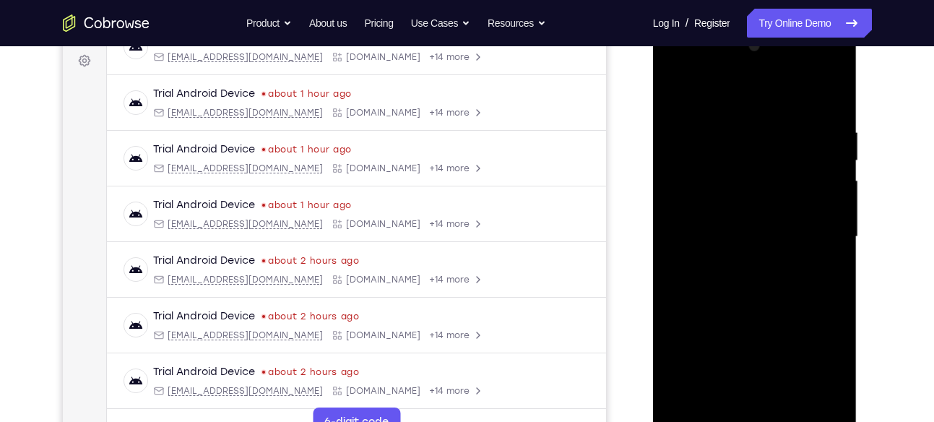
scroll to position [204, 0]
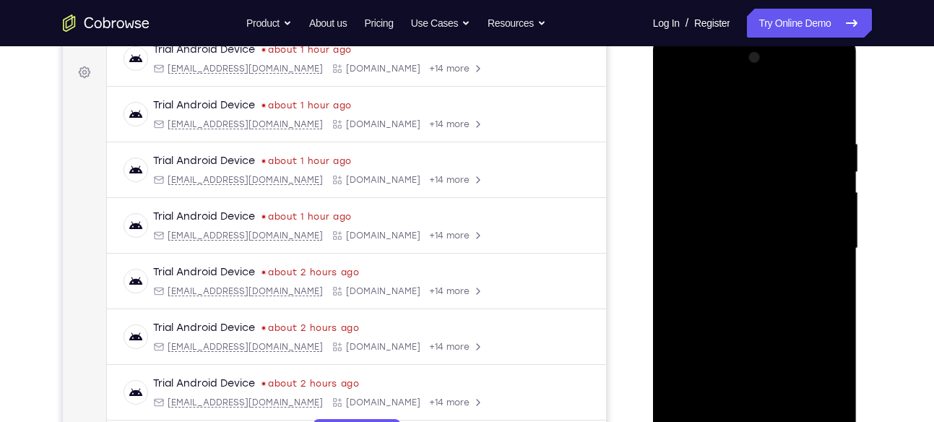
drag, startPoint x: 802, startPoint y: 183, endPoint x: 801, endPoint y: 246, distance: 62.9
click at [801, 246] on div at bounding box center [755, 248] width 182 height 405
click at [835, 230] on div at bounding box center [755, 248] width 182 height 405
click at [836, 228] on div at bounding box center [755, 248] width 182 height 405
click at [677, 103] on div at bounding box center [755, 248] width 182 height 405
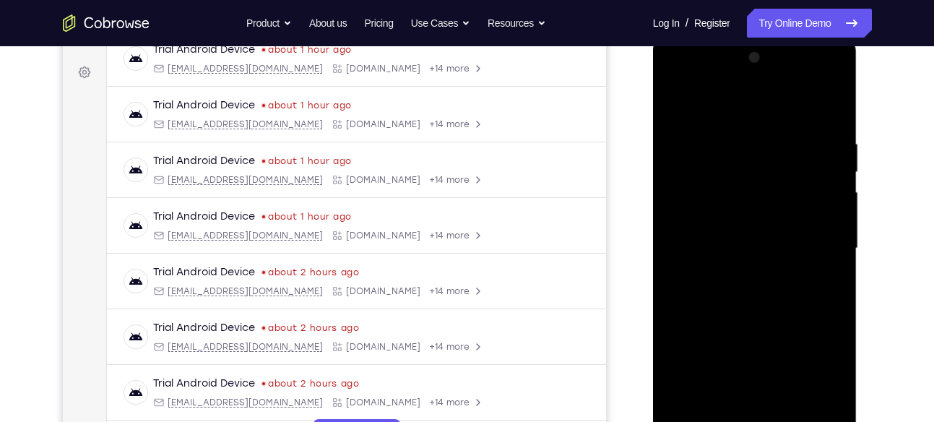
scroll to position [272, 0]
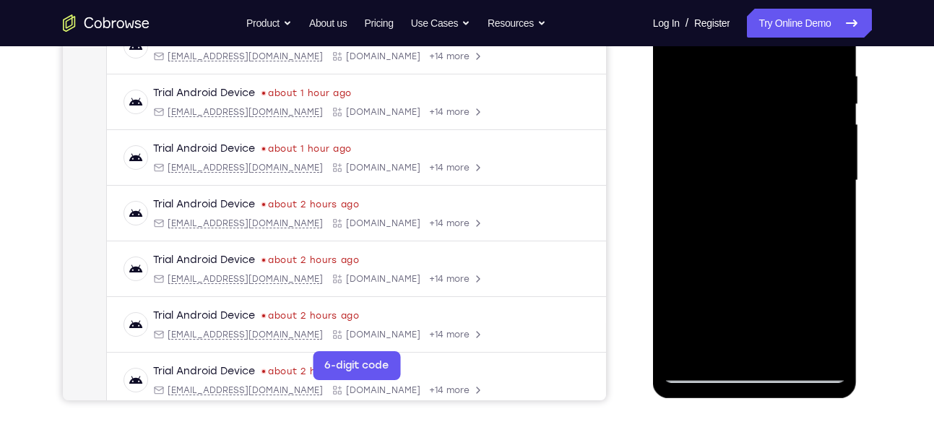
drag, startPoint x: 738, startPoint y: 279, endPoint x: 740, endPoint y: 119, distance: 160.5
click at [740, 119] on div at bounding box center [755, 180] width 182 height 405
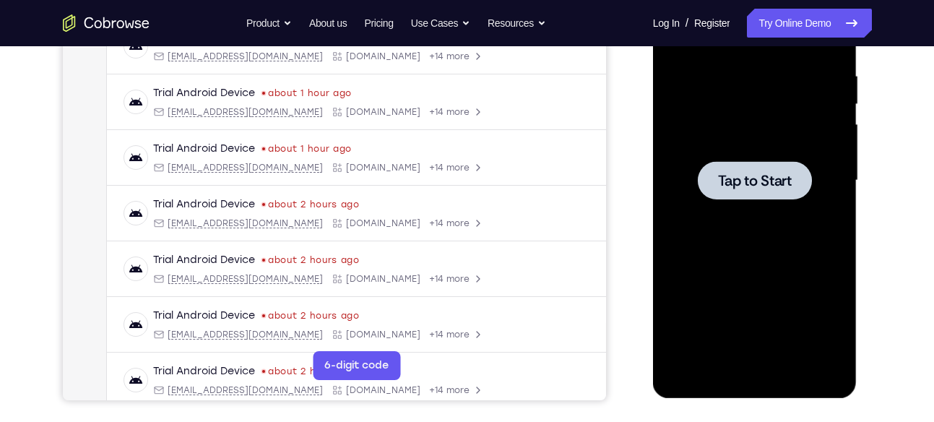
click at [692, 79] on div at bounding box center [755, 180] width 182 height 405
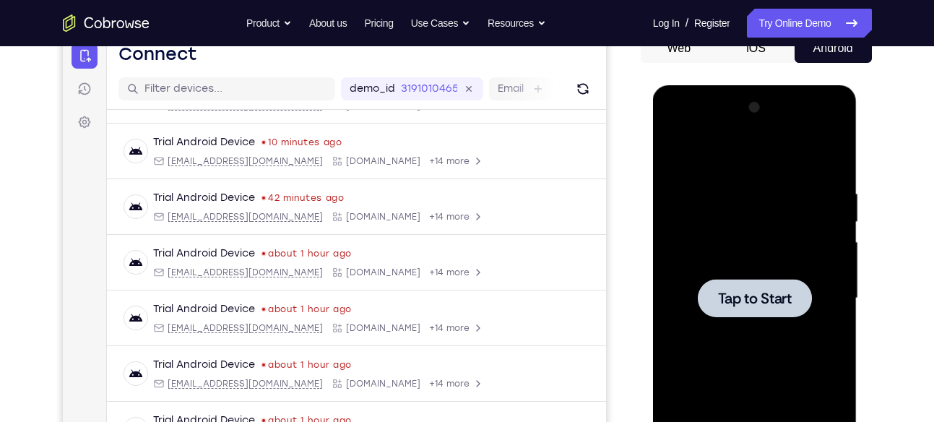
scroll to position [0, 0]
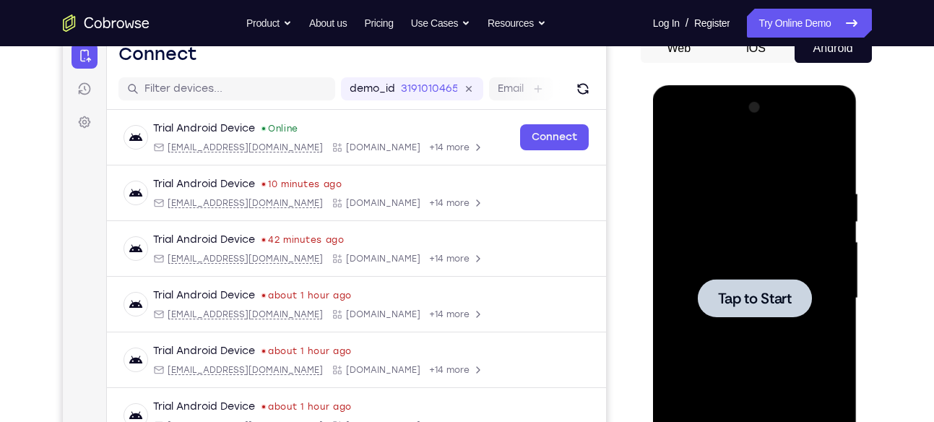
click at [735, 133] on div at bounding box center [755, 298] width 182 height 405
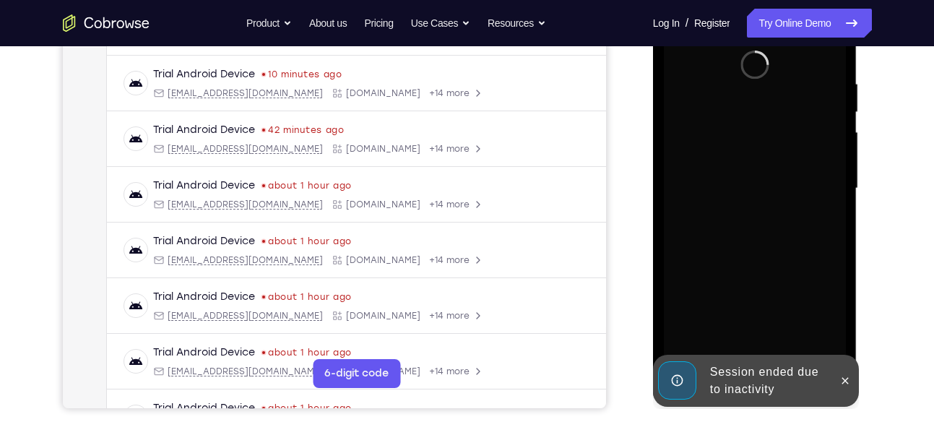
scroll to position [278, 0]
